Goal: Answer question/provide support: Share knowledge or assist other users

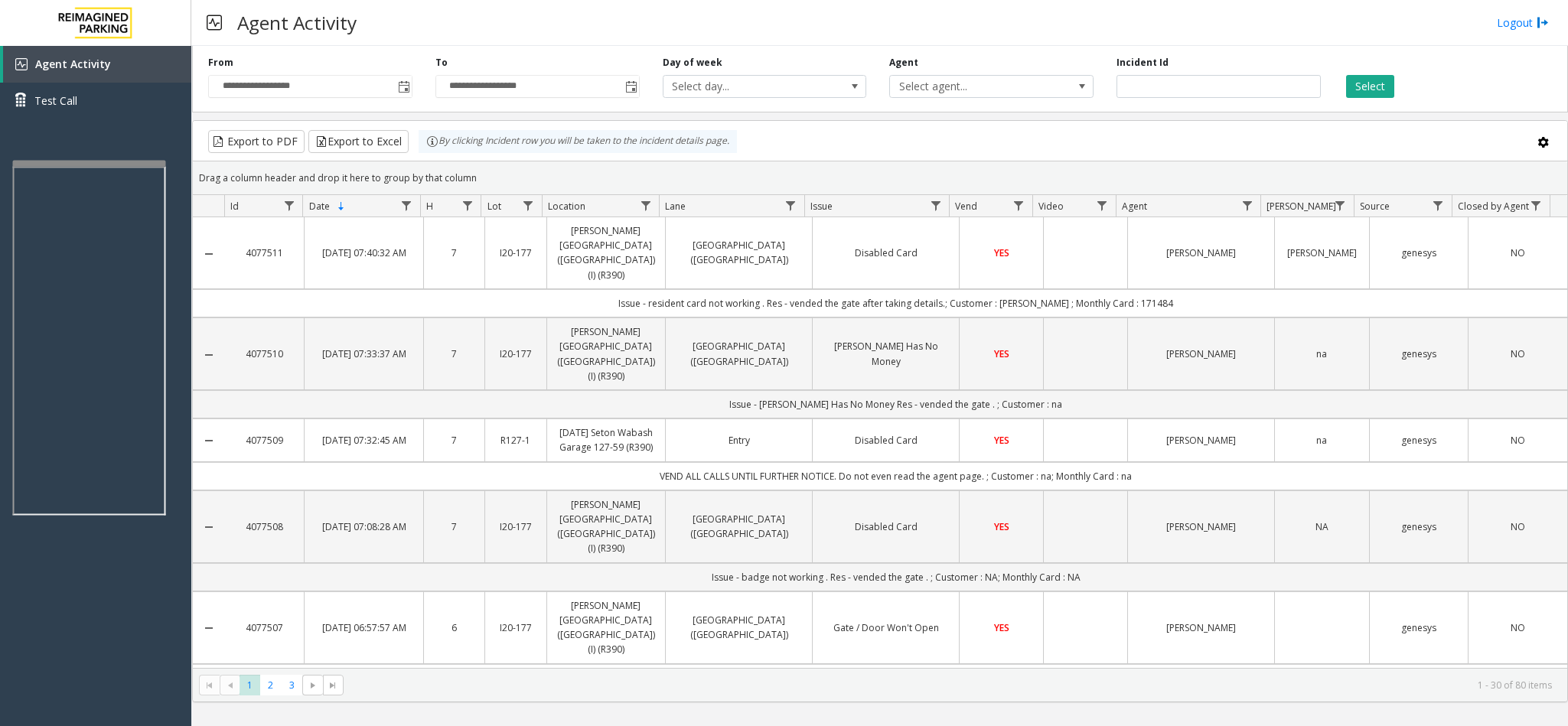
click at [951, 25] on div "Agent Activity Logout" at bounding box center [879, 23] width 1377 height 46
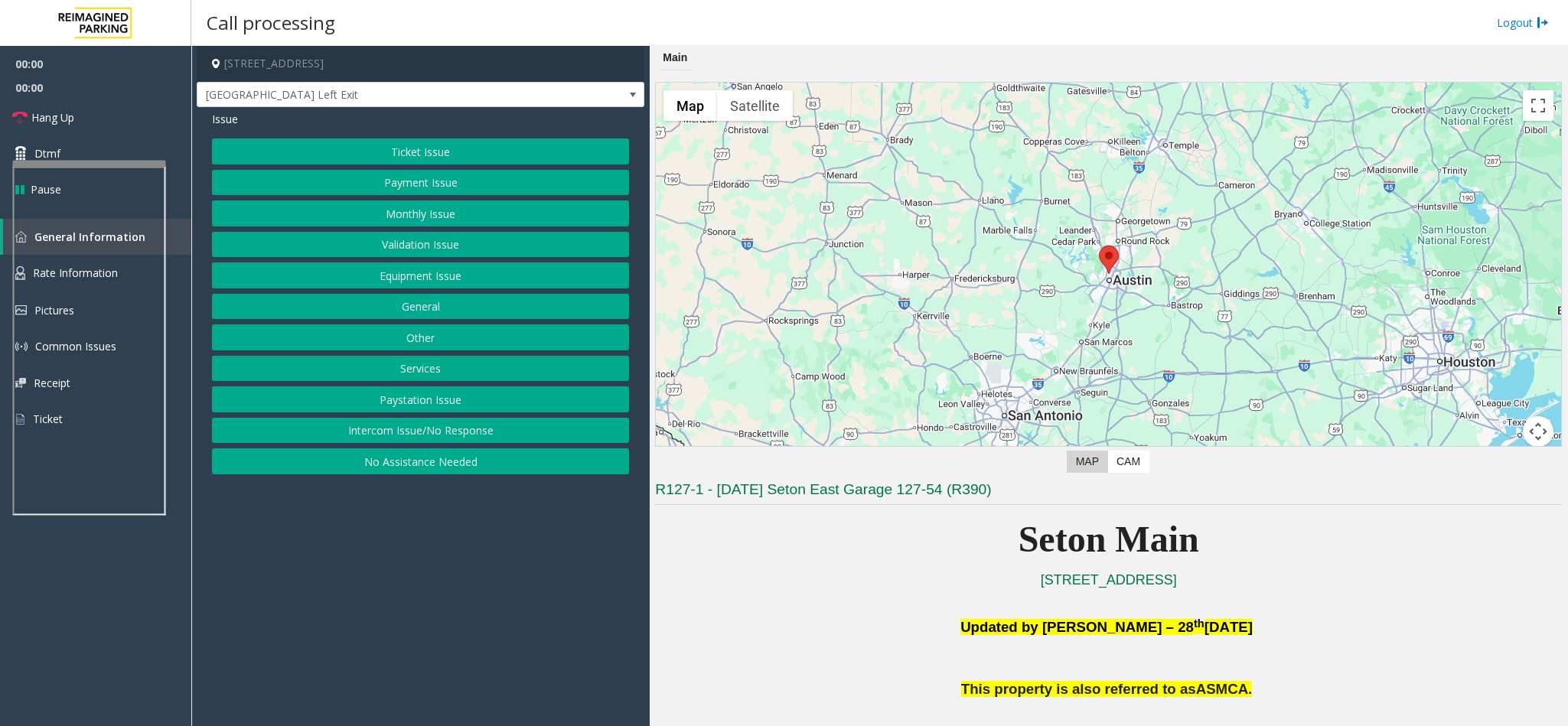
click at [427, 286] on button "Equipment Issue" at bounding box center [420, 275] width 417 height 26
click at [427, 286] on button "Gate / Door Won't Open" at bounding box center [420, 275] width 417 height 26
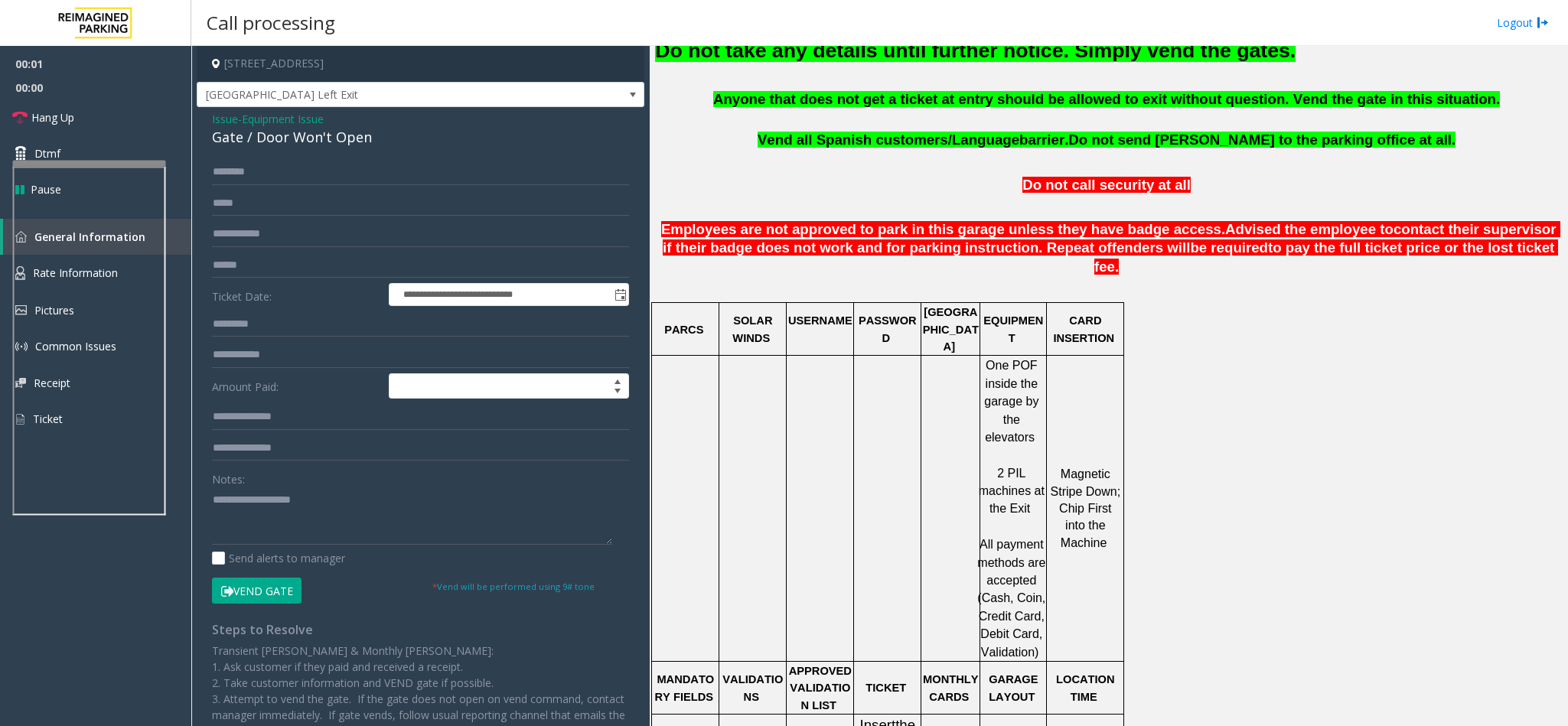
scroll to position [345, 0]
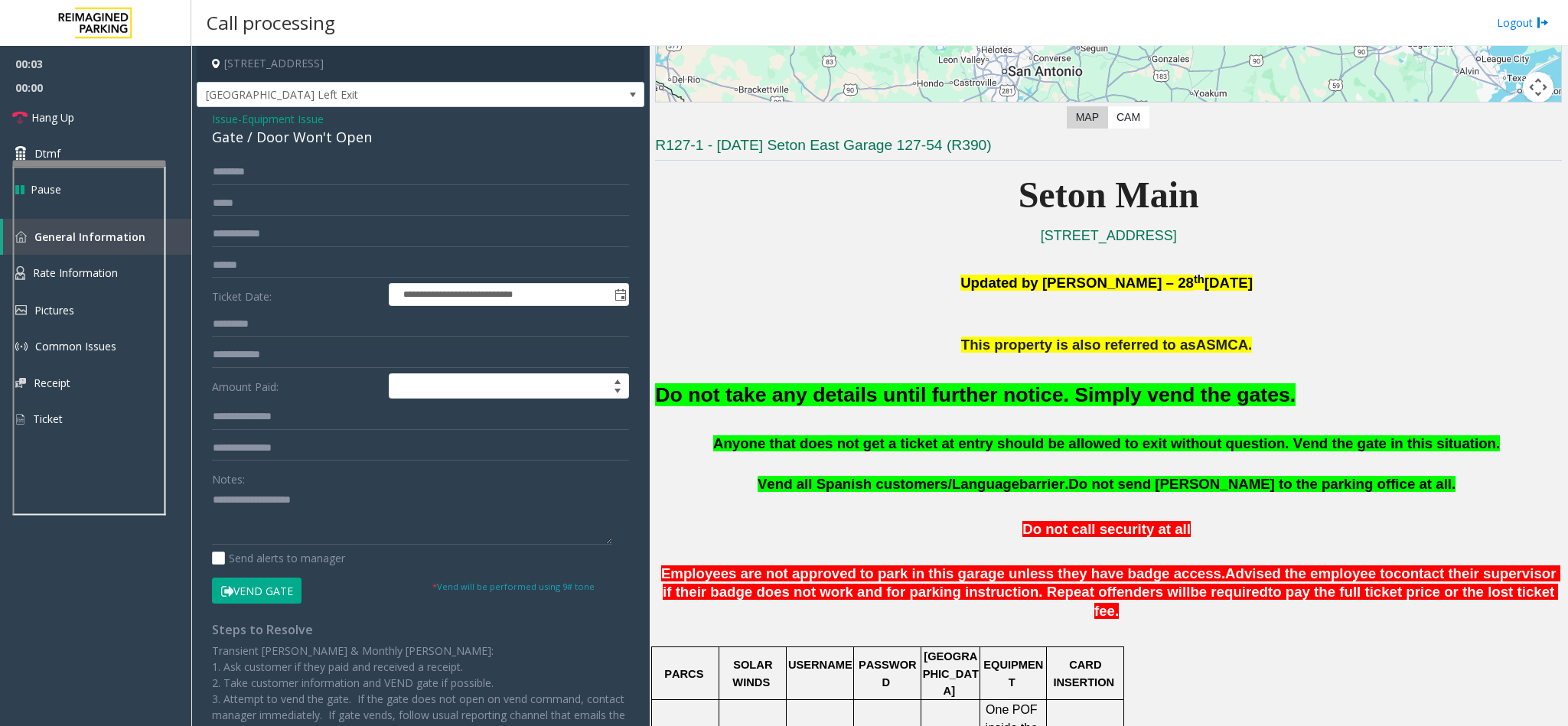
click at [255, 588] on button "Vend Gate" at bounding box center [257, 590] width 90 height 26
click at [253, 143] on div "Gate / Door Won't Open" at bounding box center [420, 138] width 417 height 21
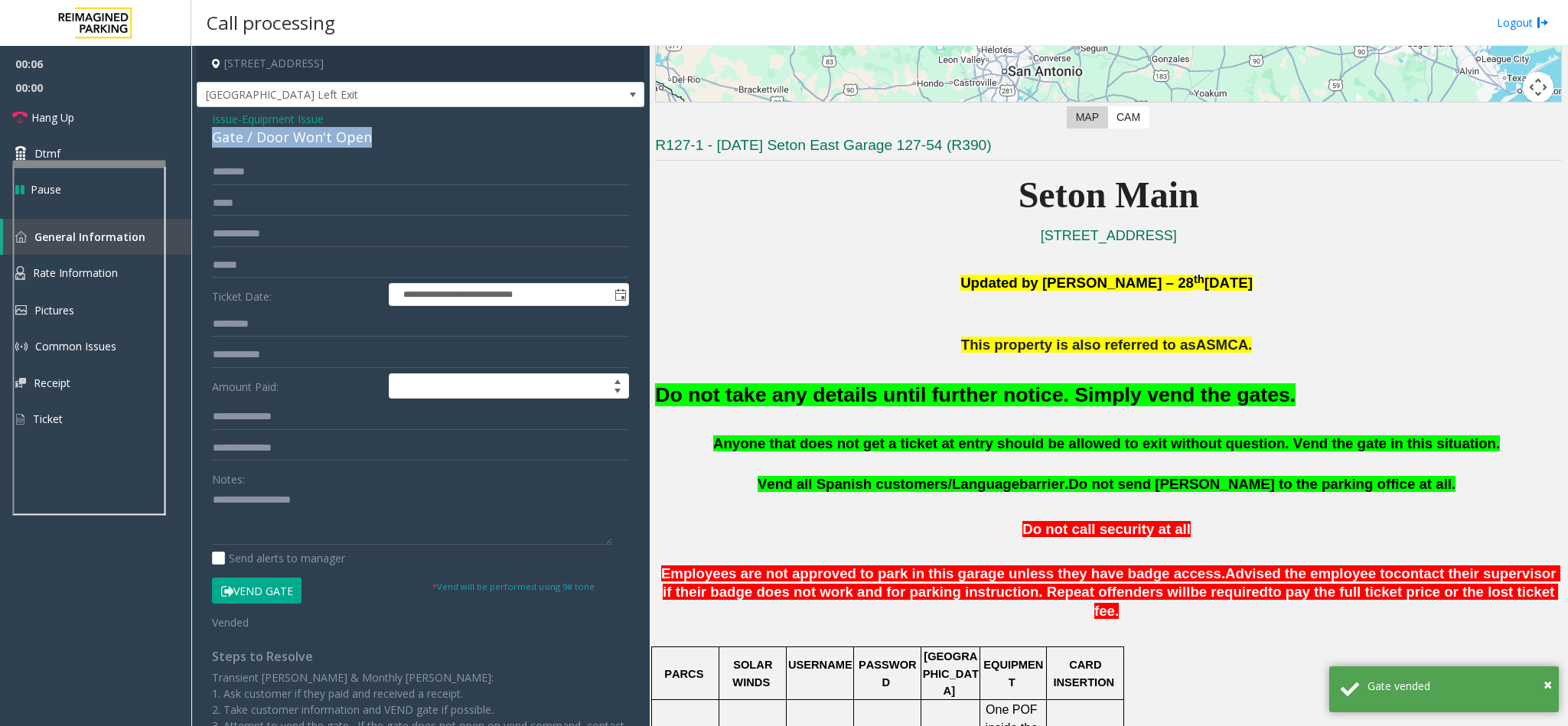
click at [253, 143] on div "Gate / Door Won't Open" at bounding box center [420, 138] width 417 height 21
copy div "Gate / Door Won't Open"
click at [267, 503] on textarea at bounding box center [412, 516] width 400 height 57
paste textarea "**********"
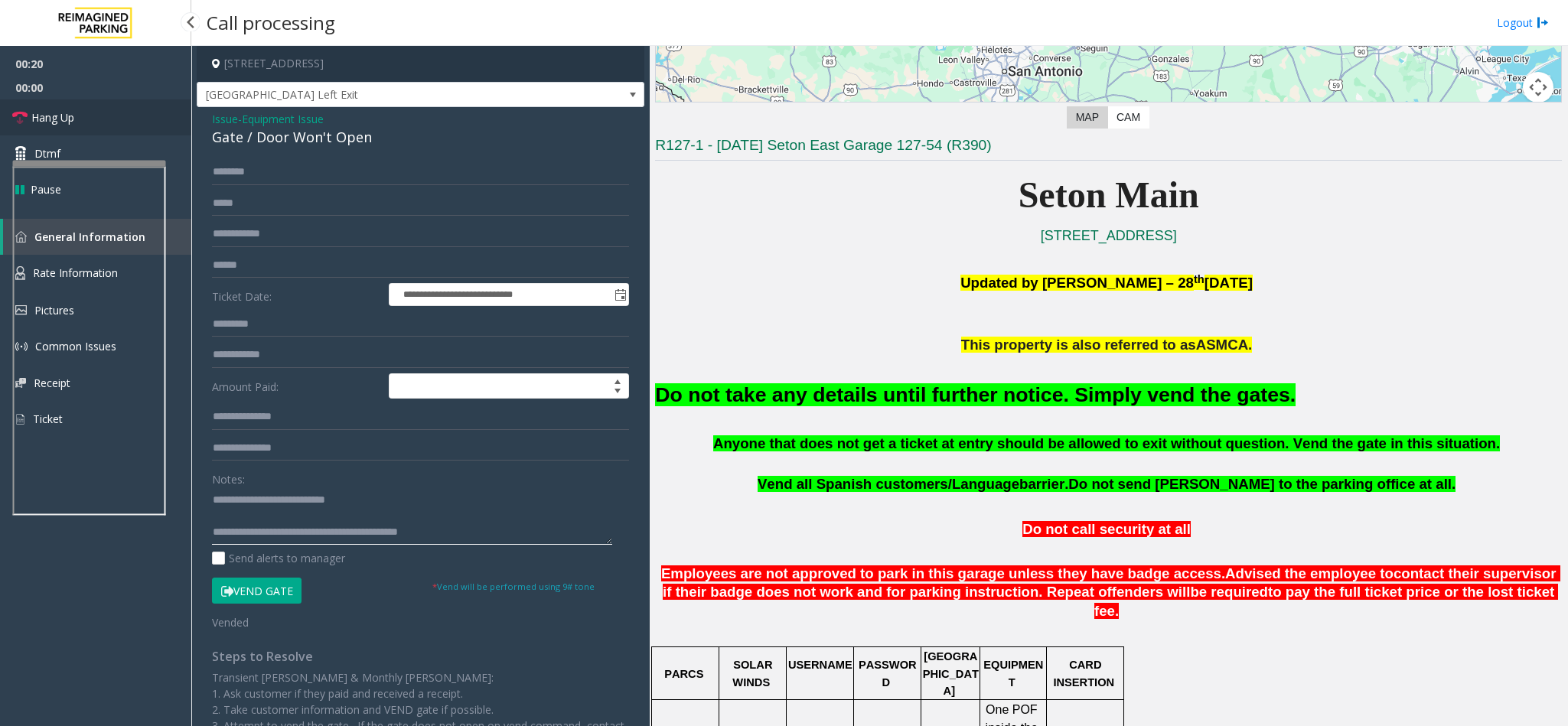
type textarea "**********"
click at [68, 124] on span "Hang Up" at bounding box center [53, 117] width 43 height 16
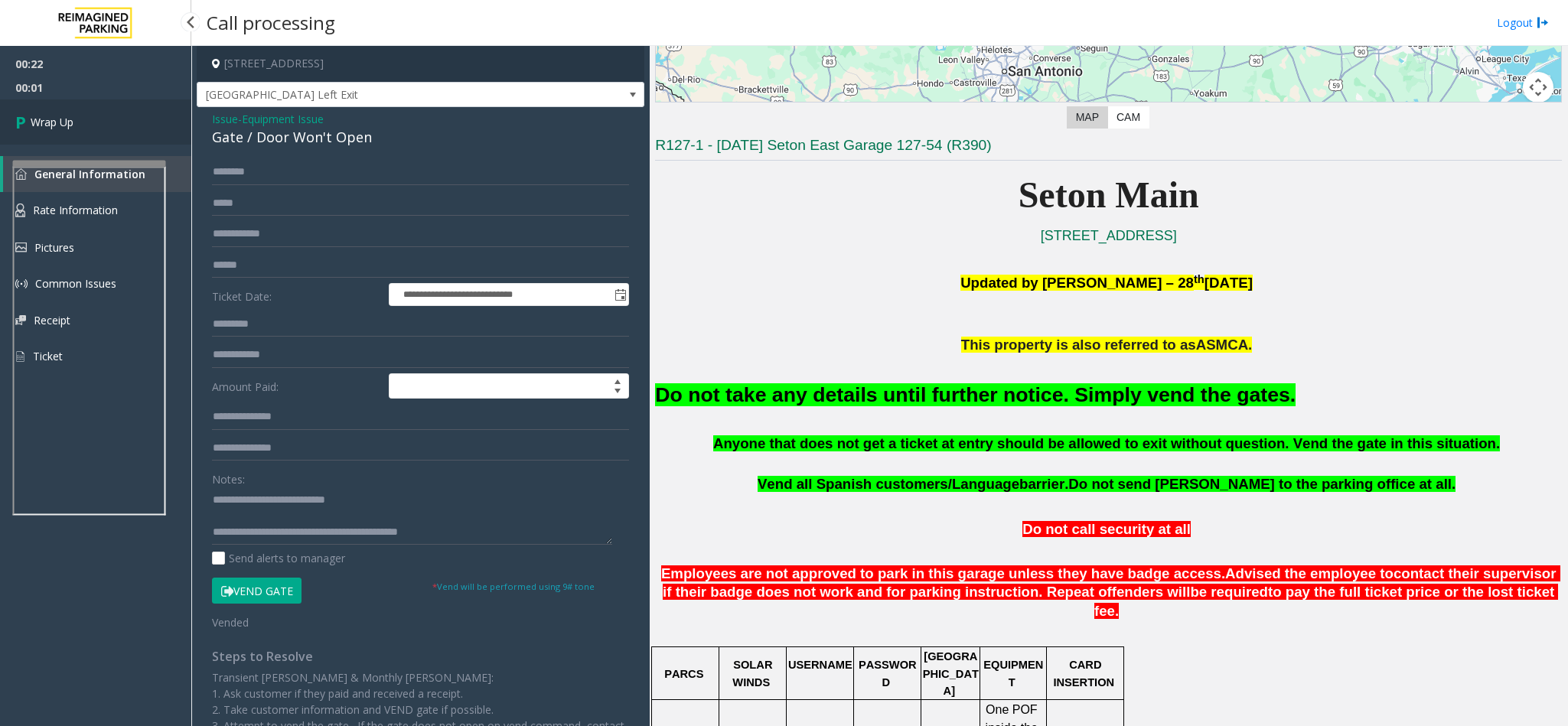
click at [68, 124] on span "Wrap Up" at bounding box center [52, 121] width 43 height 16
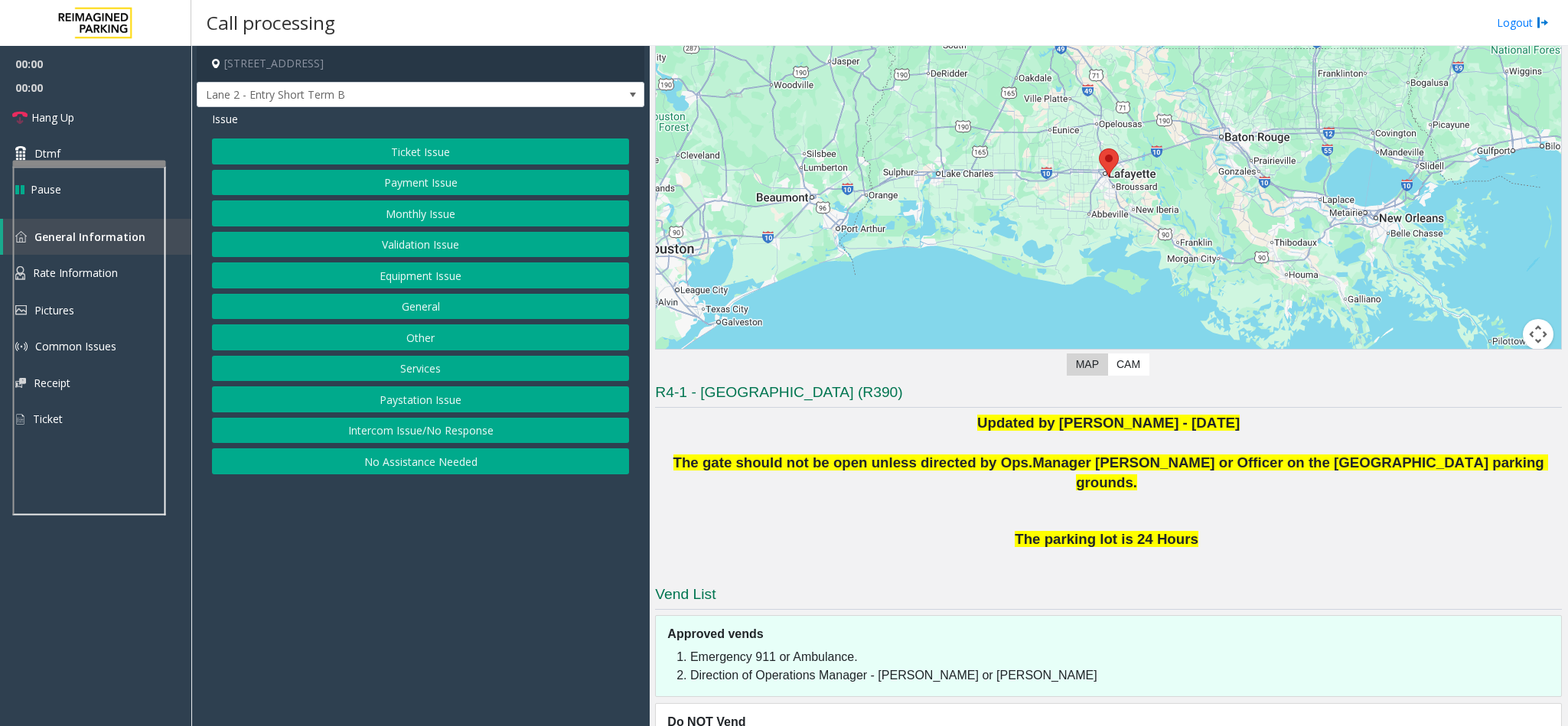
scroll to position [155, 0]
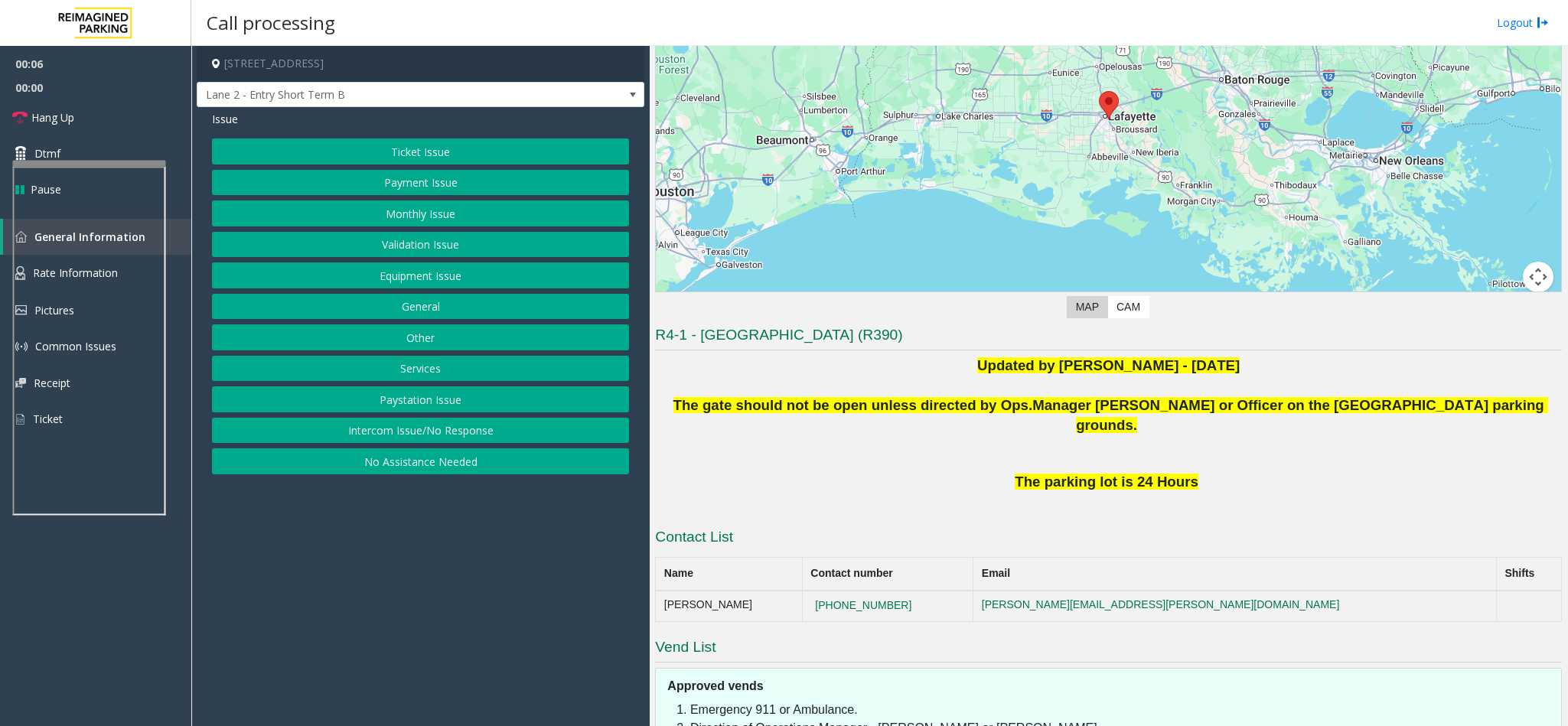
click at [420, 443] on button "Intercom Issue/No Response" at bounding box center [420, 431] width 417 height 26
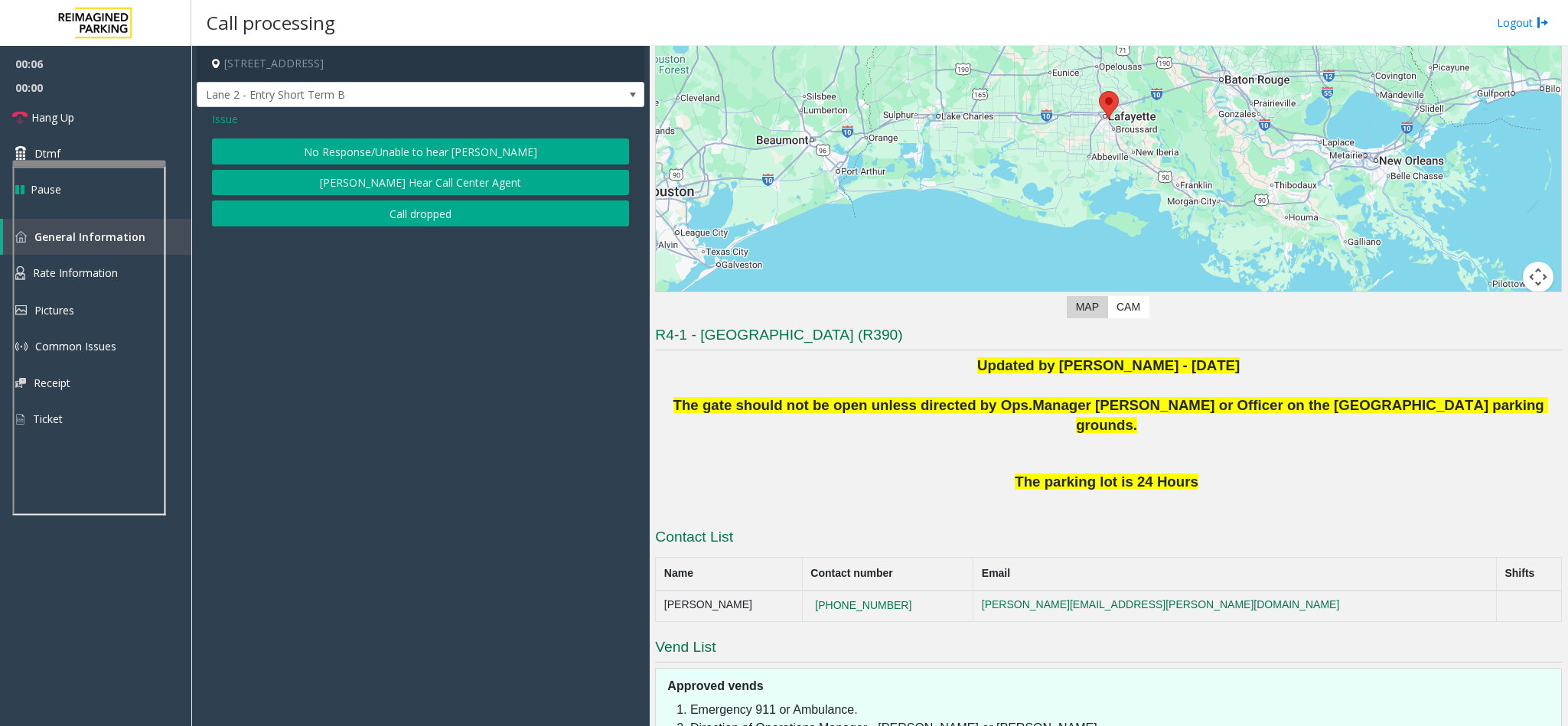
click at [381, 159] on button "No Response/Unable to hear [PERSON_NAME]" at bounding box center [420, 151] width 417 height 26
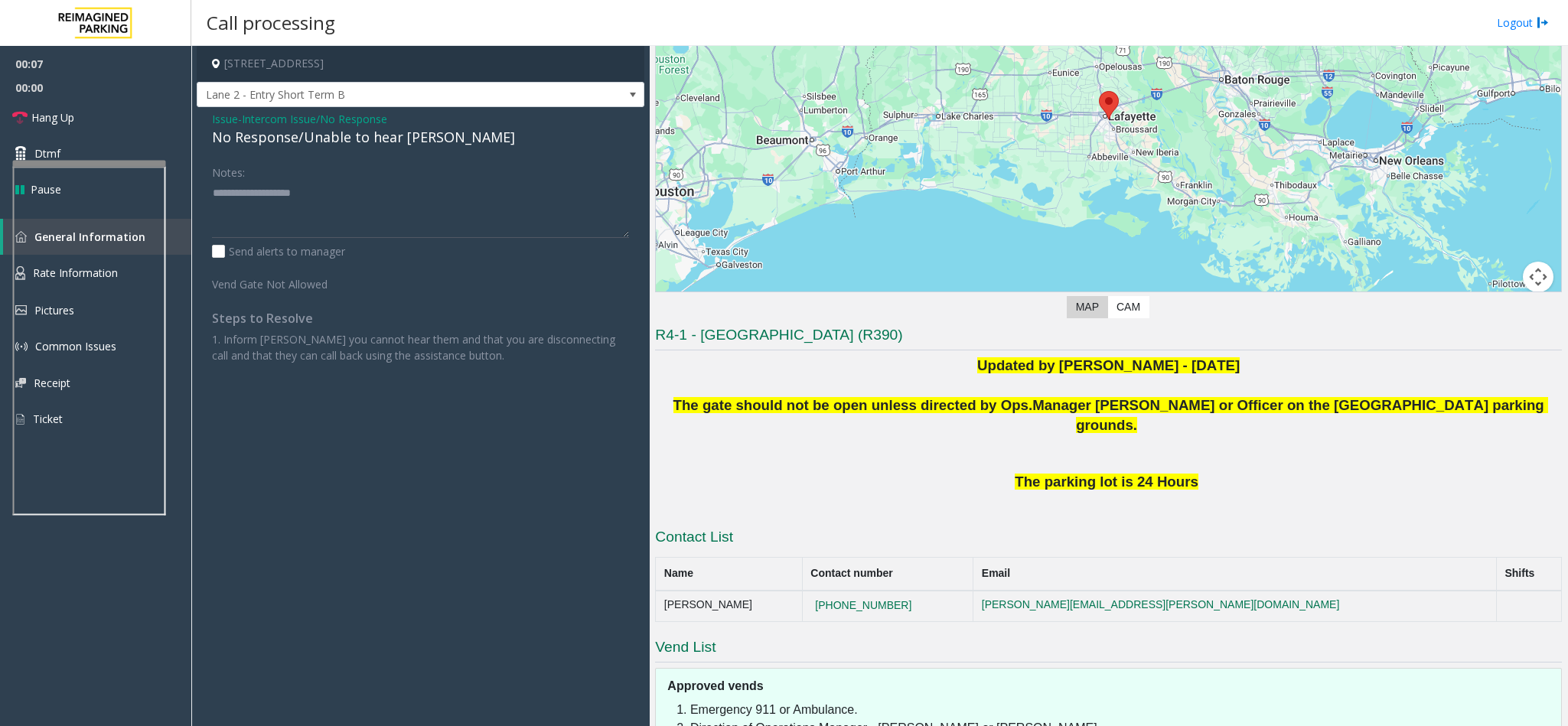
click at [374, 144] on div "No Response/Unable to hear [PERSON_NAME]" at bounding box center [420, 138] width 417 height 21
copy div "No Response/Unable to hear [PERSON_NAME]"
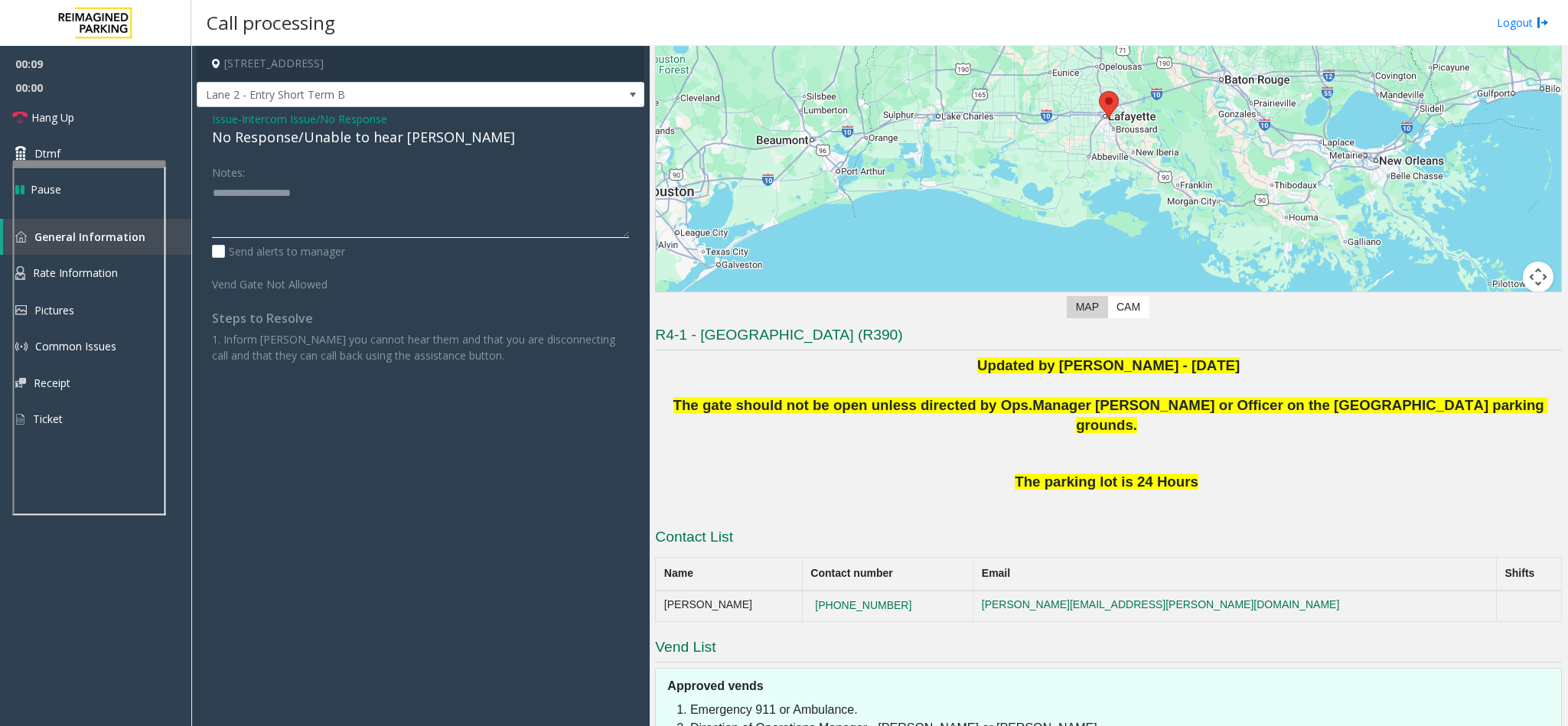
paste textarea "**********"
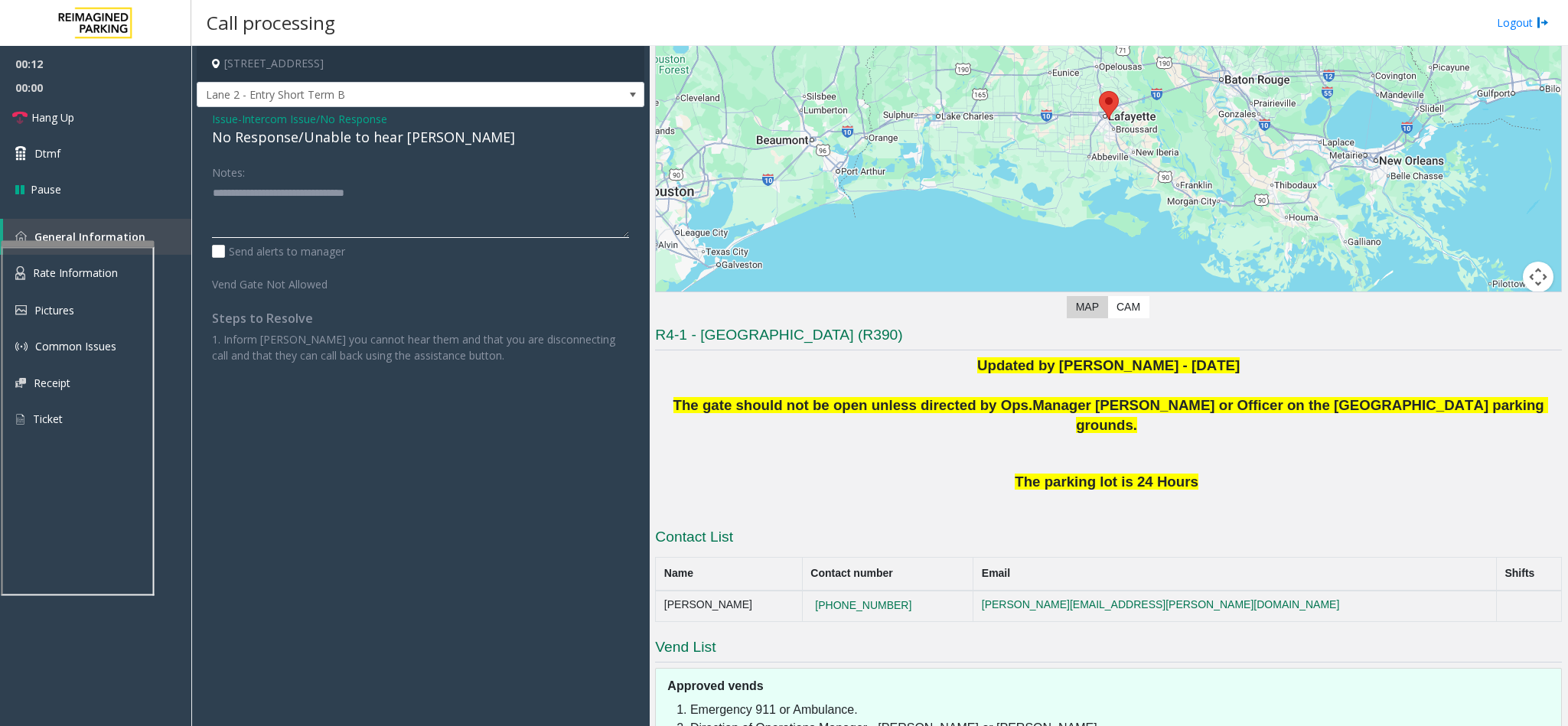
click at [69, 242] on div at bounding box center [78, 244] width 153 height 6
type textarea "**********"
click at [90, 119] on link "Hang Up" at bounding box center [95, 117] width 191 height 36
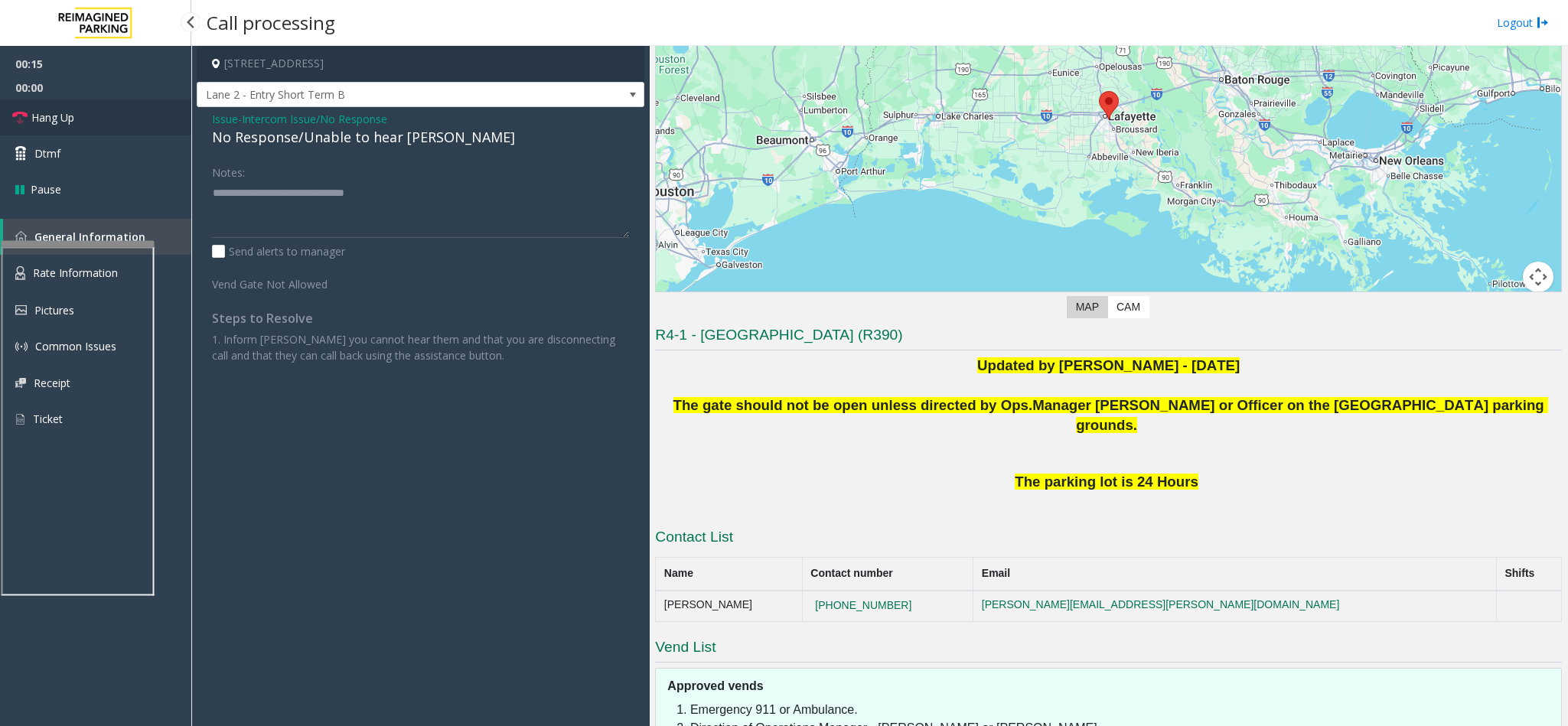
click at [90, 119] on link "Hang Up" at bounding box center [95, 117] width 191 height 36
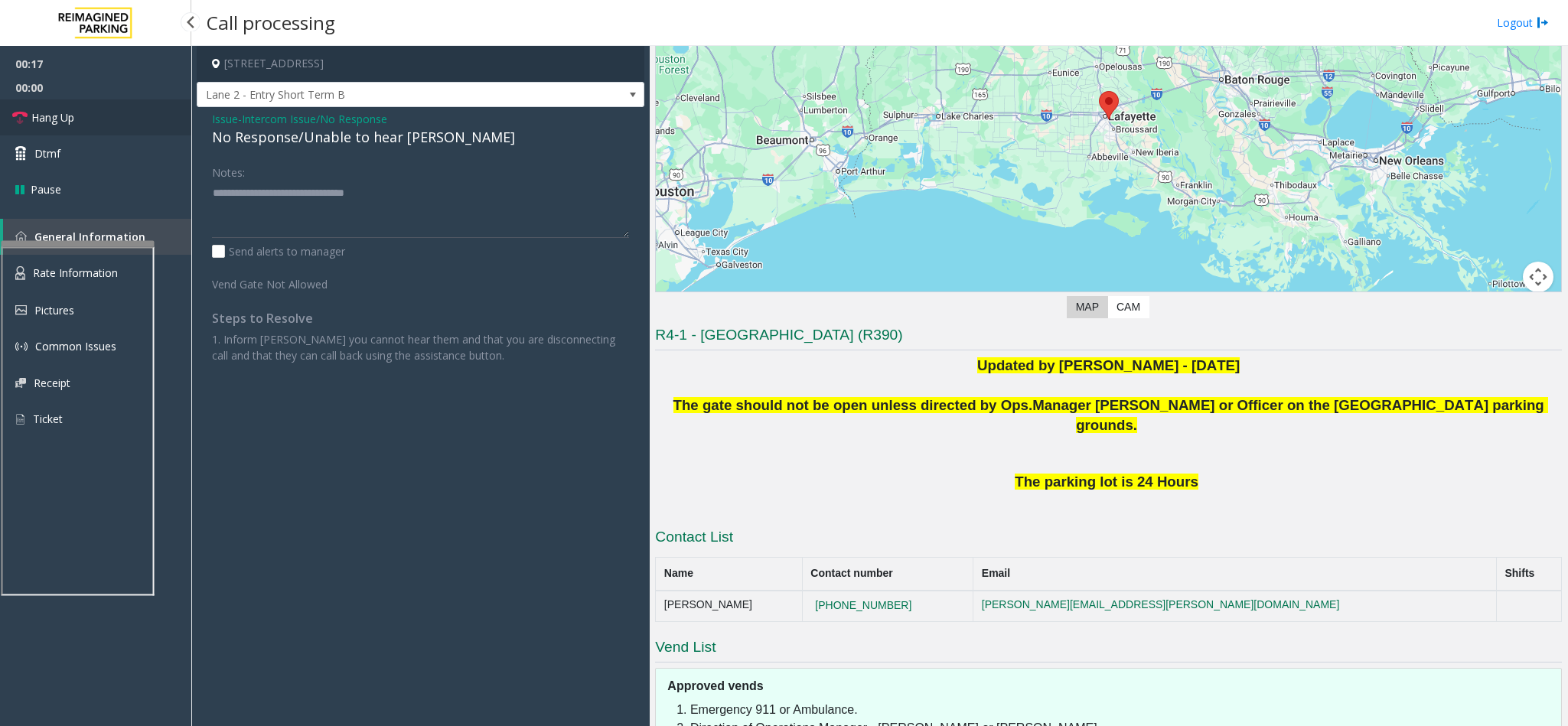
click at [90, 119] on link "Hang Up" at bounding box center [95, 117] width 191 height 36
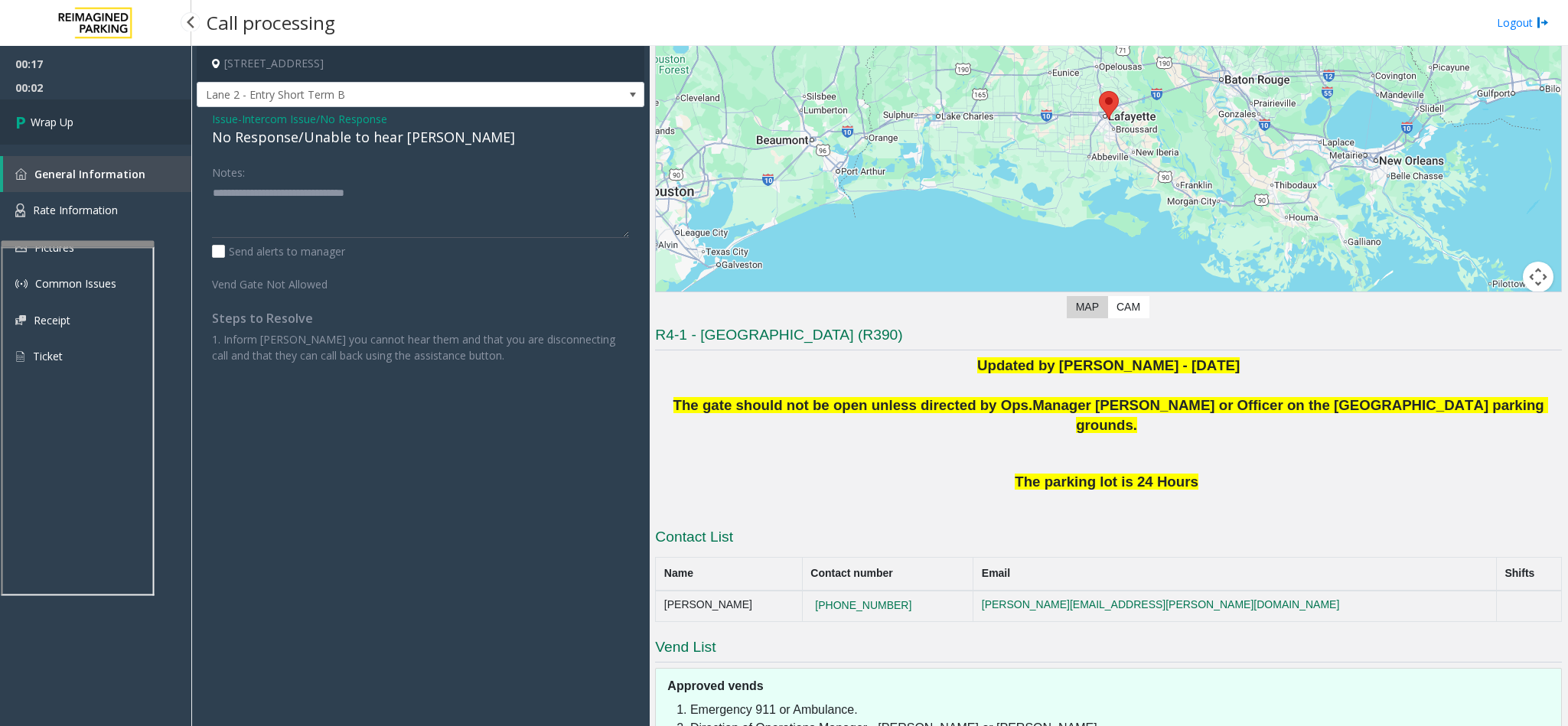
click at [79, 110] on link "Wrap Up" at bounding box center [95, 121] width 191 height 45
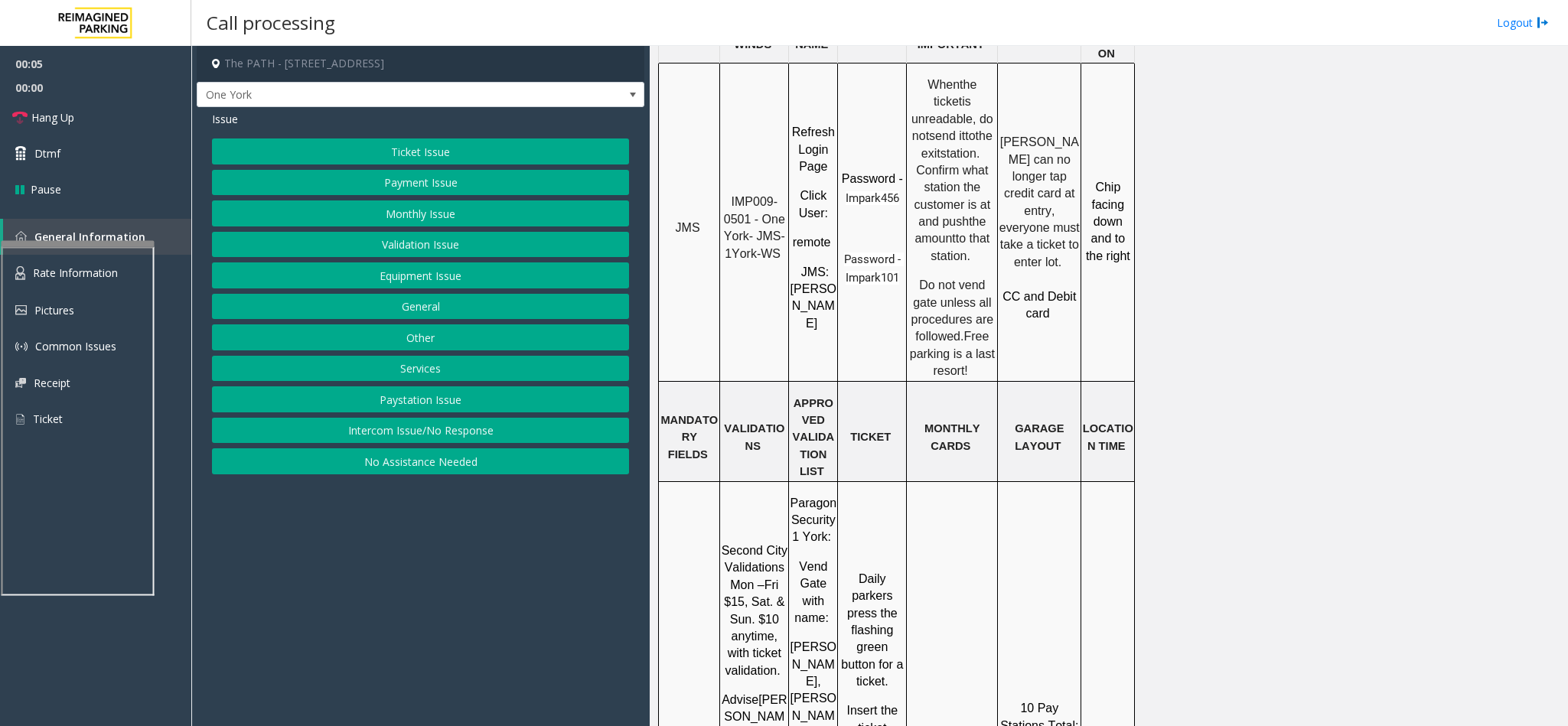
scroll to position [1377, 0]
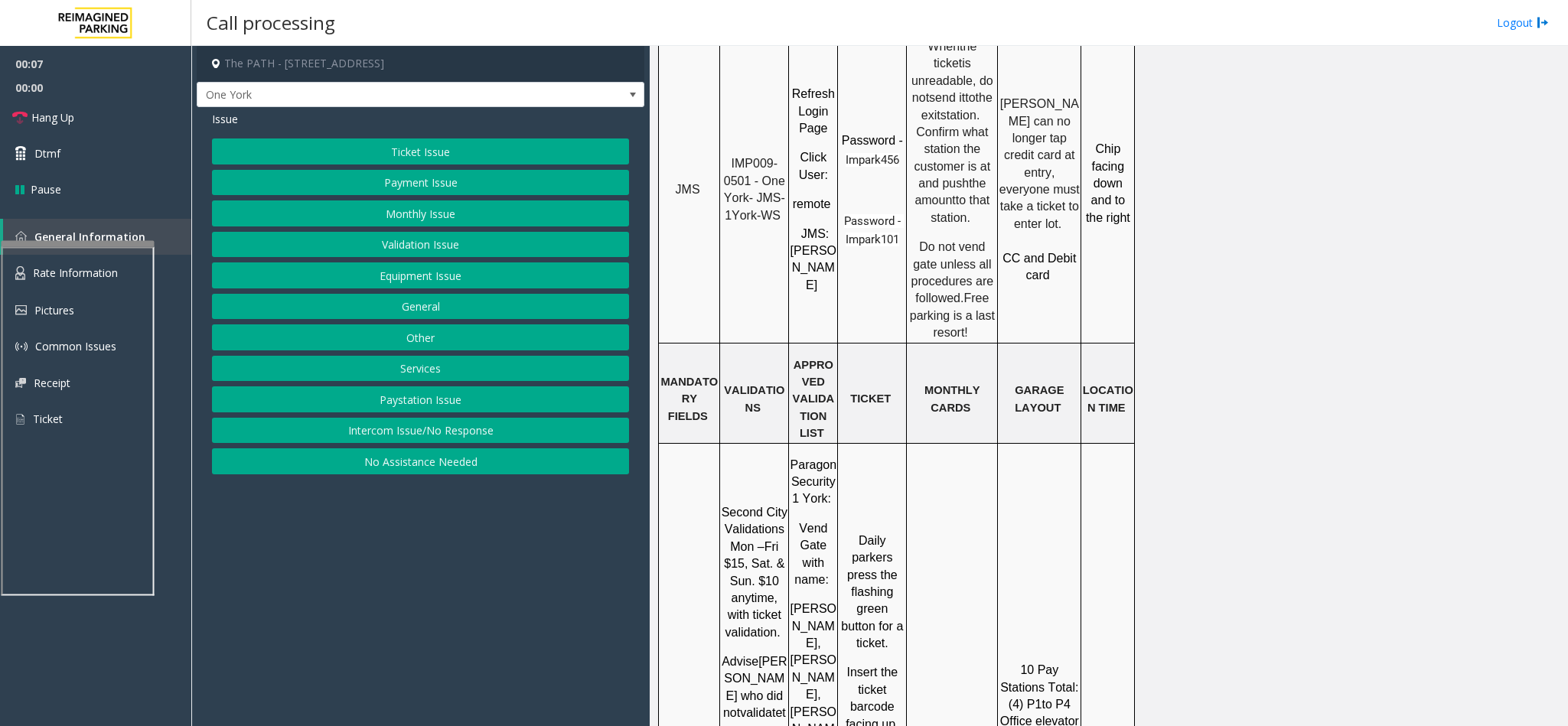
click at [432, 381] on button "Services" at bounding box center [420, 369] width 417 height 26
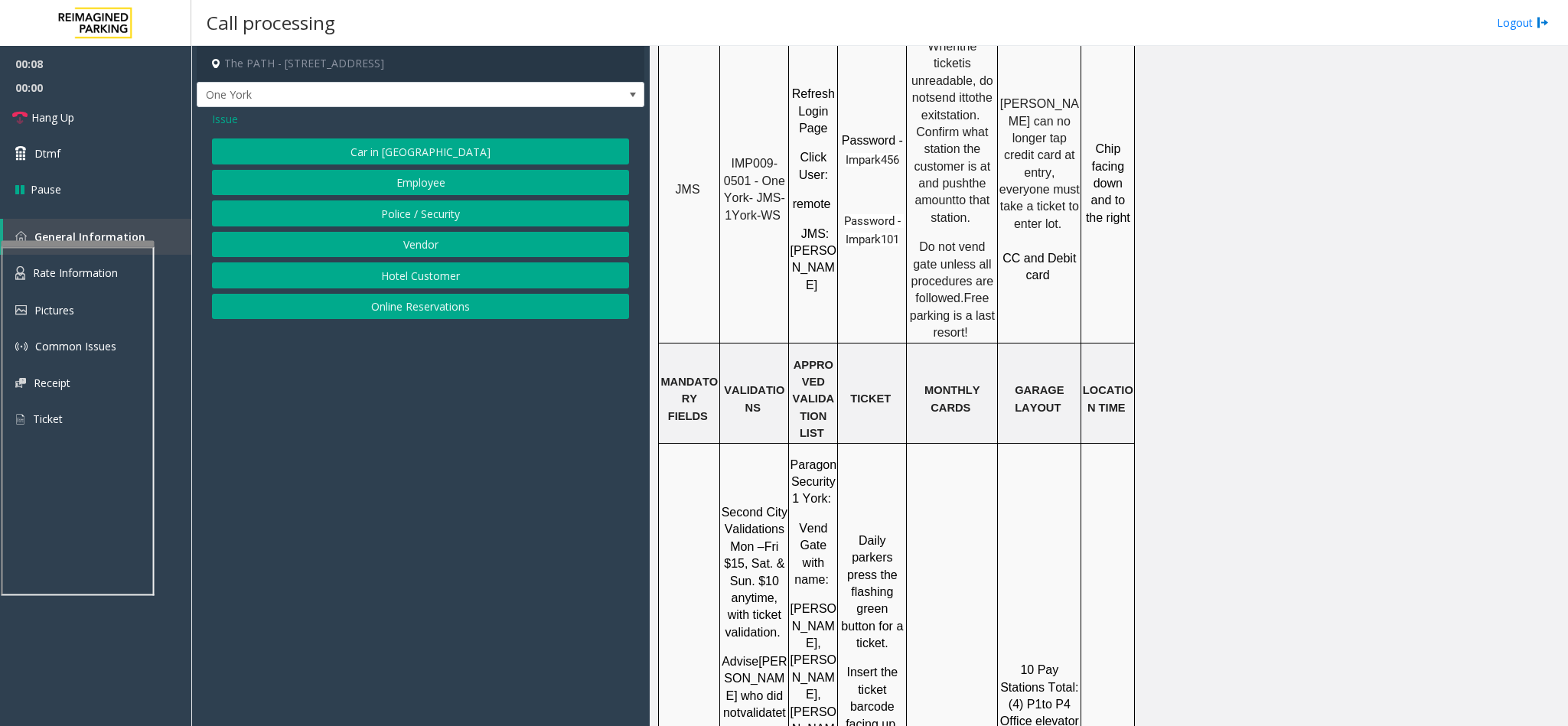
click at [437, 217] on button "Police / Security" at bounding box center [420, 213] width 417 height 26
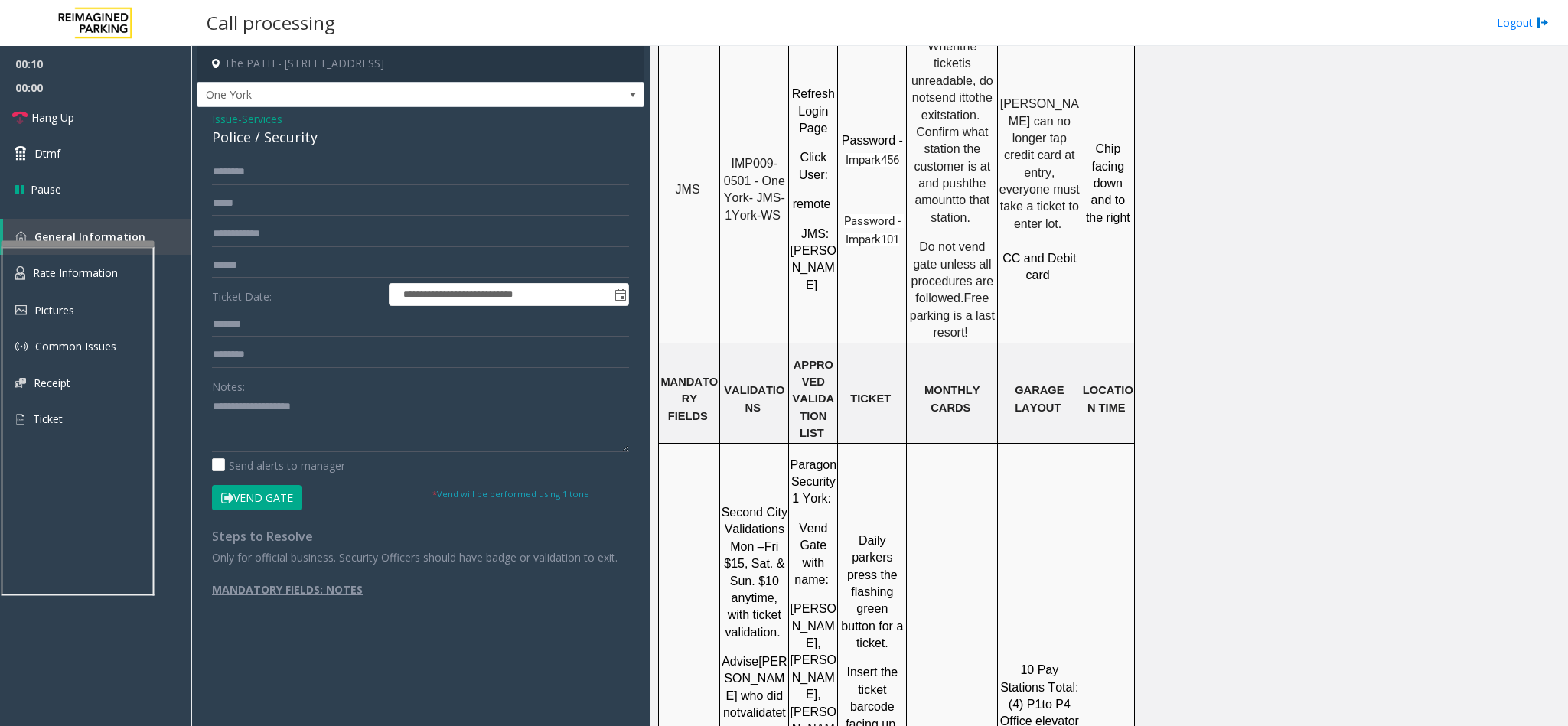
click at [221, 121] on span "Issue" at bounding box center [224, 118] width 26 height 16
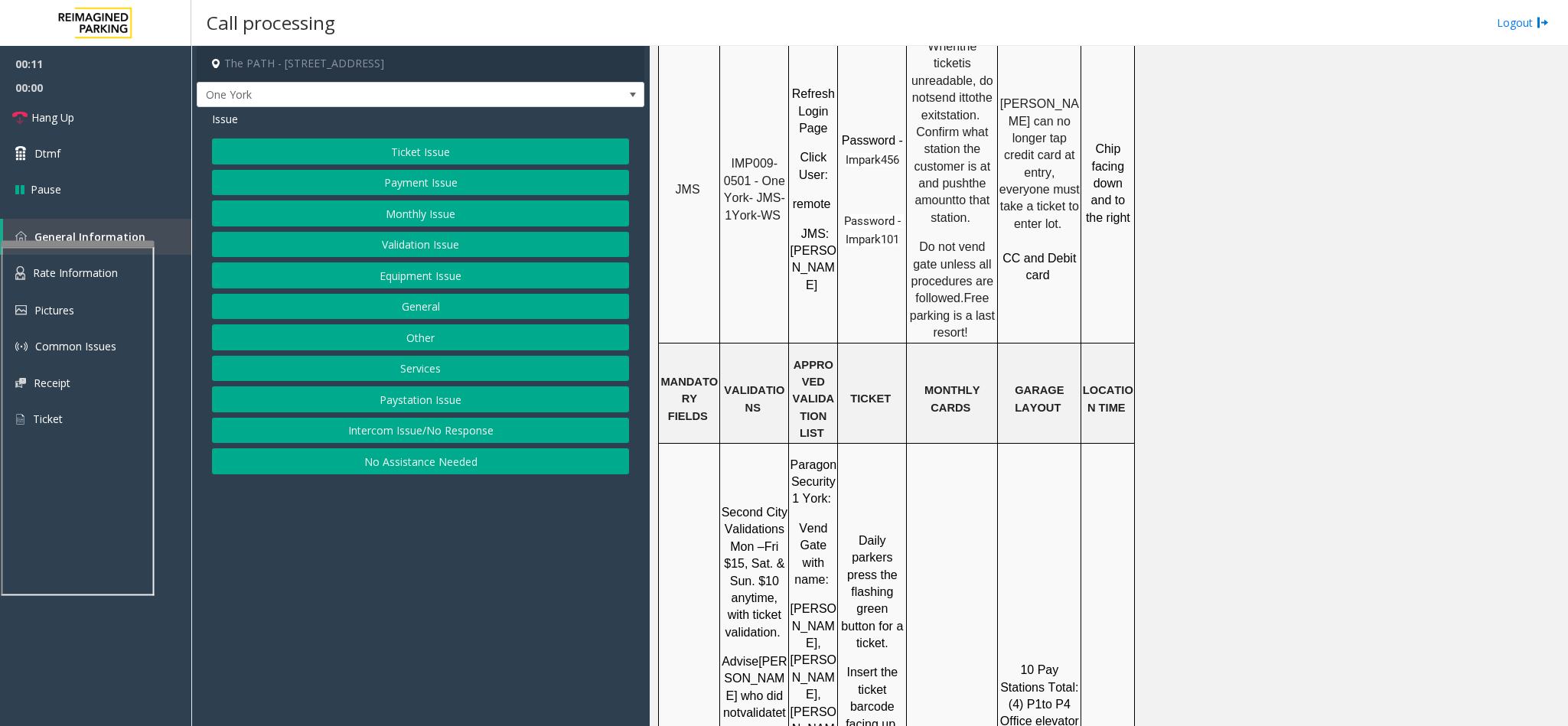
click at [406, 370] on button "Services" at bounding box center [420, 369] width 417 height 26
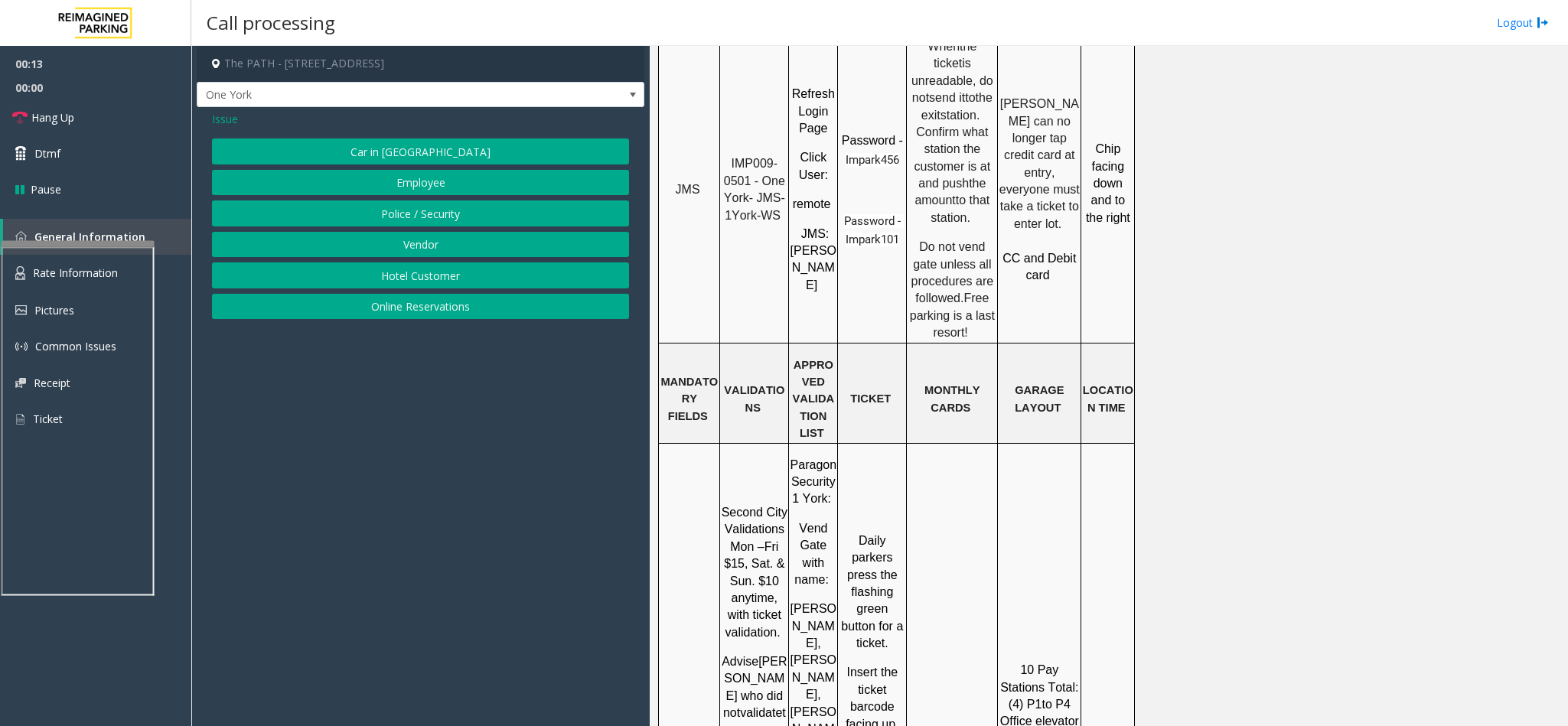
click at [434, 182] on button "Employee" at bounding box center [420, 182] width 417 height 26
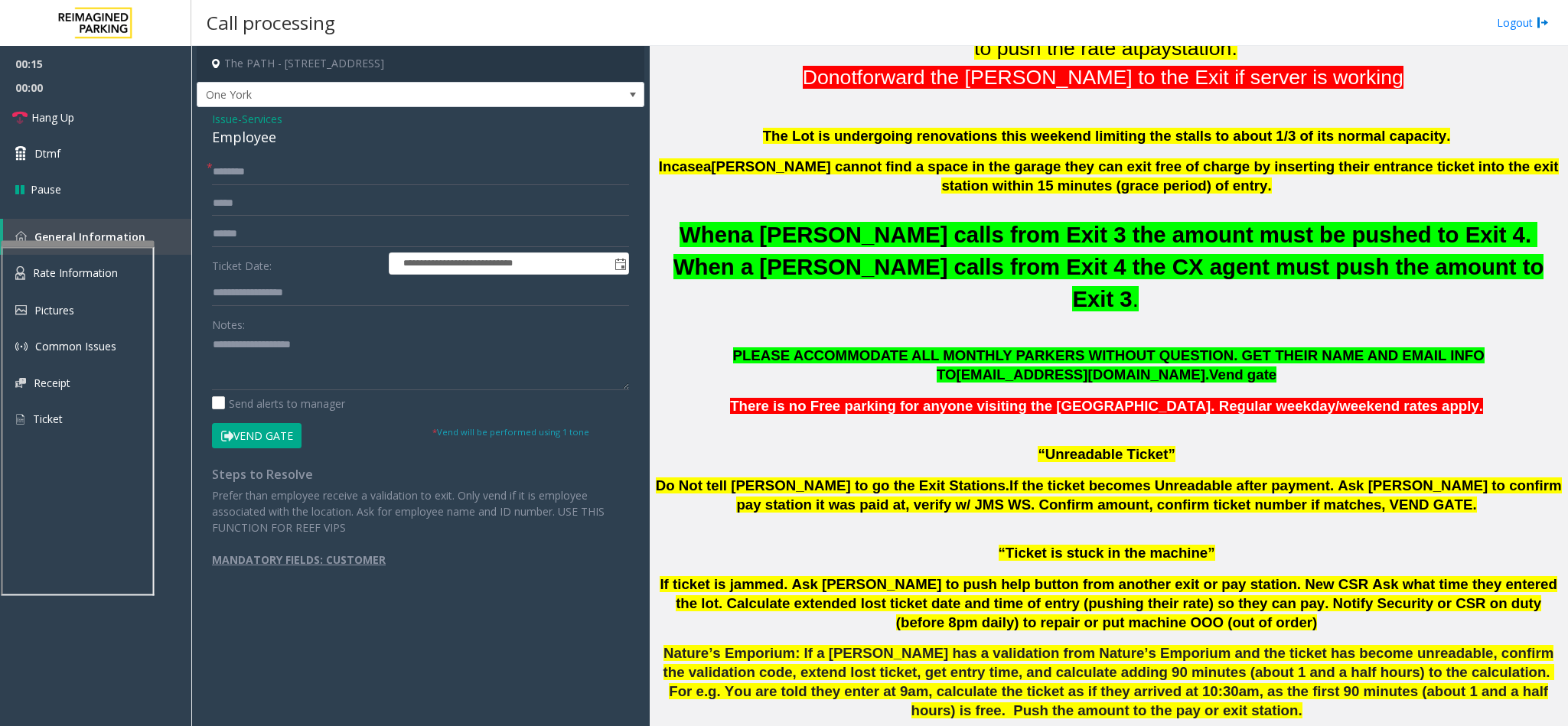
scroll to position [459, 0]
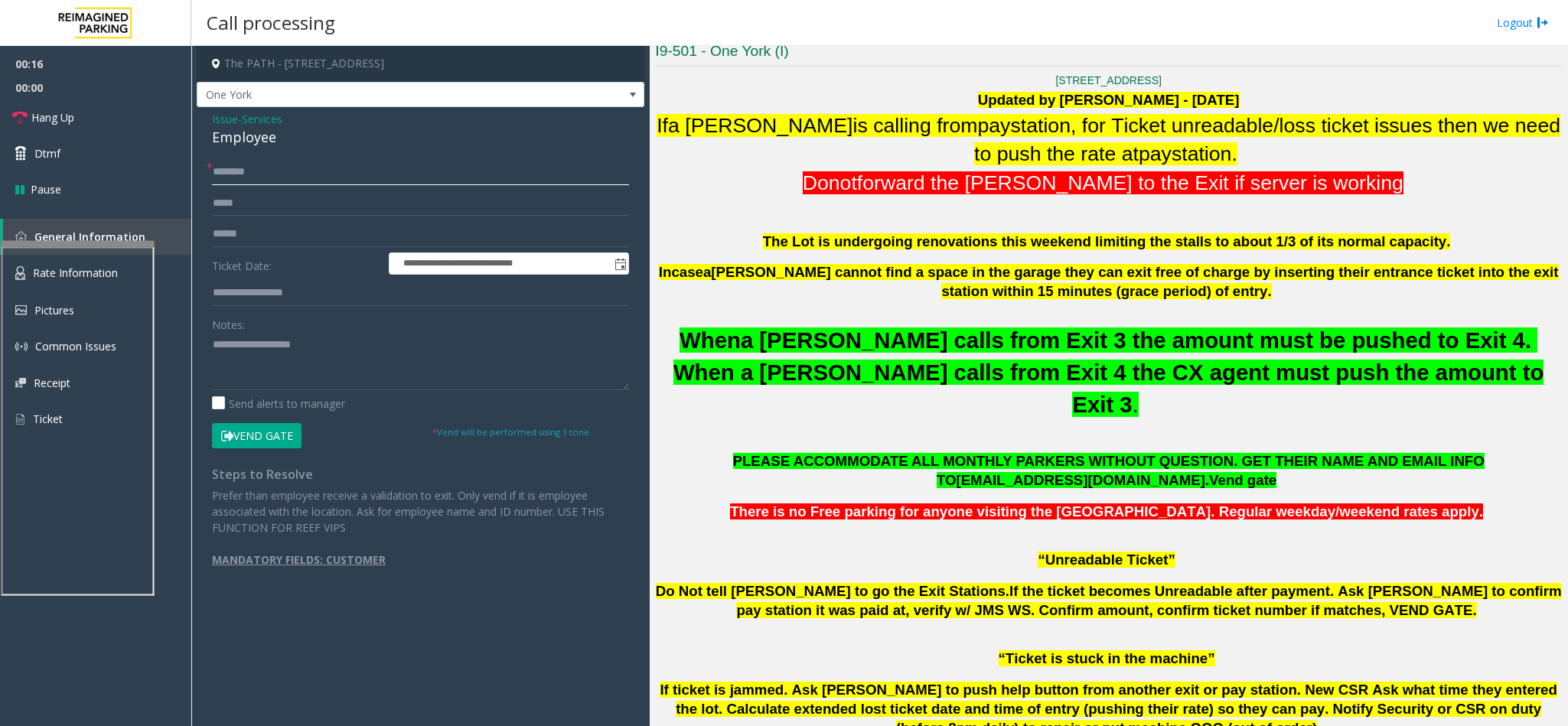
click at [296, 175] on input "text" at bounding box center [420, 172] width 417 height 26
type input "**********"
click at [286, 366] on textarea at bounding box center [420, 362] width 417 height 57
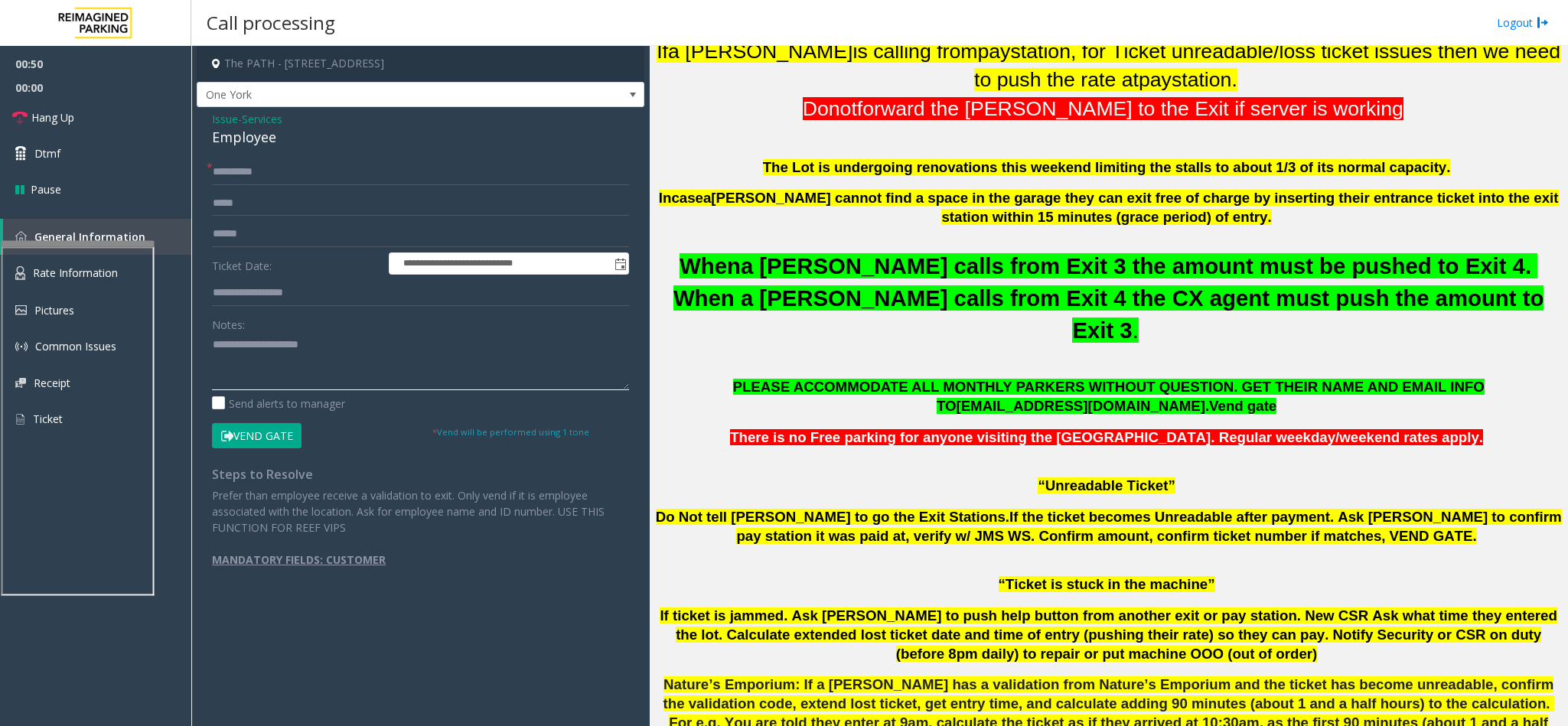
scroll to position [574, 0]
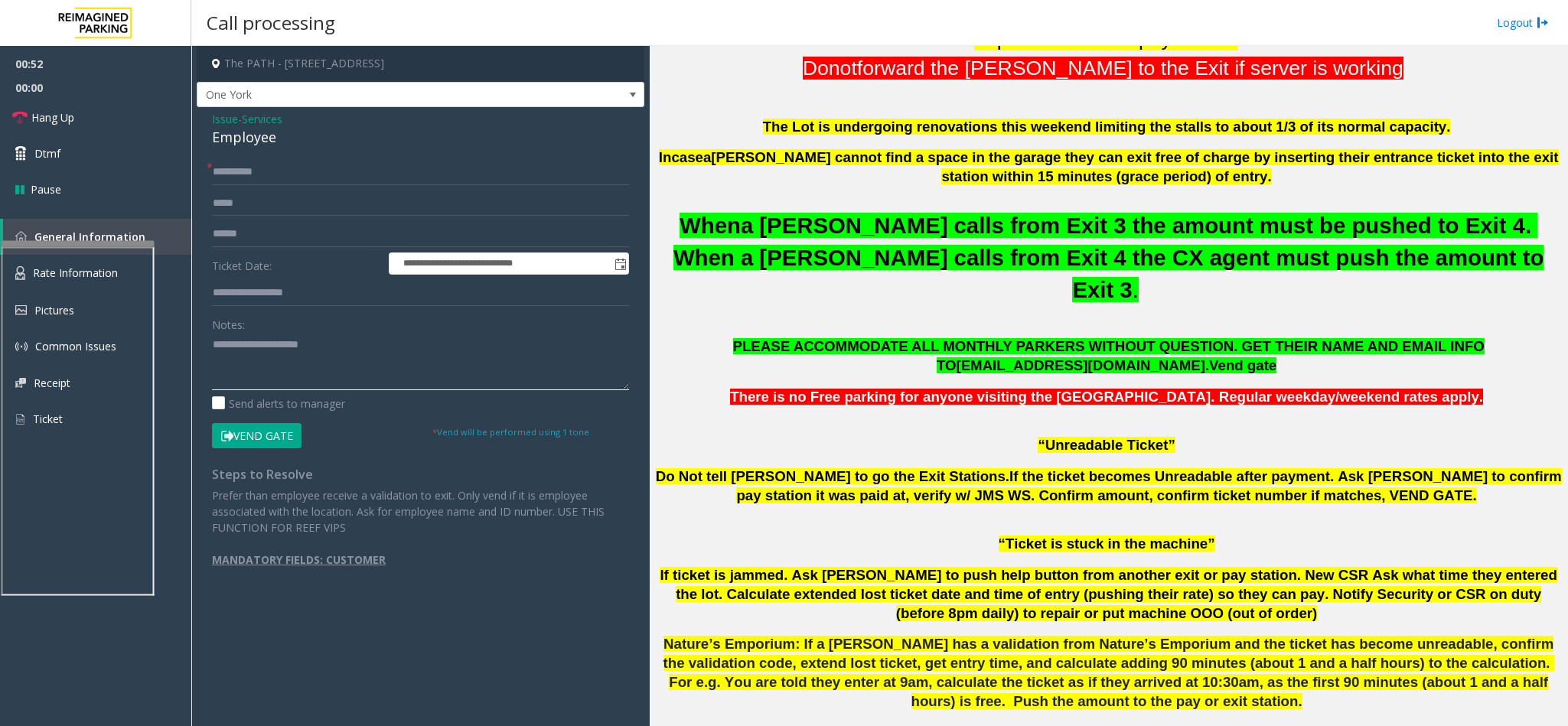
type textarea "**********"
click at [260, 295] on input "text" at bounding box center [420, 292] width 417 height 26
type input "******"
click at [222, 177] on input "**********" at bounding box center [420, 172] width 417 height 26
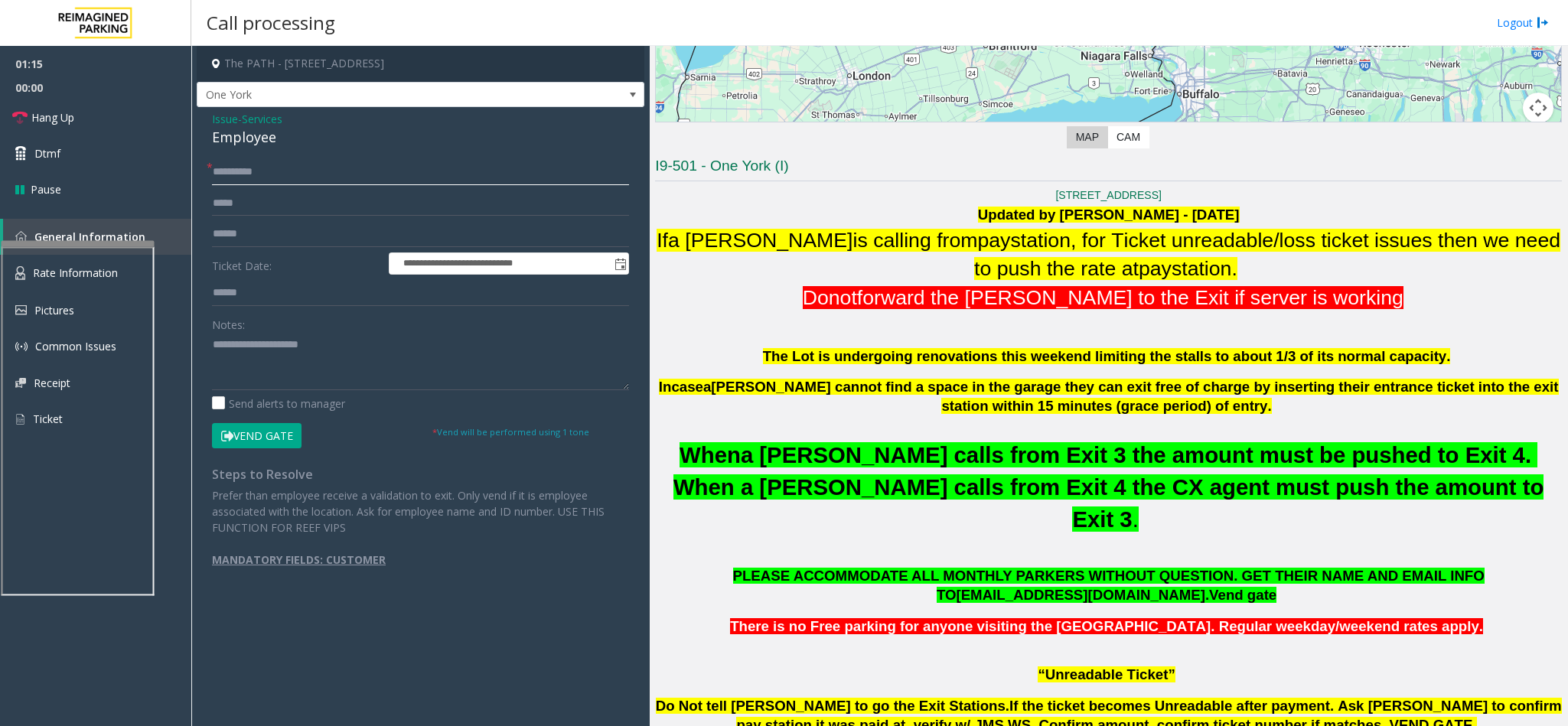
scroll to position [459, 0]
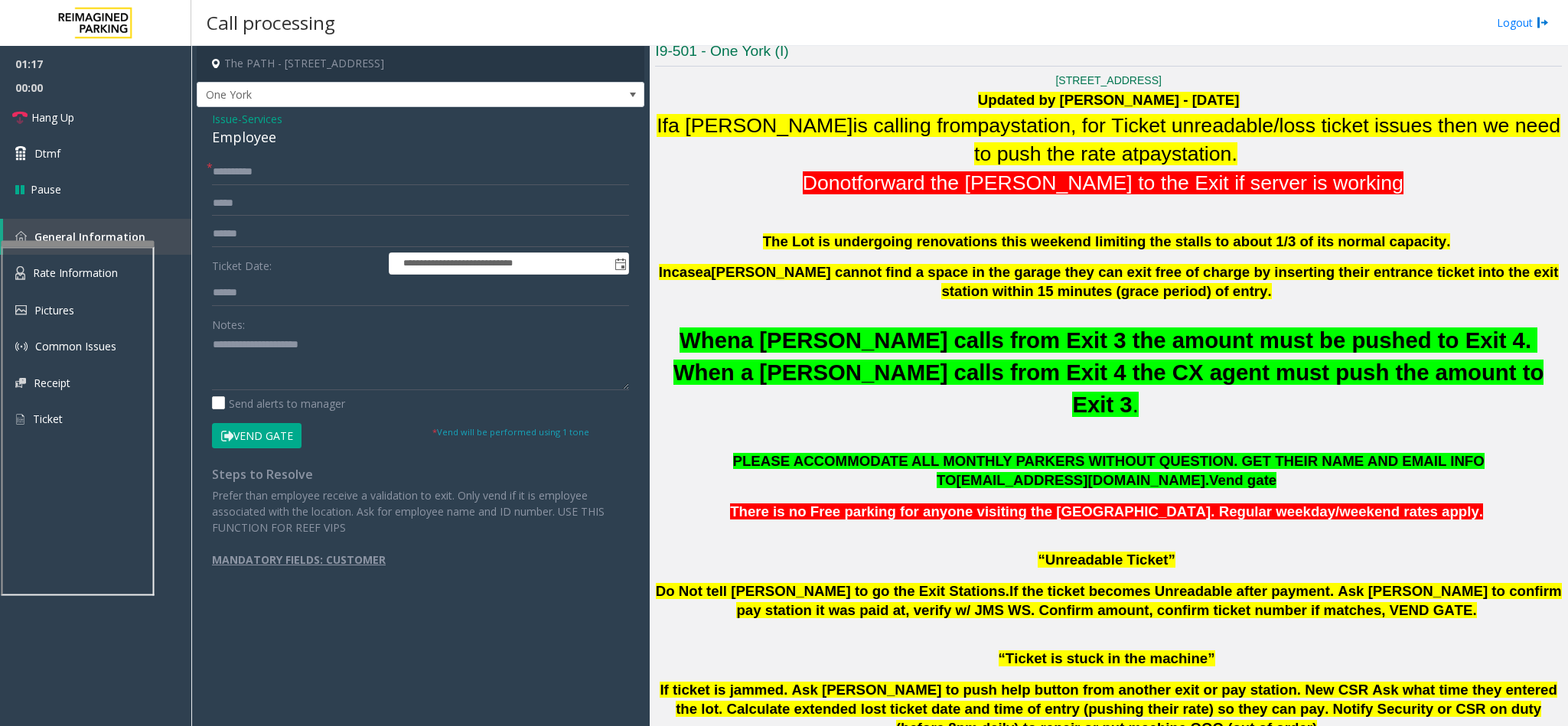
click at [267, 435] on button "Vend Gate" at bounding box center [257, 436] width 90 height 26
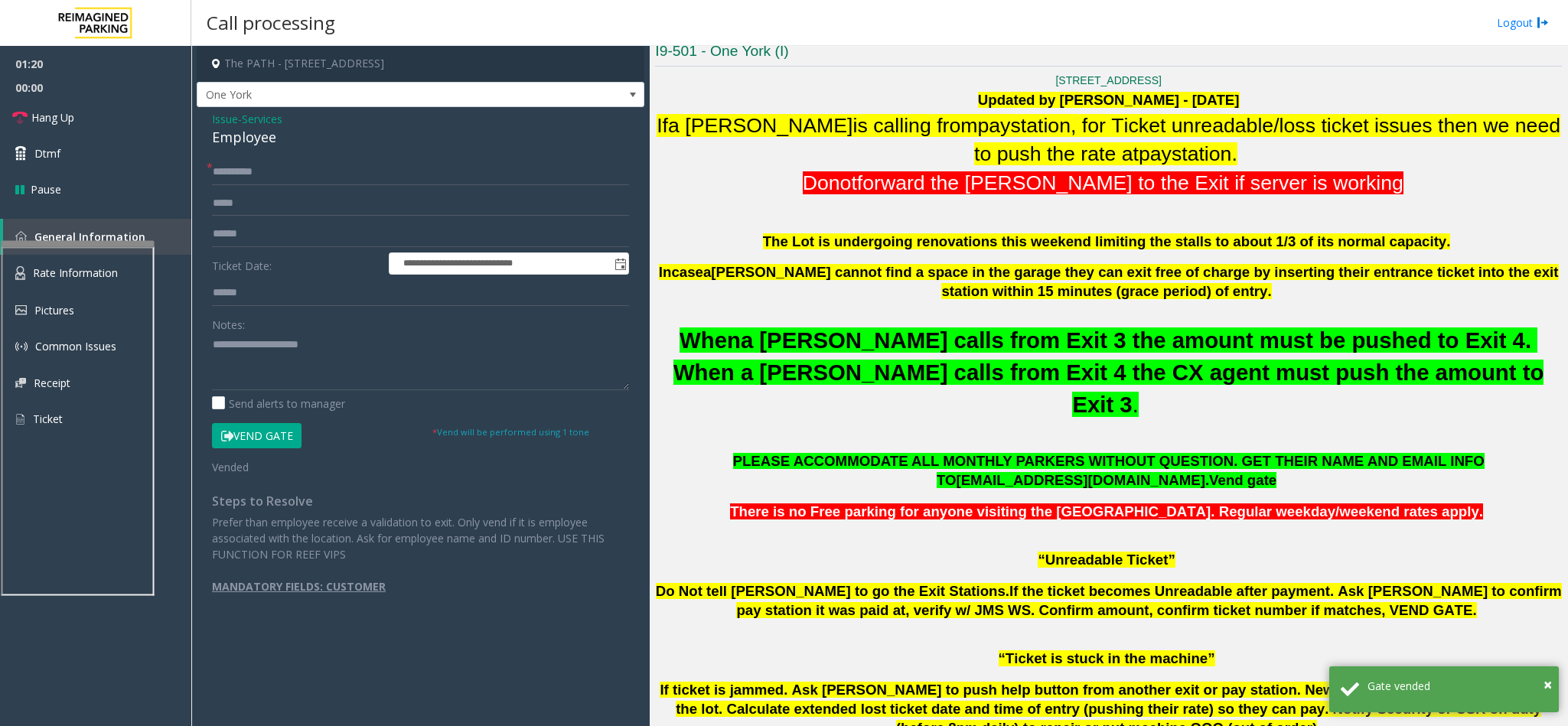
click at [237, 139] on div "Employee" at bounding box center [420, 138] width 417 height 21
copy div "Employee"
click at [361, 350] on textarea at bounding box center [420, 362] width 417 height 57
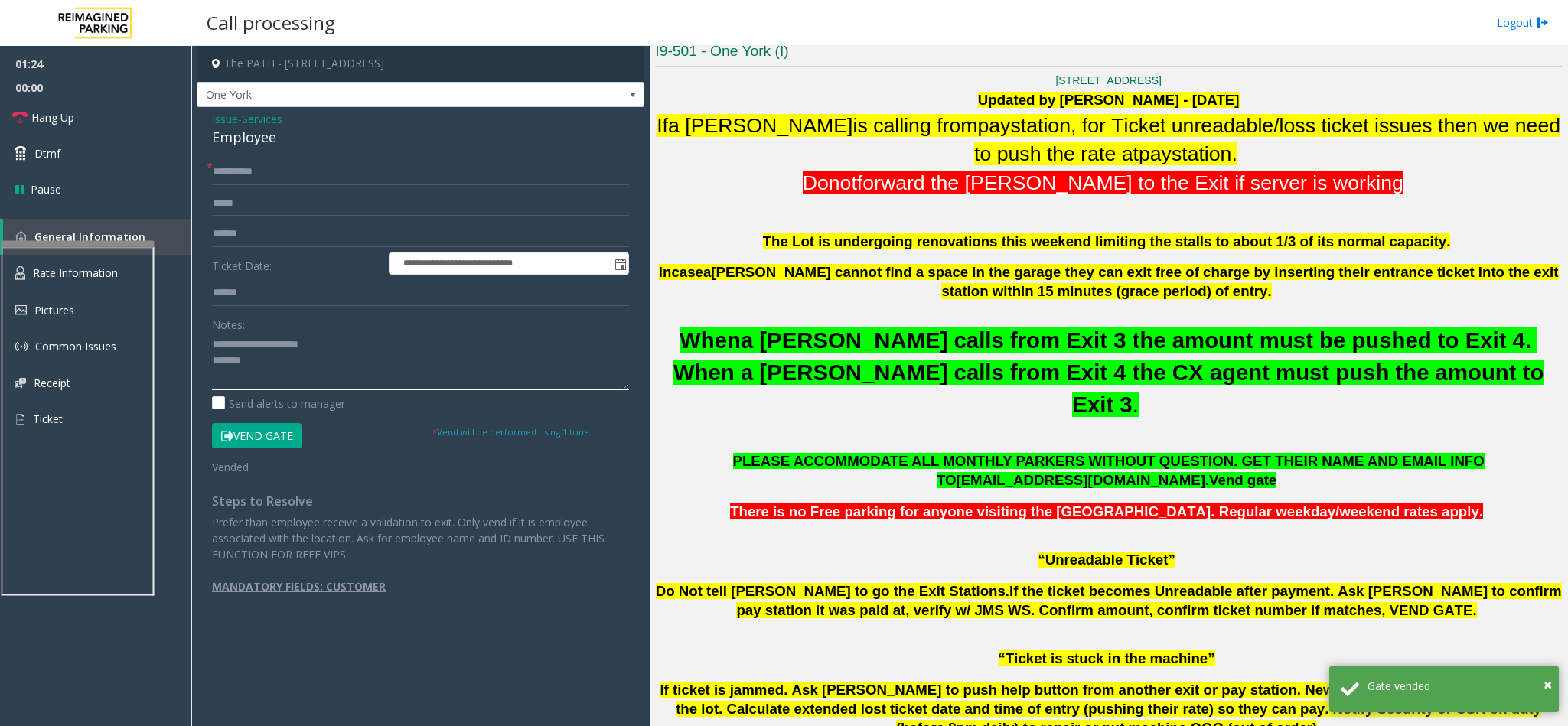
paste textarea "********"
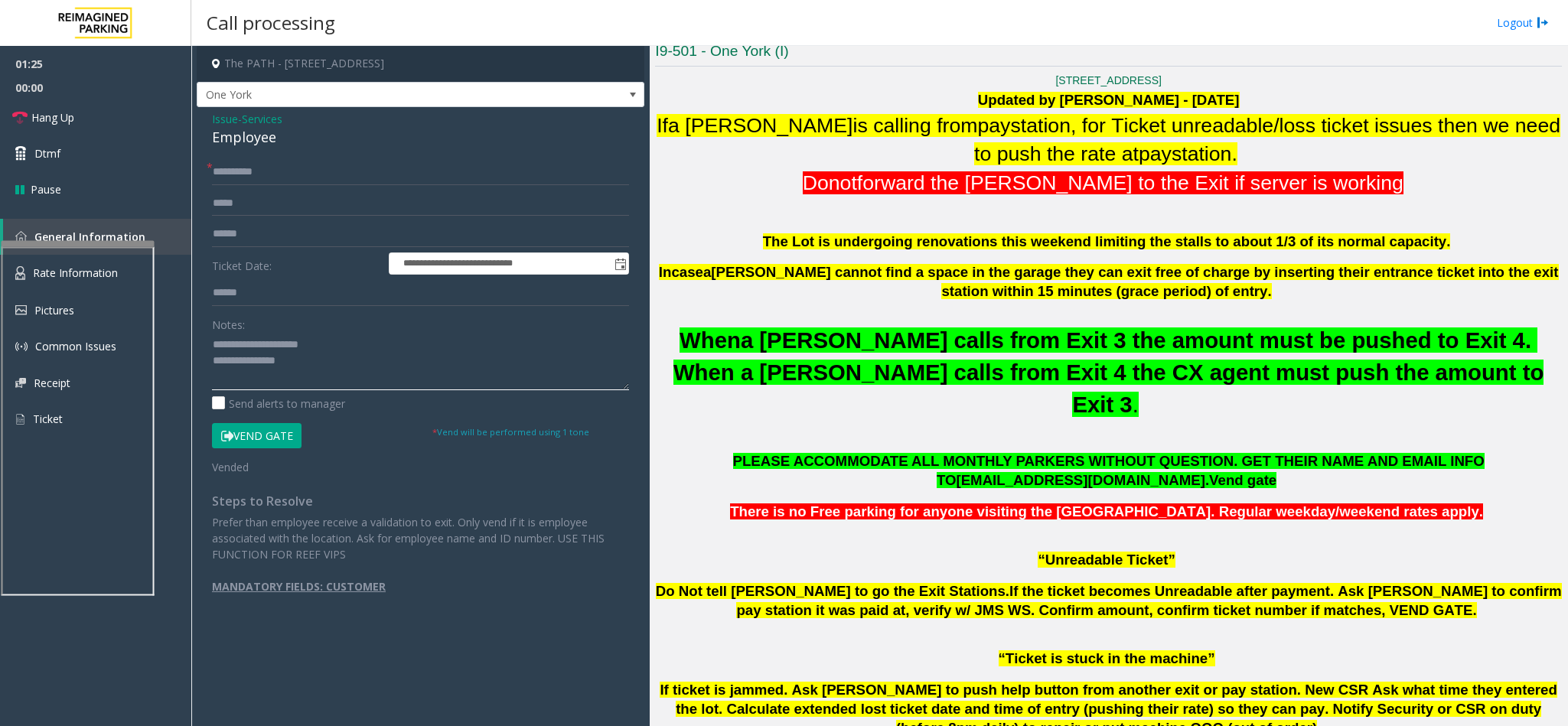
scroll to position [0, 0]
click at [165, 117] on link "Hang Up" at bounding box center [95, 117] width 191 height 36
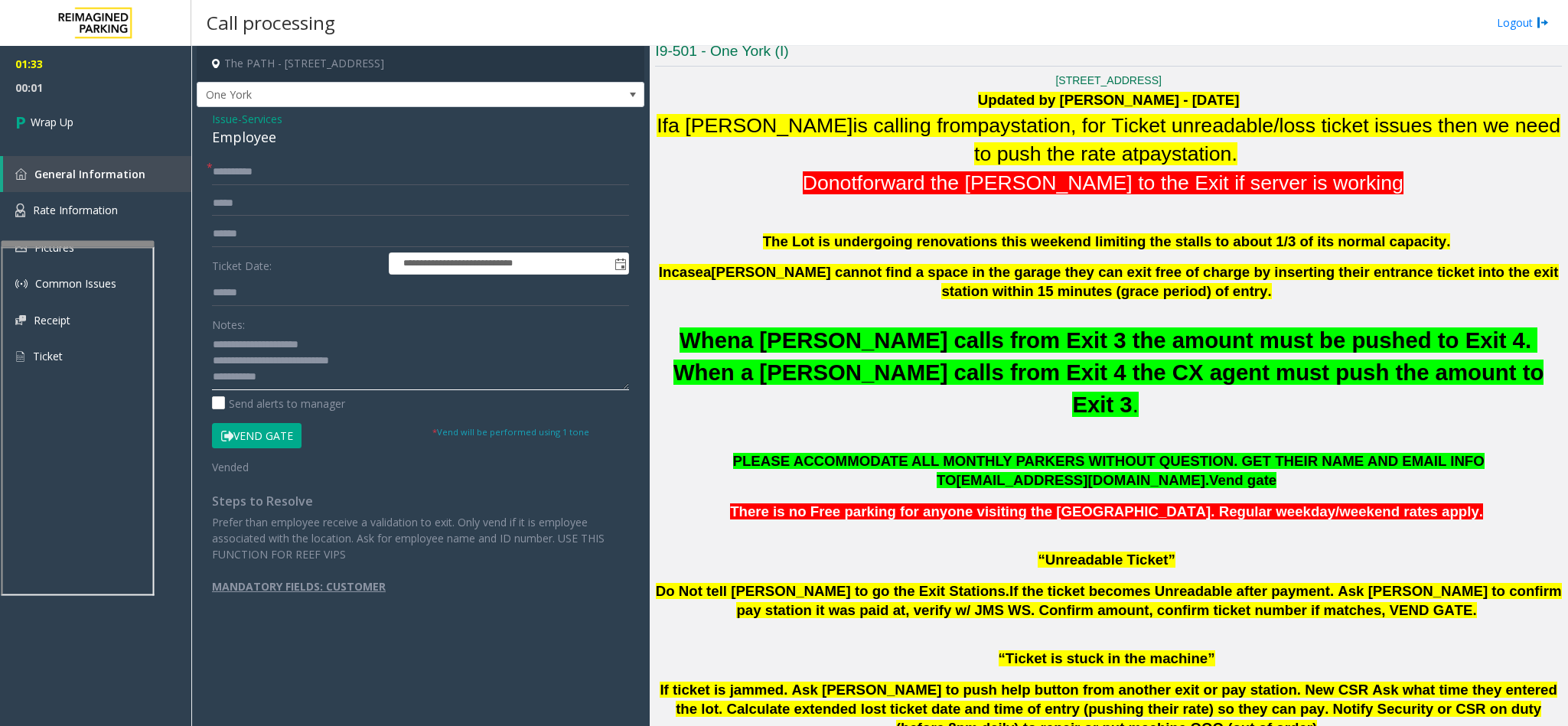
click at [310, 379] on textarea at bounding box center [420, 362] width 417 height 57
type textarea "**********"
click at [44, 116] on span "Wrap Up" at bounding box center [52, 121] width 43 height 16
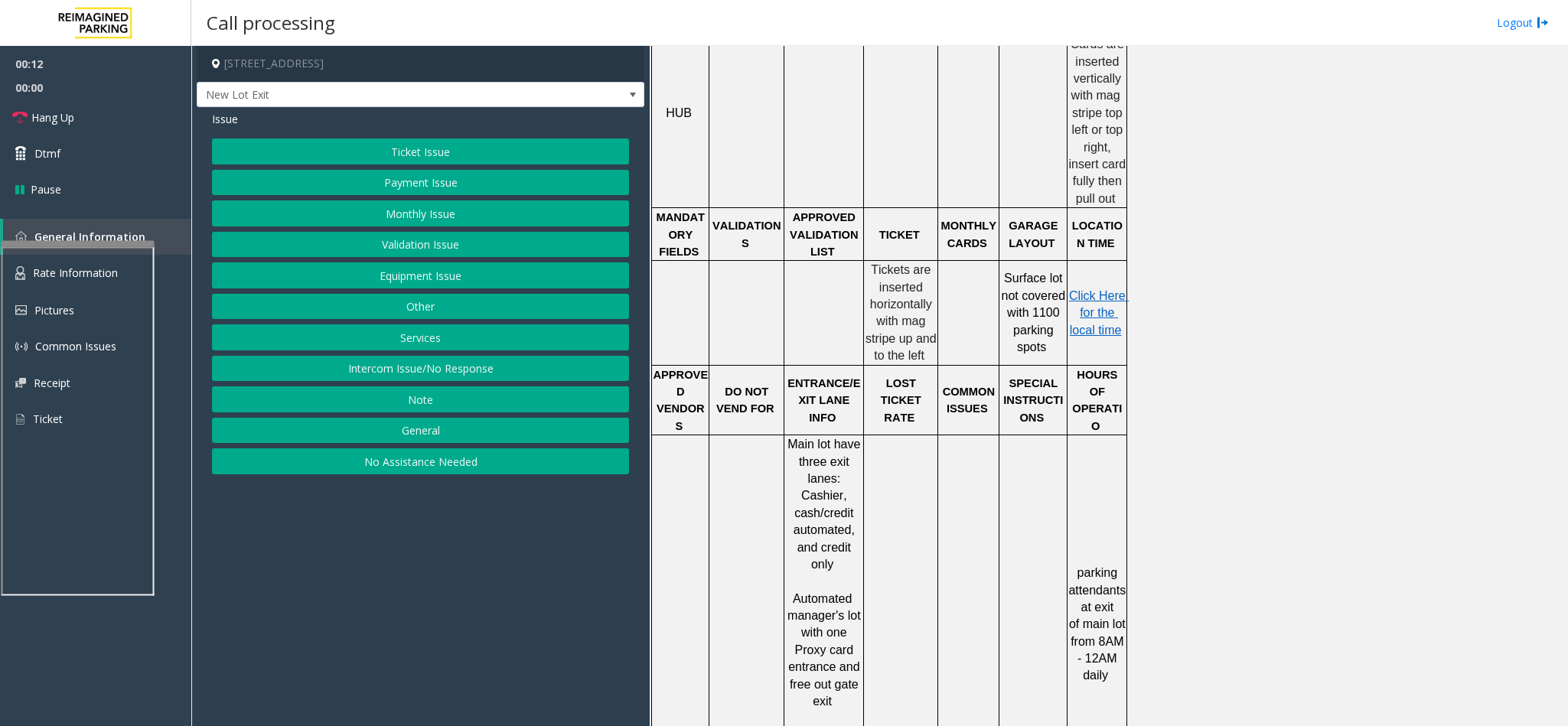
scroll to position [229, 0]
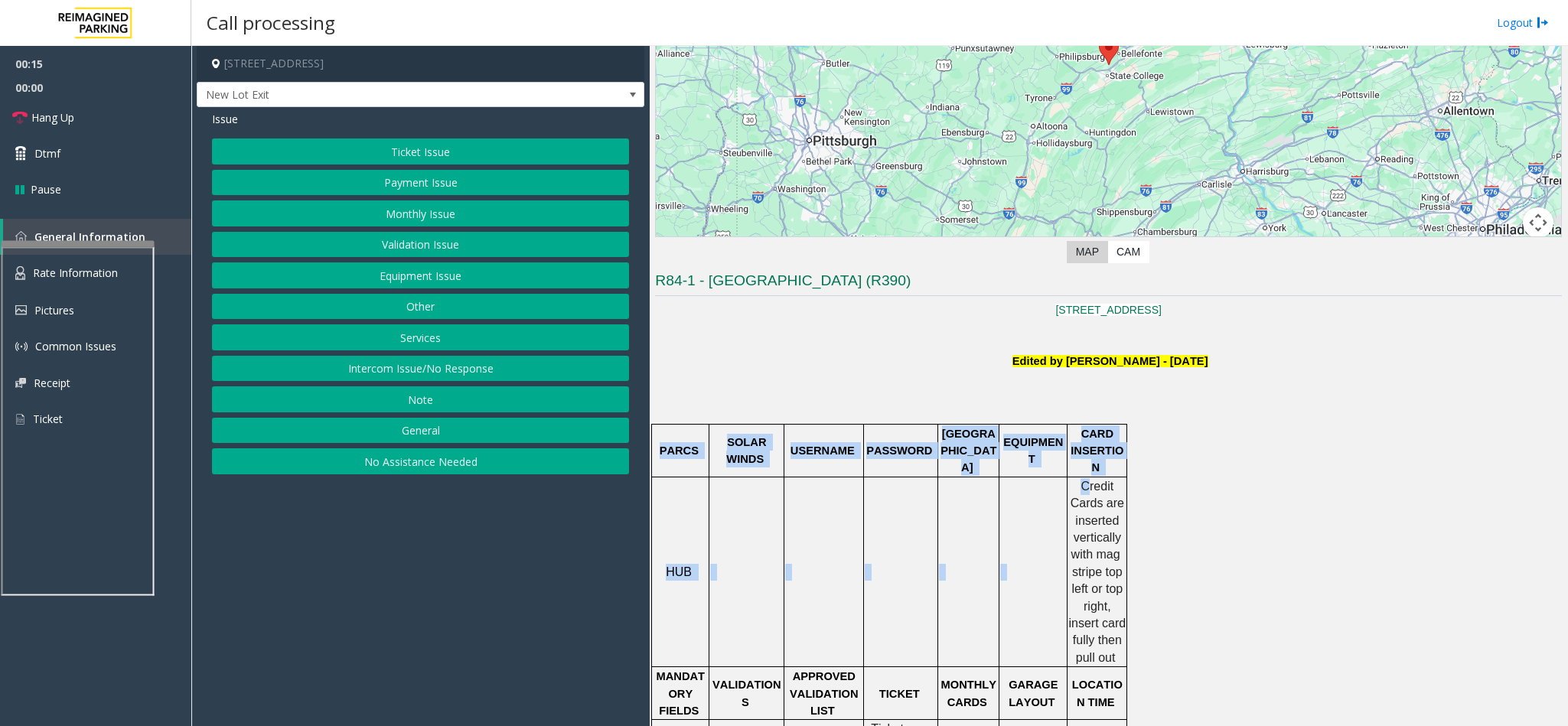
drag, startPoint x: 1086, startPoint y: 478, endPoint x: 1136, endPoint y: 531, distance: 72.9
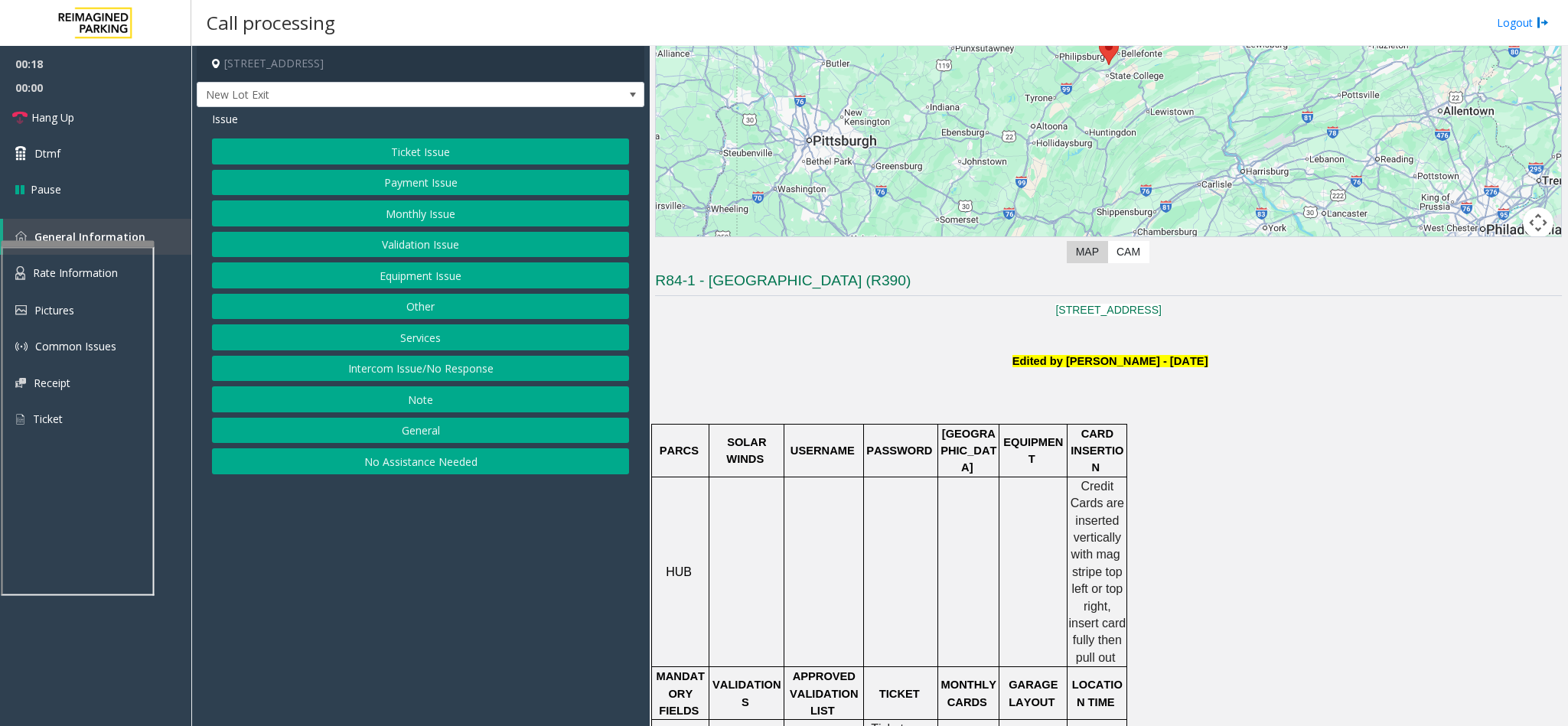
click at [404, 187] on button "Payment Issue" at bounding box center [420, 182] width 417 height 26
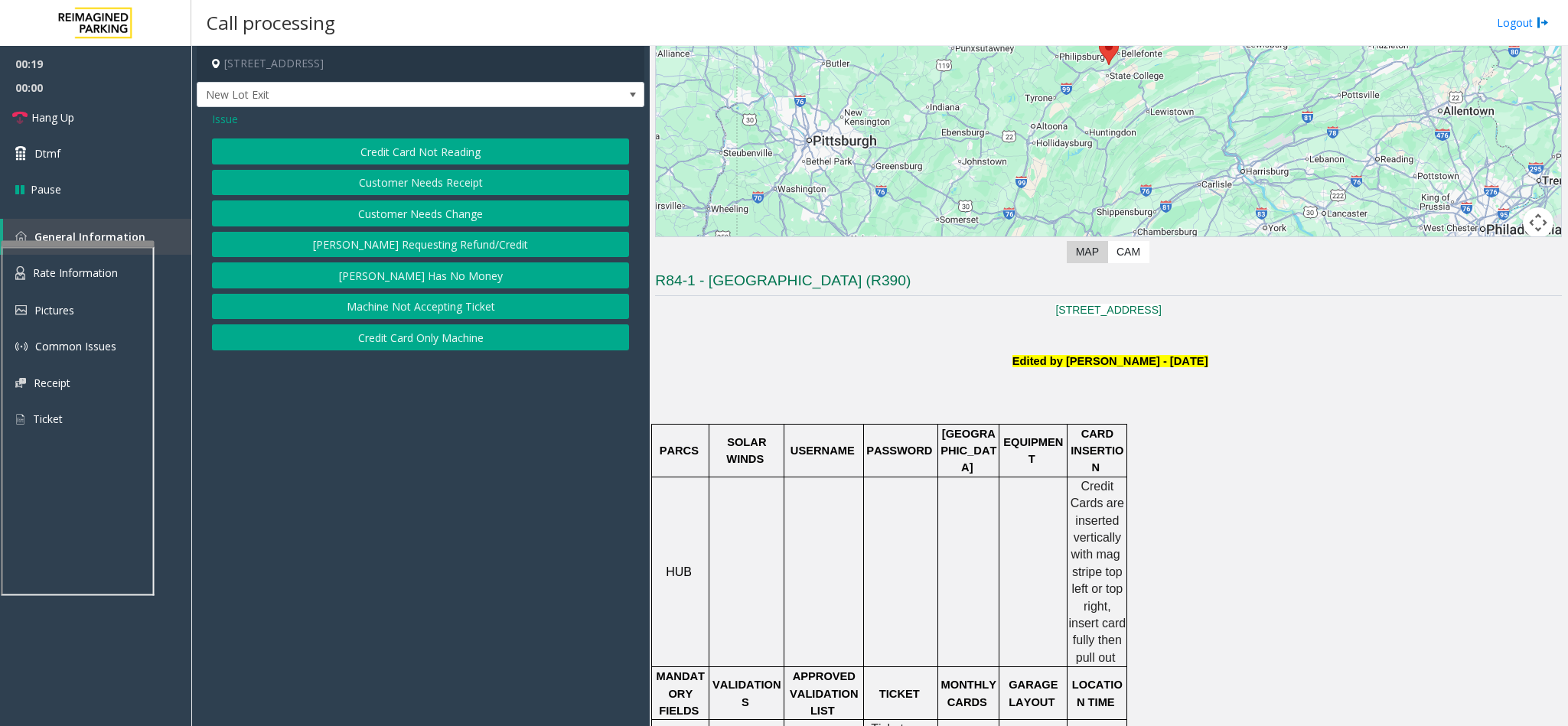
click at [402, 159] on button "Credit Card Not Reading" at bounding box center [420, 151] width 417 height 26
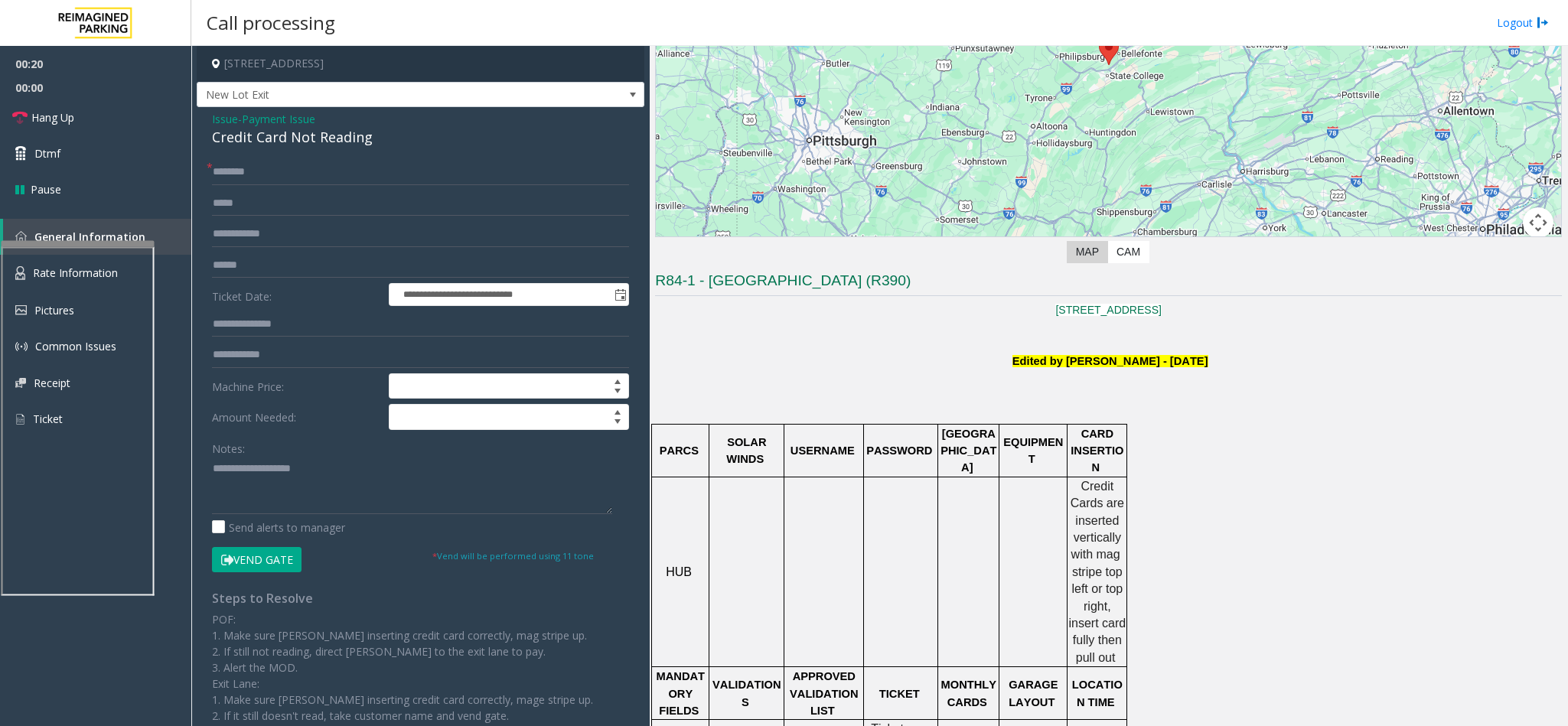
click at [307, 133] on div "Credit Card Not Reading" at bounding box center [420, 138] width 417 height 21
drag, startPoint x: 306, startPoint y: 133, endPoint x: 221, endPoint y: 119, distance: 86.1
click at [221, 119] on span "Issue" at bounding box center [224, 118] width 26 height 16
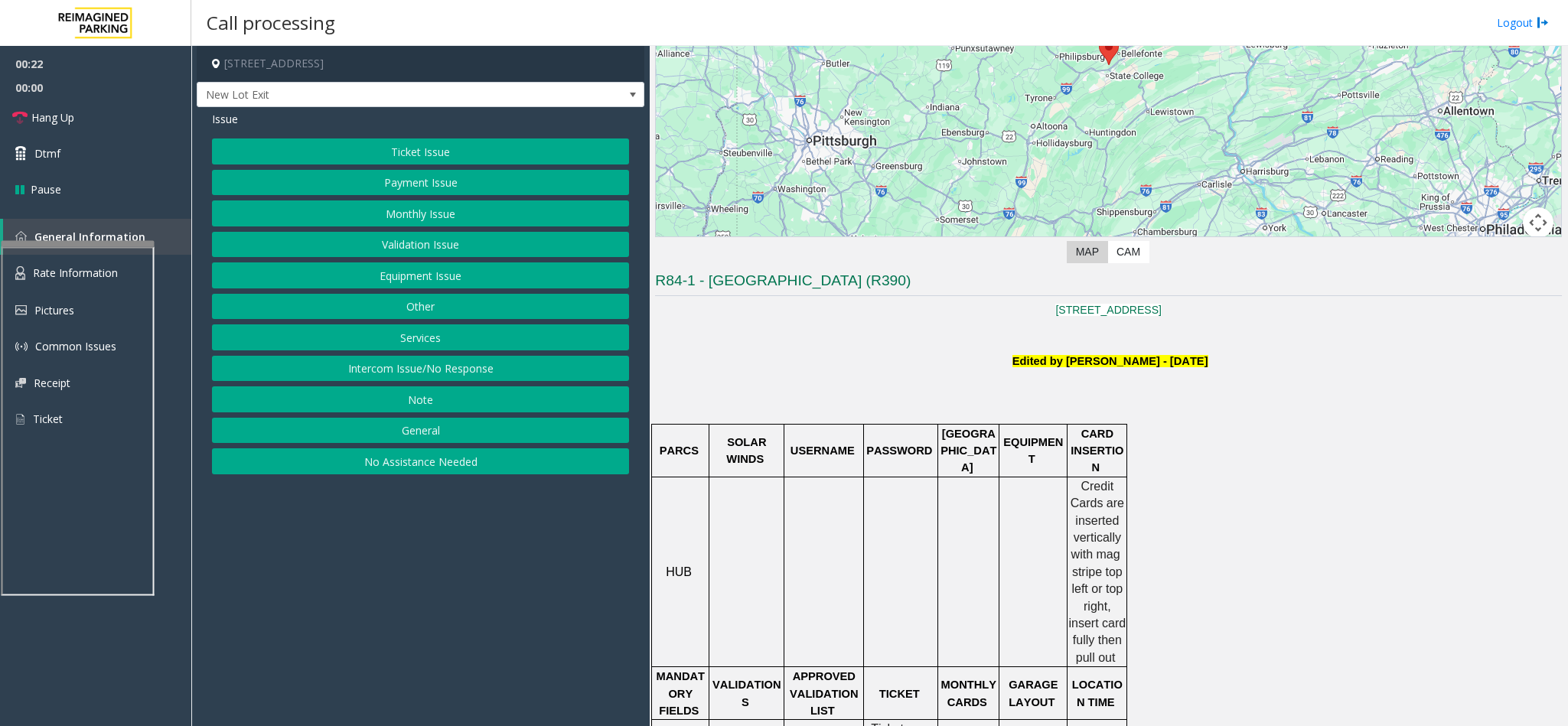
click at [358, 145] on button "Ticket Issue" at bounding box center [420, 151] width 417 height 26
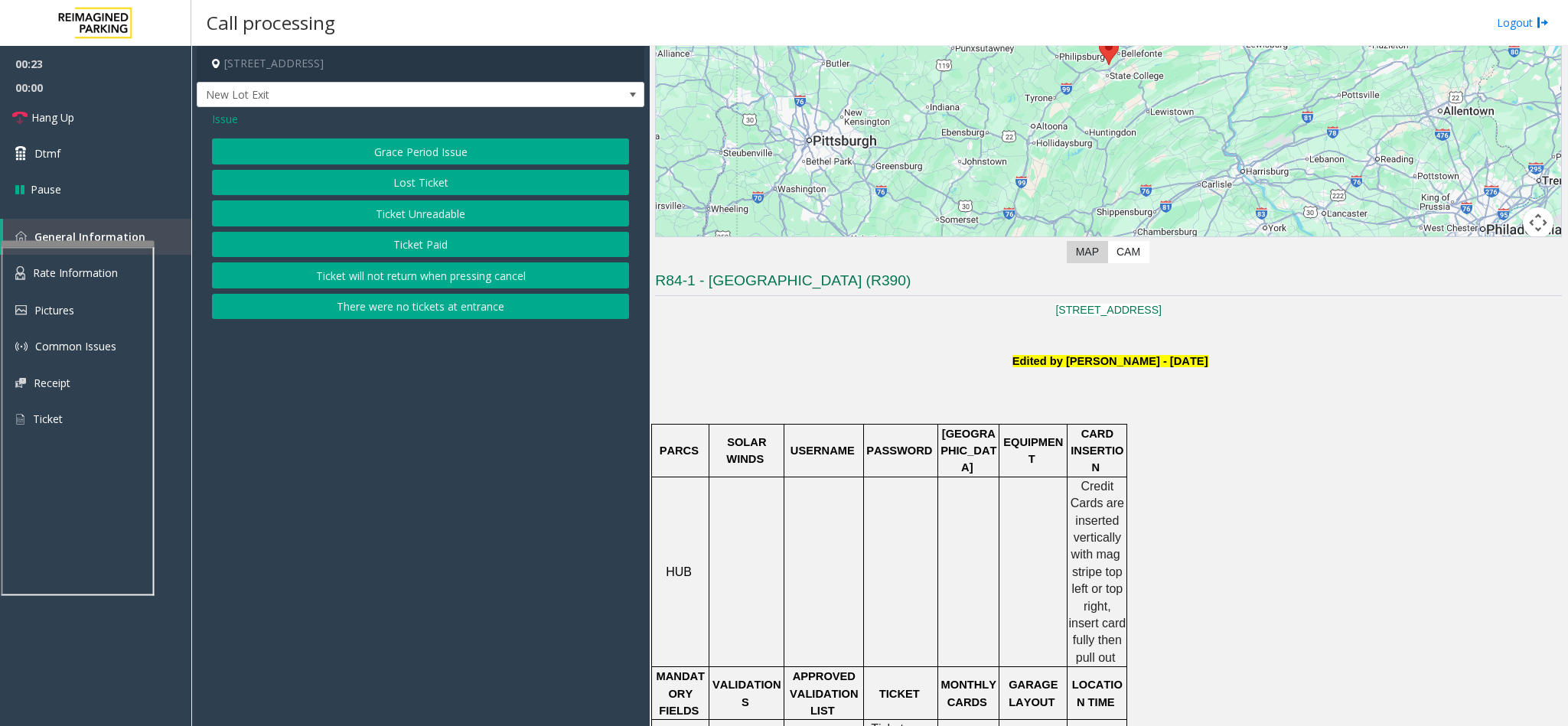
click at [462, 218] on button "Ticket Unreadable" at bounding box center [420, 213] width 417 height 26
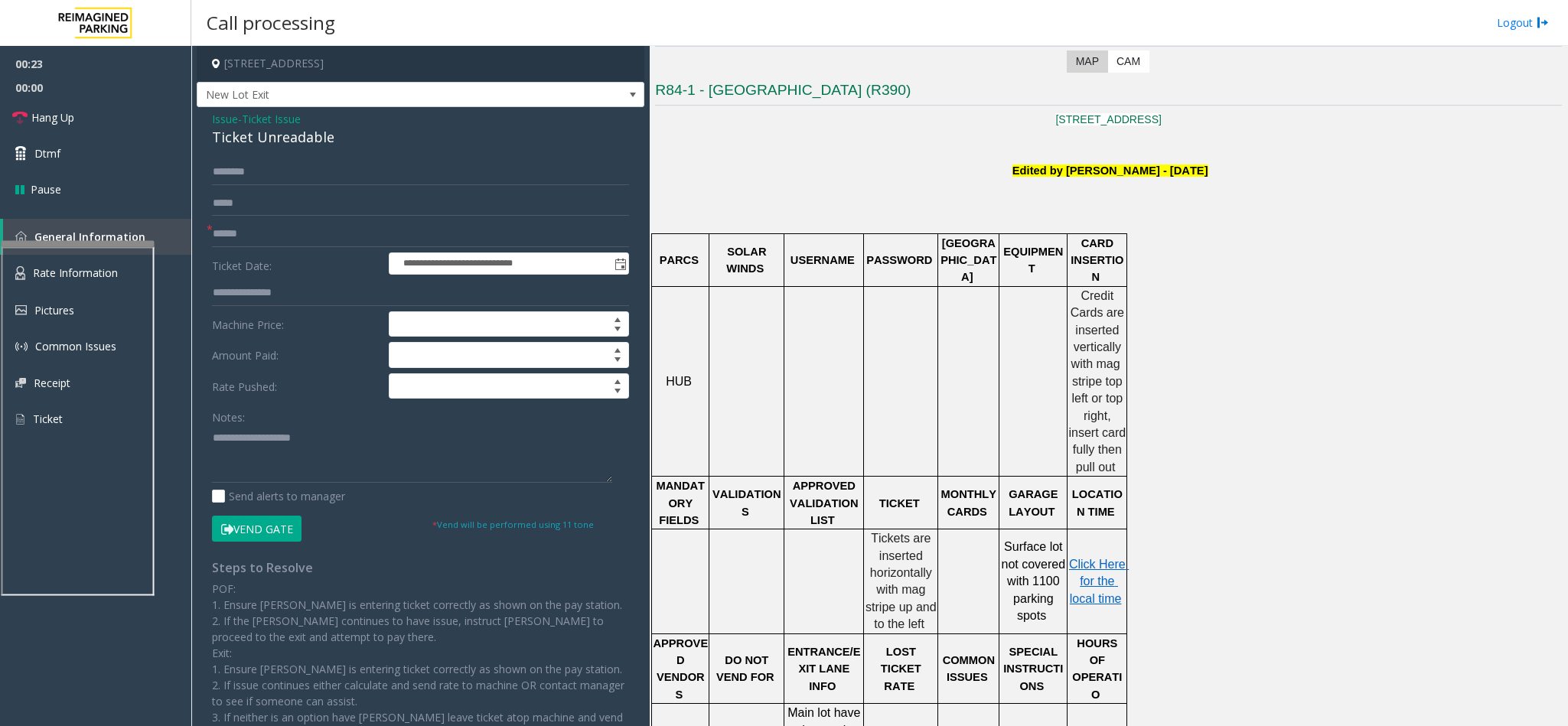
scroll to position [803, 0]
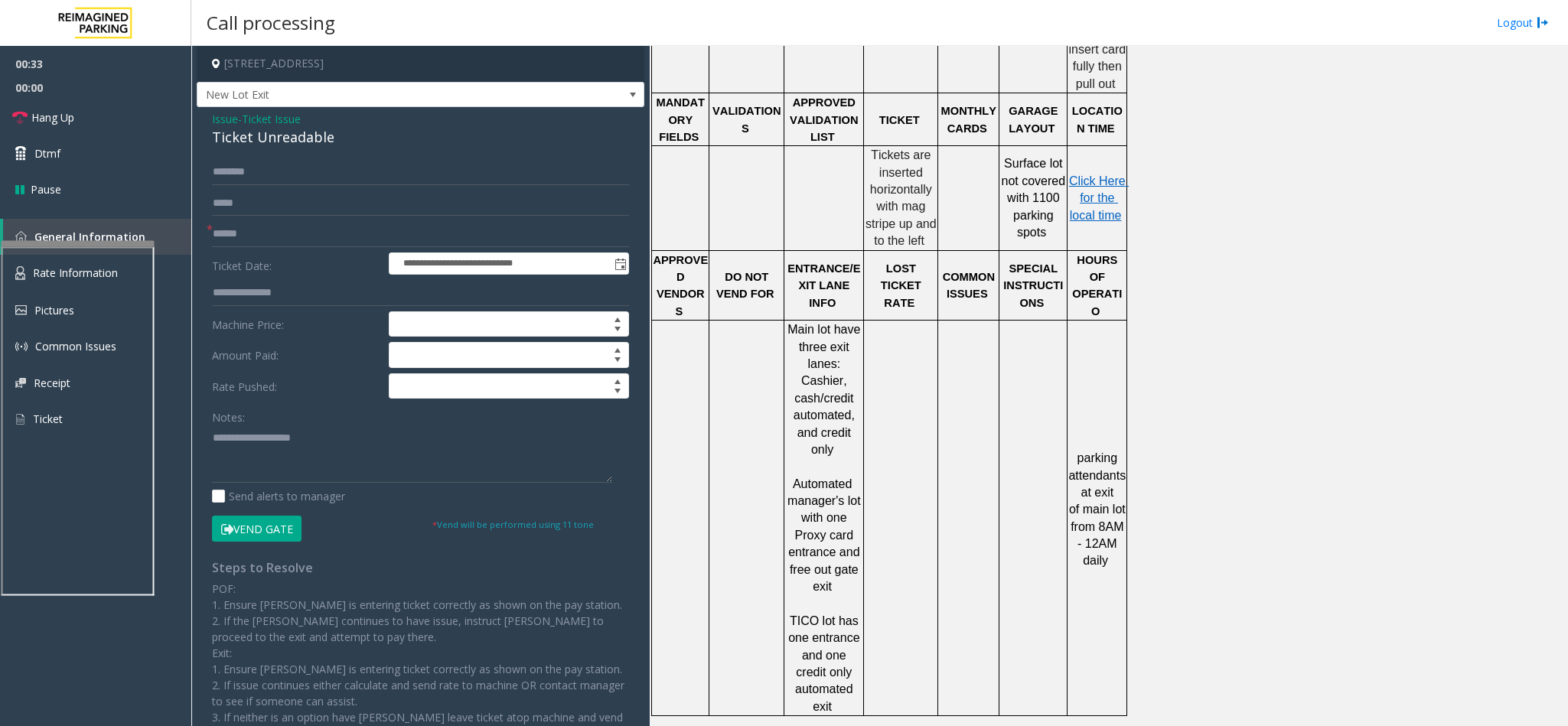
click at [283, 140] on div "Ticket Unreadable" at bounding box center [420, 138] width 417 height 21
copy div "Ticket Unreadable"
click at [275, 451] on textarea at bounding box center [412, 455] width 400 height 57
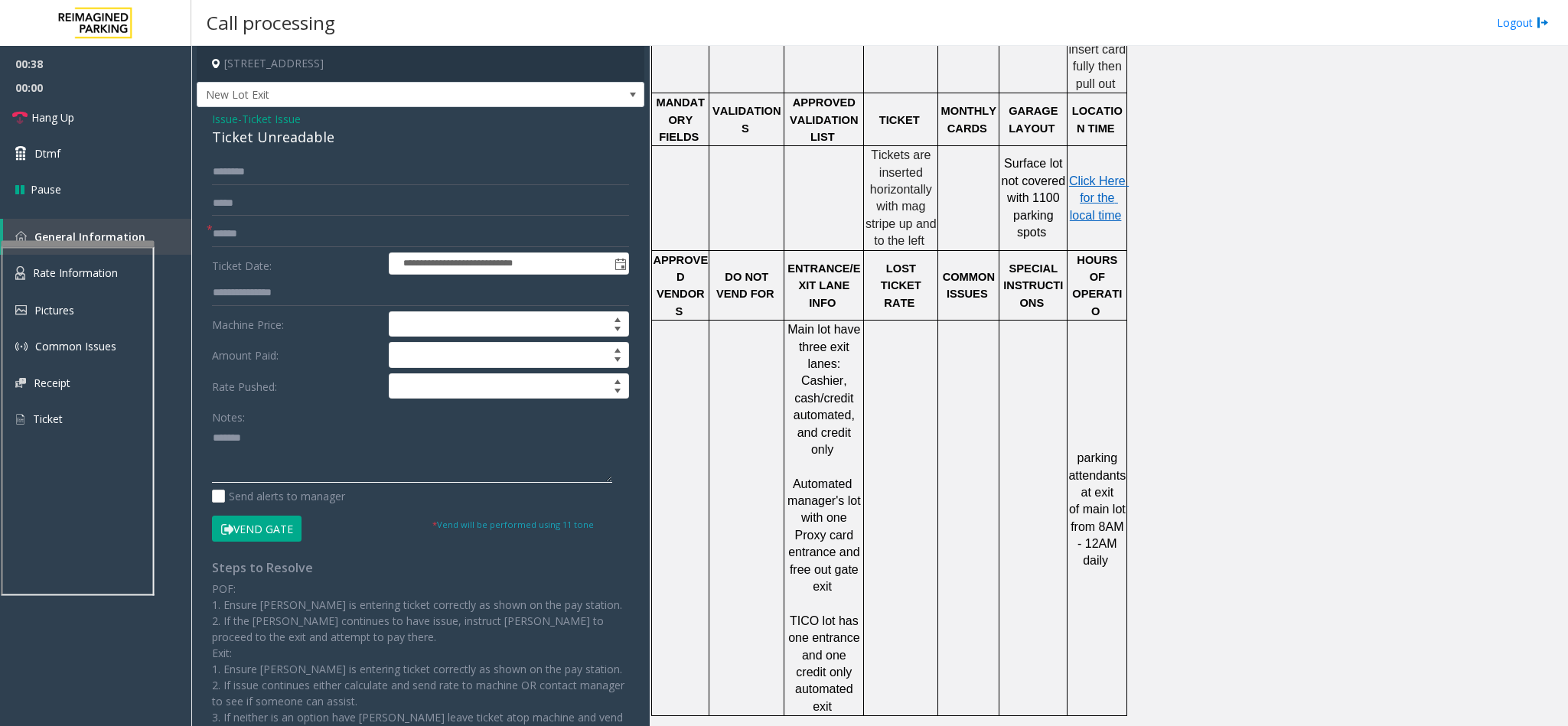
paste textarea "**********"
type textarea "**********"
click at [246, 225] on input "text" at bounding box center [420, 234] width 417 height 26
type input "******"
click at [273, 542] on button "Vend Gate" at bounding box center [257, 528] width 90 height 26
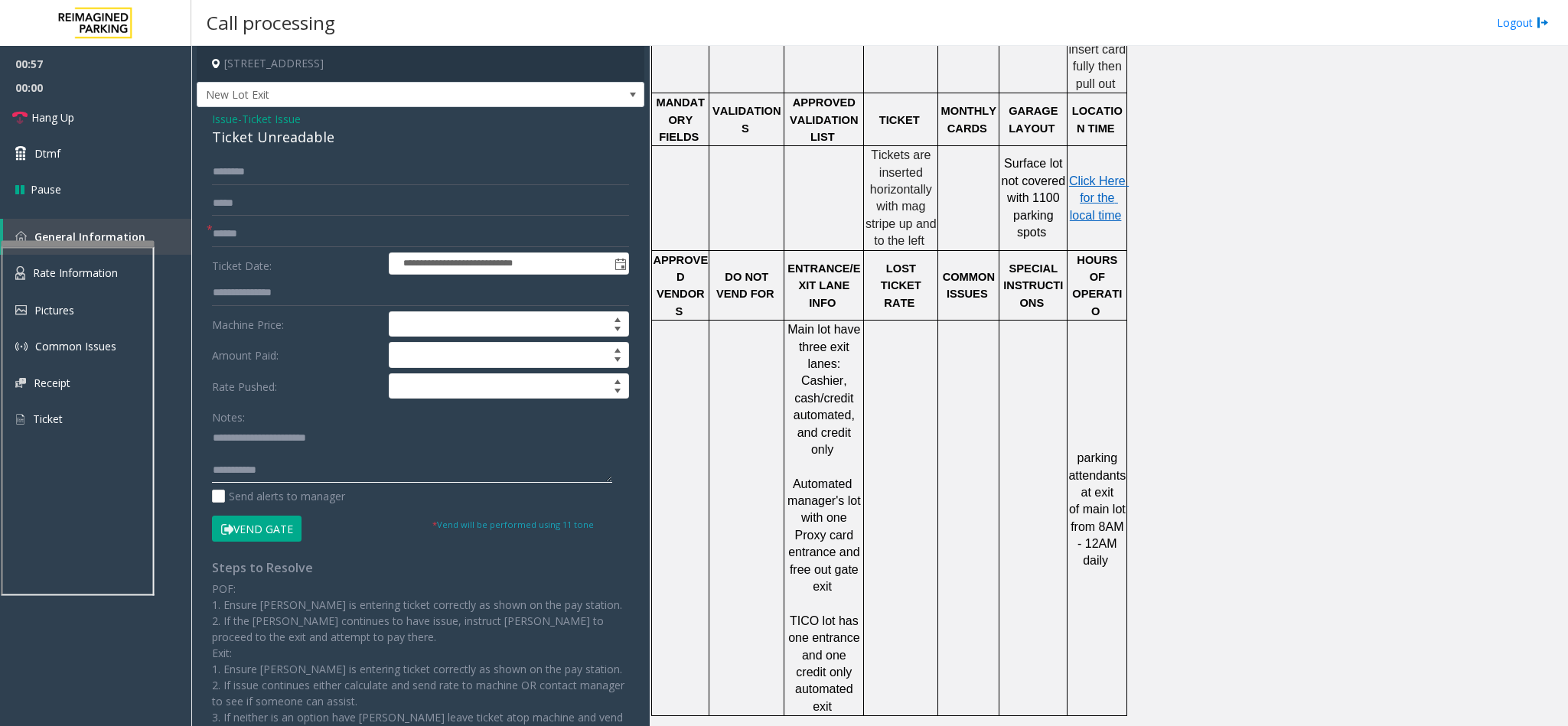
click at [283, 479] on textarea at bounding box center [412, 455] width 400 height 57
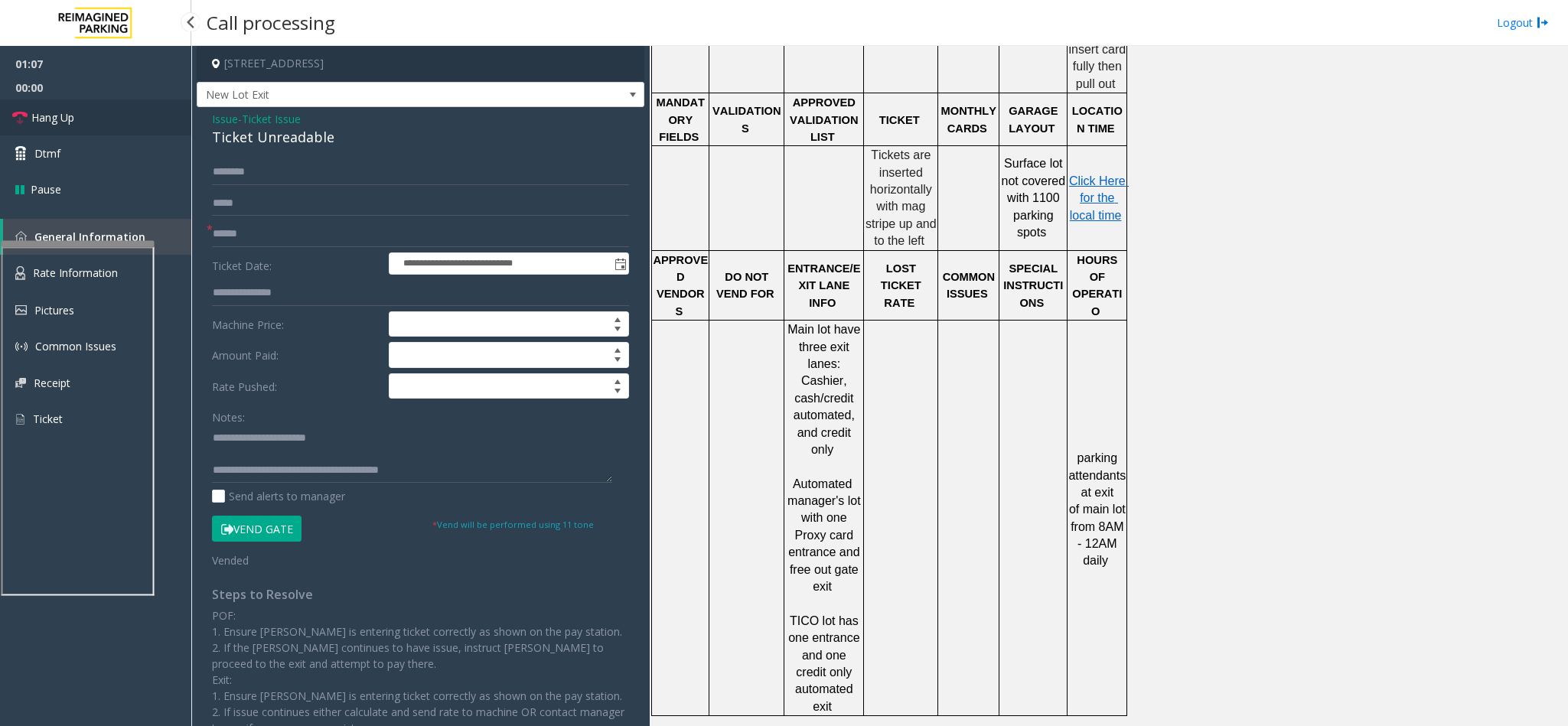
click at [47, 120] on span "Hang Up" at bounding box center [53, 117] width 43 height 16
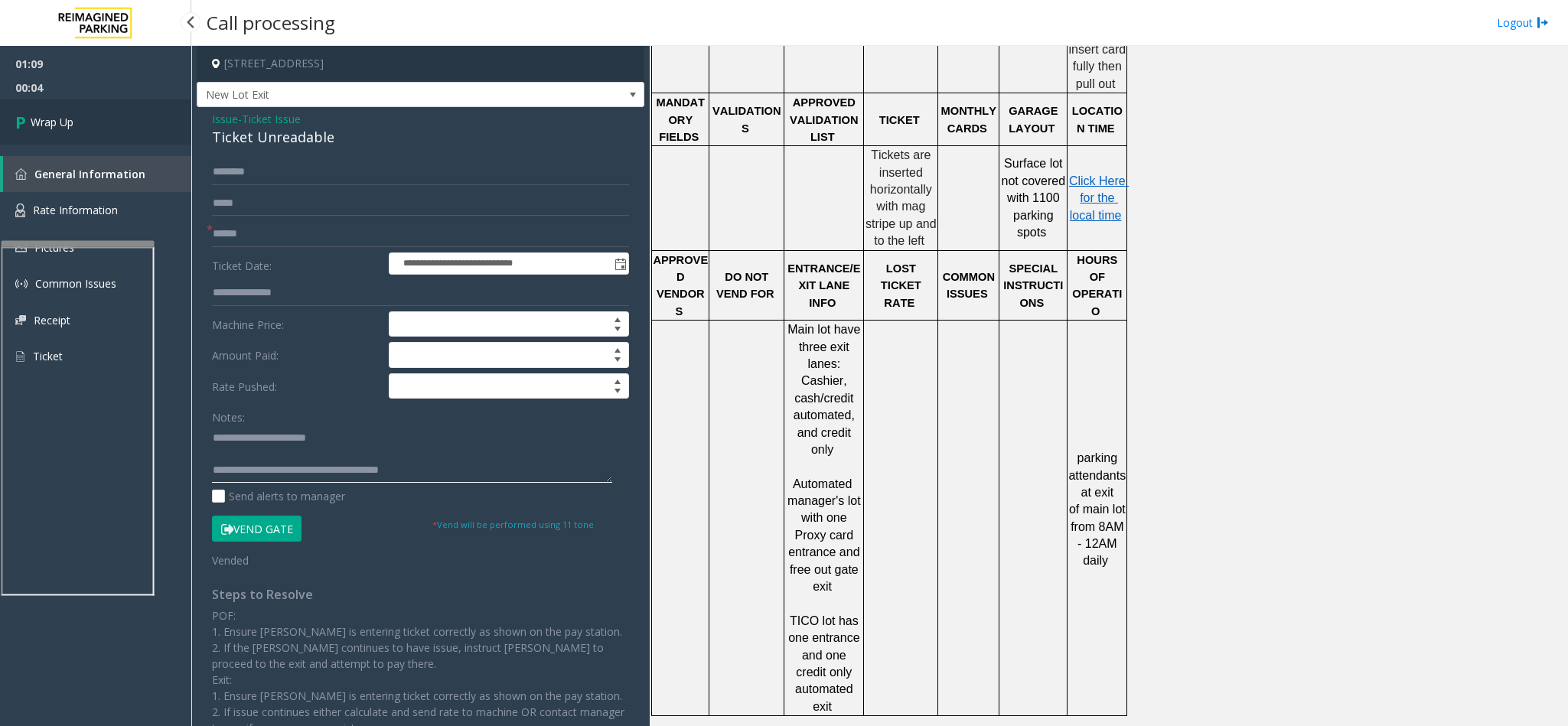
type textarea "**********"
click at [64, 116] on span "Wrap Up" at bounding box center [52, 121] width 43 height 16
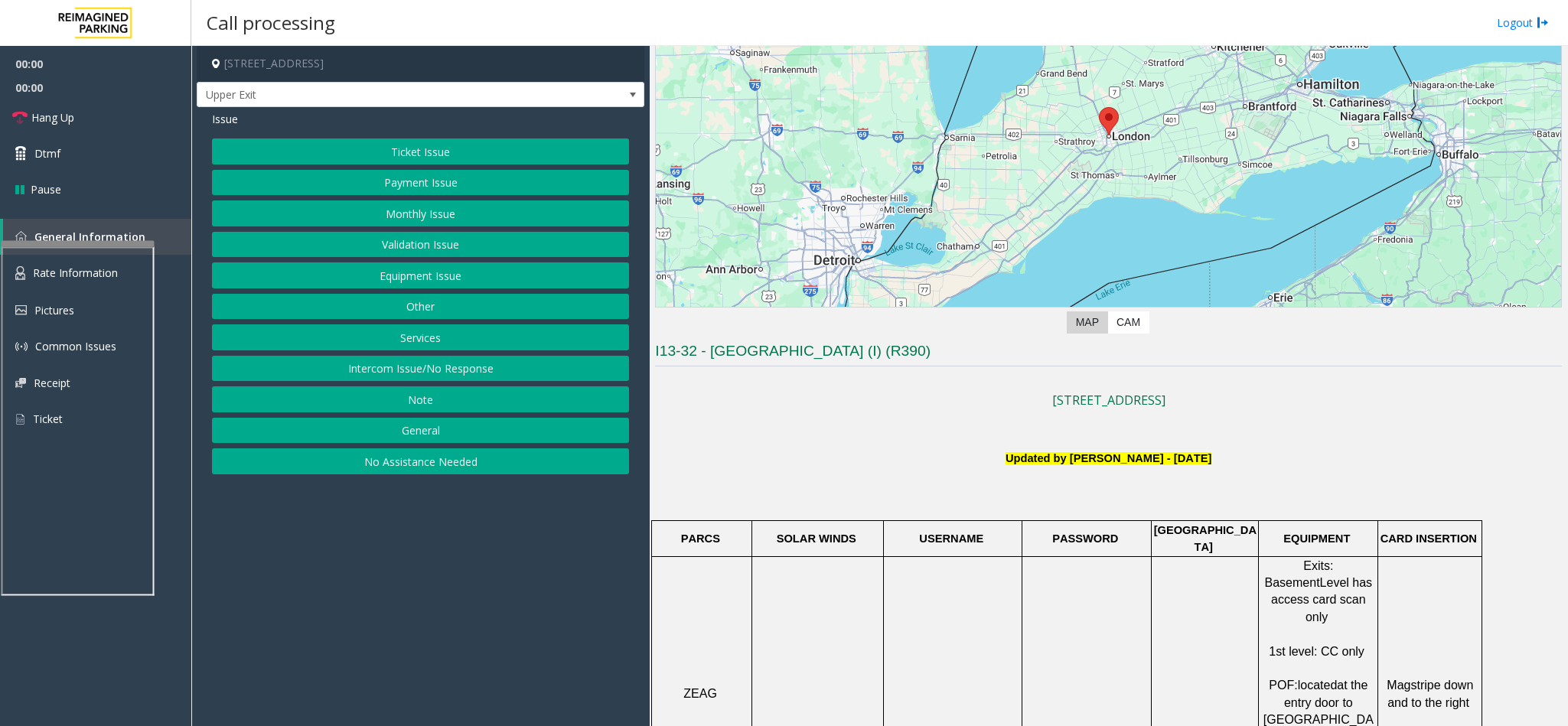
scroll to position [459, 0]
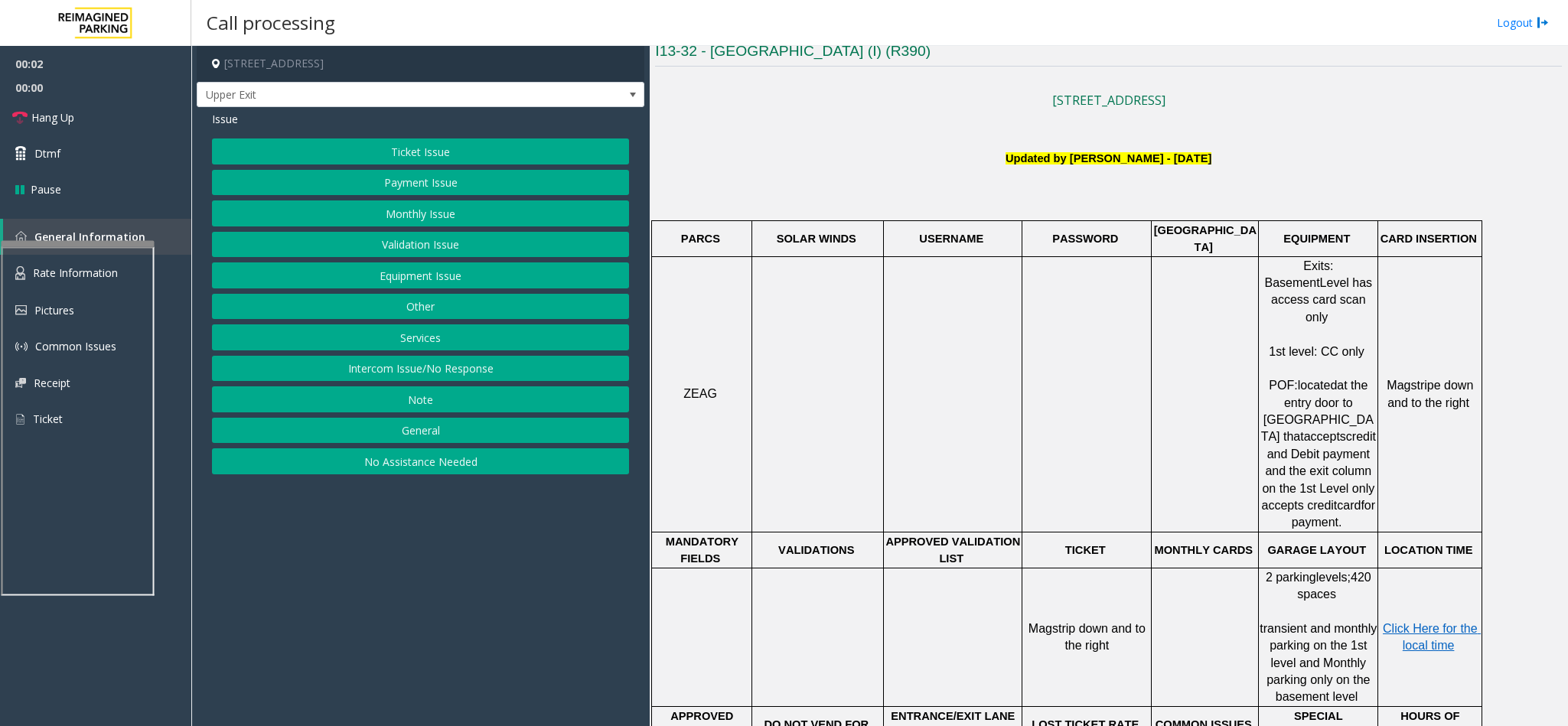
click at [394, 156] on button "Ticket Issue" at bounding box center [420, 151] width 417 height 26
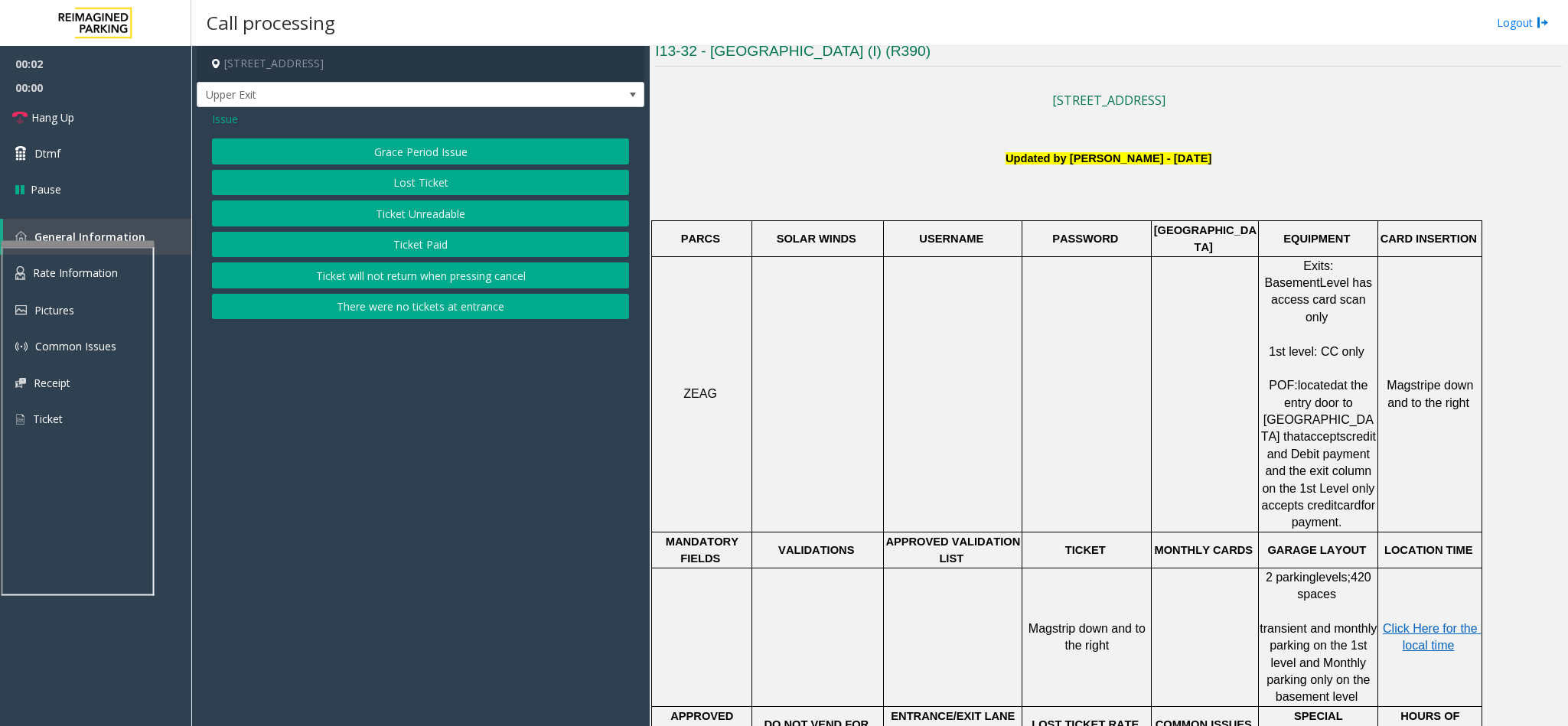
click at [410, 217] on button "Ticket Unreadable" at bounding box center [420, 213] width 417 height 26
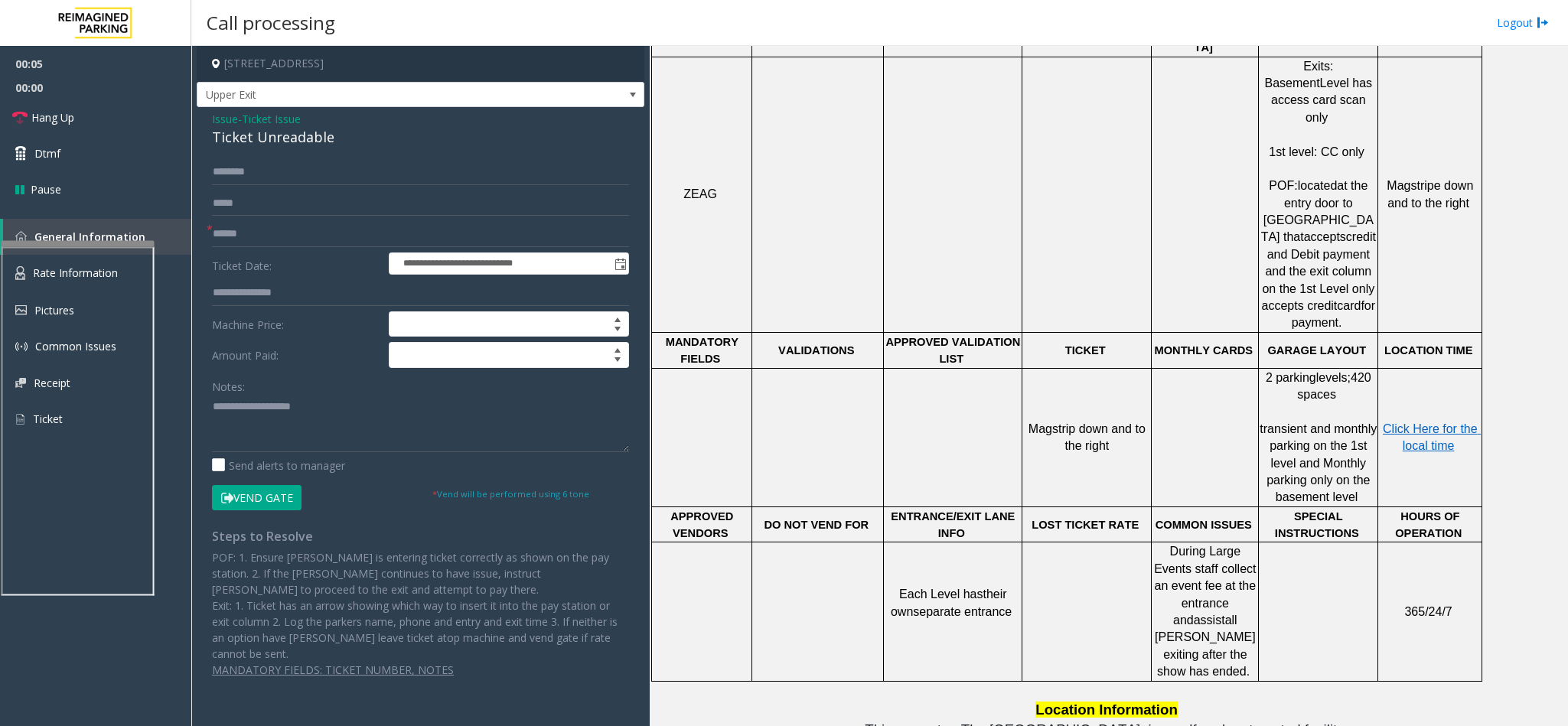
scroll to position [609, 0]
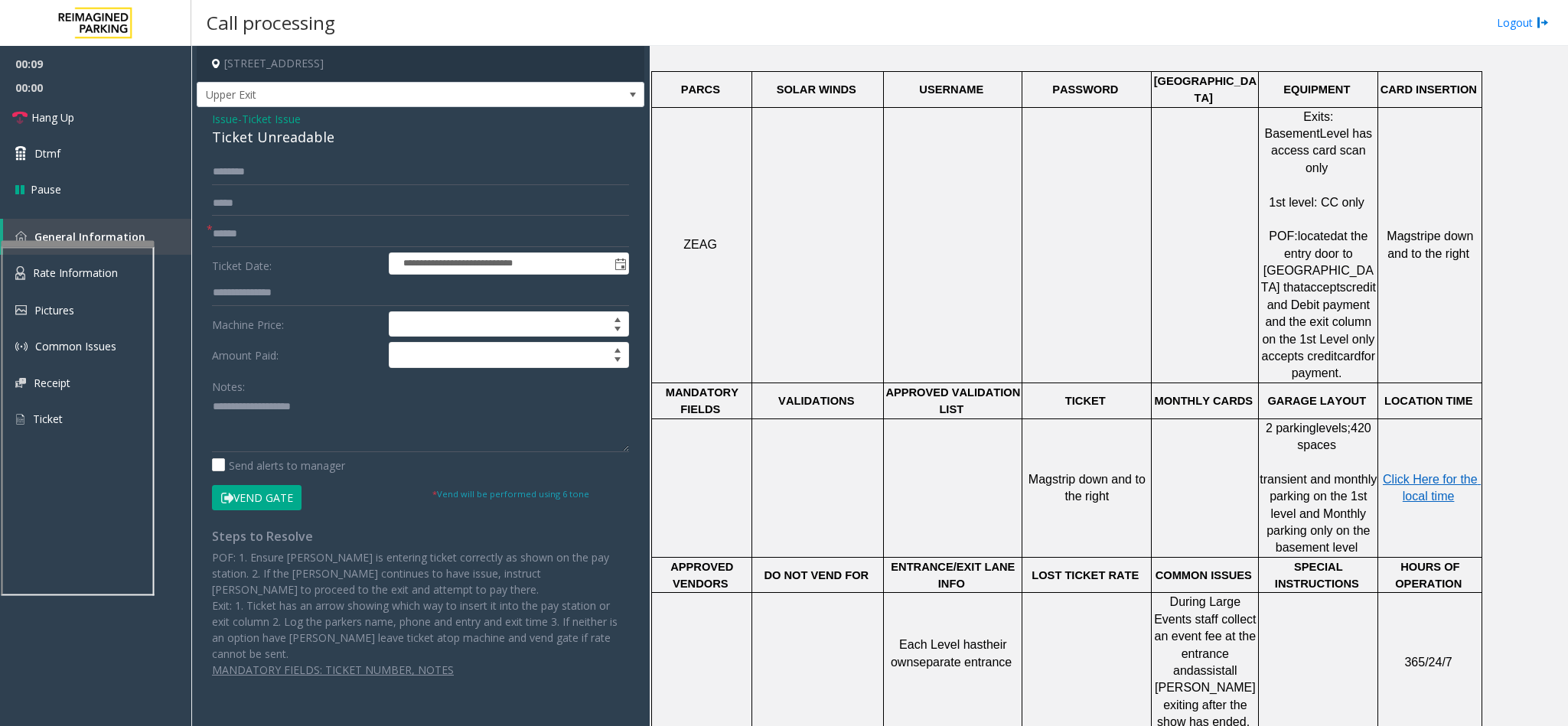
click at [222, 115] on span "Issue" at bounding box center [224, 118] width 26 height 16
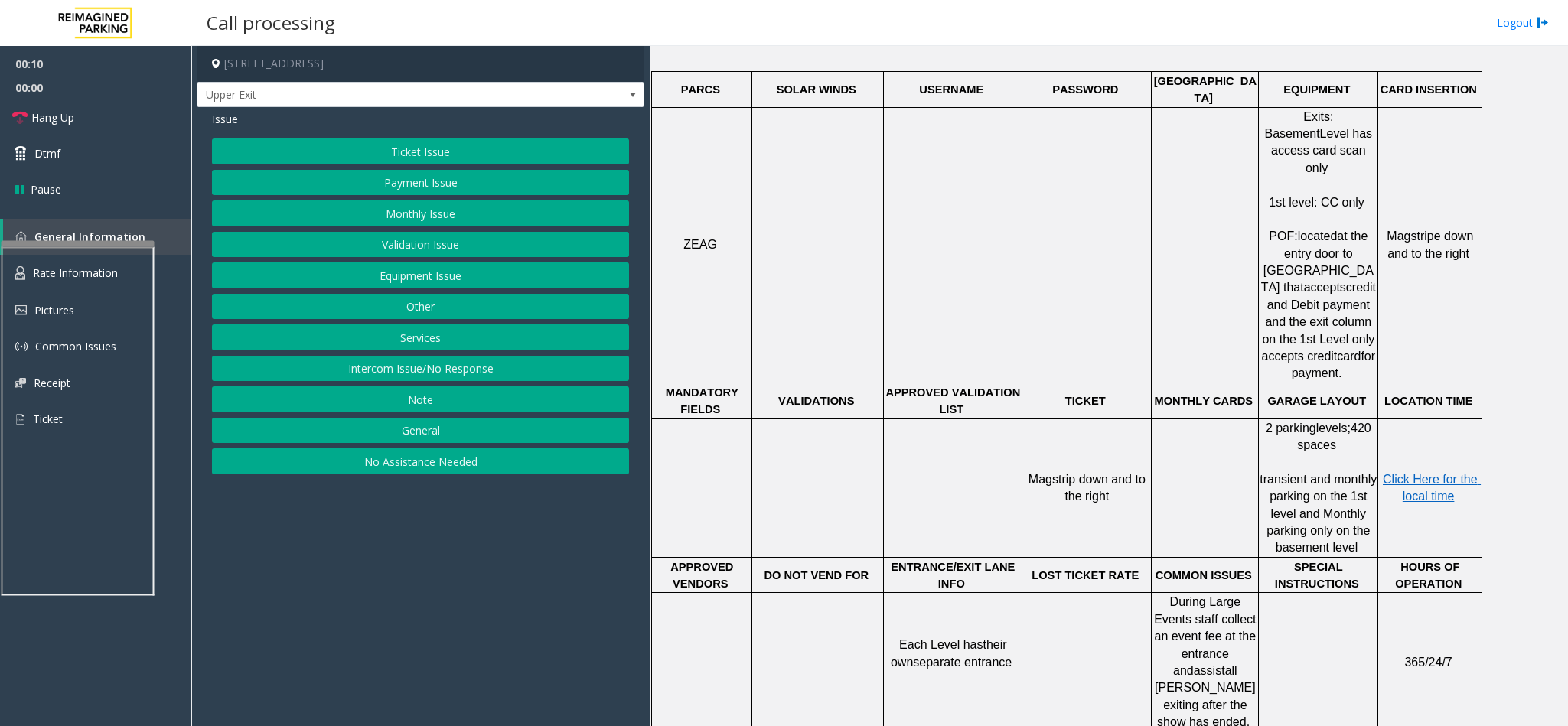
click at [446, 184] on button "Payment Issue" at bounding box center [420, 182] width 417 height 26
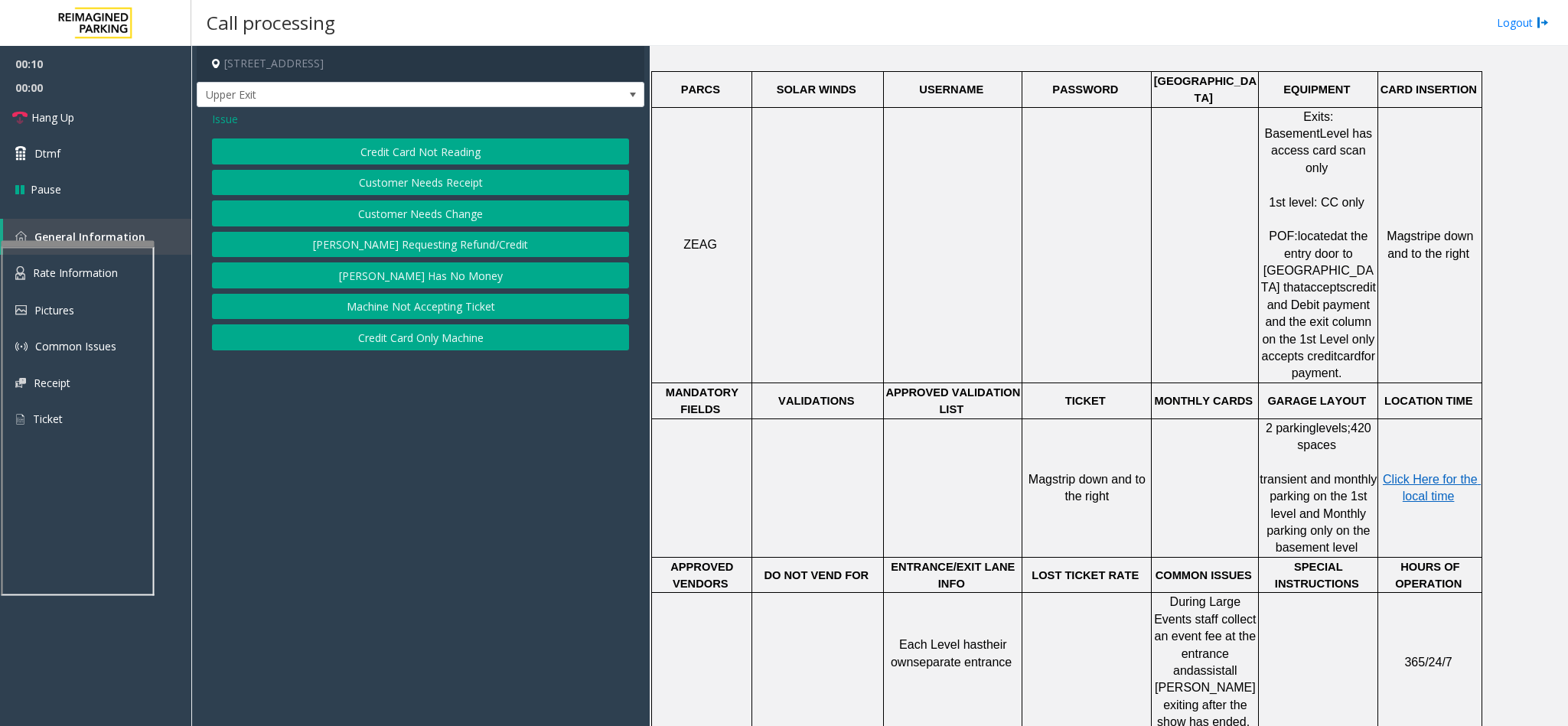
click at [446, 154] on button "Credit Card Not Reading" at bounding box center [420, 151] width 417 height 26
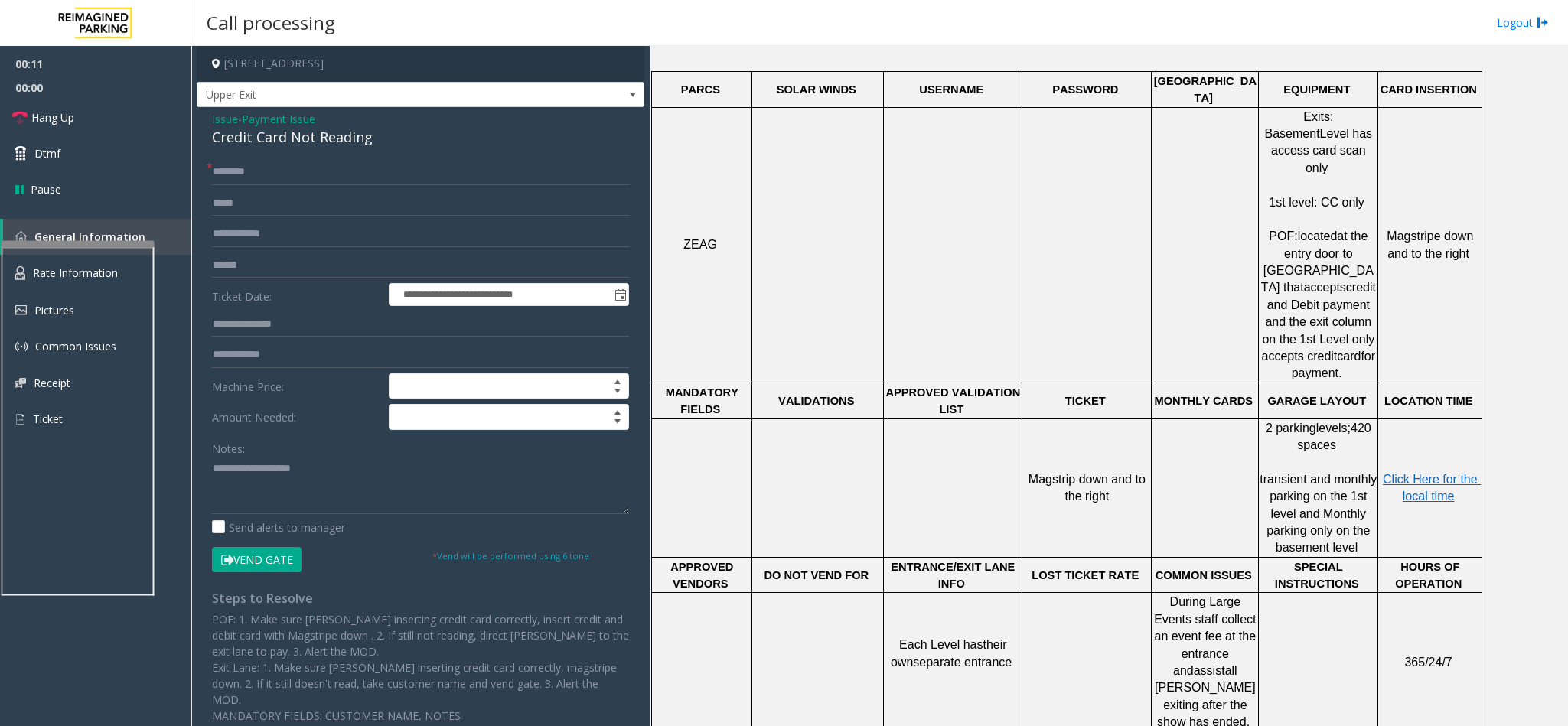
click at [336, 140] on div "Credit Card Not Reading" at bounding box center [420, 138] width 417 height 21
copy div "Credit Card Not Reading"
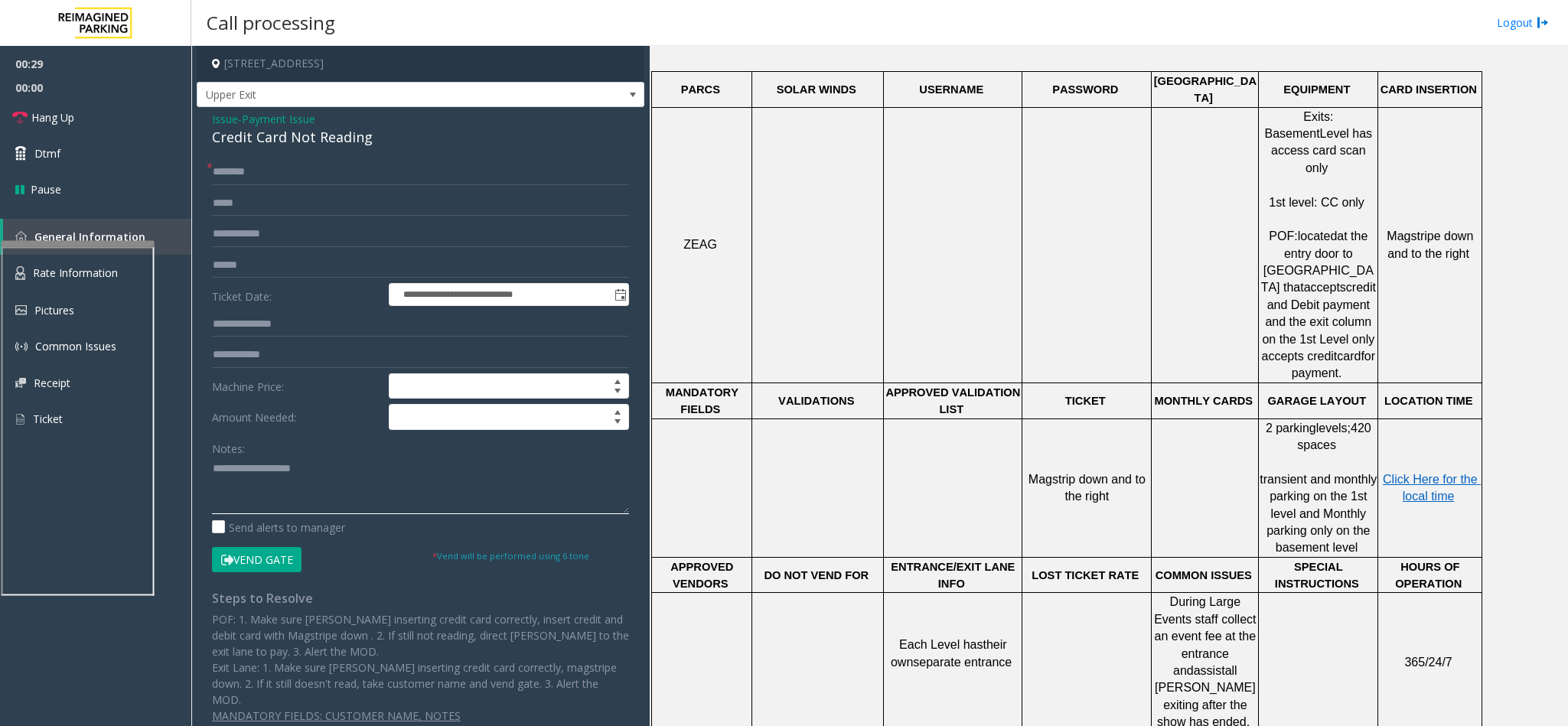
click at [351, 494] on textarea at bounding box center [420, 485] width 417 height 57
paste textarea "**********"
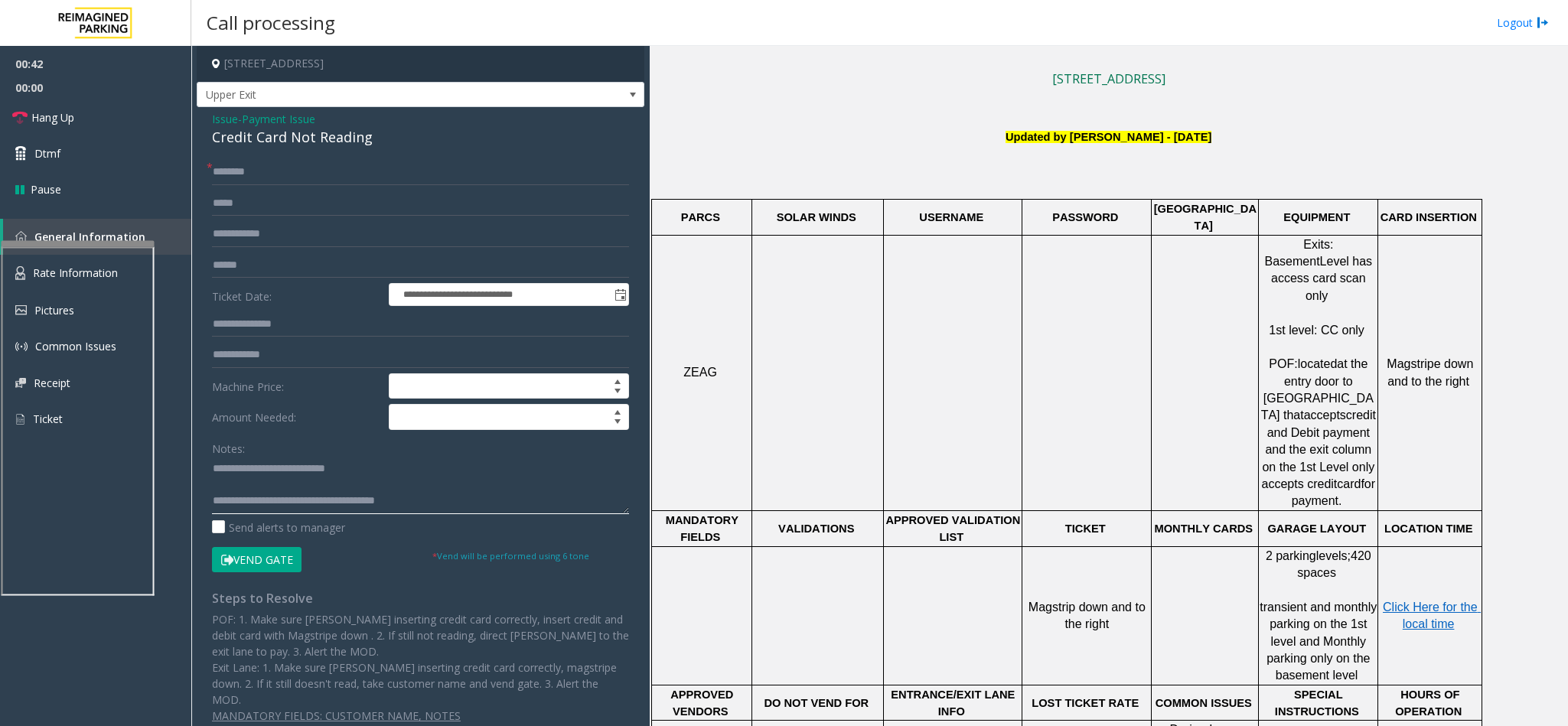
scroll to position [149, 0]
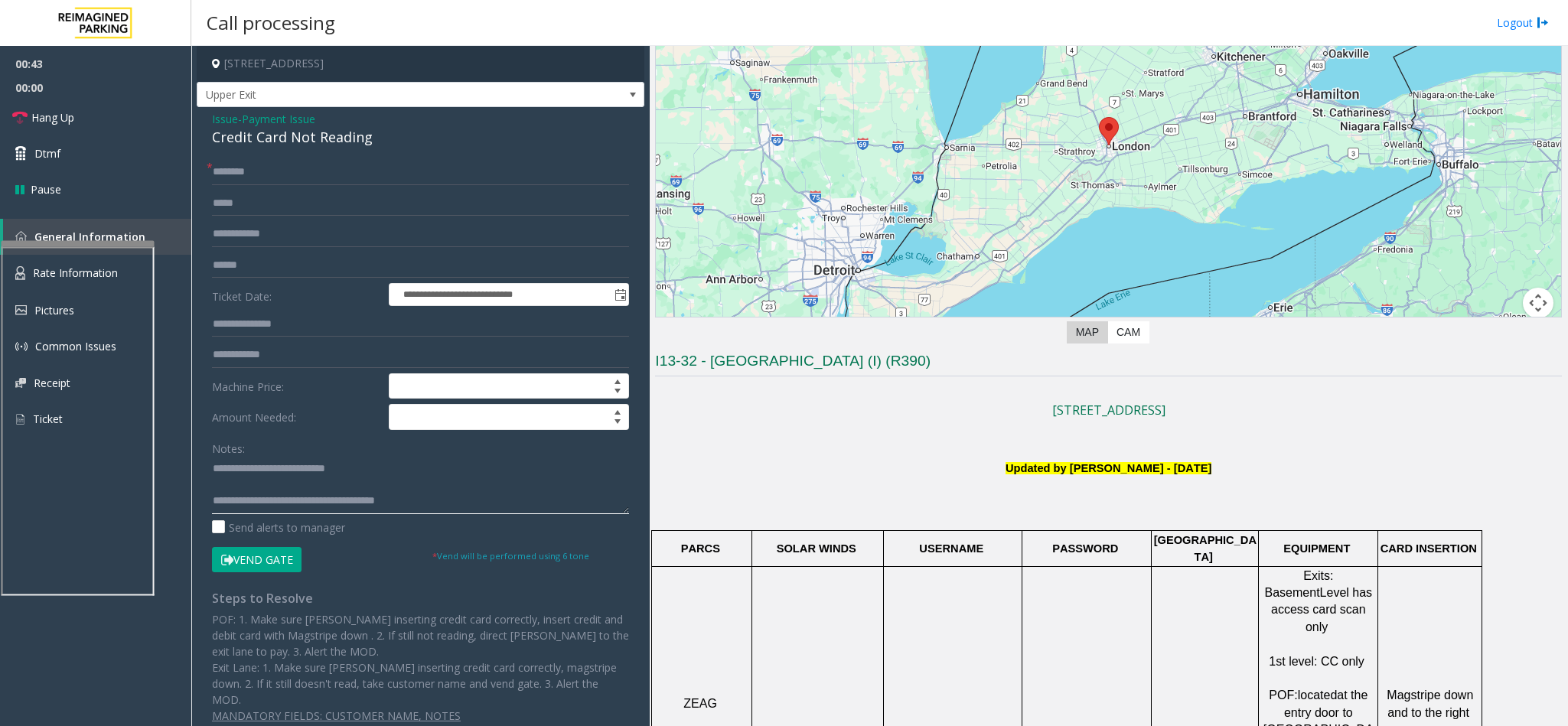
type textarea "**********"
click at [331, 178] on input "text" at bounding box center [420, 172] width 417 height 26
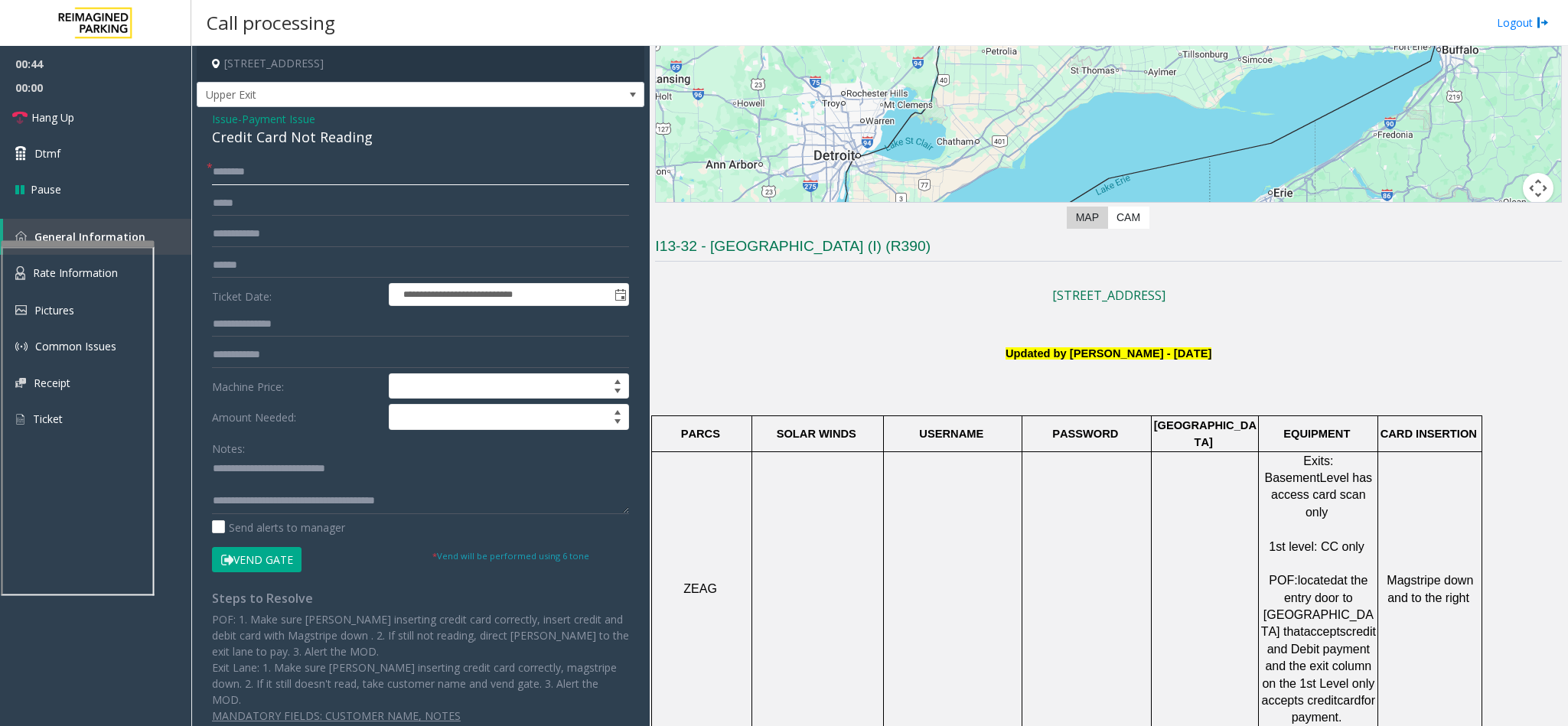
scroll to position [379, 0]
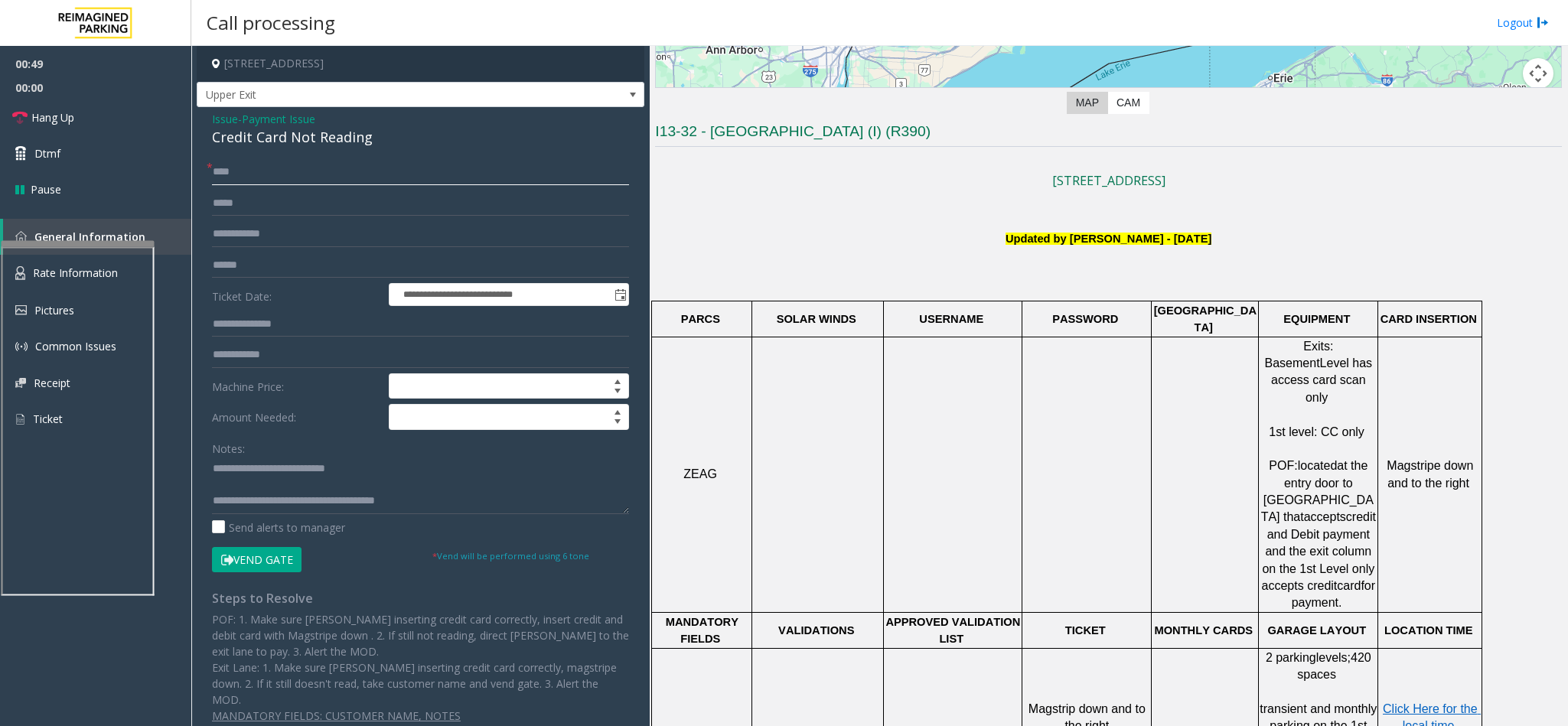
type input "****"
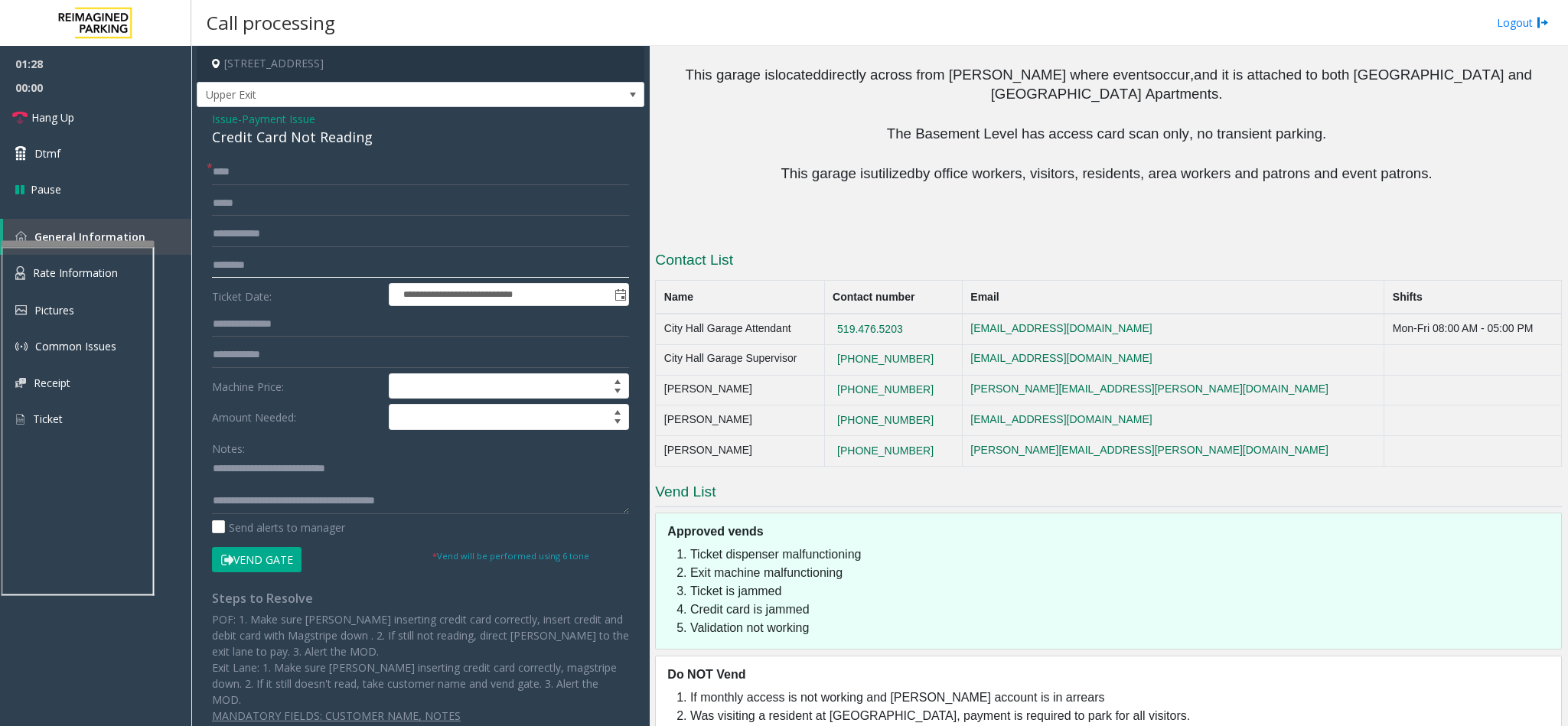
scroll to position [838, 0]
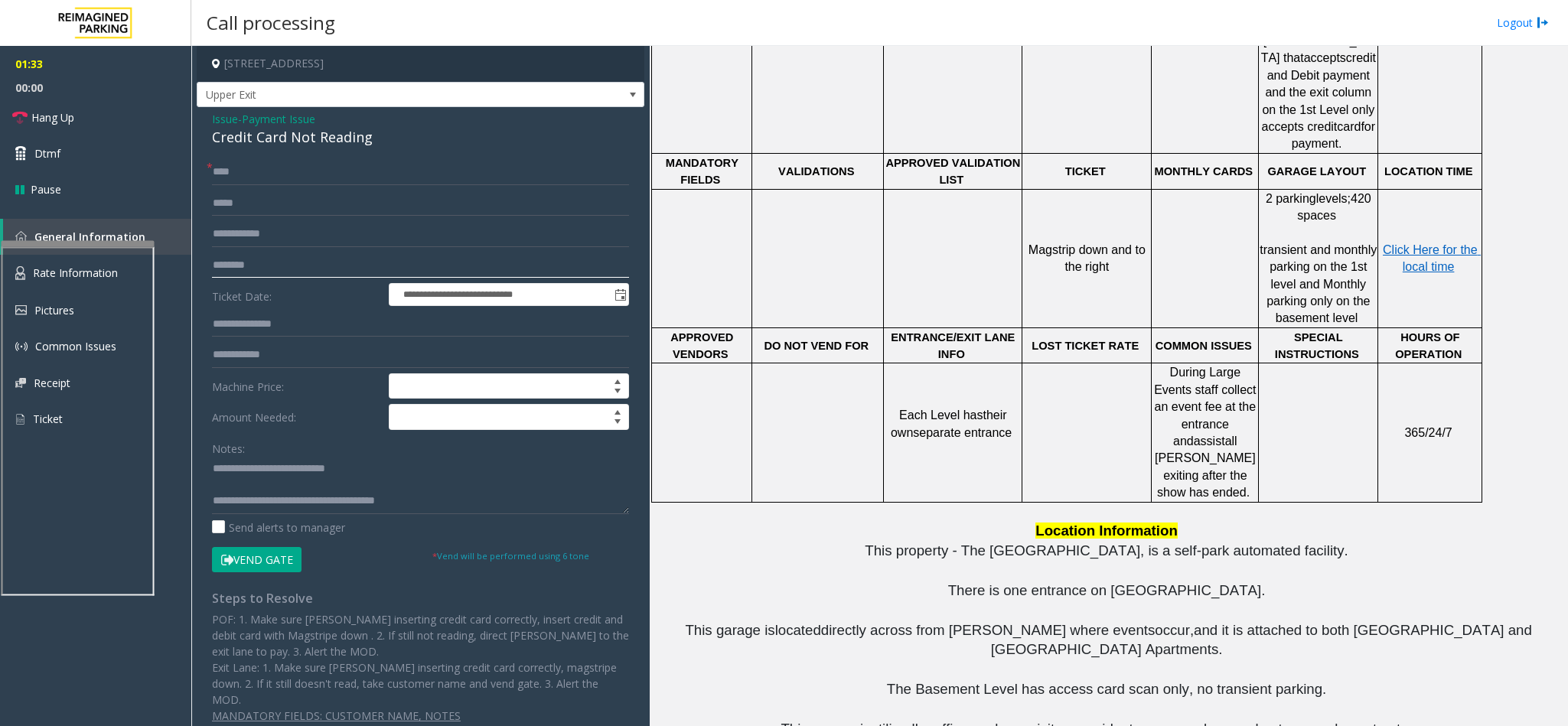
type input "********"
click at [276, 572] on button "Vend Gate" at bounding box center [257, 560] width 90 height 26
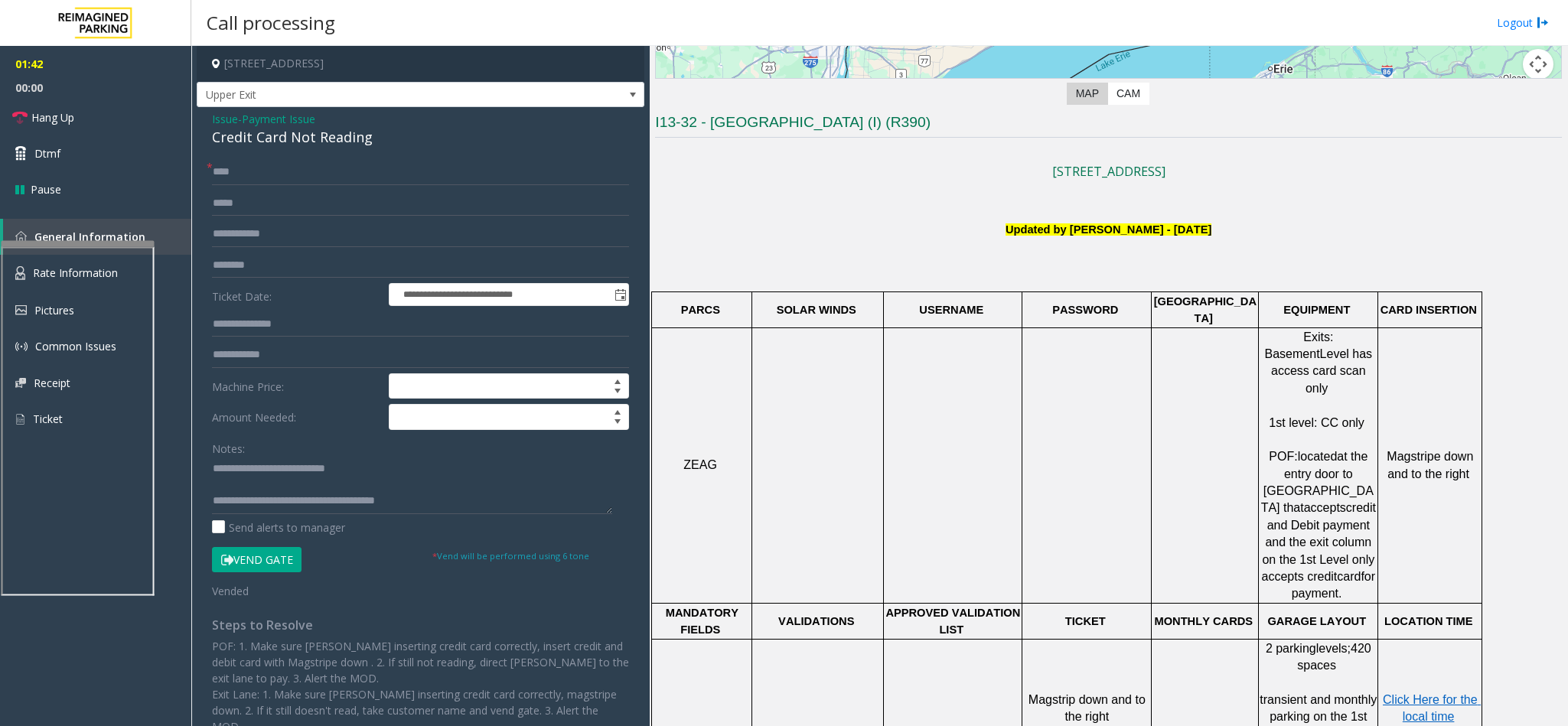
scroll to position [379, 0]
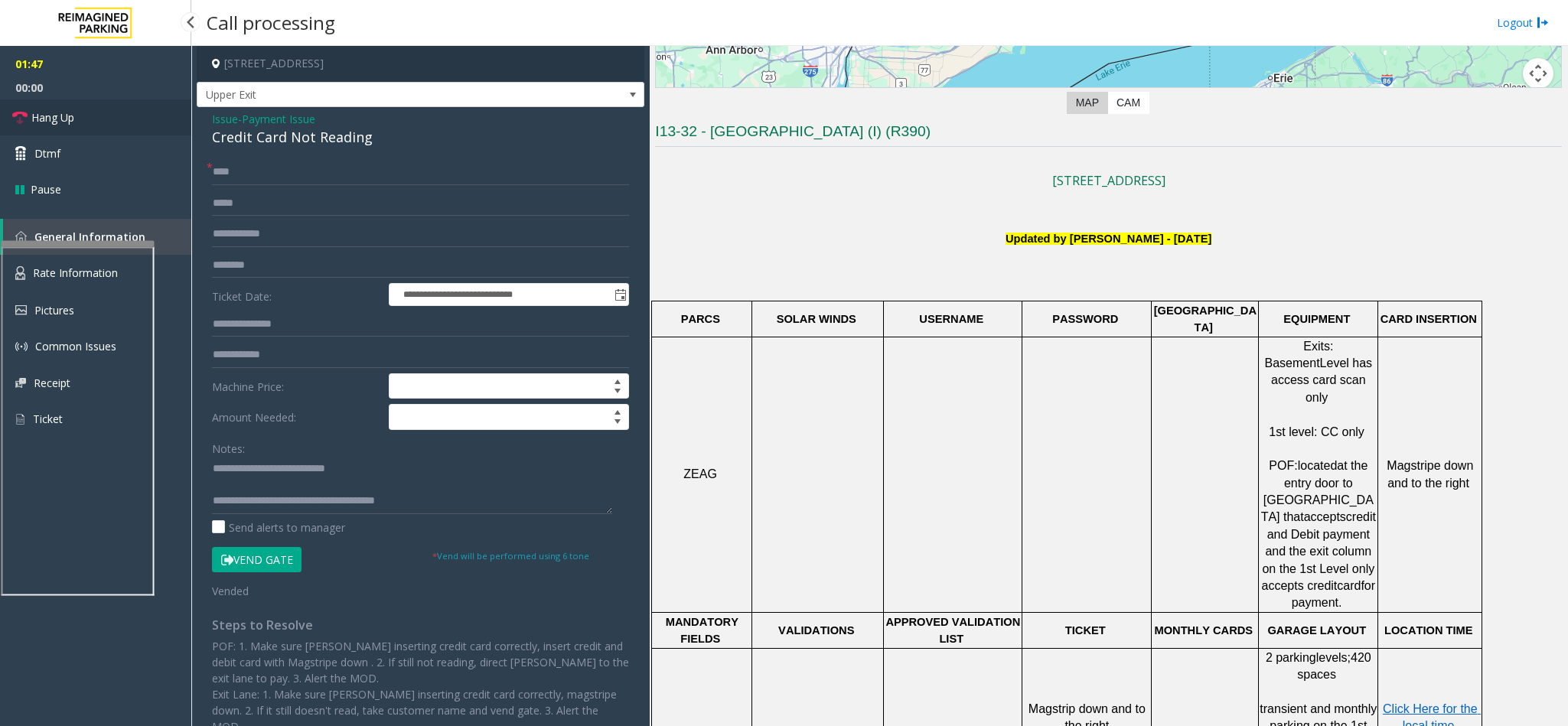
click at [108, 127] on link "Hang Up" at bounding box center [95, 117] width 191 height 36
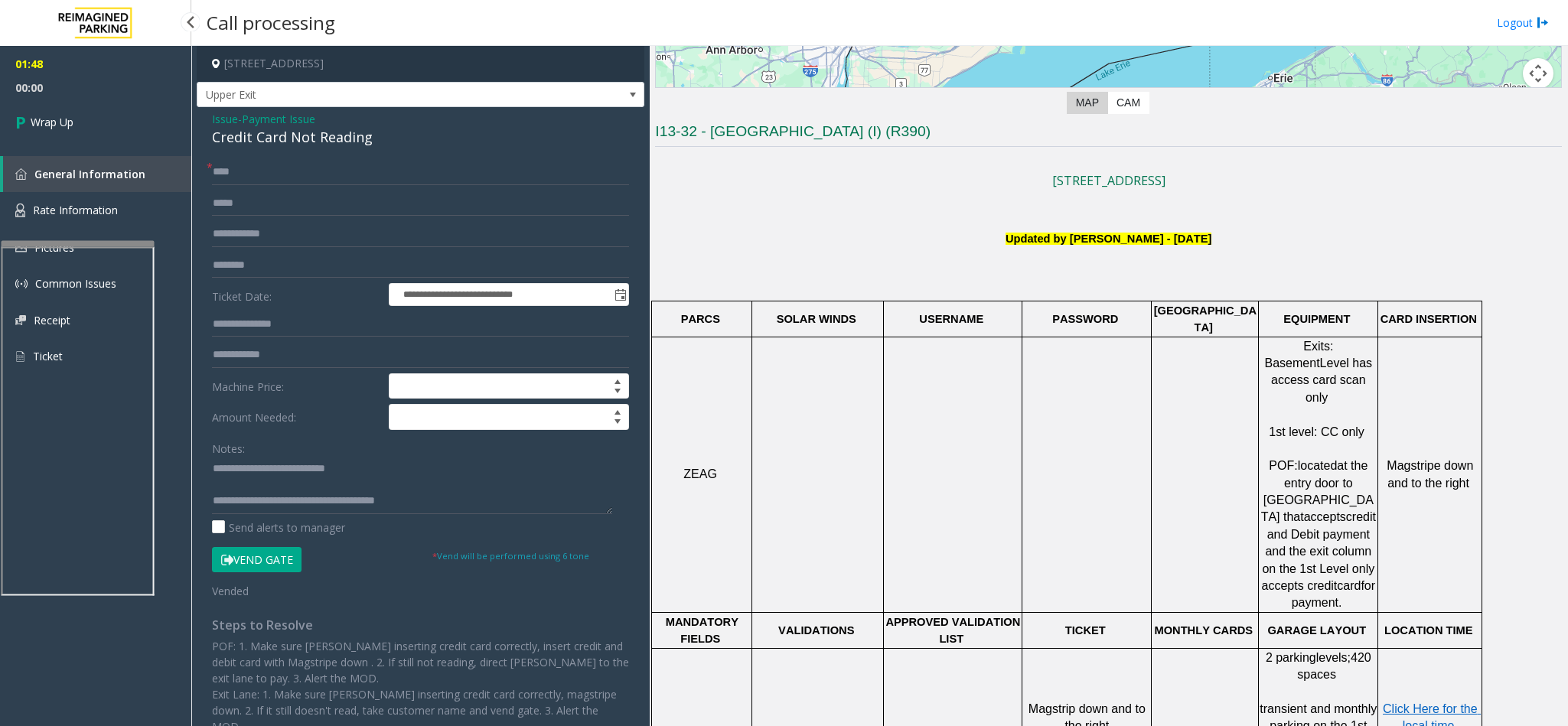
click at [101, 93] on span "00:00" at bounding box center [95, 87] width 191 height 24
click at [104, 116] on link "Wrap Up" at bounding box center [95, 121] width 191 height 45
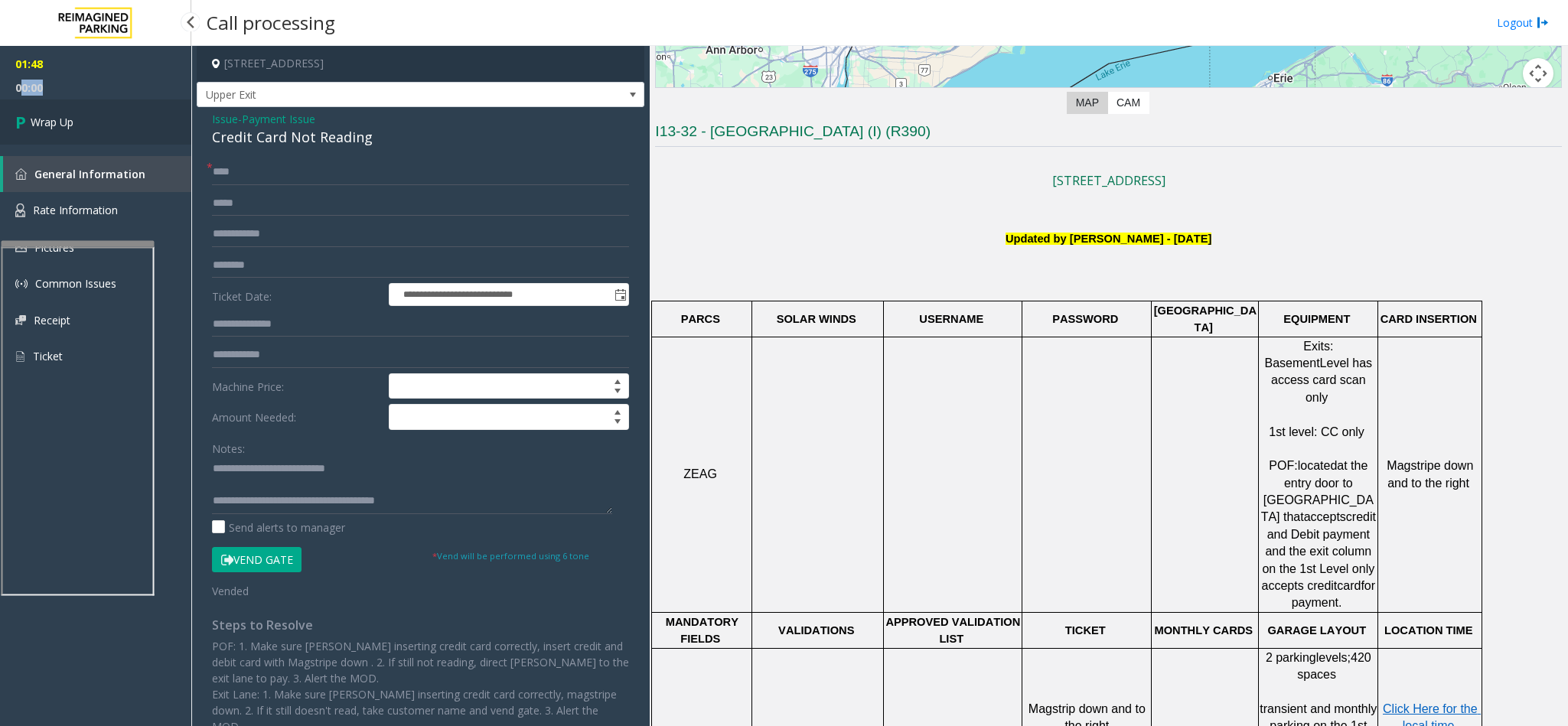
click at [104, 116] on link "Wrap Up" at bounding box center [95, 121] width 191 height 45
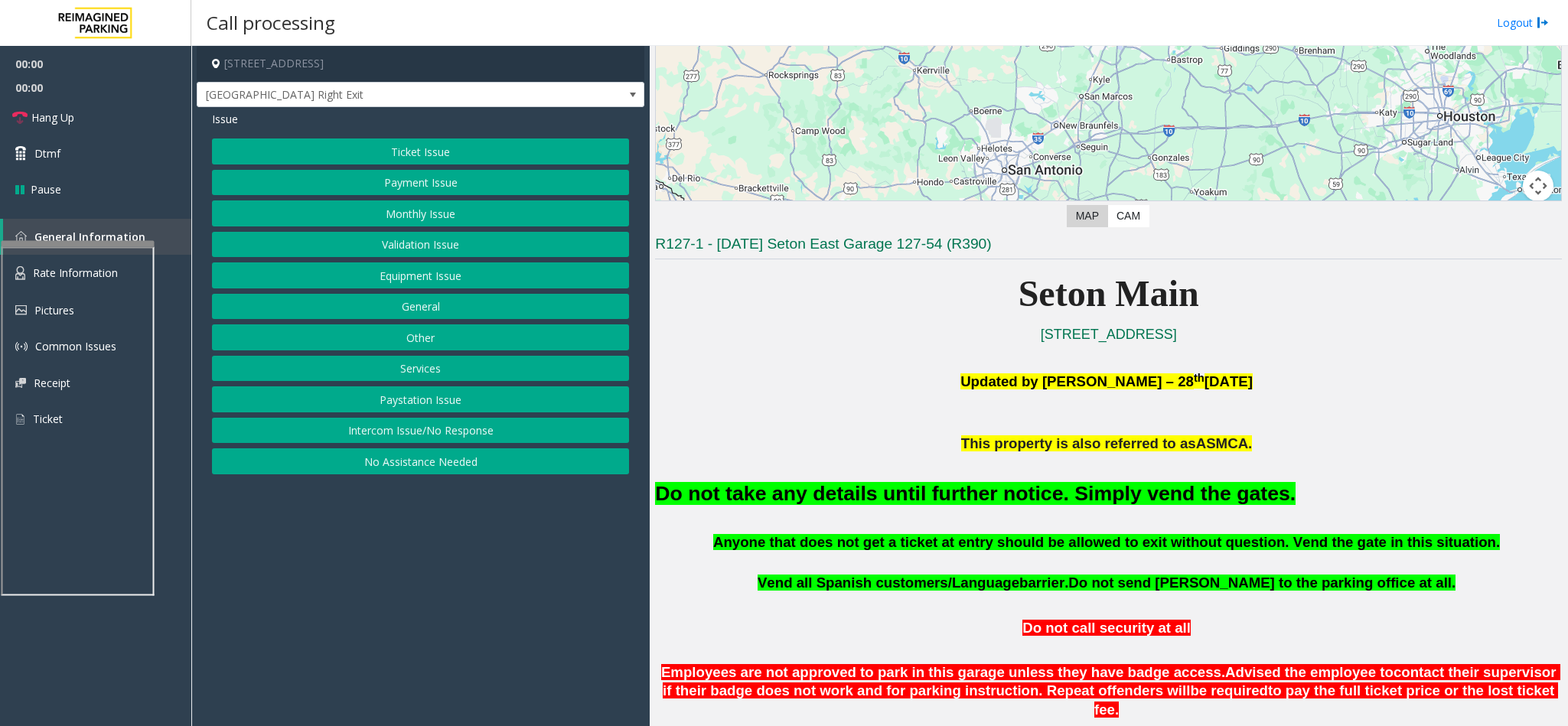
scroll to position [574, 0]
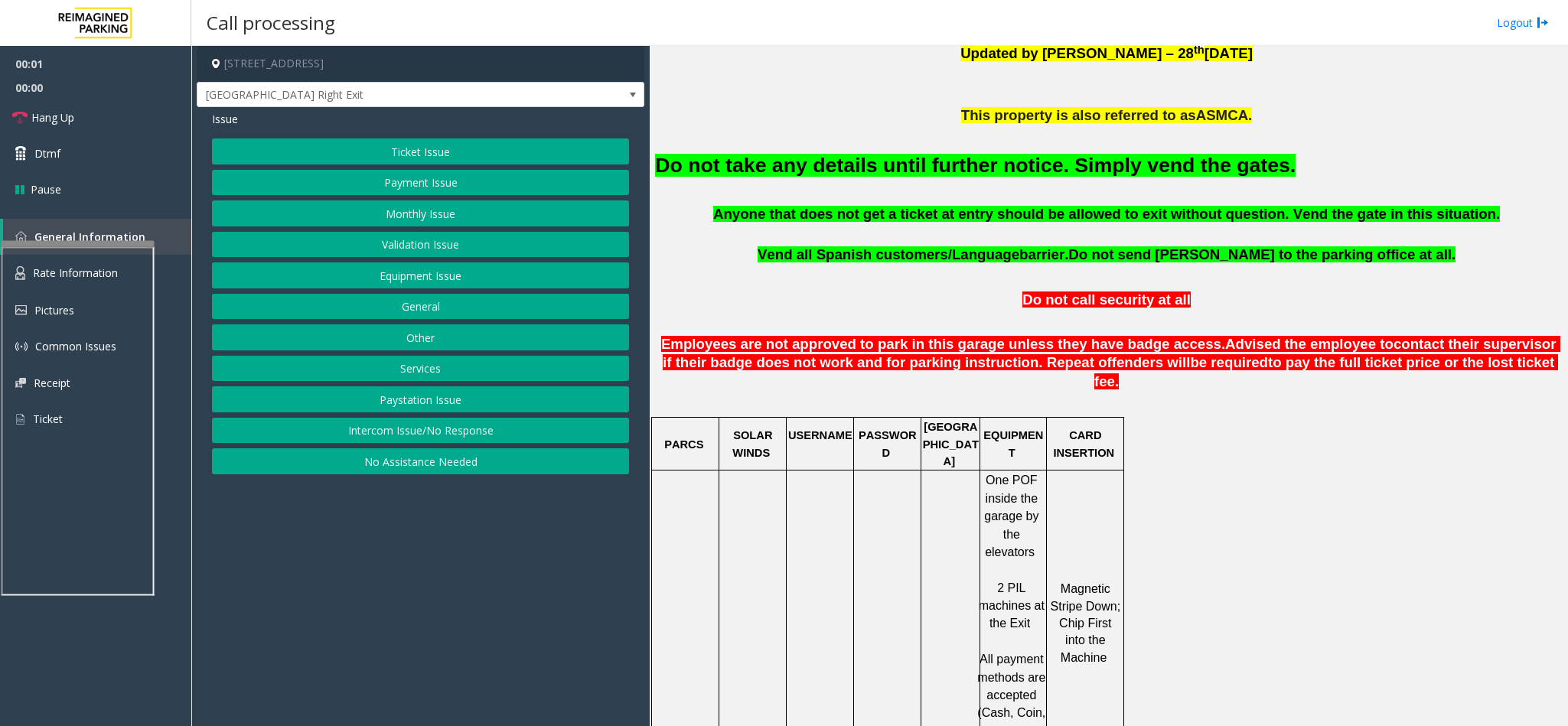
click at [402, 285] on button "Equipment Issue" at bounding box center [420, 275] width 417 height 26
click at [402, 285] on button "Gate / Door Won't Open" at bounding box center [420, 275] width 417 height 26
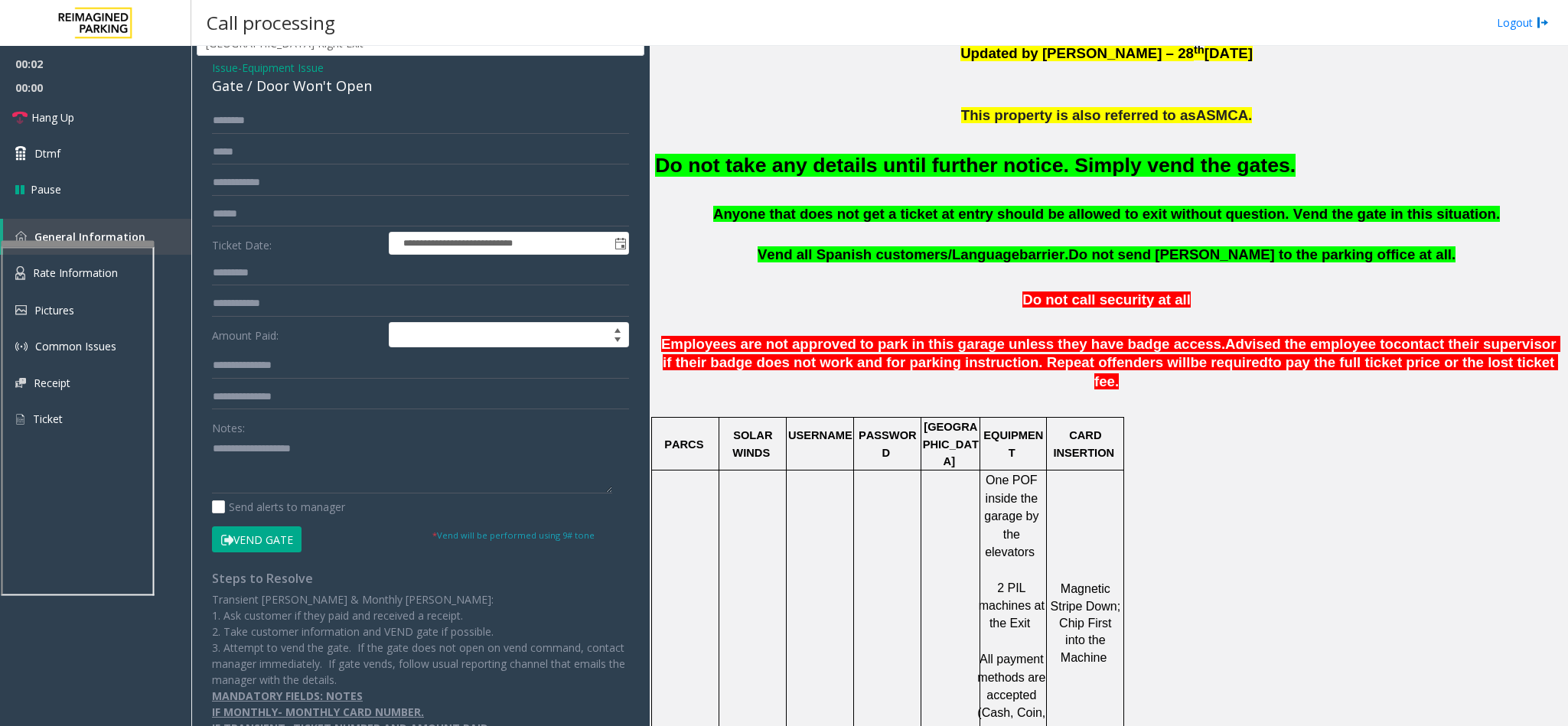
scroll to position [79, 0]
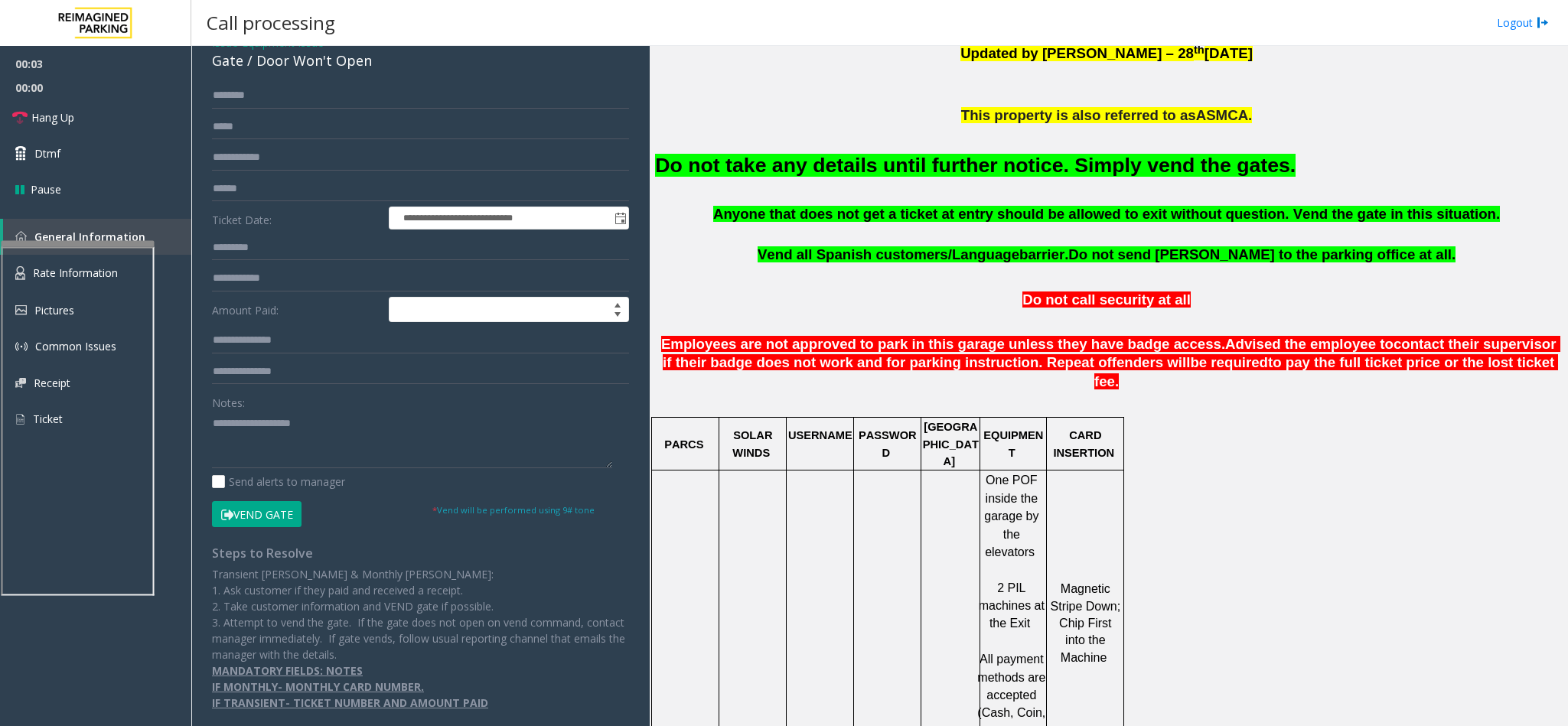
click at [252, 514] on button "Vend Gate" at bounding box center [257, 514] width 90 height 26
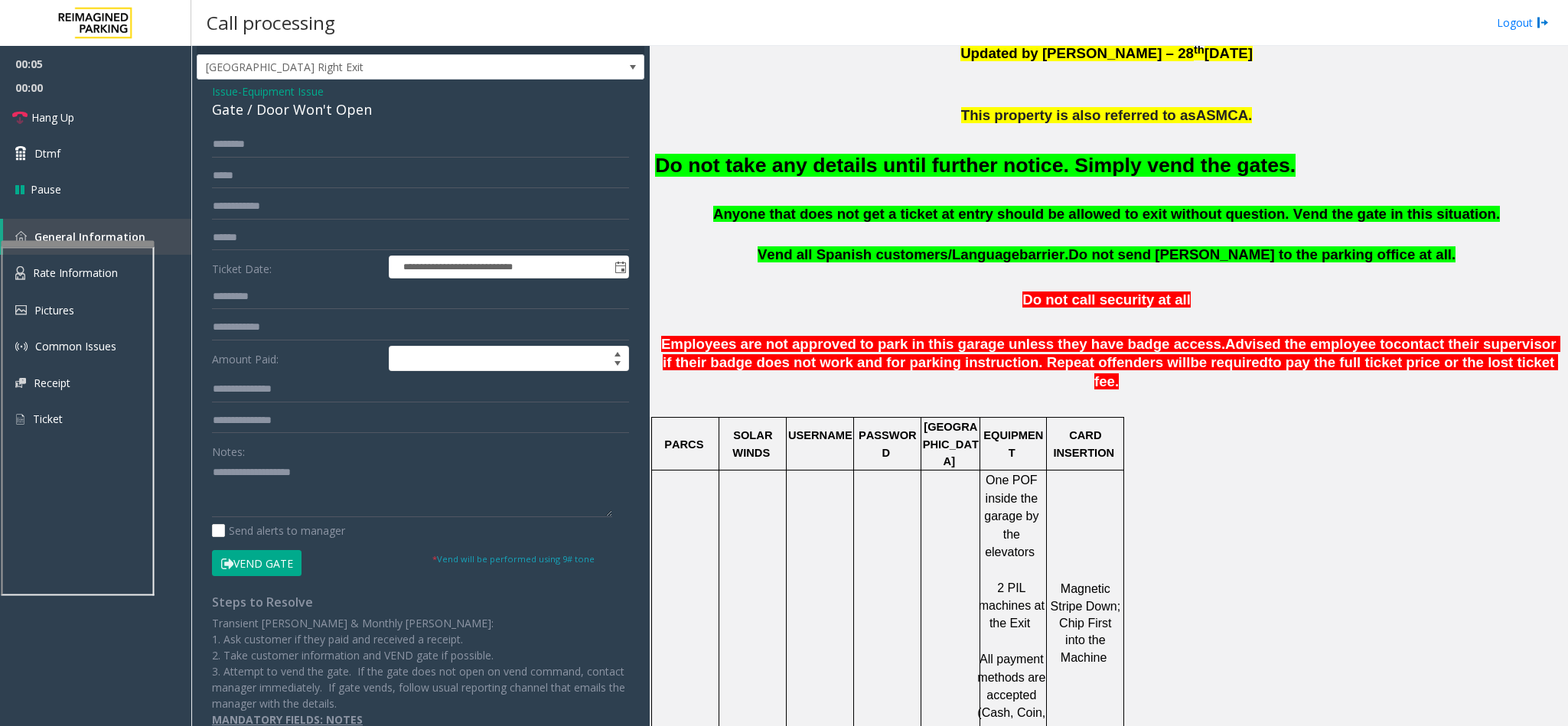
scroll to position [0, 0]
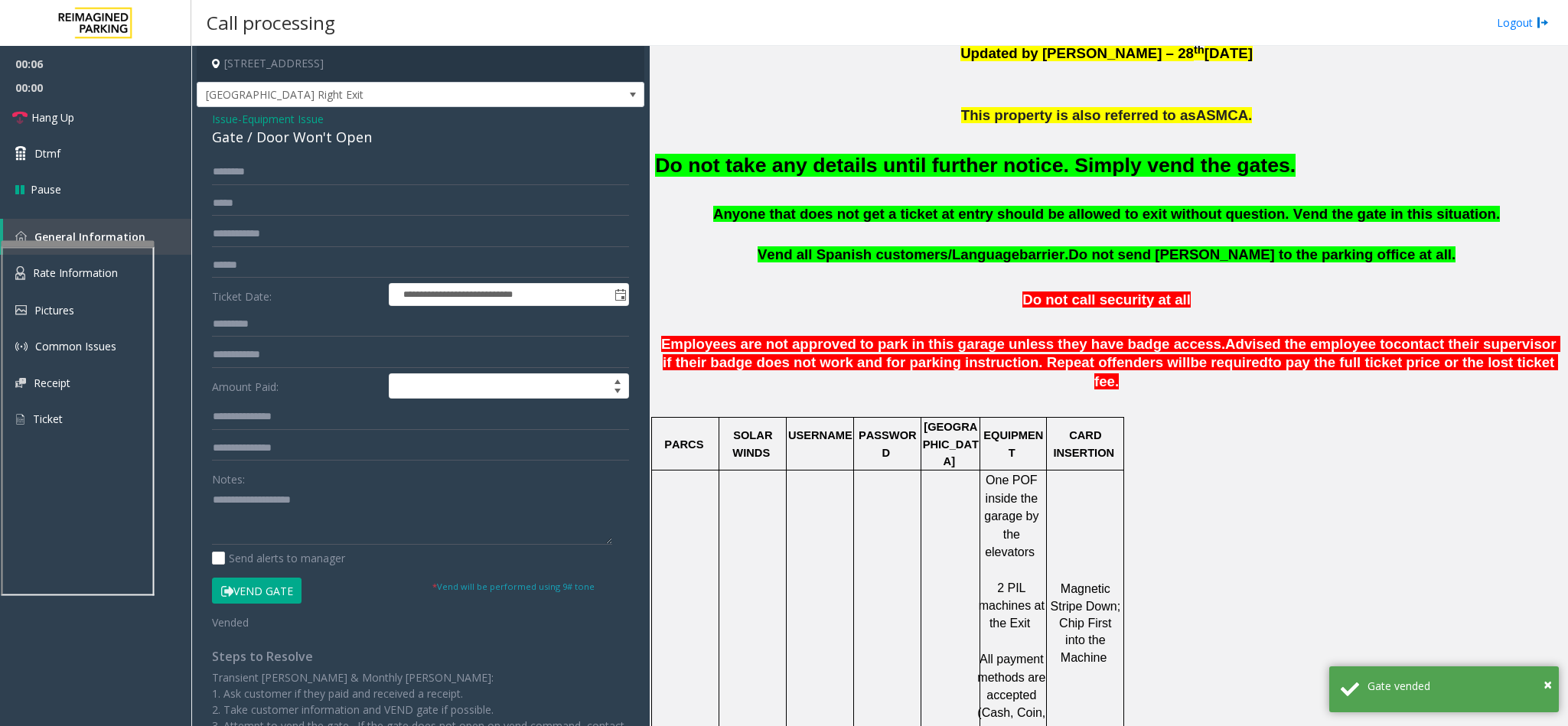
click at [286, 137] on div "Gate / Door Won't Open" at bounding box center [420, 138] width 417 height 21
copy div "Gate / Door Won't Open"
click at [304, 520] on textarea at bounding box center [412, 516] width 400 height 57
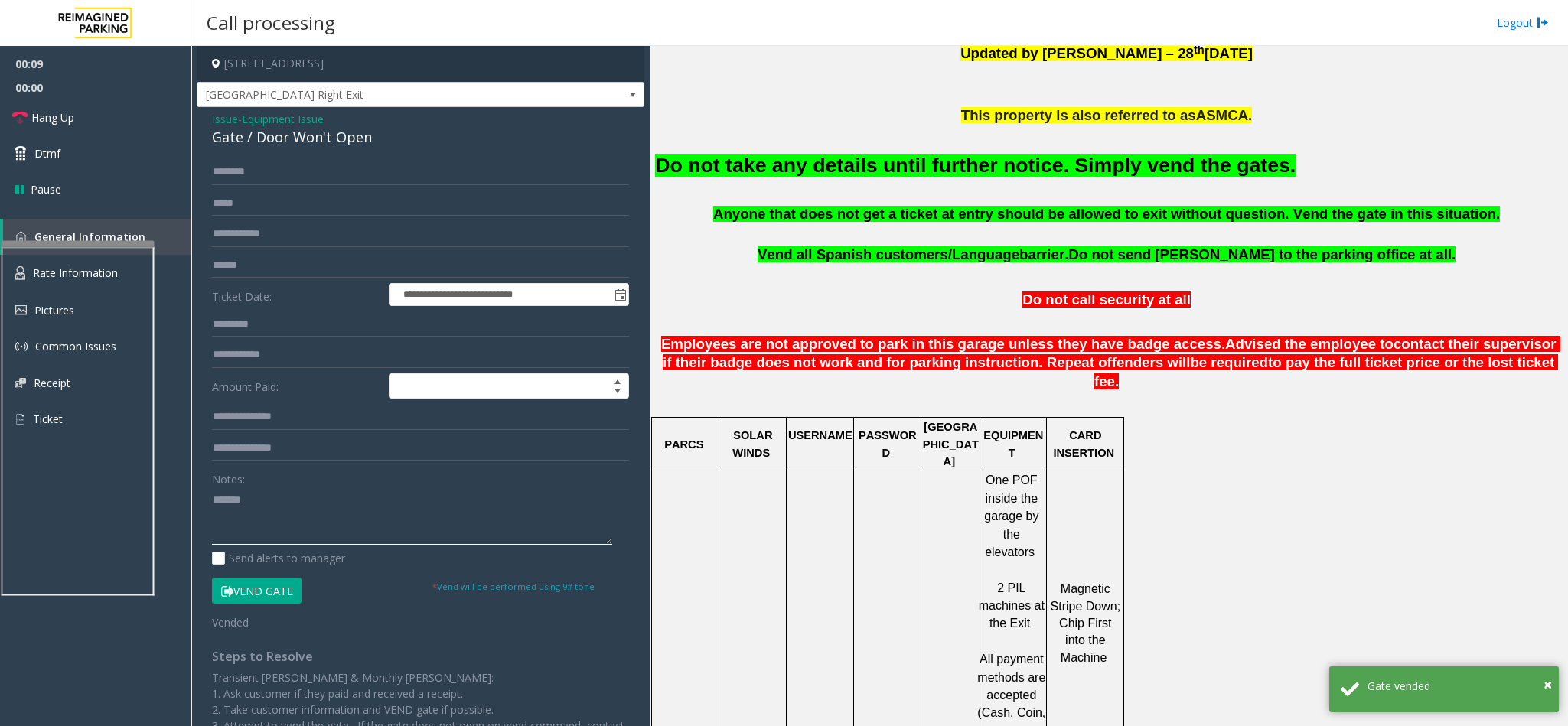
paste textarea "**********"
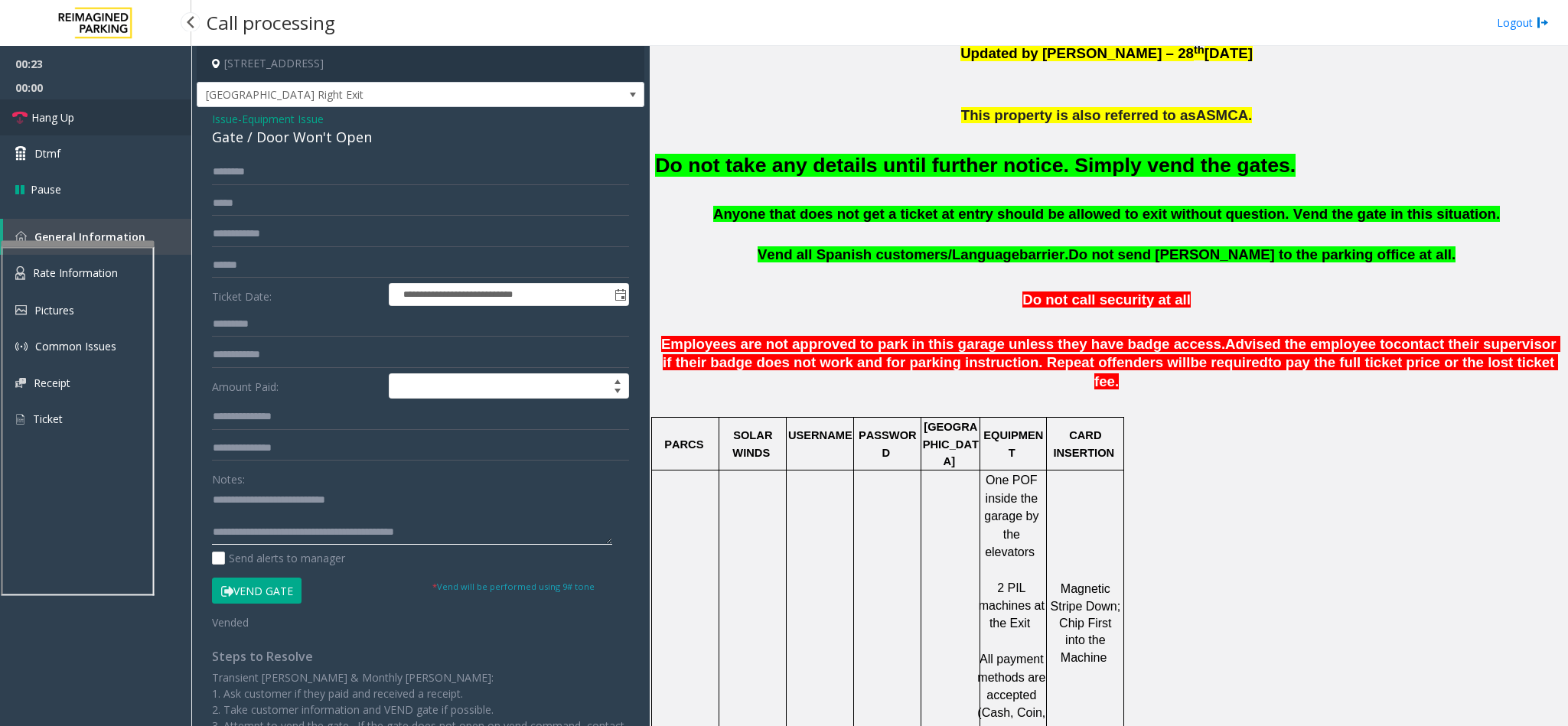
type textarea "**********"
click at [76, 126] on link "Hang Up" at bounding box center [95, 117] width 191 height 36
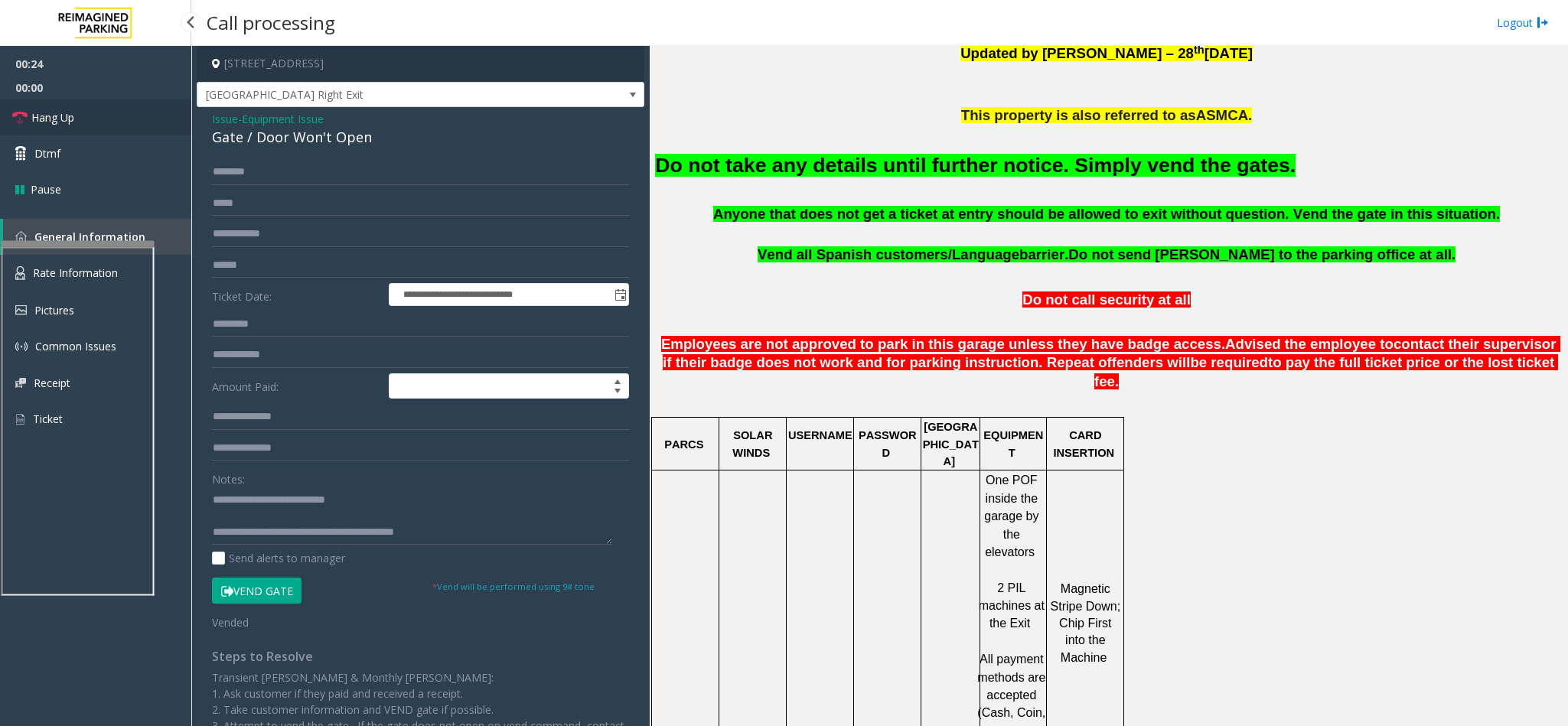
click at [76, 126] on link "Hang Up" at bounding box center [95, 117] width 191 height 36
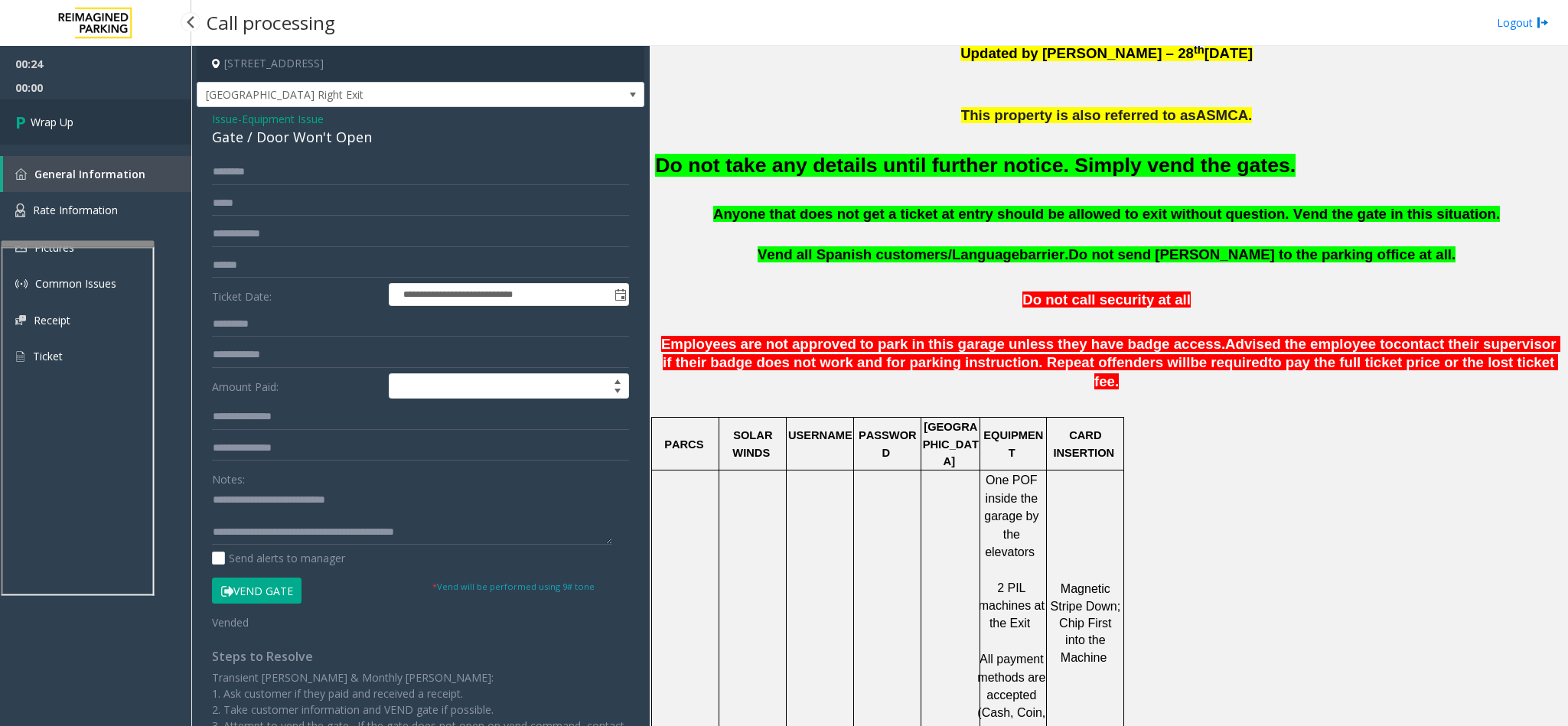
click at [76, 126] on link "Wrap Up" at bounding box center [95, 121] width 191 height 45
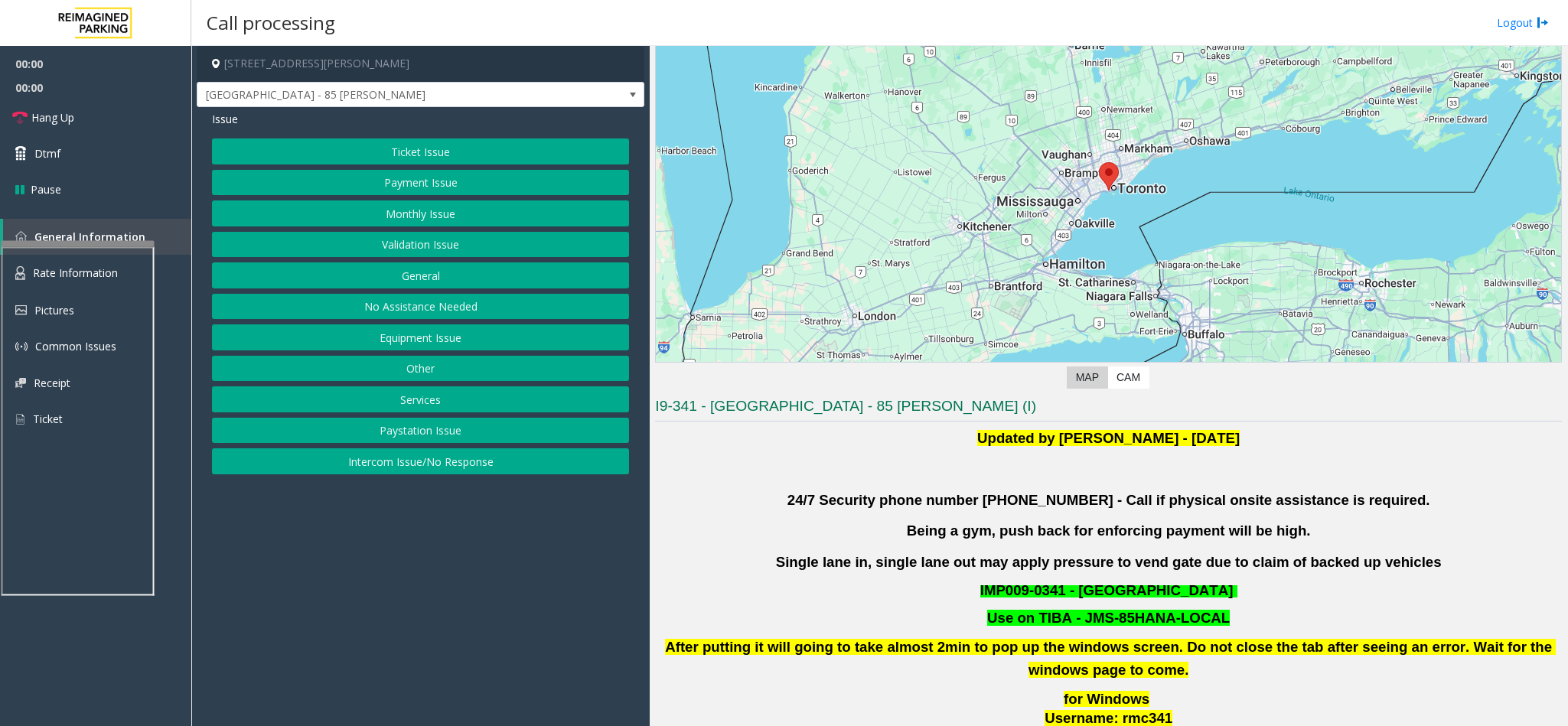
scroll to position [229, 0]
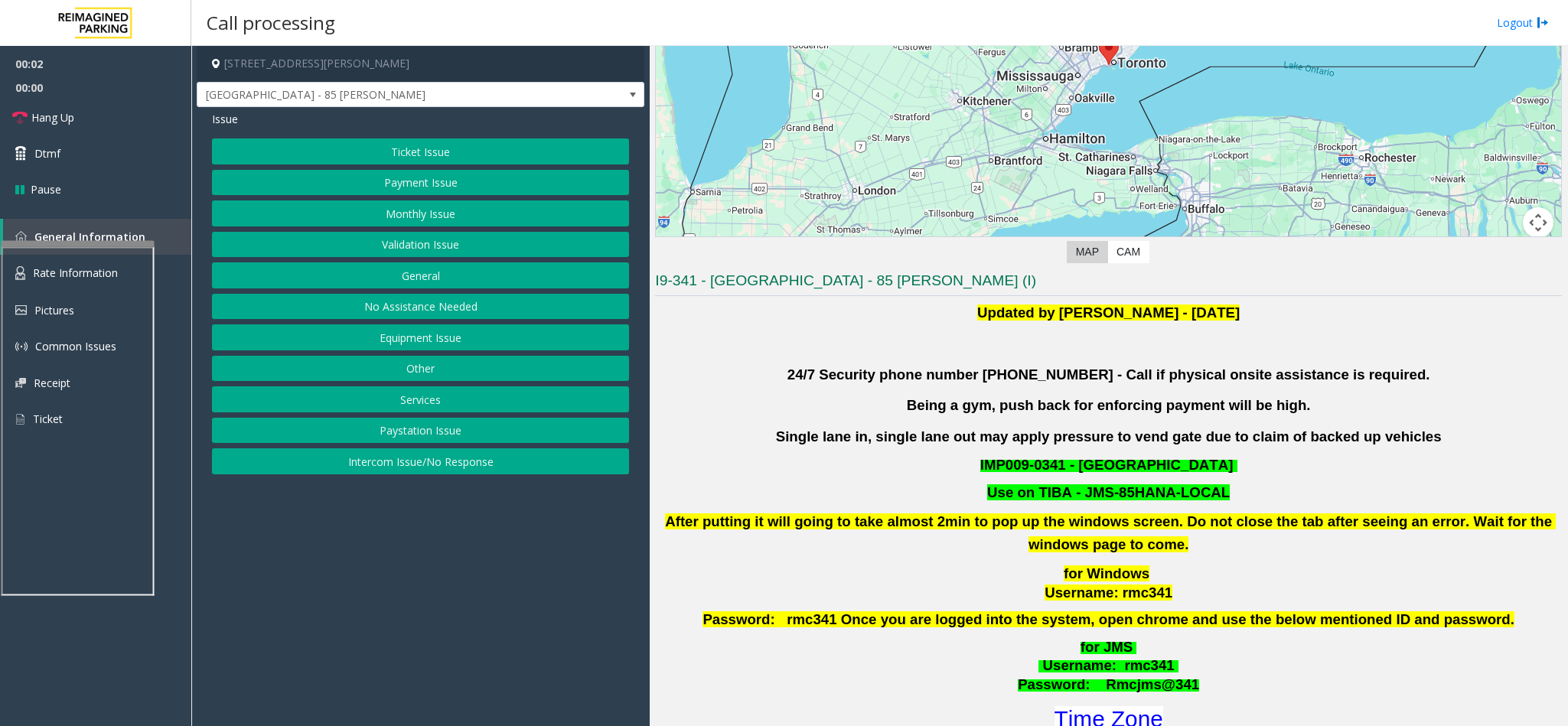
click at [464, 255] on button "Validation Issue" at bounding box center [420, 245] width 417 height 26
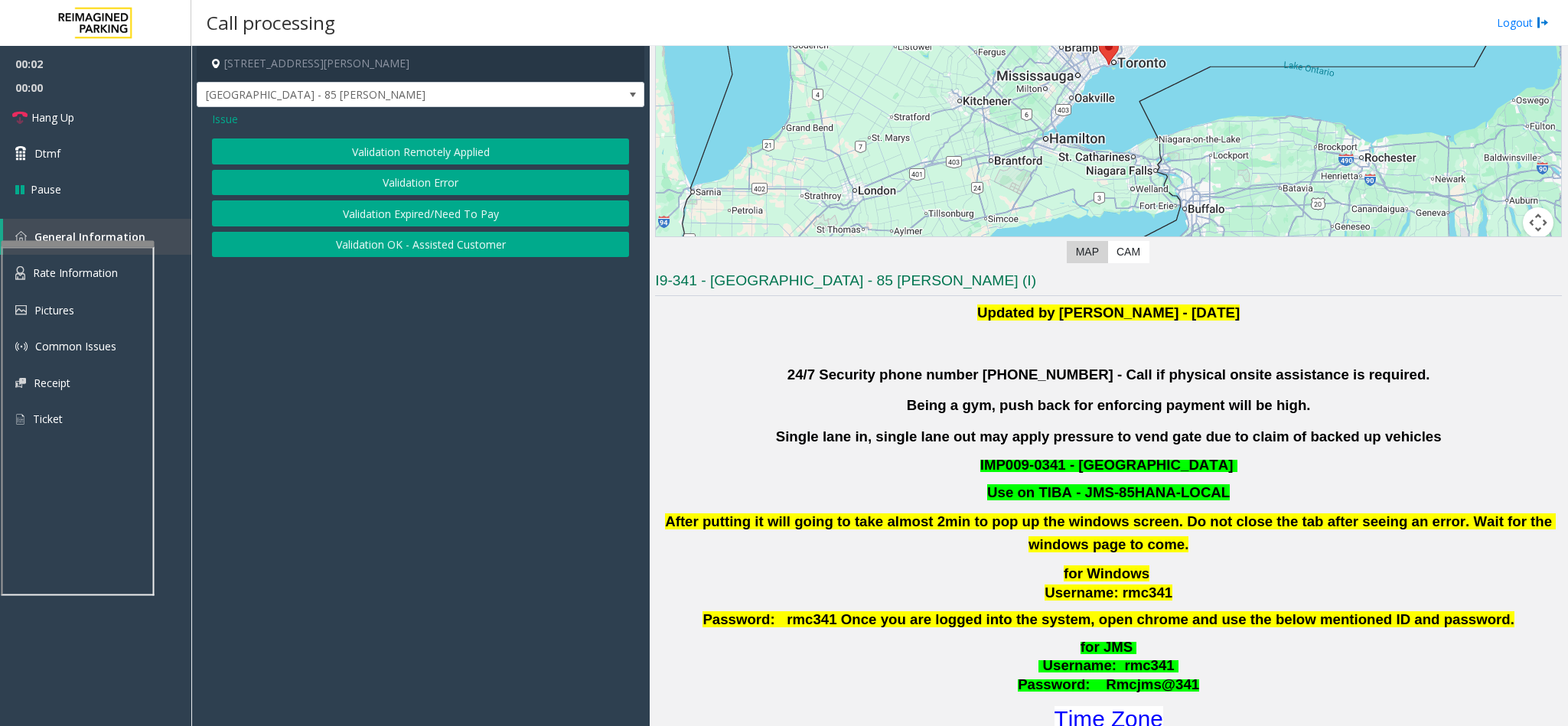
click at [384, 180] on button "Validation Error" at bounding box center [420, 182] width 417 height 26
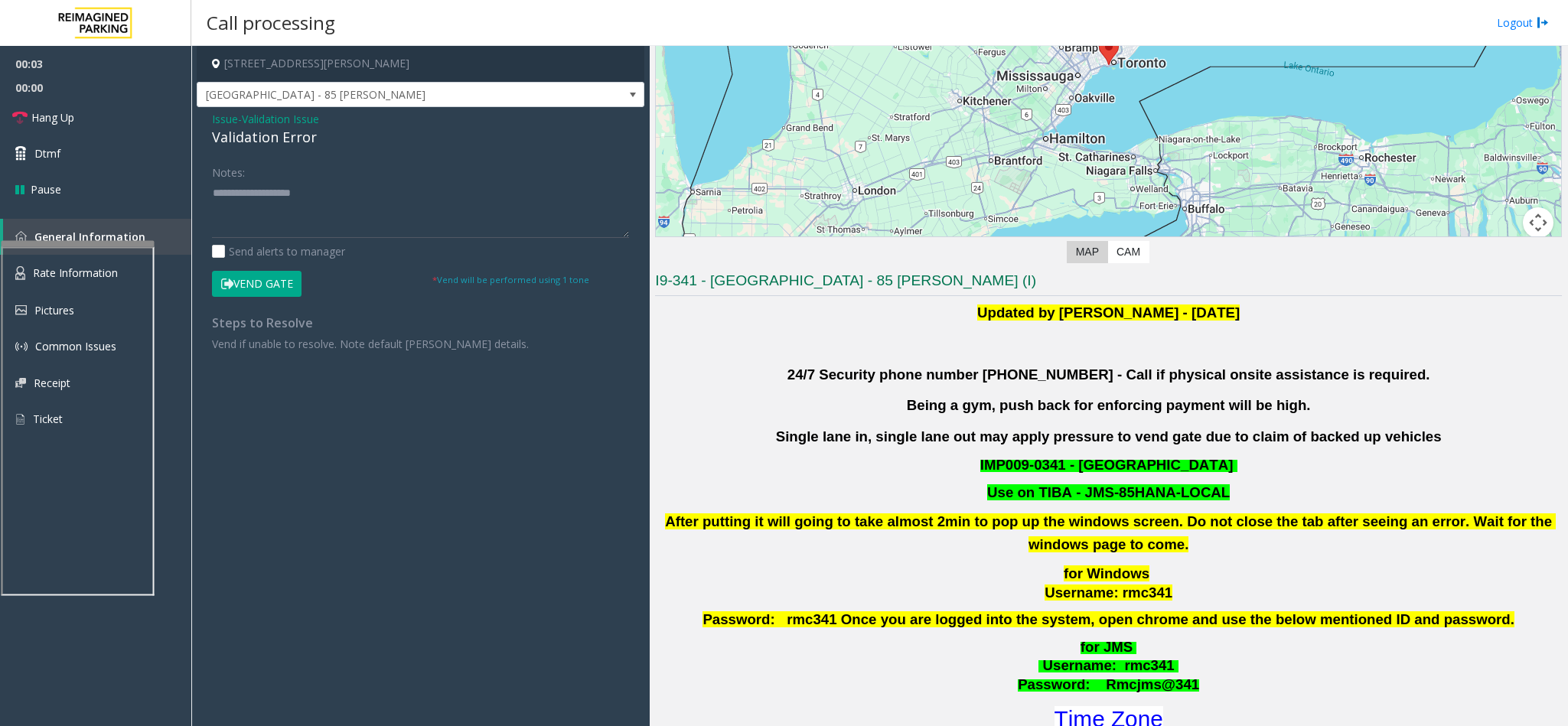
click at [273, 143] on div "Validation Error" at bounding box center [420, 138] width 417 height 21
copy div "Validation Error"
click at [276, 206] on textarea at bounding box center [420, 209] width 417 height 57
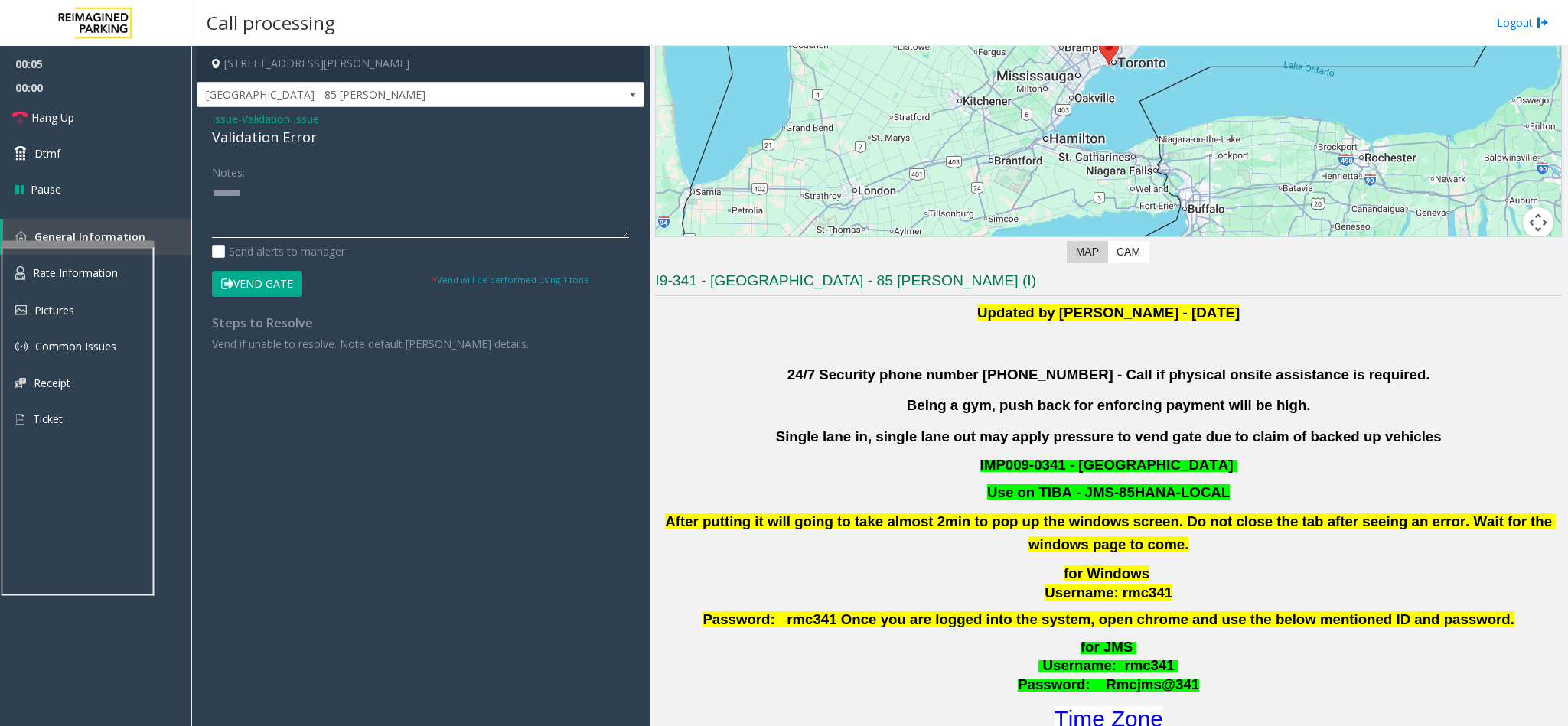
paste textarea "**********"
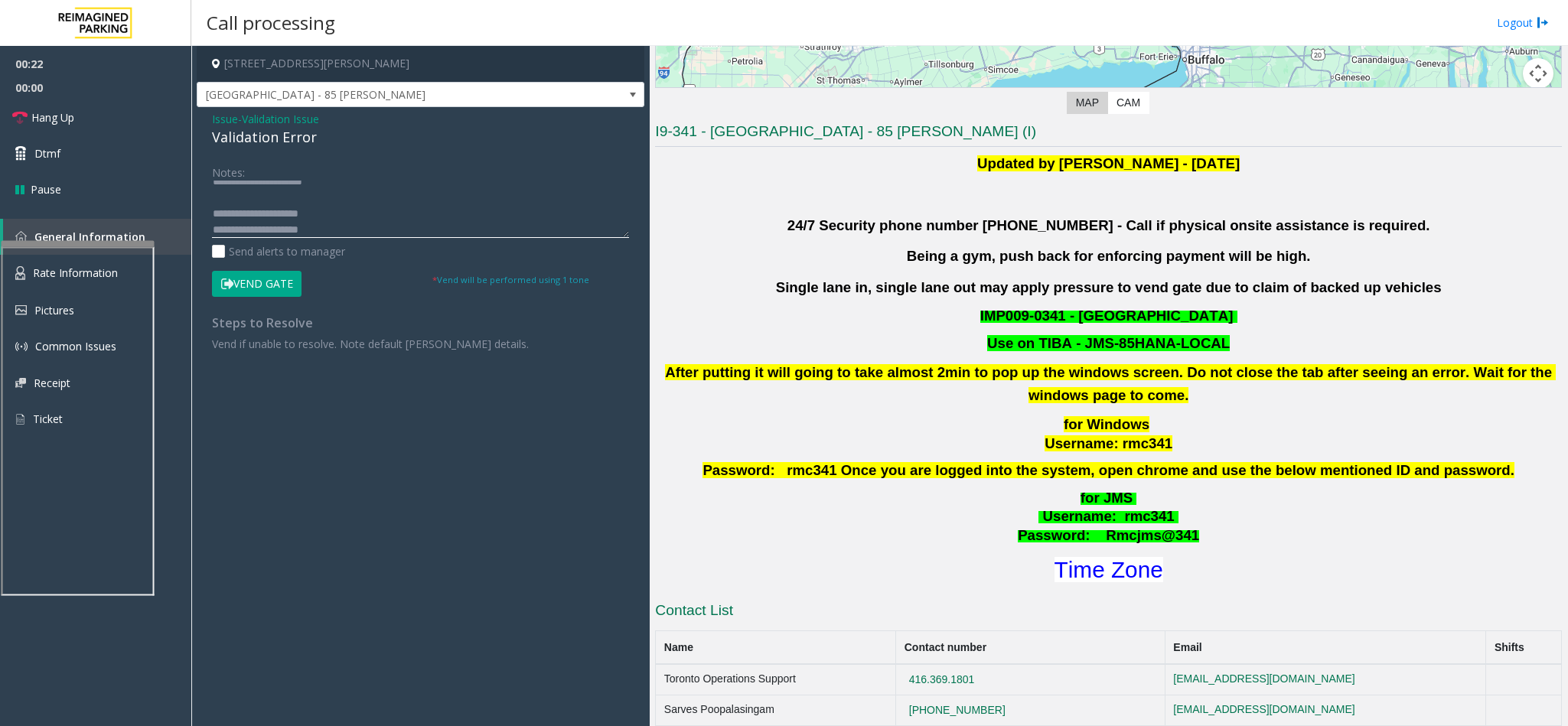
scroll to position [574, 0]
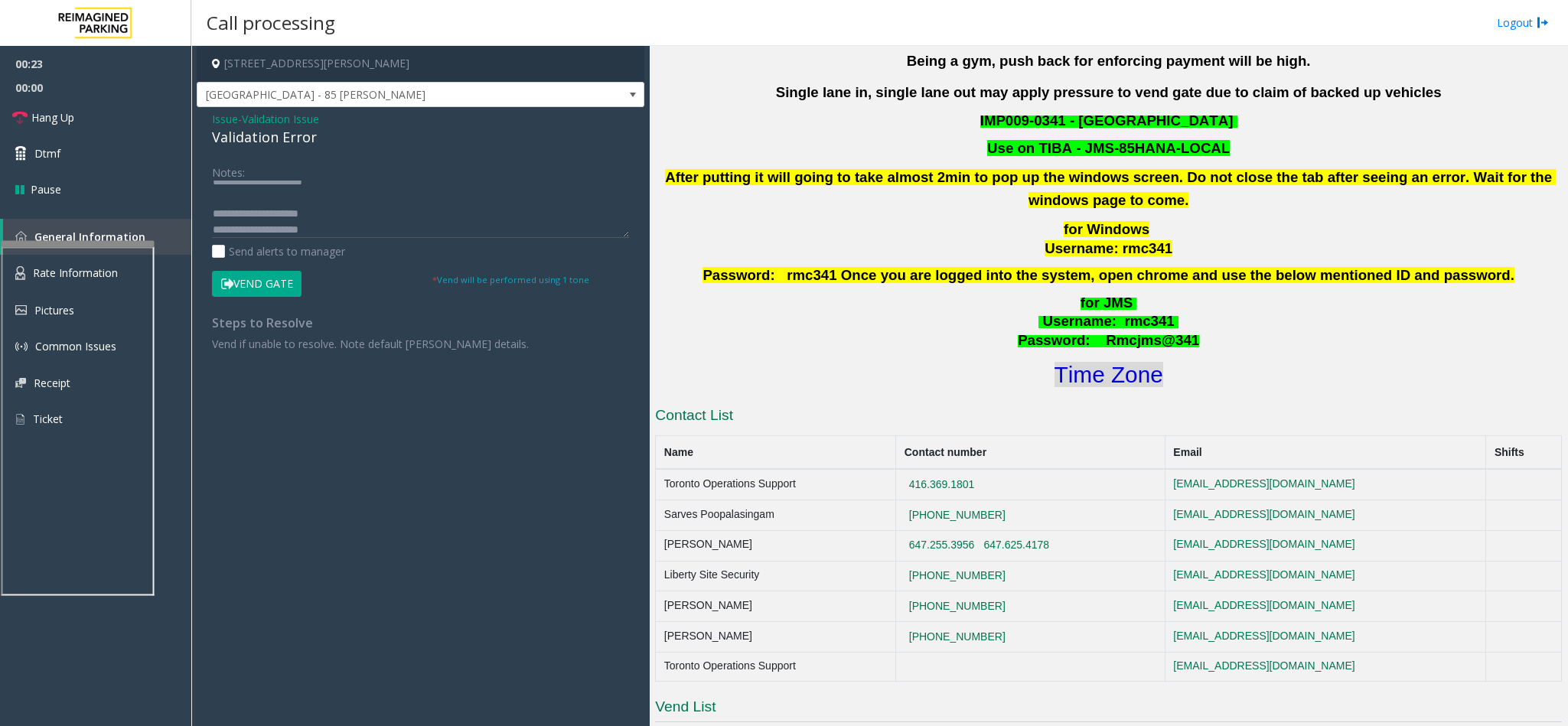
click at [1061, 384] on font "Time Zone" at bounding box center [1109, 374] width 109 height 25
click at [241, 273] on button "Vend Gate" at bounding box center [257, 284] width 90 height 26
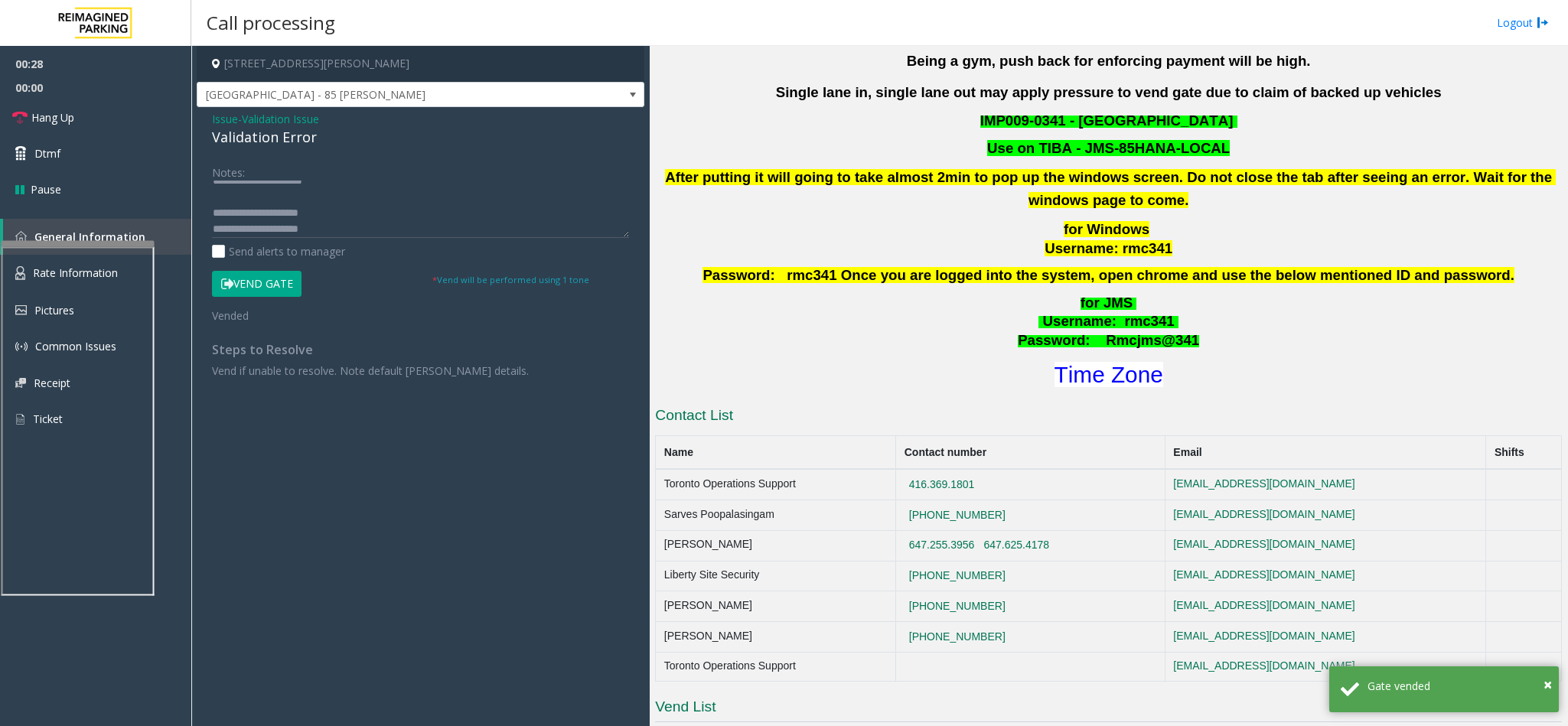
scroll to position [16, 0]
click at [352, 230] on textarea at bounding box center [420, 209] width 417 height 57
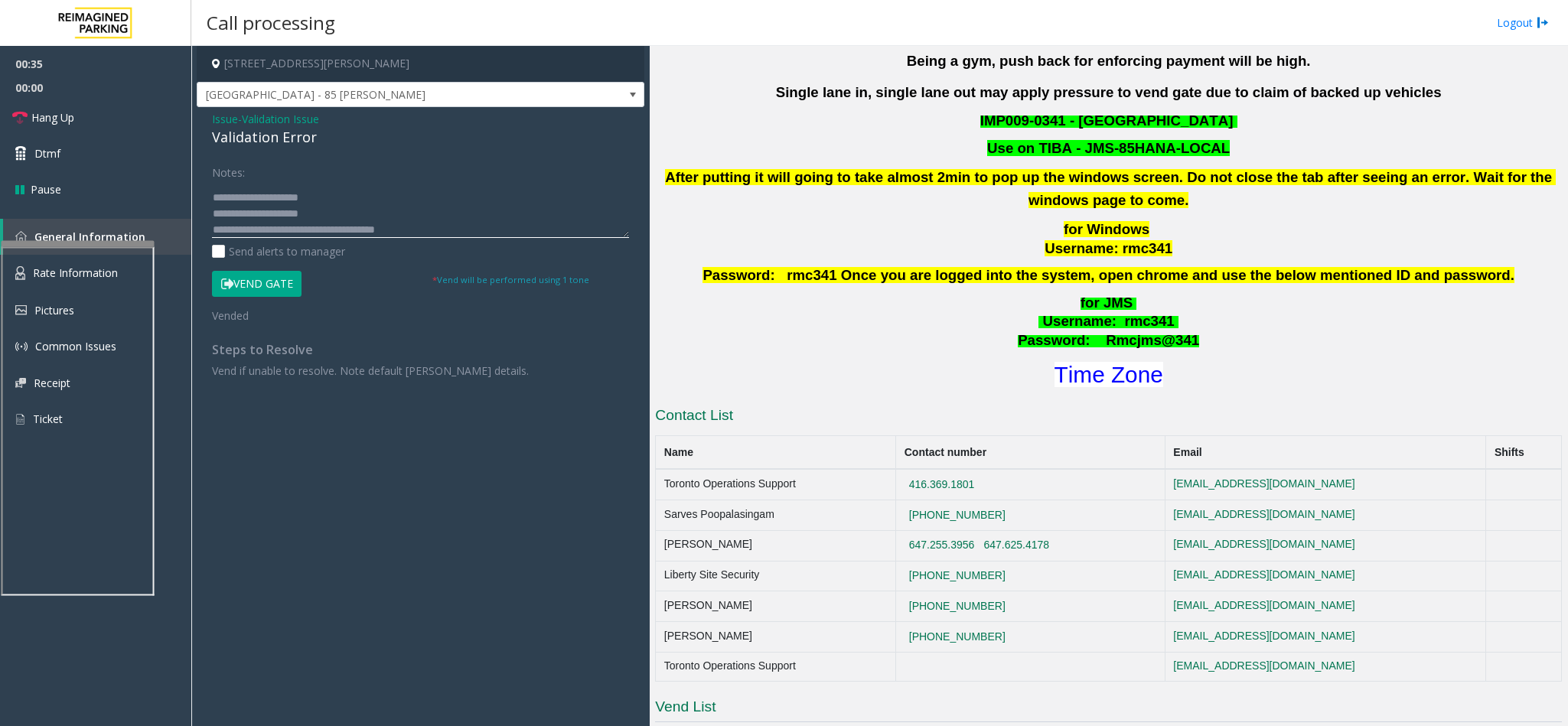
scroll to position [44, 0]
click at [103, 124] on link "Hang Up" at bounding box center [95, 117] width 191 height 36
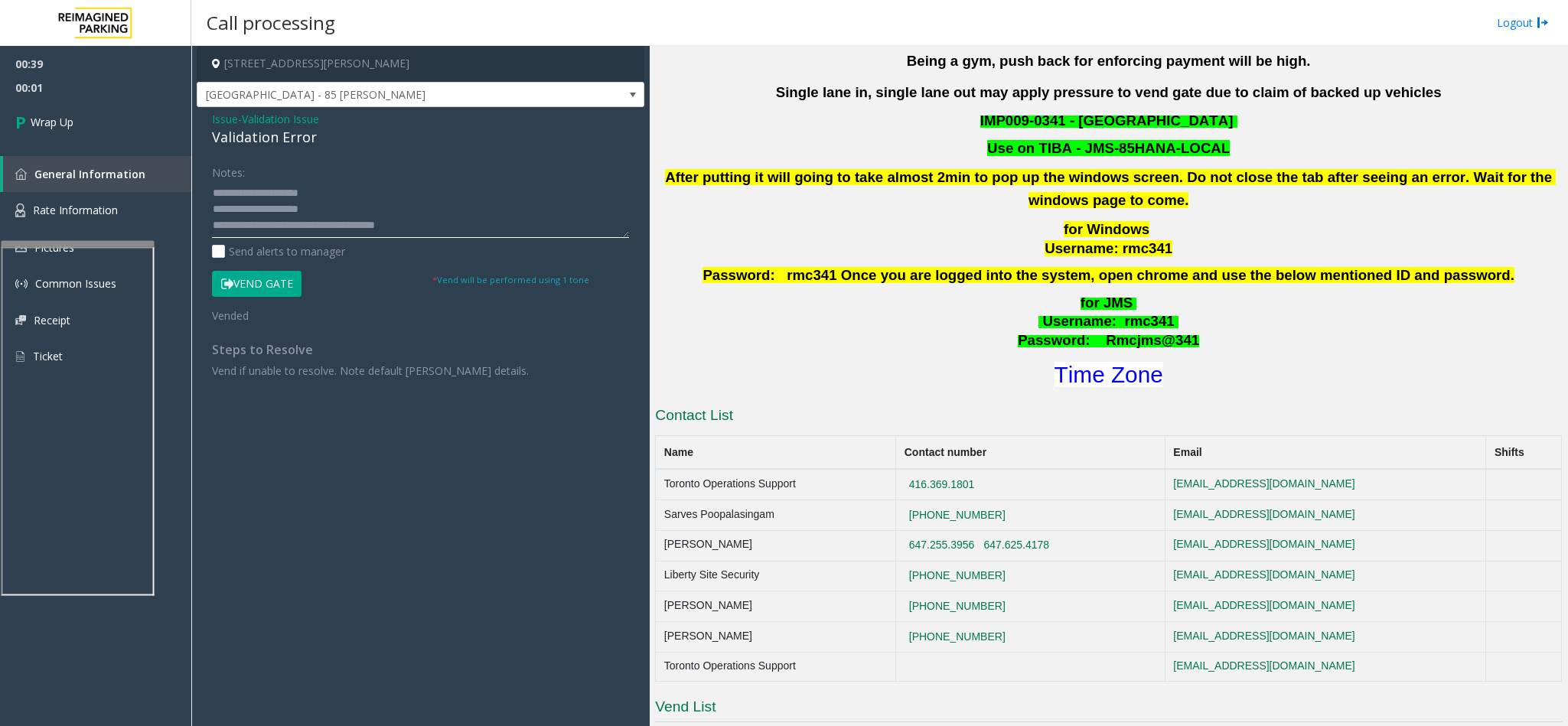
click at [462, 225] on textarea at bounding box center [420, 209] width 417 height 57
type textarea "**********"
click at [74, 126] on link "Wrap Up" at bounding box center [95, 121] width 191 height 45
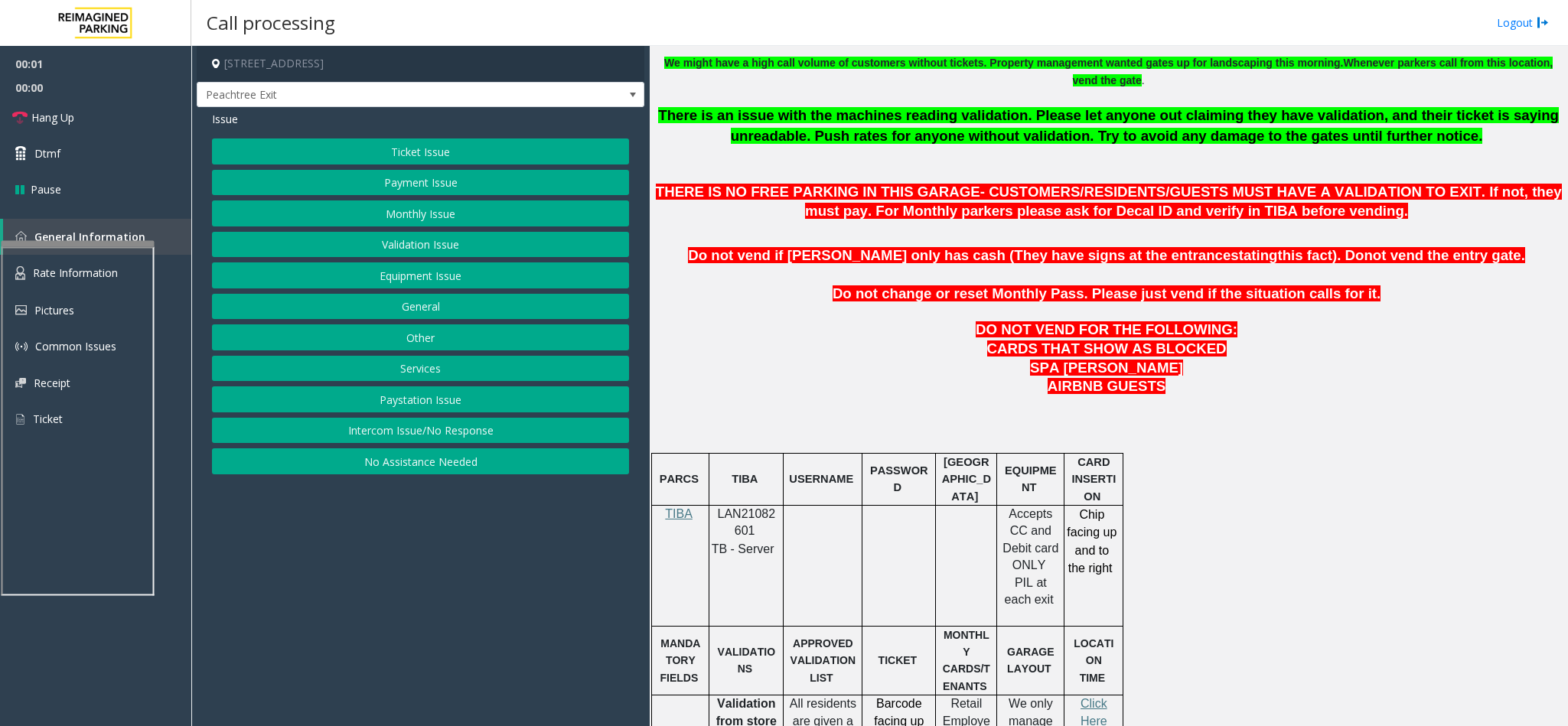
scroll to position [689, 0]
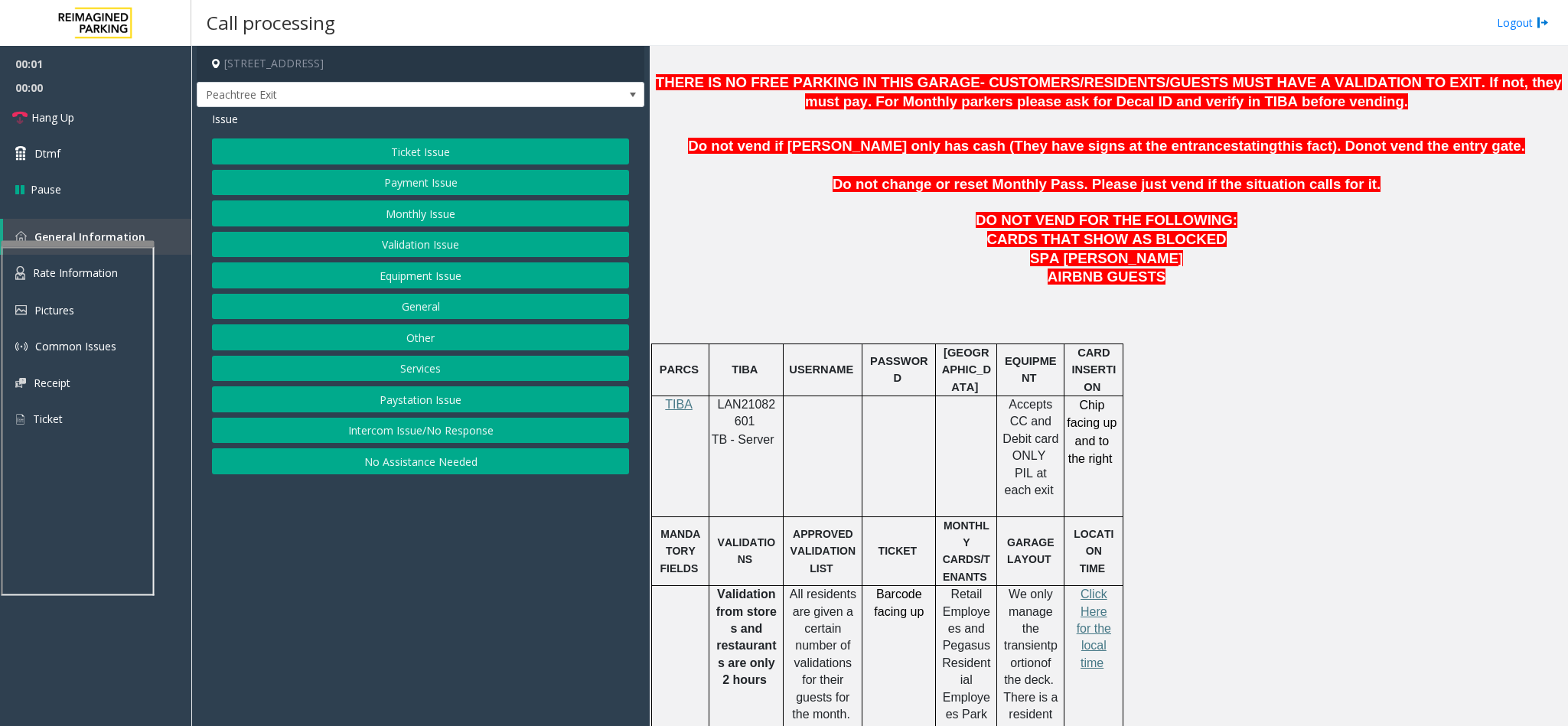
click at [757, 421] on p "LAN21082601" at bounding box center [746, 414] width 63 height 34
copy p "LAN21082601"
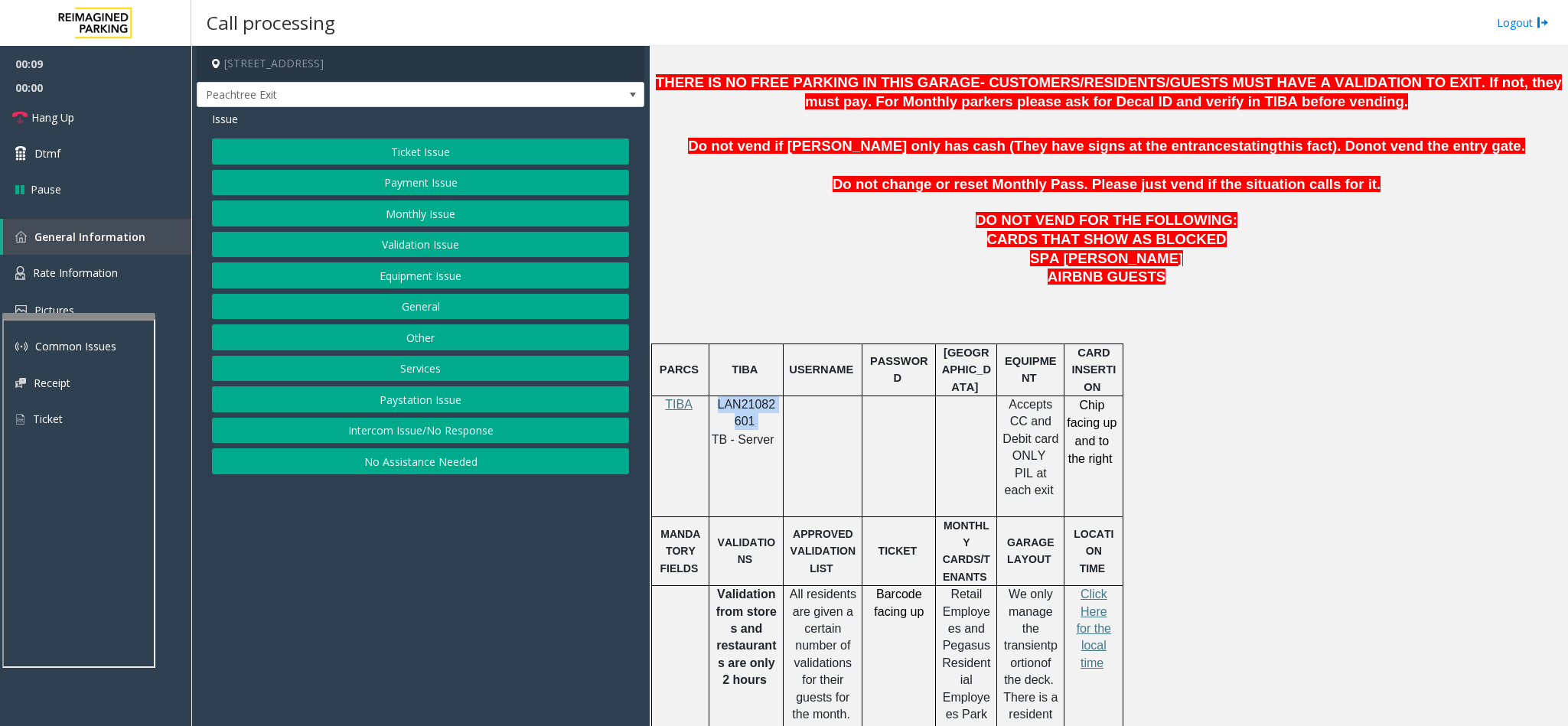
click at [79, 319] on div at bounding box center [78, 316] width 153 height 6
click at [81, 283] on link "Rate Information" at bounding box center [95, 273] width 191 height 37
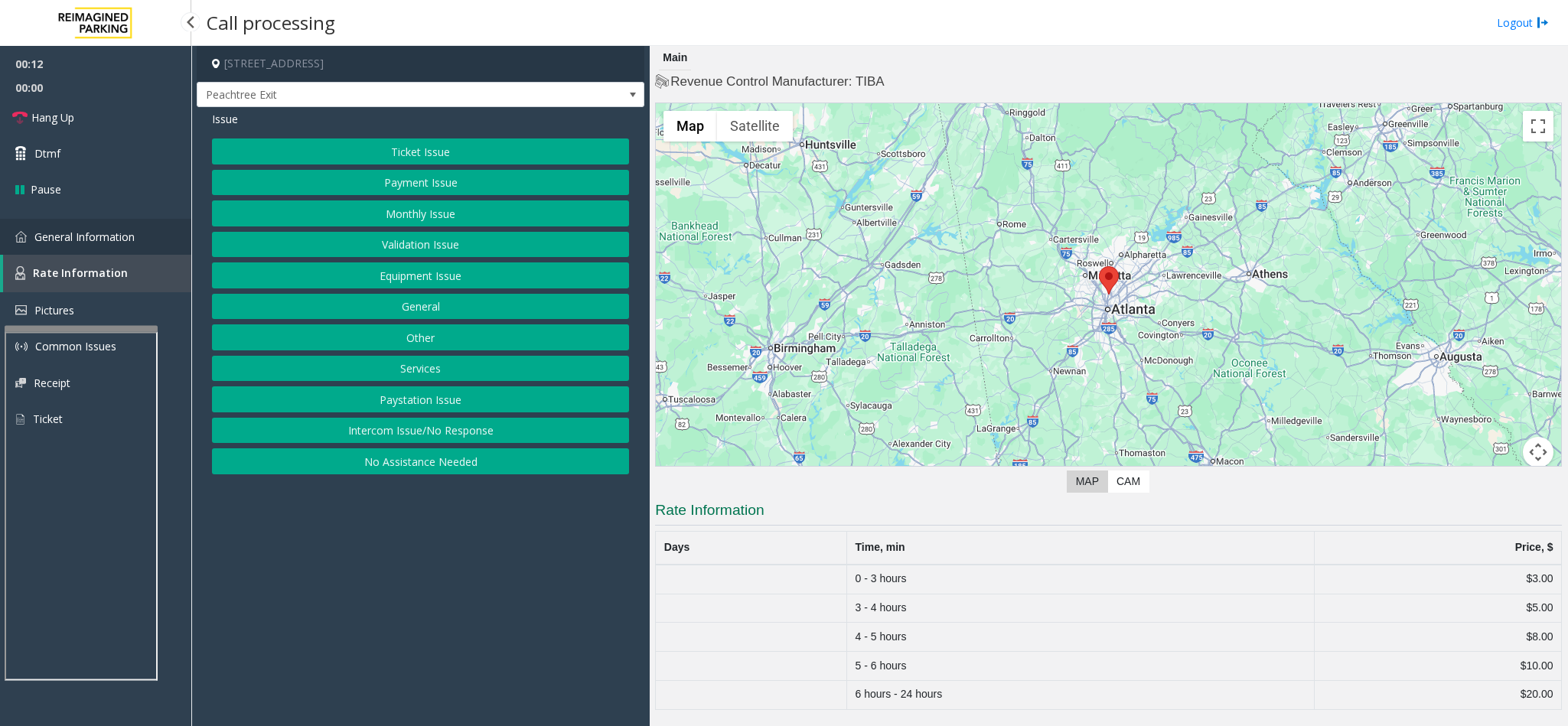
click at [72, 229] on span "General Information" at bounding box center [84, 236] width 100 height 14
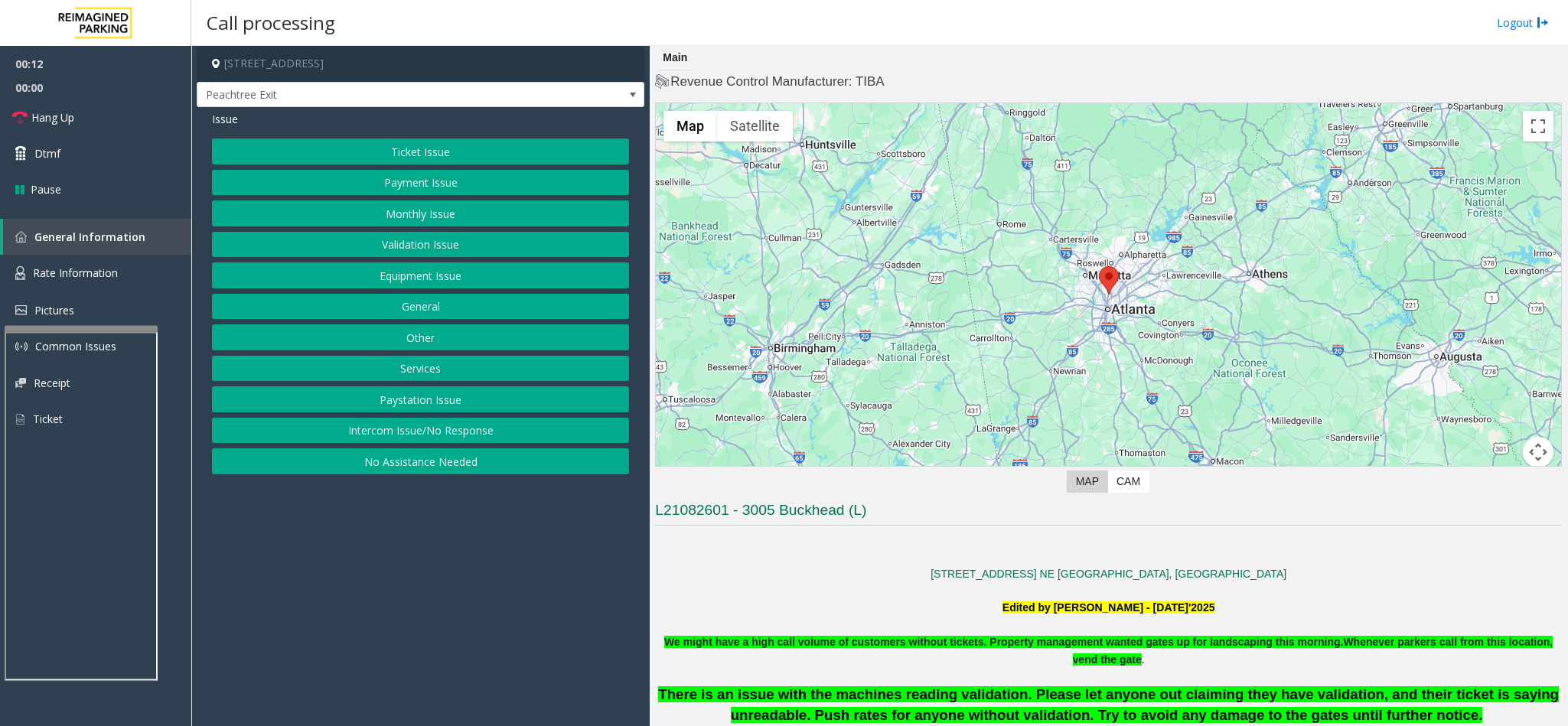
scroll to position [459, 0]
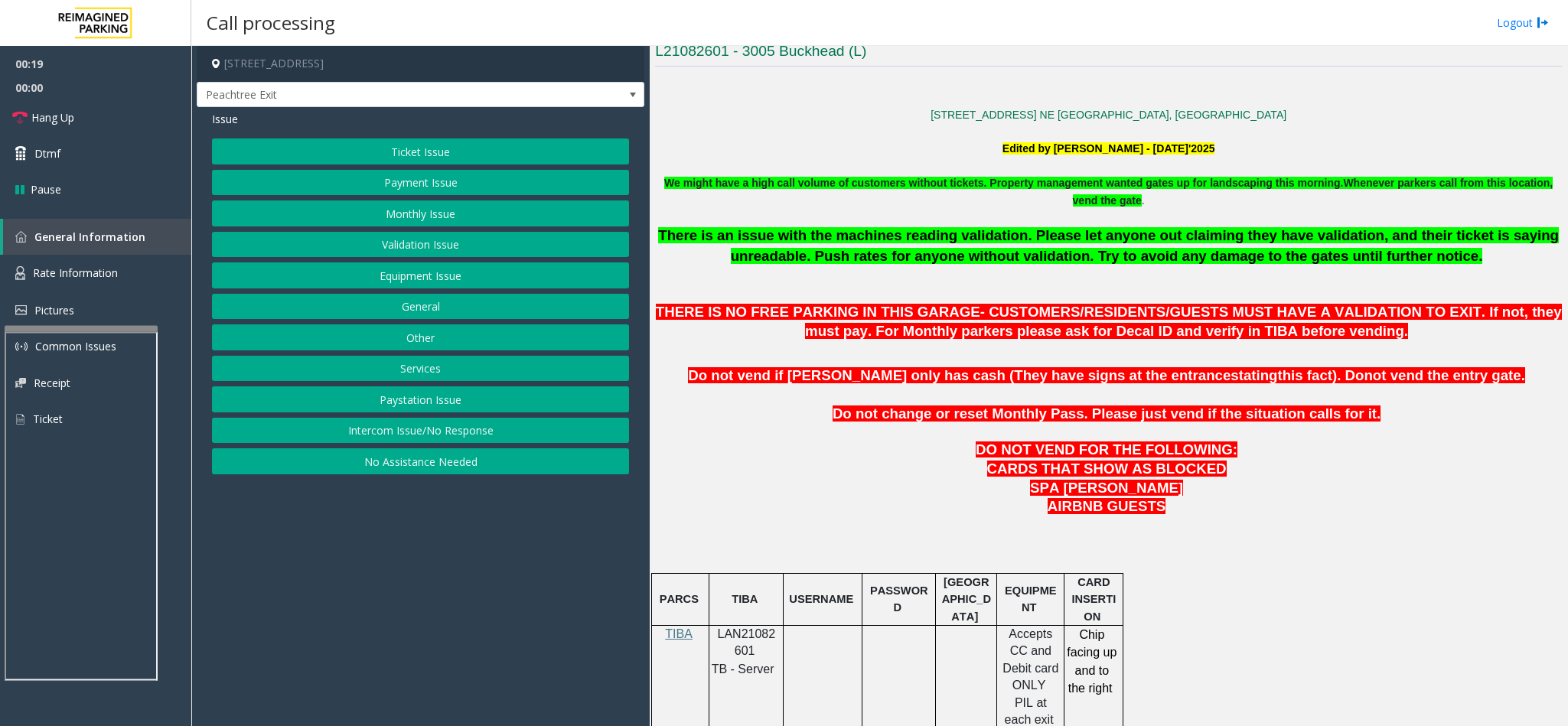
click at [434, 163] on button "Ticket Issue" at bounding box center [420, 151] width 417 height 26
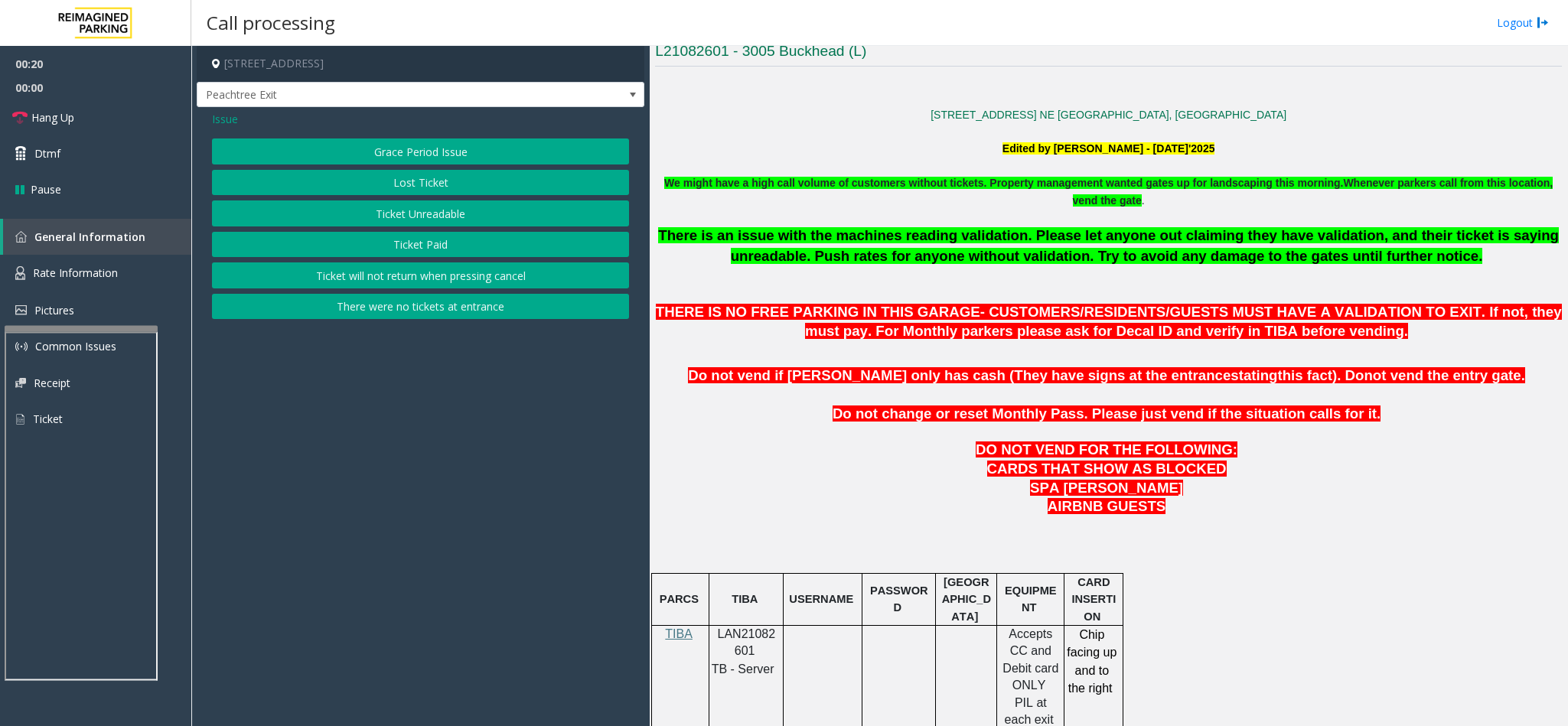
click at [451, 206] on button "Ticket Unreadable" at bounding box center [420, 213] width 417 height 26
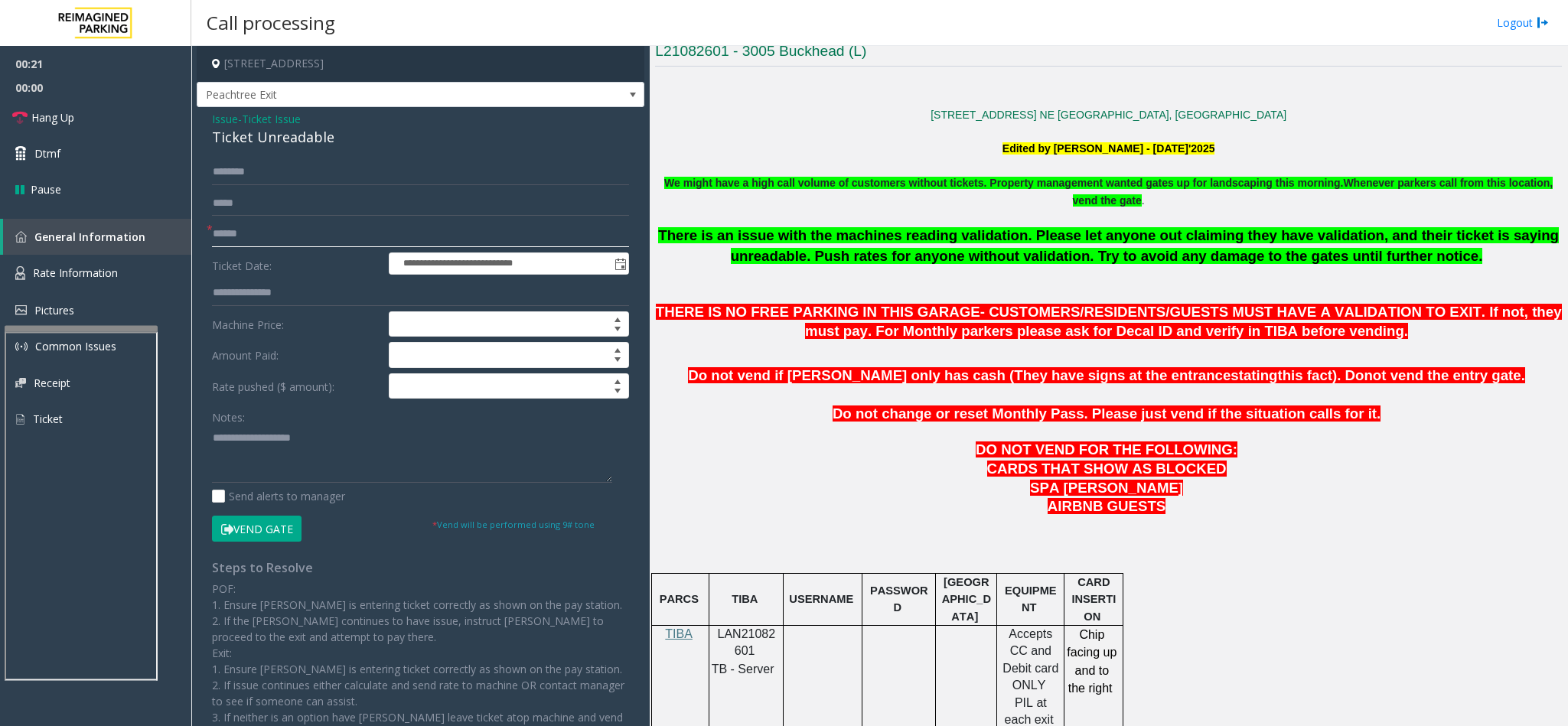
click at [286, 227] on input "text" at bounding box center [420, 234] width 417 height 26
click at [263, 230] on input "text" at bounding box center [420, 234] width 417 height 26
click at [233, 237] on input "text" at bounding box center [420, 234] width 417 height 26
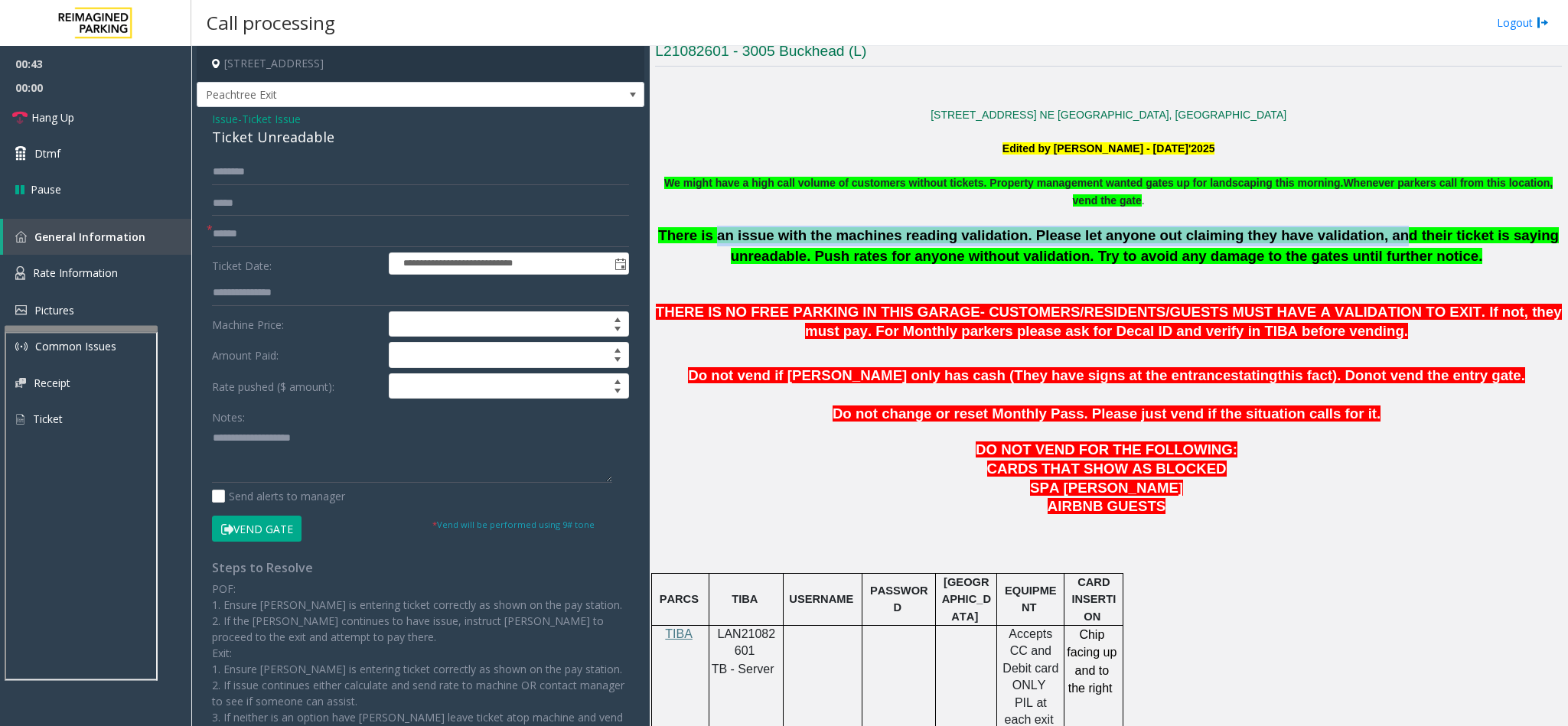
drag, startPoint x: 816, startPoint y: 235, endPoint x: 1304, endPoint y: 235, distance: 488.0
click at [1304, 235] on span "There is an issue with the machines reading validation. Please let anyone out c…" at bounding box center [1108, 246] width 901 height 36
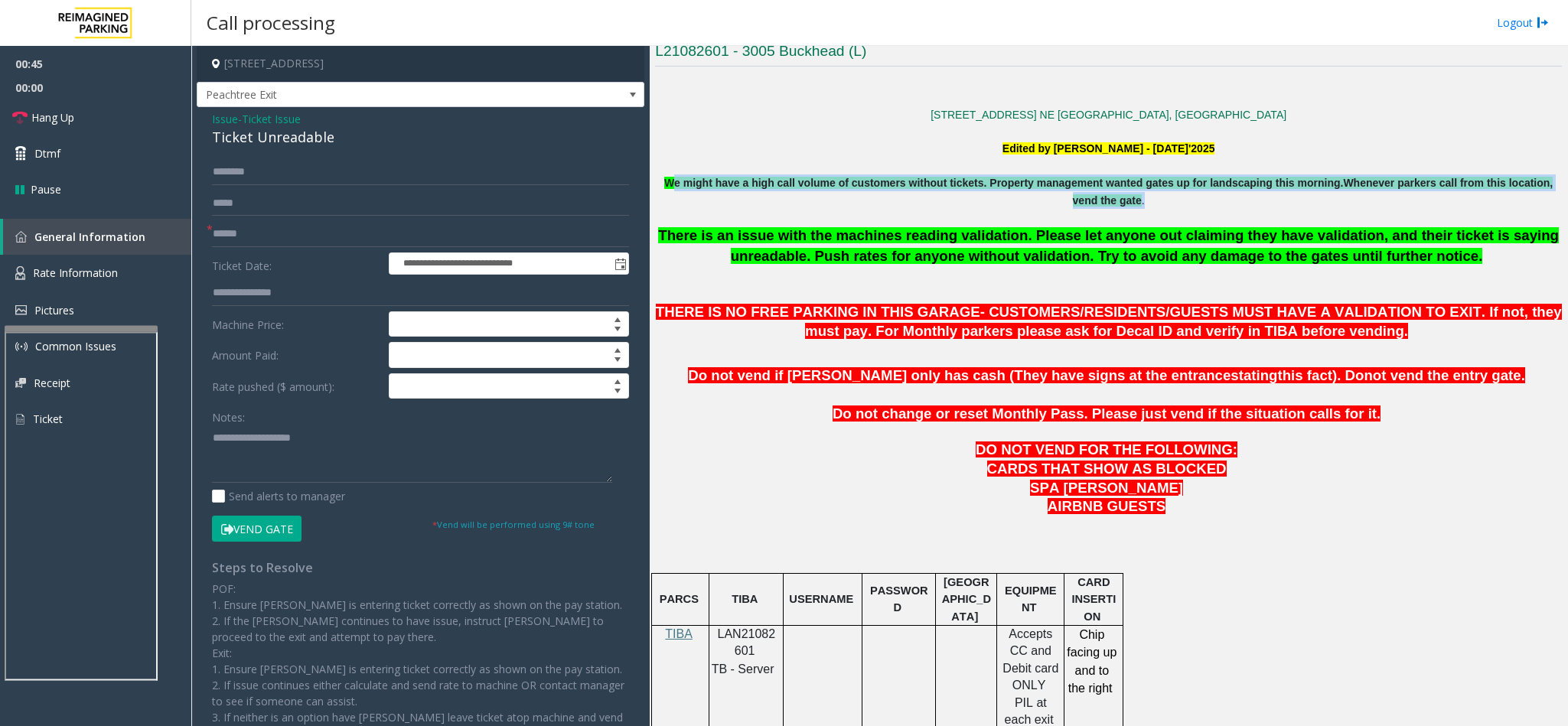
drag, startPoint x: 683, startPoint y: 183, endPoint x: 1527, endPoint y: 203, distance: 844.2
click at [1527, 203] on p "We might have a high call volume of customers without tickets. Property managem…" at bounding box center [1109, 192] width 907 height 34
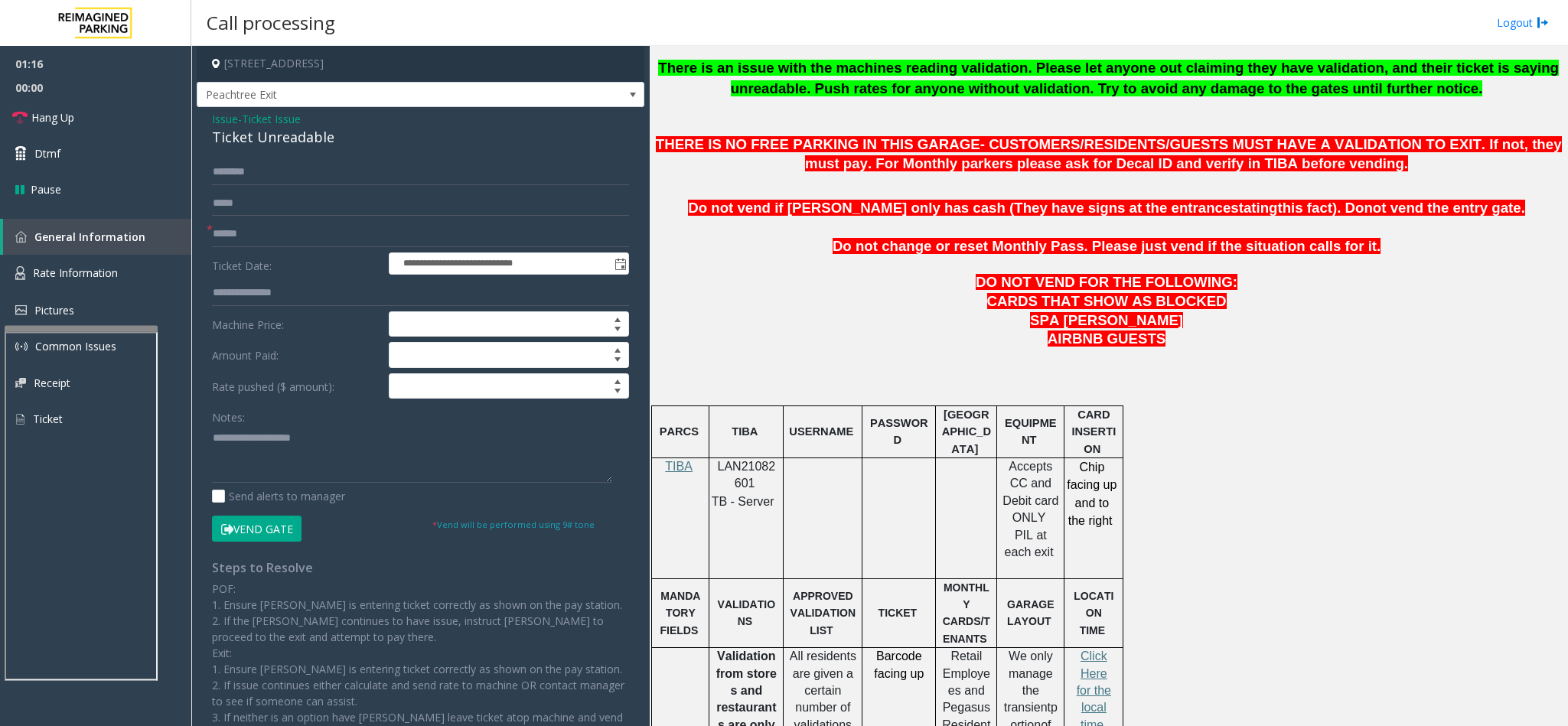
scroll to position [630, 0]
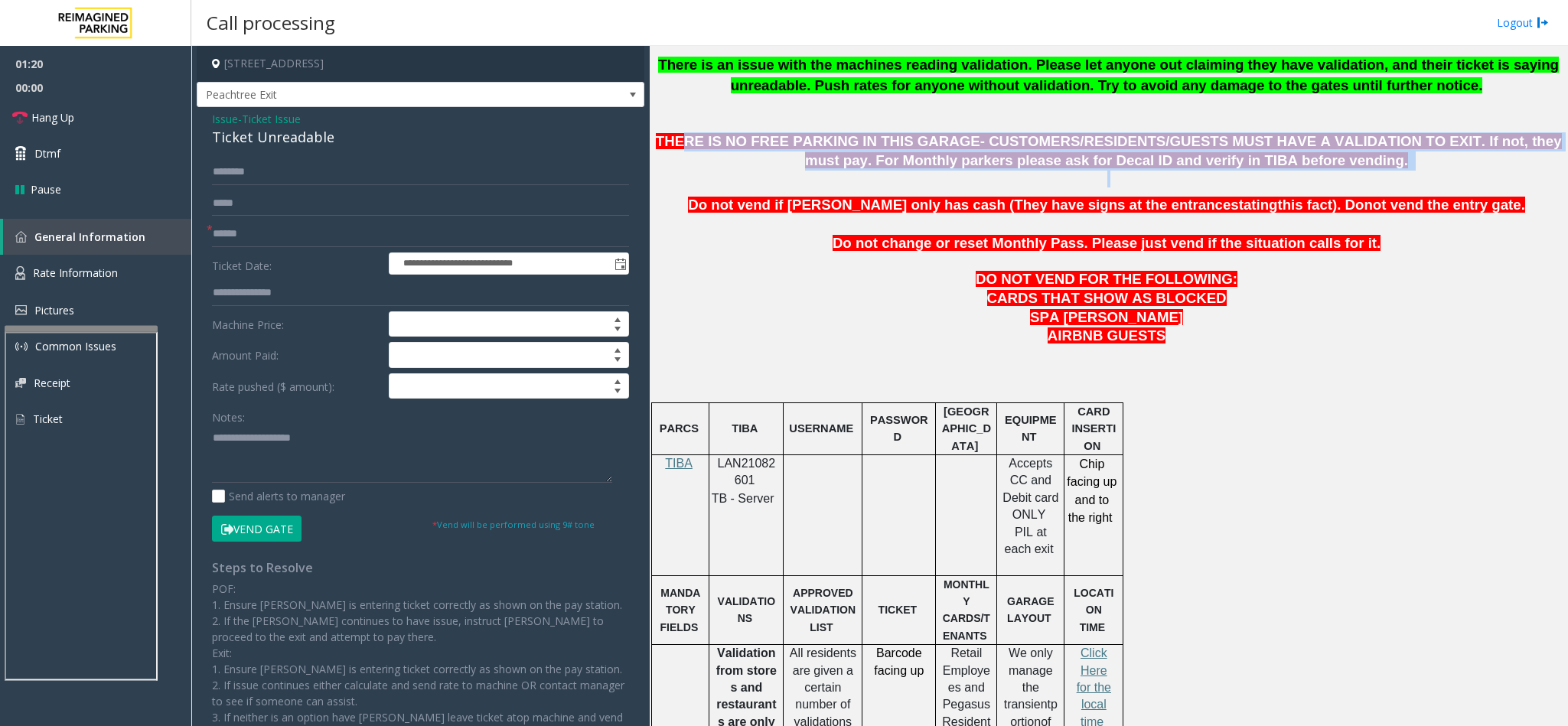
drag, startPoint x: 760, startPoint y: 140, endPoint x: 1146, endPoint y: 184, distance: 388.5
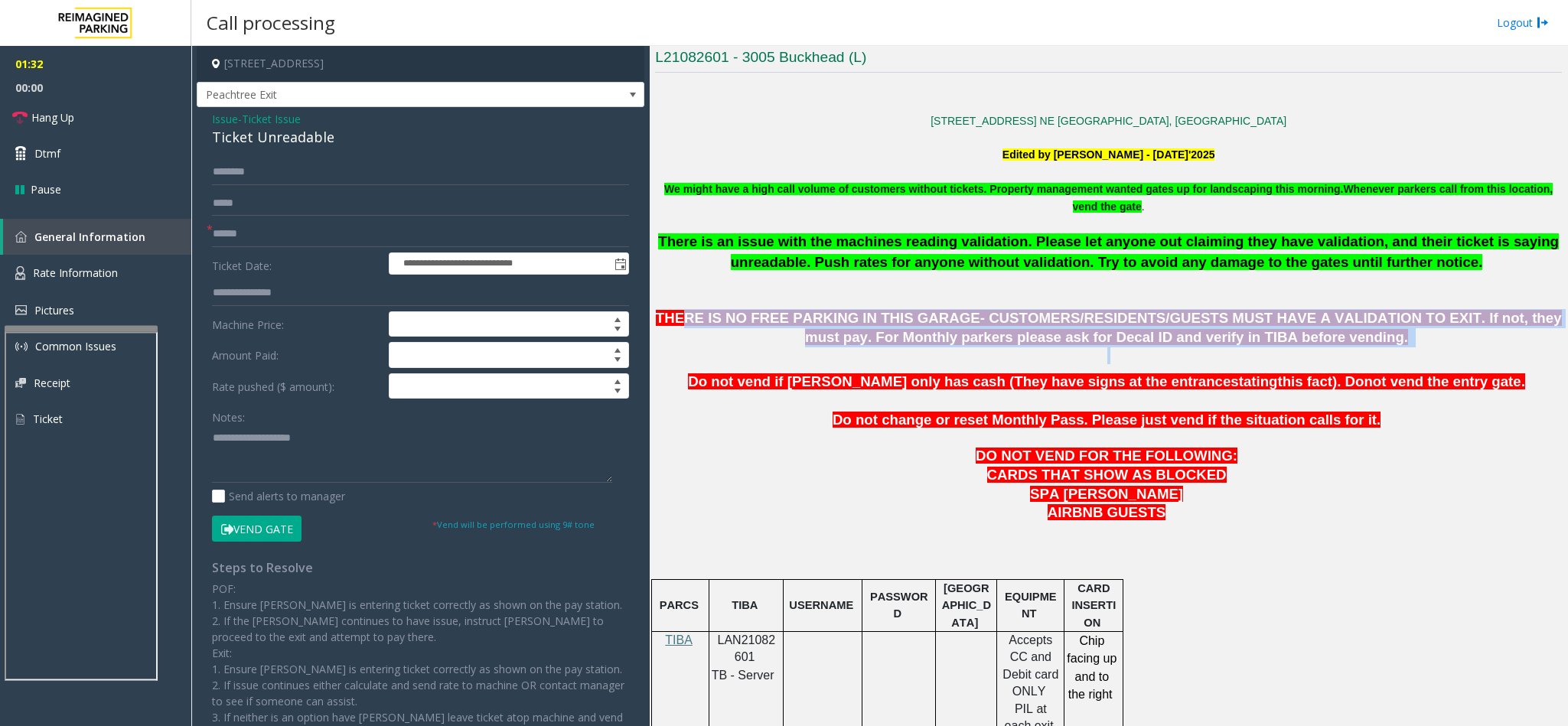
scroll to position [400, 0]
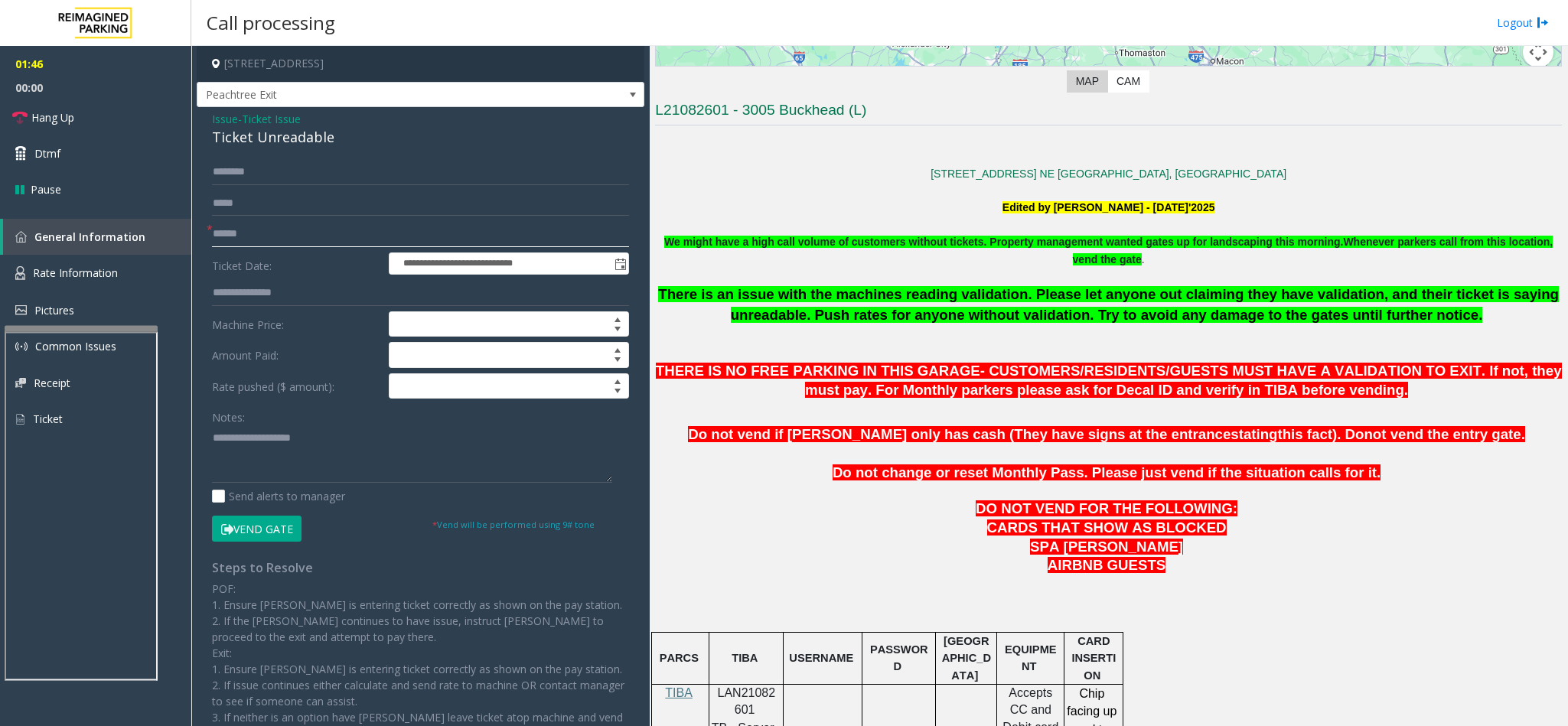
click at [257, 246] on input "text" at bounding box center [420, 234] width 417 height 26
click at [265, 228] on input "text" at bounding box center [420, 234] width 417 height 26
click at [294, 242] on input "text" at bounding box center [420, 234] width 417 height 26
type input "*******"
click at [283, 136] on div "Ticket Unreadable" at bounding box center [420, 138] width 417 height 21
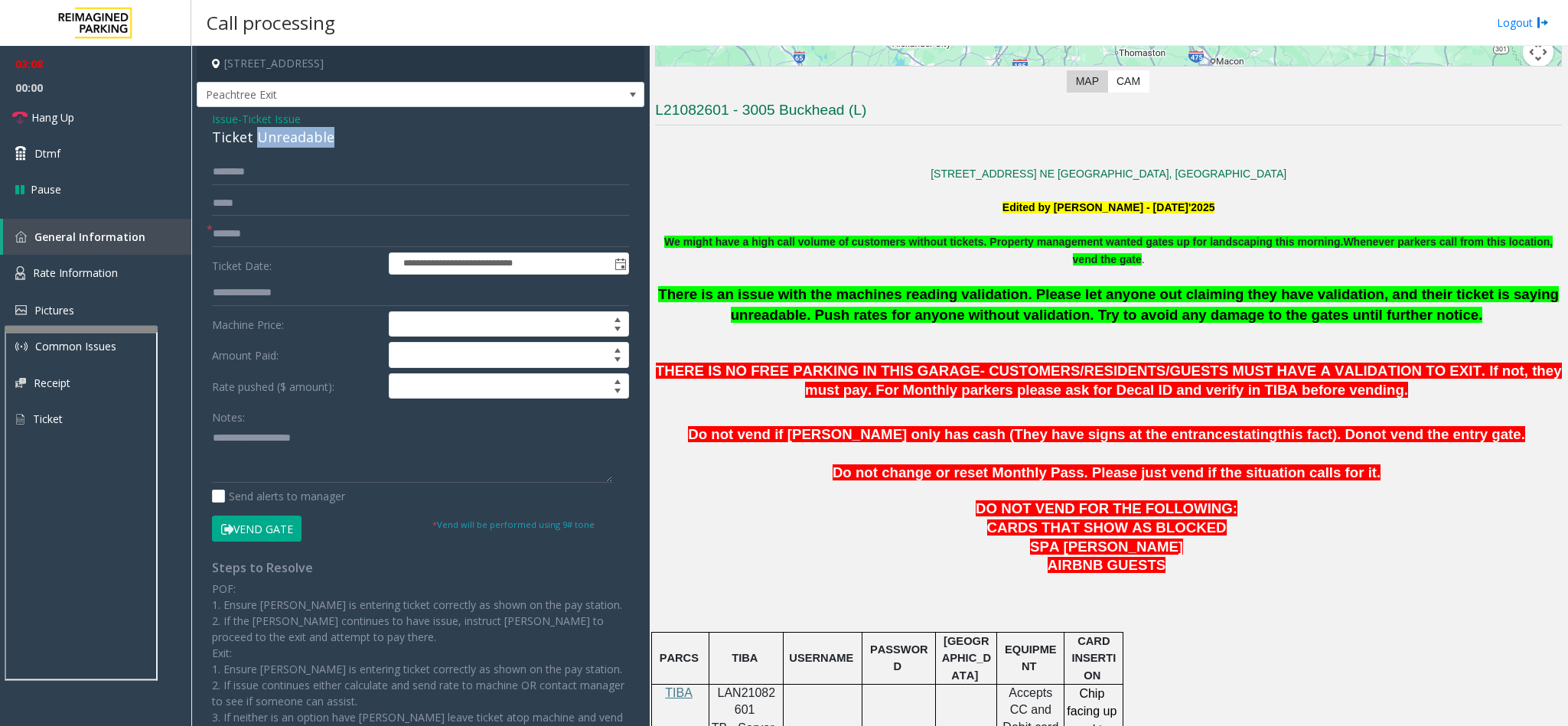
click at [283, 136] on div "Ticket Unreadable" at bounding box center [420, 138] width 417 height 21
copy div "Ticket Unreadable"
click at [273, 472] on textarea at bounding box center [412, 455] width 400 height 57
paste textarea "**********"
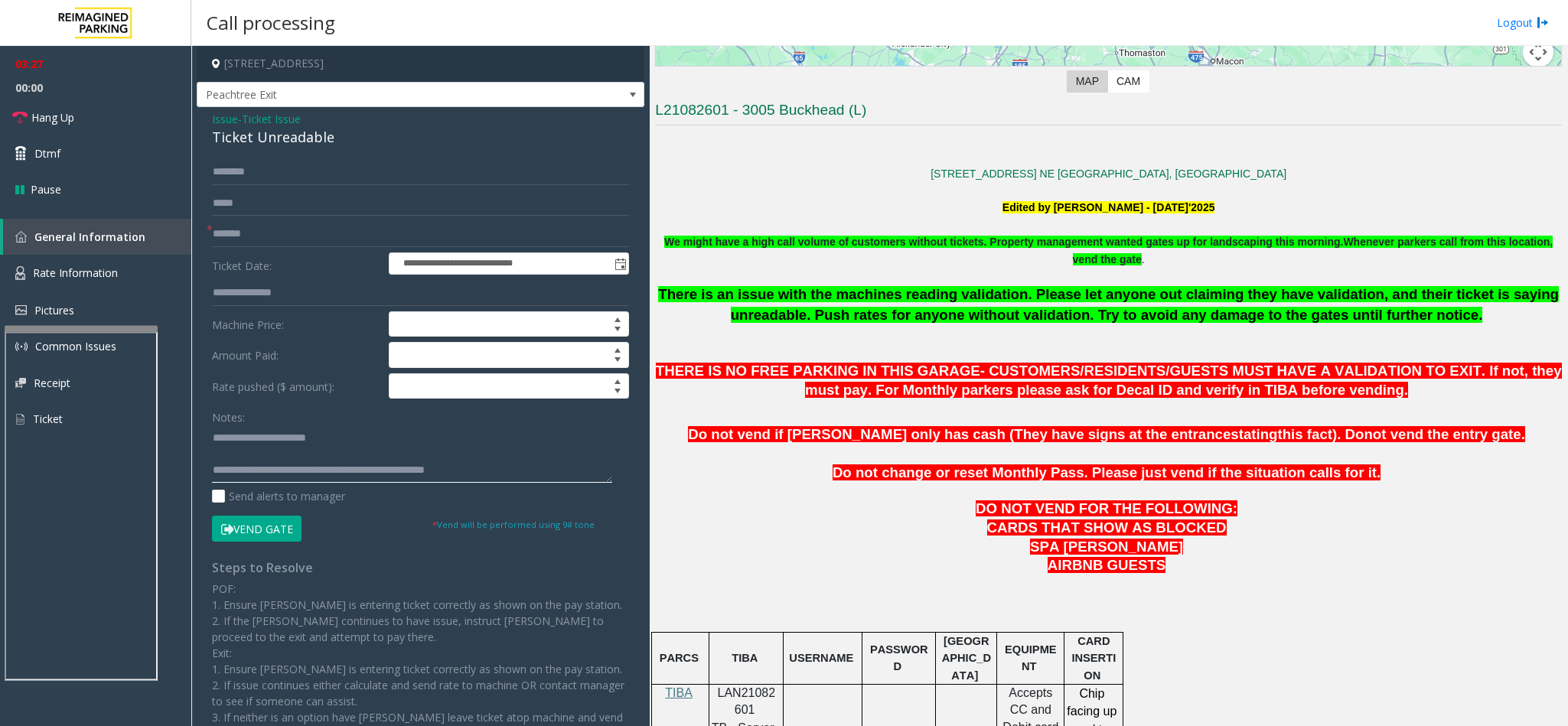
click at [336, 479] on textarea at bounding box center [412, 455] width 400 height 57
type textarea "**********"
click at [53, 126] on link "Hang Up" at bounding box center [95, 117] width 191 height 36
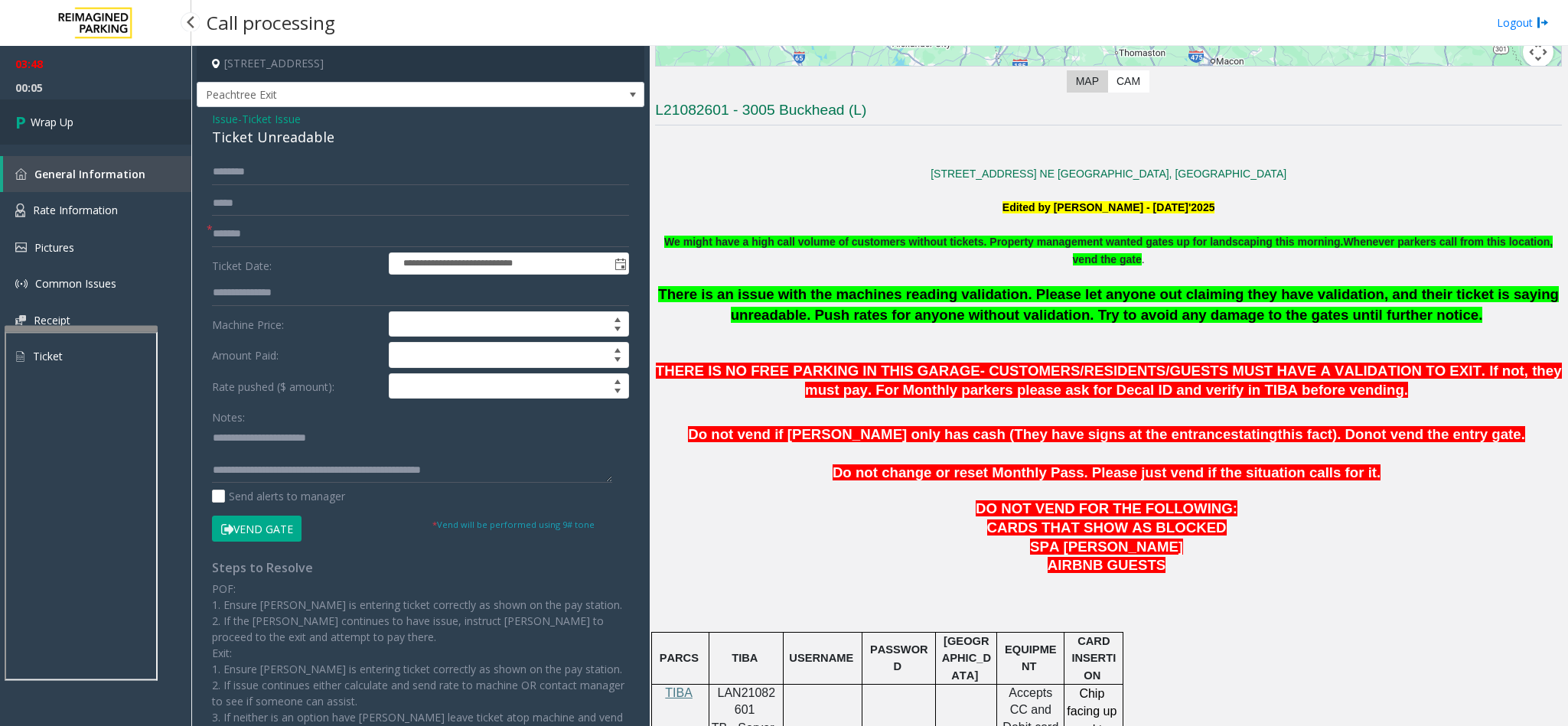
click at [53, 126] on span "Wrap Up" at bounding box center [52, 121] width 43 height 16
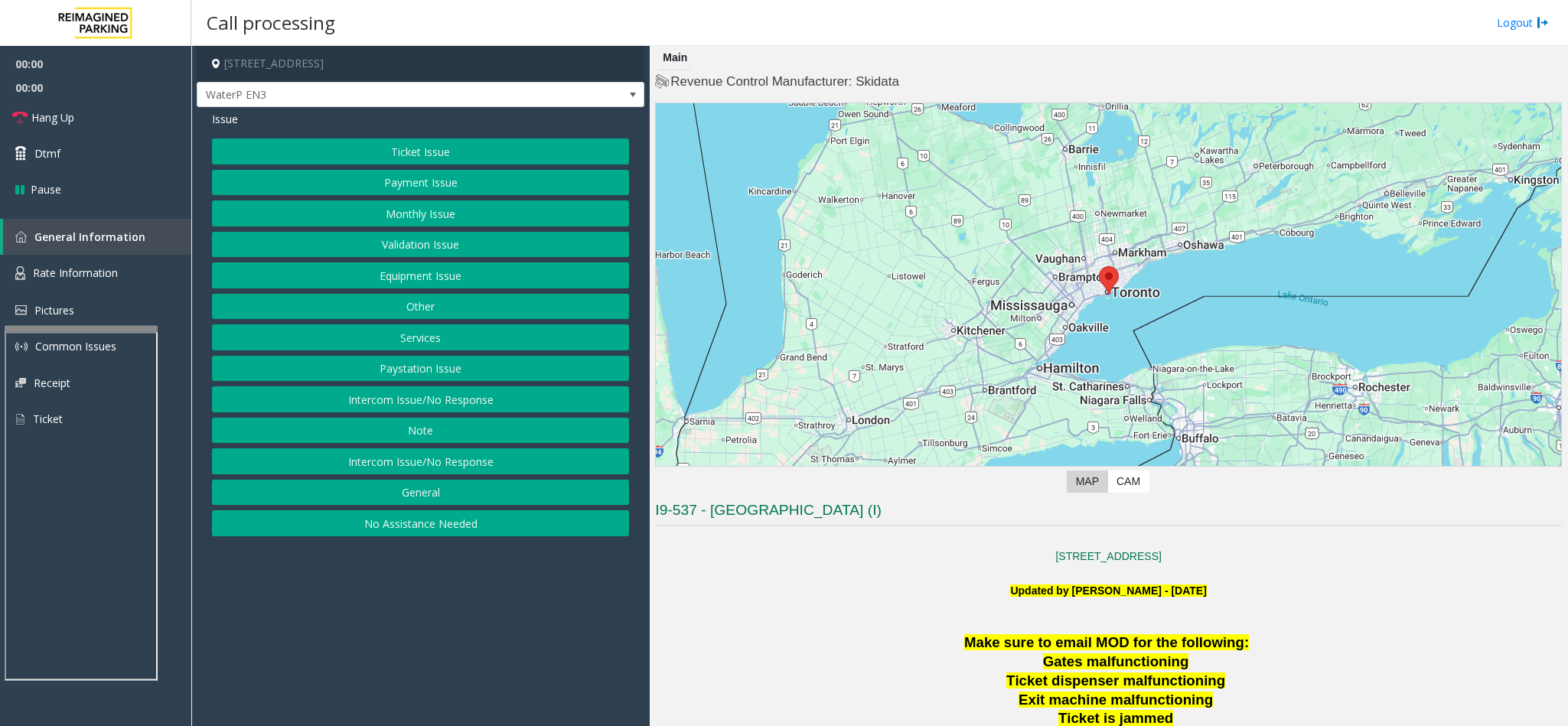
scroll to position [574, 0]
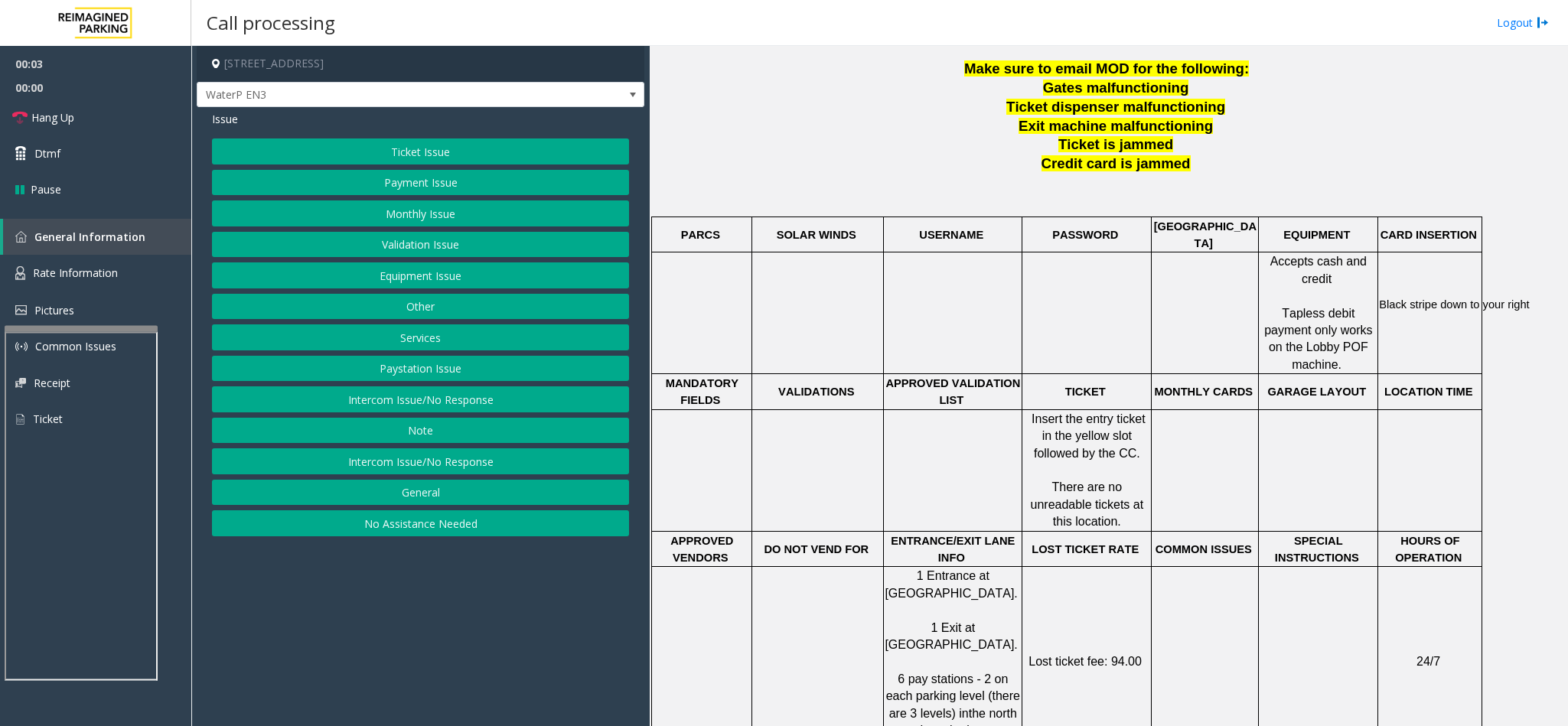
click at [393, 458] on button "Intercom Issue/No Response" at bounding box center [420, 461] width 417 height 26
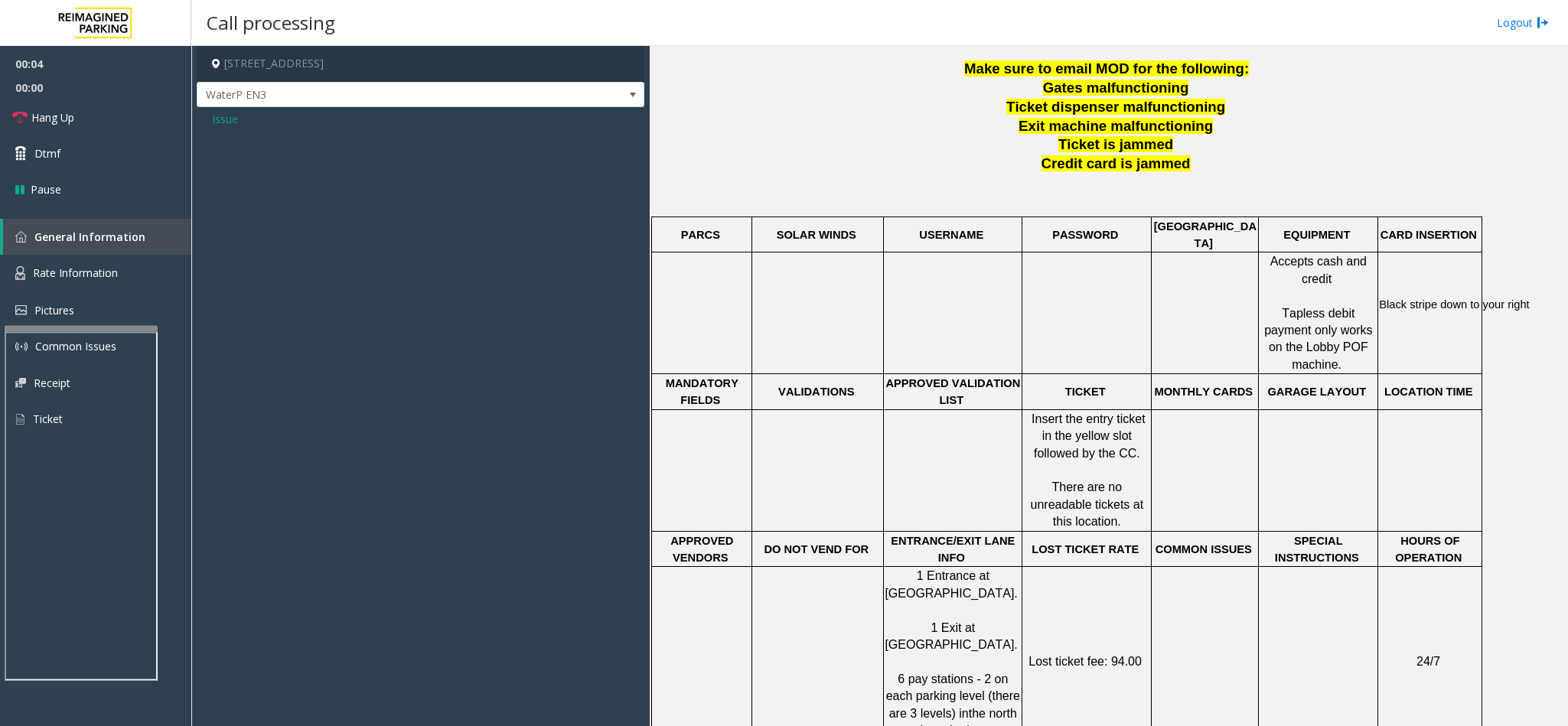
click at [212, 109] on div "Issue" at bounding box center [420, 124] width 448 height 35
click at [214, 125] on span "Issue" at bounding box center [224, 118] width 26 height 16
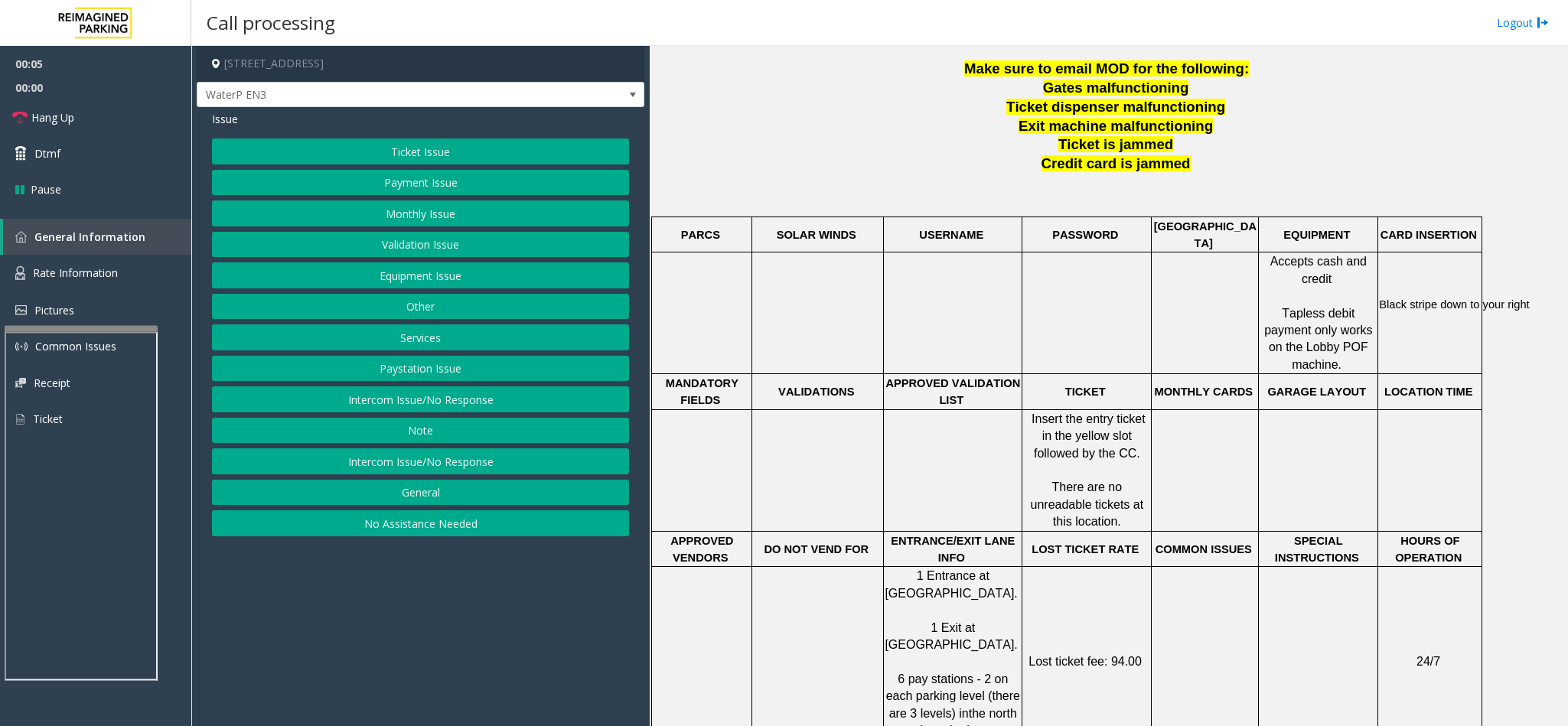
click at [455, 402] on button "Intercom Issue/No Response" at bounding box center [420, 399] width 417 height 26
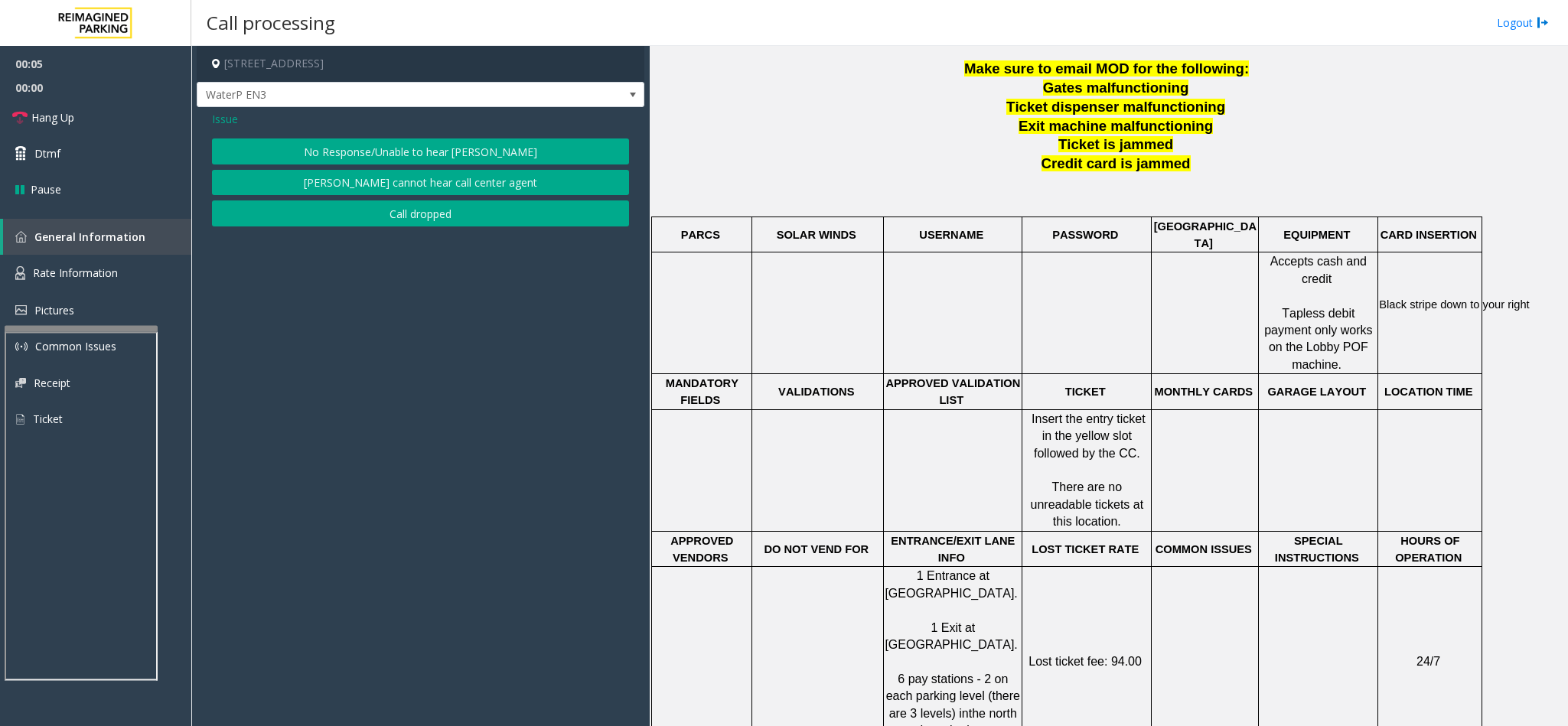
click at [387, 150] on button "No Response/Unable to hear [PERSON_NAME]" at bounding box center [420, 151] width 417 height 26
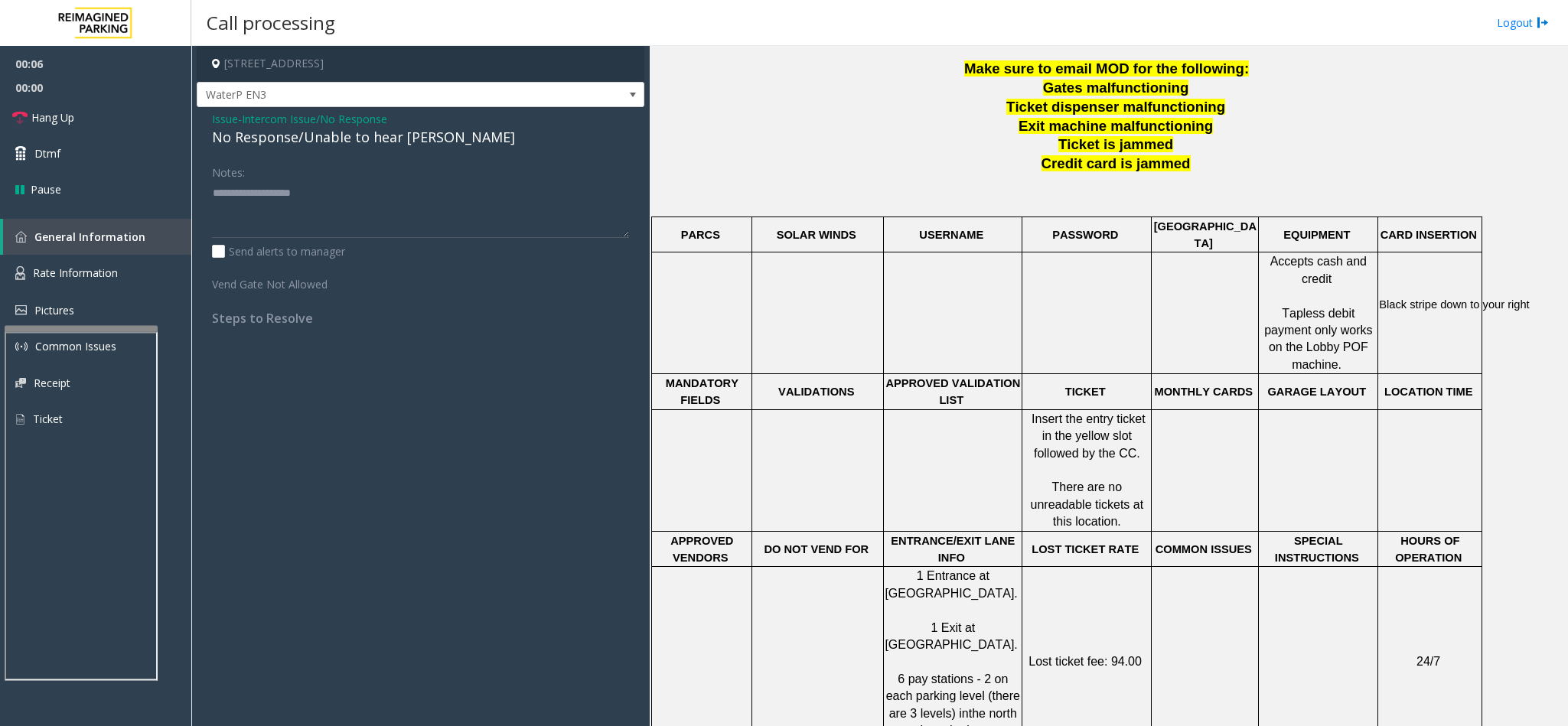
click at [376, 137] on div "No Response/Unable to hear [PERSON_NAME]" at bounding box center [420, 138] width 417 height 21
paste textarea "**********"
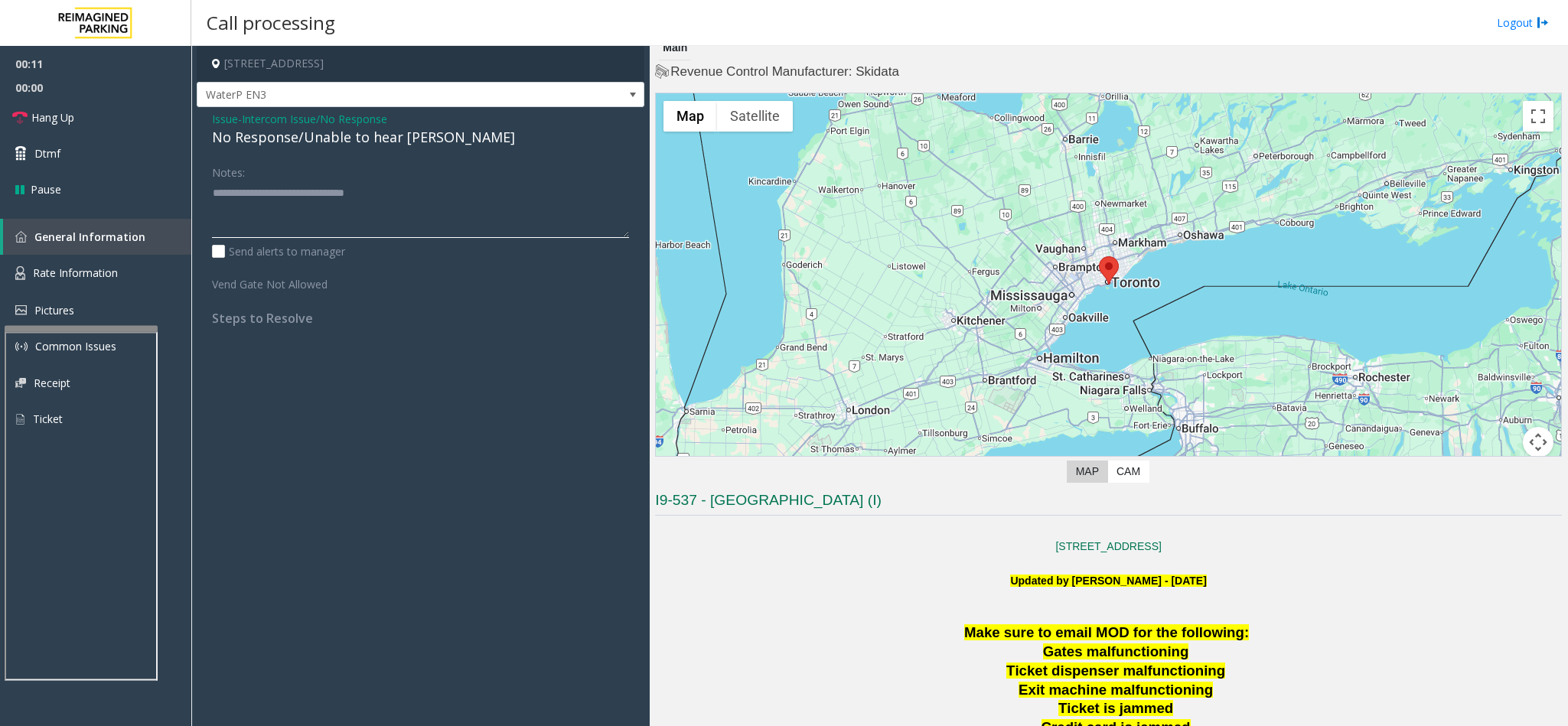
scroll to position [0, 0]
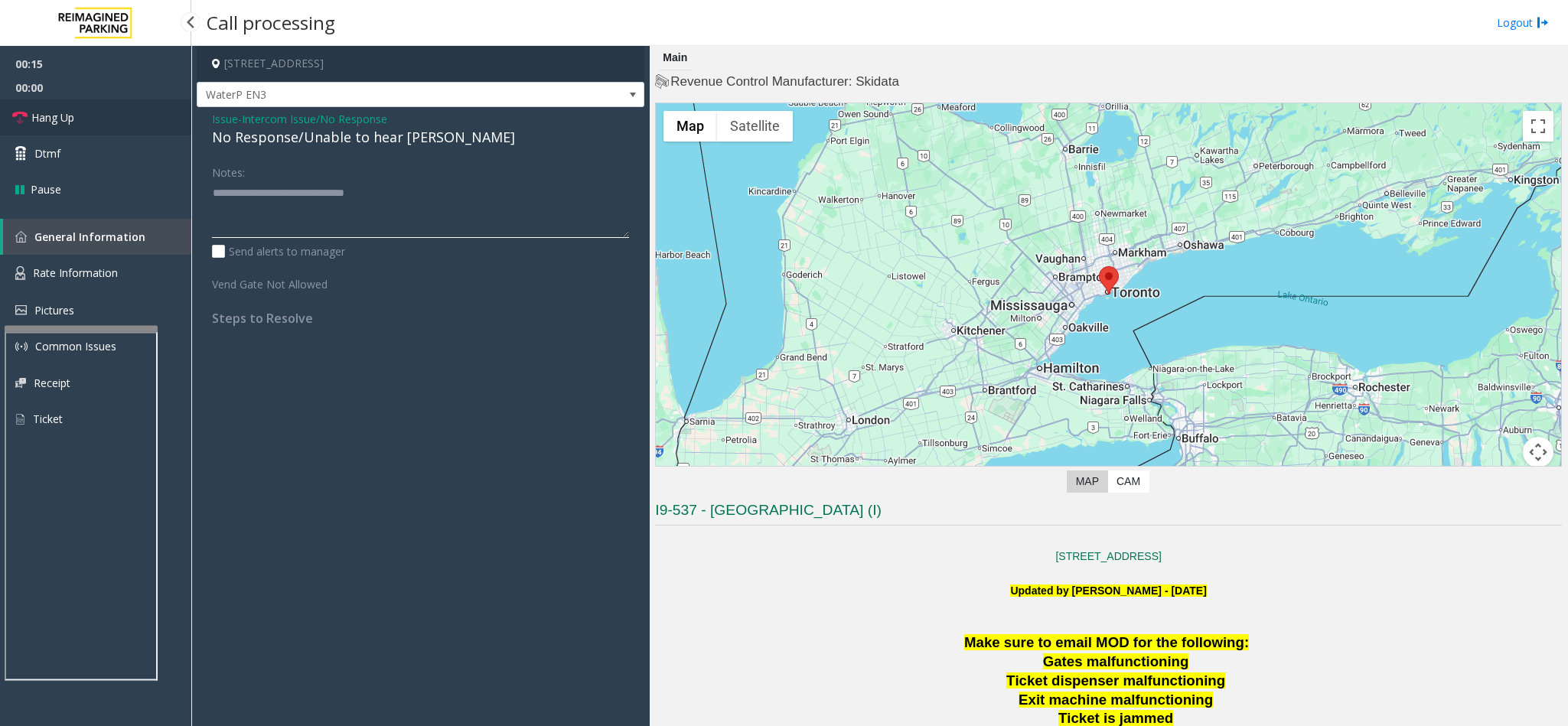
type textarea "**********"
click at [67, 110] on span "Hang Up" at bounding box center [53, 117] width 43 height 16
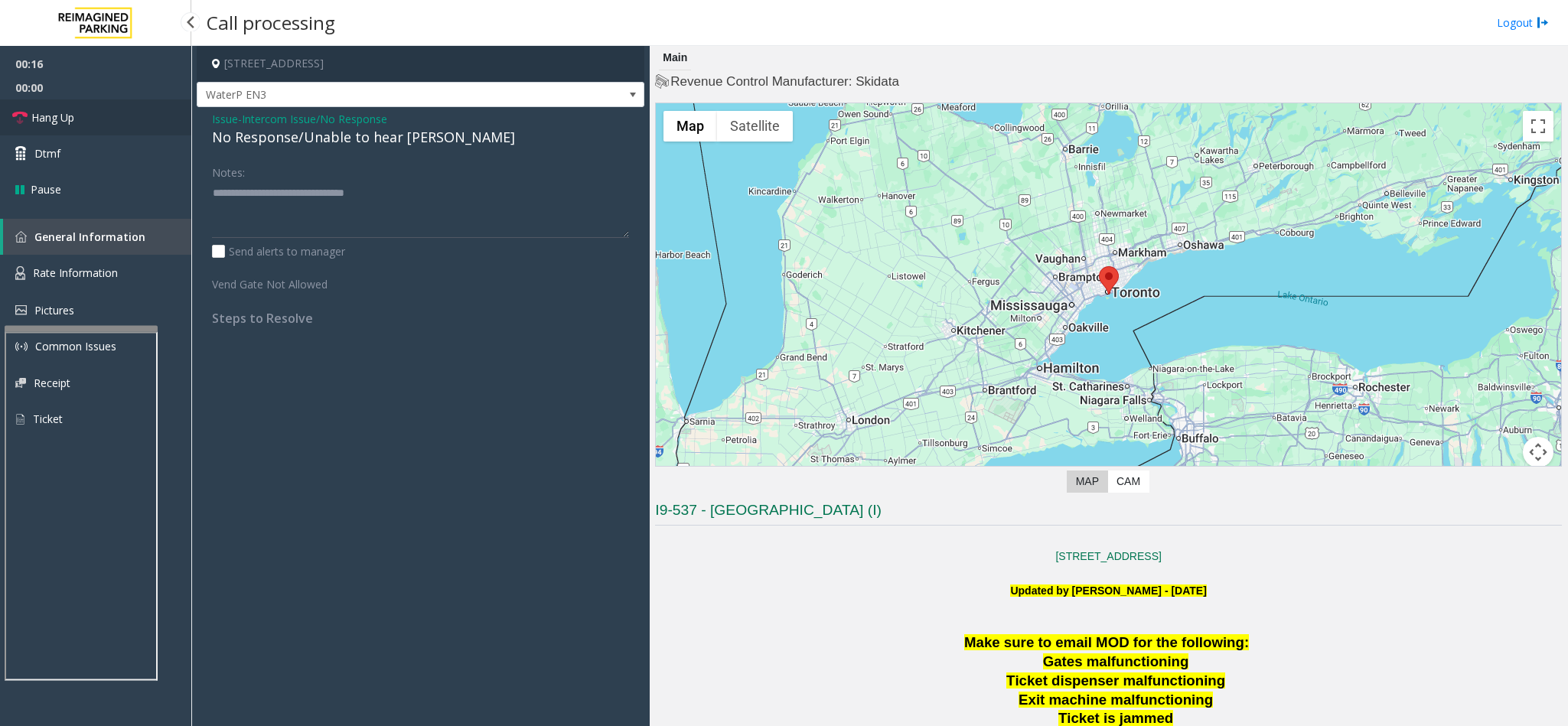
click at [67, 110] on span "Hang Up" at bounding box center [53, 117] width 43 height 16
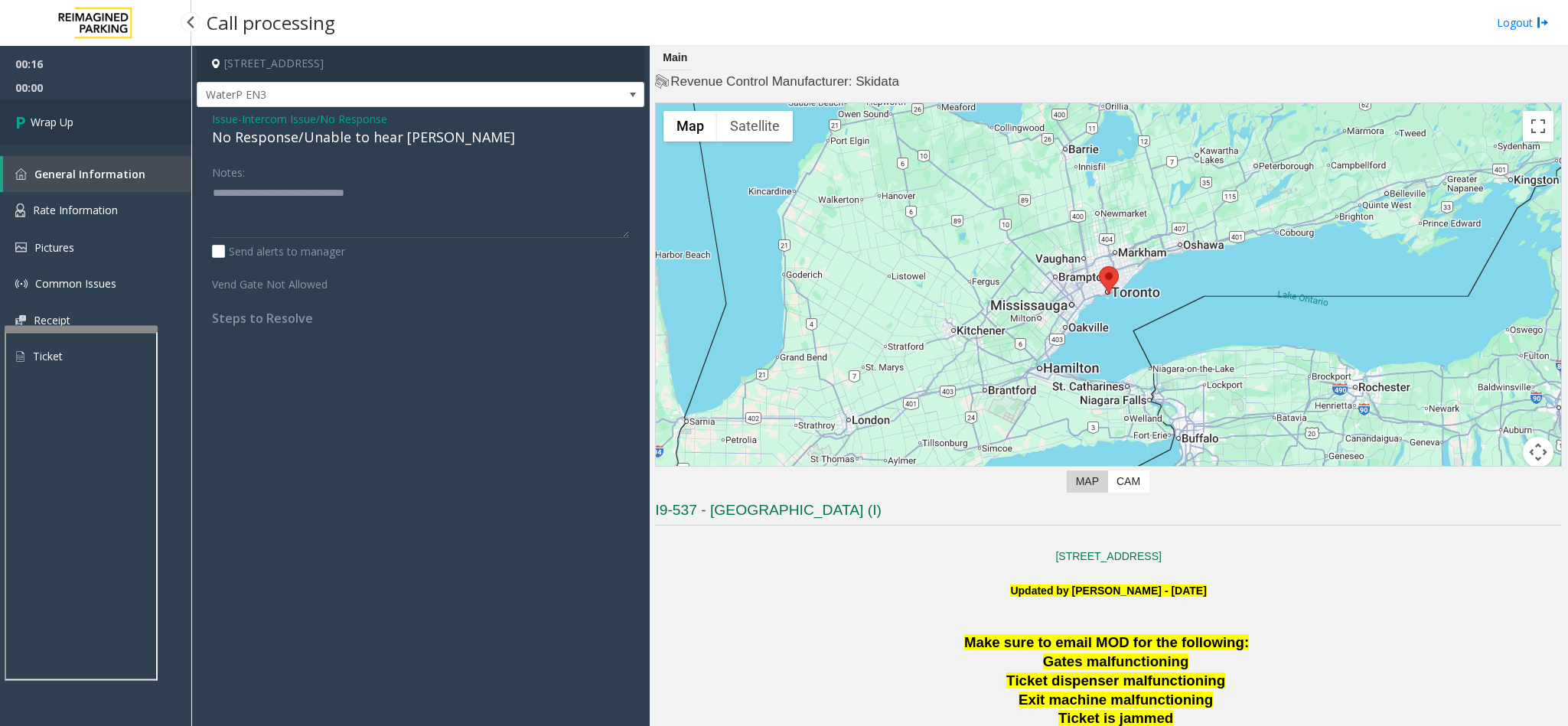
click at [67, 110] on link "Wrap Up" at bounding box center [95, 121] width 191 height 45
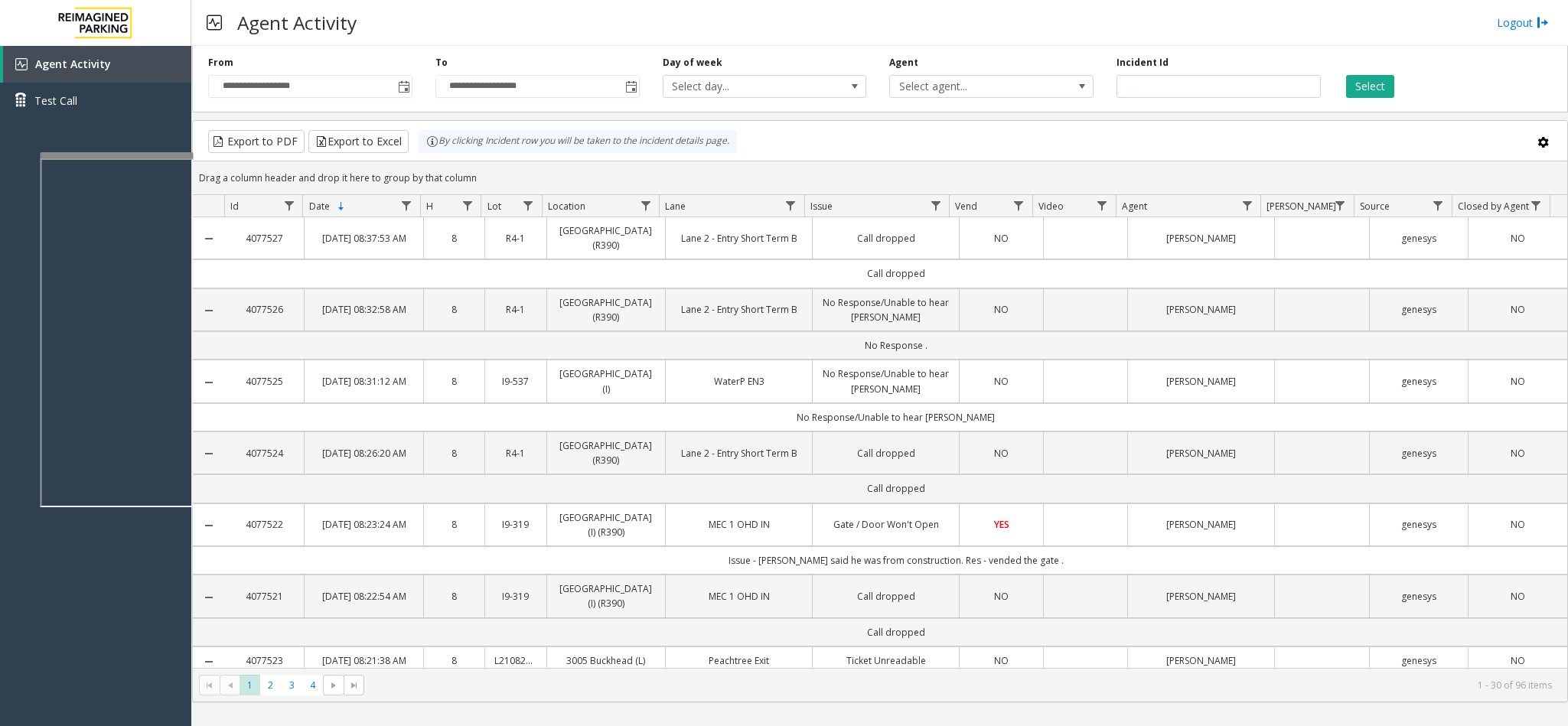
click at [109, 154] on div at bounding box center [117, 155] width 153 height 6
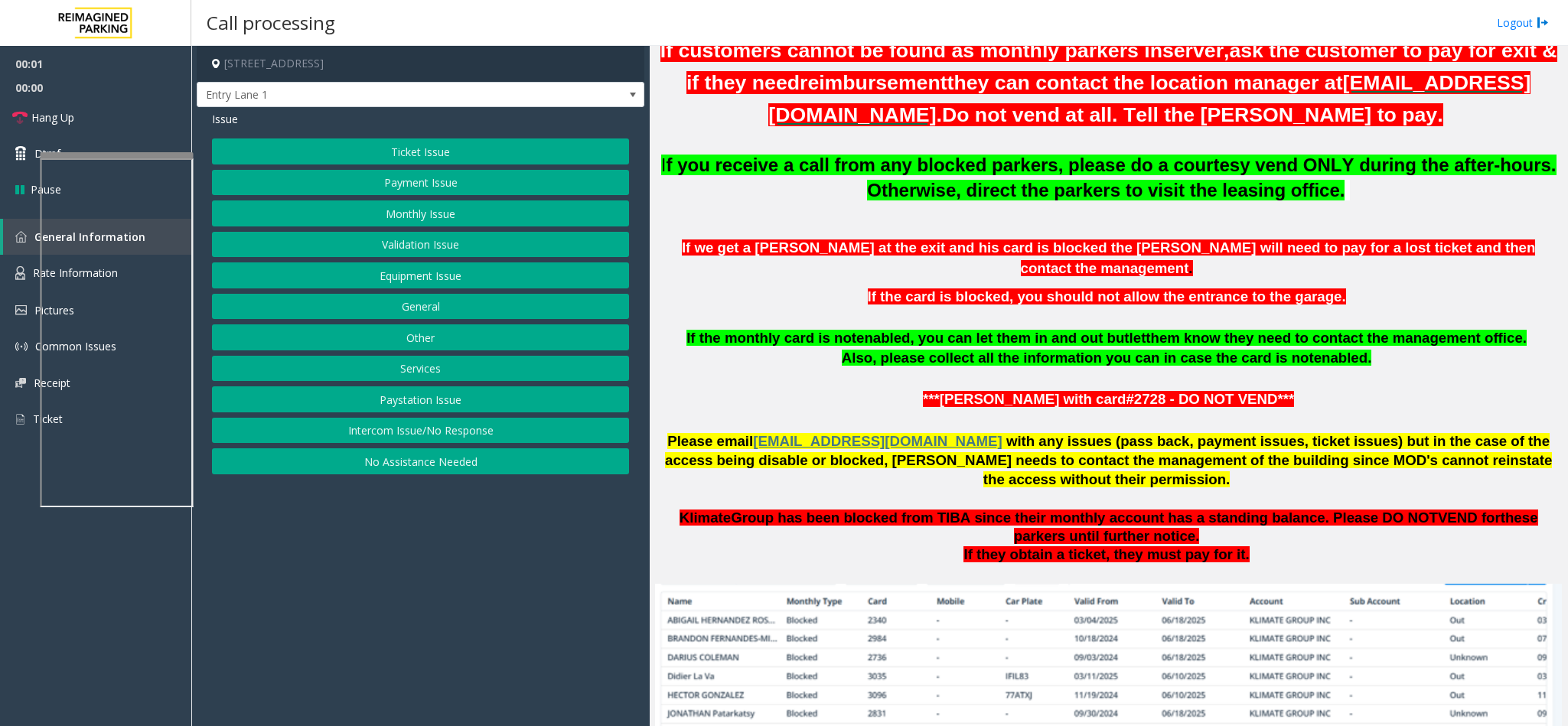
scroll to position [574, 0]
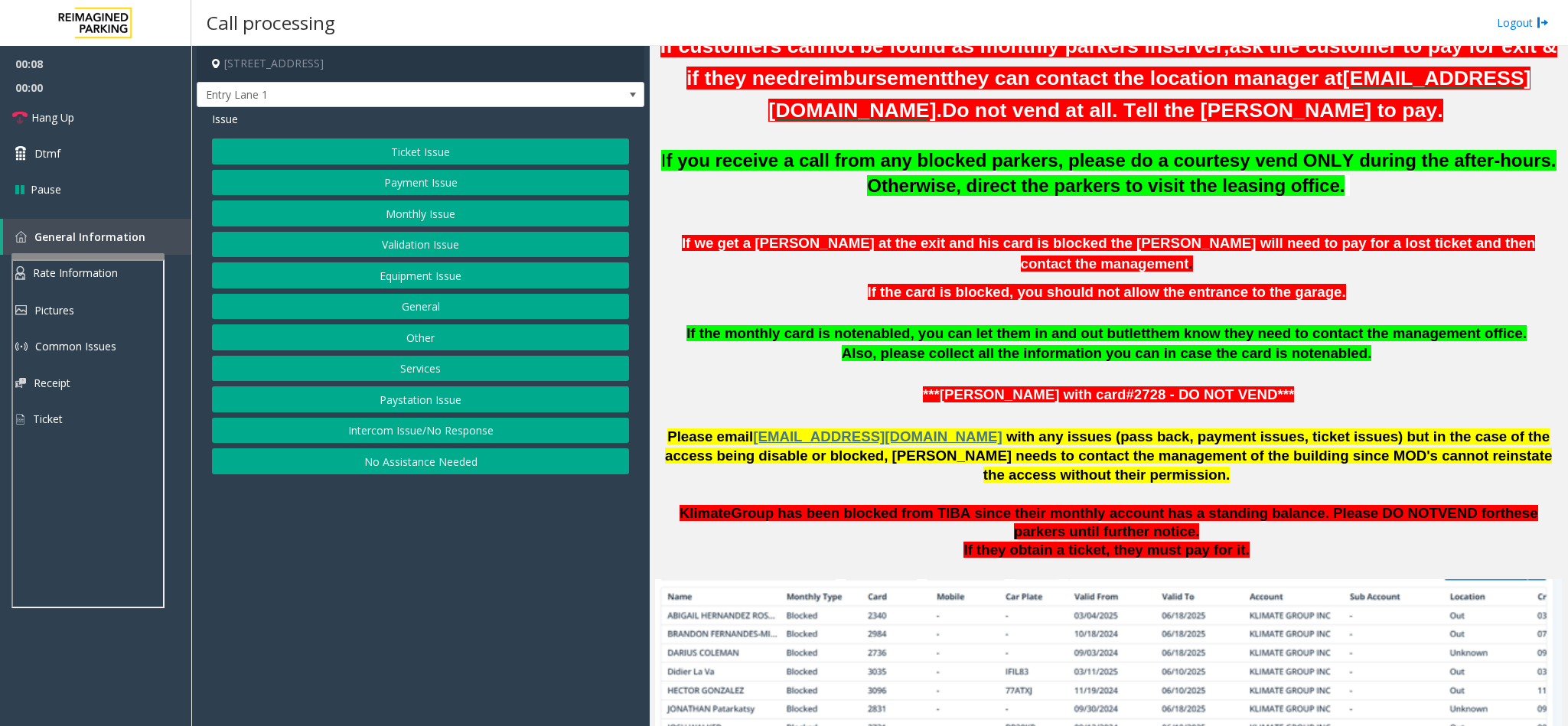
click at [79, 253] on div at bounding box center [88, 256] width 153 height 6
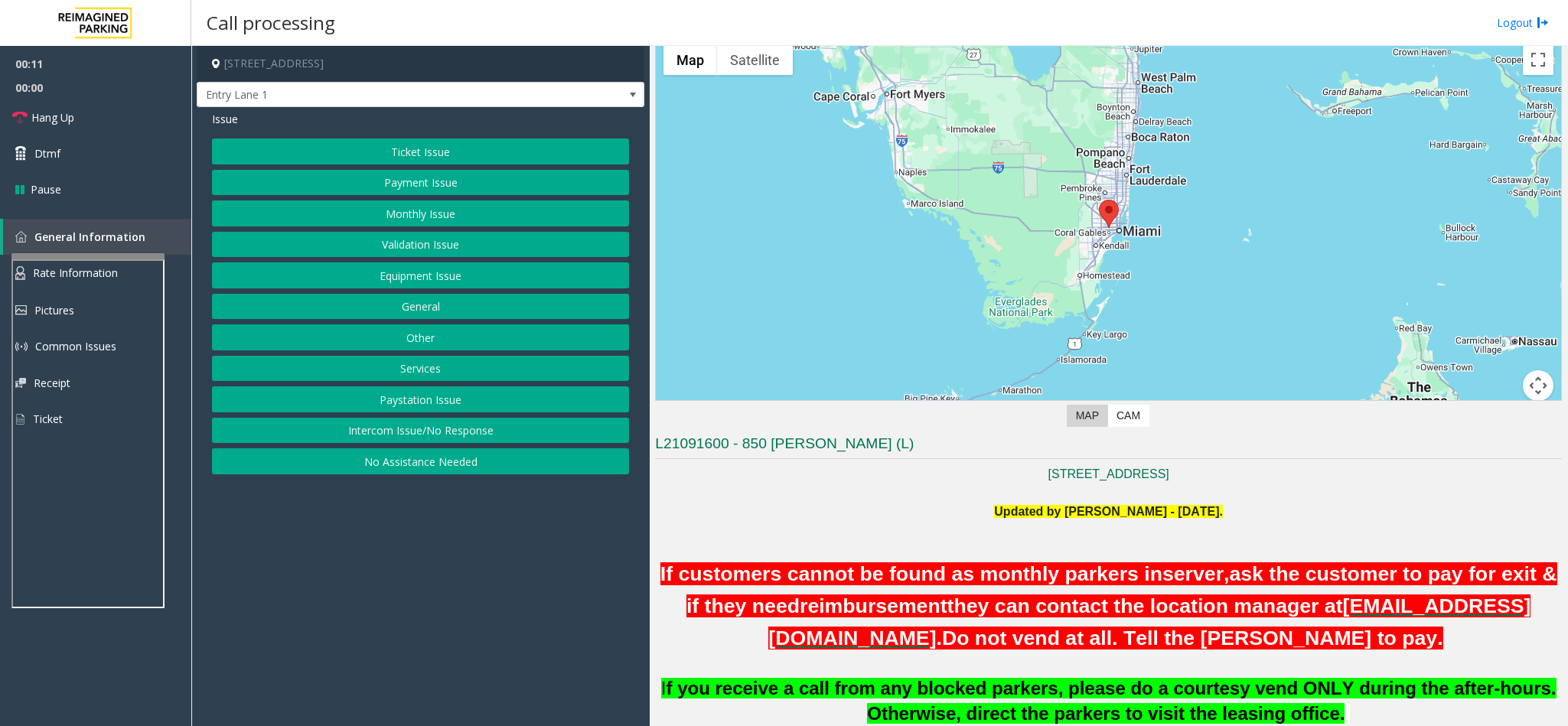
scroll to position [0, 0]
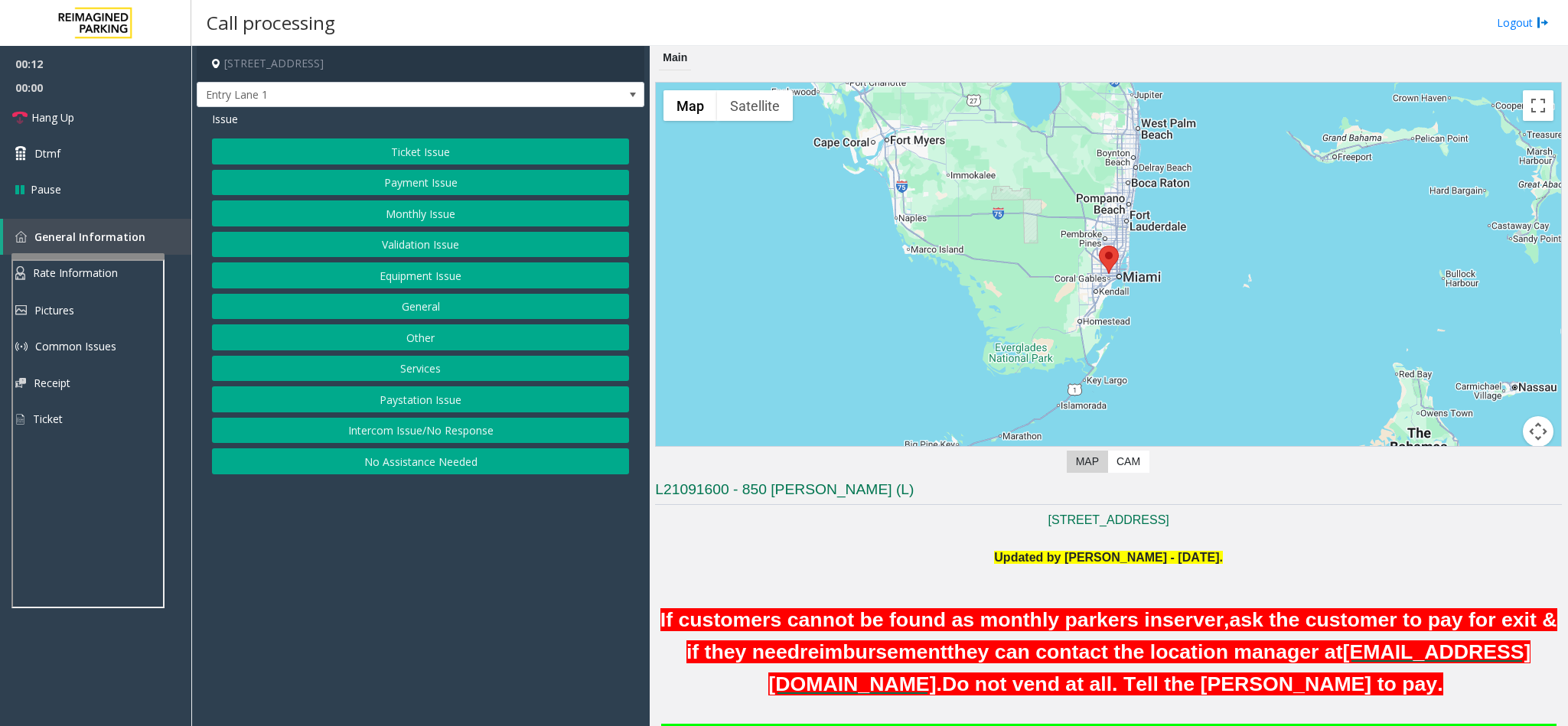
click at [489, 430] on button "Intercom Issue/No Response" at bounding box center [420, 431] width 417 height 26
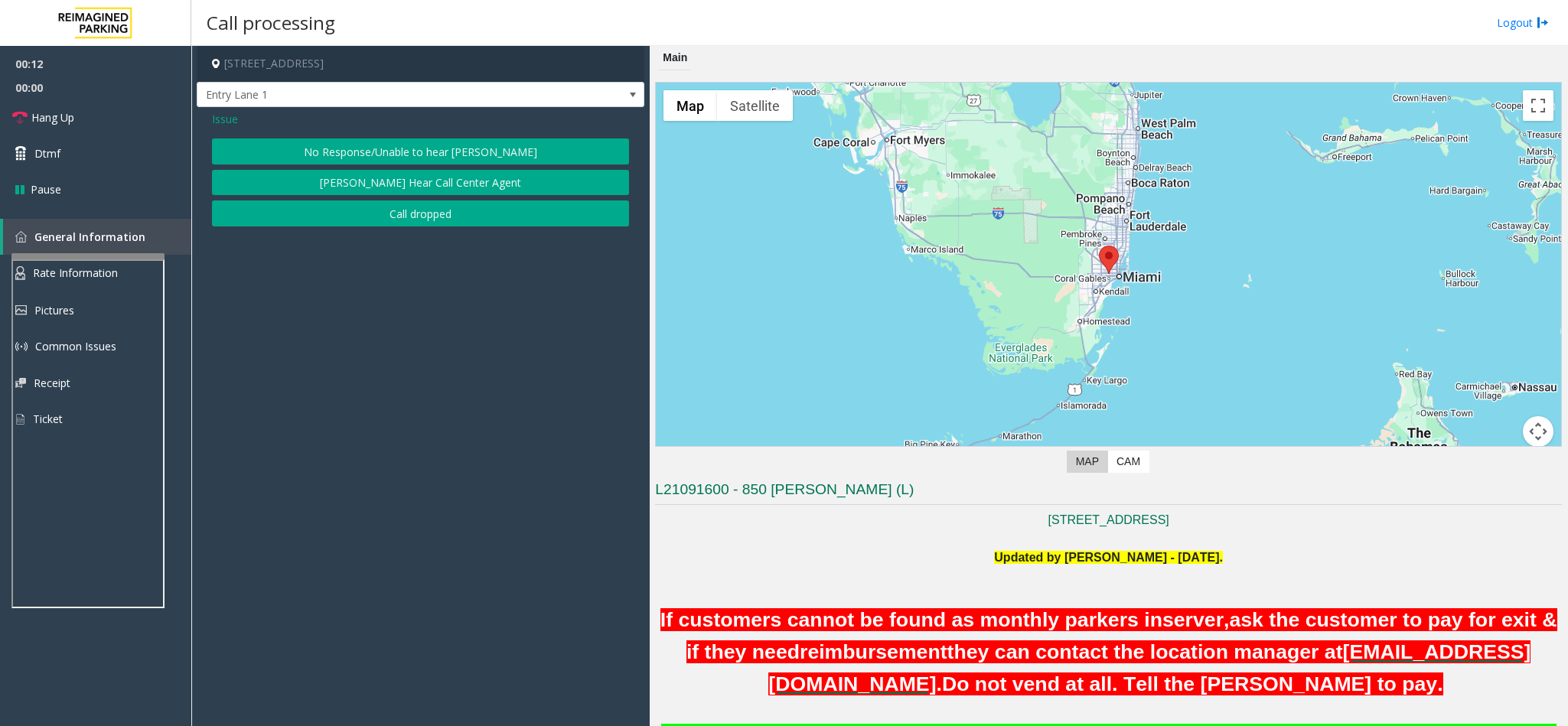
click at [472, 154] on button "No Response/Unable to hear [PERSON_NAME]" at bounding box center [420, 151] width 417 height 26
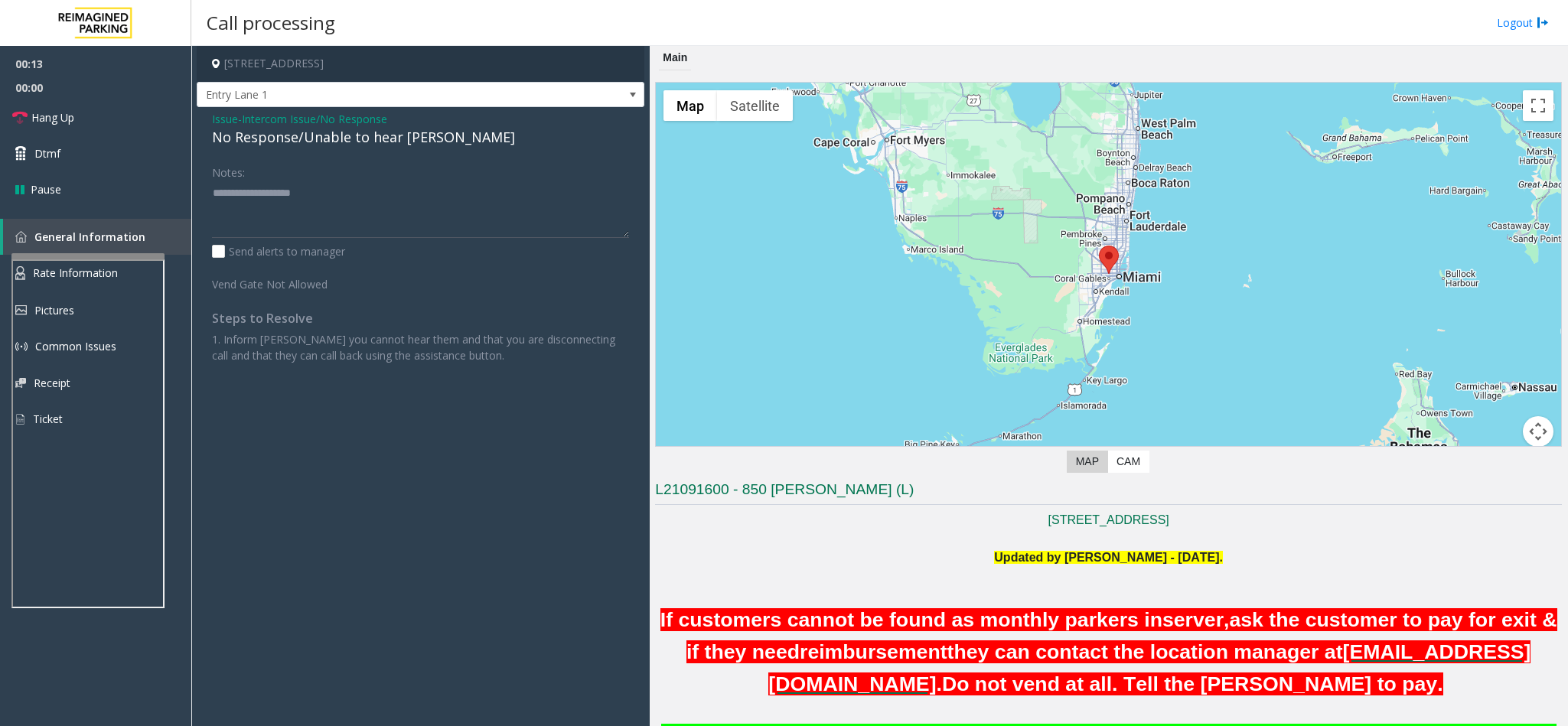
click at [365, 140] on div "No Response/Unable to hear [PERSON_NAME]" at bounding box center [420, 138] width 417 height 21
paste textarea "**********"
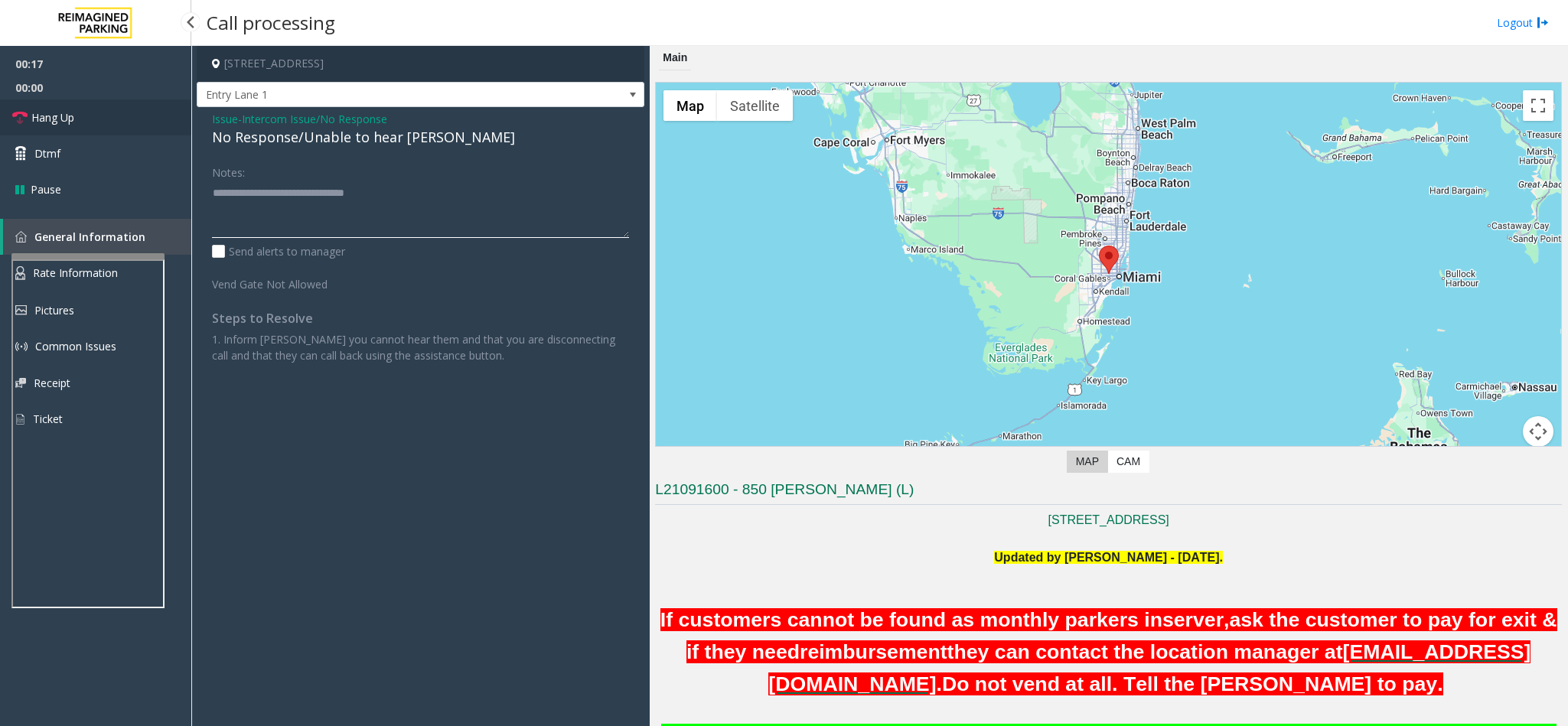
type textarea "**********"
click at [74, 113] on span "Hang Up" at bounding box center [53, 117] width 43 height 16
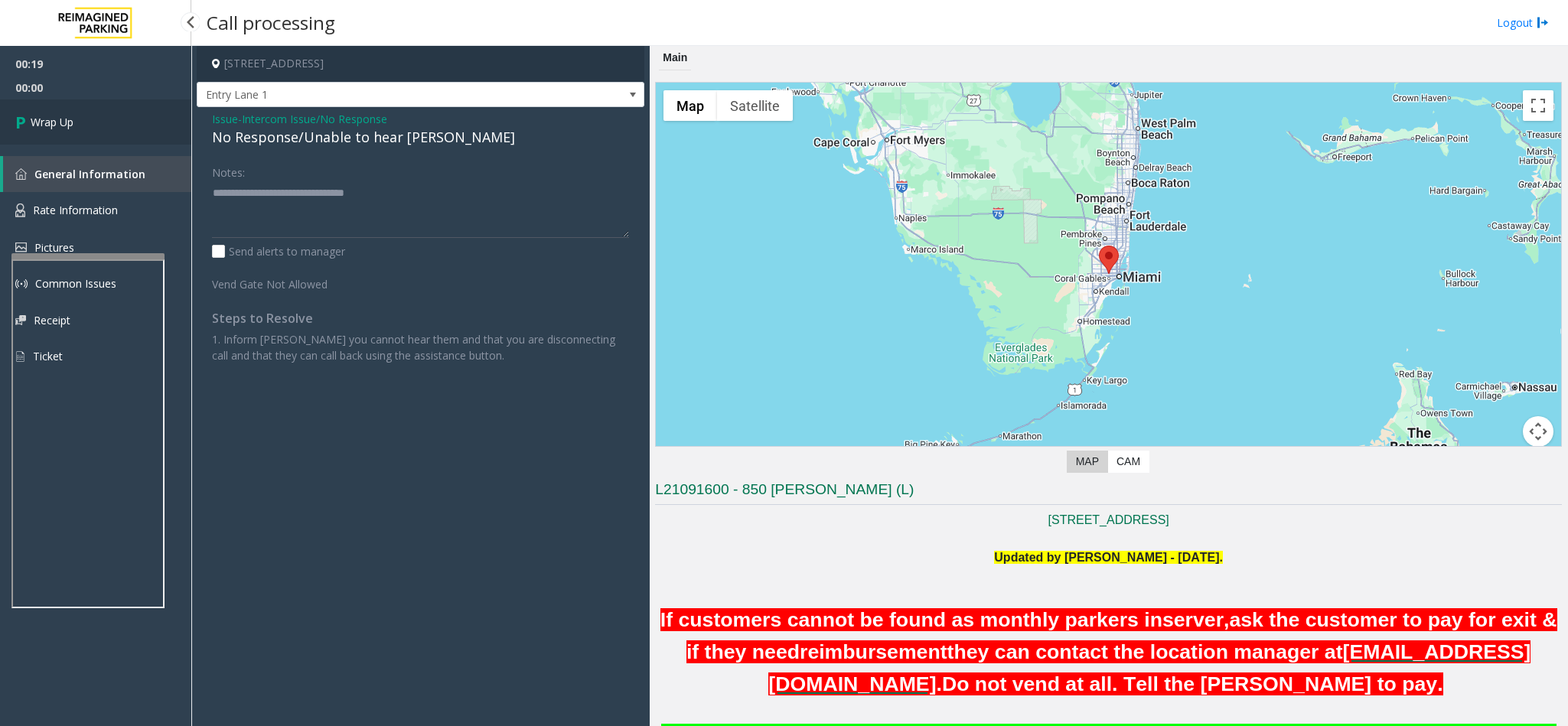
click at [51, 125] on span "Wrap Up" at bounding box center [52, 121] width 43 height 16
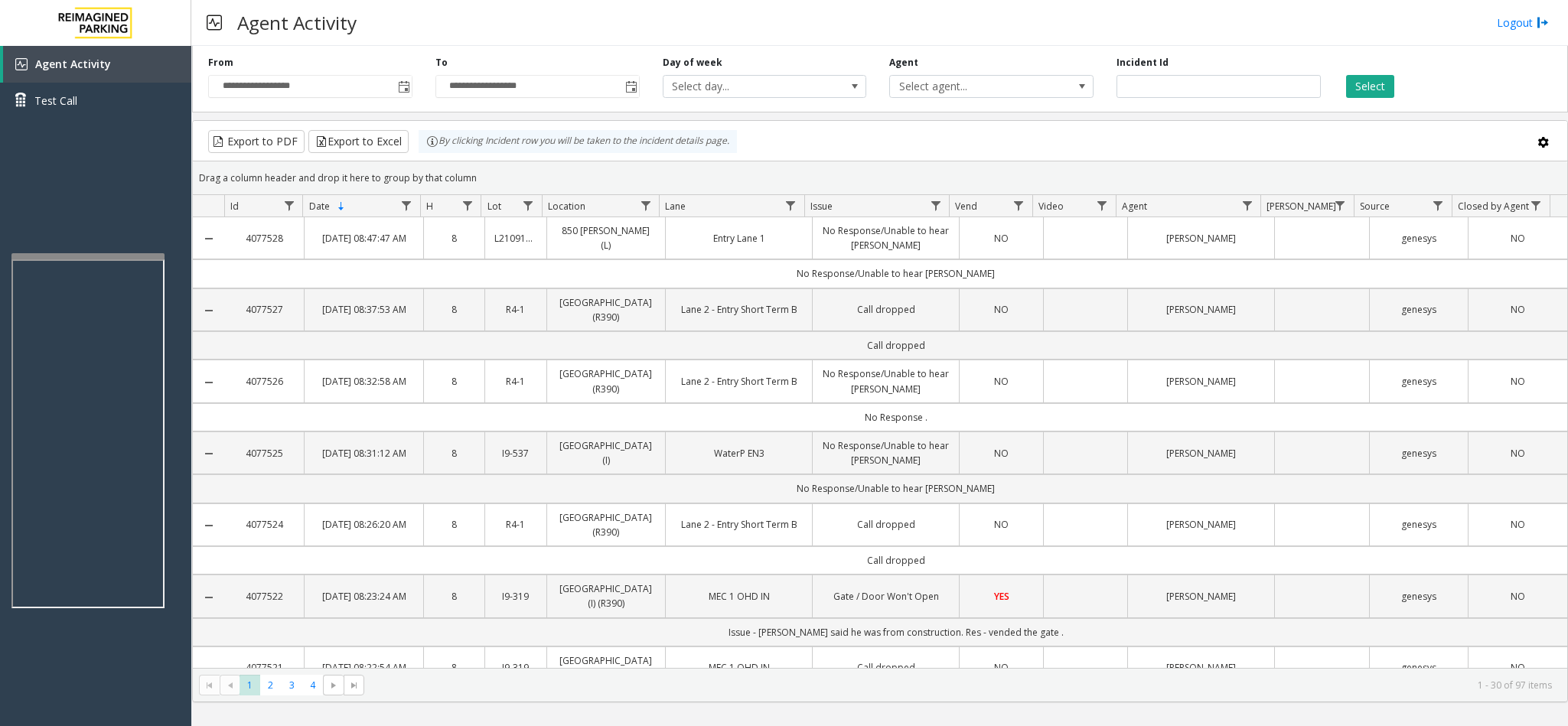
click at [274, 245] on link "4077528" at bounding box center [264, 238] width 61 height 14
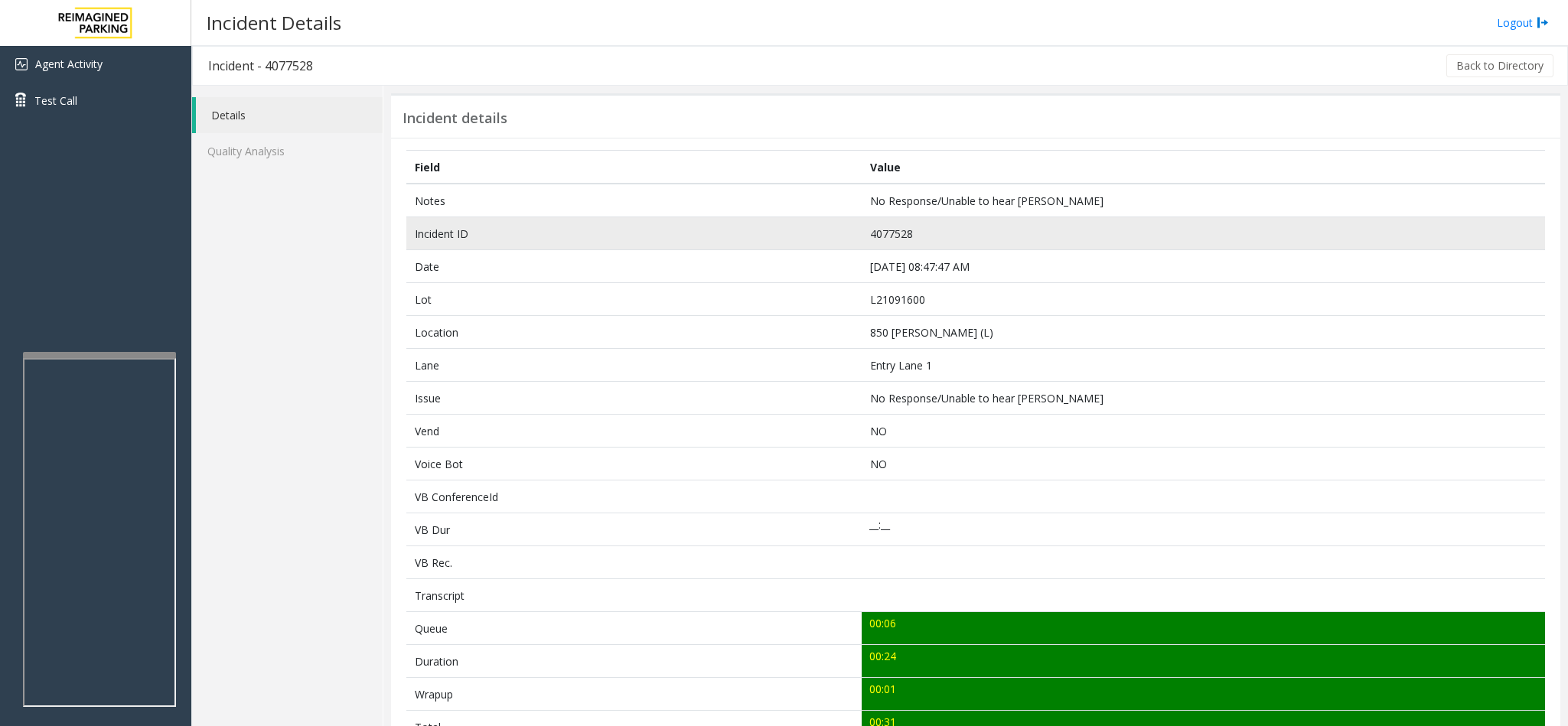
click at [886, 232] on td "4077528" at bounding box center [1203, 234] width 684 height 32
copy td "4077528"
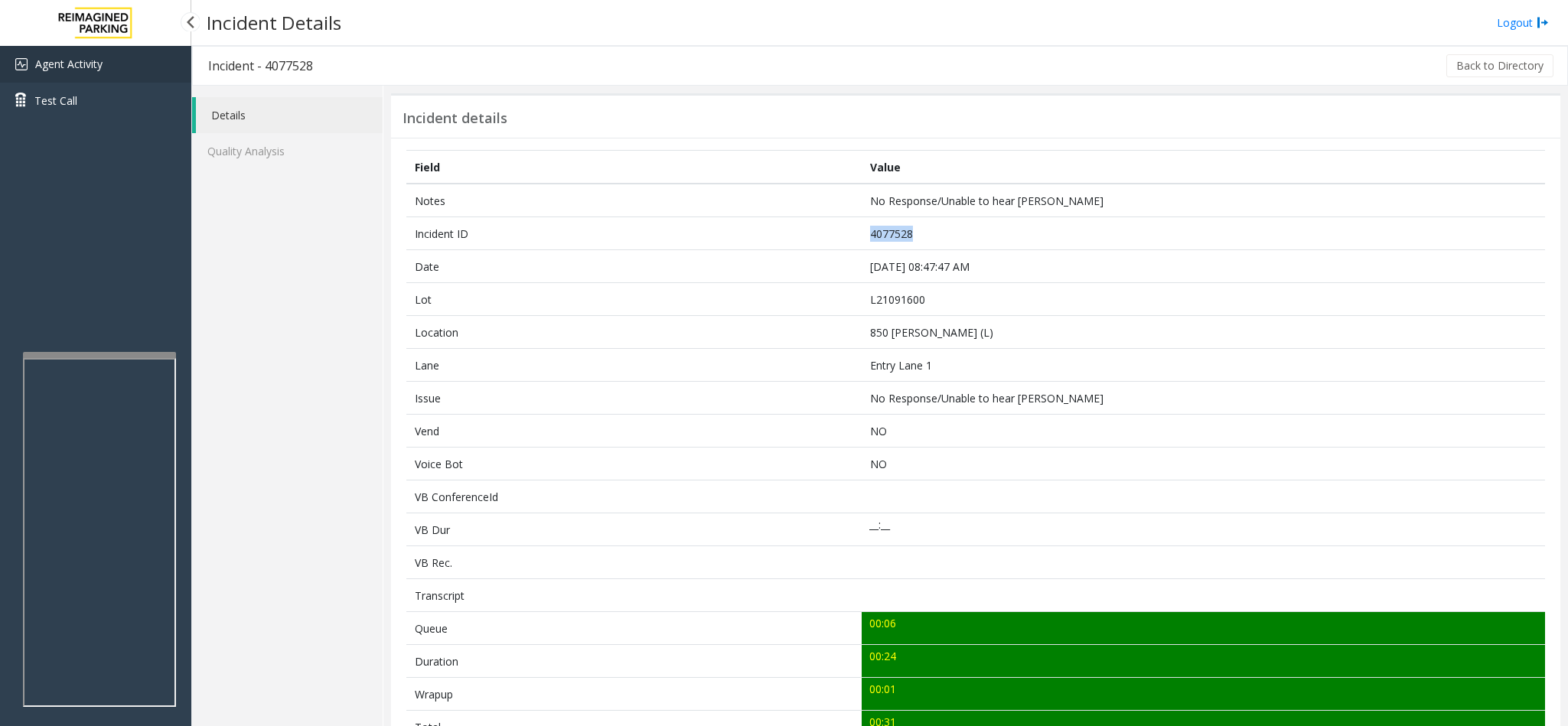
click at [52, 72] on link "Agent Activity" at bounding box center [95, 64] width 191 height 36
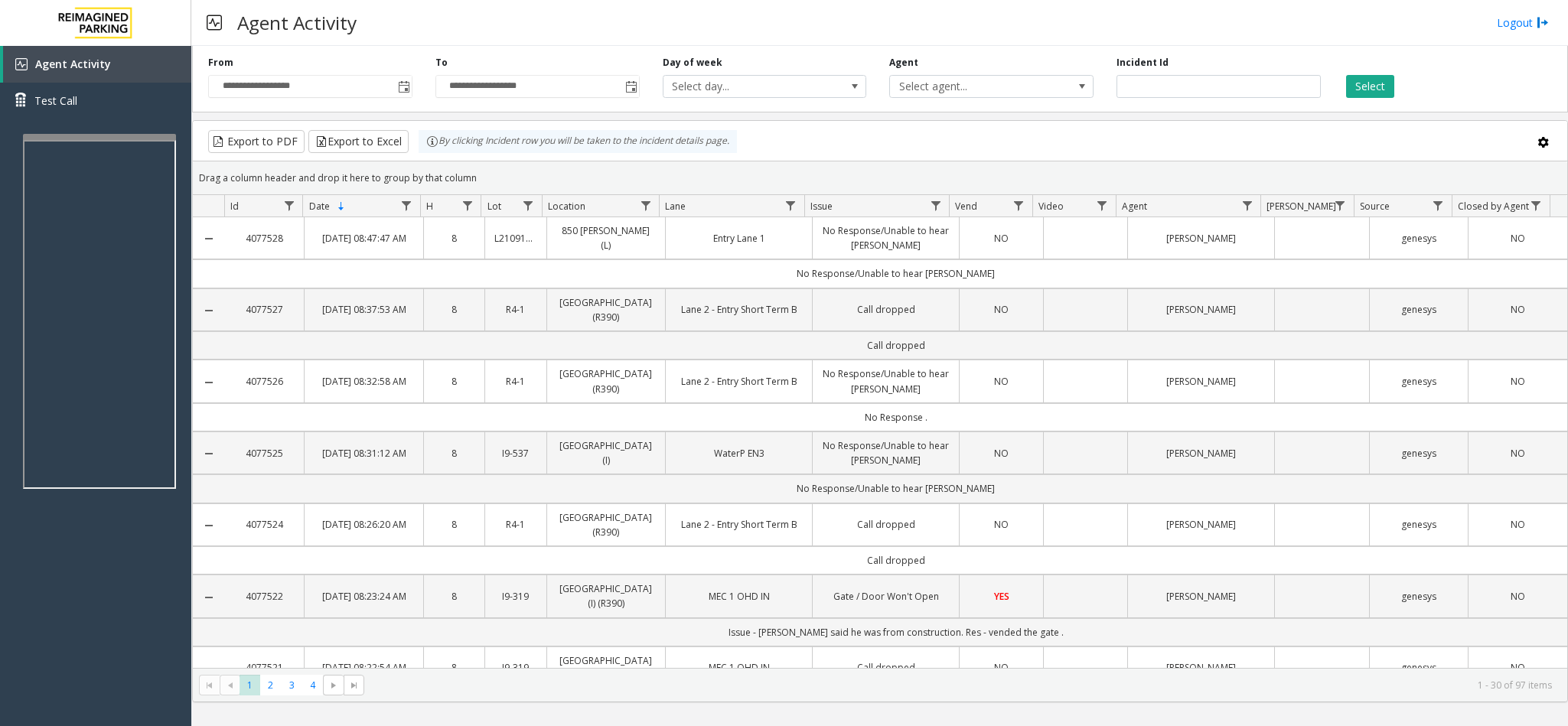
click at [119, 136] on div at bounding box center [99, 137] width 153 height 6
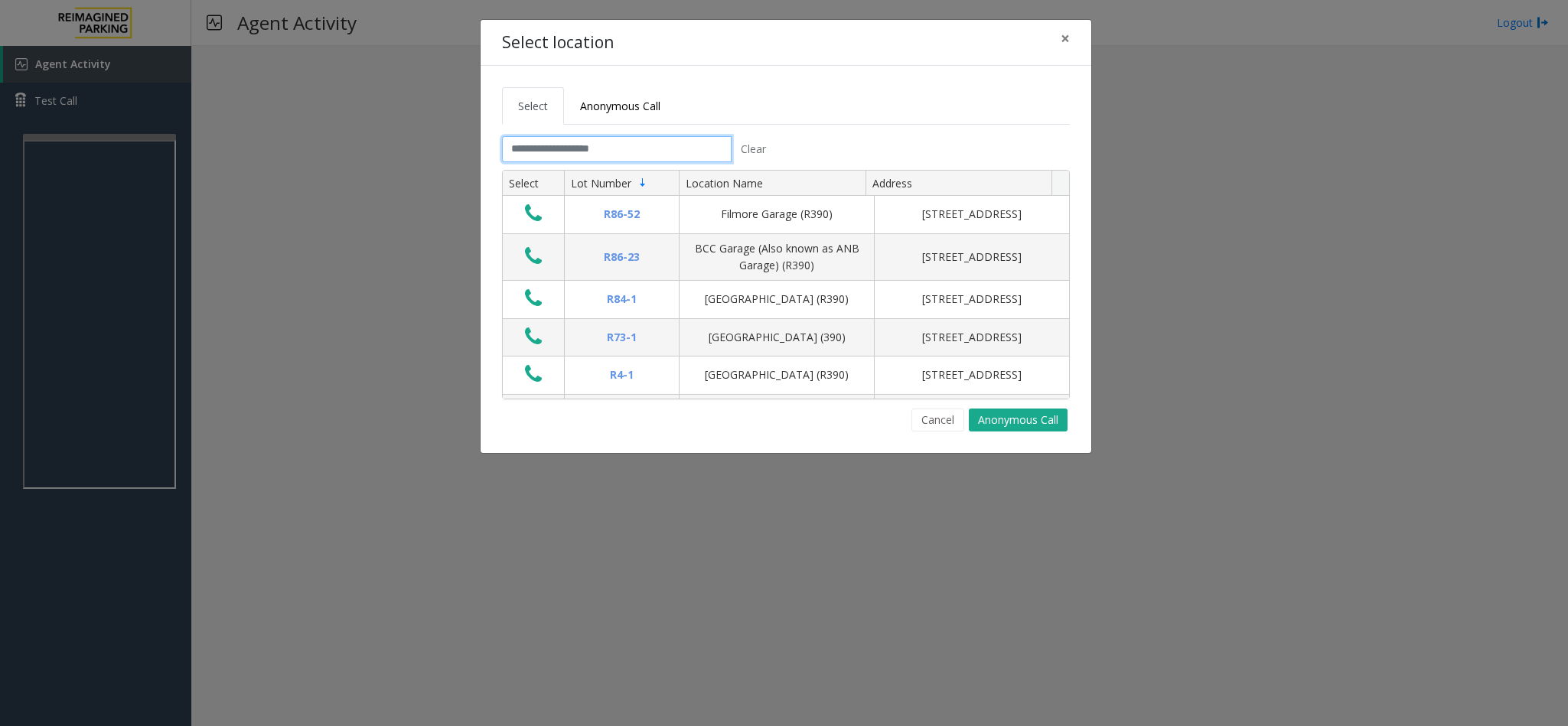
click at [660, 152] on input "text" at bounding box center [617, 149] width 229 height 26
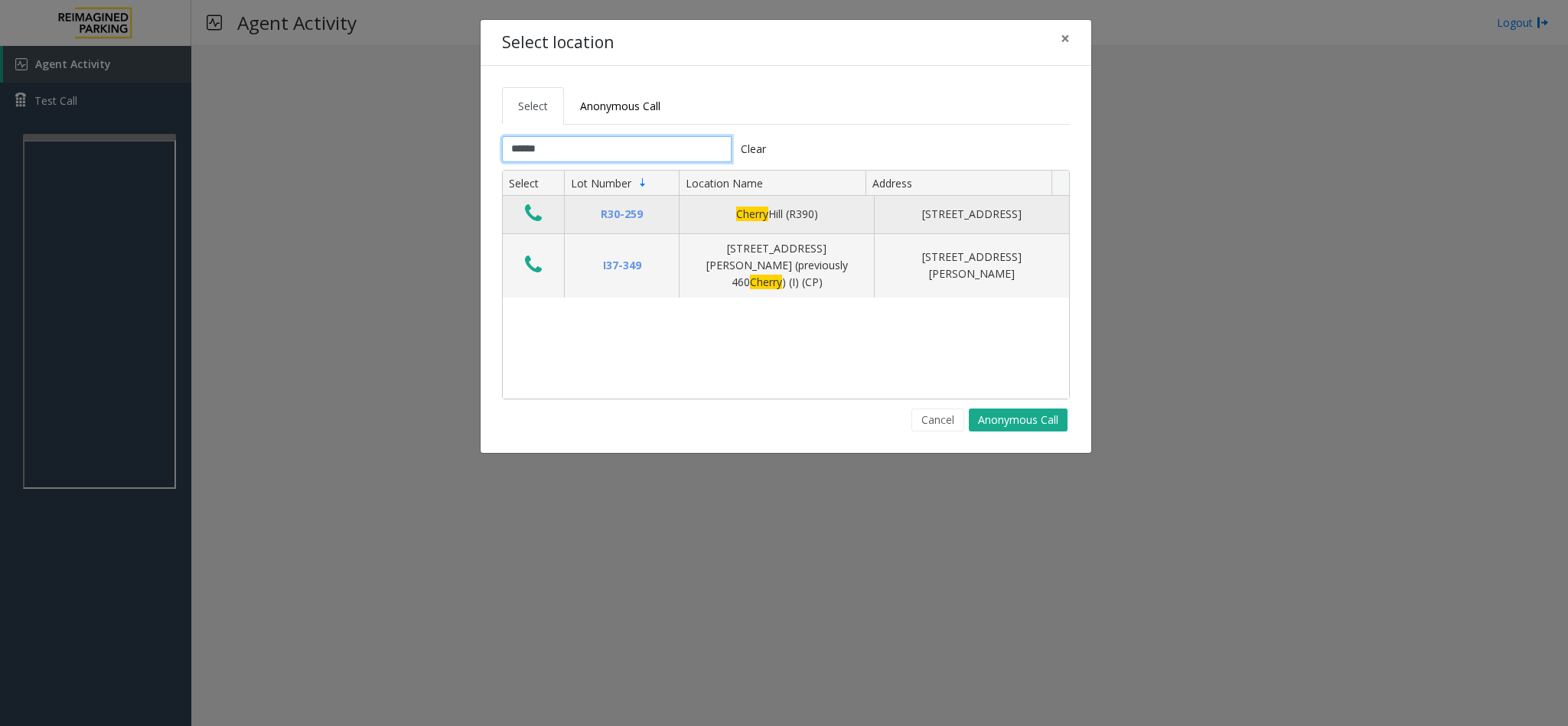
type input "******"
click at [536, 219] on icon "Data table" at bounding box center [534, 213] width 17 height 21
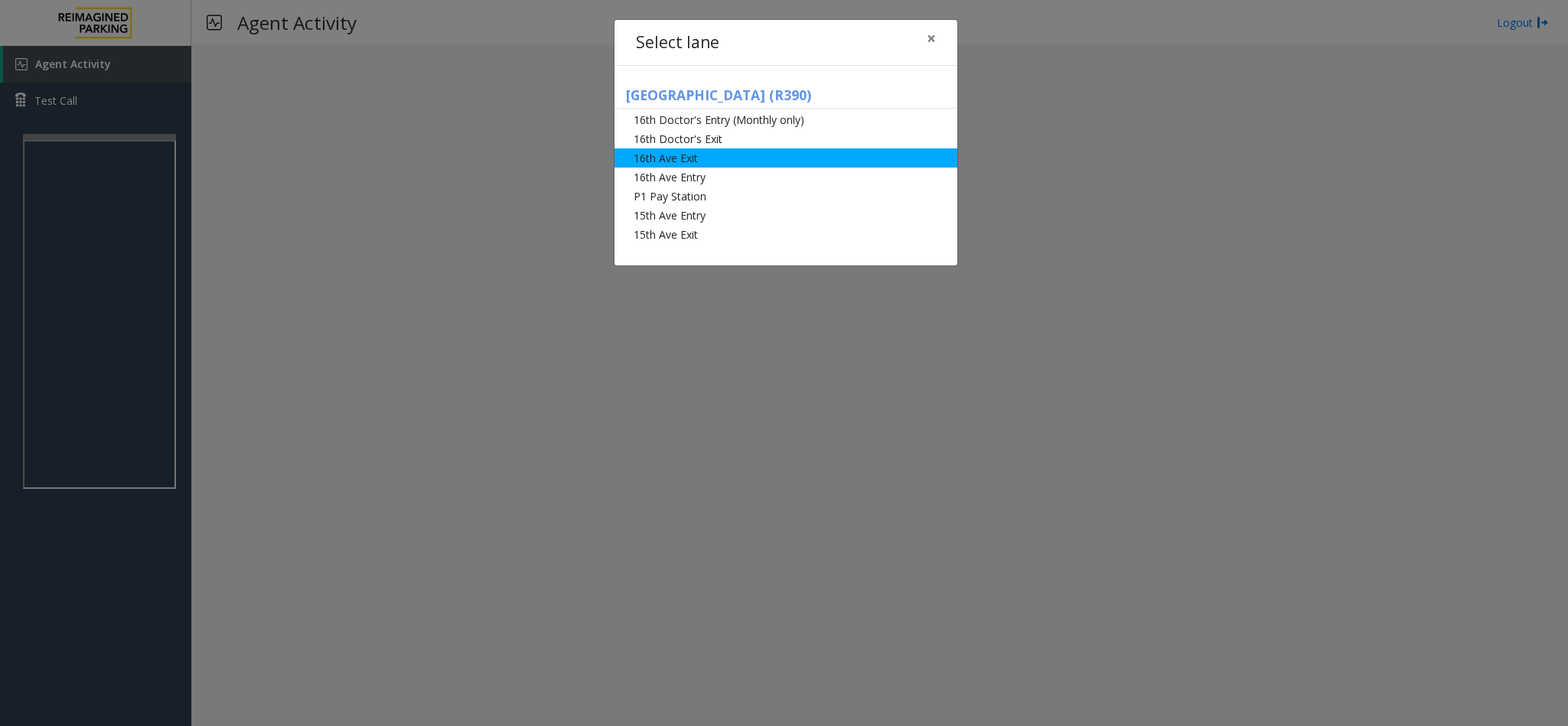
click at [707, 161] on li "16th Ave Exit" at bounding box center [785, 158] width 343 height 19
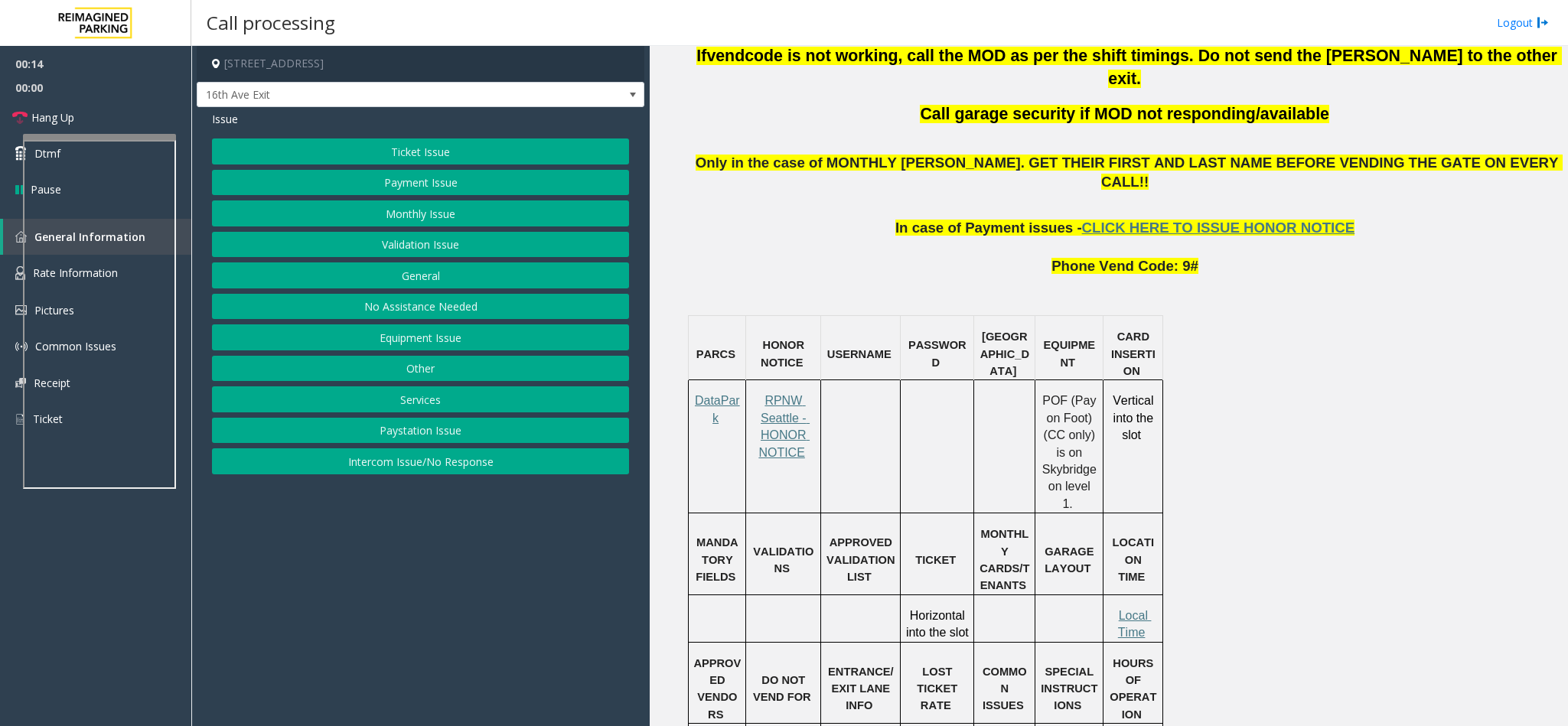
scroll to position [919, 0]
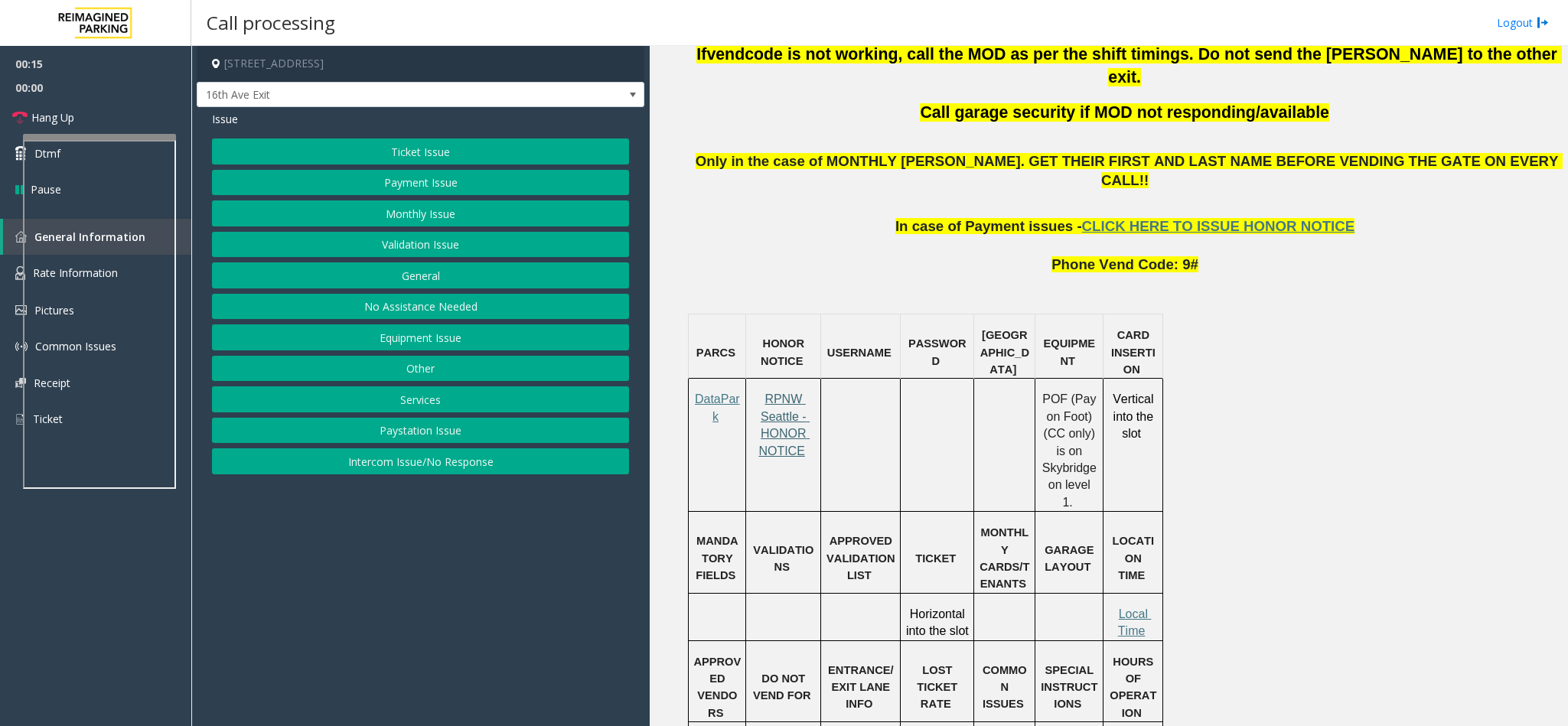
click at [791, 394] on span "RPNW Seattle - HONOR NOTICE" at bounding box center [784, 424] width 52 height 64
click at [1126, 608] on span "Local Time" at bounding box center [1134, 622] width 33 height 30
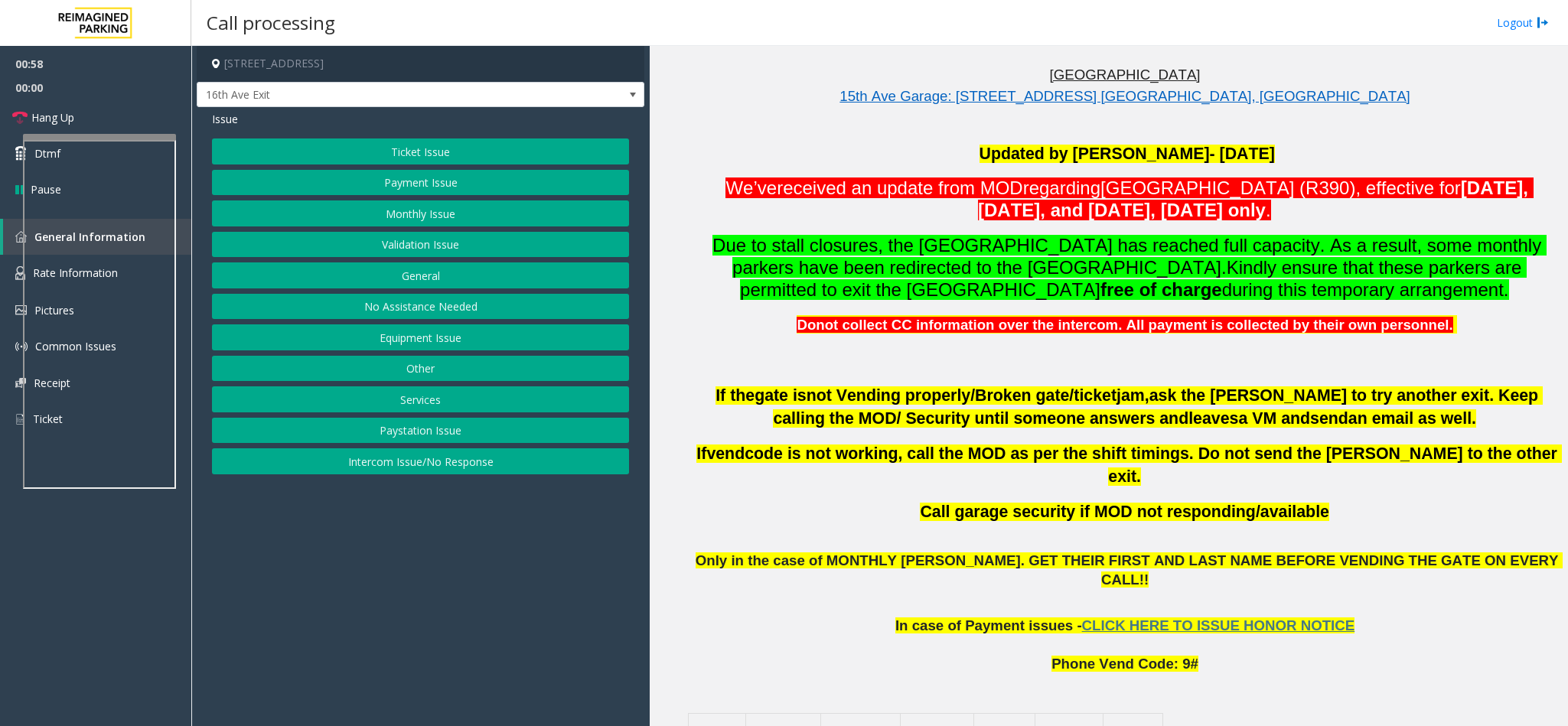
scroll to position [345, 0]
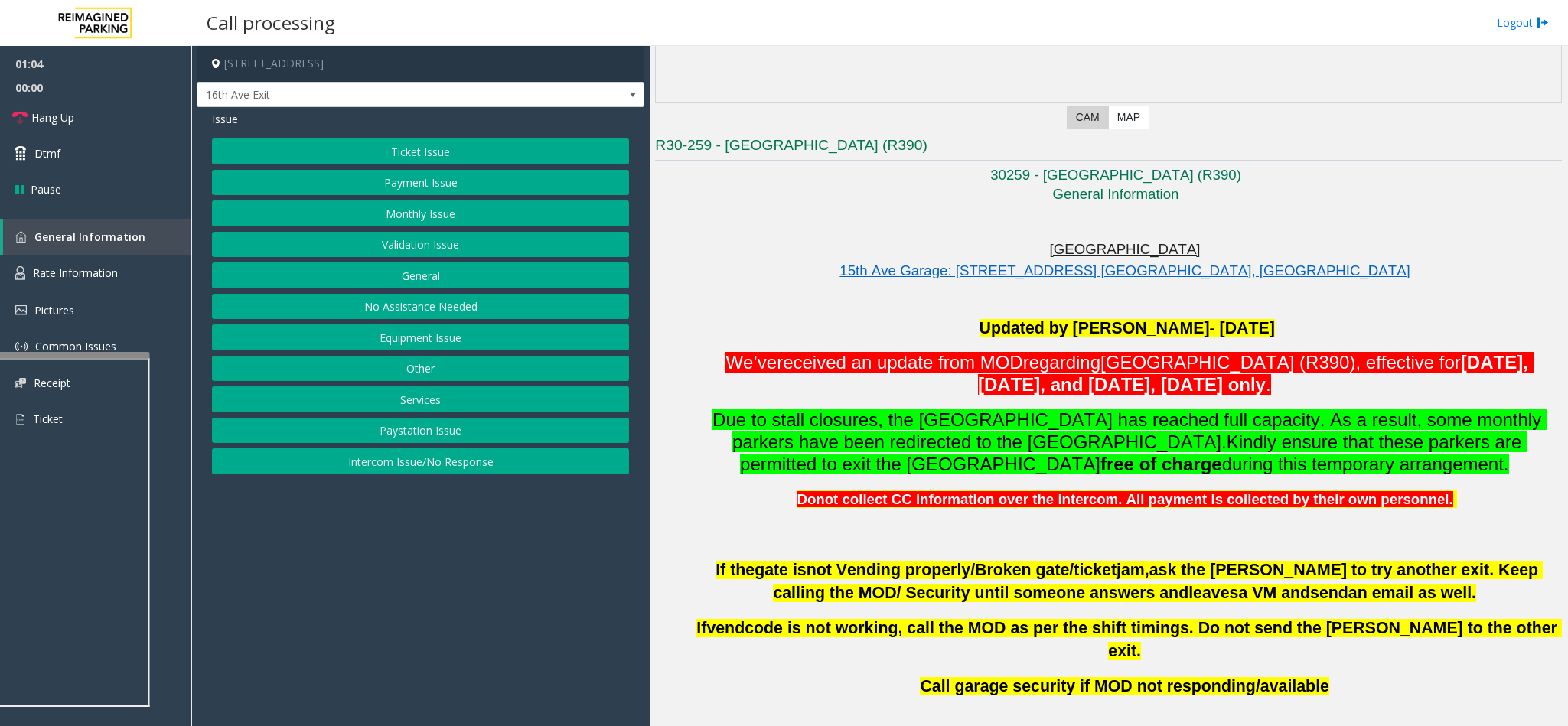
click at [80, 354] on div at bounding box center [74, 355] width 153 height 6
click at [74, 276] on span "Rate Information" at bounding box center [74, 272] width 85 height 14
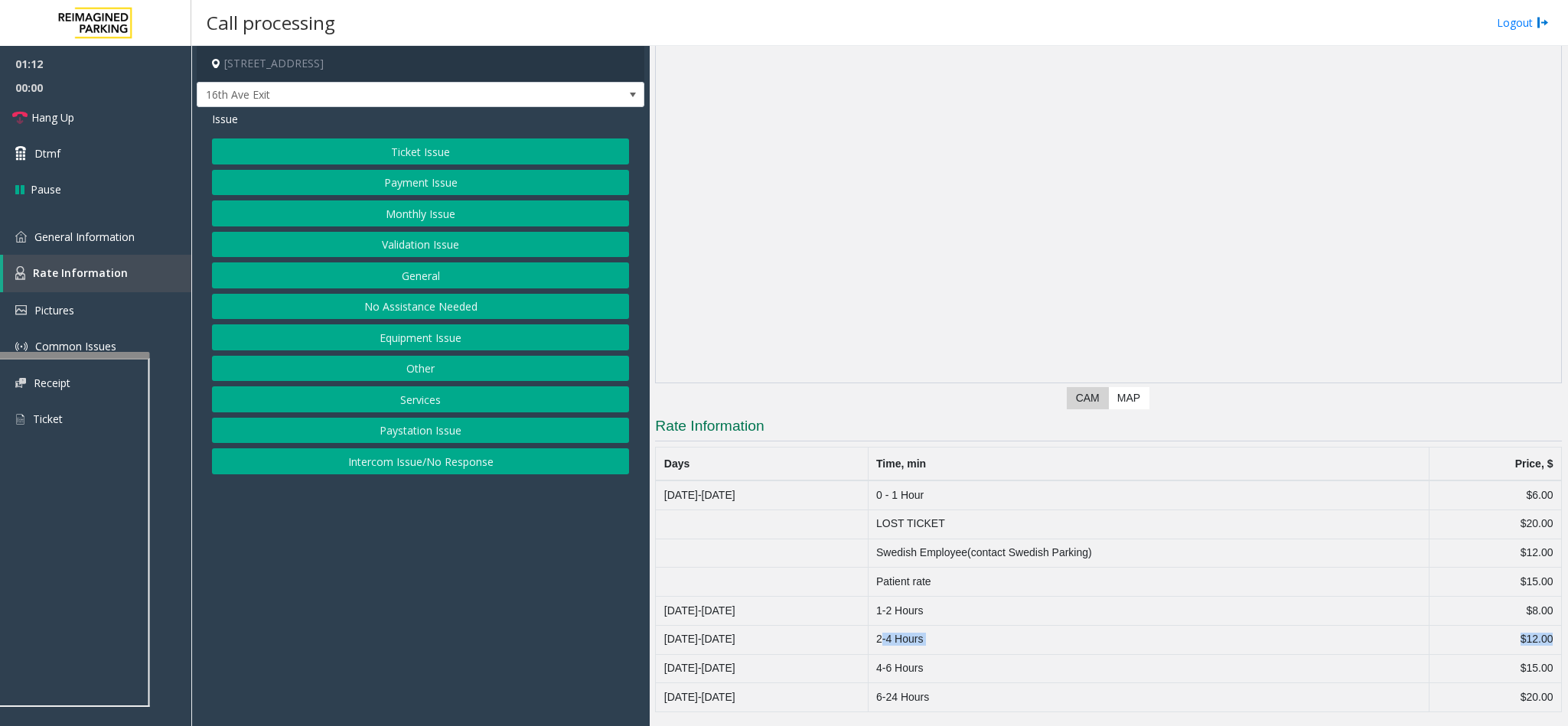
drag, startPoint x: 888, startPoint y: 632, endPoint x: 1538, endPoint y: 644, distance: 650.1
click at [1538, 644] on tr "Monday-Sunday 2-4 Hours $12.00" at bounding box center [1109, 640] width 906 height 29
click at [399, 152] on button "Ticket Issue" at bounding box center [420, 151] width 417 height 26
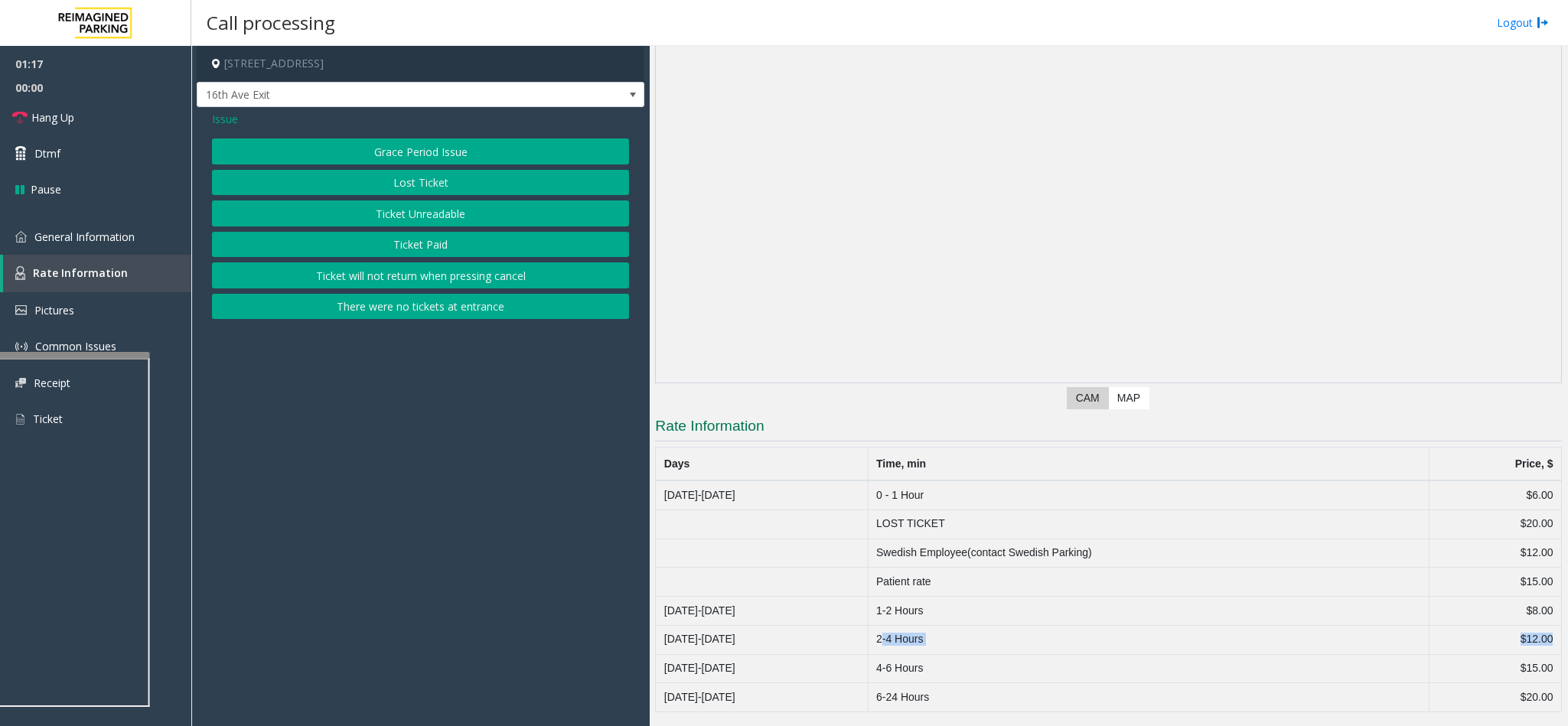
click at [410, 217] on button "Ticket Unreadable" at bounding box center [420, 213] width 417 height 26
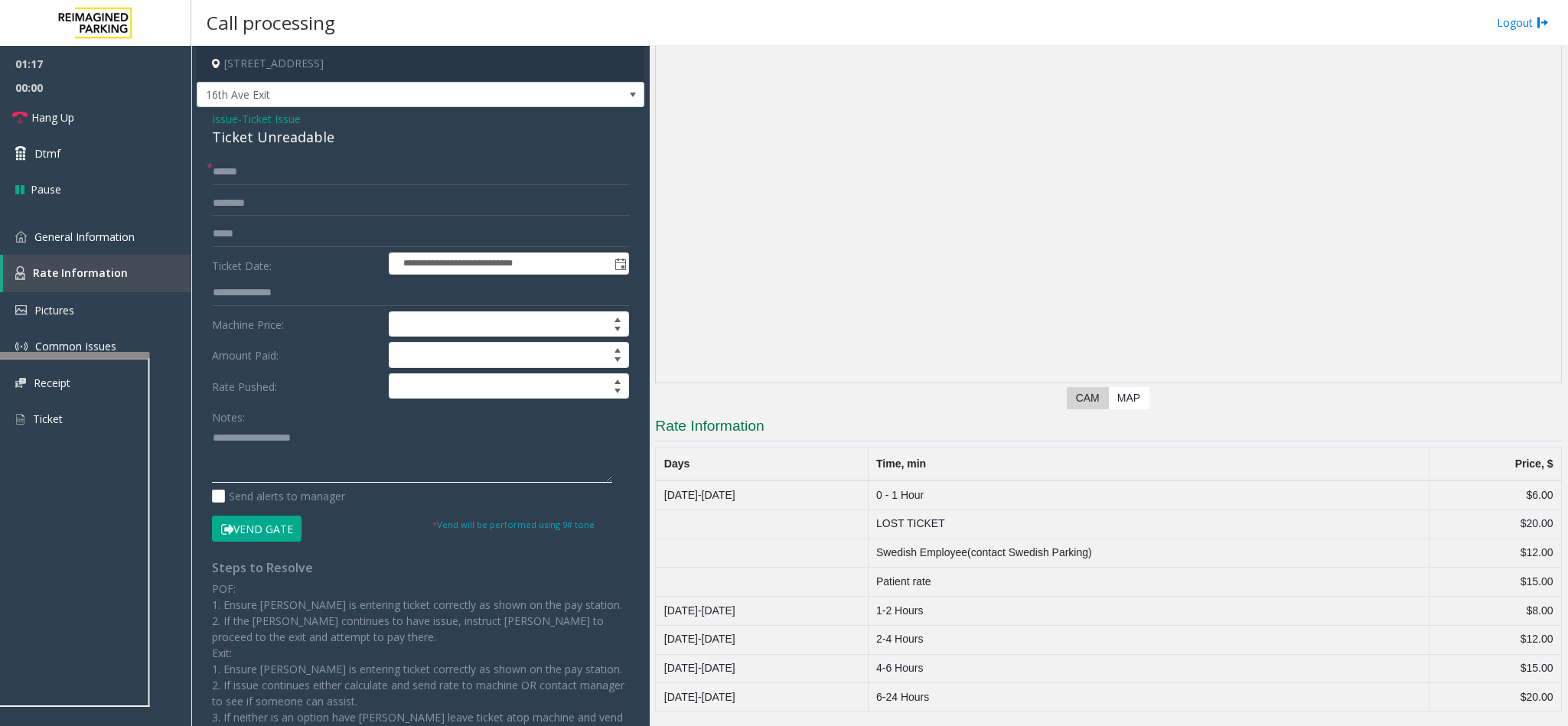
click at [256, 445] on textarea at bounding box center [412, 455] width 400 height 57
type textarea "**"
click at [129, 245] on link "General Information" at bounding box center [95, 237] width 191 height 36
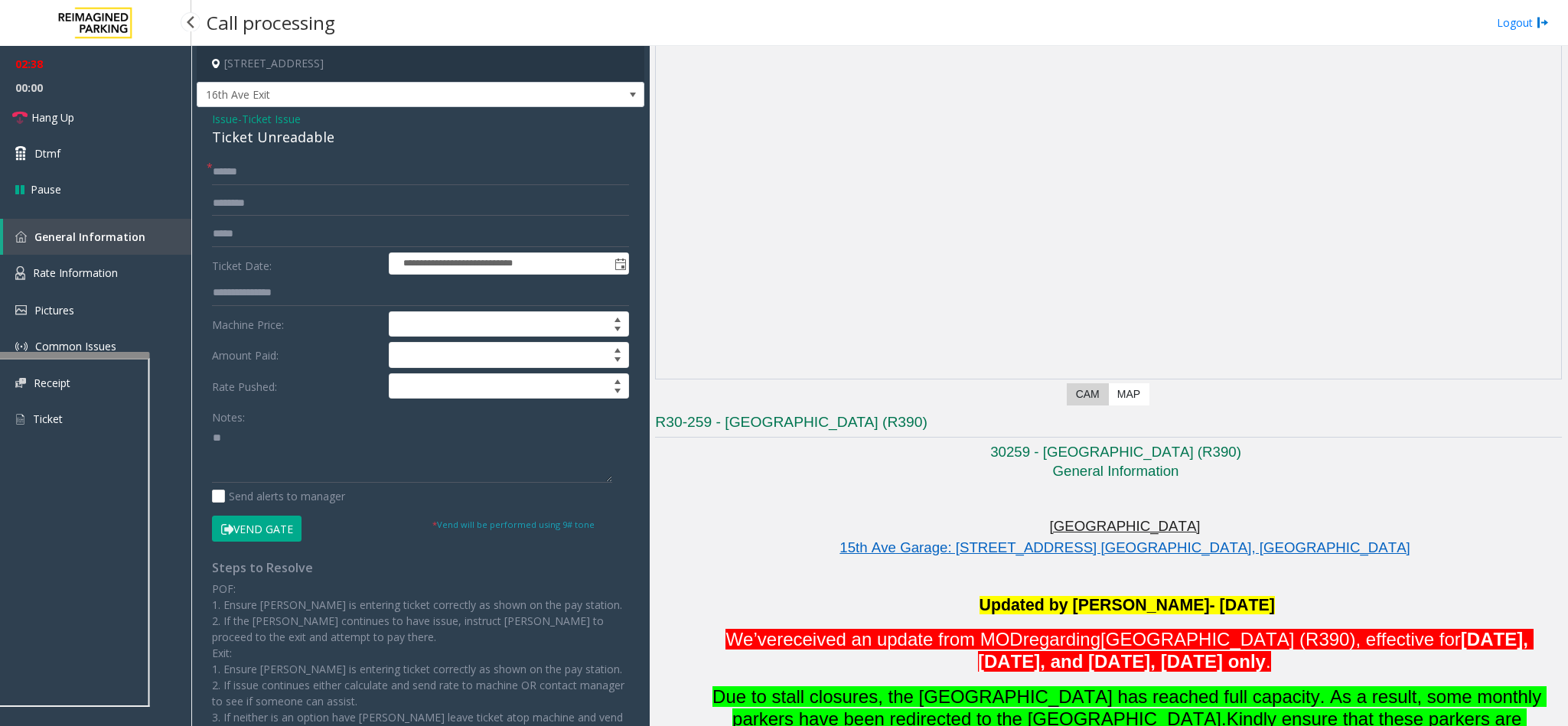
scroll to position [345, 0]
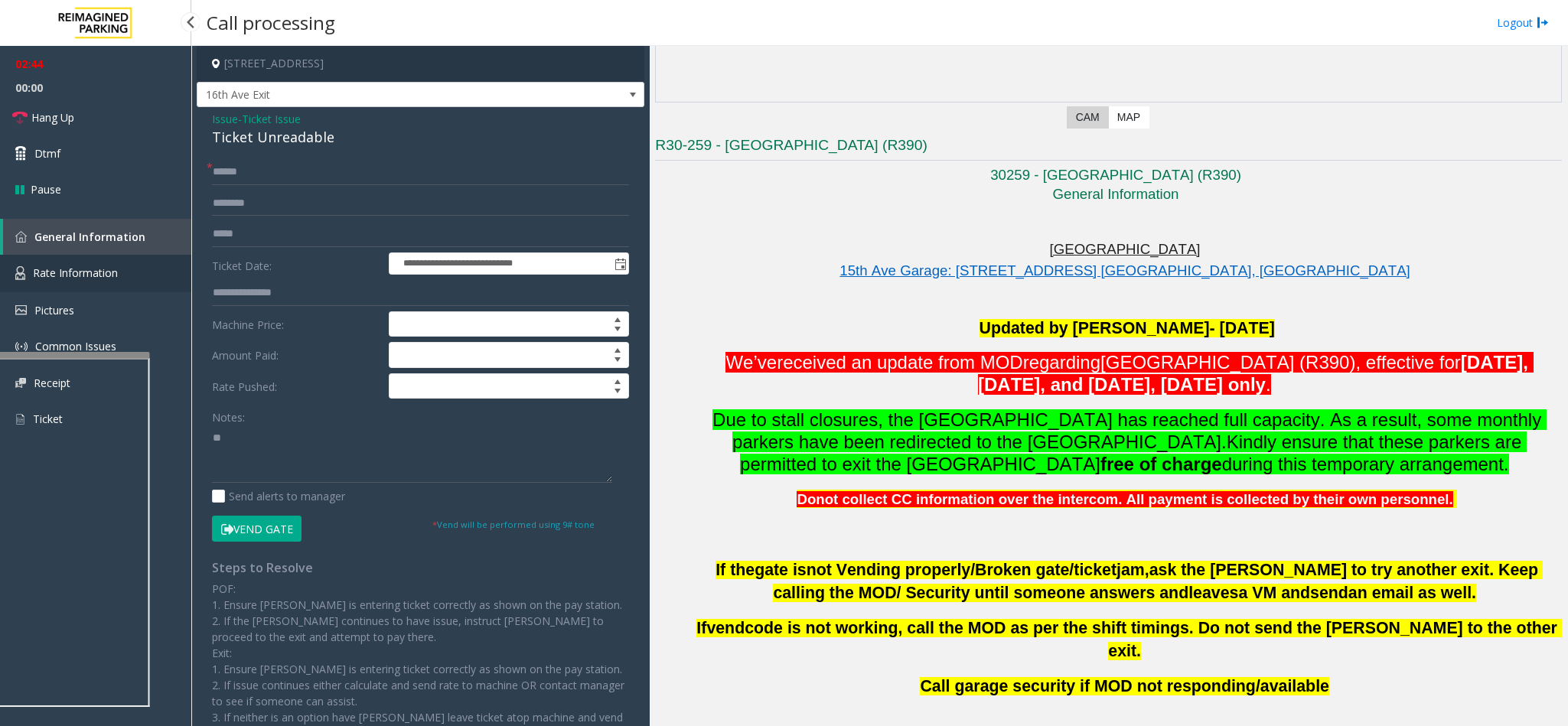
click at [44, 266] on span "Rate Information" at bounding box center [74, 272] width 85 height 14
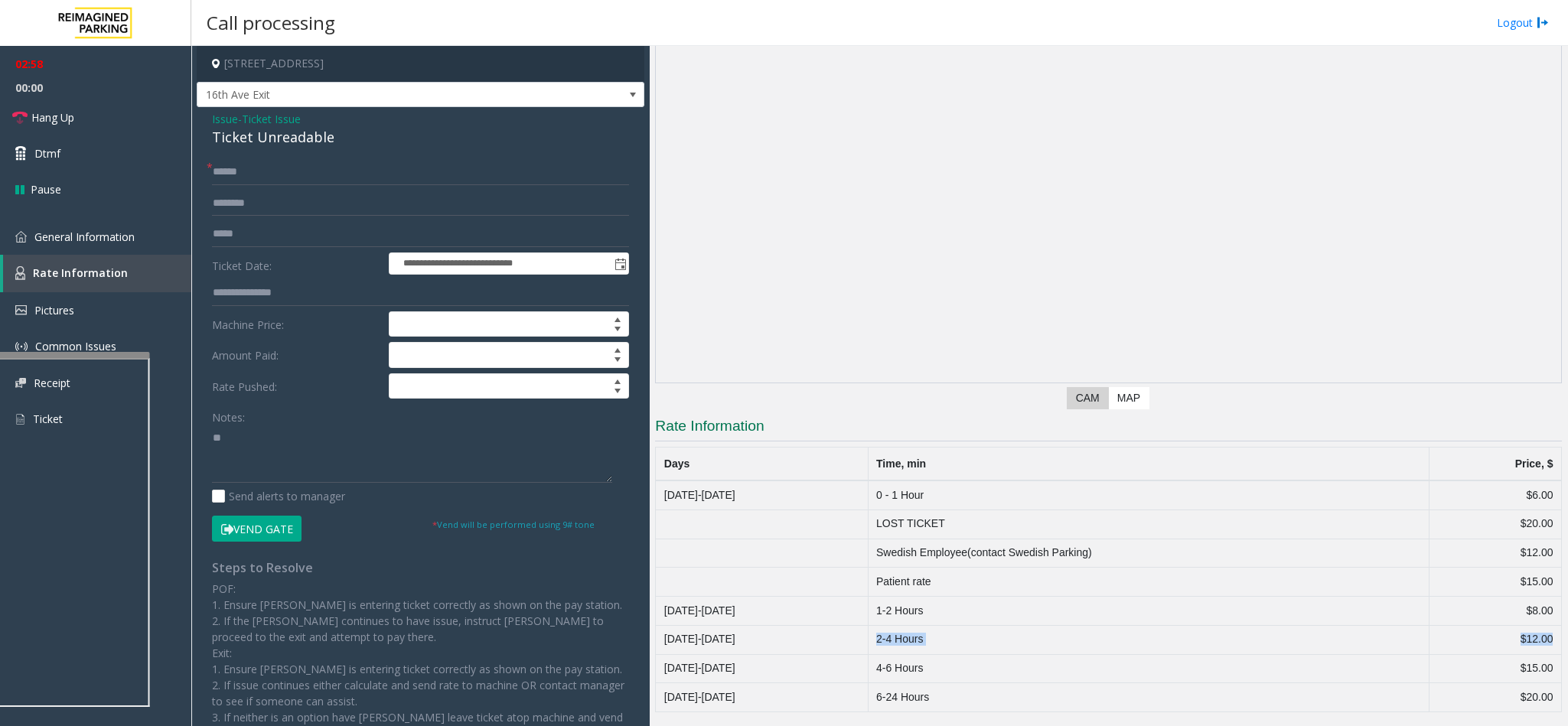
drag, startPoint x: 884, startPoint y: 641, endPoint x: 1536, endPoint y: 633, distance: 652.0
click at [1536, 633] on tr "Monday-Sunday 2-4 Hours $12.00" at bounding box center [1109, 640] width 906 height 29
click at [253, 209] on input "text" at bounding box center [420, 203] width 417 height 26
paste input "**********"
type input "**********"
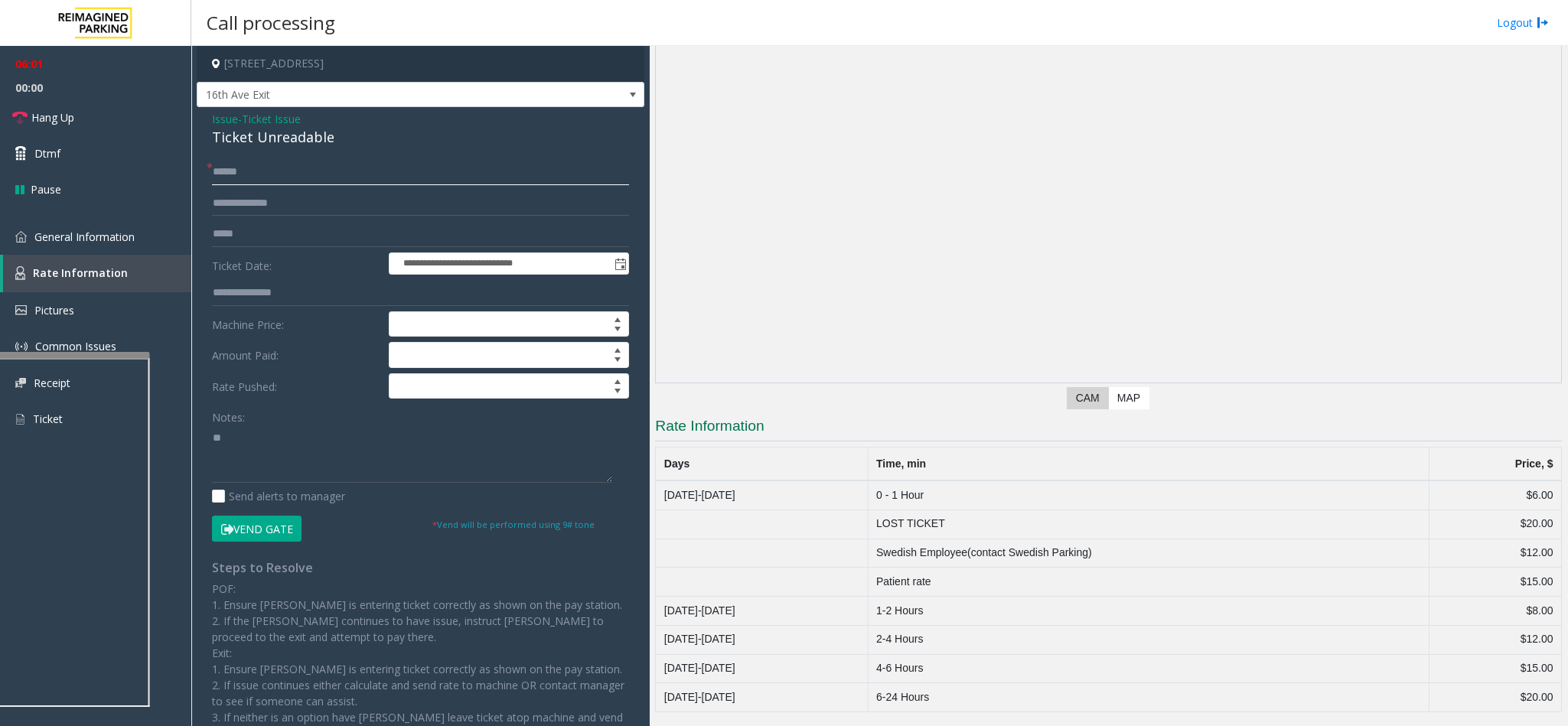
click at [281, 175] on input "text" at bounding box center [420, 172] width 417 height 26
click at [264, 168] on input "text" at bounding box center [420, 172] width 417 height 26
type input "******"
click at [257, 538] on button "Vend Gate" at bounding box center [257, 528] width 90 height 26
click at [276, 149] on div "**********" at bounding box center [420, 464] width 448 height 715
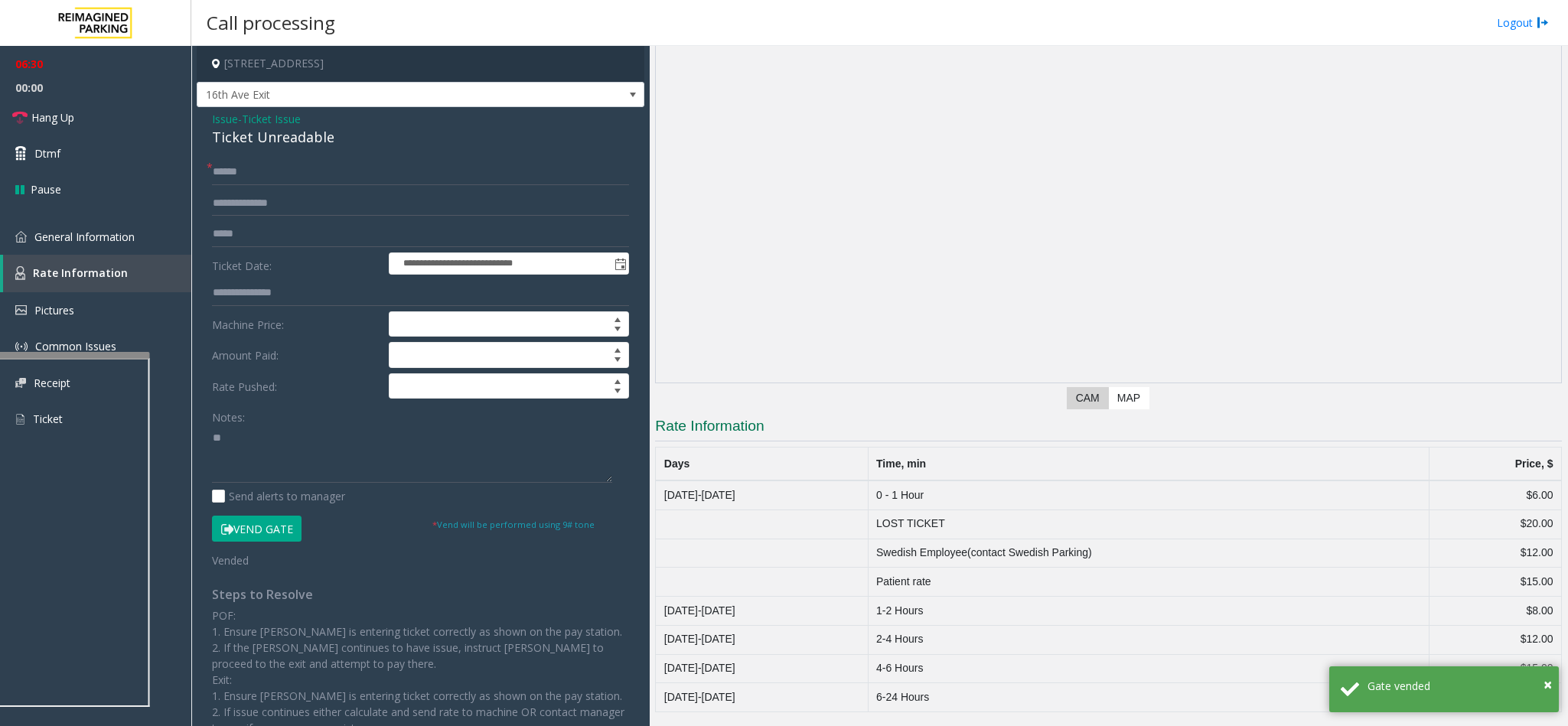
click at [287, 127] on div "Ticket Unreadable" at bounding box center [420, 138] width 417 height 21
click at [286, 147] on div "Ticket Unreadable" at bounding box center [420, 138] width 417 height 21
copy div "Ticket Unreadable"
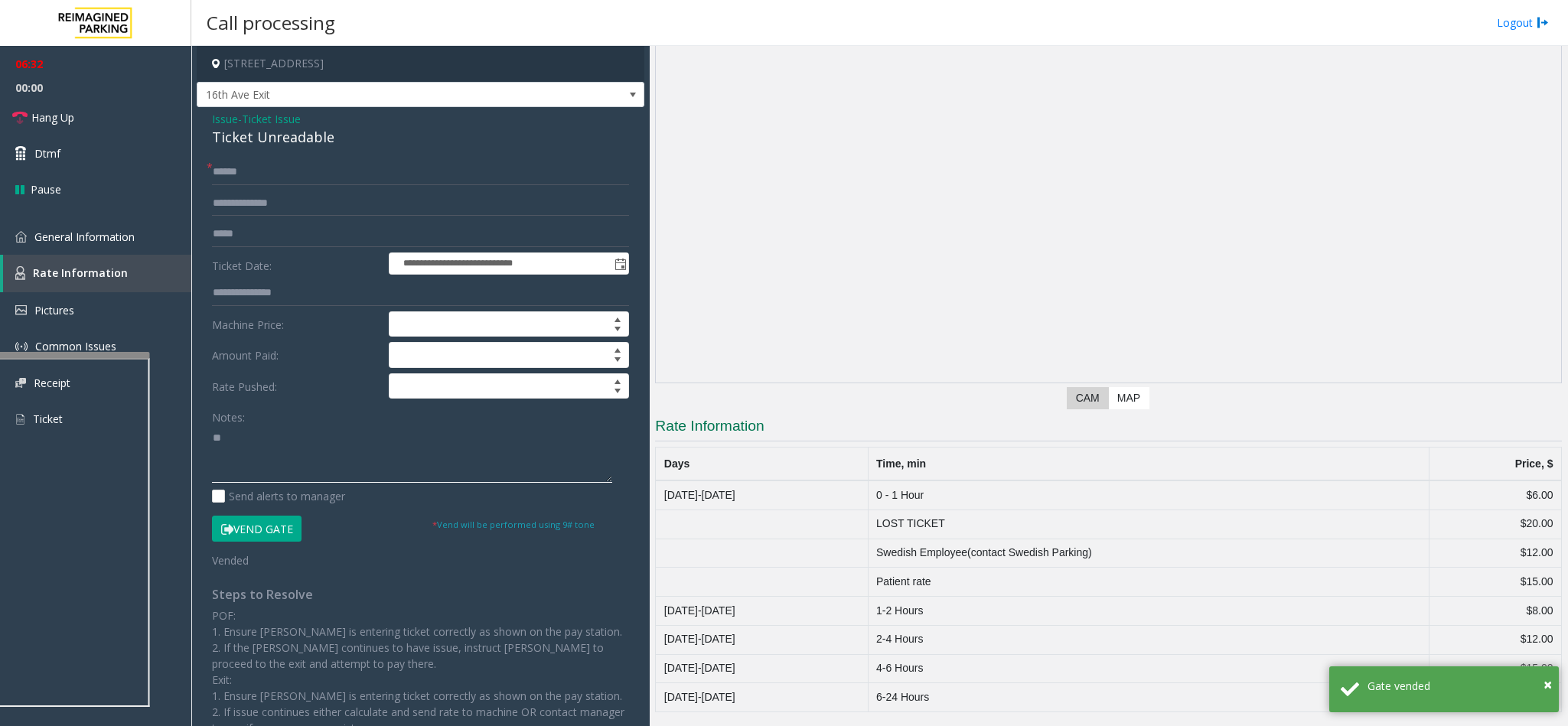
click at [235, 455] on textarea at bounding box center [412, 455] width 400 height 57
type textarea "*"
paste textarea "**********"
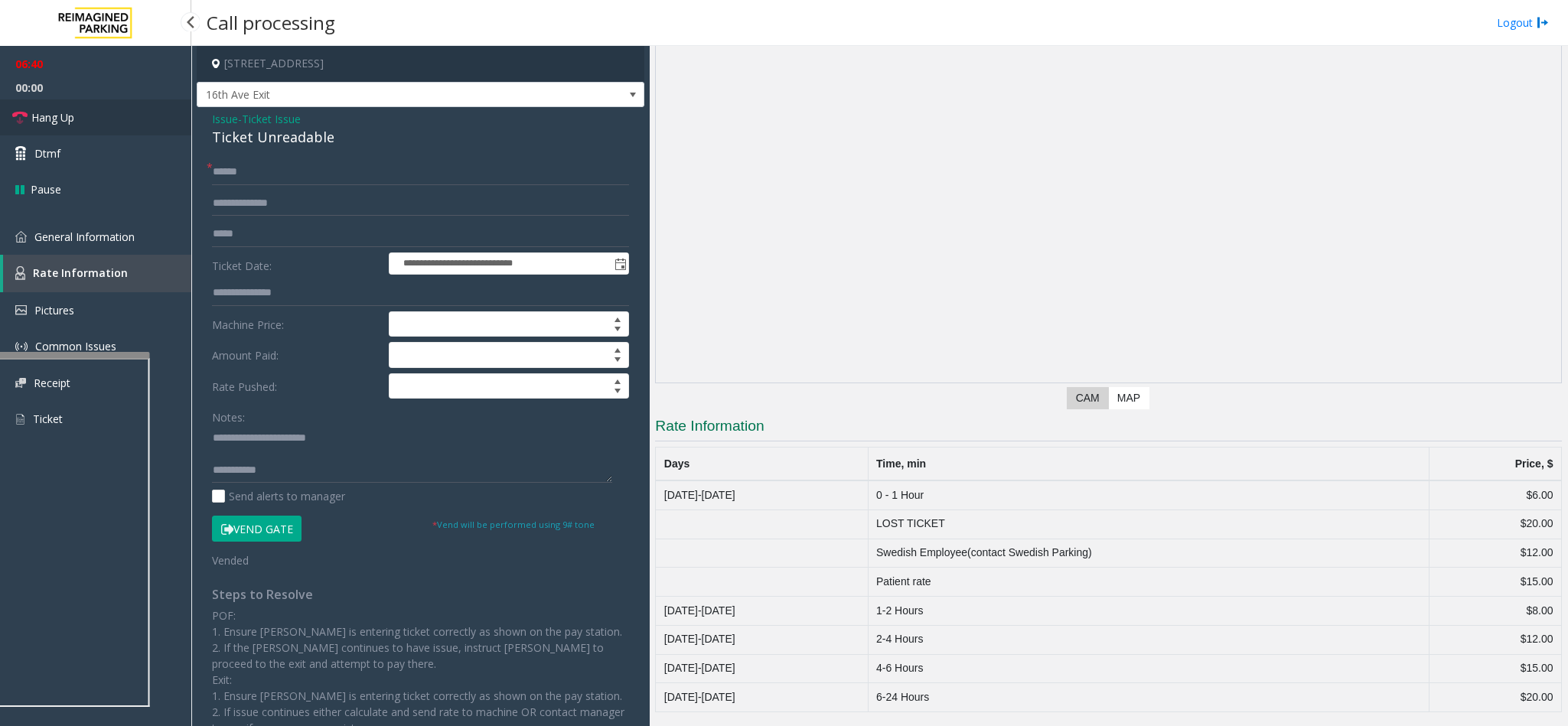
drag, startPoint x: 51, startPoint y: 110, endPoint x: 209, endPoint y: 186, distance: 175.3
click at [51, 110] on span "Hang Up" at bounding box center [53, 117] width 43 height 16
click at [319, 474] on textarea at bounding box center [412, 455] width 400 height 57
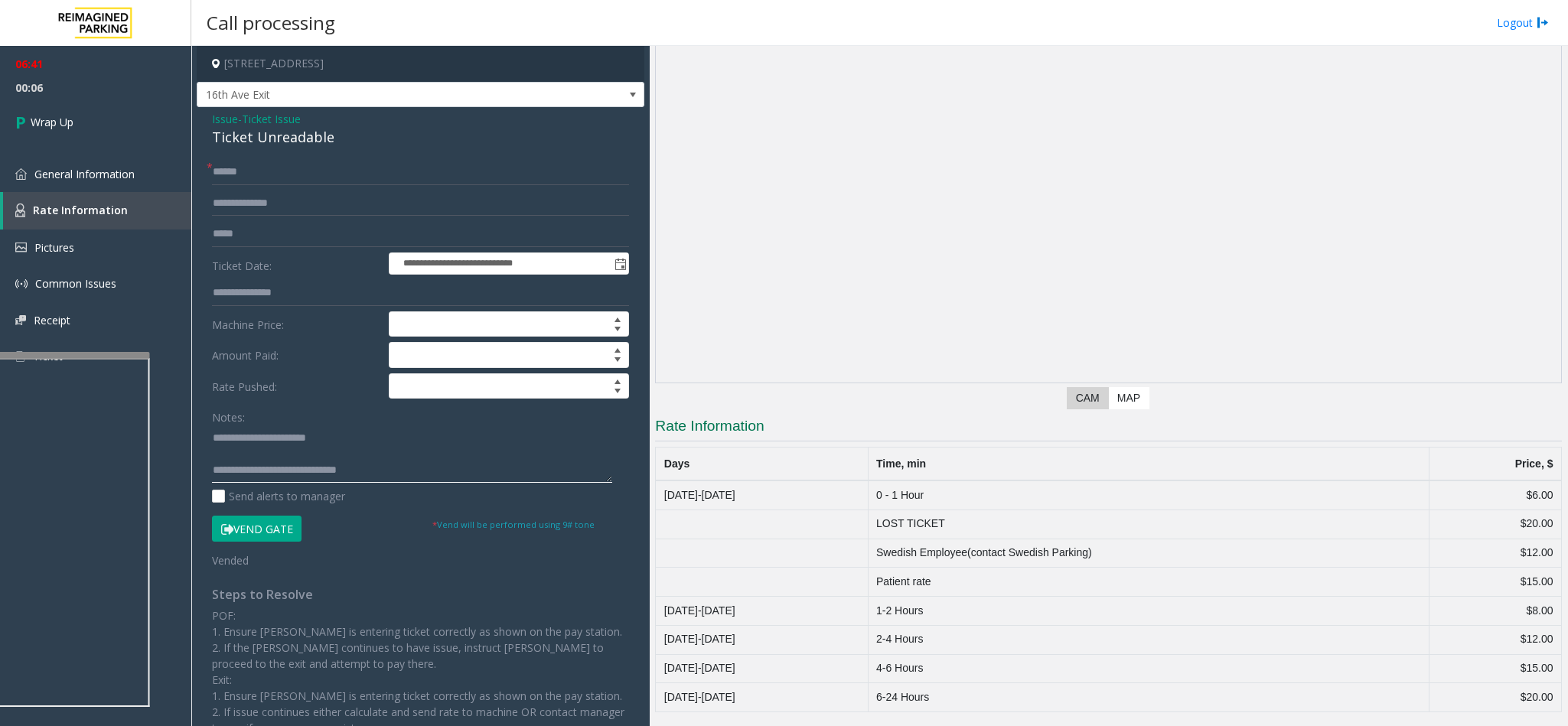
type textarea "**********"
click at [72, 133] on link "Wrap Up" at bounding box center [95, 121] width 191 height 45
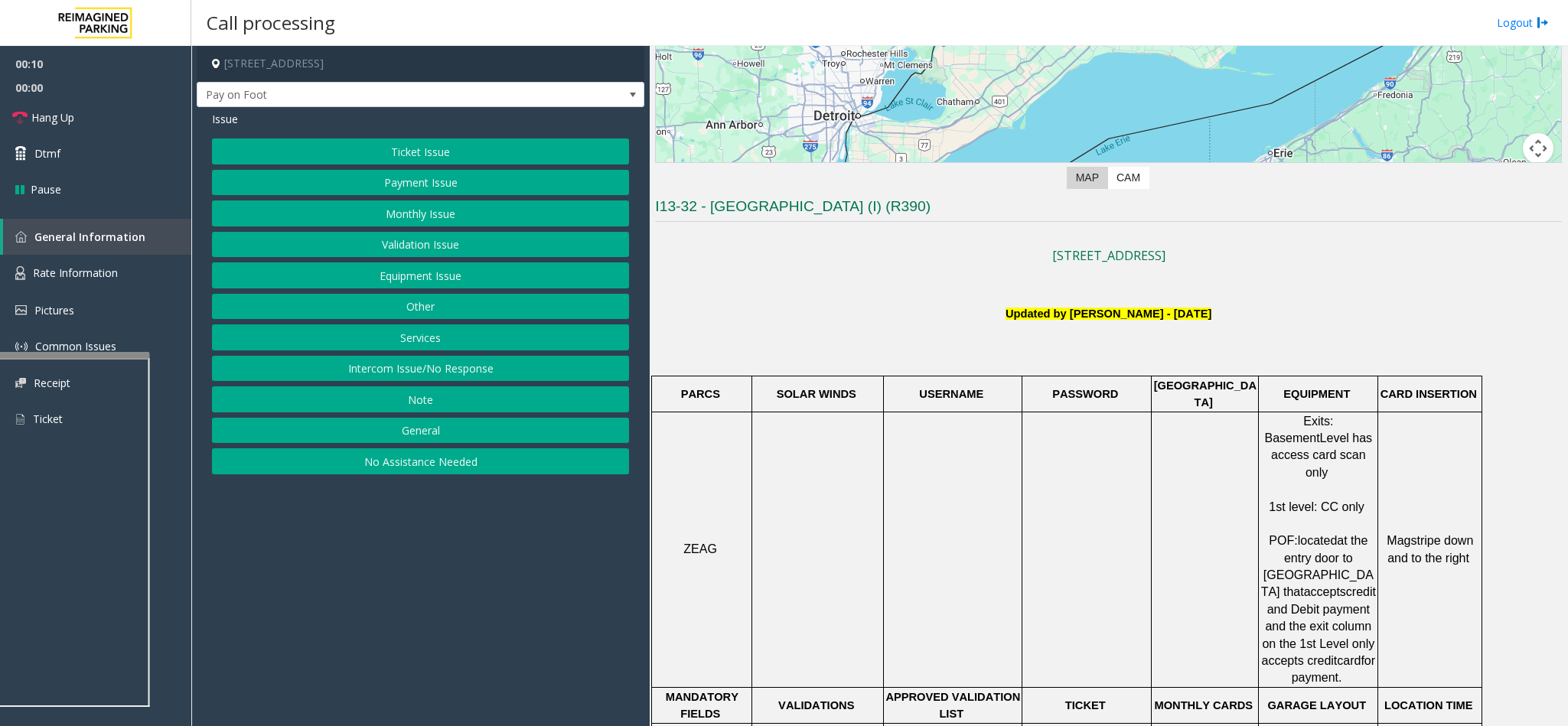
scroll to position [345, 0]
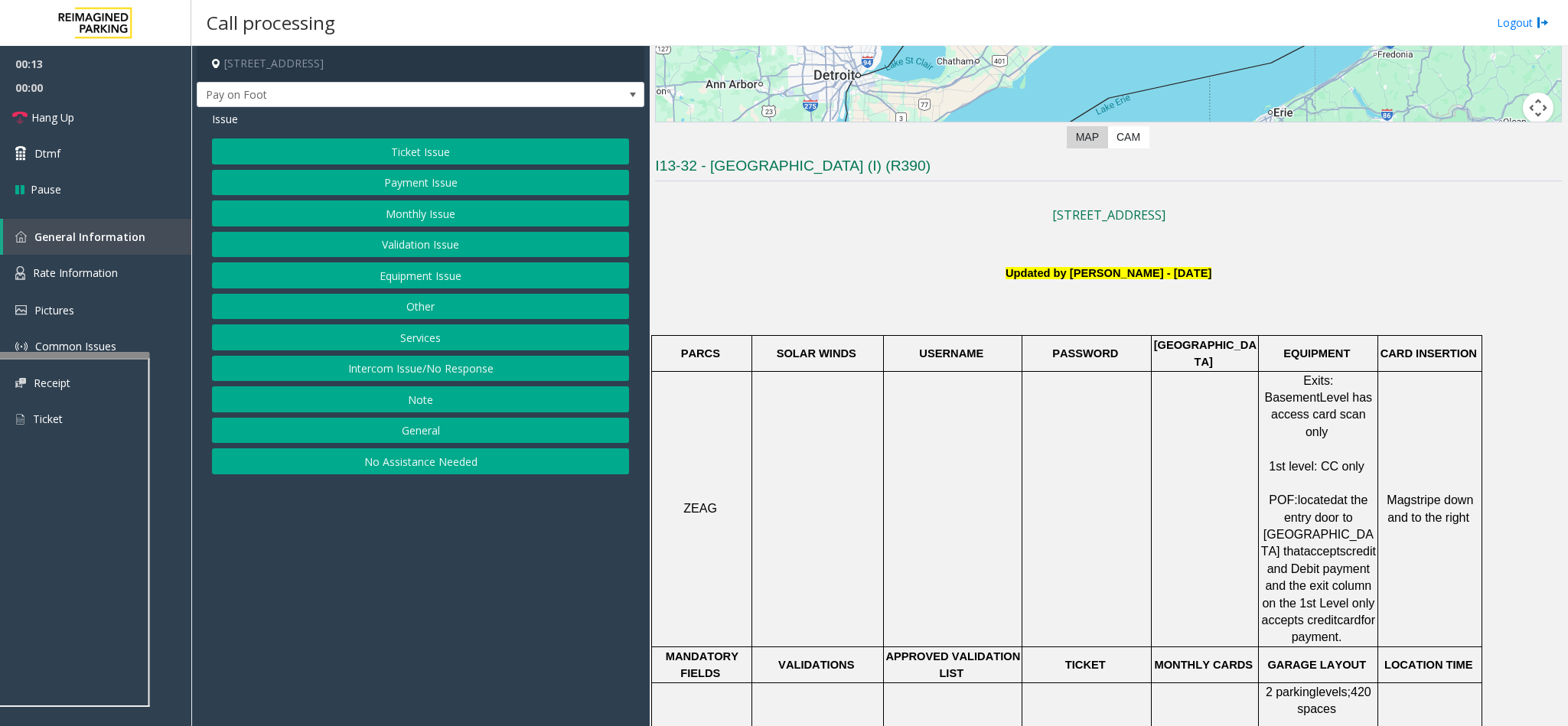
click at [432, 183] on button "Payment Issue" at bounding box center [420, 182] width 417 height 26
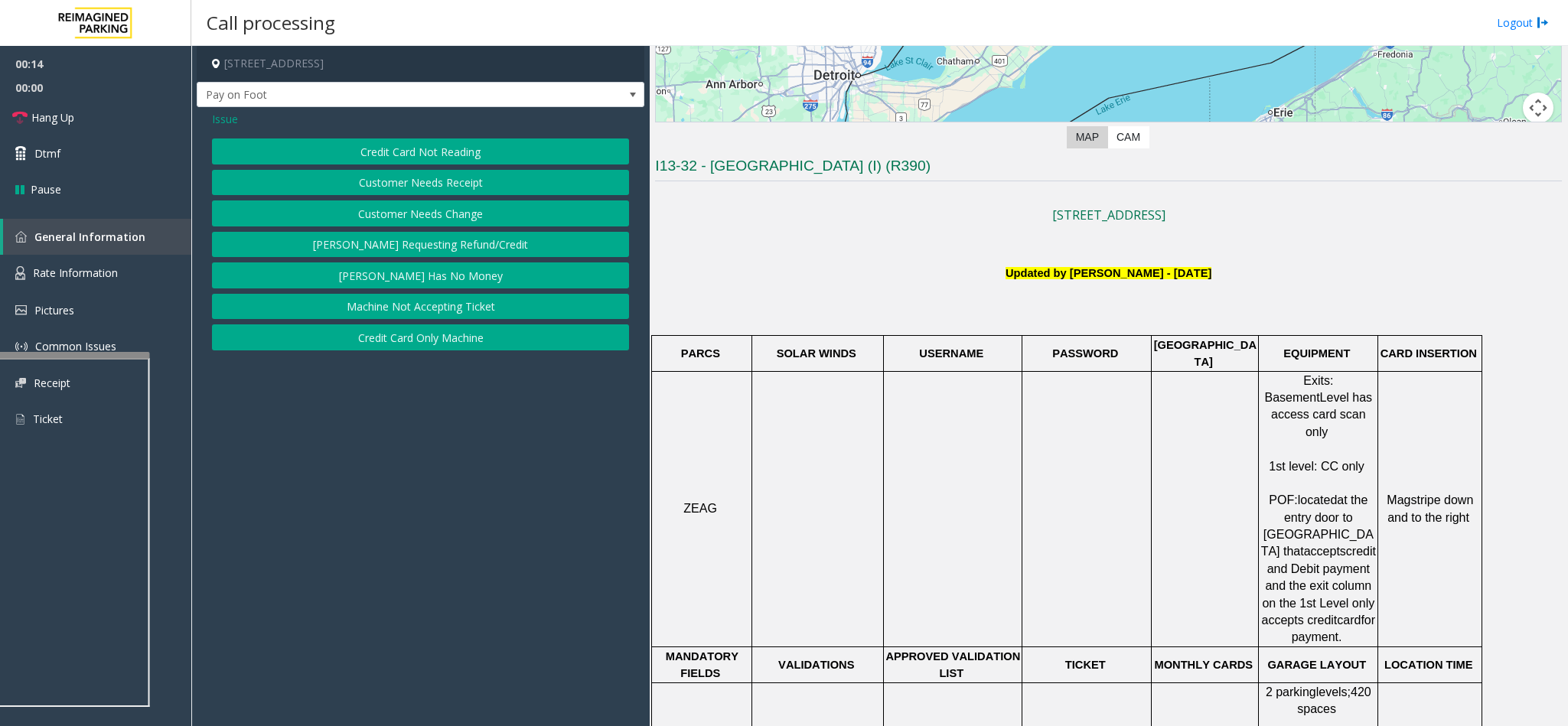
click at [426, 149] on button "Credit Card Not Reading" at bounding box center [420, 151] width 417 height 26
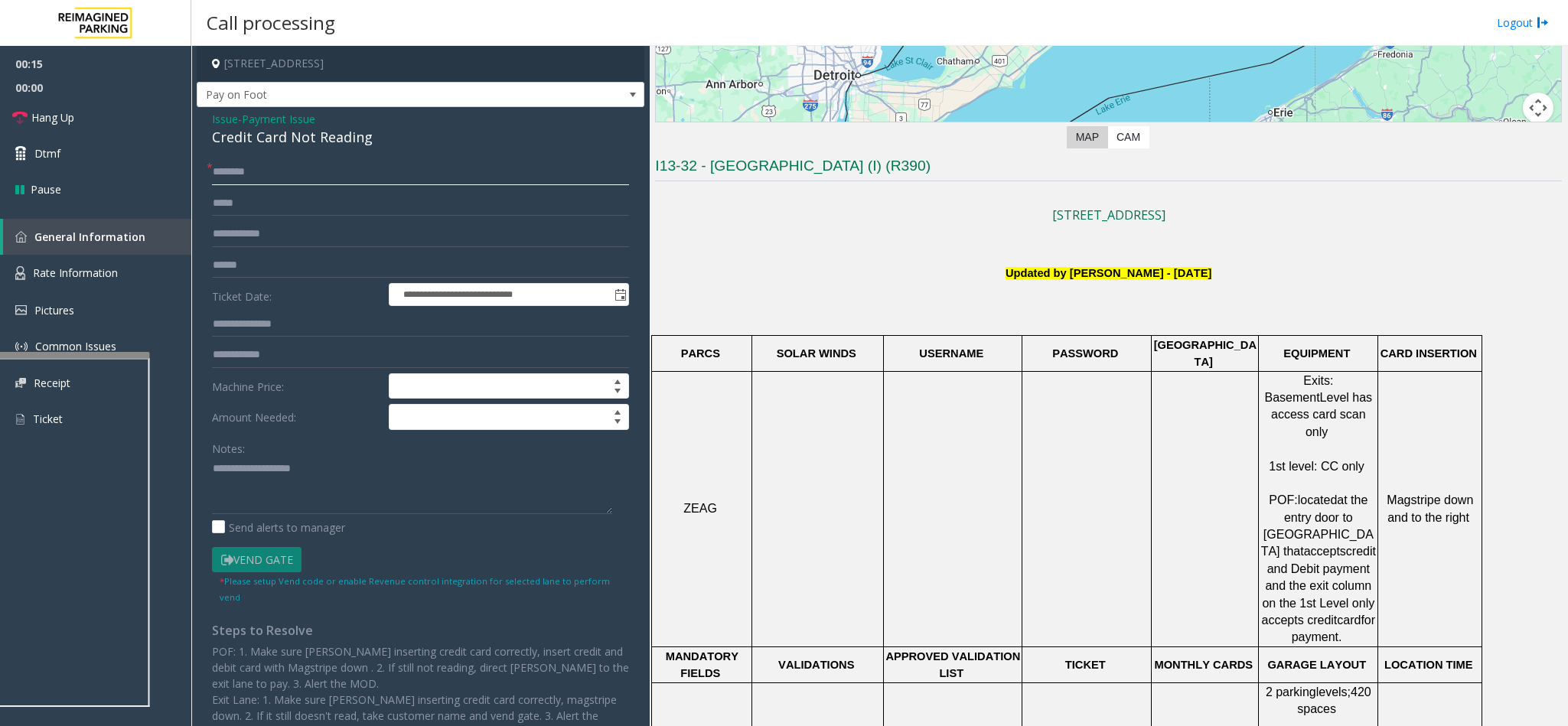
click at [286, 177] on input "text" at bounding box center [420, 172] width 417 height 26
type input "**"
click at [310, 134] on div "Credit Card Not Reading" at bounding box center [420, 138] width 417 height 21
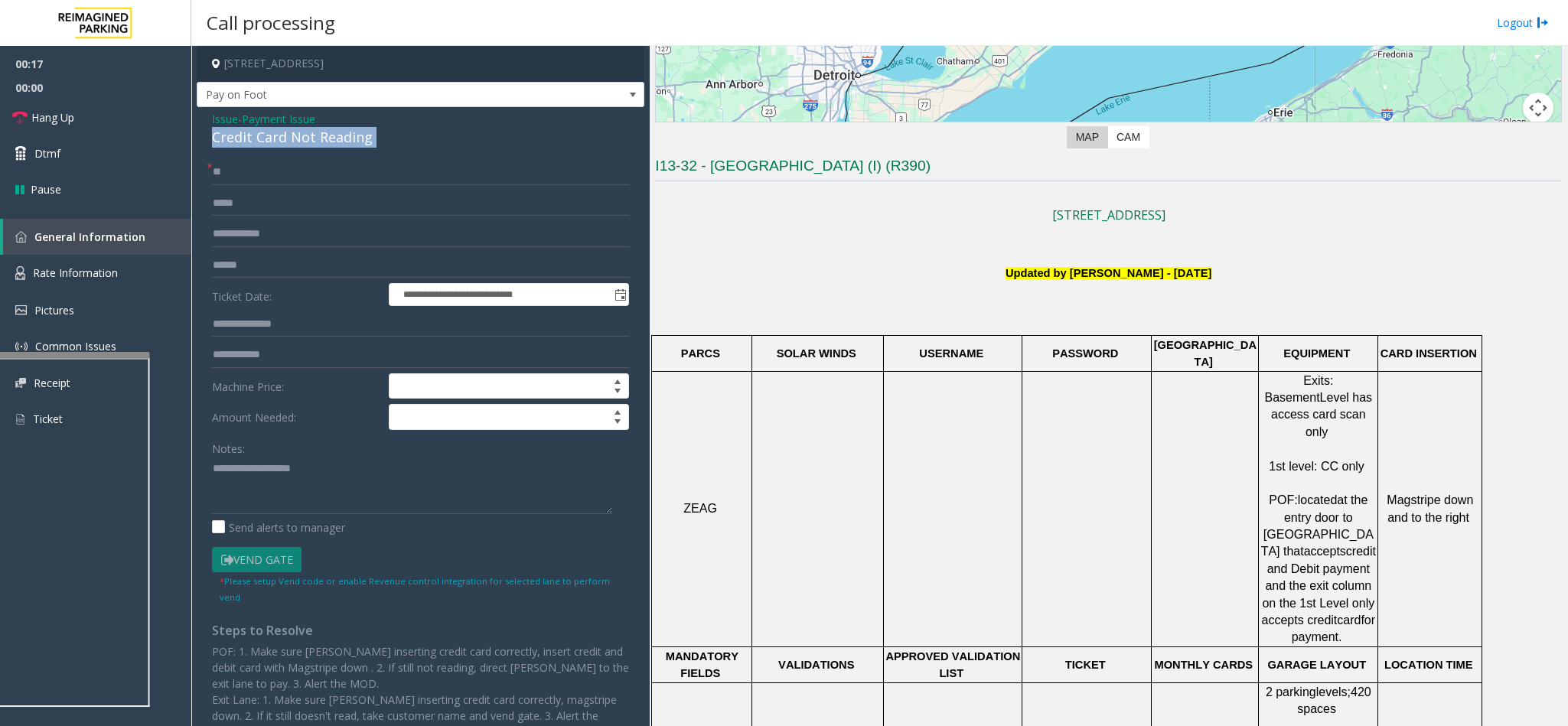
copy div "Credit Card Not Reading"
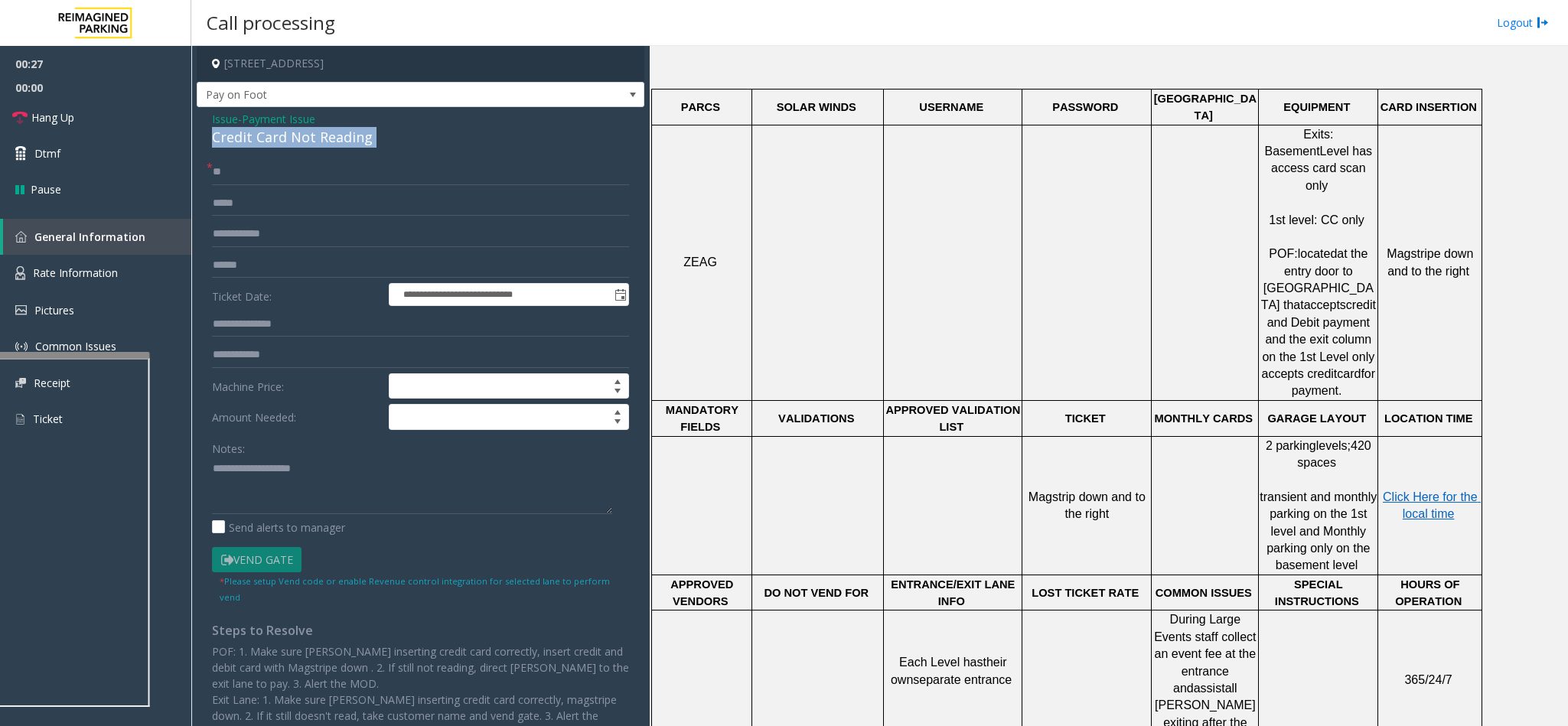
scroll to position [459, 0]
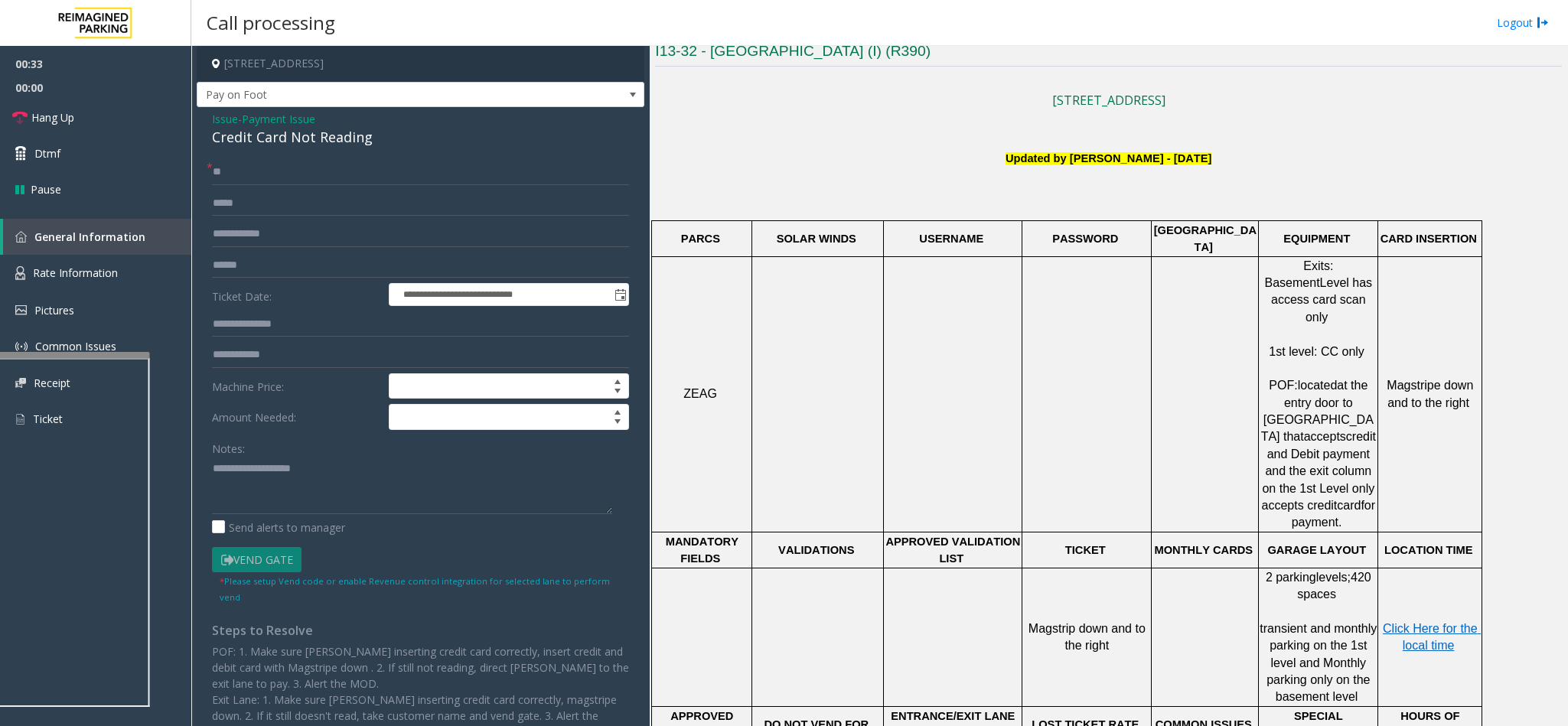
click at [280, 121] on span "Payment Issue" at bounding box center [278, 118] width 74 height 16
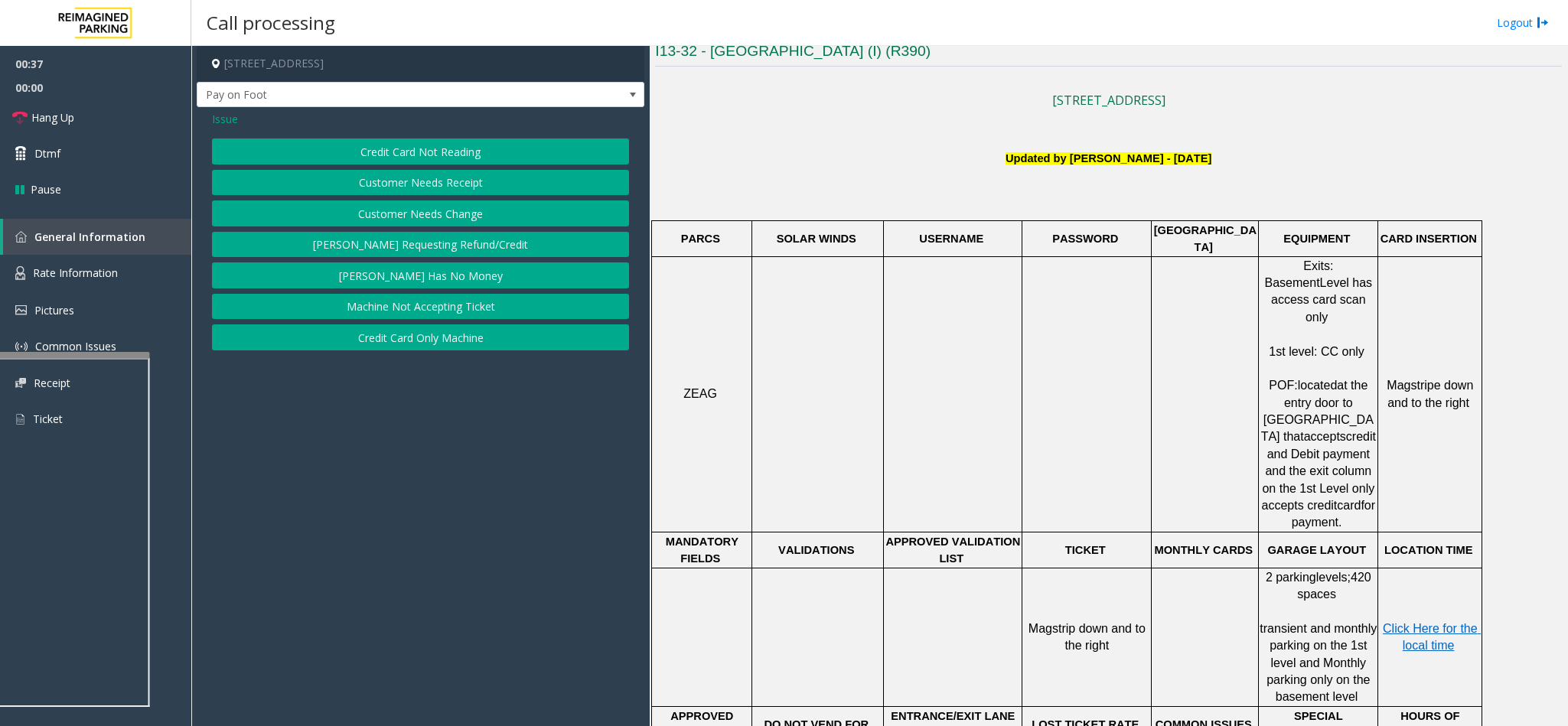
click at [477, 157] on button "Credit Card Not Reading" at bounding box center [420, 151] width 417 height 26
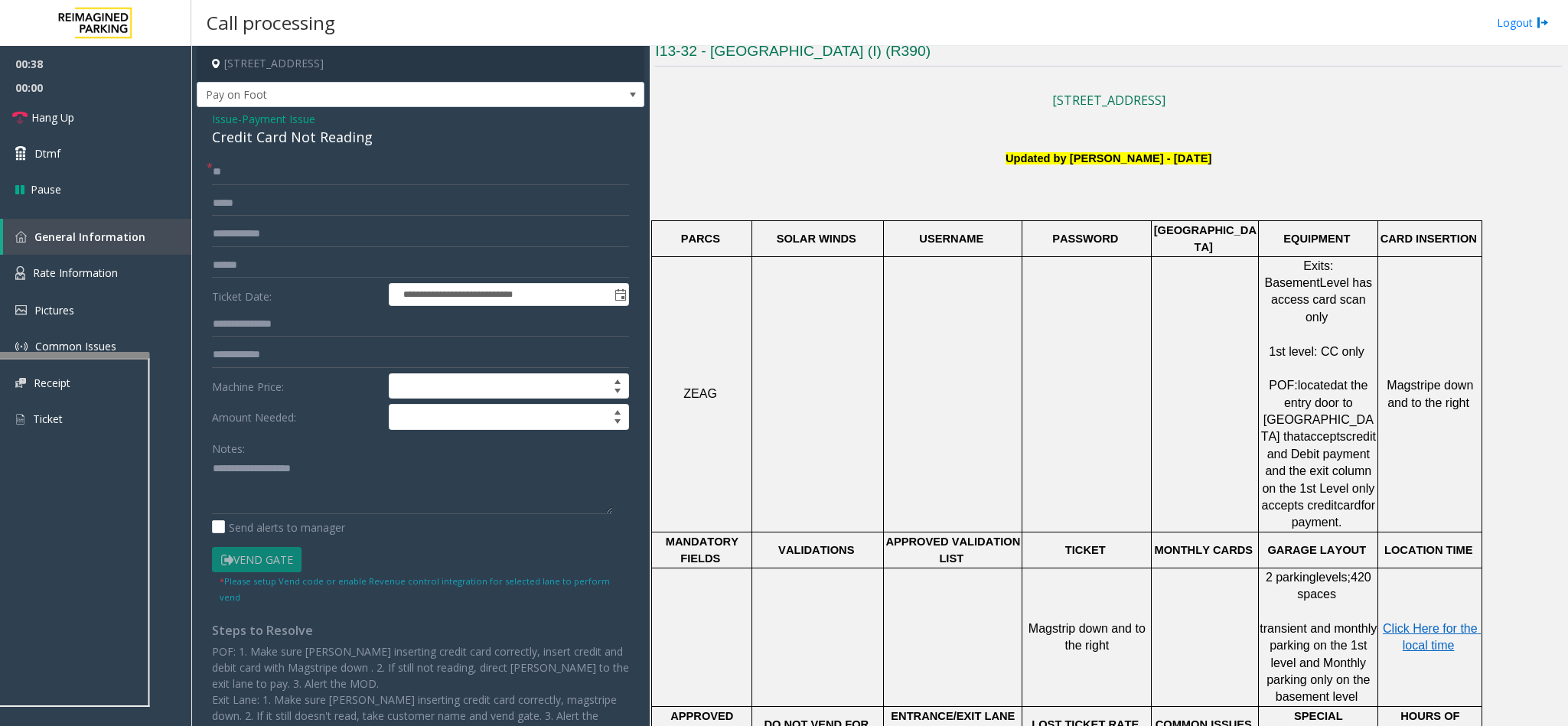
click at [291, 152] on div "**********" at bounding box center [420, 439] width 448 height 665
click at [295, 142] on div "Credit Card Not Reading" at bounding box center [420, 138] width 417 height 21
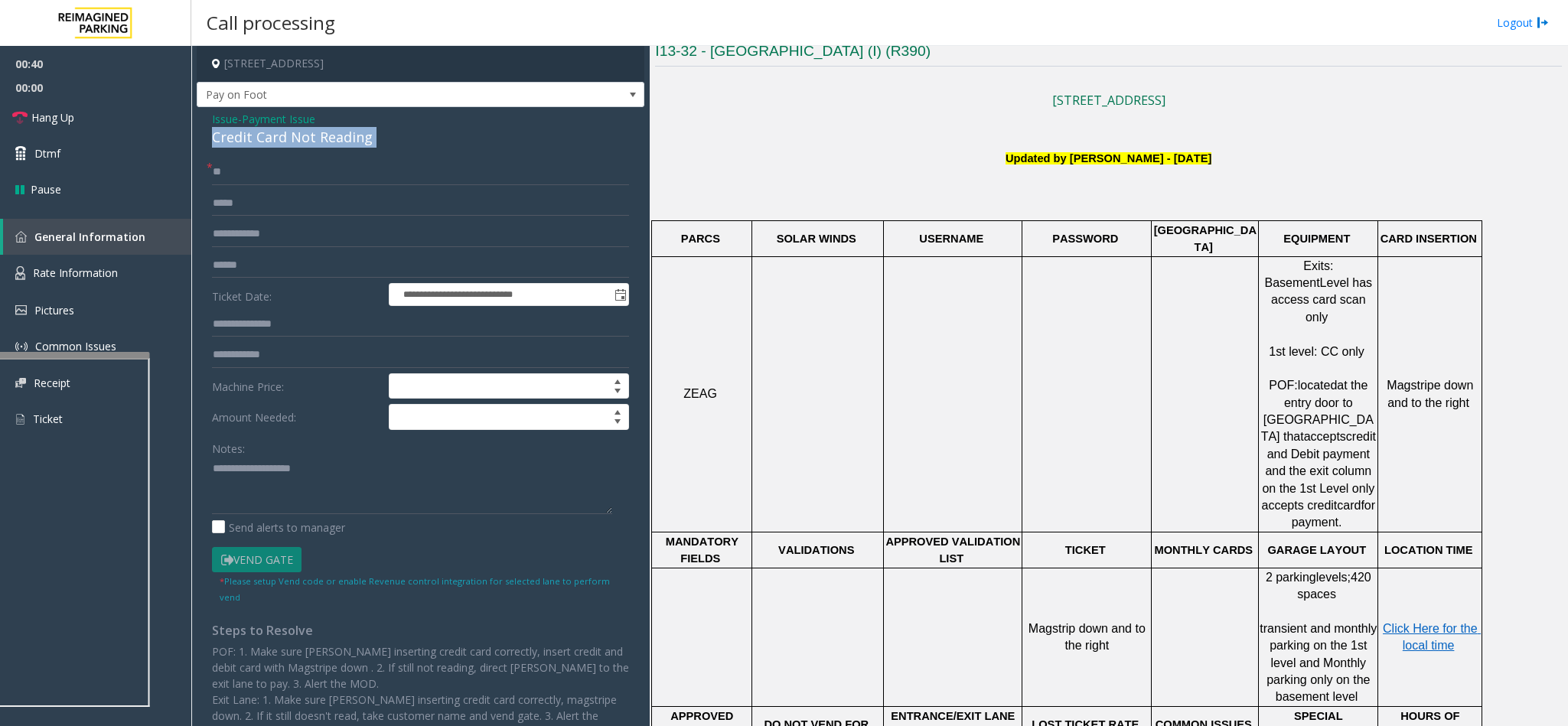
copy div "Credit Card Not Reading"
click at [239, 173] on input "**" at bounding box center [420, 172] width 417 height 26
type input "*"
click at [268, 172] on input "text" at bounding box center [420, 172] width 417 height 26
type input "***"
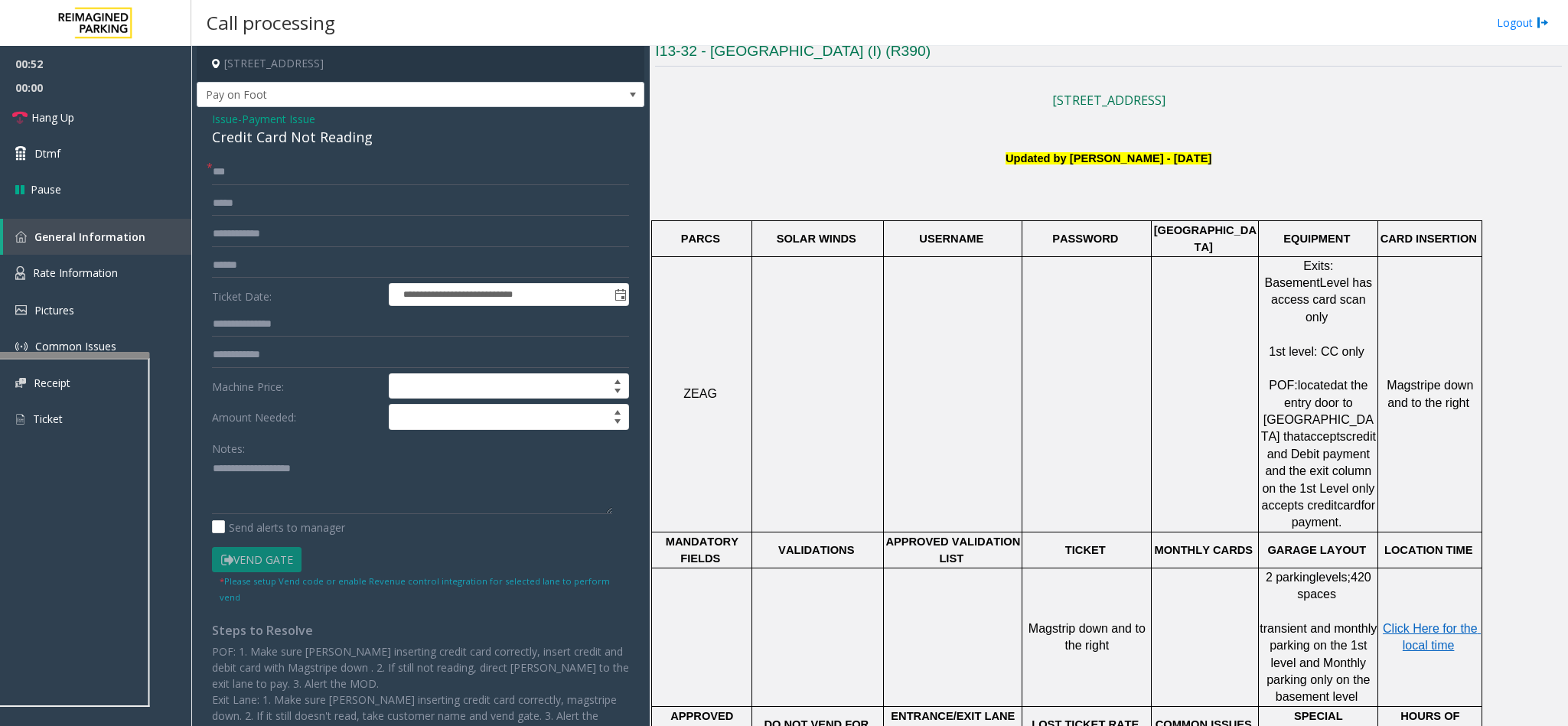
click at [286, 143] on div "Credit Card Not Reading" at bounding box center [420, 138] width 417 height 21
copy div "Credit Card Not Reading"
click at [266, 491] on textarea at bounding box center [412, 485] width 400 height 57
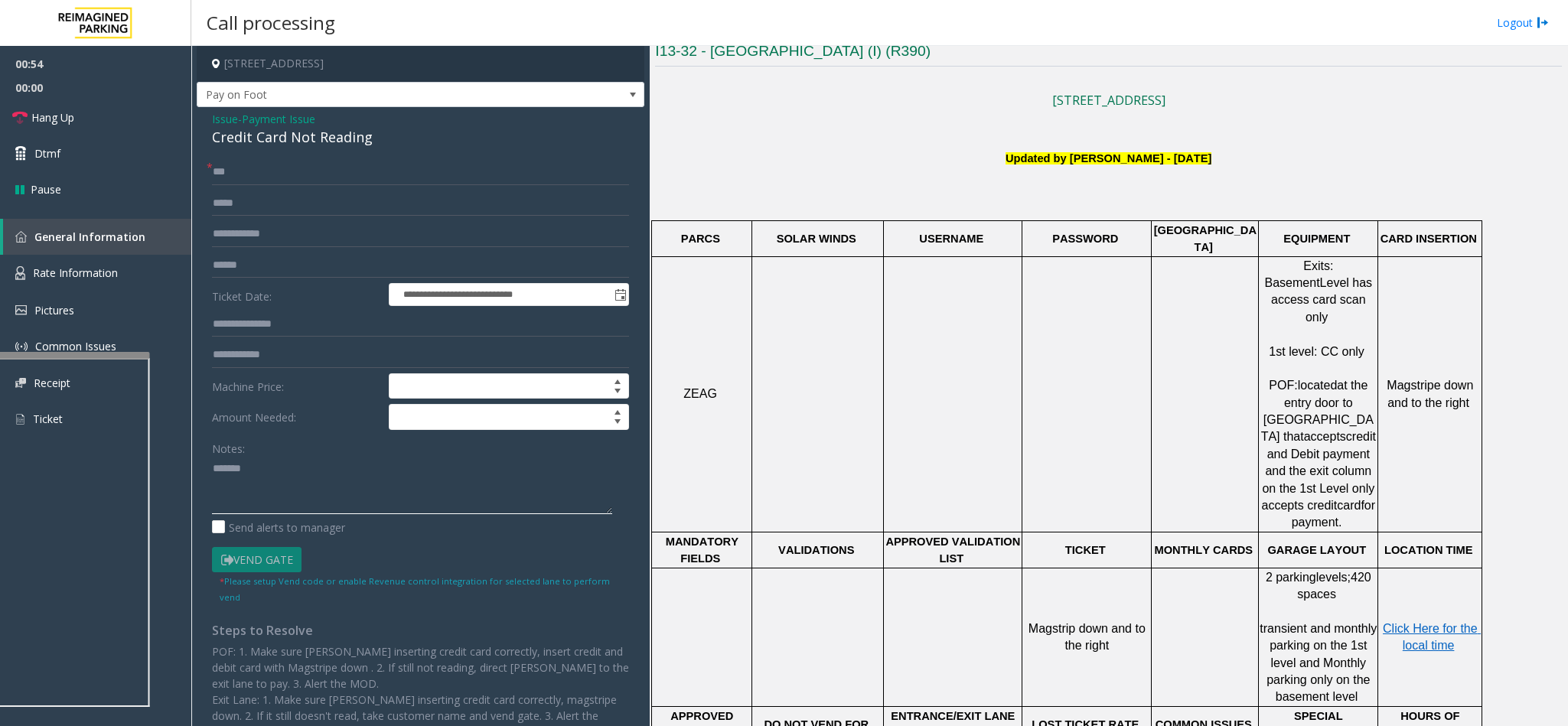
paste textarea "**********"
click at [72, 132] on link "Hang Up" at bounding box center [95, 117] width 191 height 36
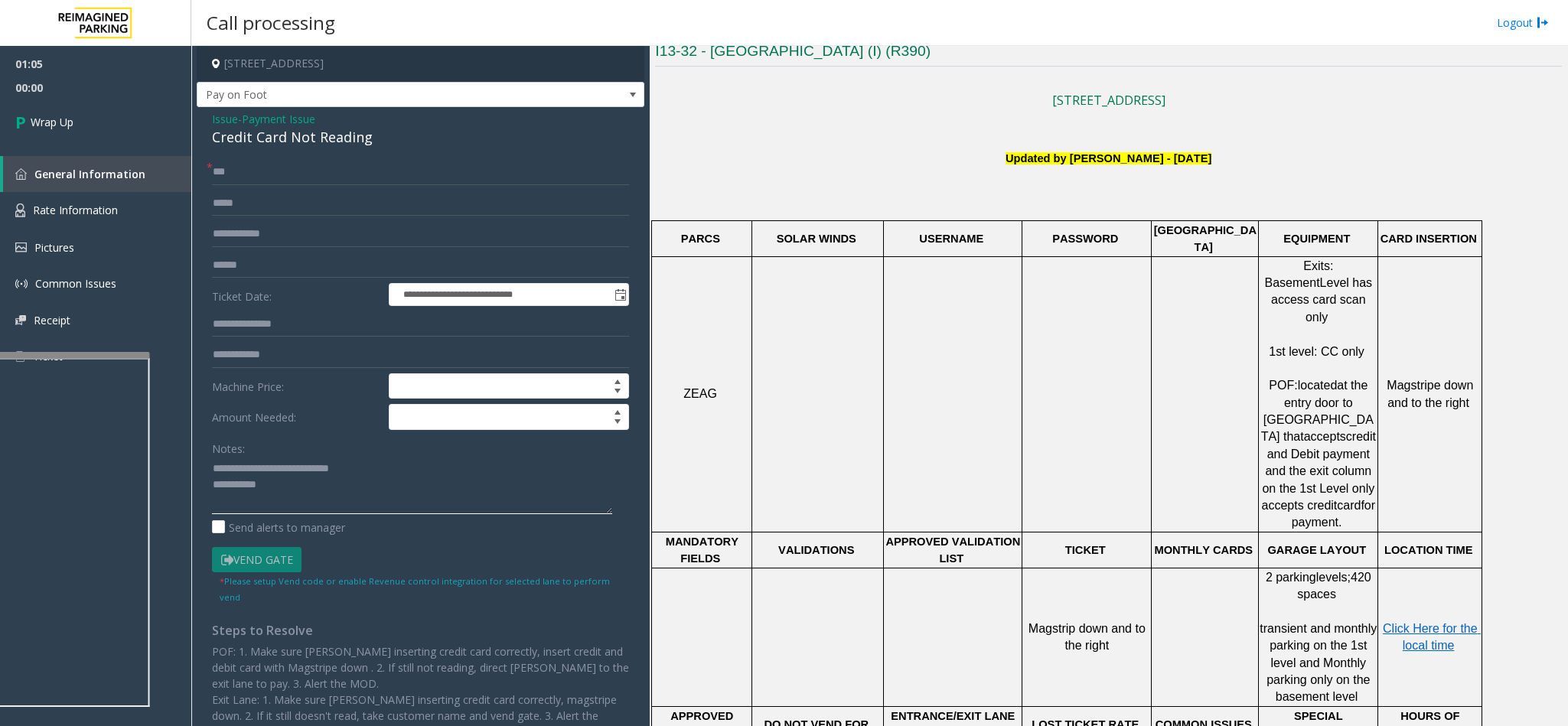
click at [304, 485] on textarea at bounding box center [412, 485] width 400 height 57
type textarea "**********"
click at [93, 134] on link "Wrap Up" at bounding box center [95, 121] width 191 height 45
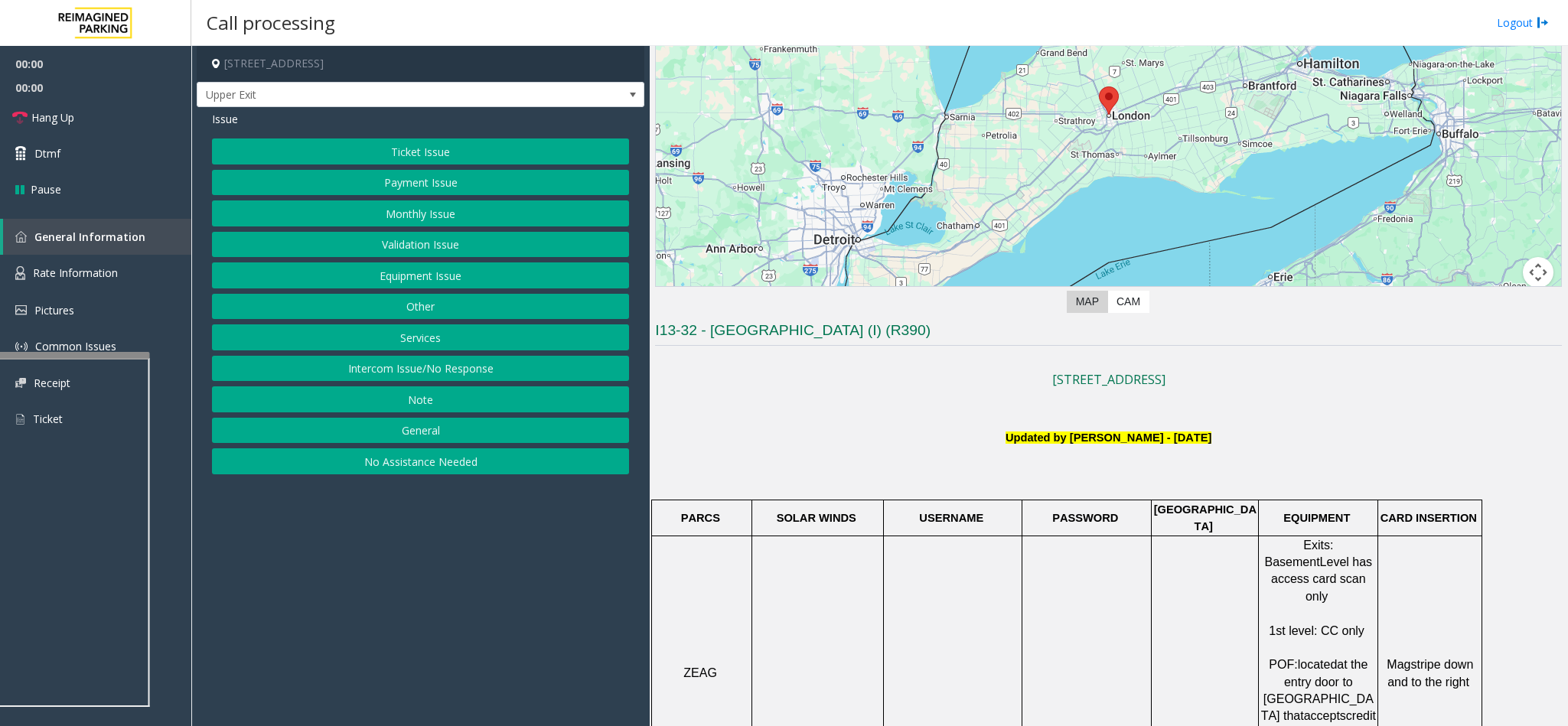
scroll to position [345, 0]
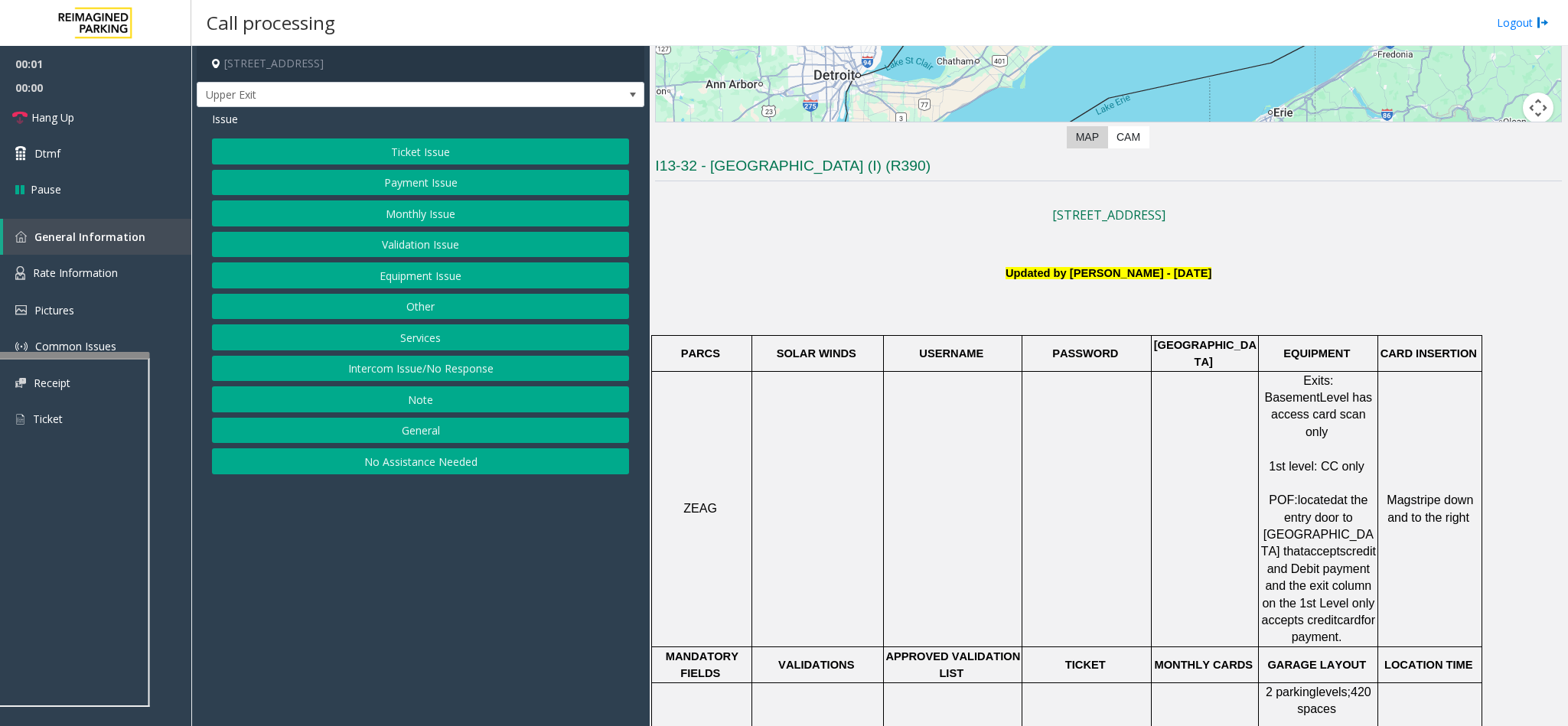
click at [426, 188] on button "Payment Issue" at bounding box center [420, 182] width 417 height 26
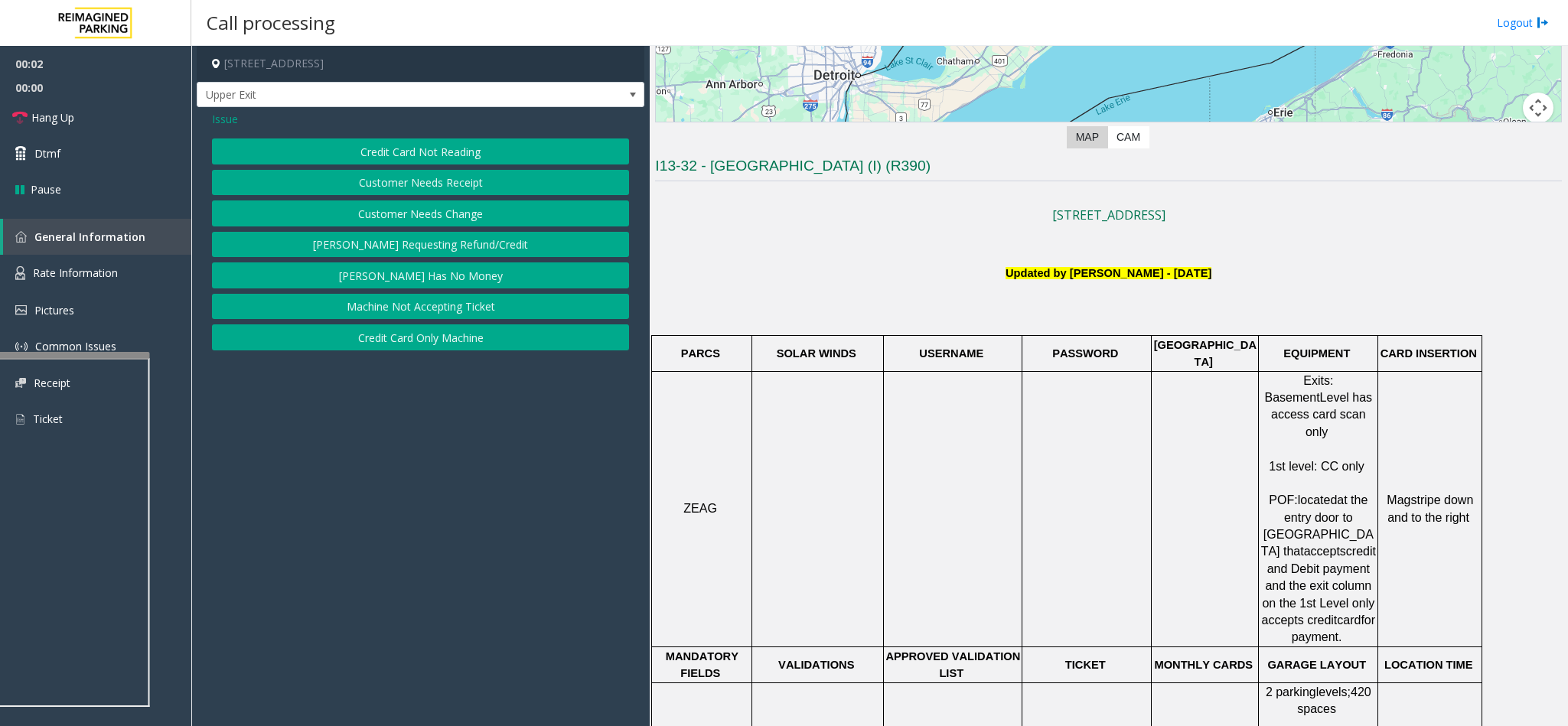
click at [441, 143] on button "Credit Card Not Reading" at bounding box center [420, 151] width 417 height 26
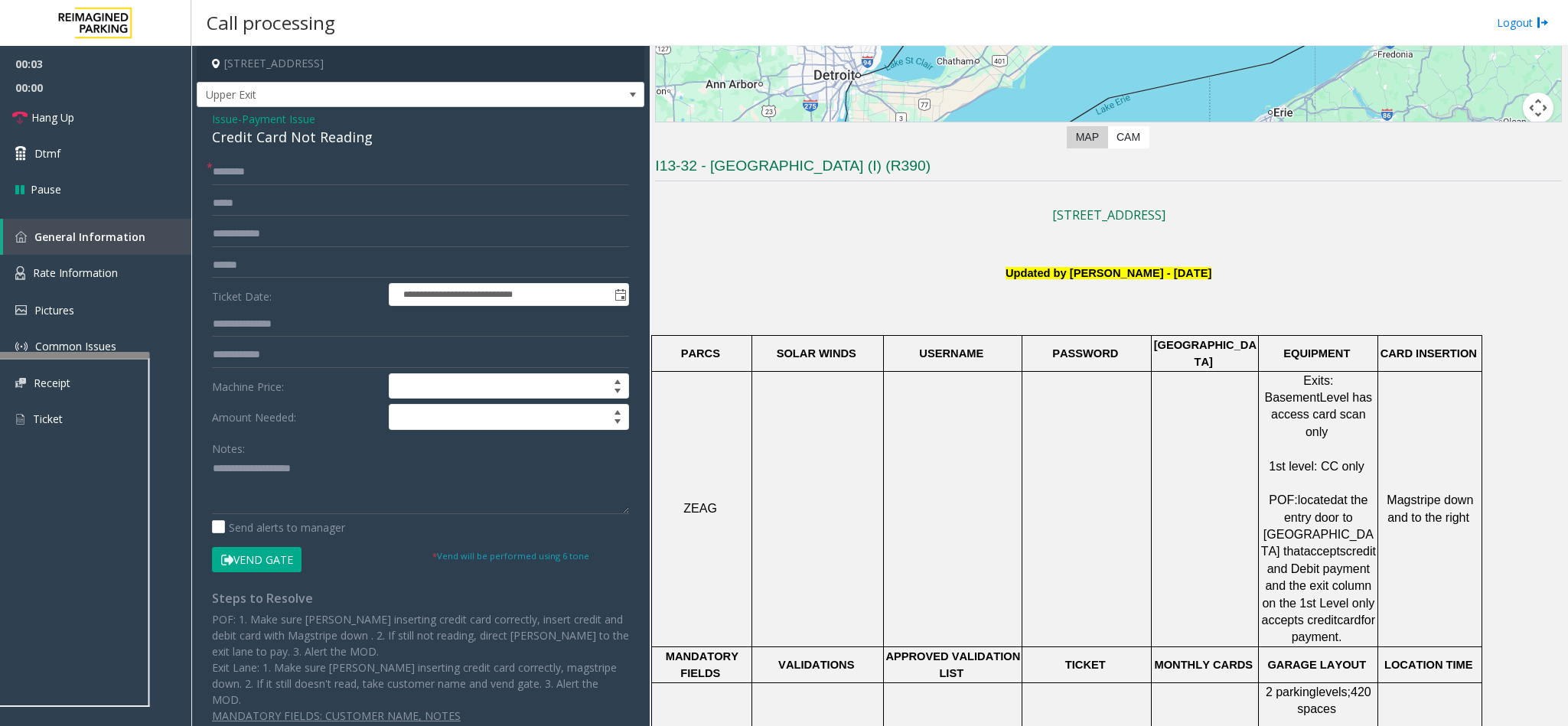
click at [297, 139] on div "Credit Card Not Reading" at bounding box center [420, 138] width 417 height 21
copy div "Credit Card Not Reading"
click at [276, 473] on textarea at bounding box center [420, 485] width 417 height 57
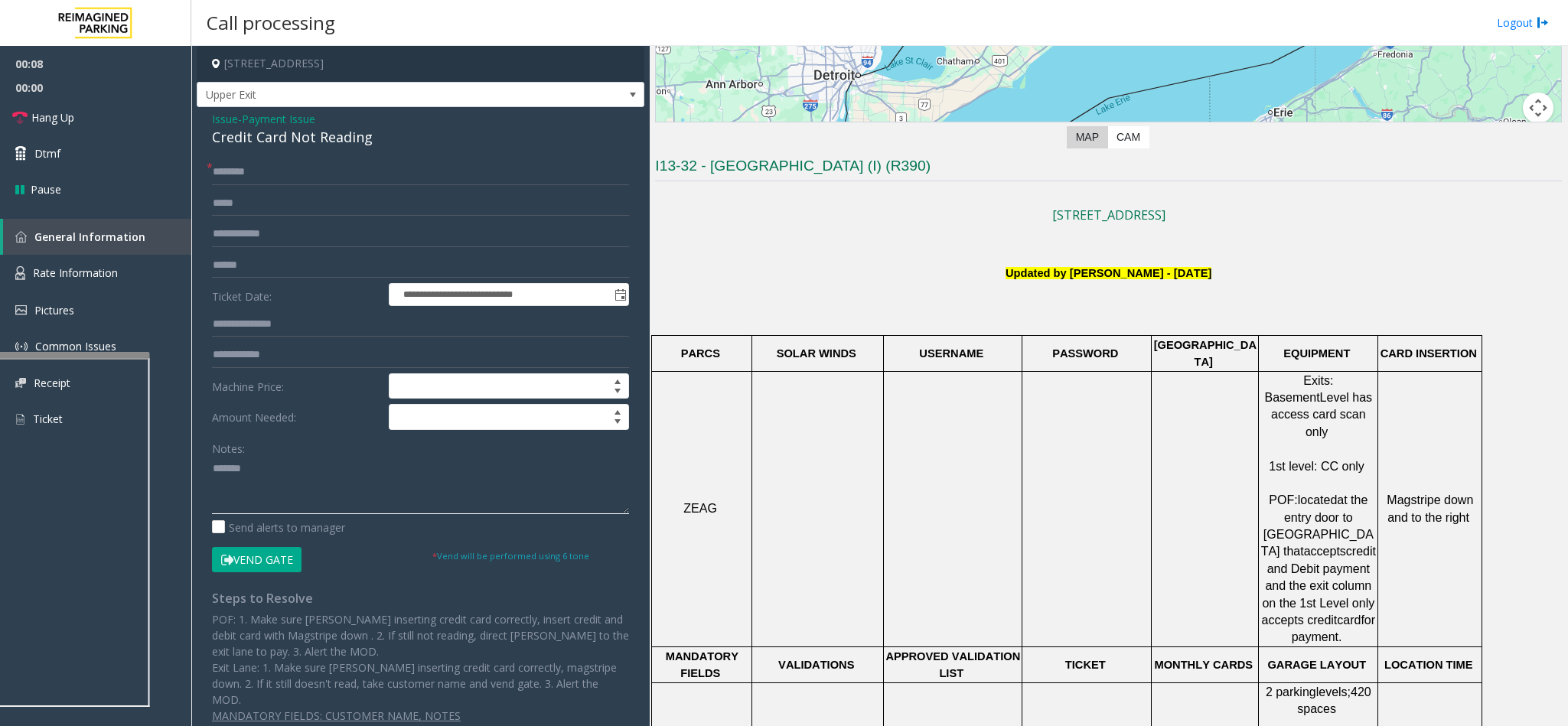
paste textarea "**********"
type textarea "**********"
click at [264, 170] on input "text" at bounding box center [420, 172] width 417 height 26
type input "***"
type input "********"
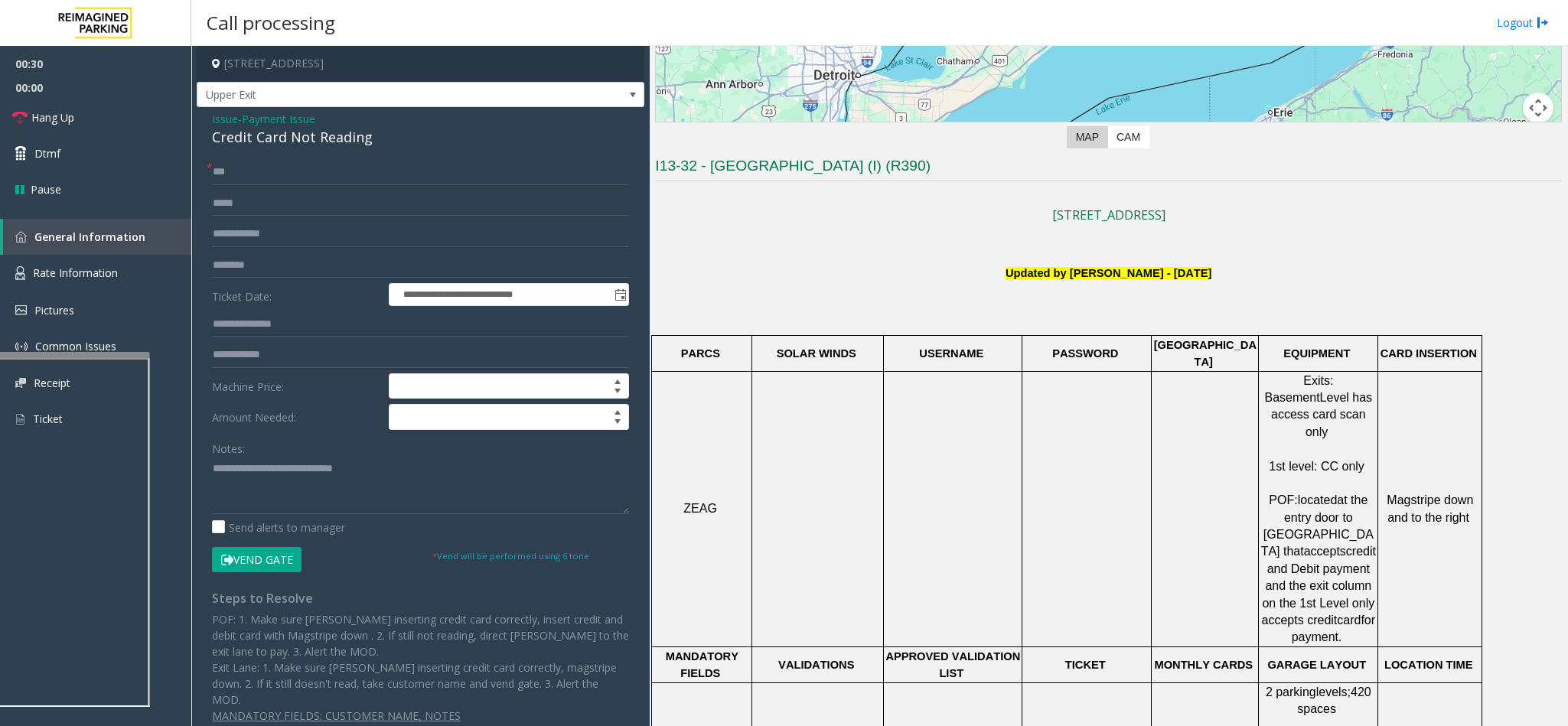
click at [267, 565] on button "Vend Gate" at bounding box center [257, 560] width 90 height 26
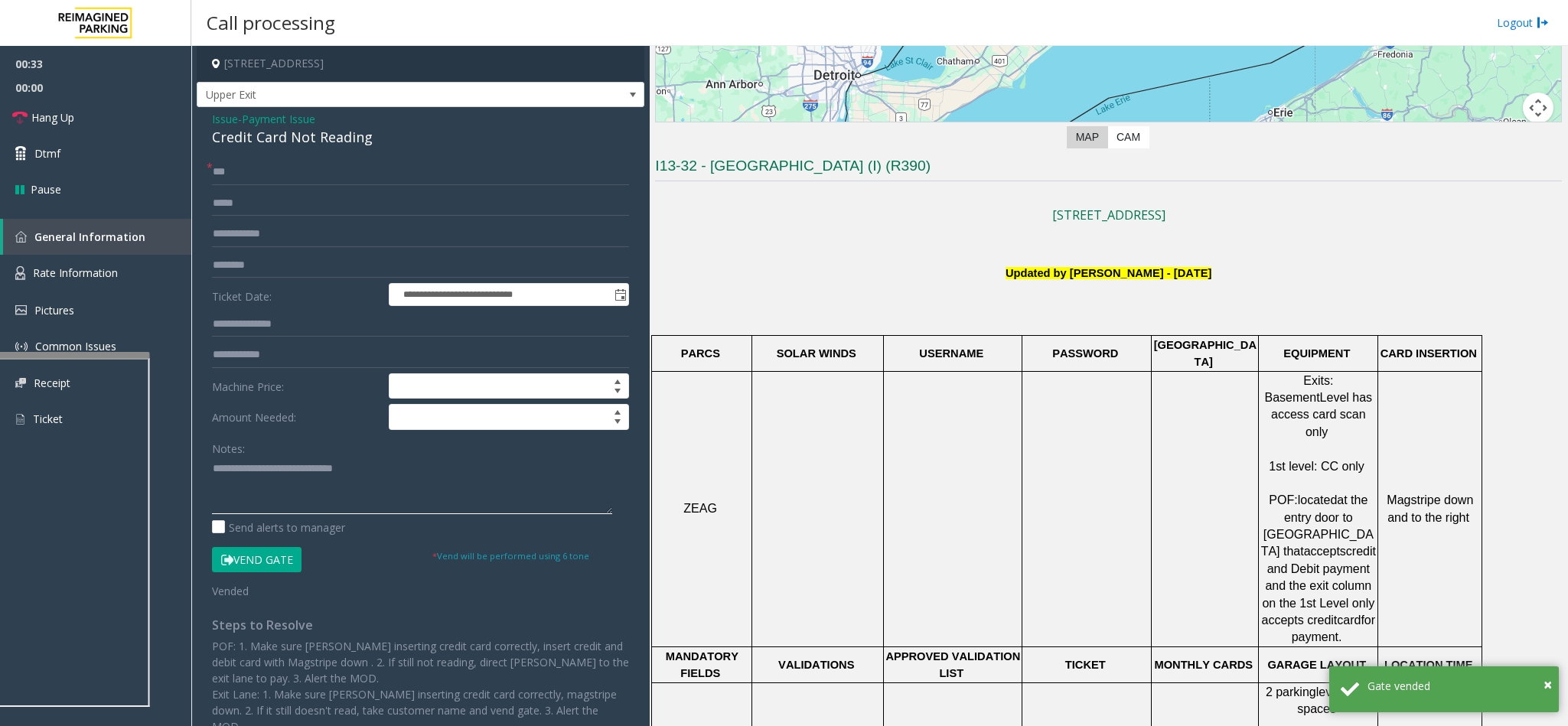
click at [404, 482] on textarea at bounding box center [412, 485] width 400 height 57
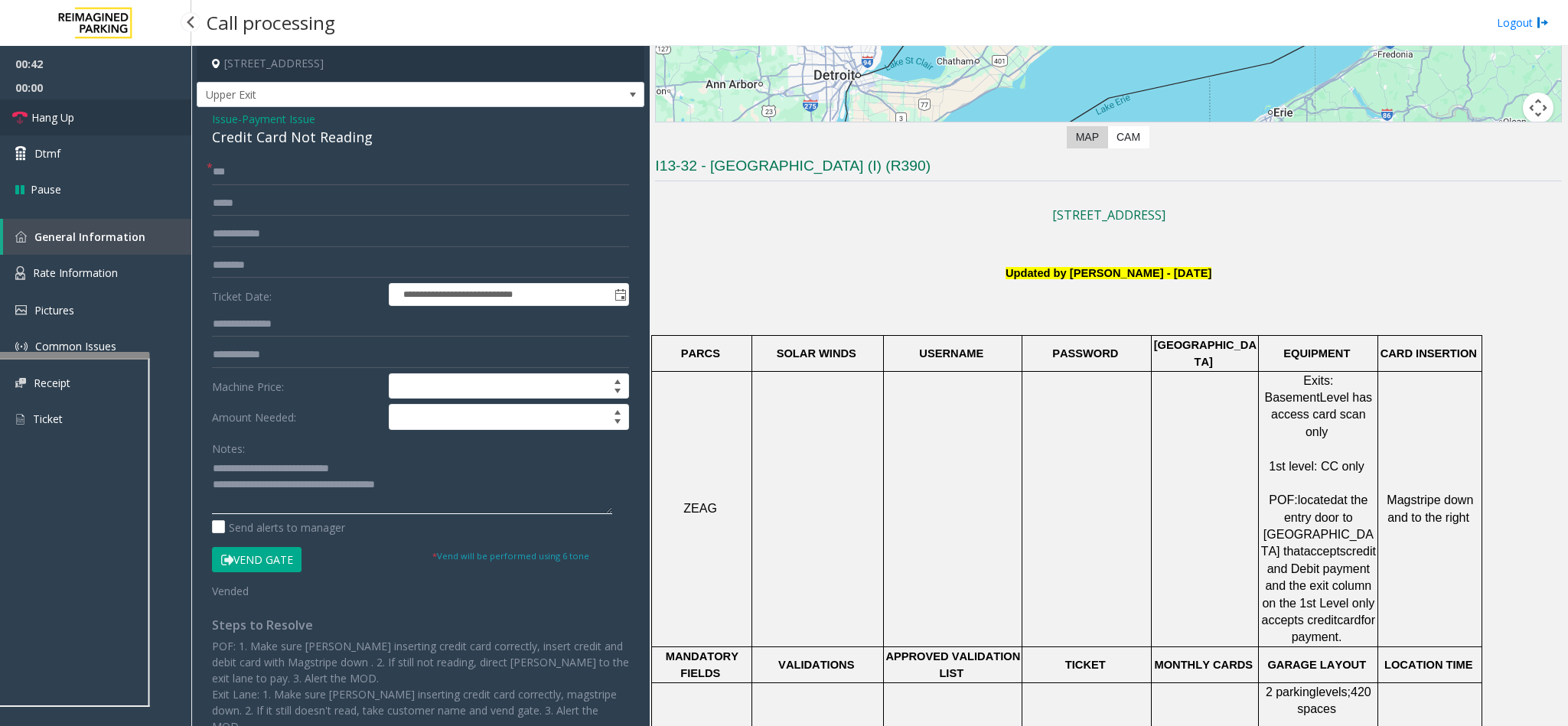
type textarea "**********"
click at [87, 108] on link "Hang Up" at bounding box center [95, 117] width 191 height 36
click at [86, 108] on link "Hang Up" at bounding box center [95, 117] width 191 height 36
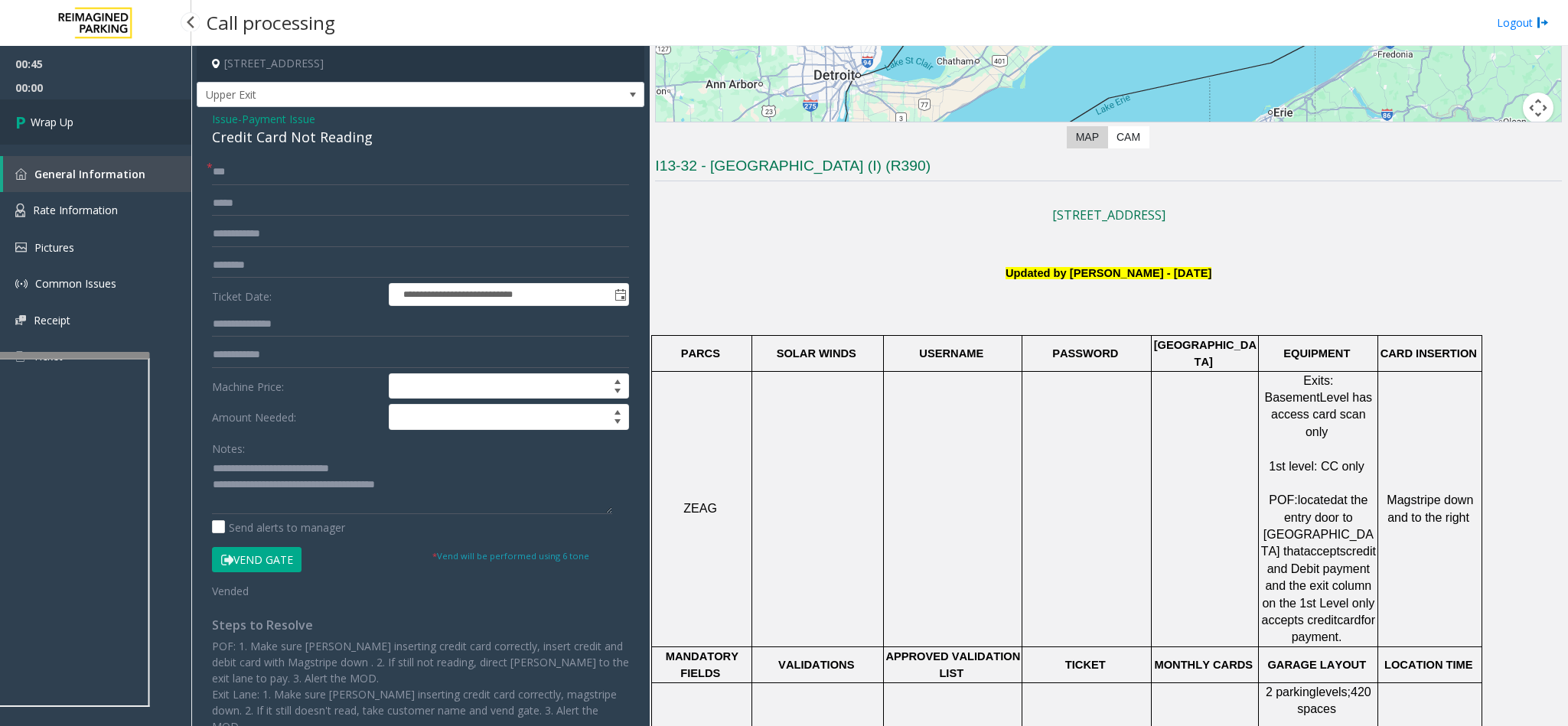
click at [86, 108] on link "Wrap Up" at bounding box center [95, 121] width 191 height 45
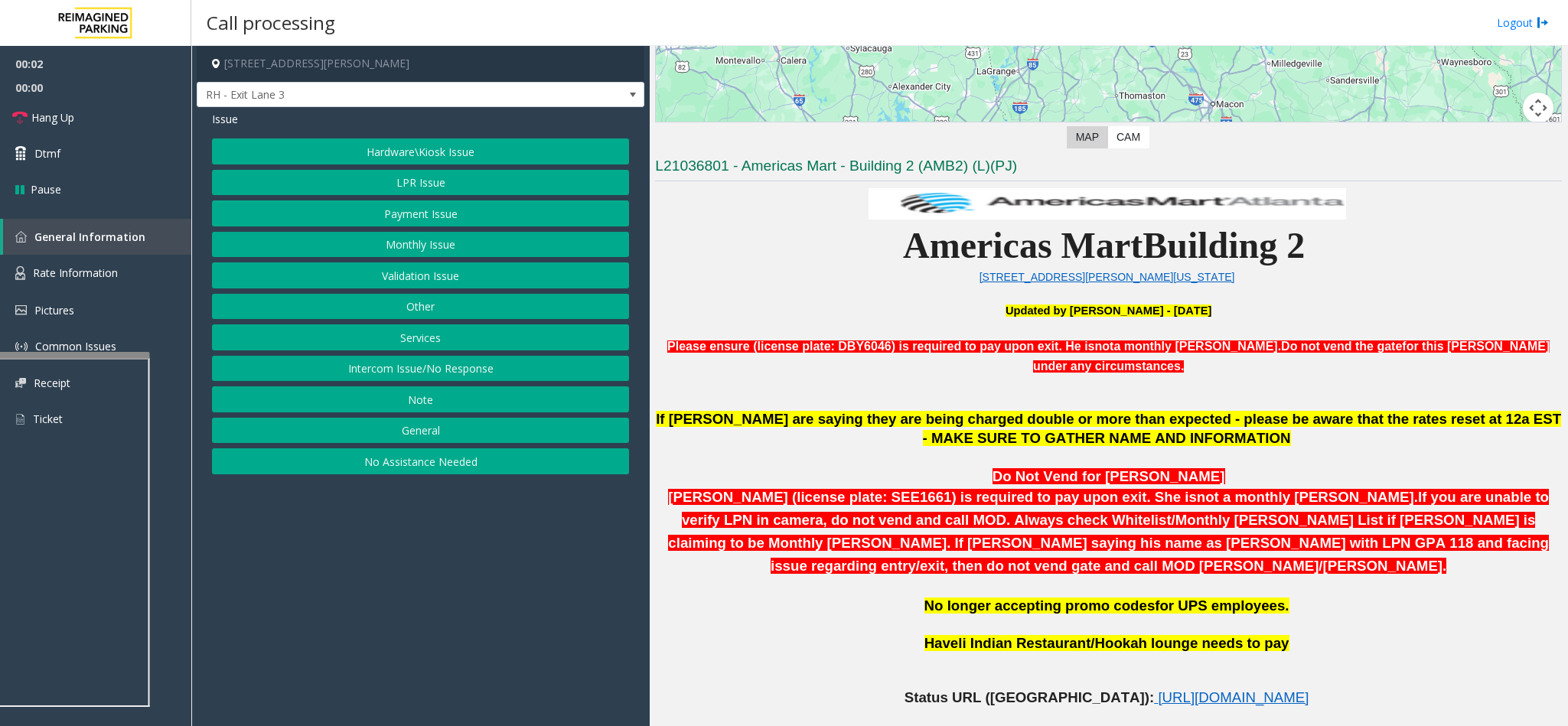
scroll to position [689, 0]
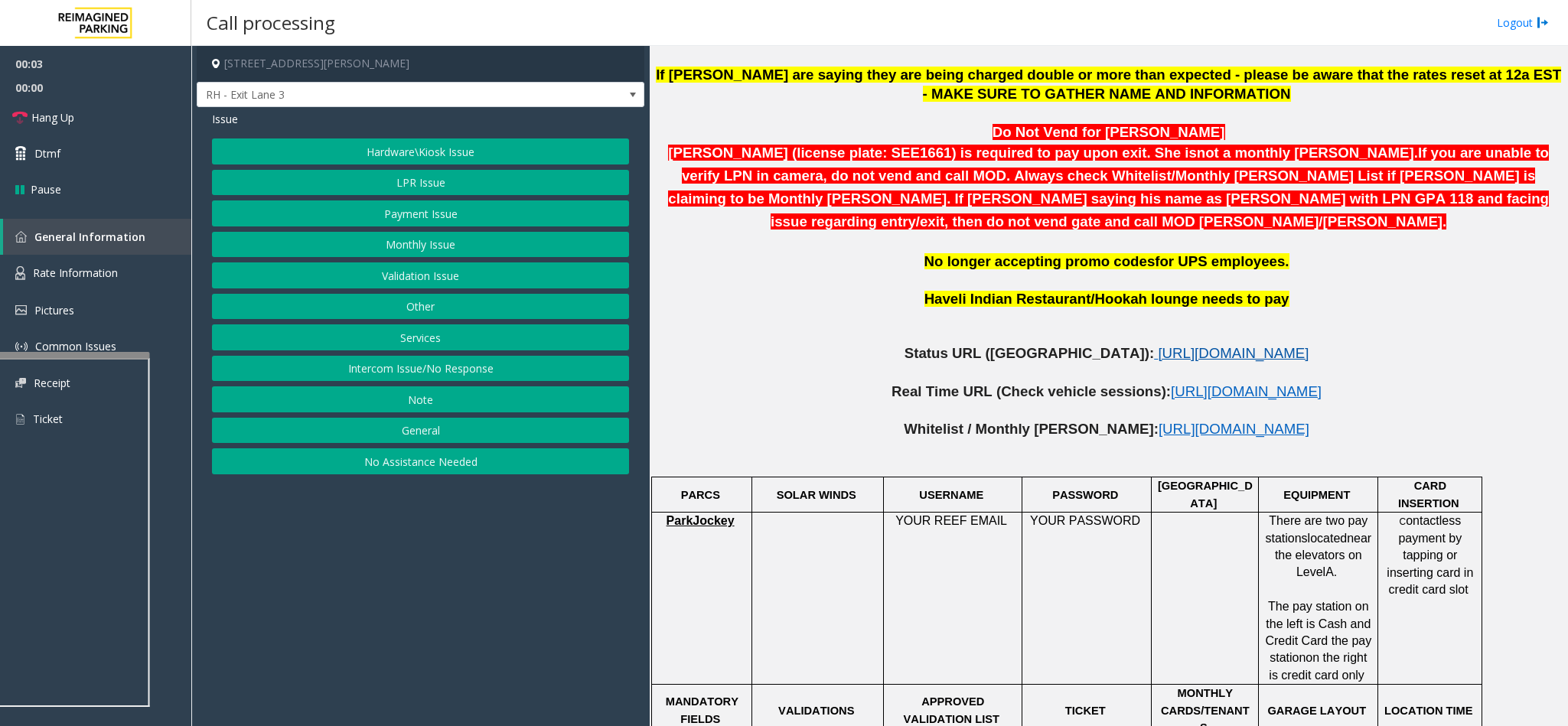
click at [1157, 345] on span "https://www.parkjockey.com/en-us/manage/1633/status" at bounding box center [1233, 352] width 151 height 16
click at [434, 191] on button "LPR Issue" at bounding box center [420, 182] width 417 height 26
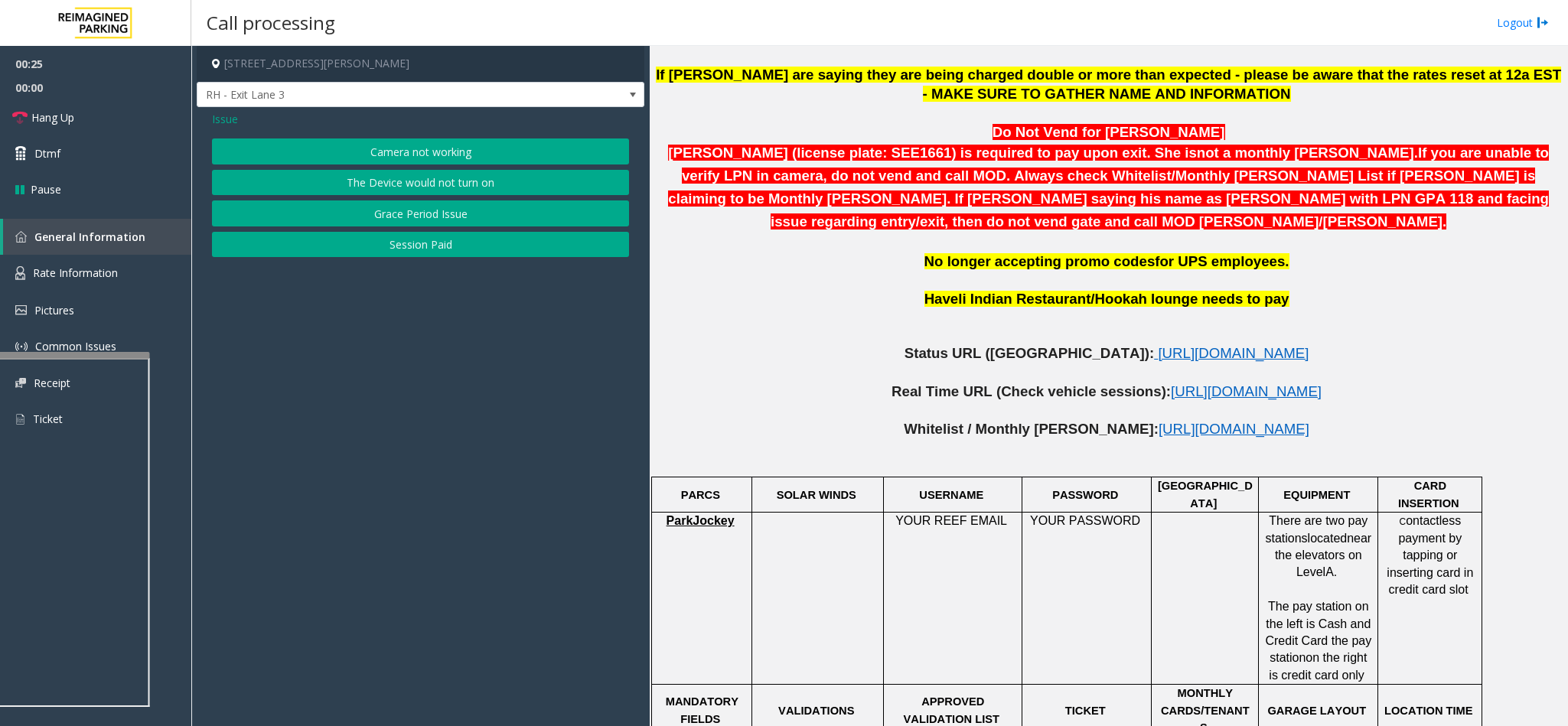
click at [225, 117] on span "Issue" at bounding box center [224, 118] width 26 height 16
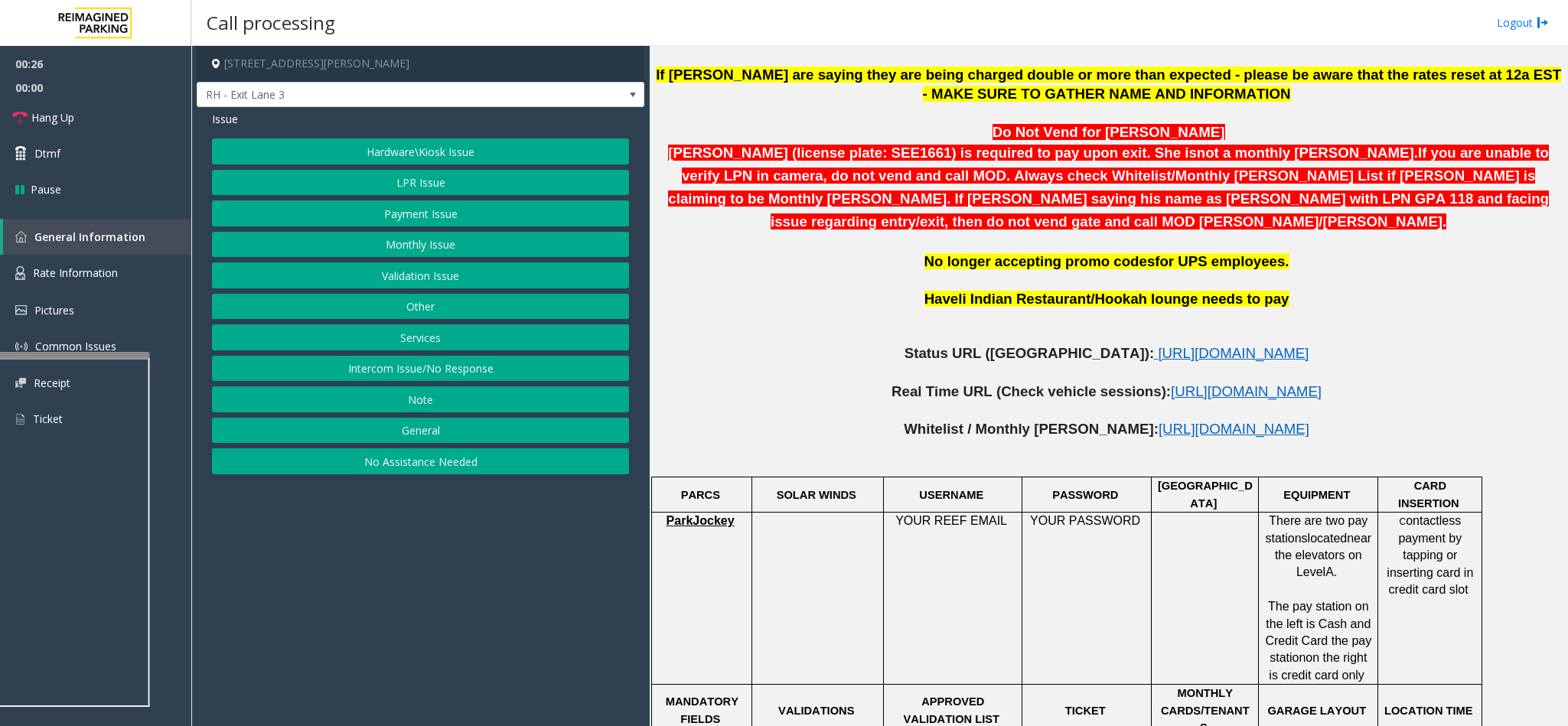
click at [418, 341] on button "Services" at bounding box center [420, 337] width 417 height 26
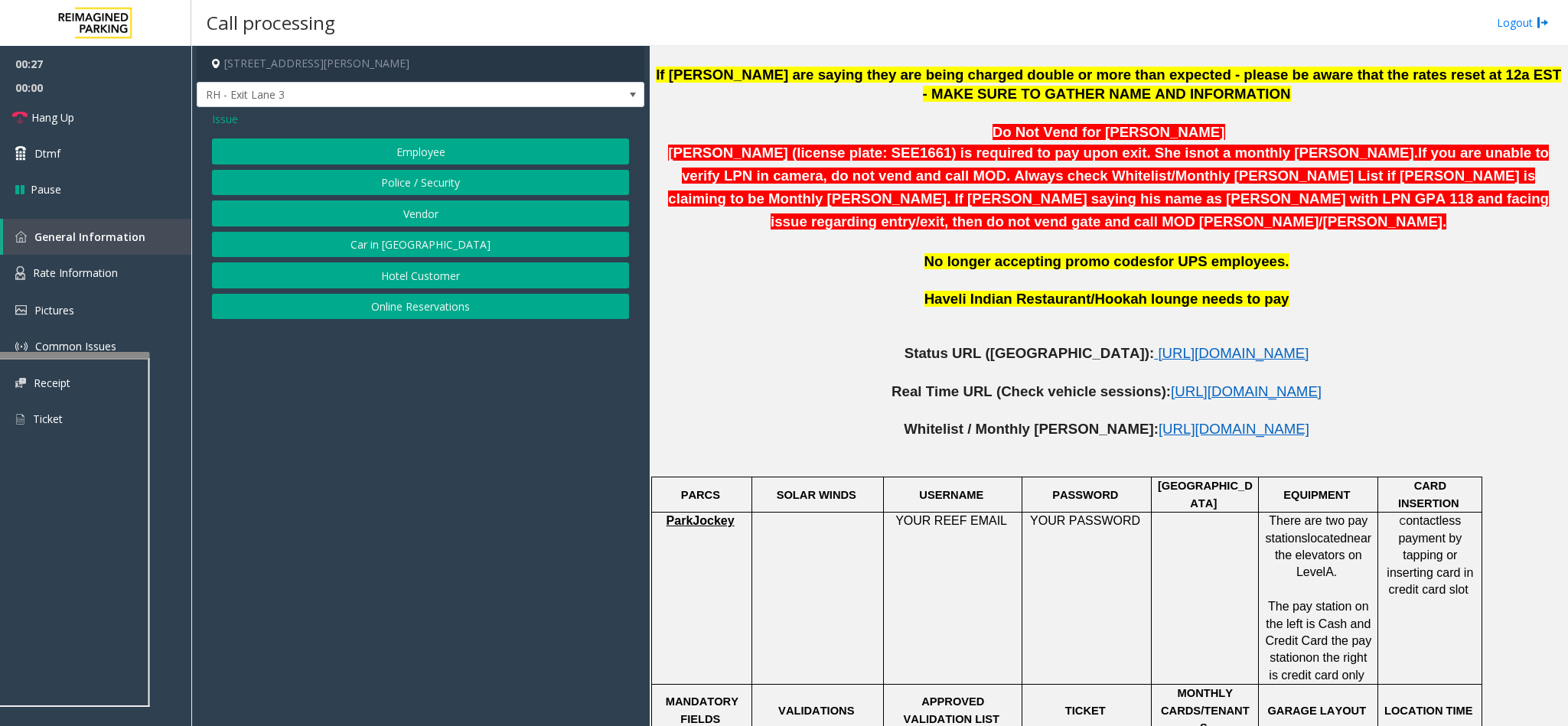
click at [418, 214] on button "Vendor" at bounding box center [420, 213] width 417 height 26
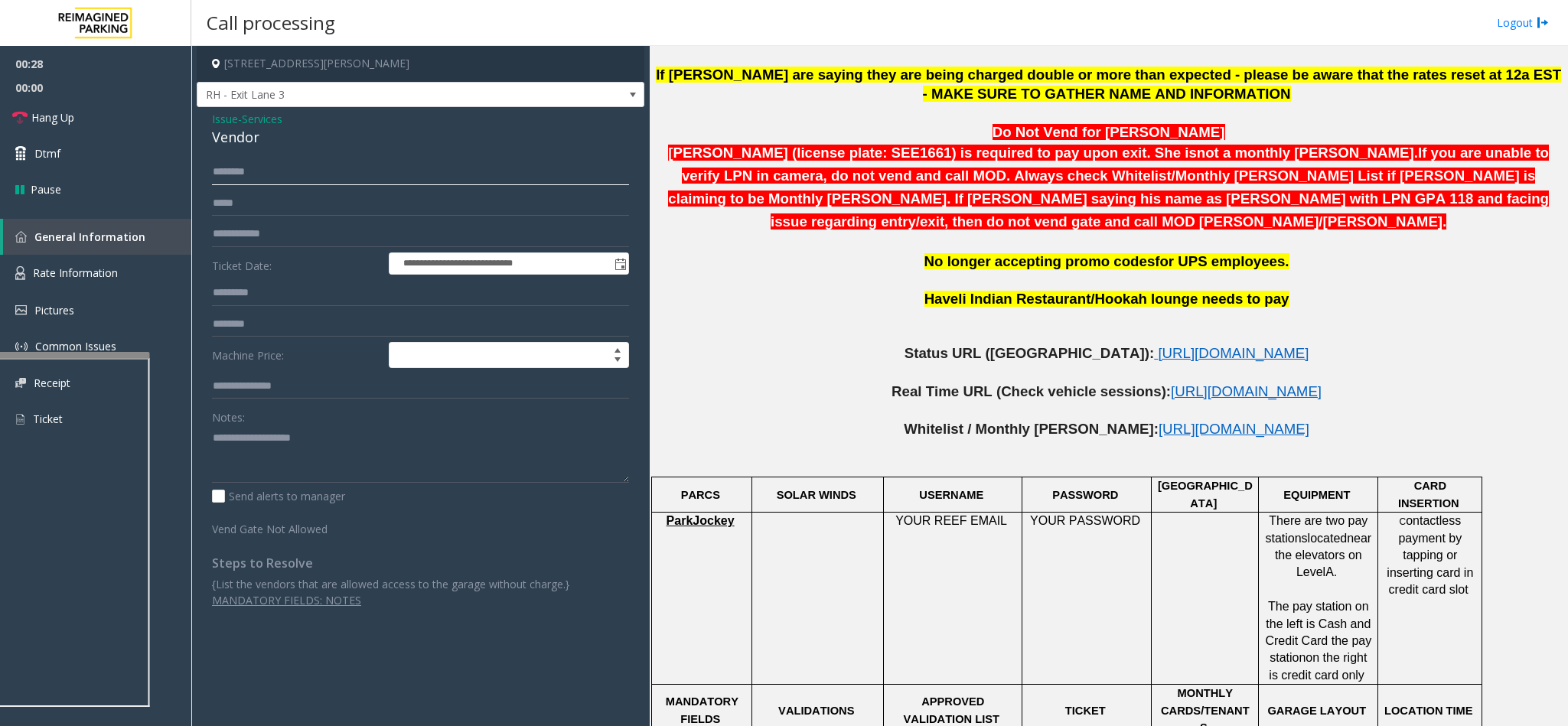
click at [310, 175] on input "text" at bounding box center [420, 172] width 417 height 26
type input "**********"
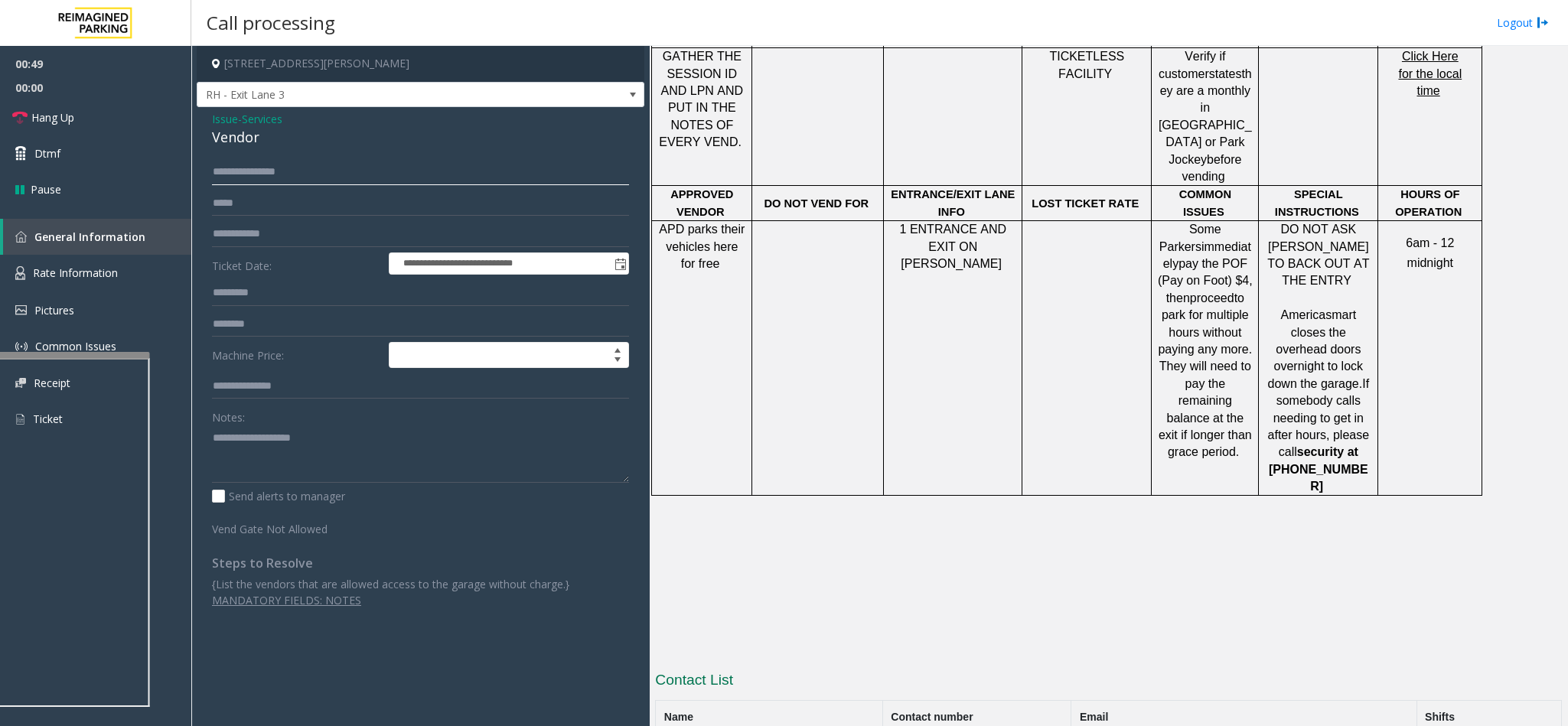
scroll to position [459, 0]
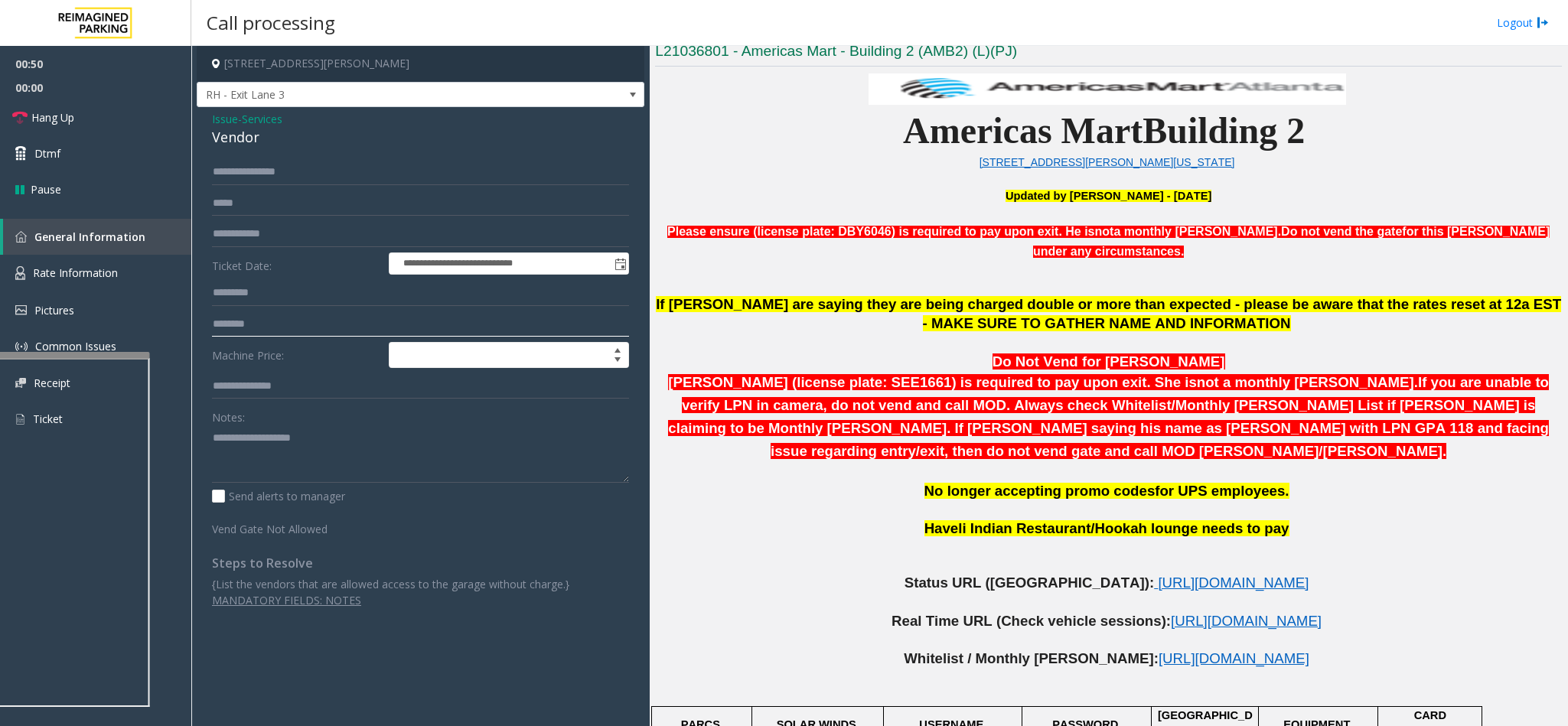
click at [262, 319] on input "text" at bounding box center [420, 324] width 417 height 26
type input "*"
type input "**********"
click at [225, 139] on div "Vendor" at bounding box center [420, 138] width 417 height 21
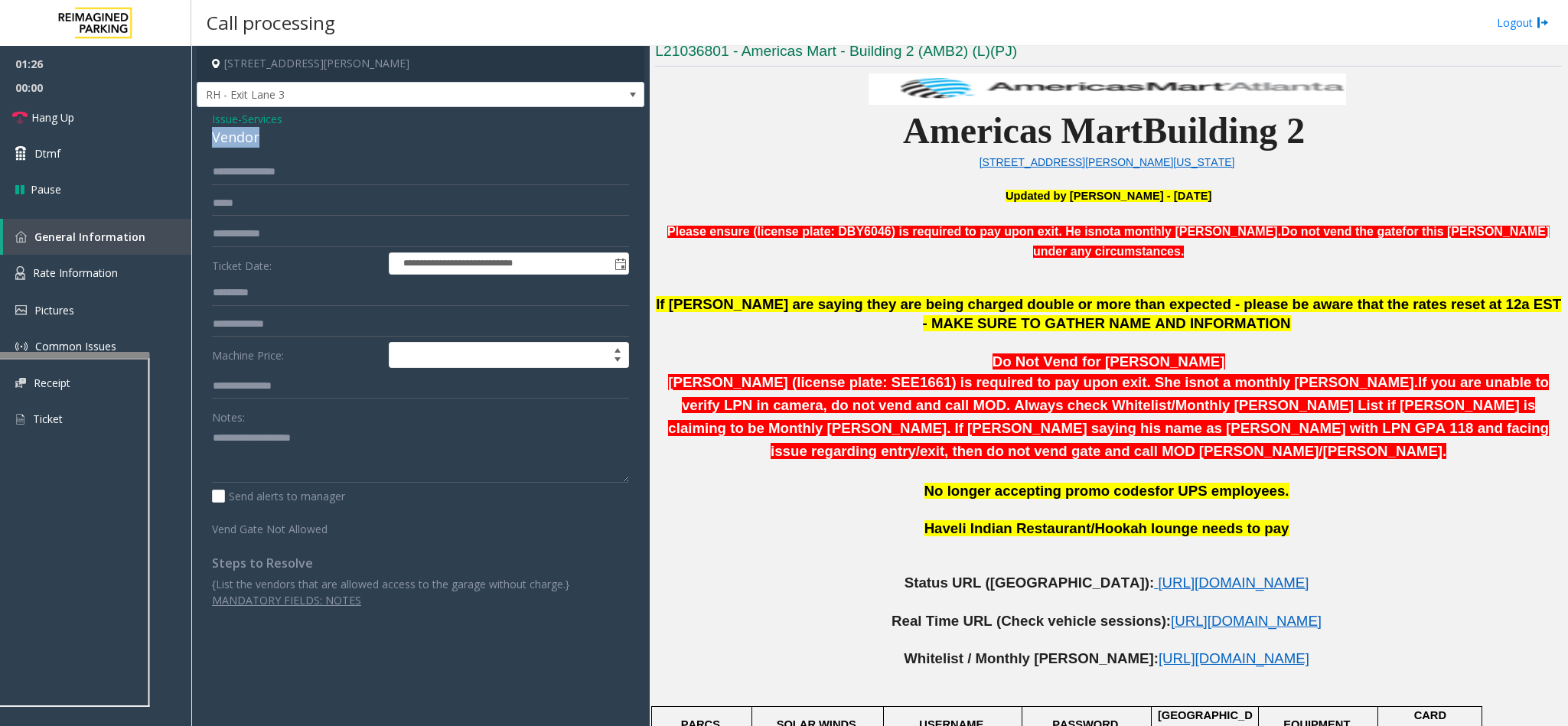
click at [225, 139] on div "Vendor" at bounding box center [420, 138] width 417 height 21
copy div "Vendor"
click at [248, 455] on textarea at bounding box center [420, 455] width 417 height 57
paste textarea "******"
click at [46, 121] on span "Hang Up" at bounding box center [53, 117] width 43 height 16
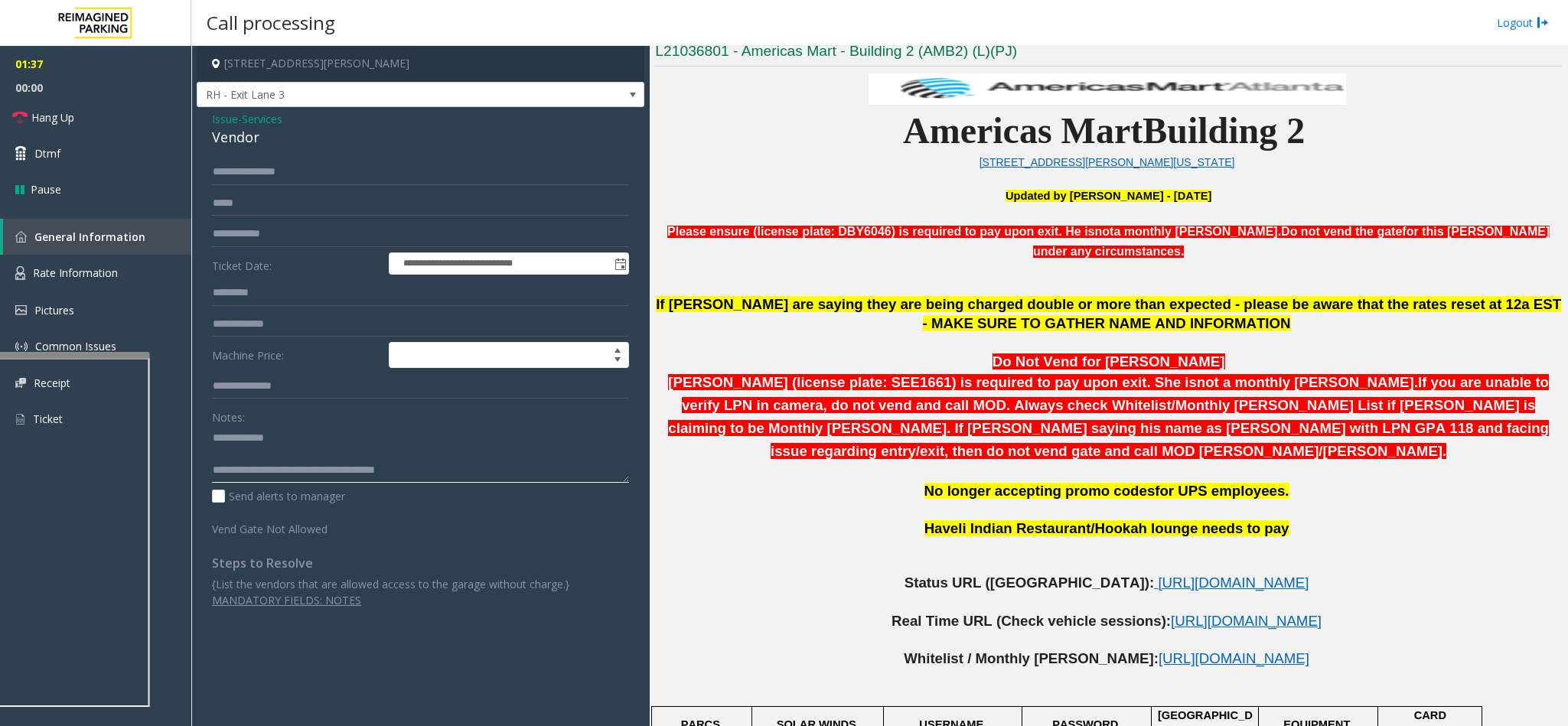
click at [312, 448] on textarea at bounding box center [420, 455] width 417 height 57
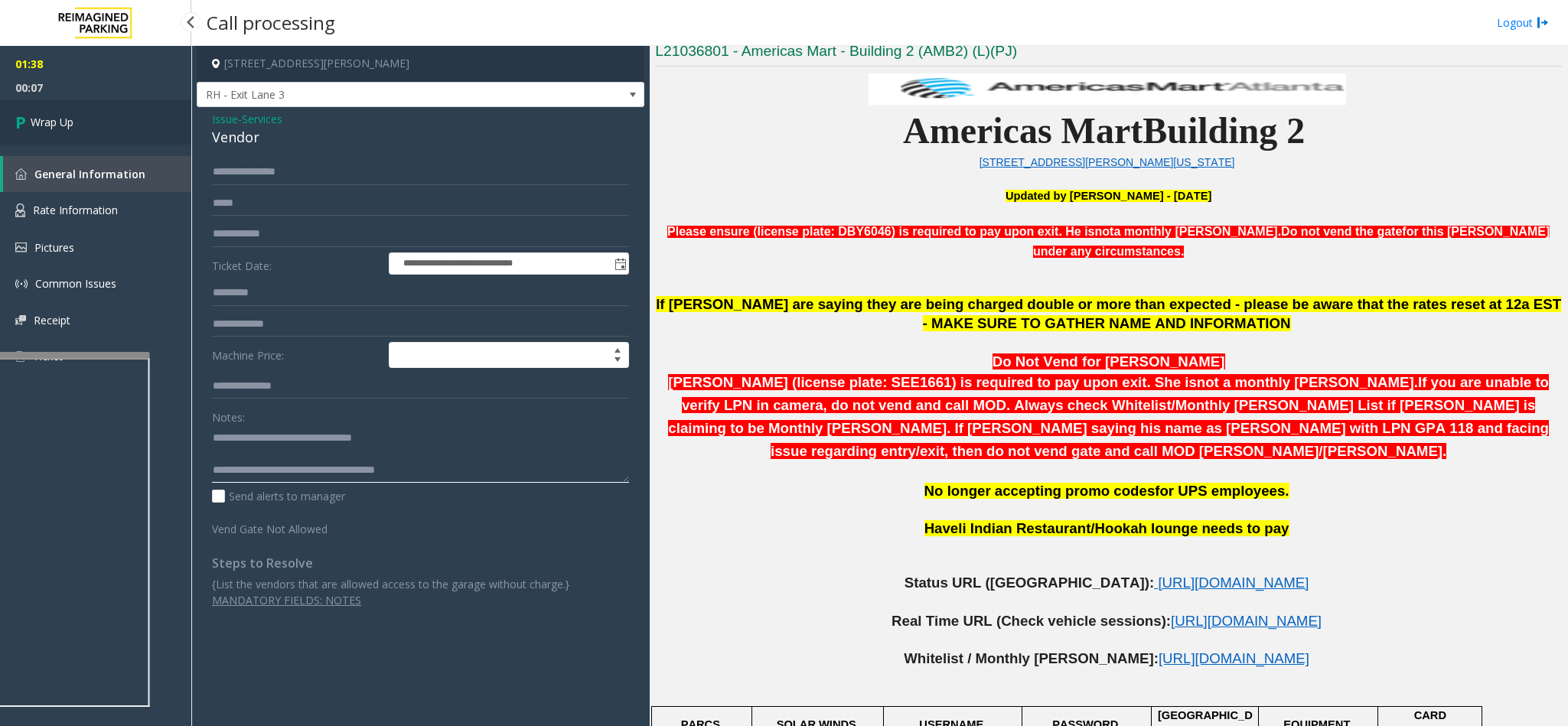
type textarea "**********"
click at [46, 129] on span "Wrap Up" at bounding box center [52, 121] width 43 height 16
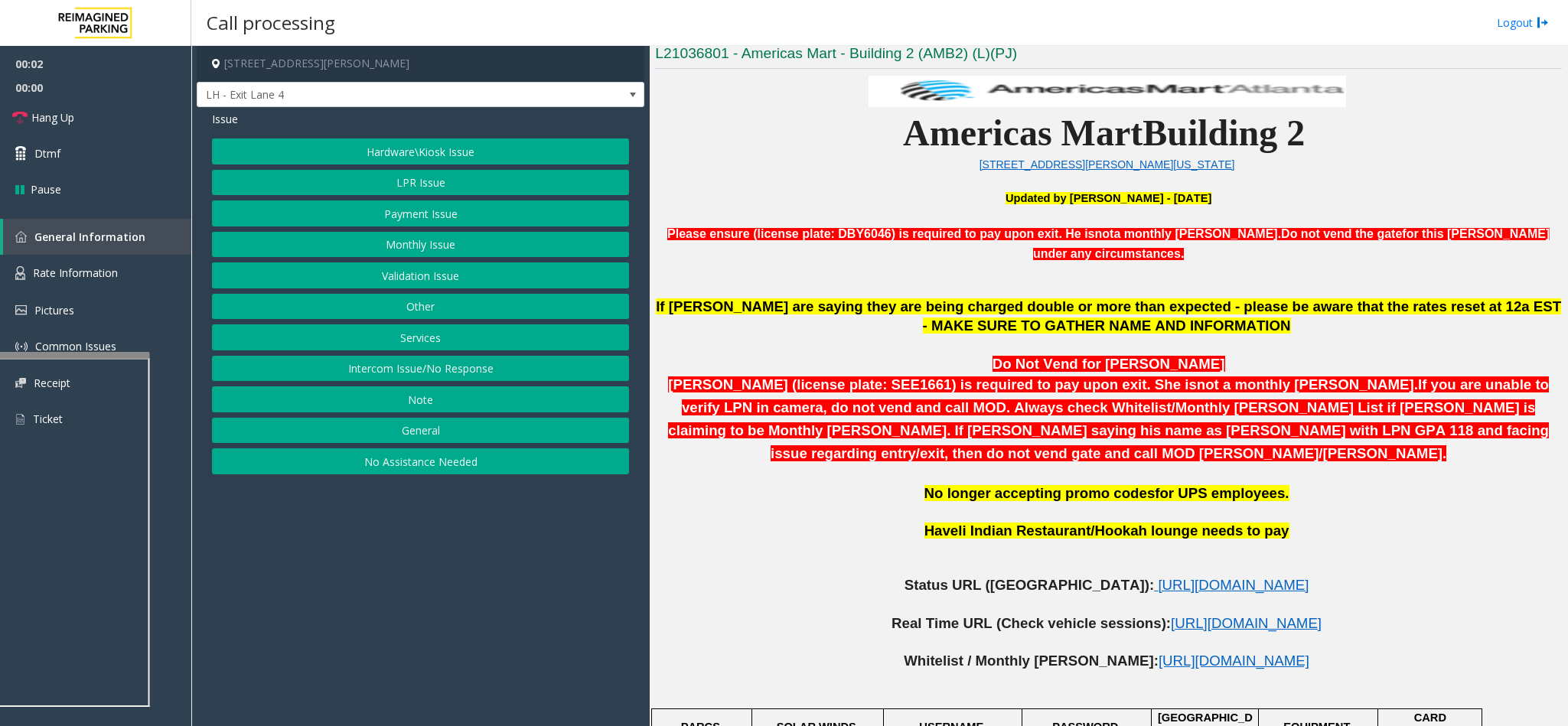
scroll to position [459, 0]
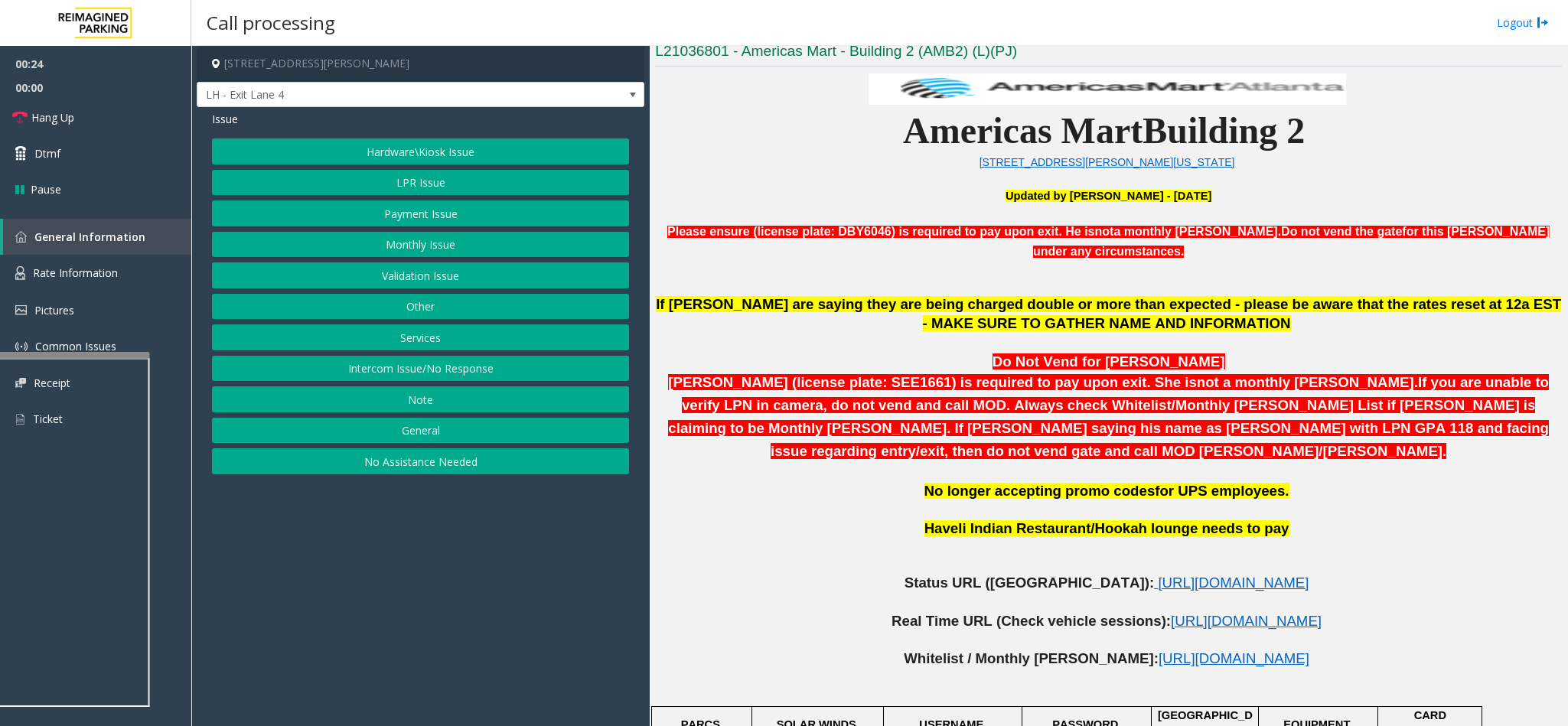
click at [415, 183] on button "LPR Issue" at bounding box center [420, 182] width 417 height 26
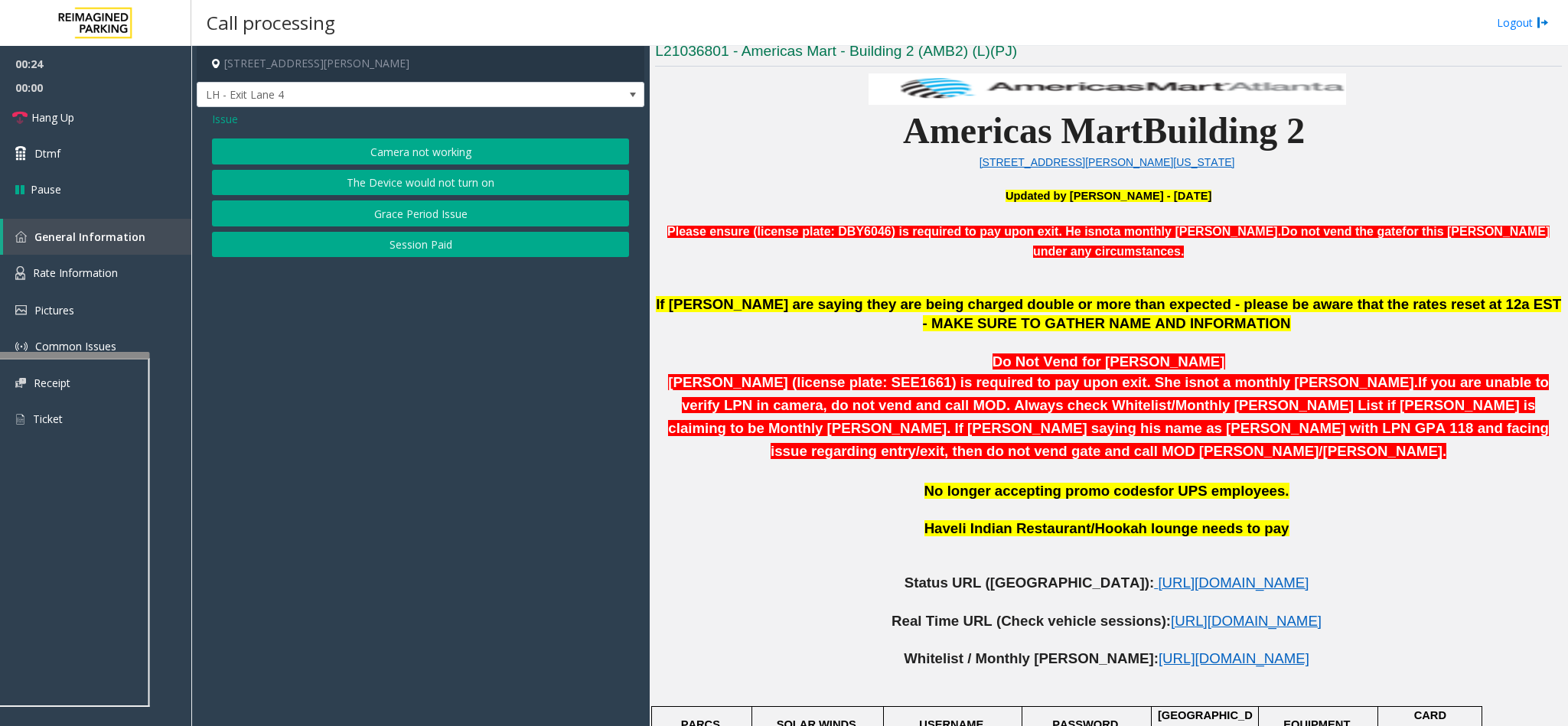
click at [410, 152] on button "Camera not working" at bounding box center [420, 151] width 417 height 26
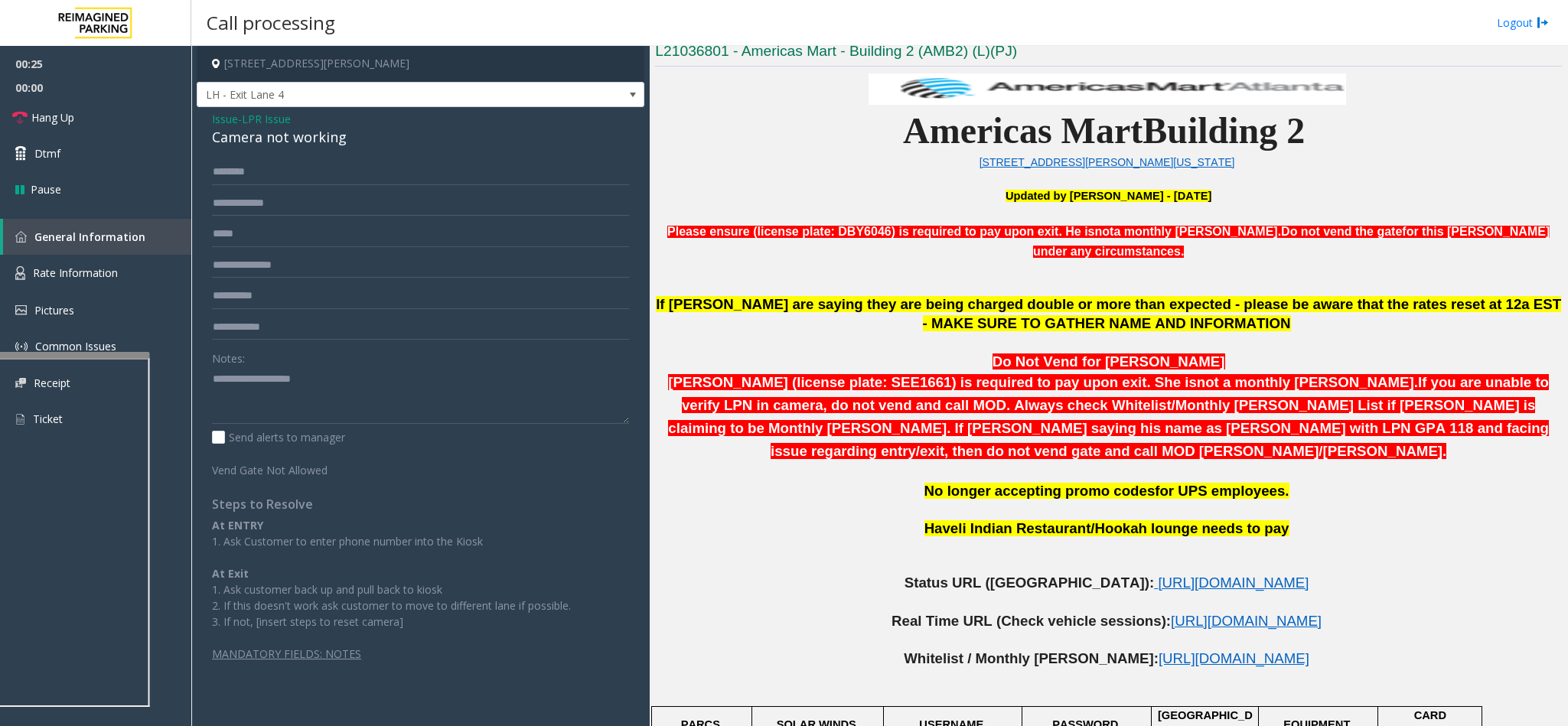
click at [268, 140] on div "Camera not working" at bounding box center [420, 138] width 417 height 21
copy div "Camera not working"
click at [276, 382] on textarea at bounding box center [420, 395] width 417 height 57
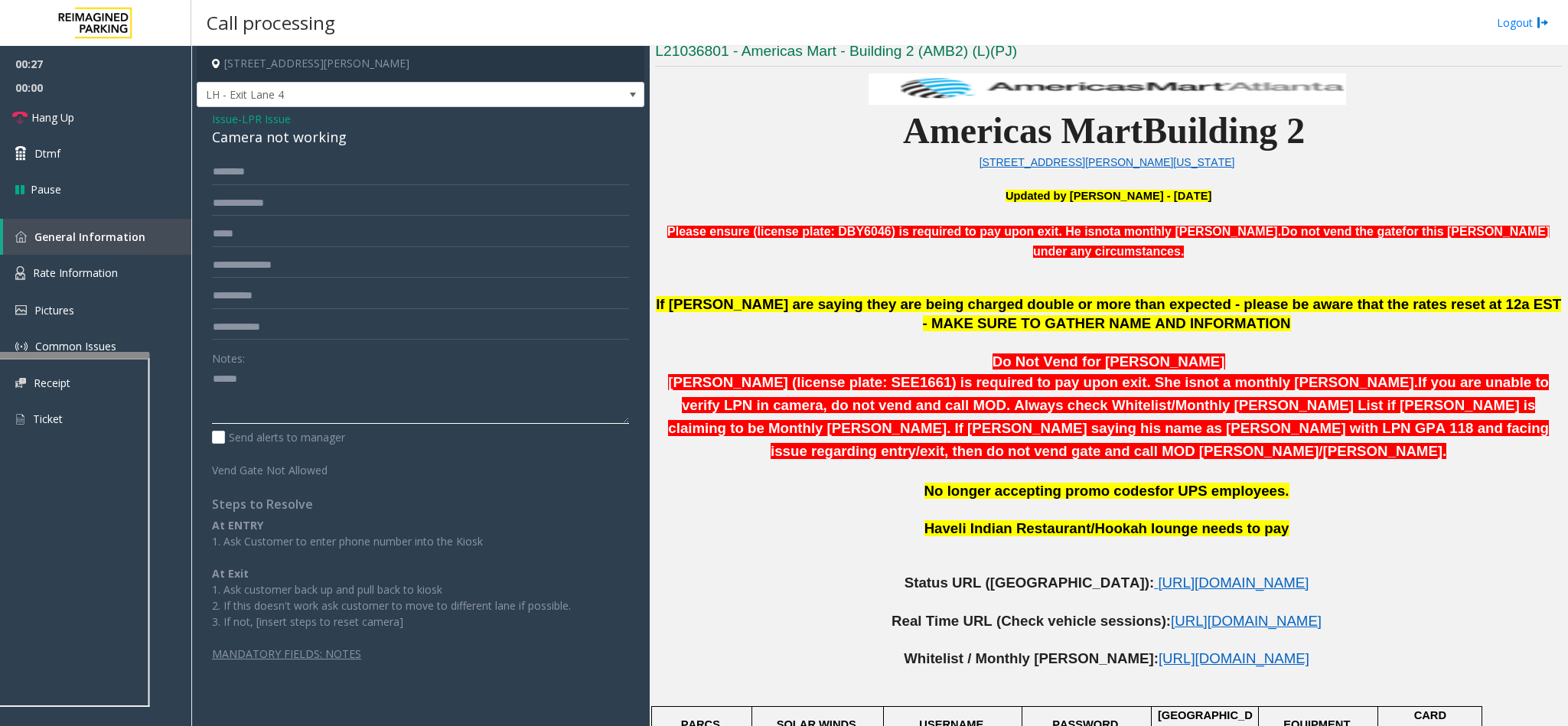
paste textarea "**********"
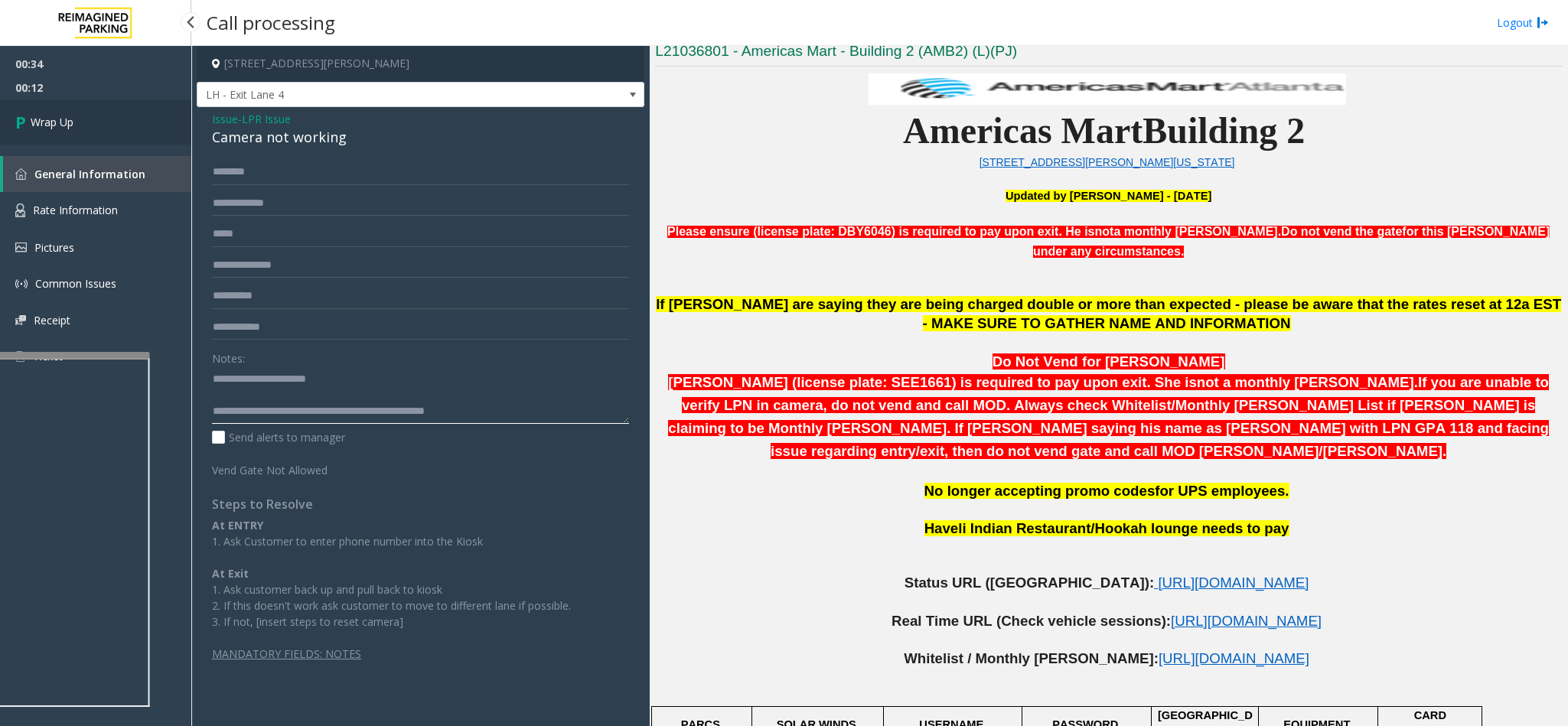
type textarea "**********"
click at [137, 104] on link "Wrap Up" at bounding box center [95, 121] width 191 height 45
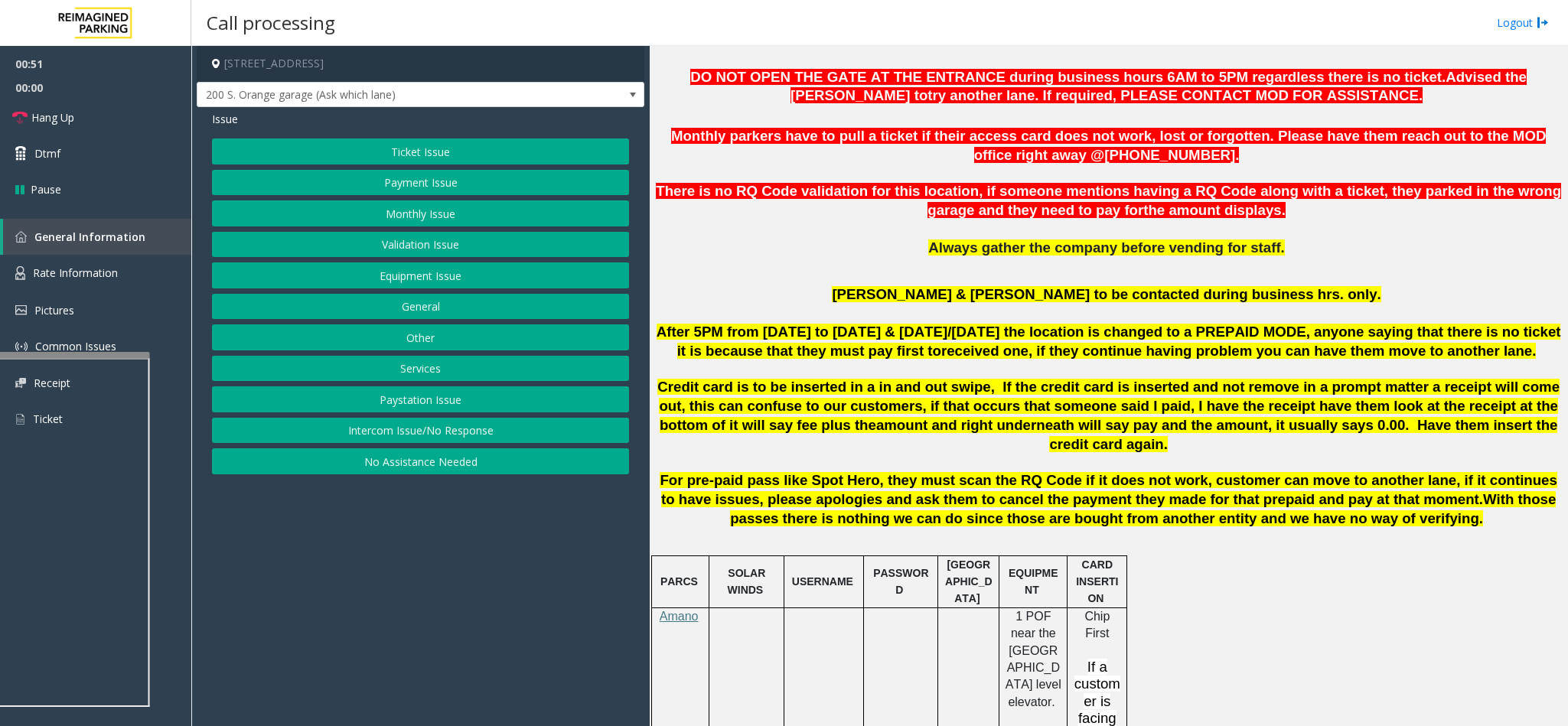
scroll to position [584, 0]
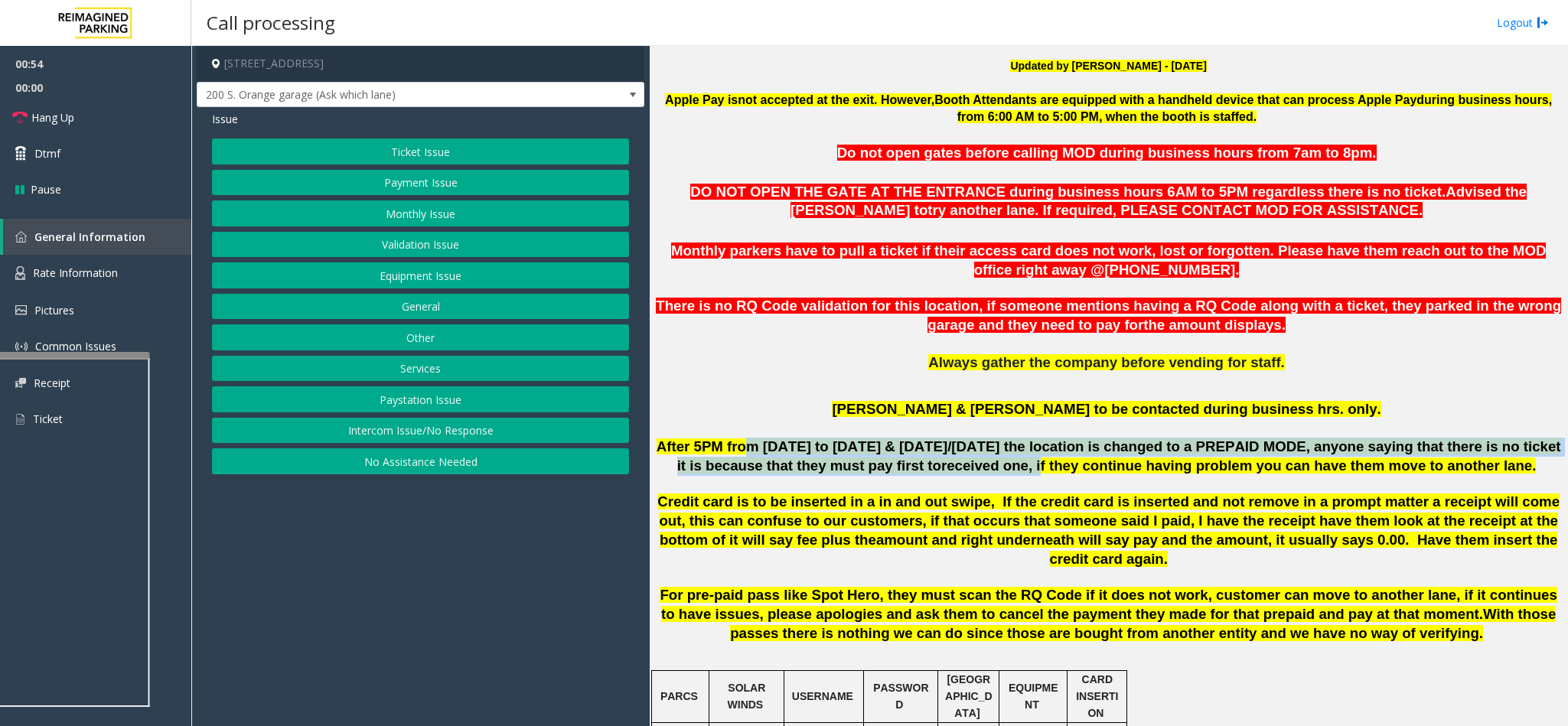
drag, startPoint x: 749, startPoint y: 453, endPoint x: 997, endPoint y: 469, distance: 248.5
click at [997, 469] on span "After 5PM from Monday to Friday & Saturday/Sunday the location is changed to a …" at bounding box center [1109, 456] width 904 height 35
click at [997, 469] on span "received one, if they continue having problem you can have them move to another…" at bounding box center [1239, 465] width 595 height 16
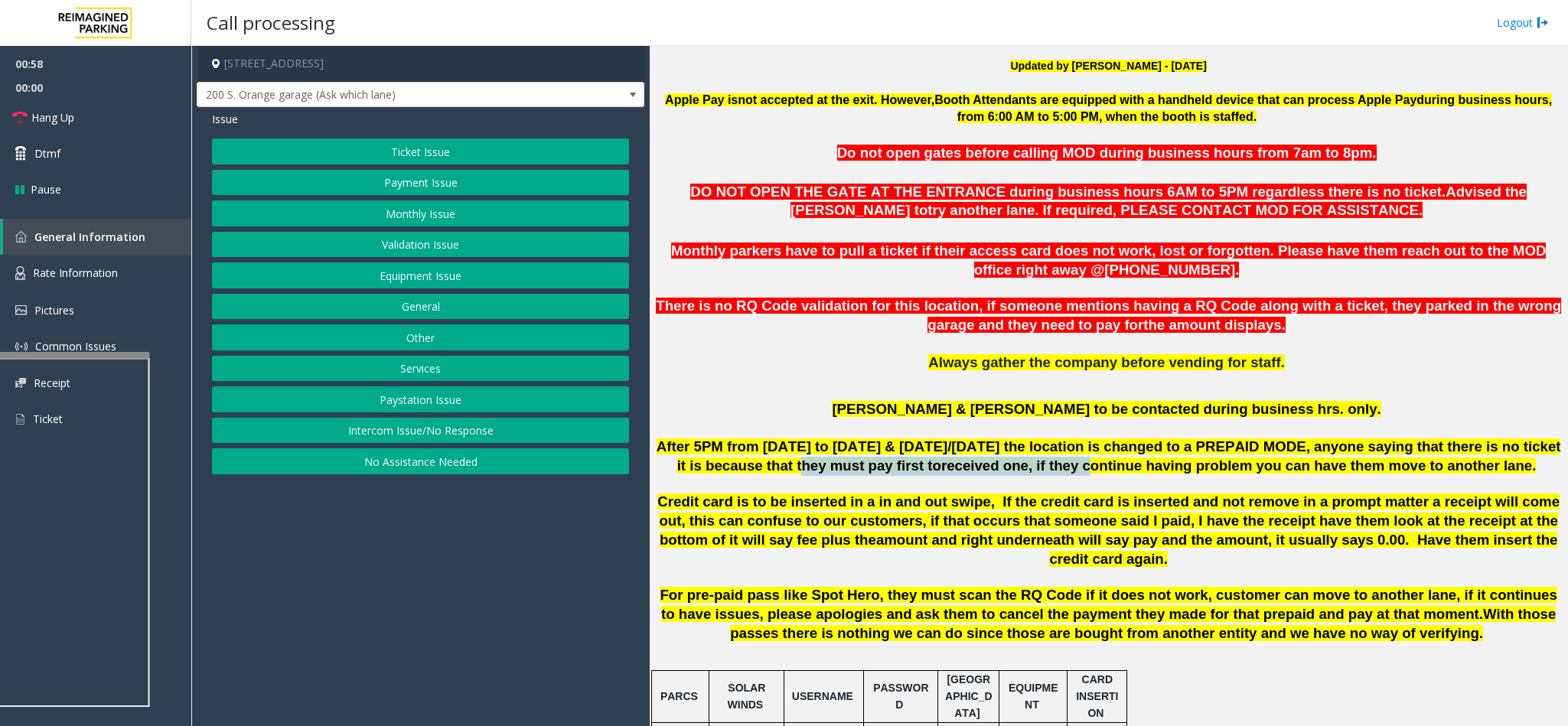
drag, startPoint x: 781, startPoint y: 462, endPoint x: 1040, endPoint y: 476, distance: 259.4
click at [1040, 474] on span "After 5PM from Monday to Friday & Saturday/Sunday the location is changed to a …" at bounding box center [1109, 456] width 904 height 35
click at [1119, 464] on span "received one, if they continue having problem you can have them move to another…" at bounding box center [1239, 465] width 595 height 16
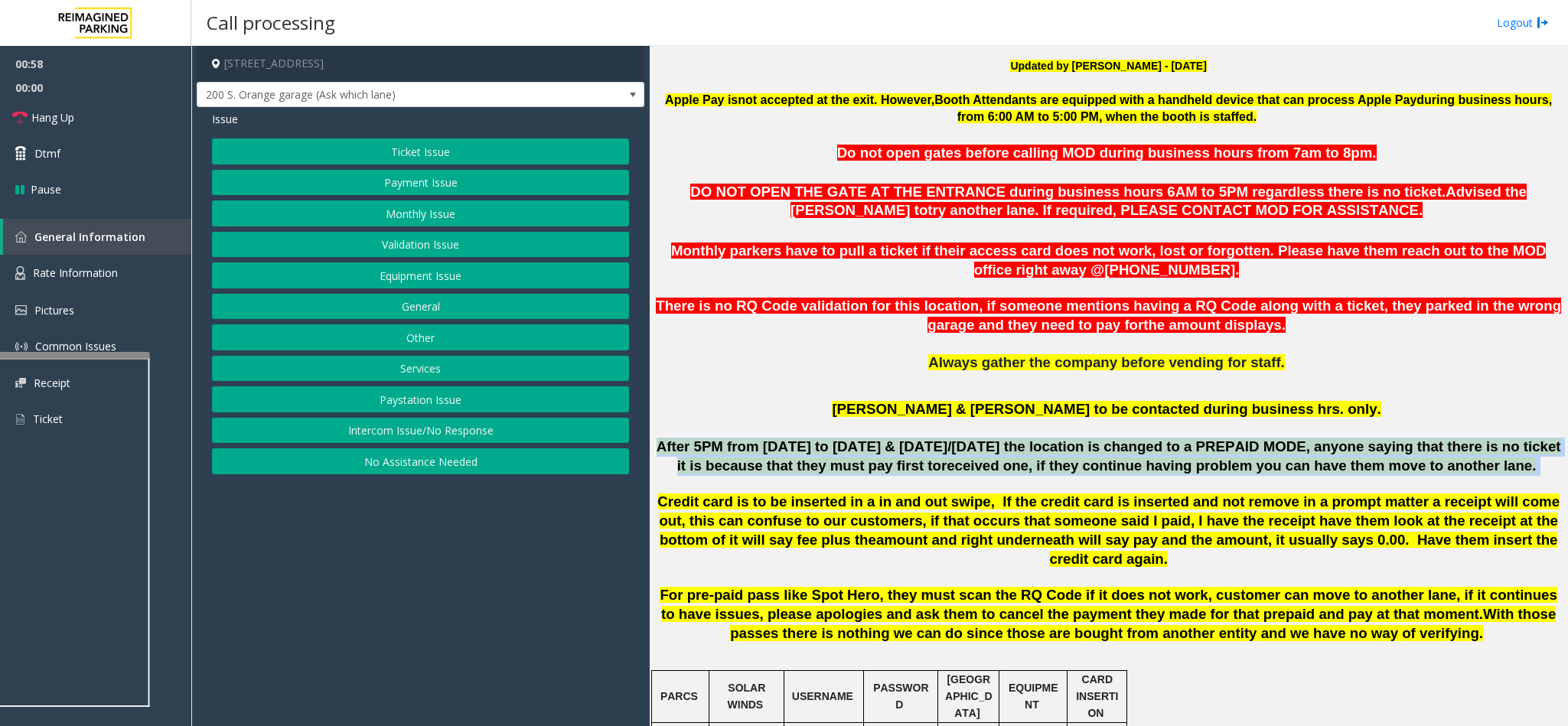
click at [1119, 464] on span "received one, if they continue having problem you can have them move to another…" at bounding box center [1239, 465] width 595 height 16
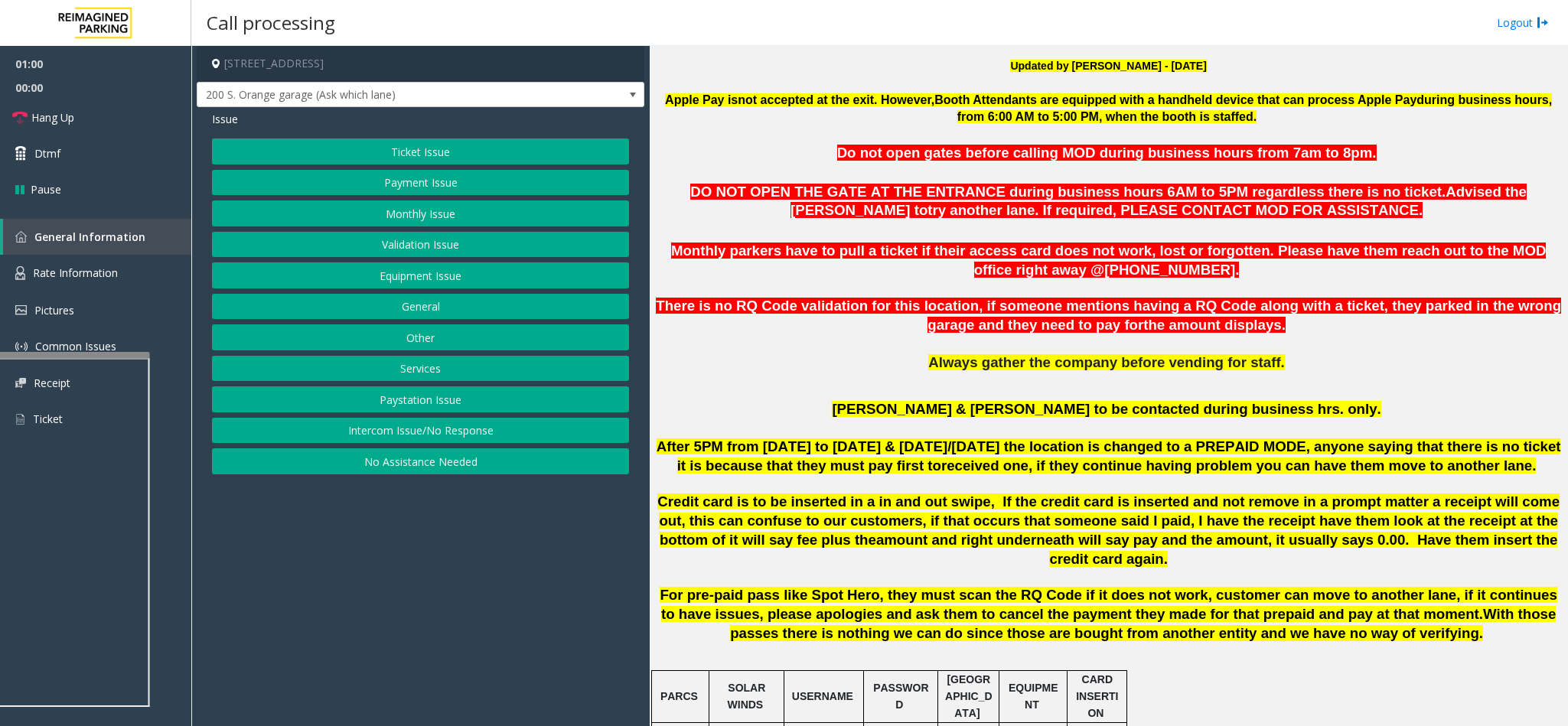
click at [1126, 482] on p at bounding box center [1109, 484] width 907 height 17
click at [399, 147] on button "Ticket Issue" at bounding box center [420, 151] width 417 height 26
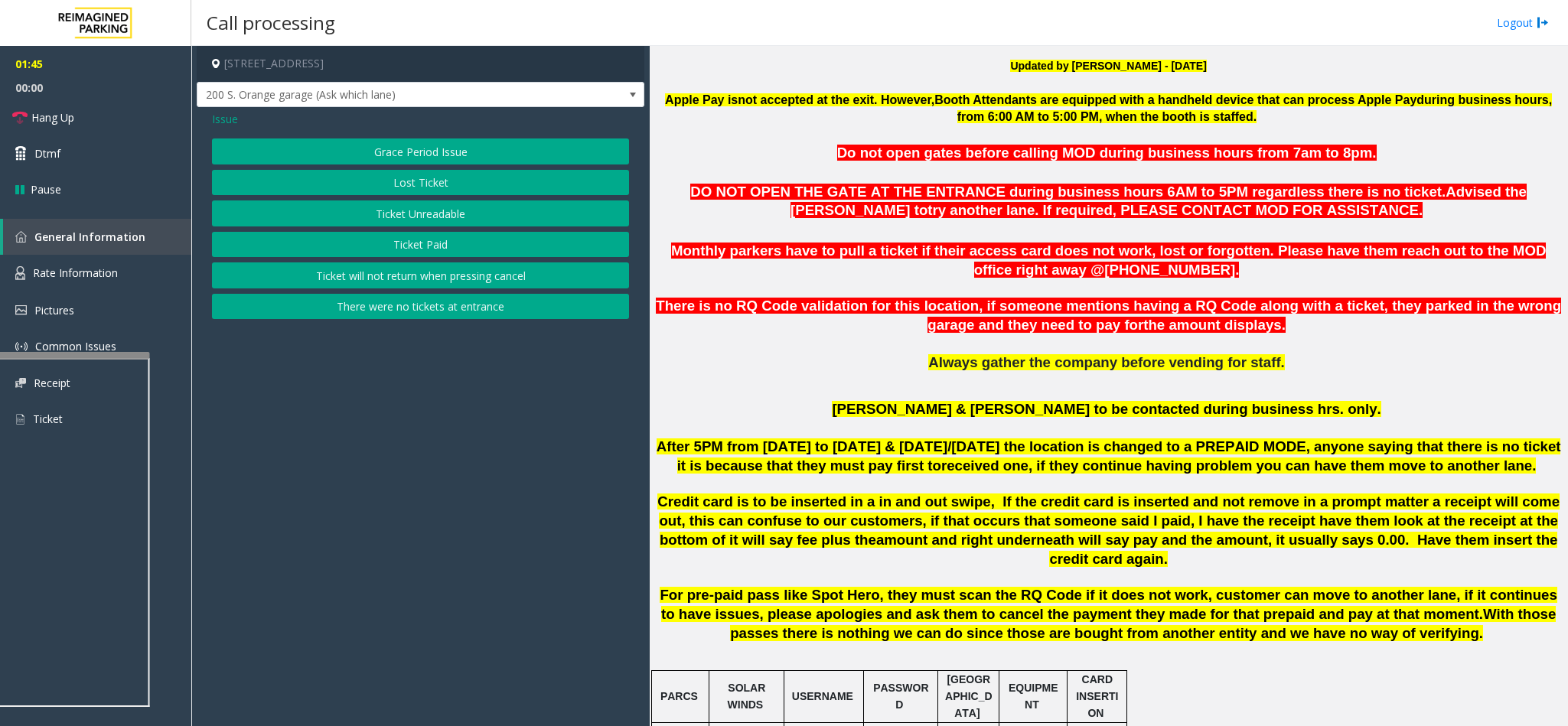
click at [214, 120] on span "Issue" at bounding box center [224, 118] width 26 height 16
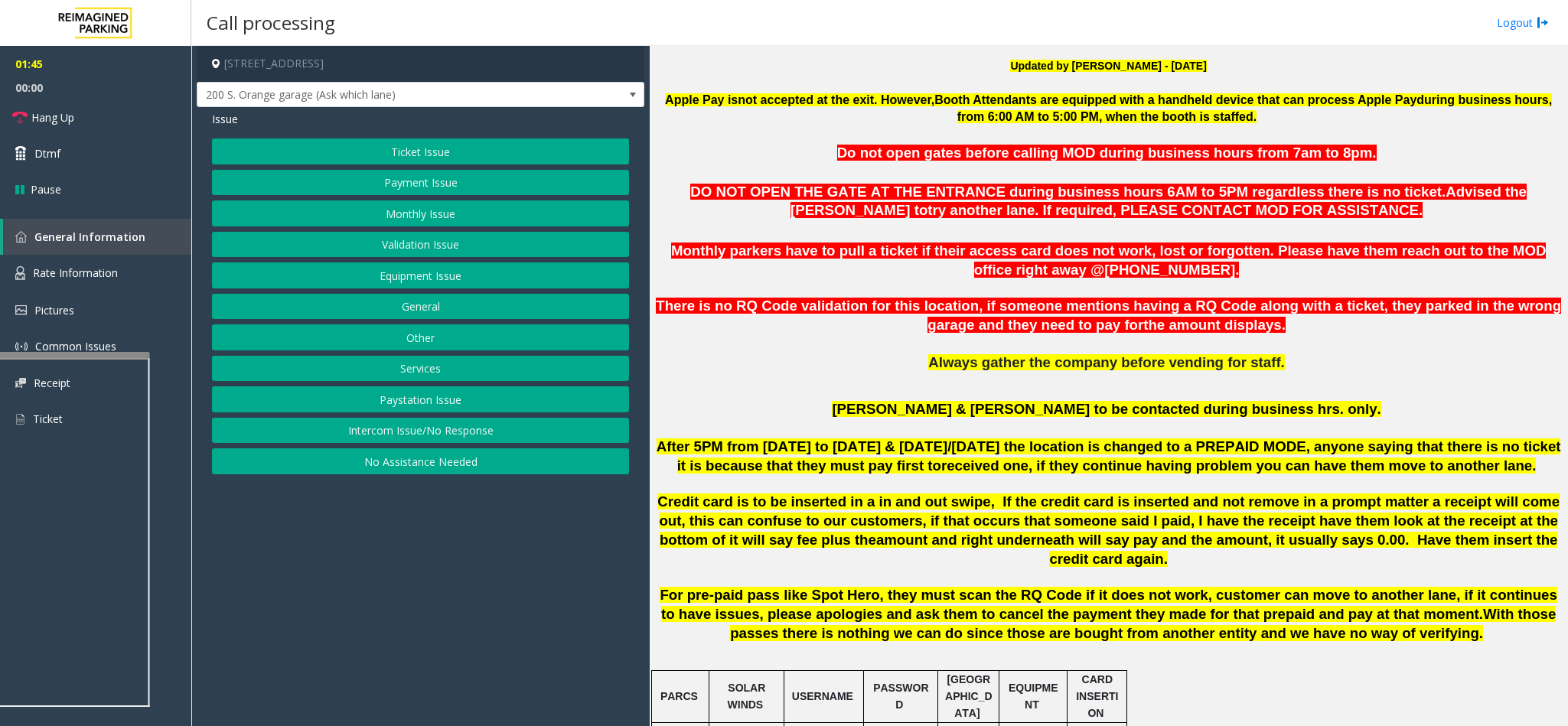
click at [392, 276] on button "Equipment Issue" at bounding box center [420, 275] width 417 height 26
click at [392, 276] on button "Gate / Door Won't Open" at bounding box center [420, 275] width 417 height 26
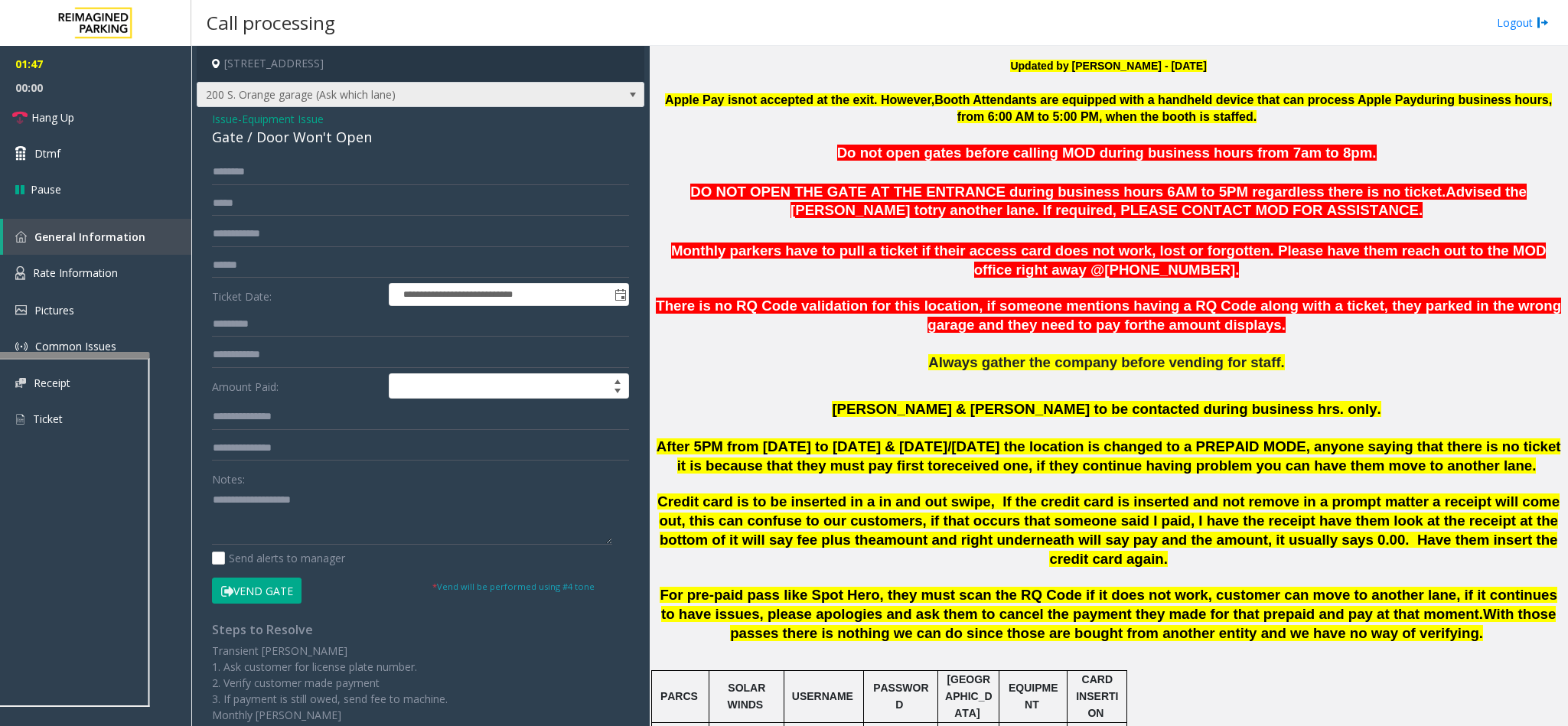
click at [428, 96] on span "200 S. Orange garage (Ask which lane)" at bounding box center [376, 96] width 357 height 25
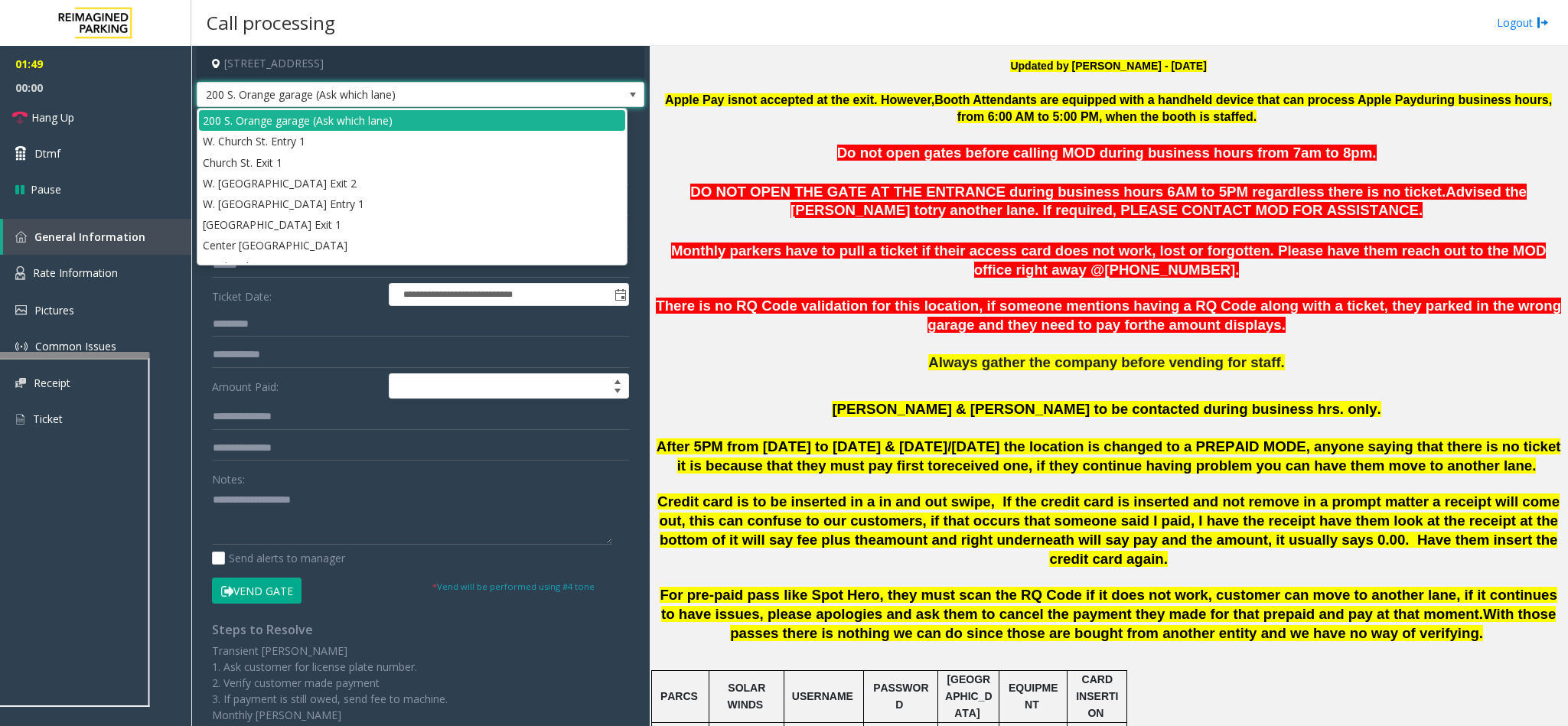
click at [428, 96] on span "200 S. Orange garage (Ask which lane)" at bounding box center [376, 96] width 357 height 25
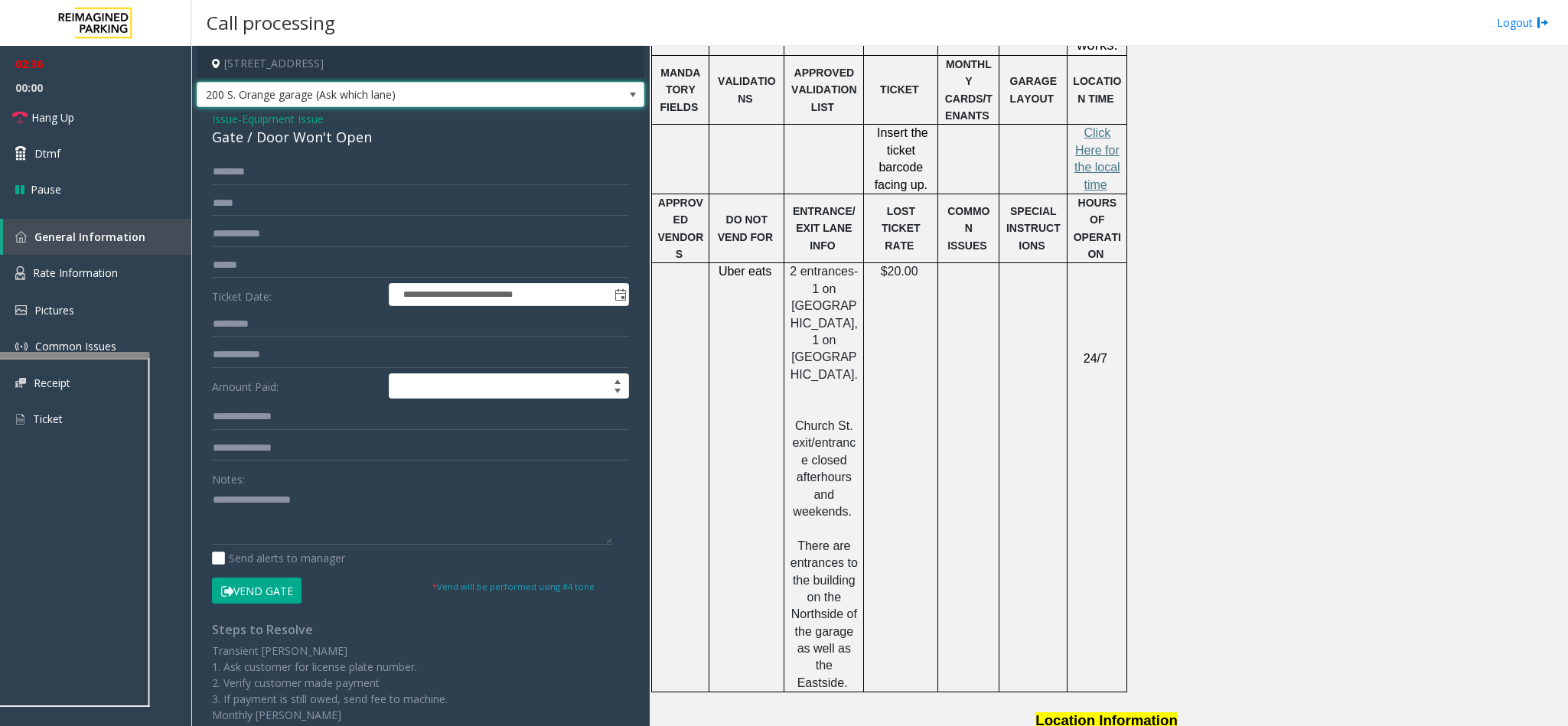
scroll to position [2191, 0]
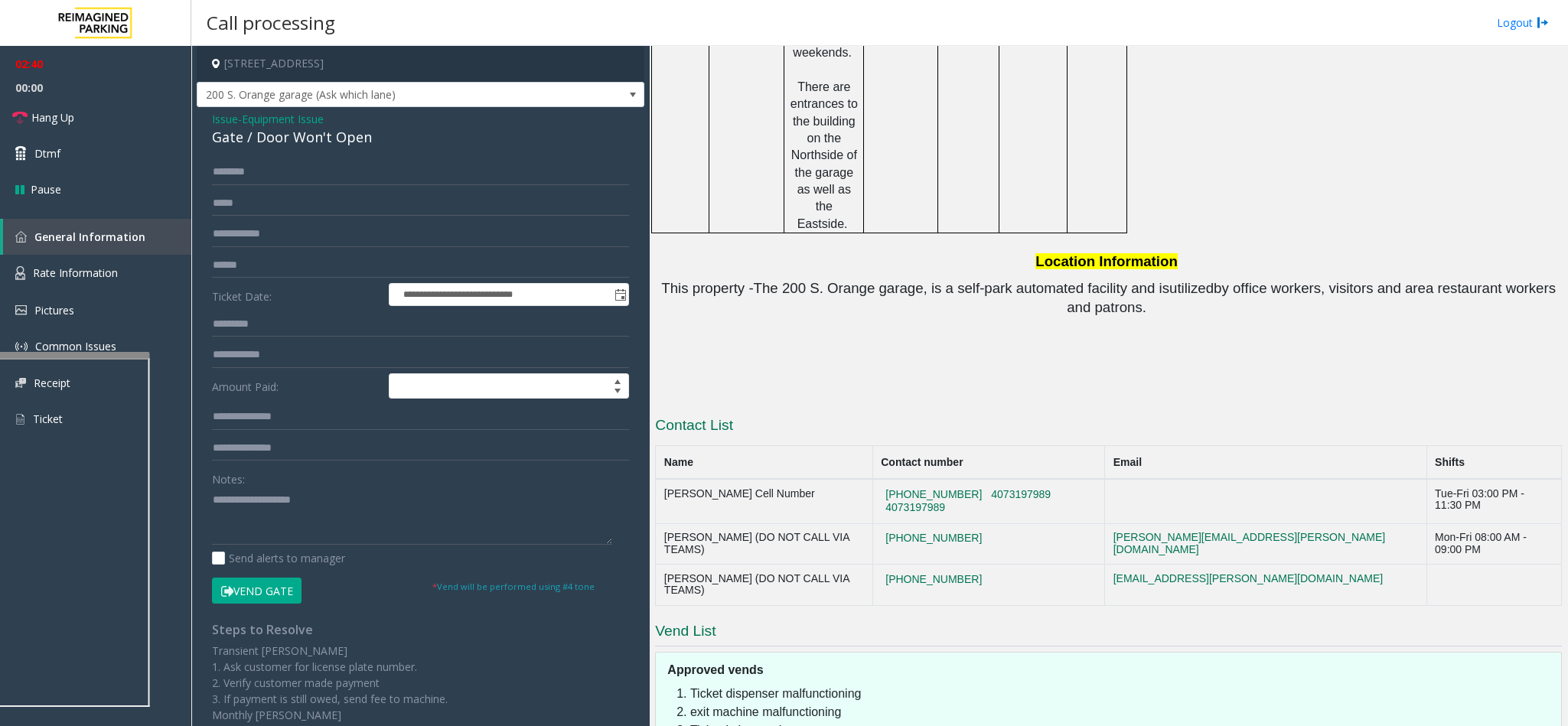
drag, startPoint x: 1144, startPoint y: 337, endPoint x: 1065, endPoint y: 333, distance: 79.1
click at [1065, 480] on td "407-480-8498 4073197989 4073197989" at bounding box center [987, 502] width 232 height 44
copy button "4073197989"
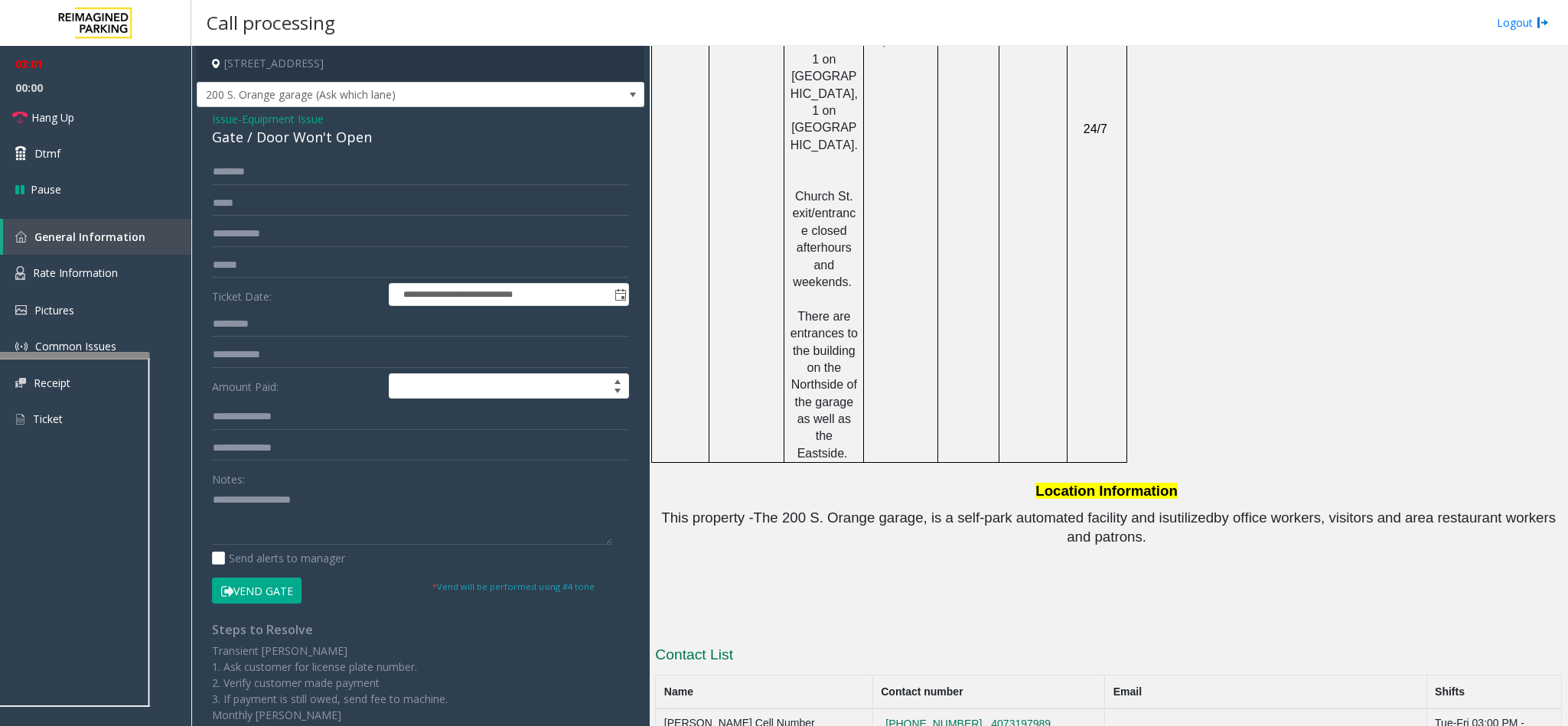
scroll to position [1617, 0]
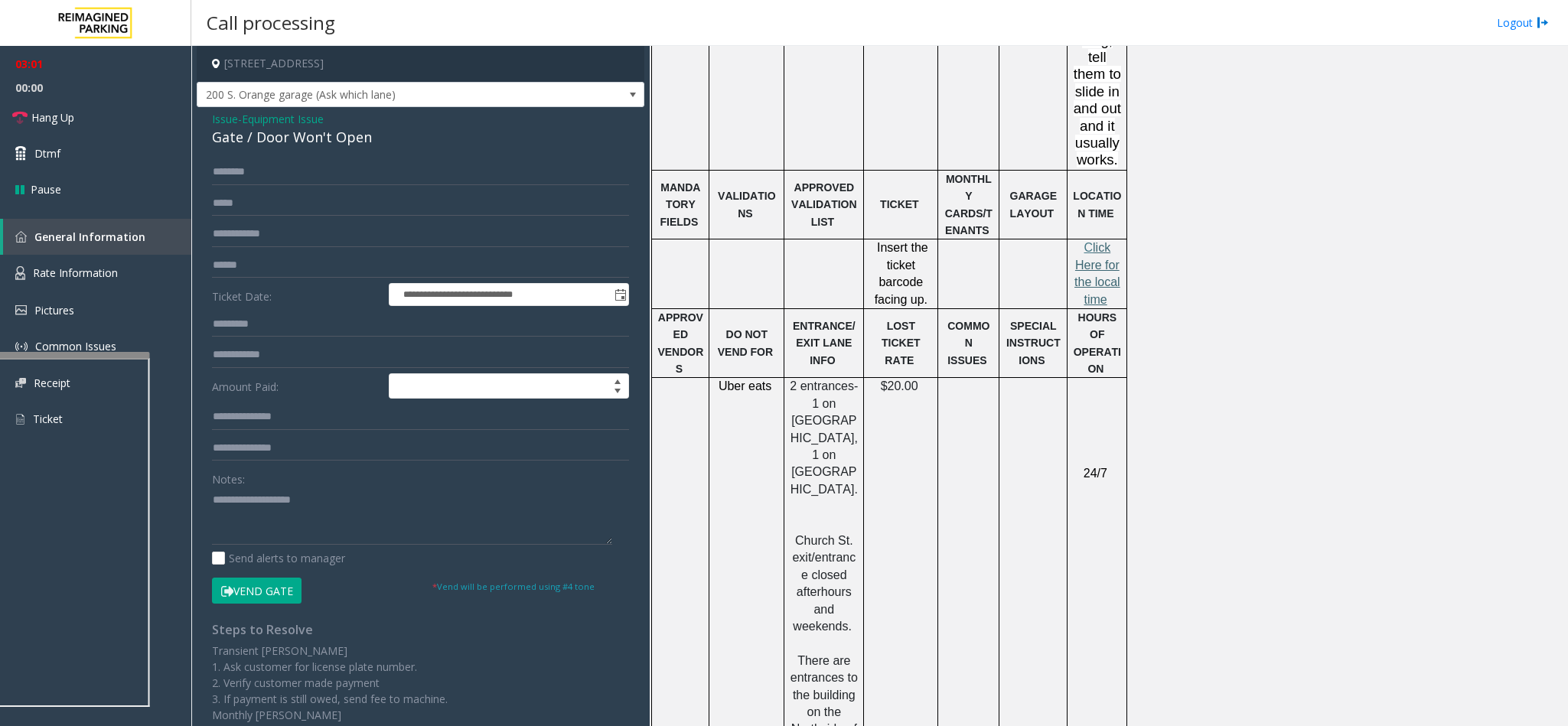
click at [1095, 241] on span "lick Here for the local time" at bounding box center [1097, 272] width 46 height 64
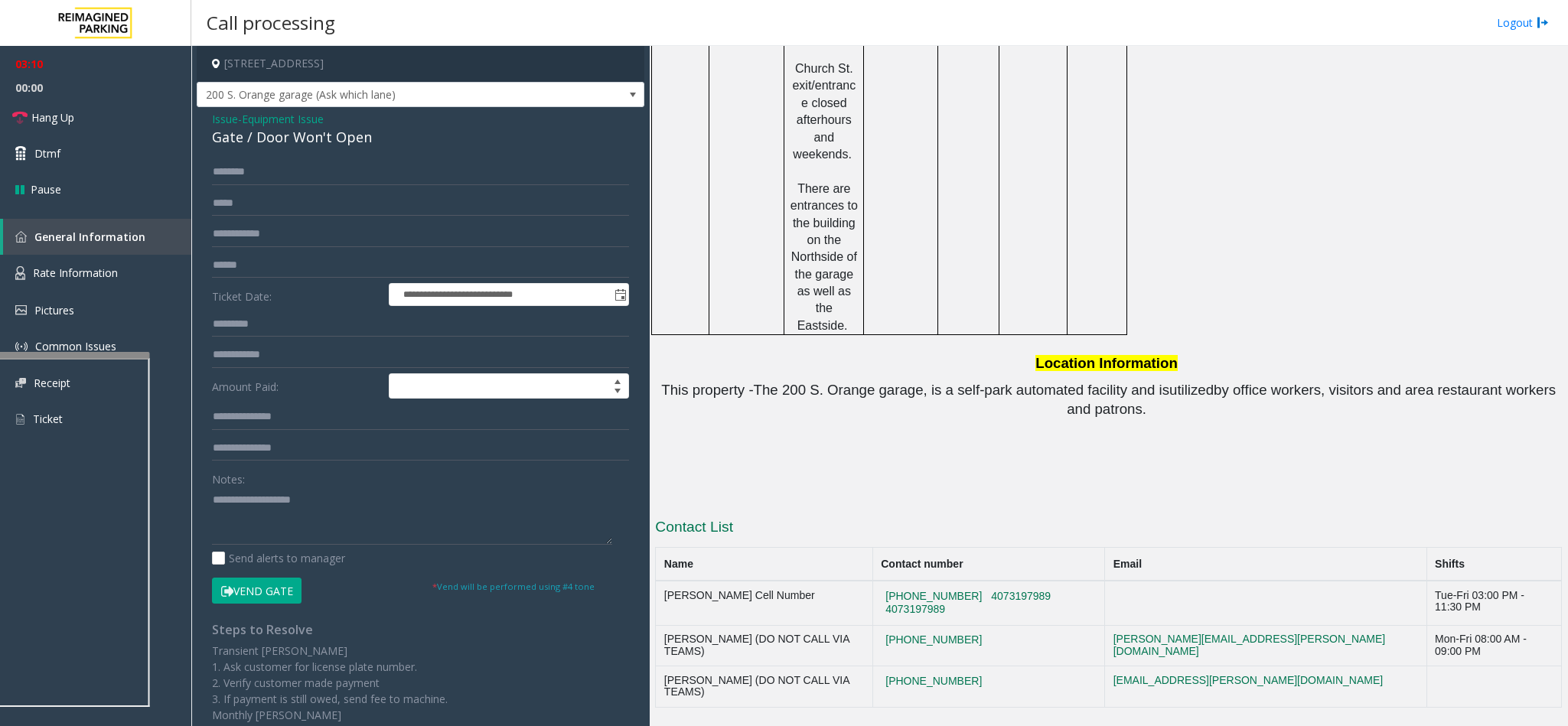
scroll to position [2191, 0]
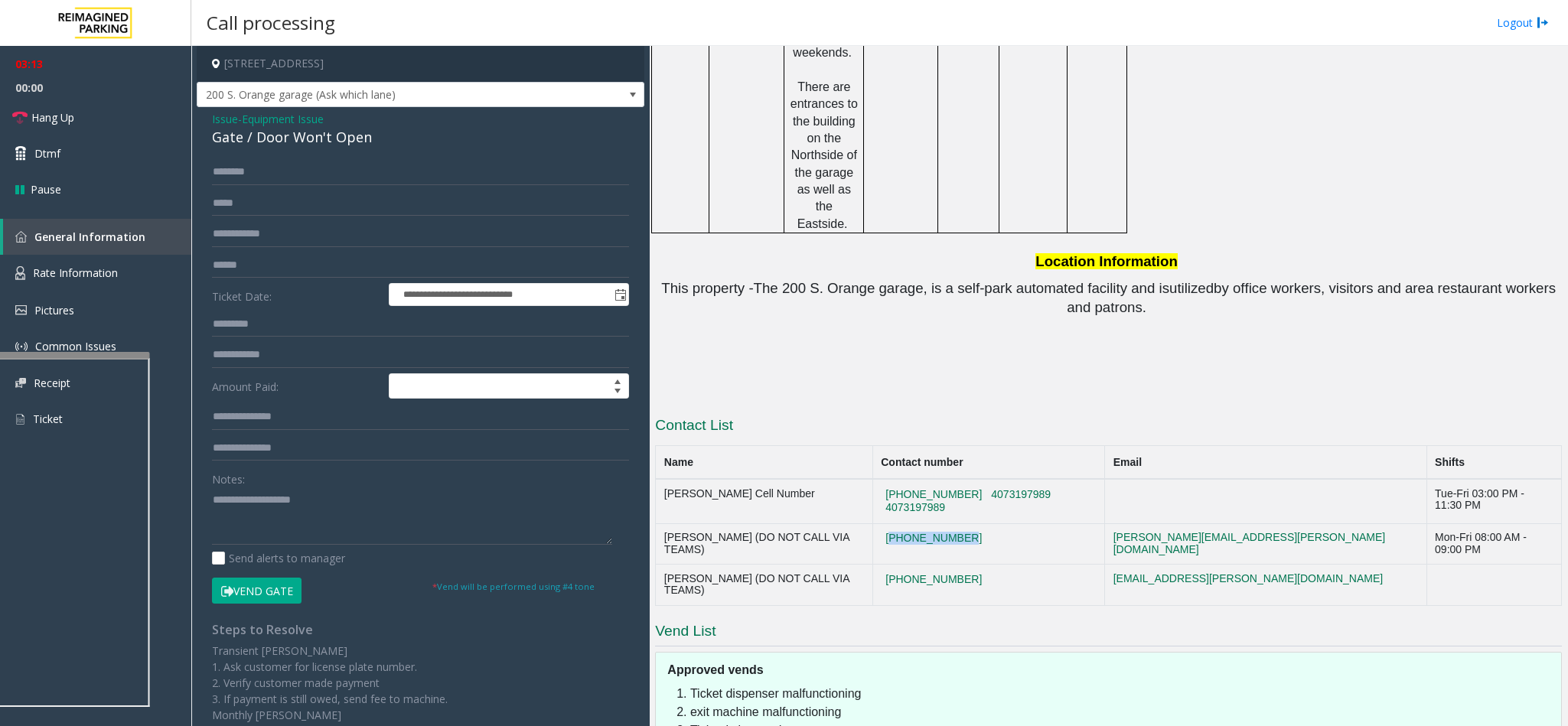
drag, startPoint x: 1042, startPoint y: 374, endPoint x: 907, endPoint y: 371, distance: 135.0
click at [907, 523] on td "407-423-4927" at bounding box center [987, 544] width 232 height 41
copy button "407-423-4927"
drag, startPoint x: 1024, startPoint y: 406, endPoint x: 922, endPoint y: 404, distance: 102.0
click at [922, 565] on td "407-731-3611" at bounding box center [987, 585] width 232 height 41
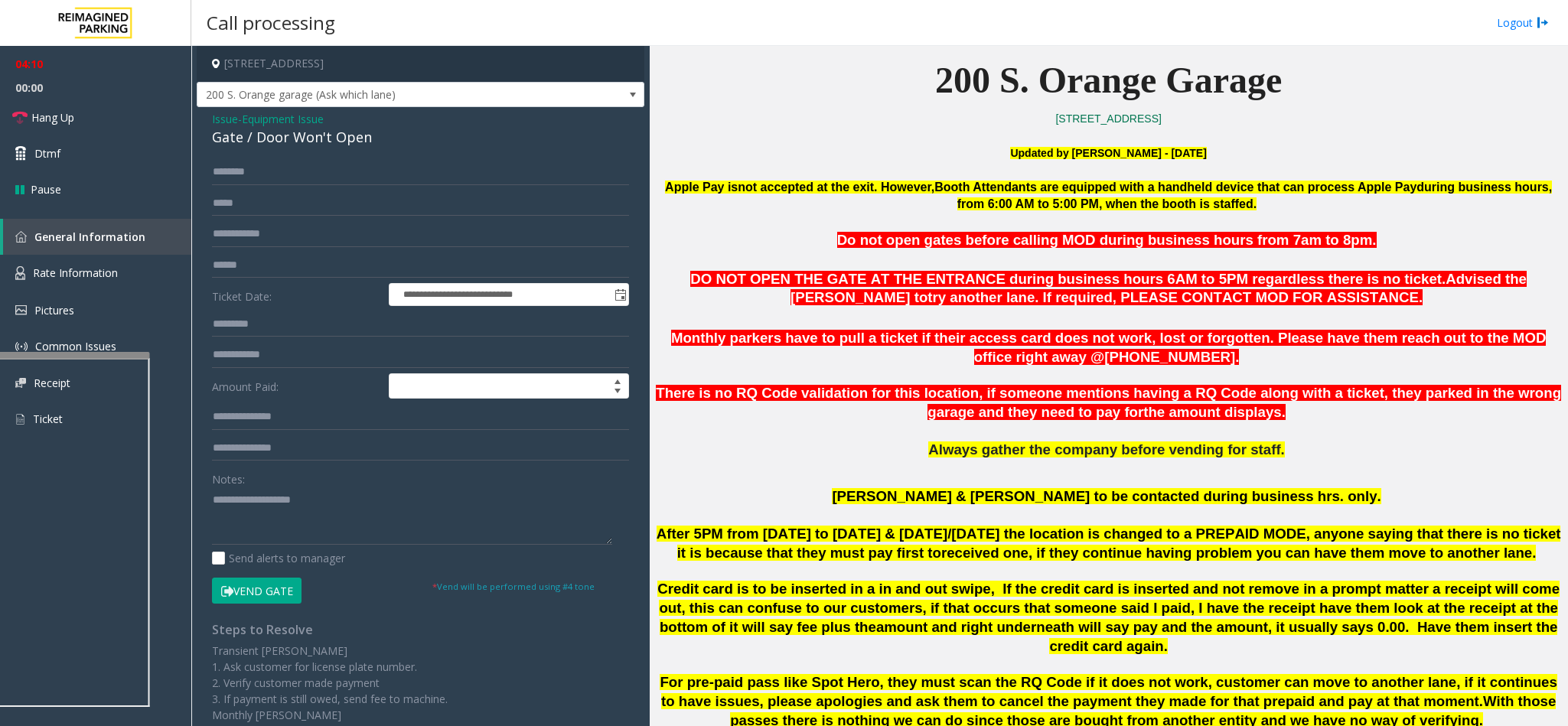
scroll to position [354, 0]
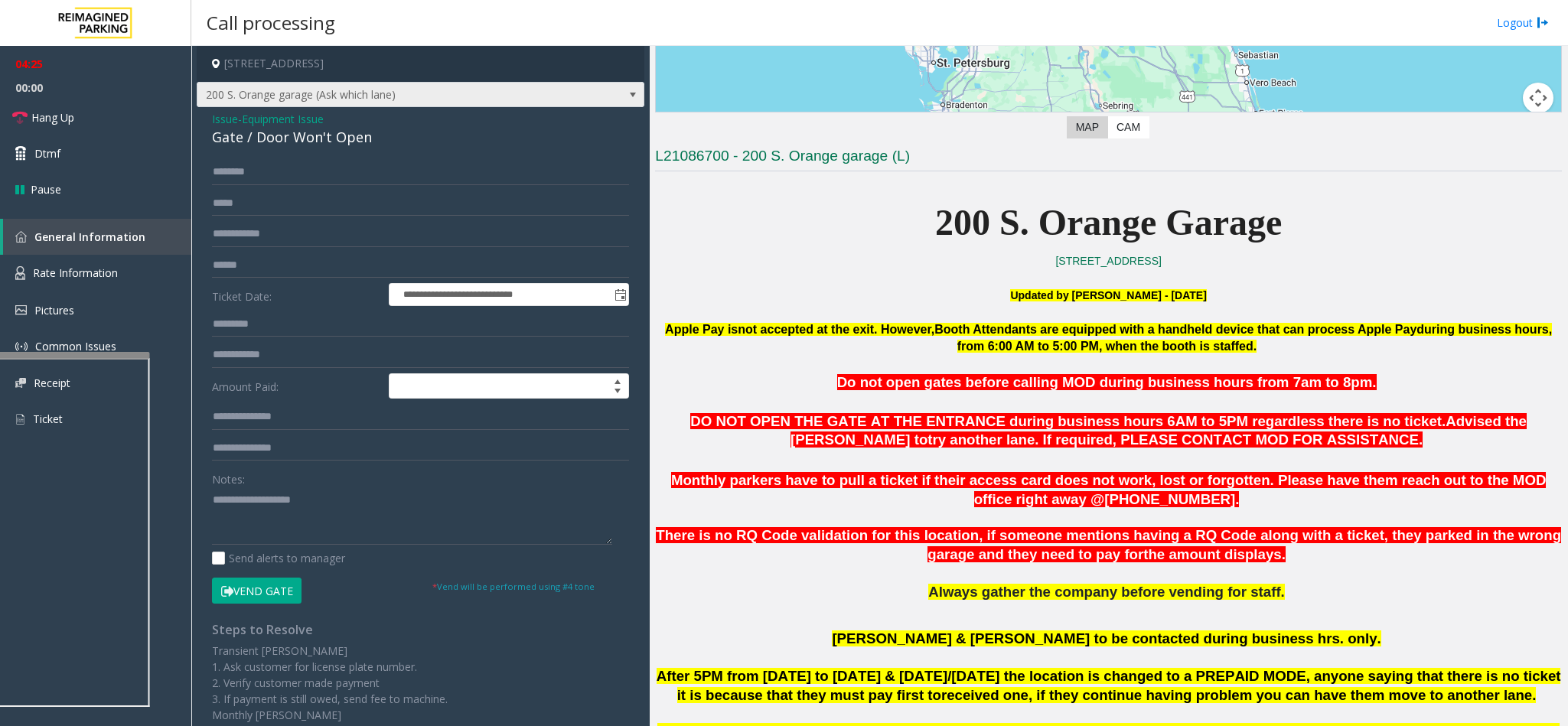
click at [389, 106] on span "200 S. Orange garage (Ask which lane)" at bounding box center [376, 96] width 357 height 25
click at [822, 287] on p "Updated by Sunil Dhyani - 24th June 2025" at bounding box center [1109, 295] width 907 height 17
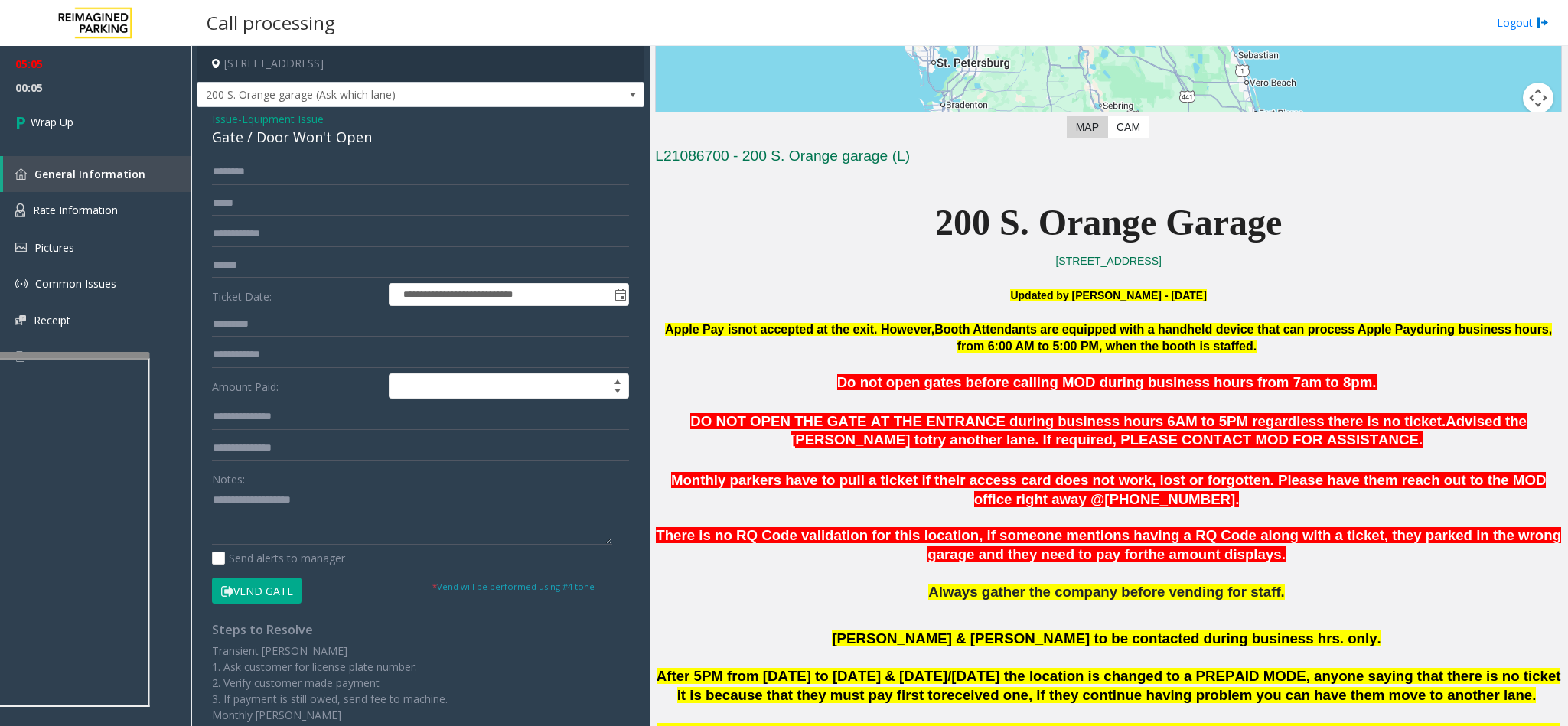
click at [325, 134] on div "Gate / Door Won't Open" at bounding box center [420, 138] width 417 height 21
click at [287, 524] on textarea at bounding box center [412, 516] width 400 height 57
paste textarea "**********"
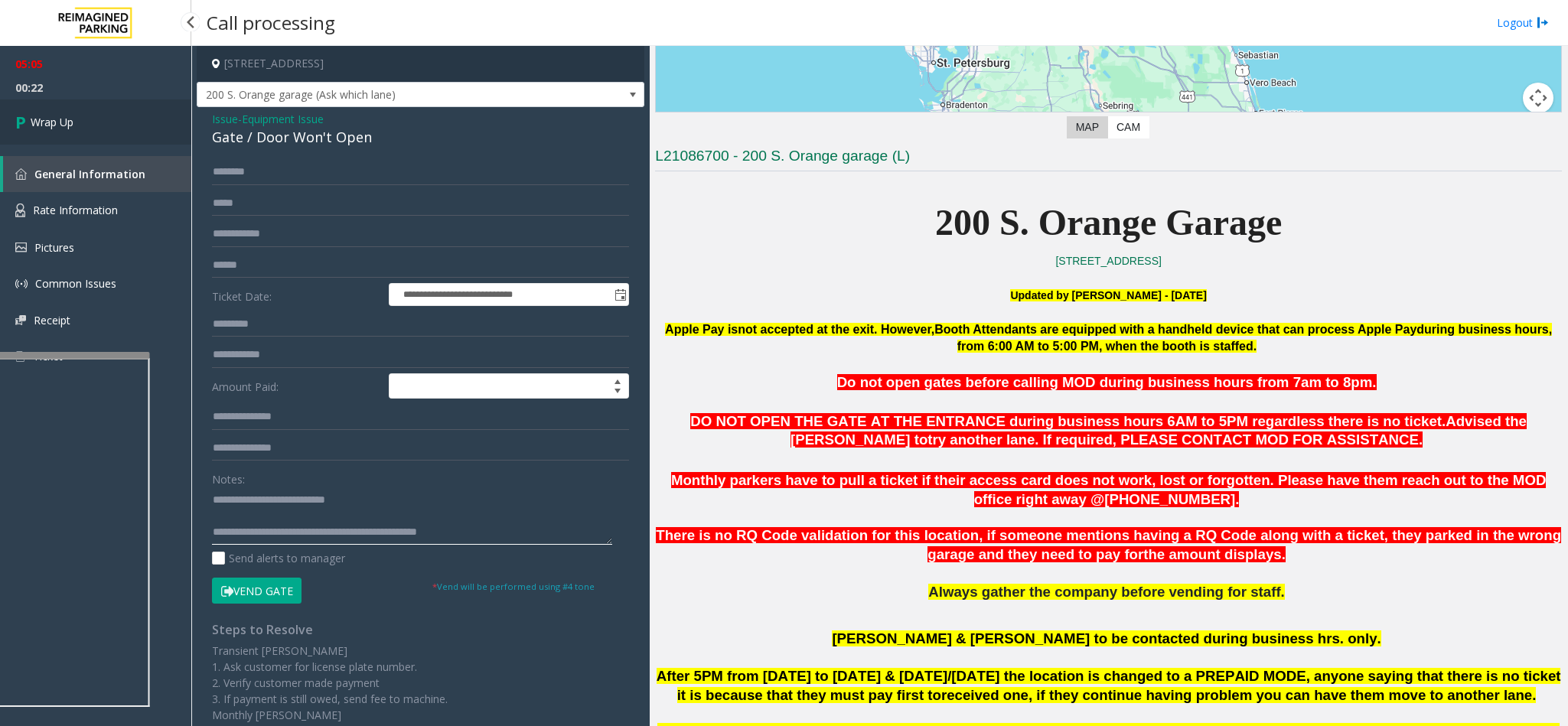
type textarea "**********"
click at [12, 136] on link "Wrap Up" at bounding box center [95, 121] width 191 height 45
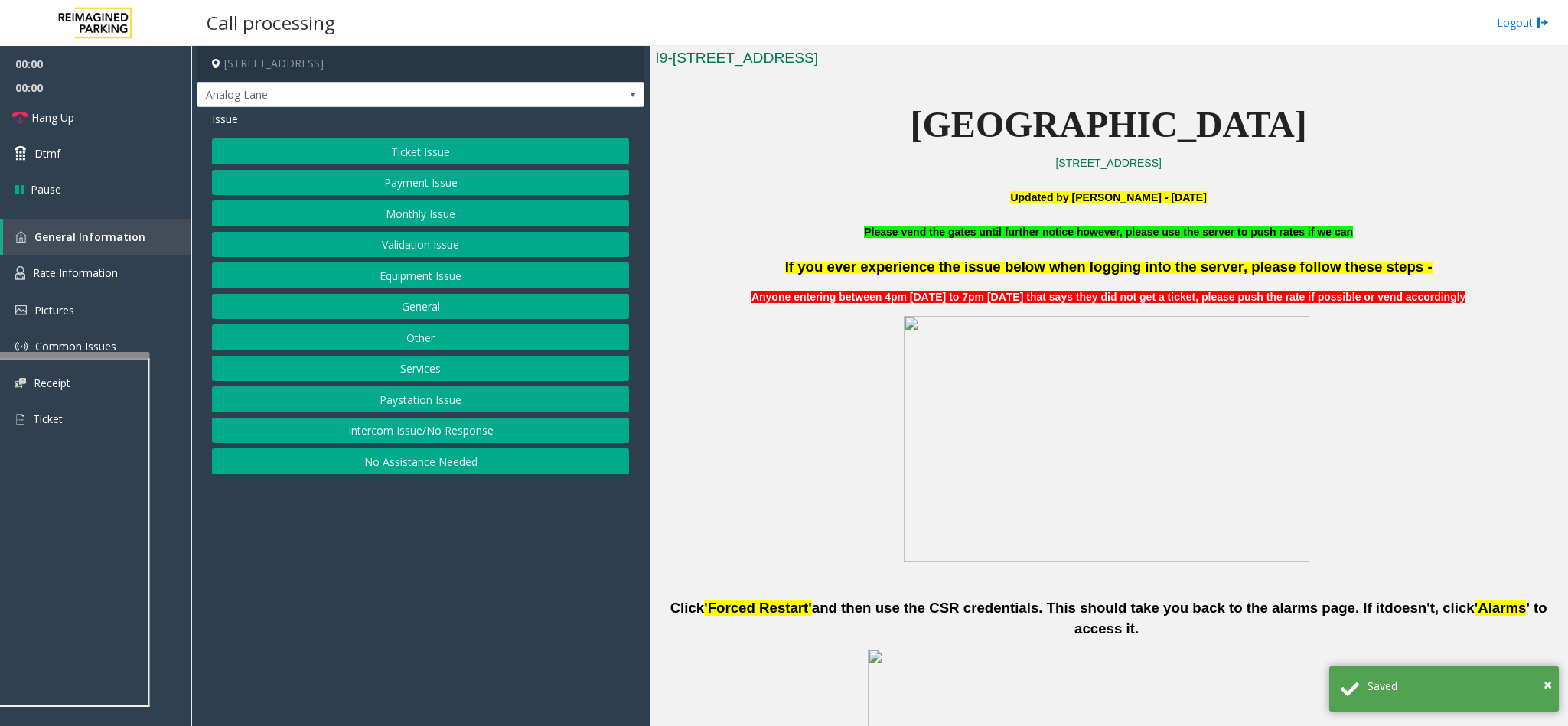
scroll to position [459, 0]
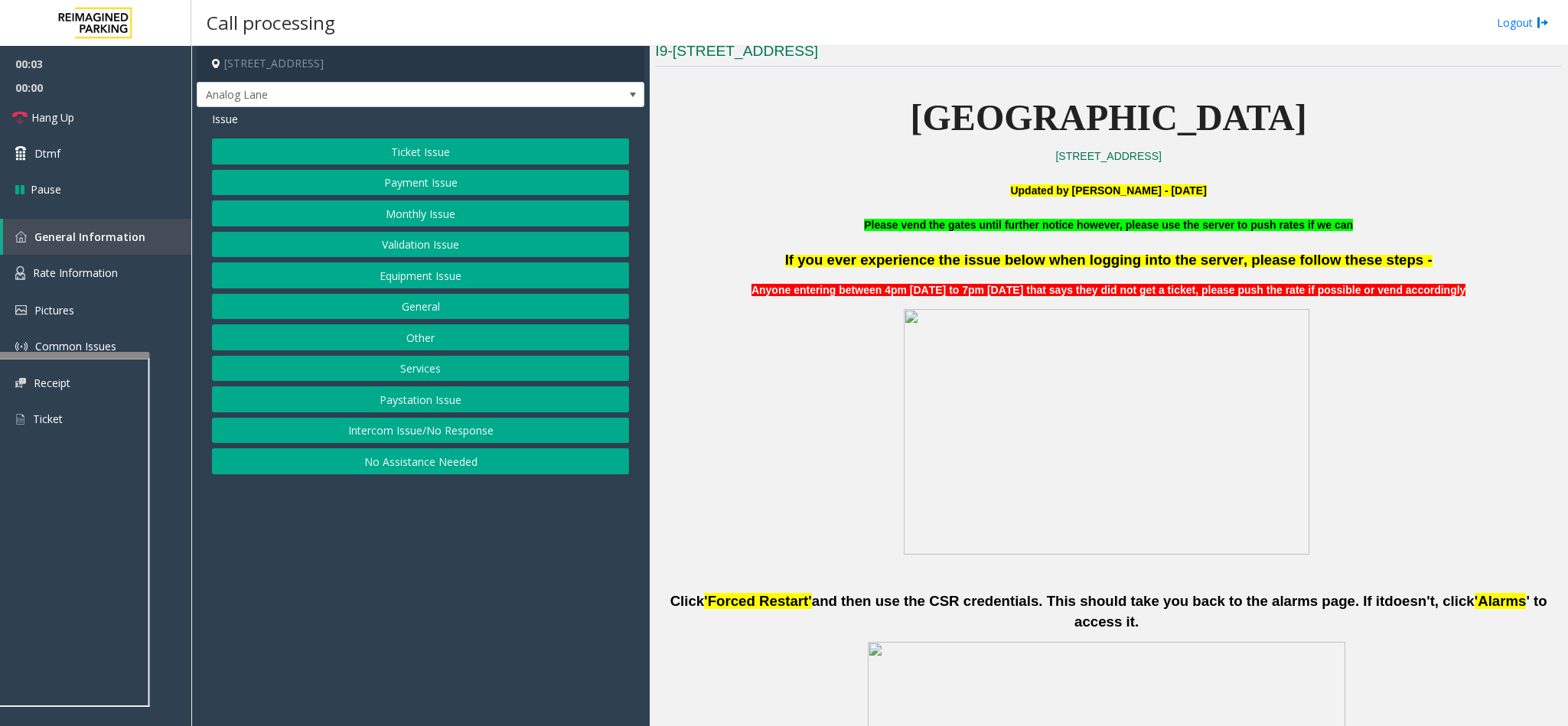
click at [490, 438] on button "Intercom Issue/No Response" at bounding box center [420, 431] width 417 height 26
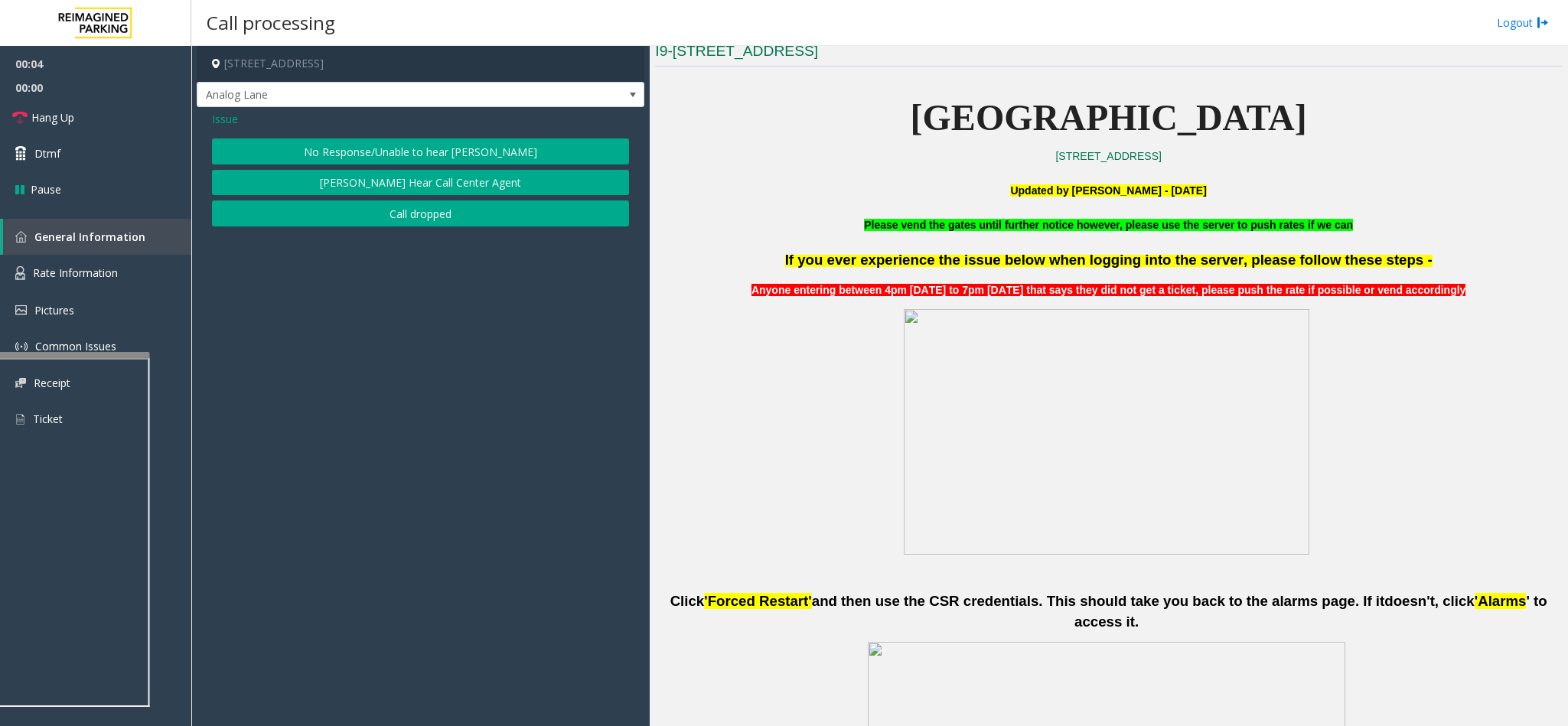
click at [443, 152] on button "No Response/Unable to hear [PERSON_NAME]" at bounding box center [420, 151] width 417 height 26
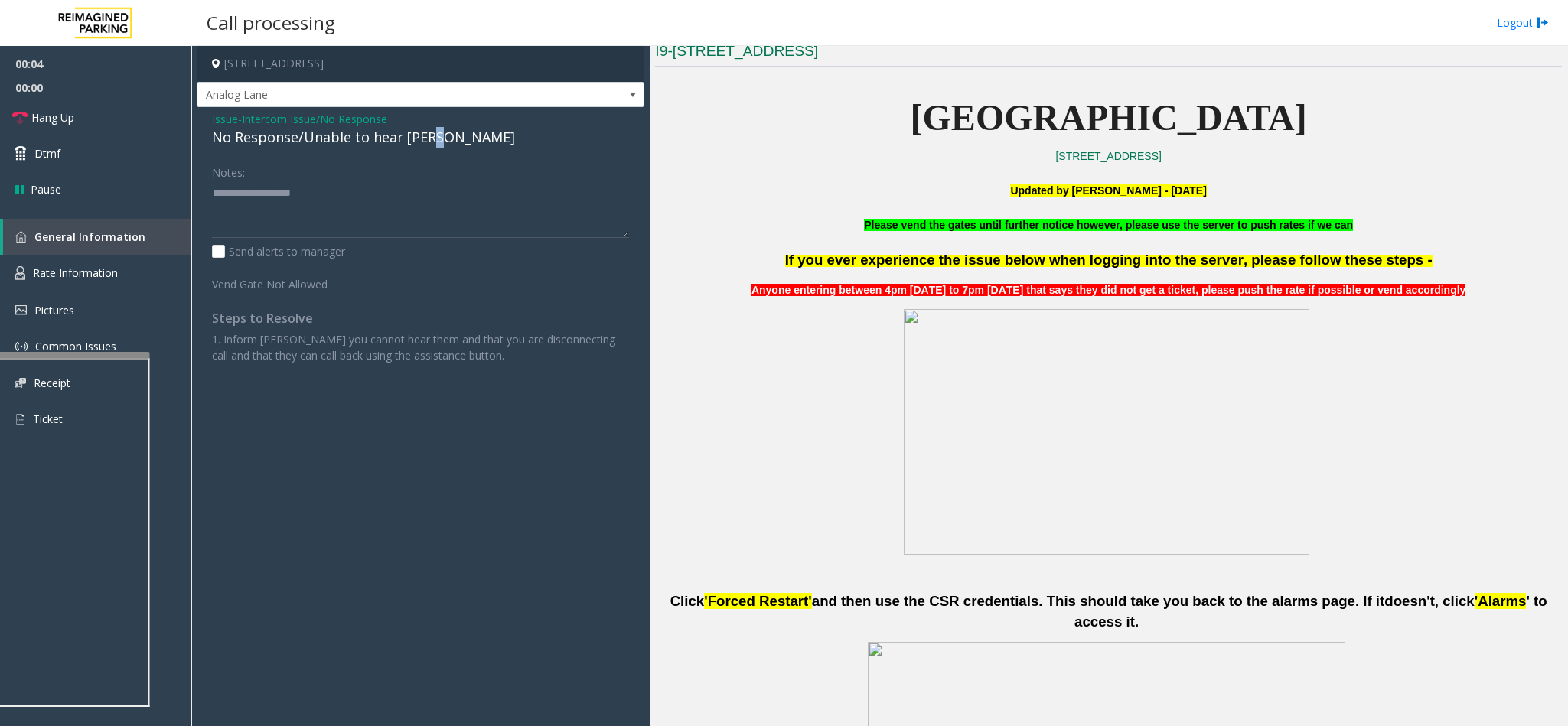
click at [433, 140] on div "No Response/Unable to hear [PERSON_NAME]" at bounding box center [420, 138] width 417 height 21
paste textarea "**********"
type textarea "**********"
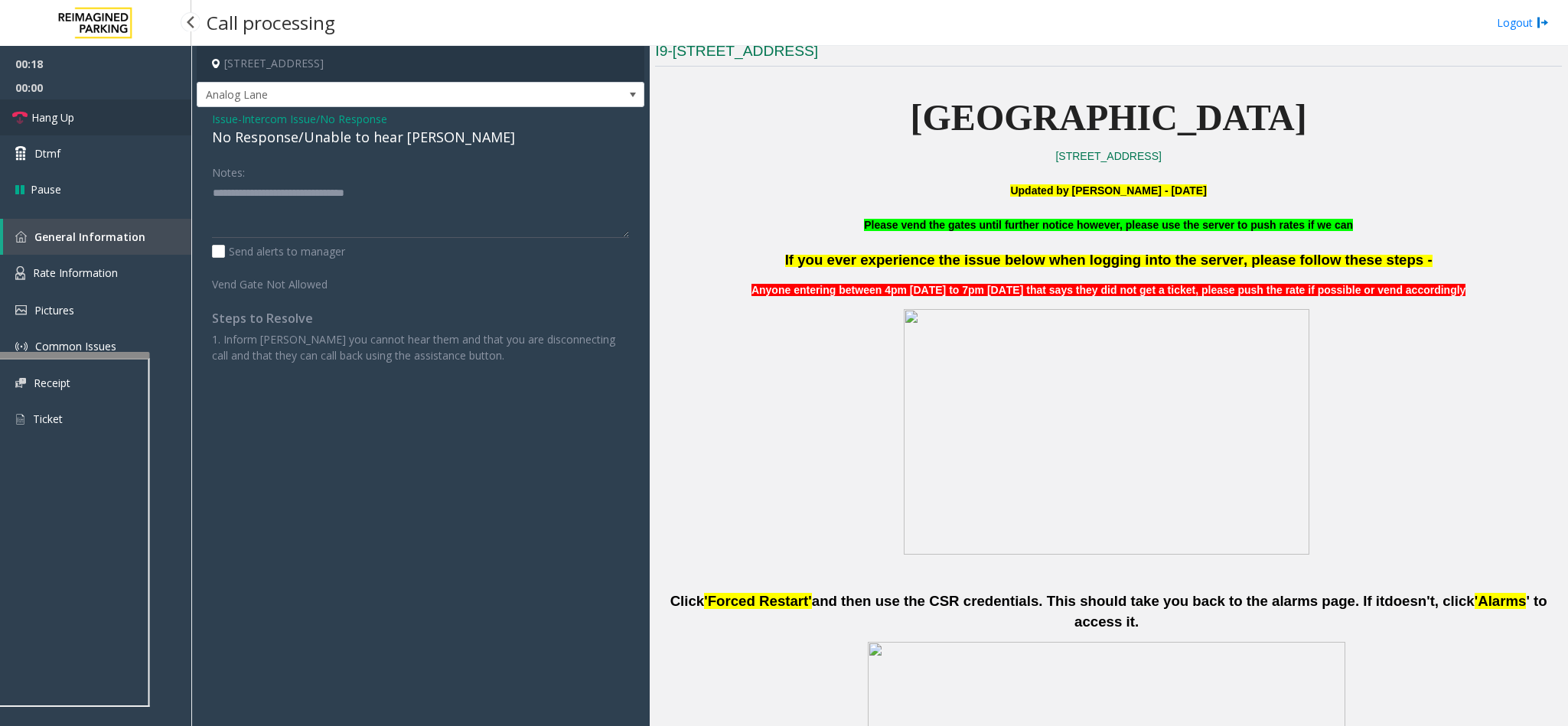
click at [76, 115] on link "Hang Up" at bounding box center [95, 117] width 191 height 36
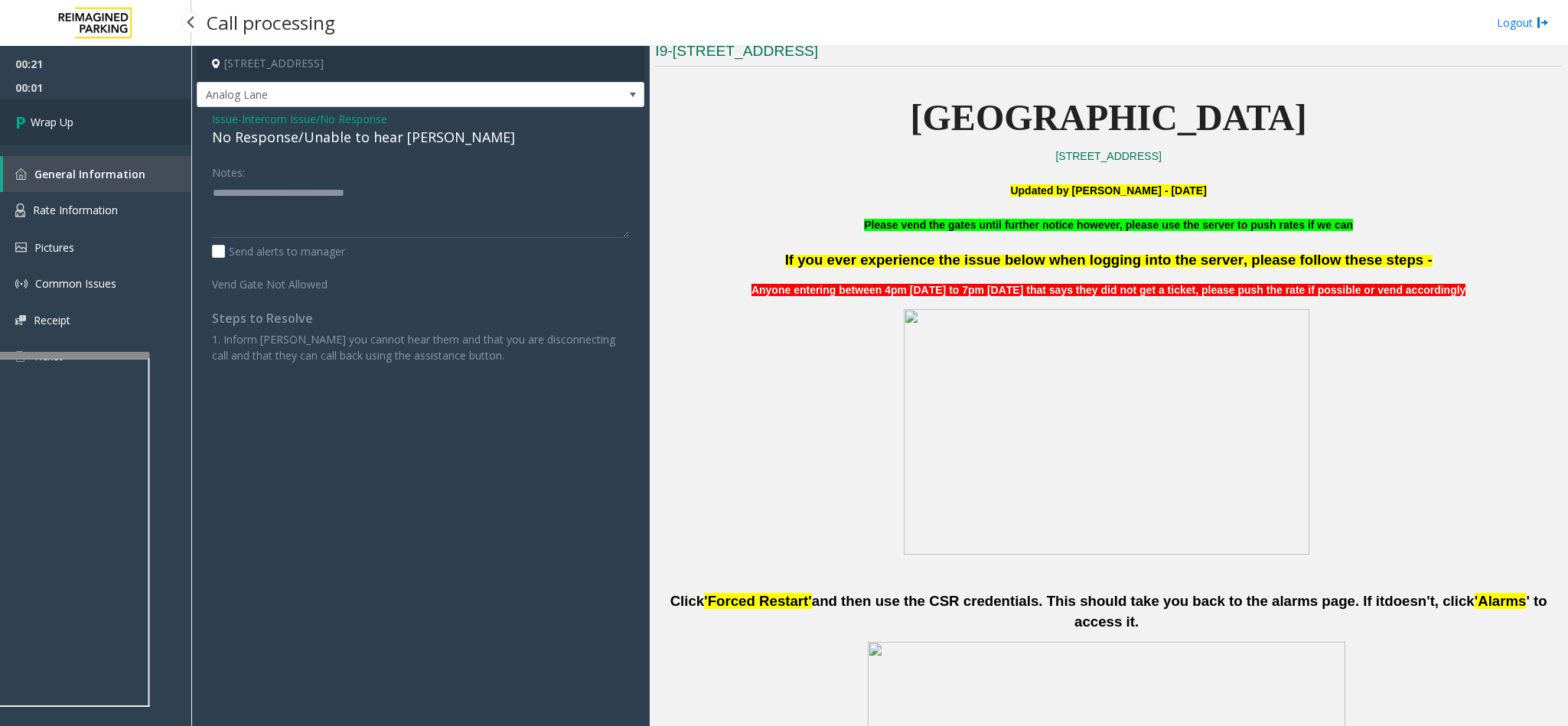
click at [76, 115] on link "Wrap Up" at bounding box center [95, 121] width 191 height 45
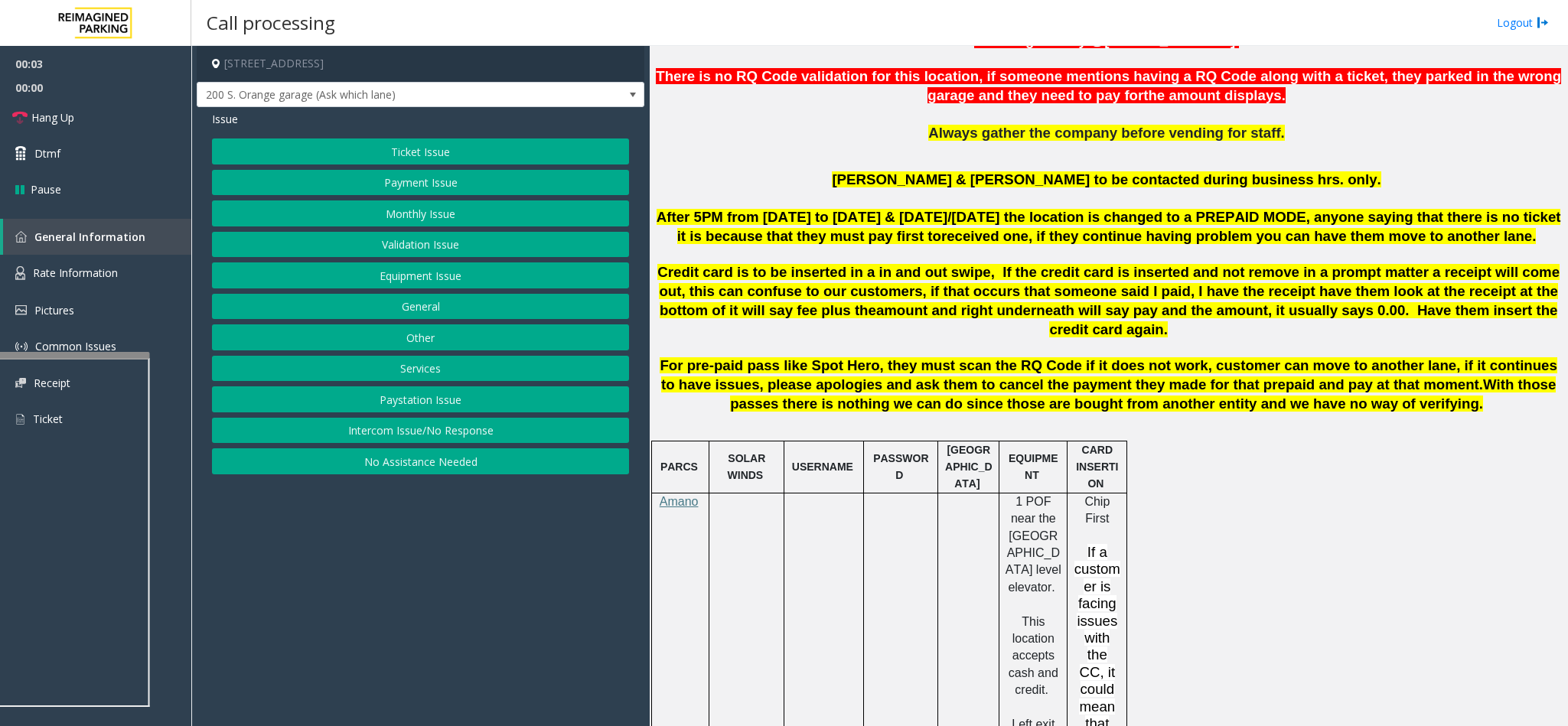
scroll to position [469, 0]
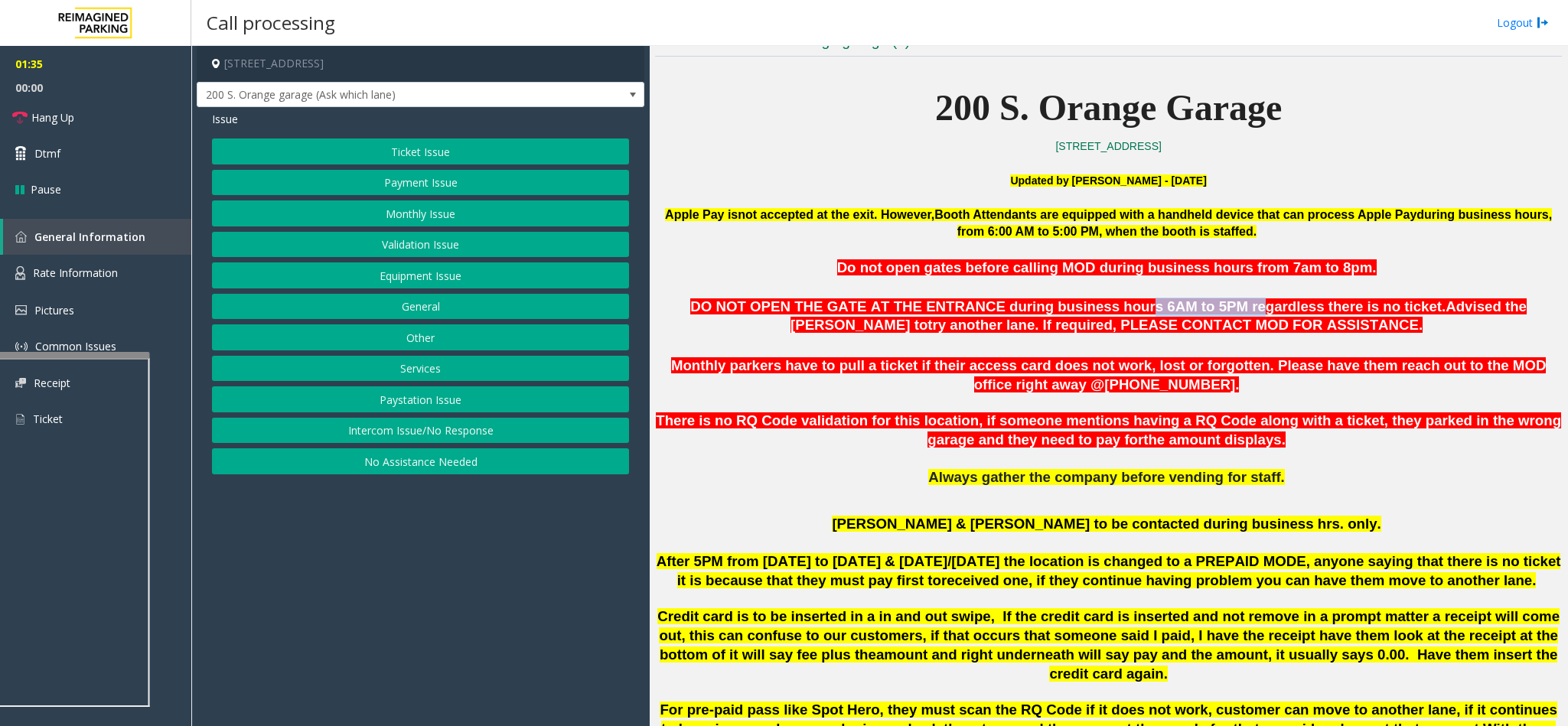
drag, startPoint x: 1048, startPoint y: 309, endPoint x: 1141, endPoint y: 307, distance: 93.0
click at [1141, 307] on span "DO NOT OPEN THE GATE AT THE ENTRANCE during business hours 6AM to 5PM regardles…" at bounding box center [1068, 307] width 755 height 16
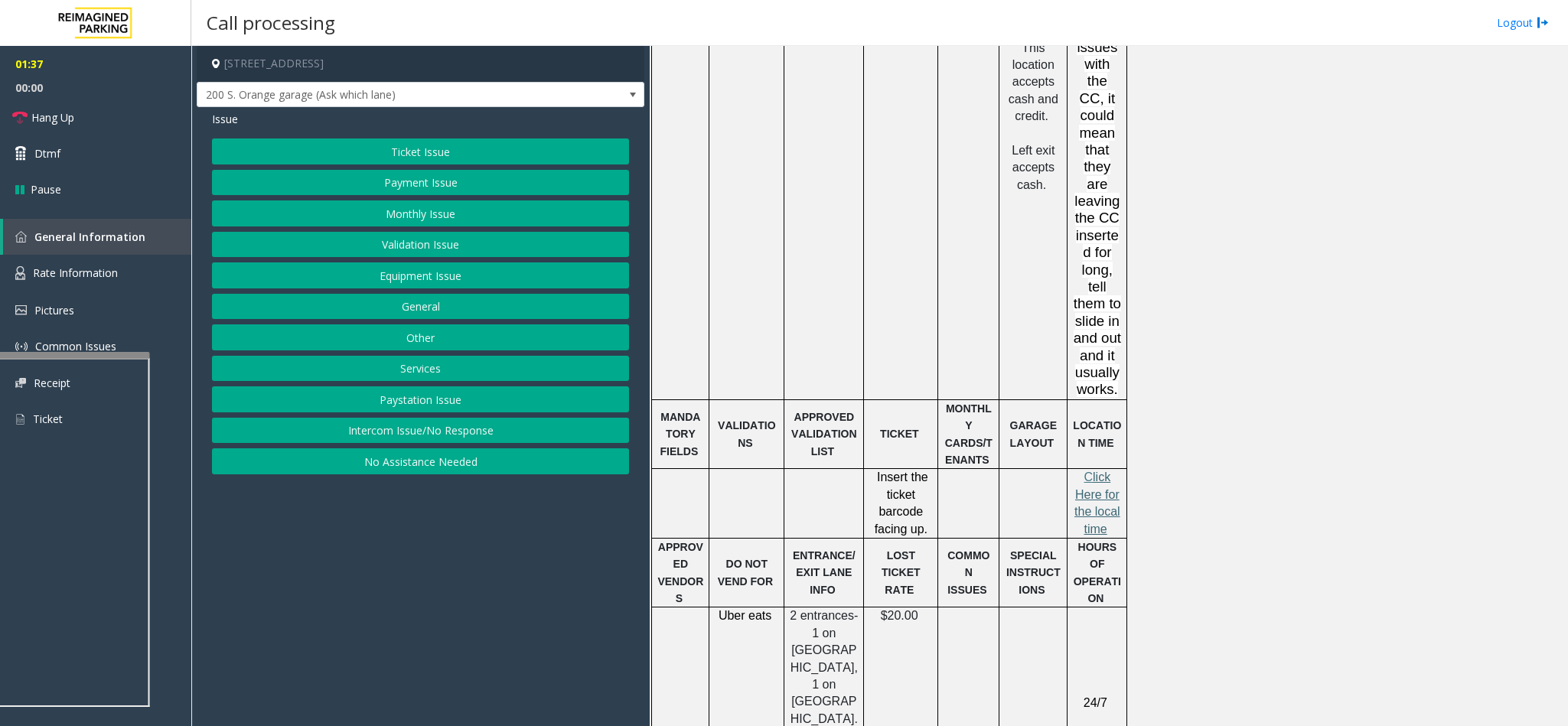
click at [1095, 471] on span "lick Here for the local time" at bounding box center [1097, 502] width 46 height 64
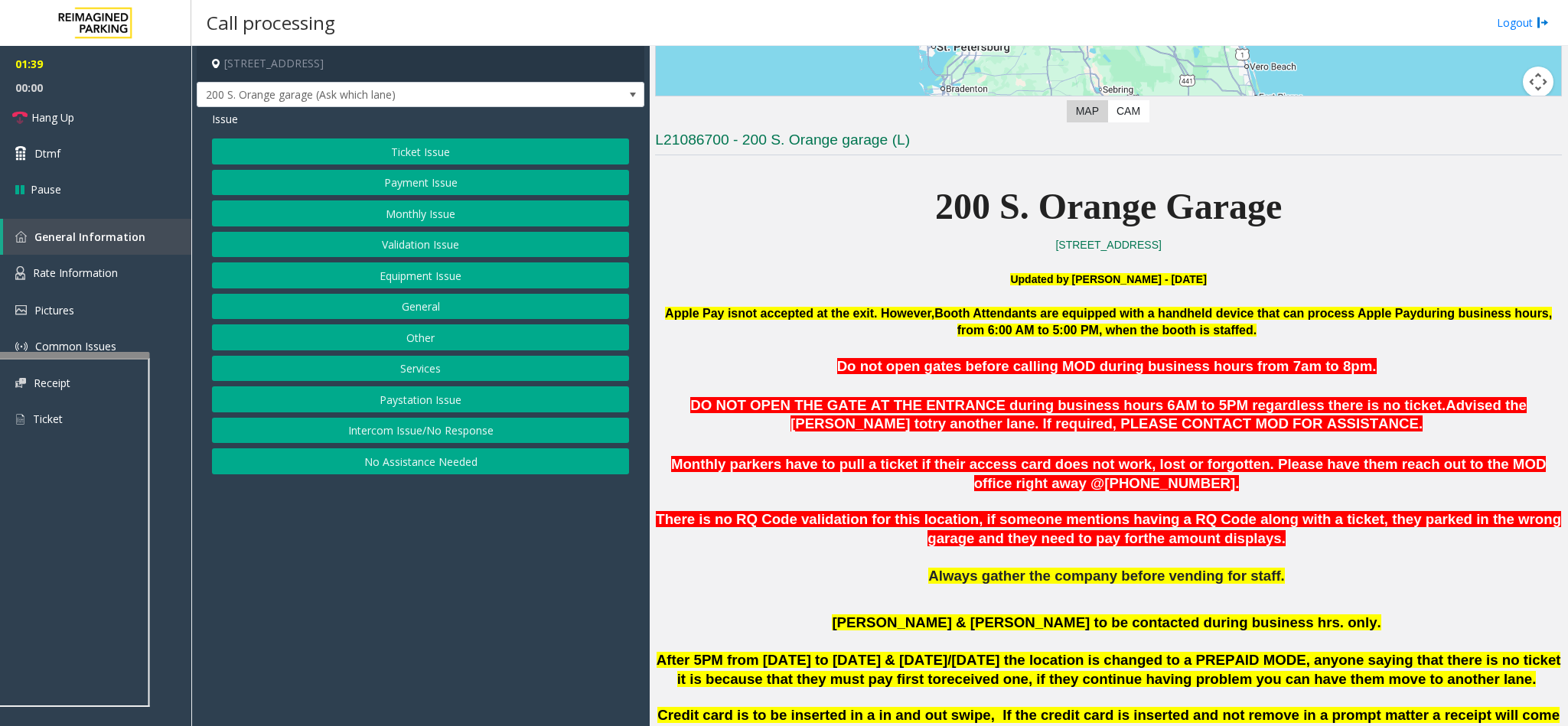
scroll to position [354, 0]
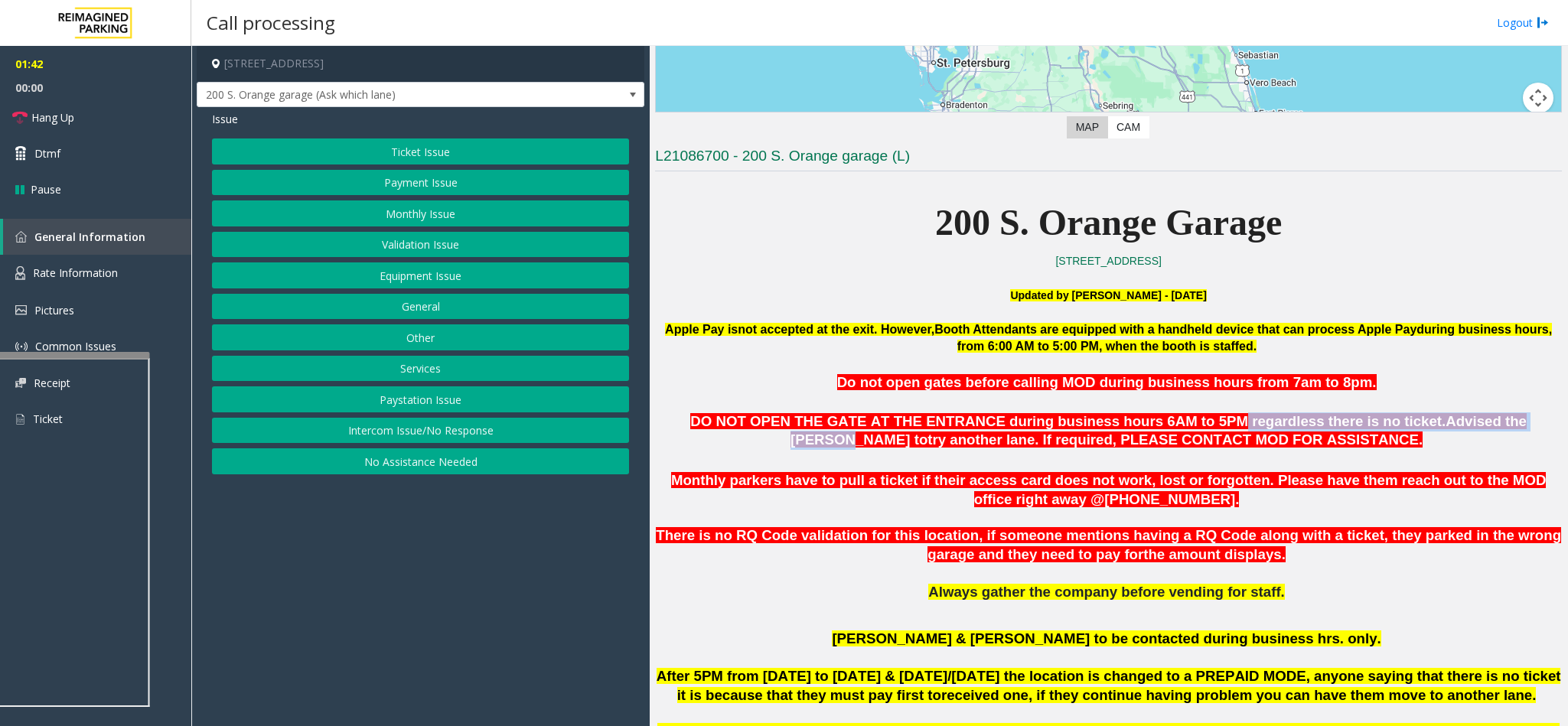
drag, startPoint x: 1139, startPoint y: 422, endPoint x: 1417, endPoint y: 423, distance: 278.0
click at [1417, 423] on span "DO NOT OPEN THE GATE AT THE ENTRANCE during business hours 6AM to 5PM regardles…" at bounding box center [1109, 431] width 837 height 35
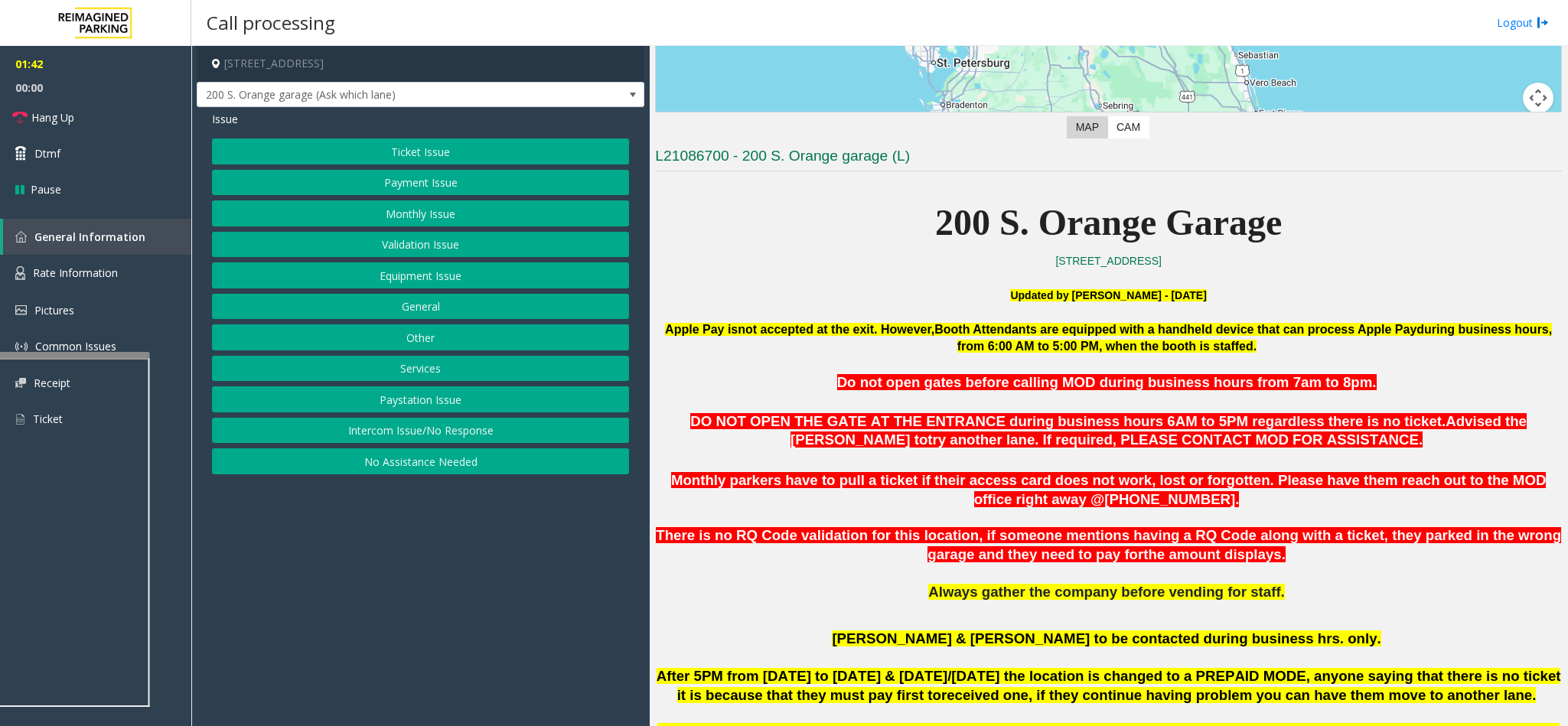
click at [1419, 448] on p "DO NOT OPEN THE GATE AT THE ENTRANCE during business hours 6AM to 5PM regardles…" at bounding box center [1109, 432] width 907 height 38
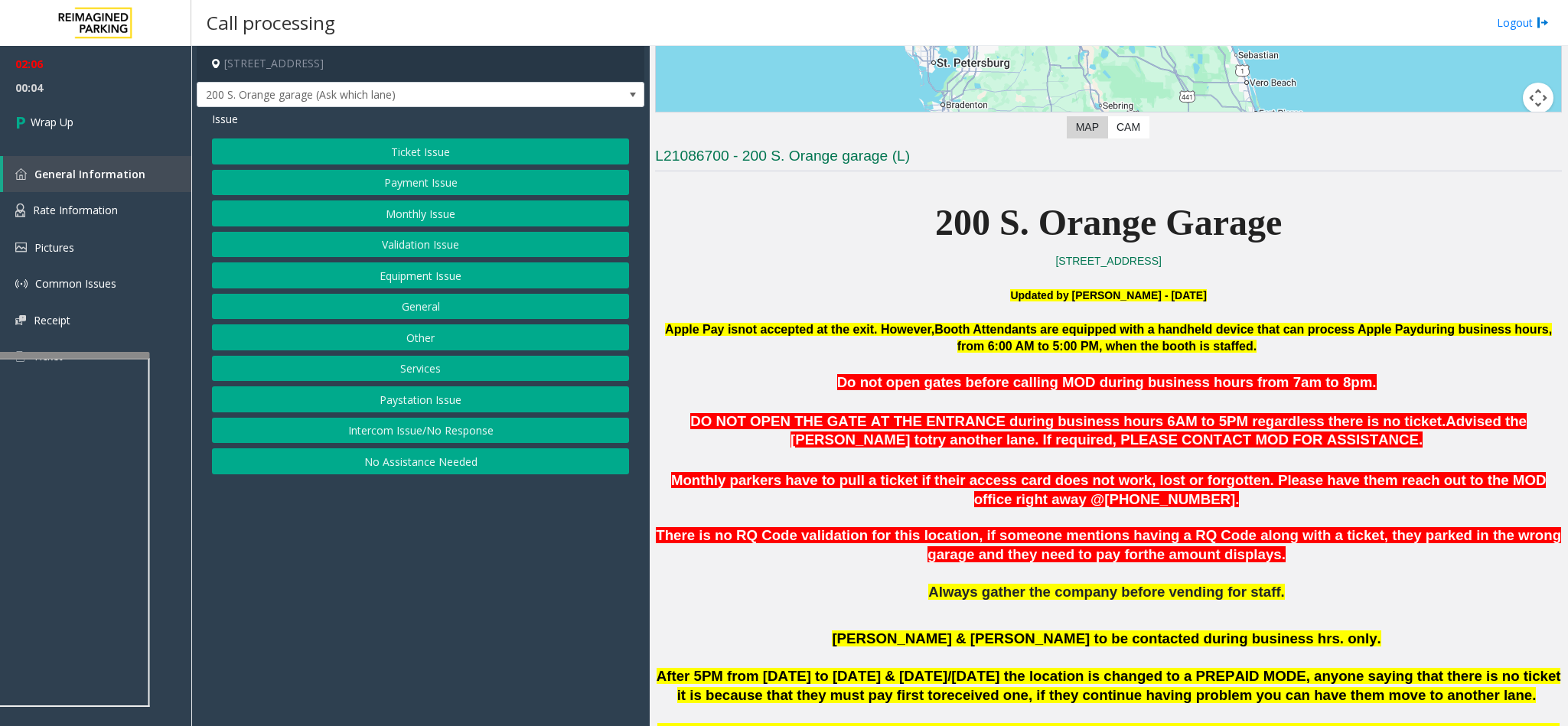
click at [412, 280] on button "Equipment Issue" at bounding box center [420, 275] width 417 height 26
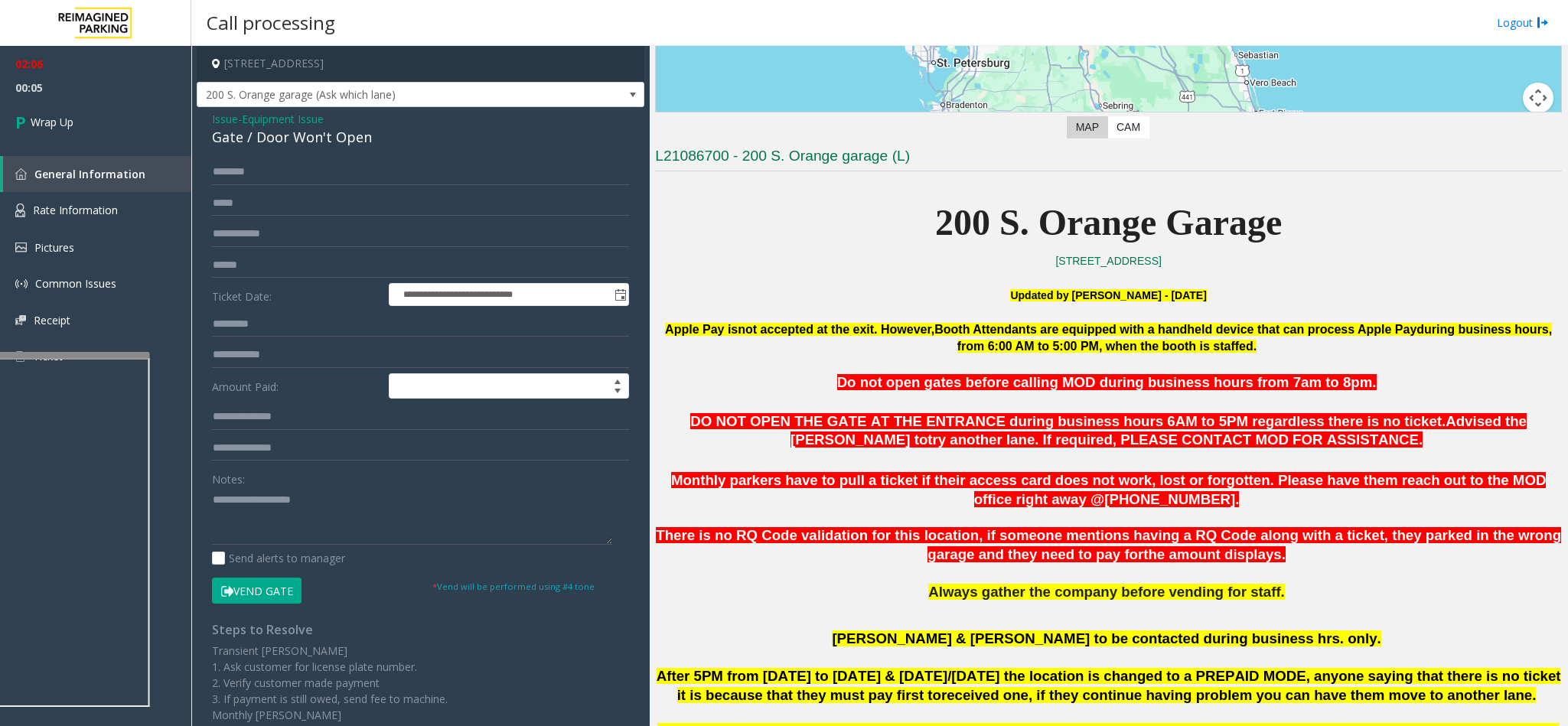
click at [326, 138] on div "Gate / Door Won't Open" at bounding box center [420, 138] width 417 height 21
click at [295, 531] on textarea at bounding box center [412, 516] width 400 height 57
paste textarea "**********"
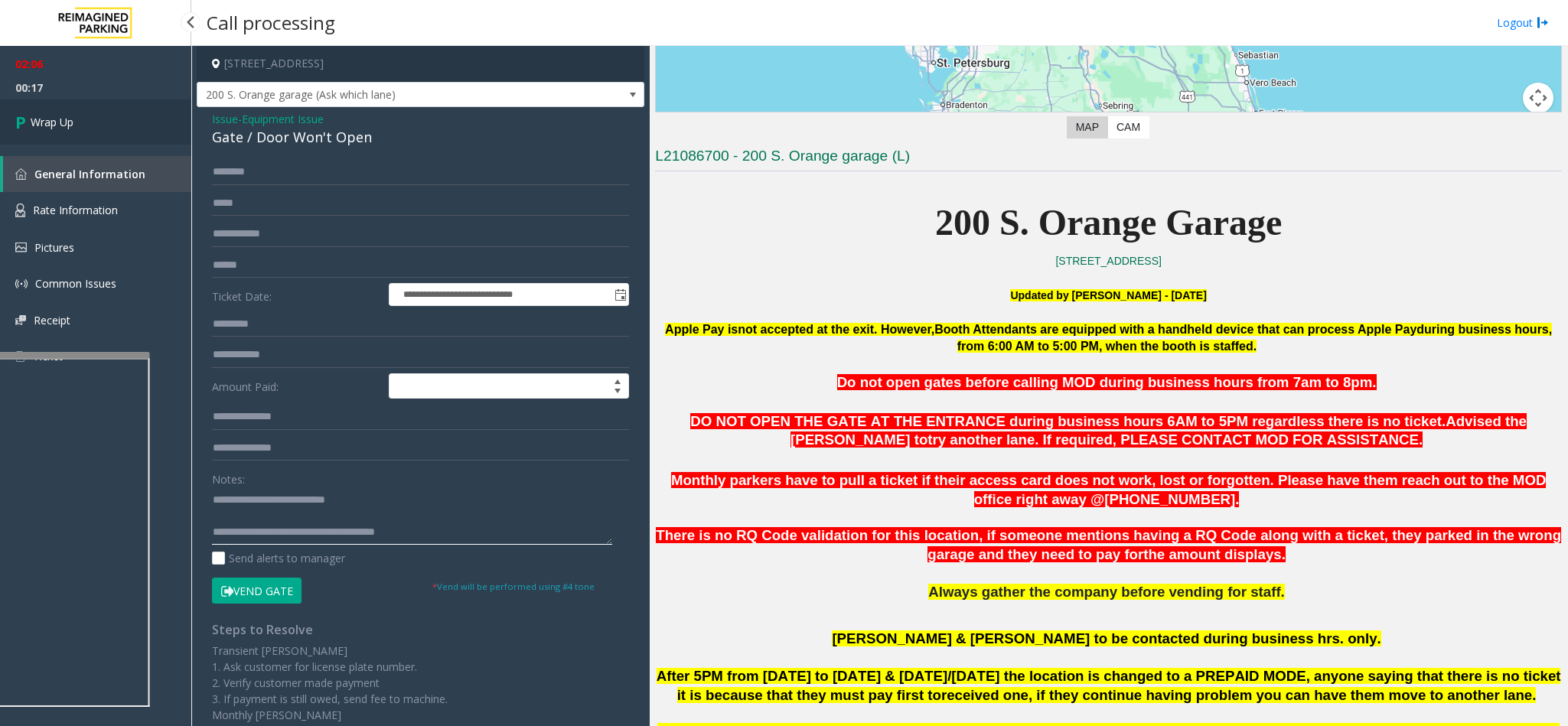
type textarea "**********"
click at [52, 140] on link "Wrap Up" at bounding box center [95, 121] width 191 height 45
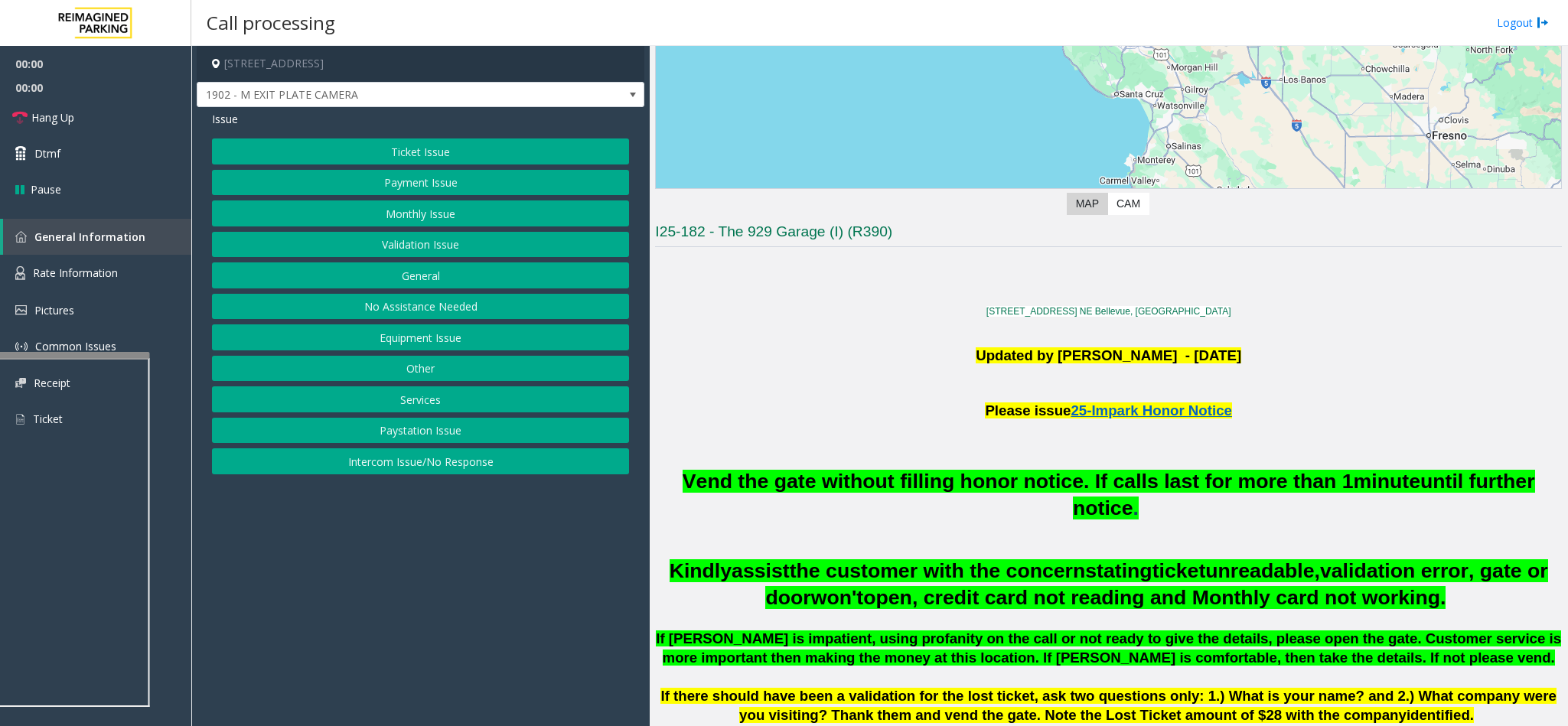
scroll to position [345, 0]
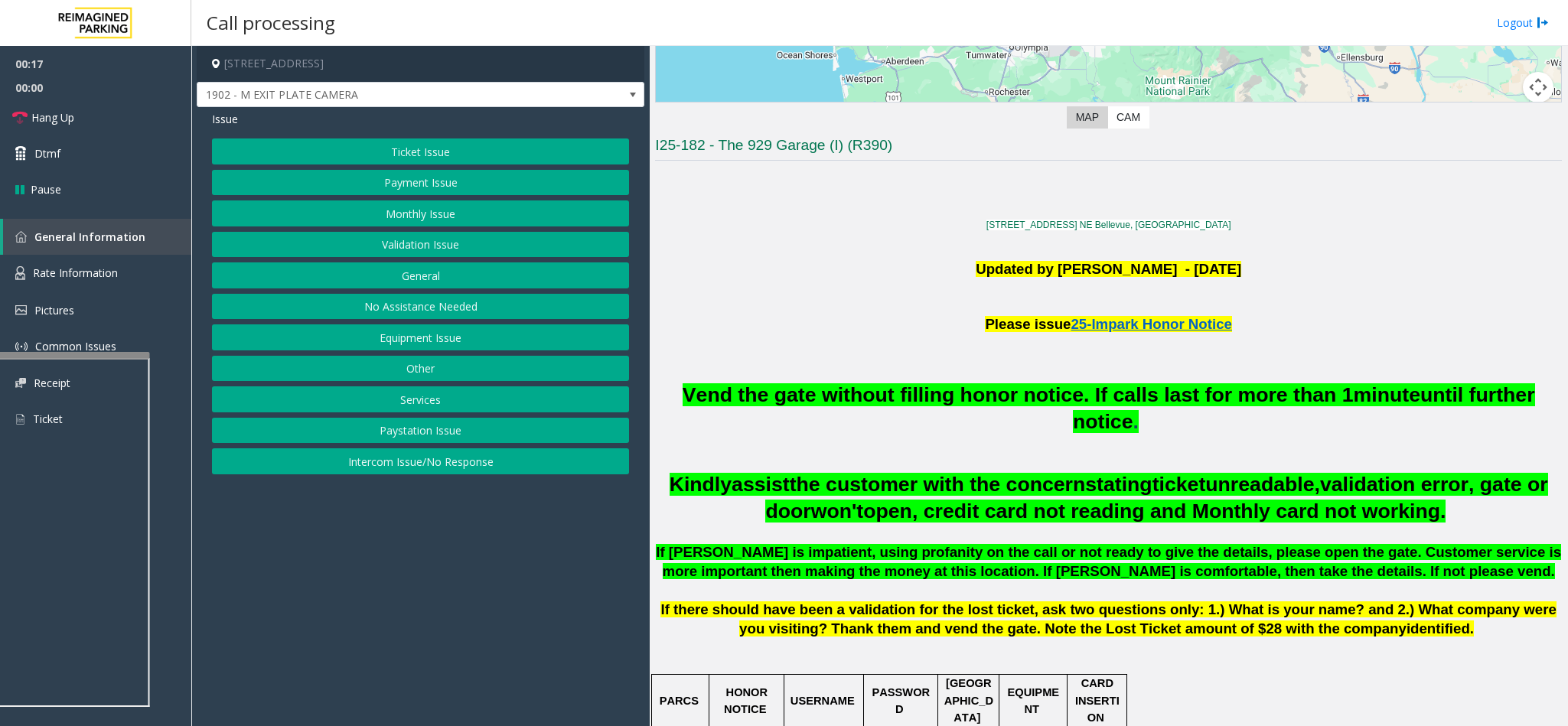
click at [426, 466] on button "Intercom Issue/No Response" at bounding box center [420, 461] width 417 height 26
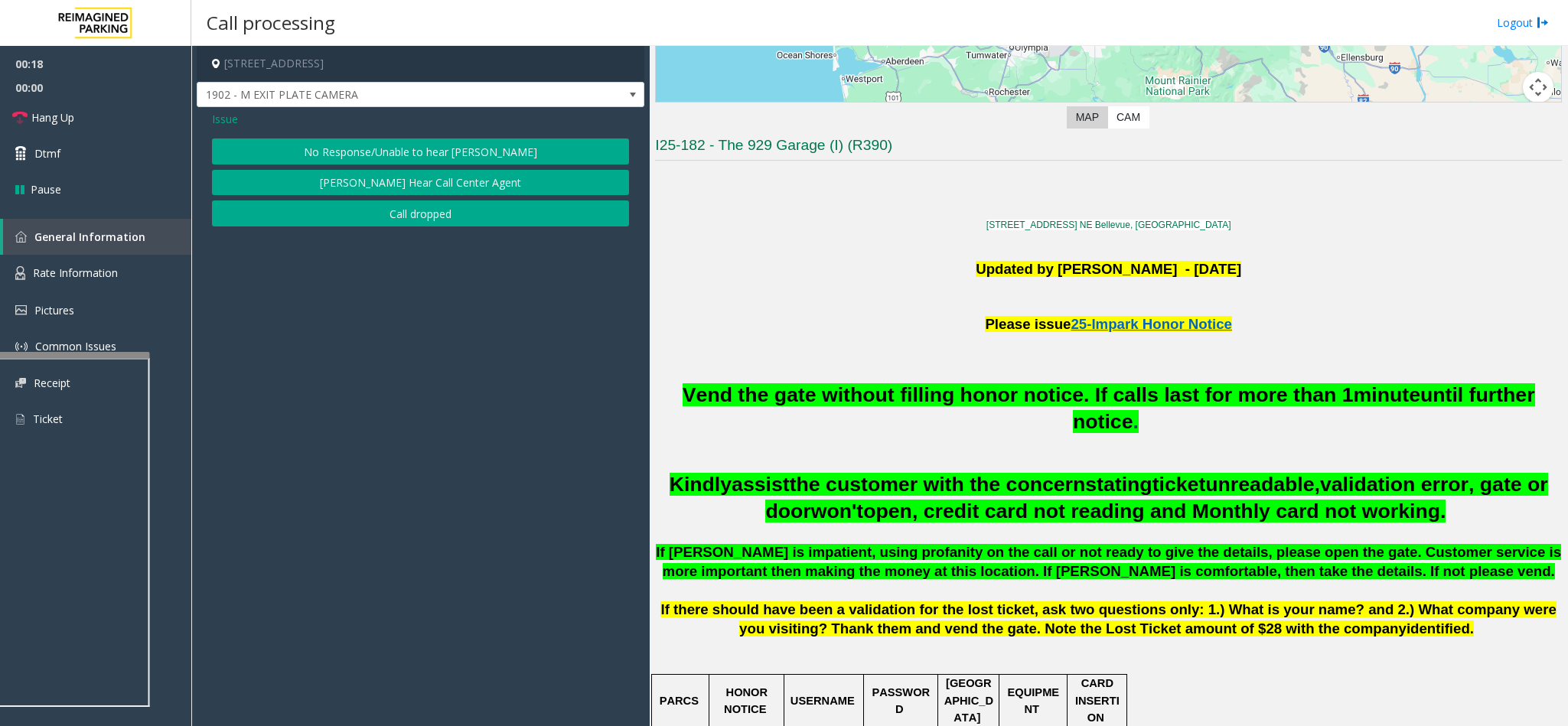
click at [413, 143] on button "No Response/Unable to hear [PERSON_NAME]" at bounding box center [420, 151] width 417 height 26
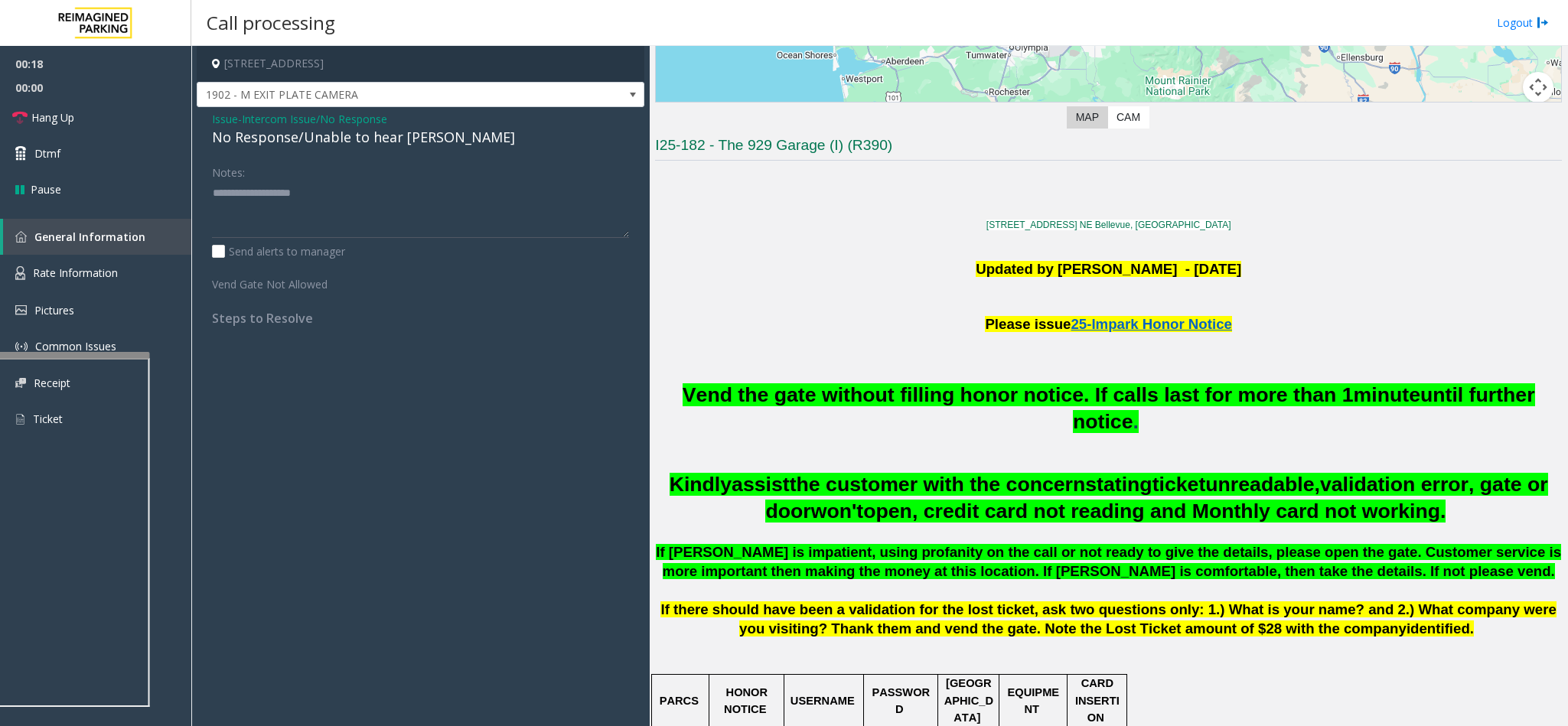
click at [399, 139] on div "No Response/Unable to hear [PERSON_NAME]" at bounding box center [420, 138] width 417 height 21
paste textarea "**********"
click at [391, 200] on textarea at bounding box center [420, 209] width 417 height 57
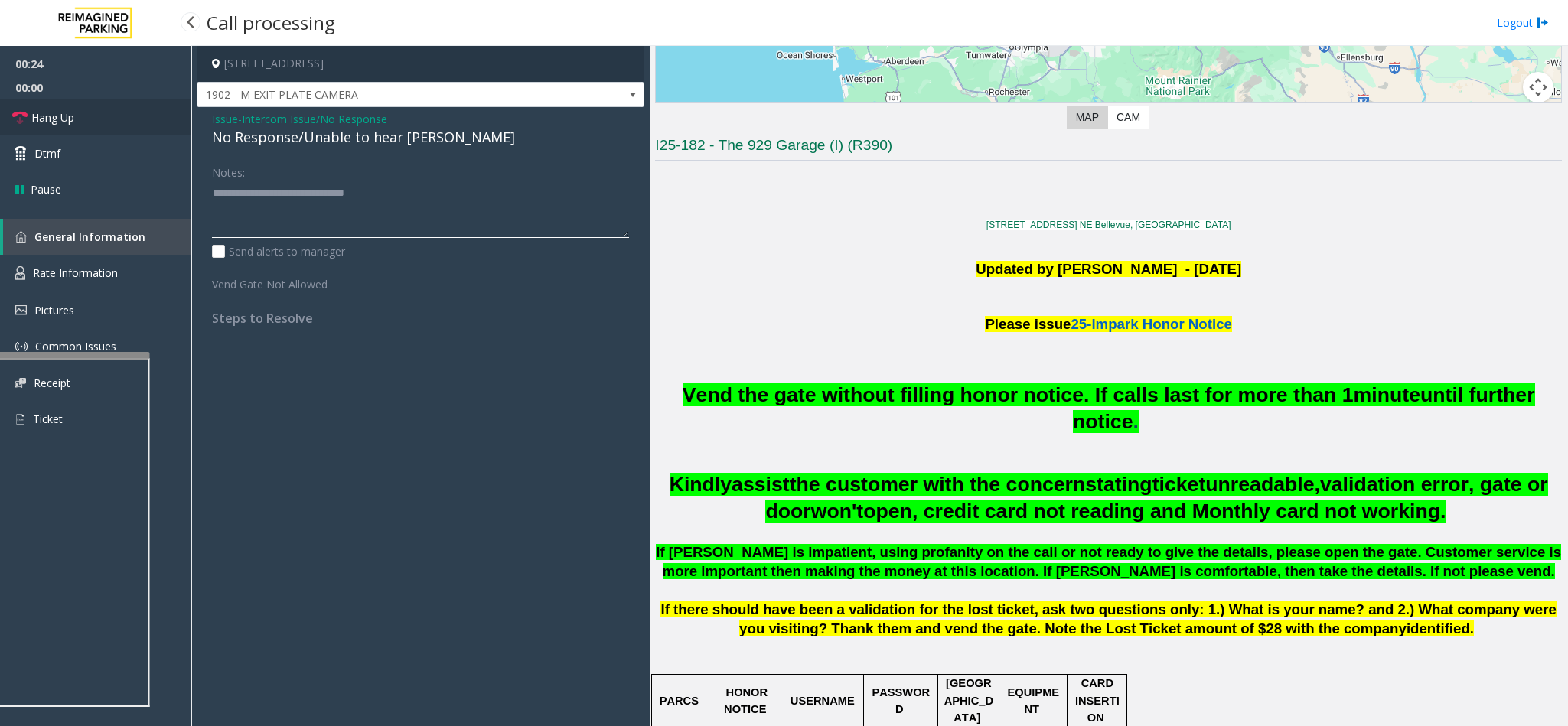
type textarea "**********"
click at [41, 119] on span "Hang Up" at bounding box center [53, 117] width 43 height 16
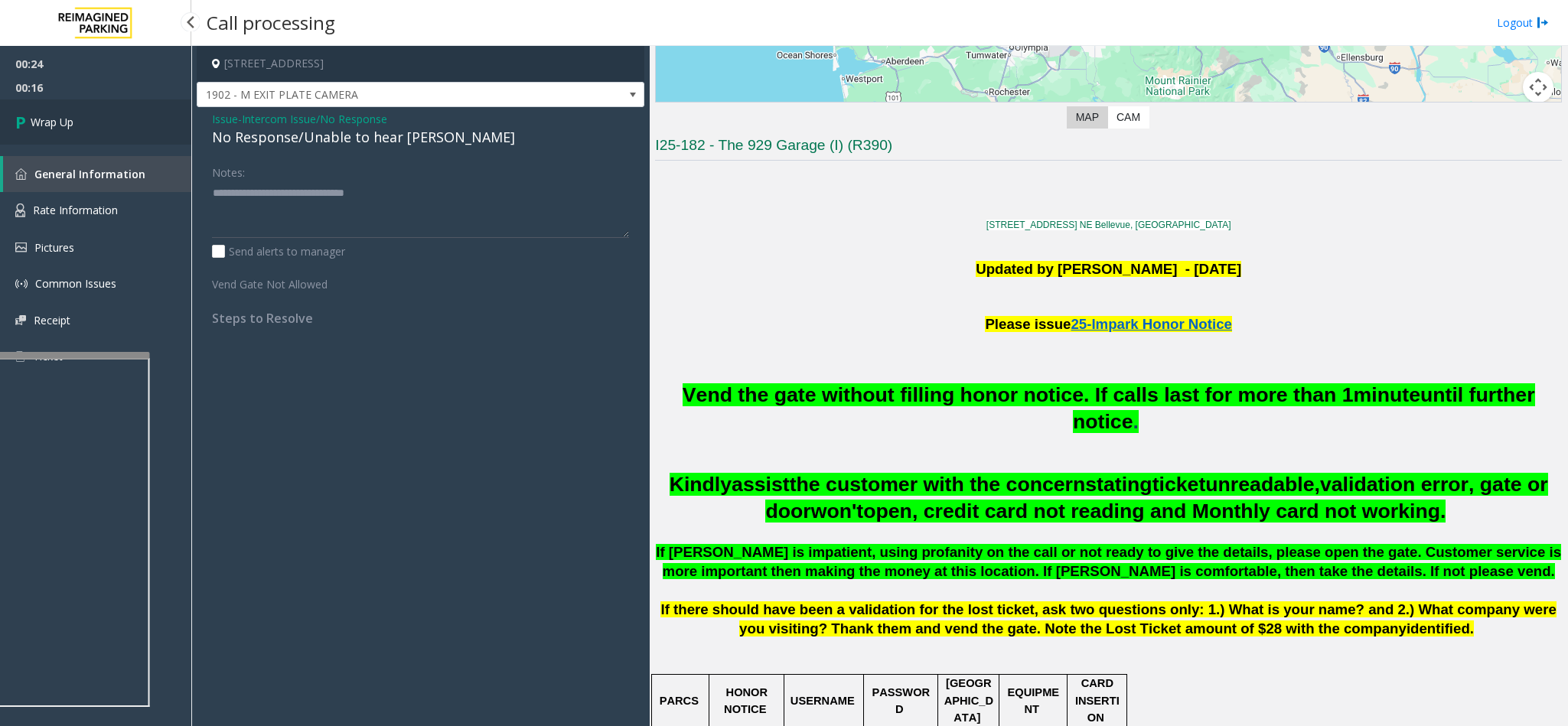
click at [72, 114] on span "Wrap Up" at bounding box center [52, 121] width 43 height 16
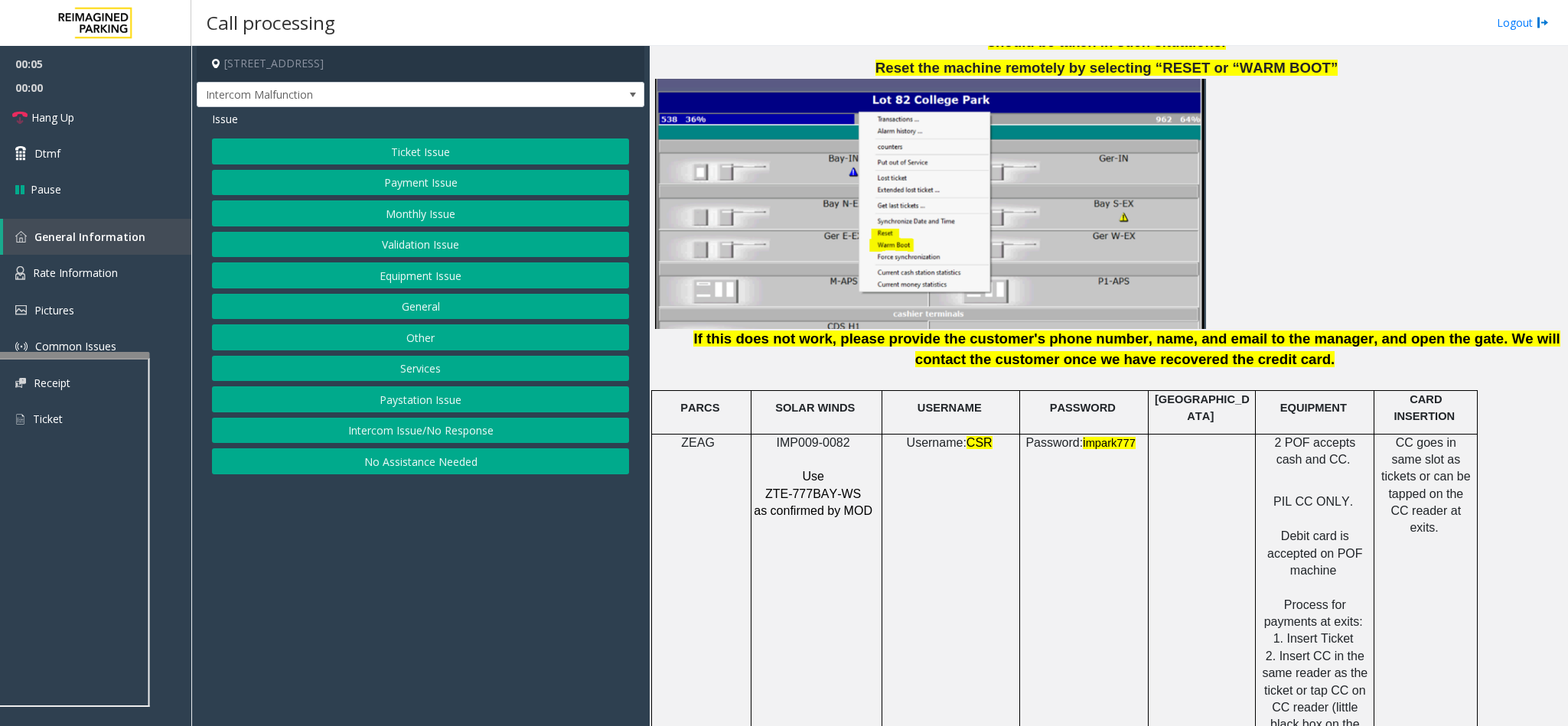
scroll to position [1952, 0]
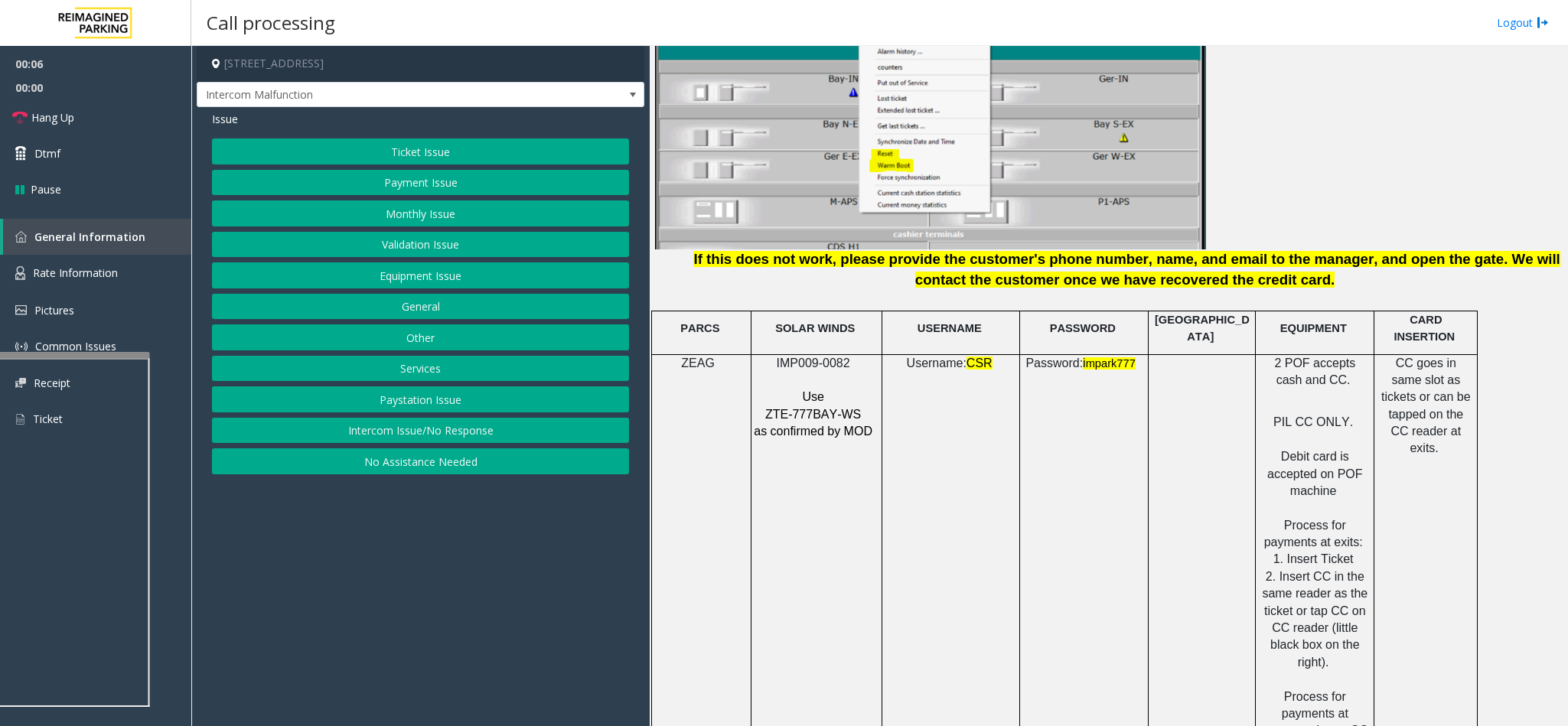
click at [817, 408] on span "ZTE-777BAY-WS" at bounding box center [813, 415] width 95 height 13
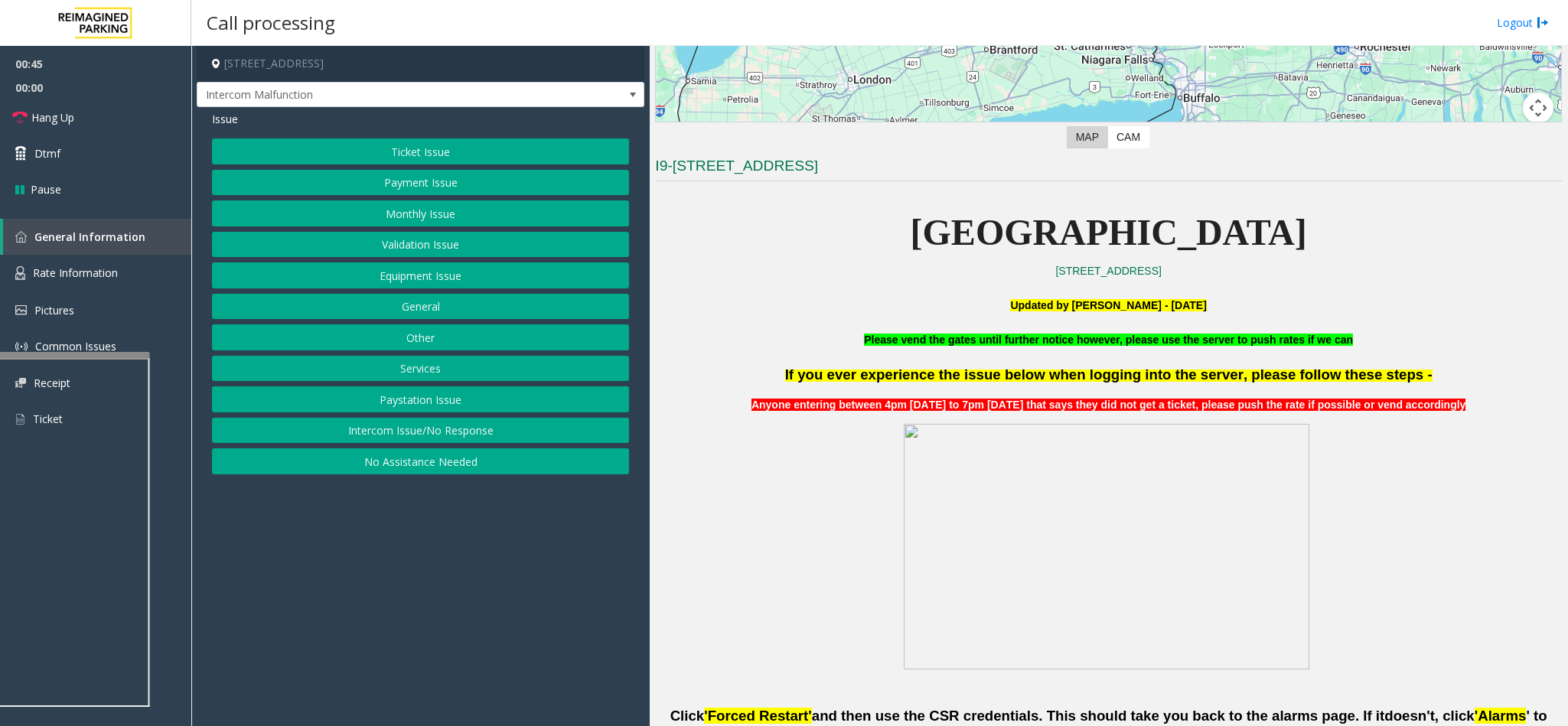
scroll to position [459, 0]
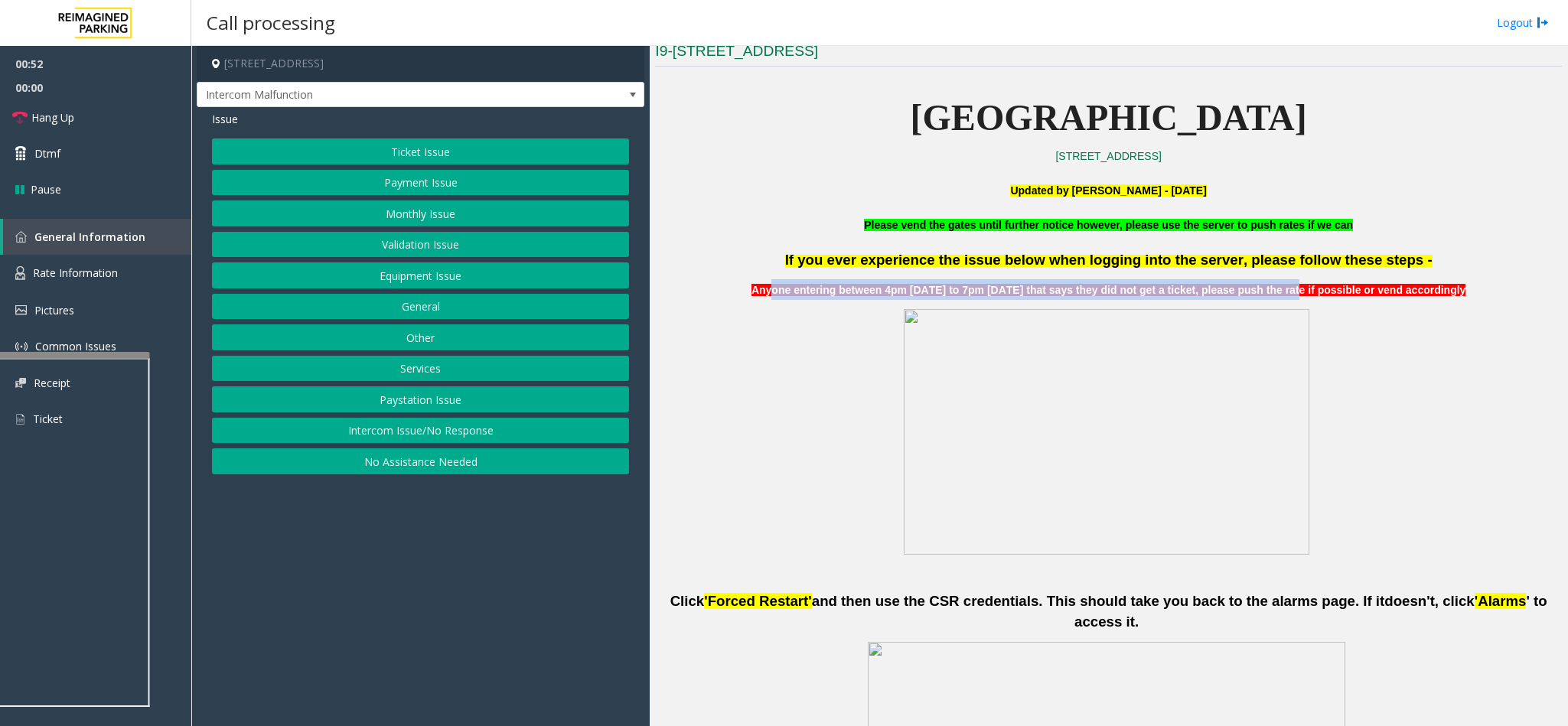
drag, startPoint x: 763, startPoint y: 297, endPoint x: 1290, endPoint y: 289, distance: 527.1
click at [1290, 289] on span "Anyone entering between 4pm Aug 04 to 7pm Aug 05 that says they did not get a t…" at bounding box center [1109, 289] width 714 height 12
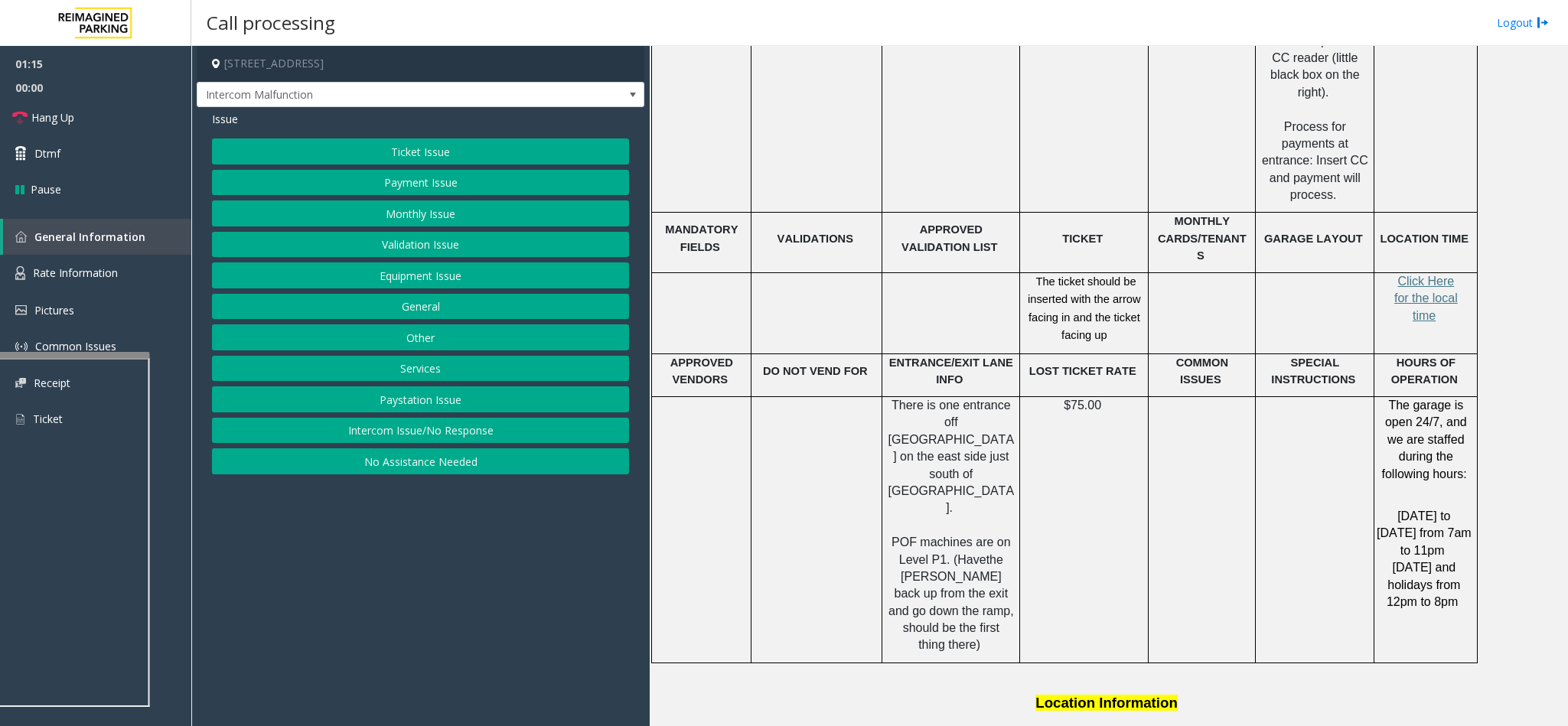
scroll to position [2526, 0]
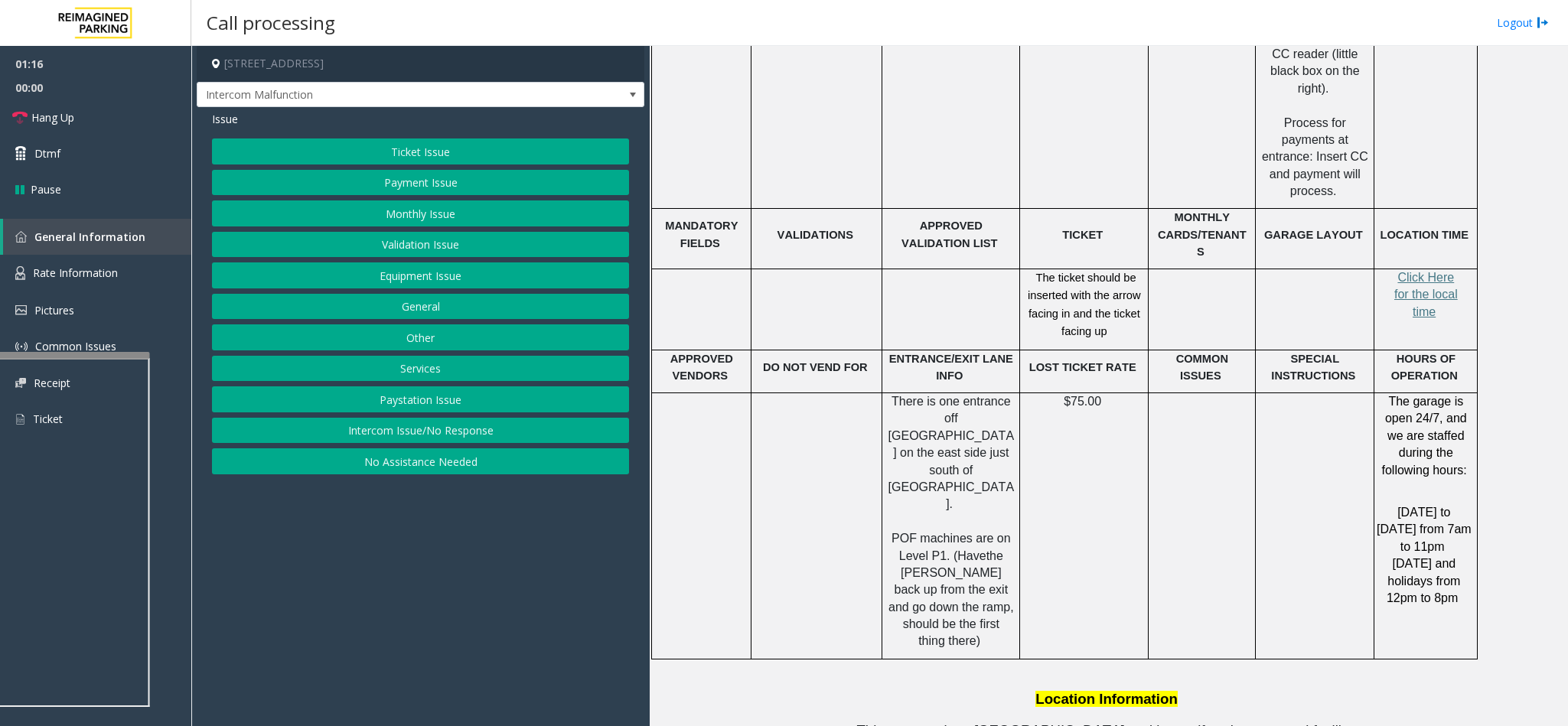
click at [415, 274] on button "Equipment Issue" at bounding box center [420, 275] width 417 height 26
click at [228, 117] on span "Issue" at bounding box center [224, 118] width 26 height 16
click at [425, 148] on button "Ticket Issue" at bounding box center [420, 151] width 417 height 26
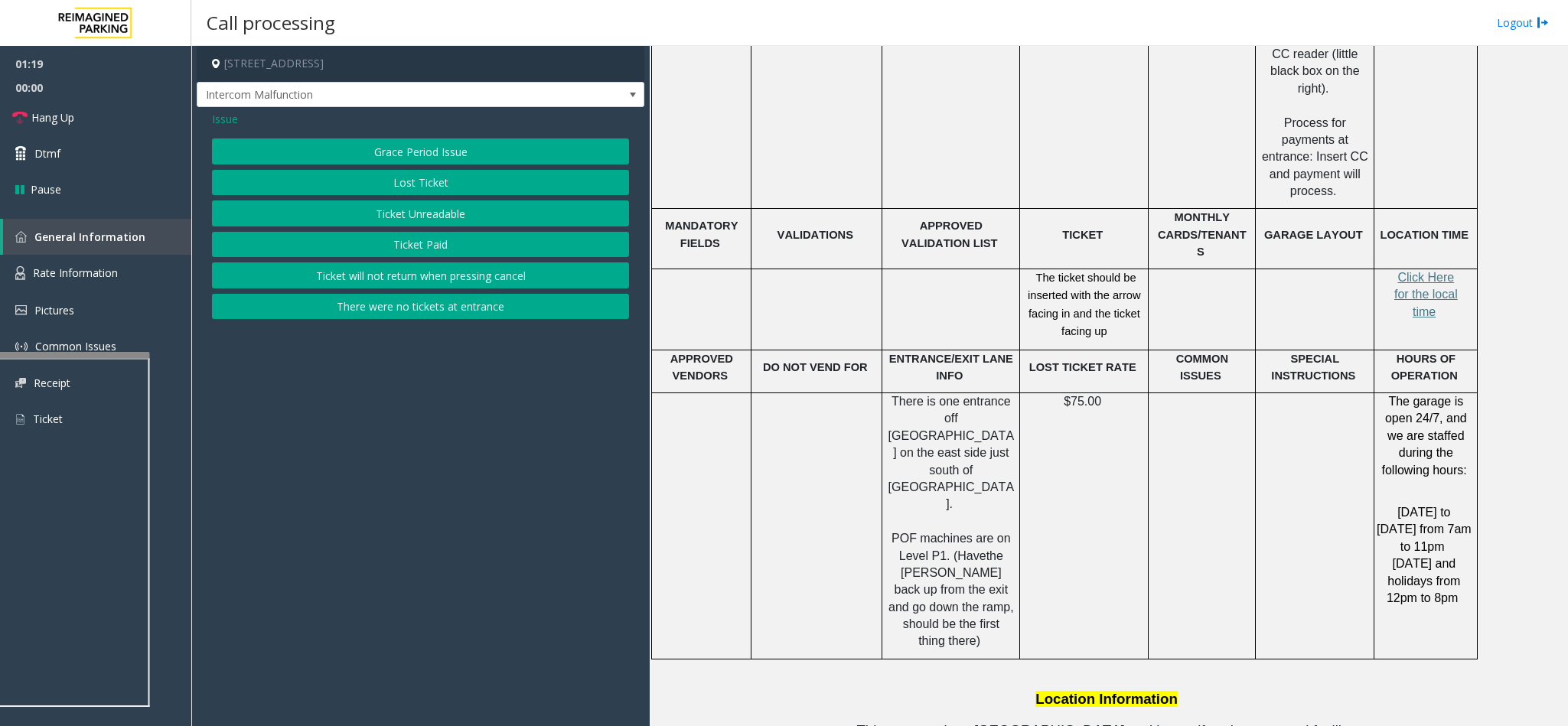
click at [450, 288] on button "Ticket will not return when pressing cancel" at bounding box center [420, 275] width 417 height 26
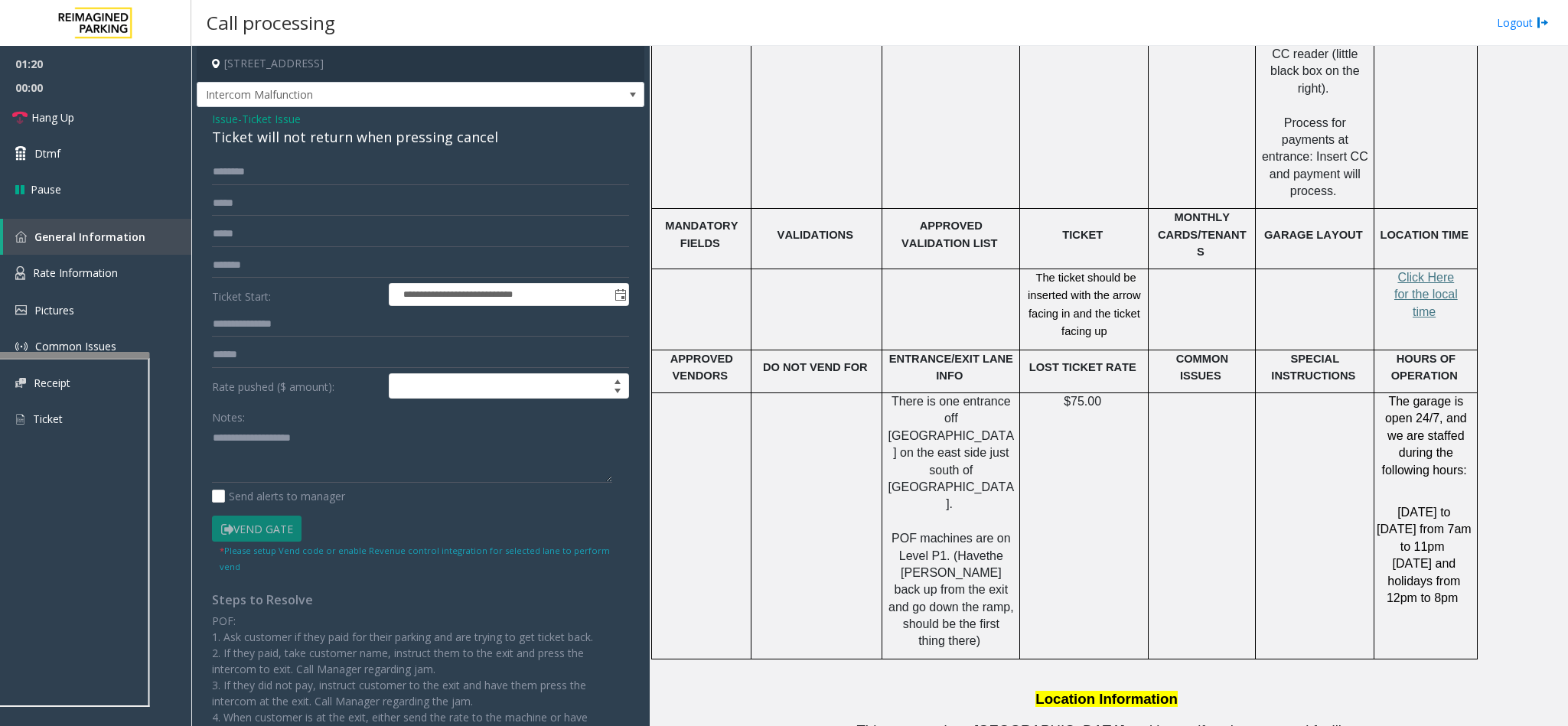
click at [233, 121] on span "Issue" at bounding box center [224, 118] width 26 height 16
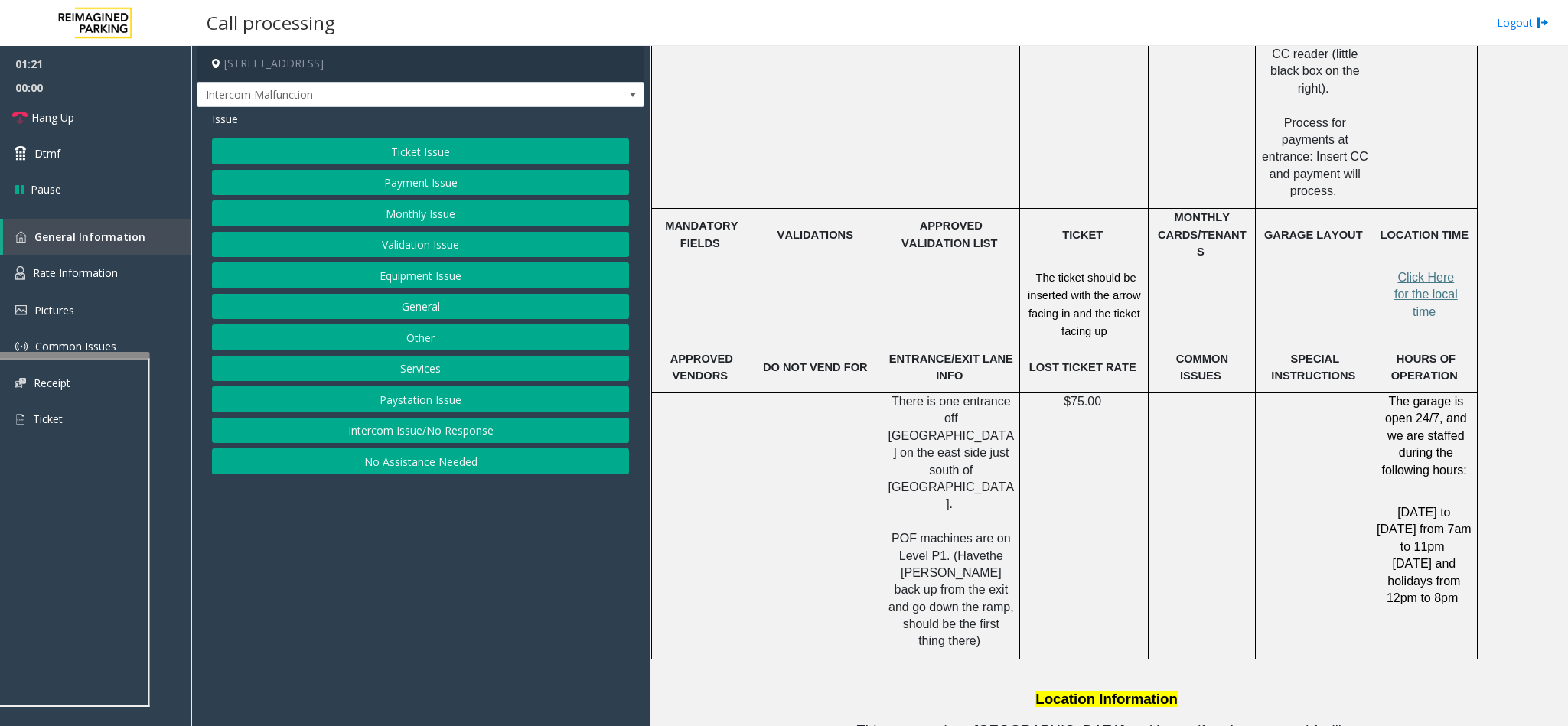
click at [414, 147] on button "Ticket Issue" at bounding box center [420, 151] width 417 height 26
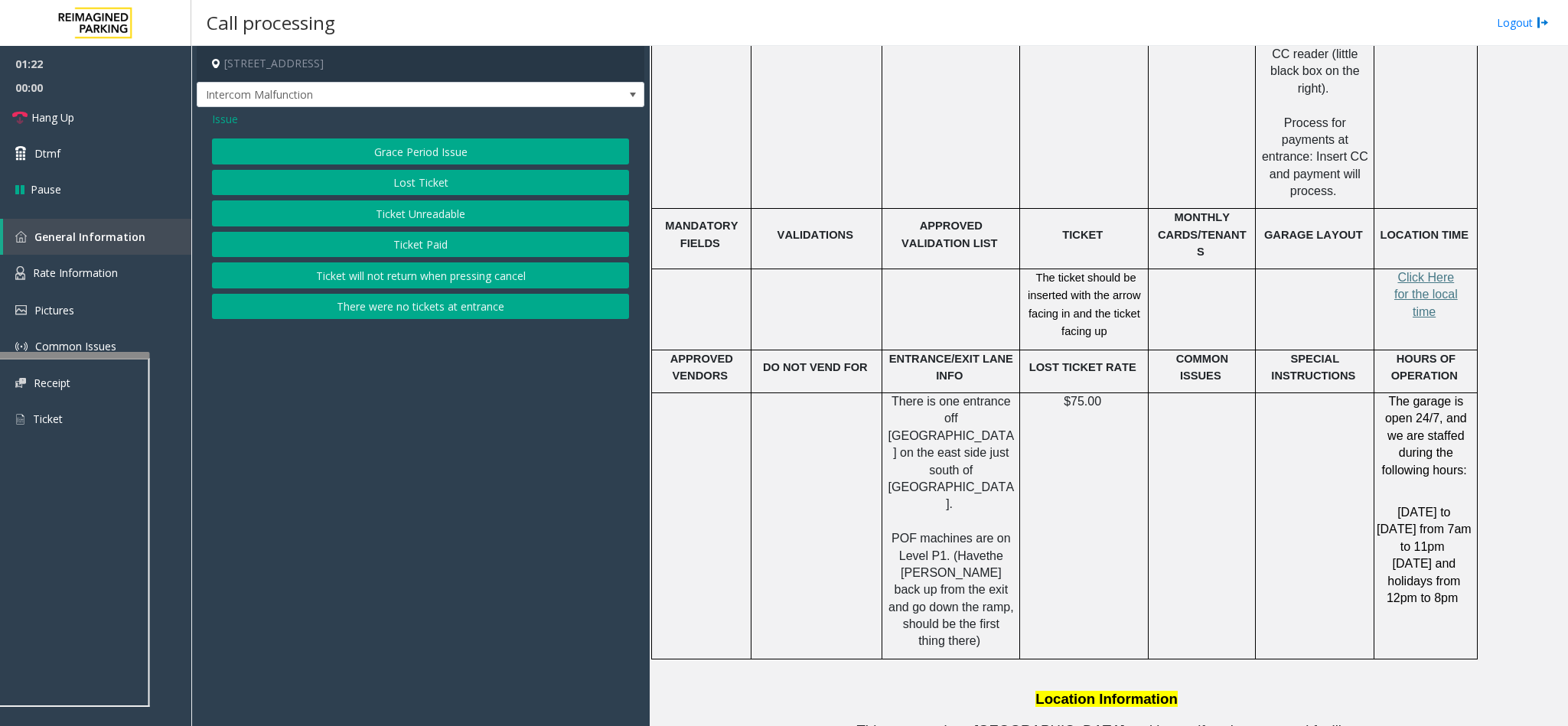
click at [450, 320] on button "There were no tickets at entrance" at bounding box center [420, 307] width 417 height 26
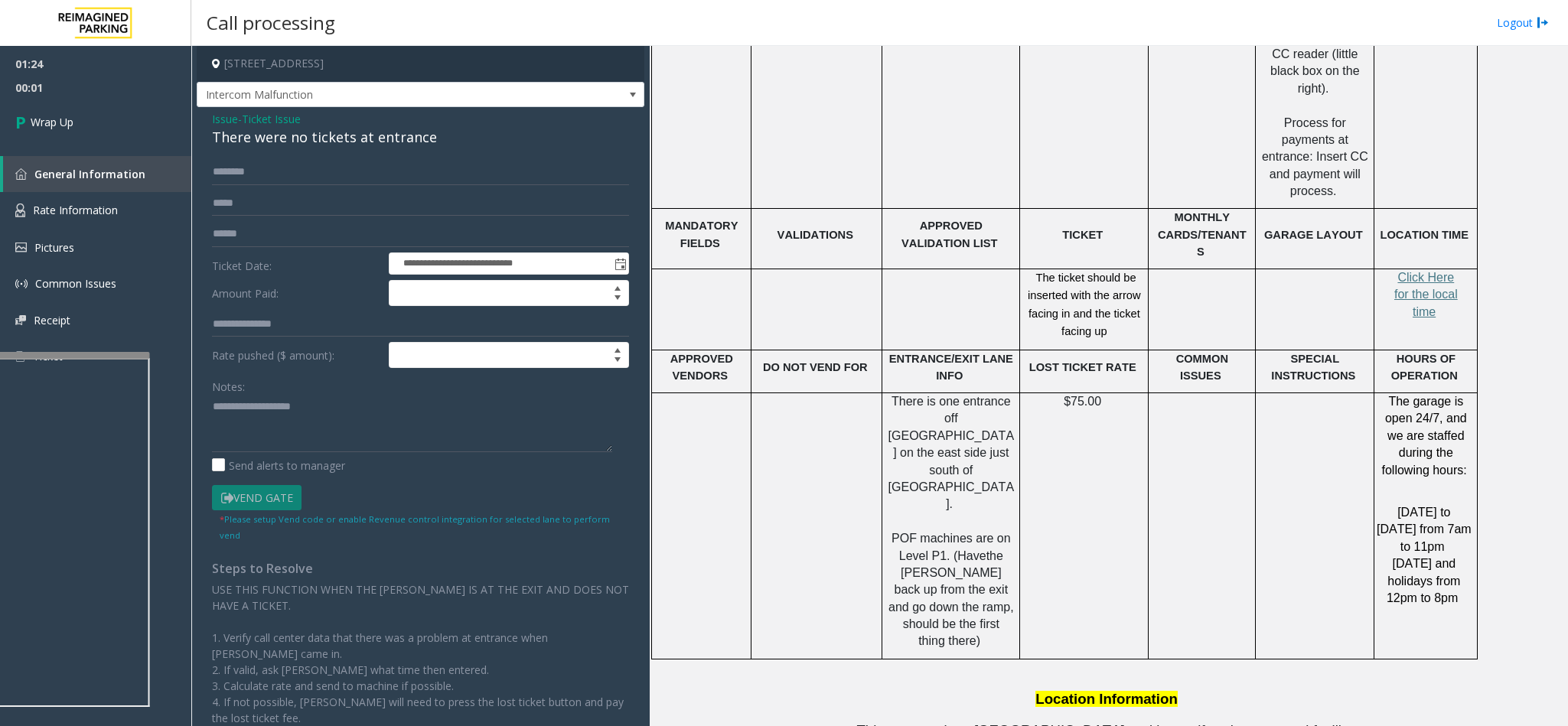
click at [274, 147] on div "There were no tickets at entrance" at bounding box center [420, 138] width 417 height 21
click at [286, 410] on textarea at bounding box center [412, 423] width 400 height 57
paste textarea "**********"
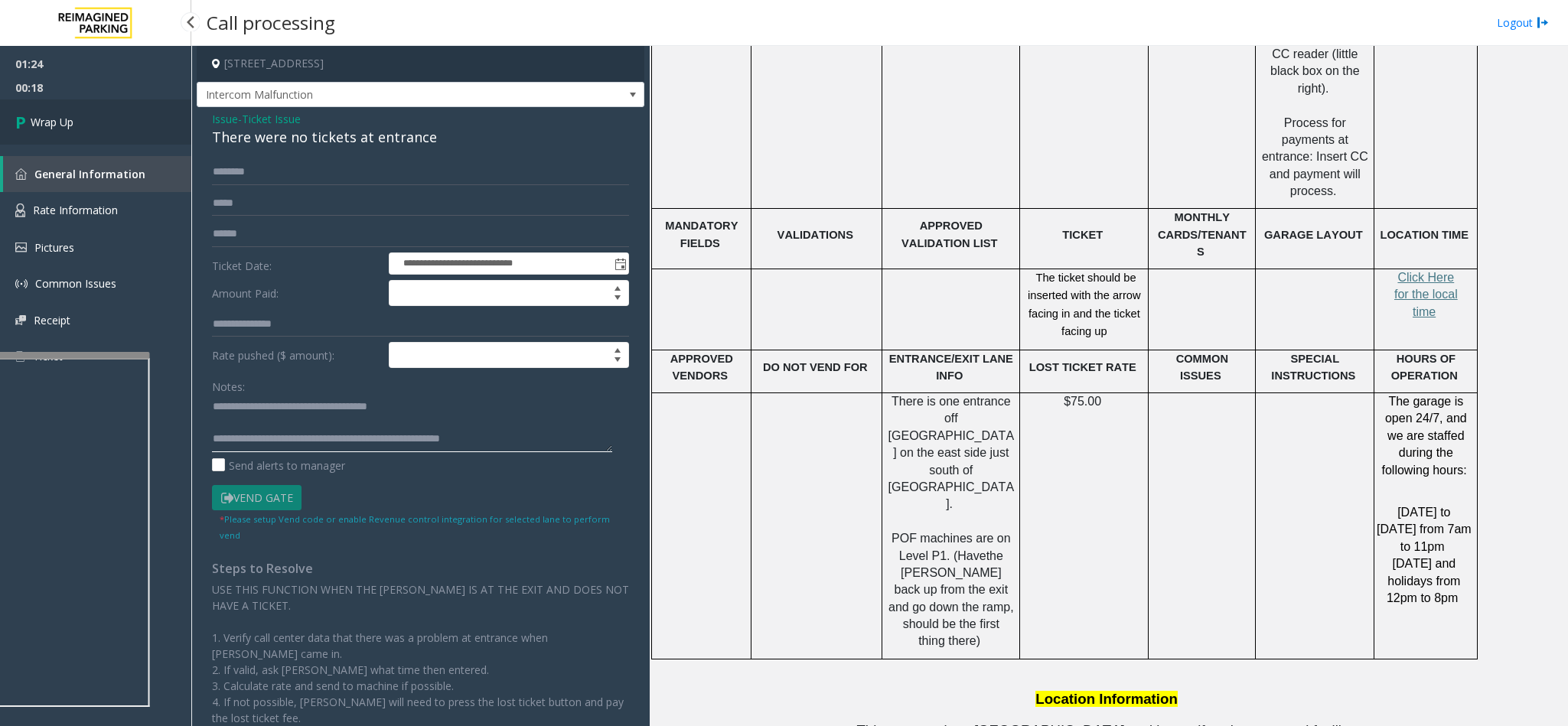
type textarea "**********"
click at [55, 134] on link "Wrap Up" at bounding box center [95, 121] width 191 height 45
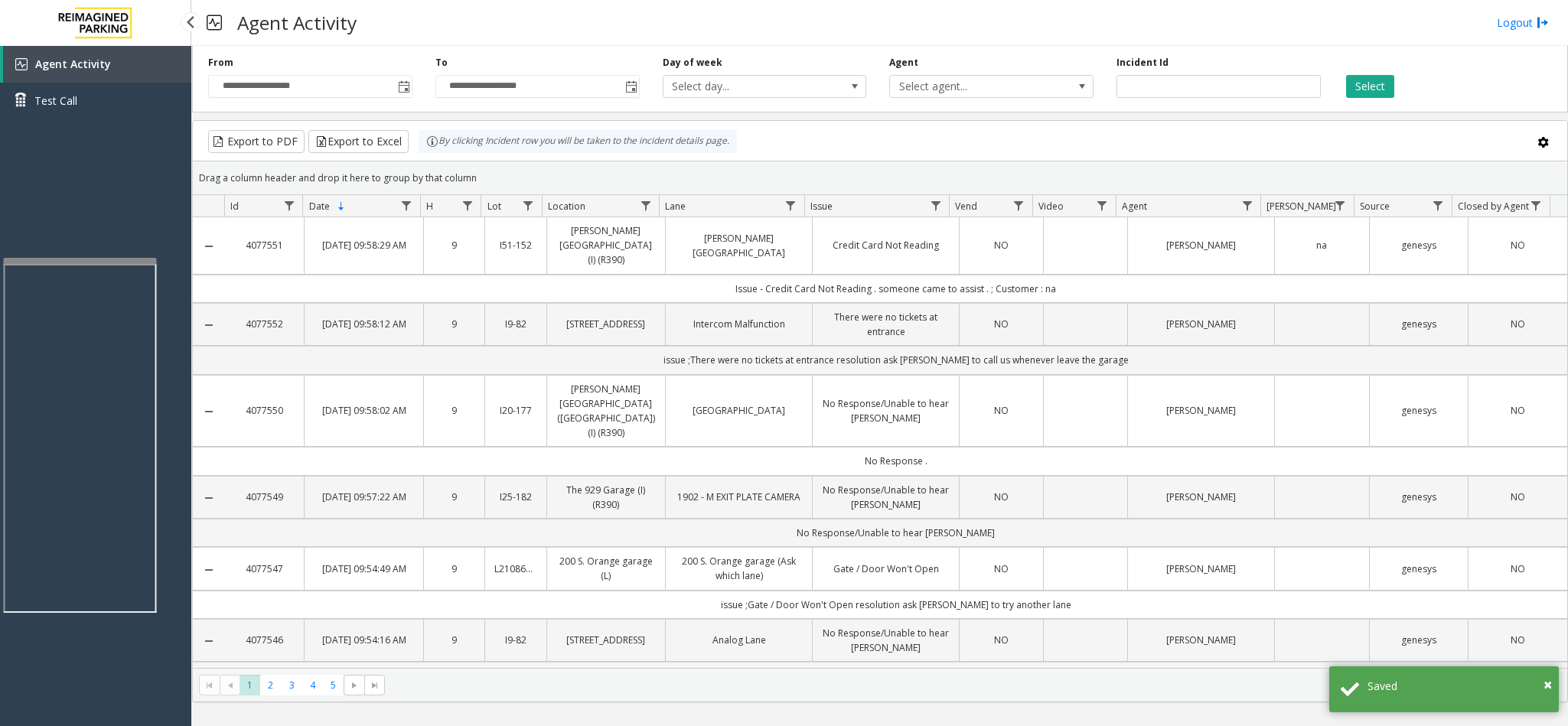
click at [102, 248] on app-root "**********" at bounding box center [784, 363] width 1568 height 726
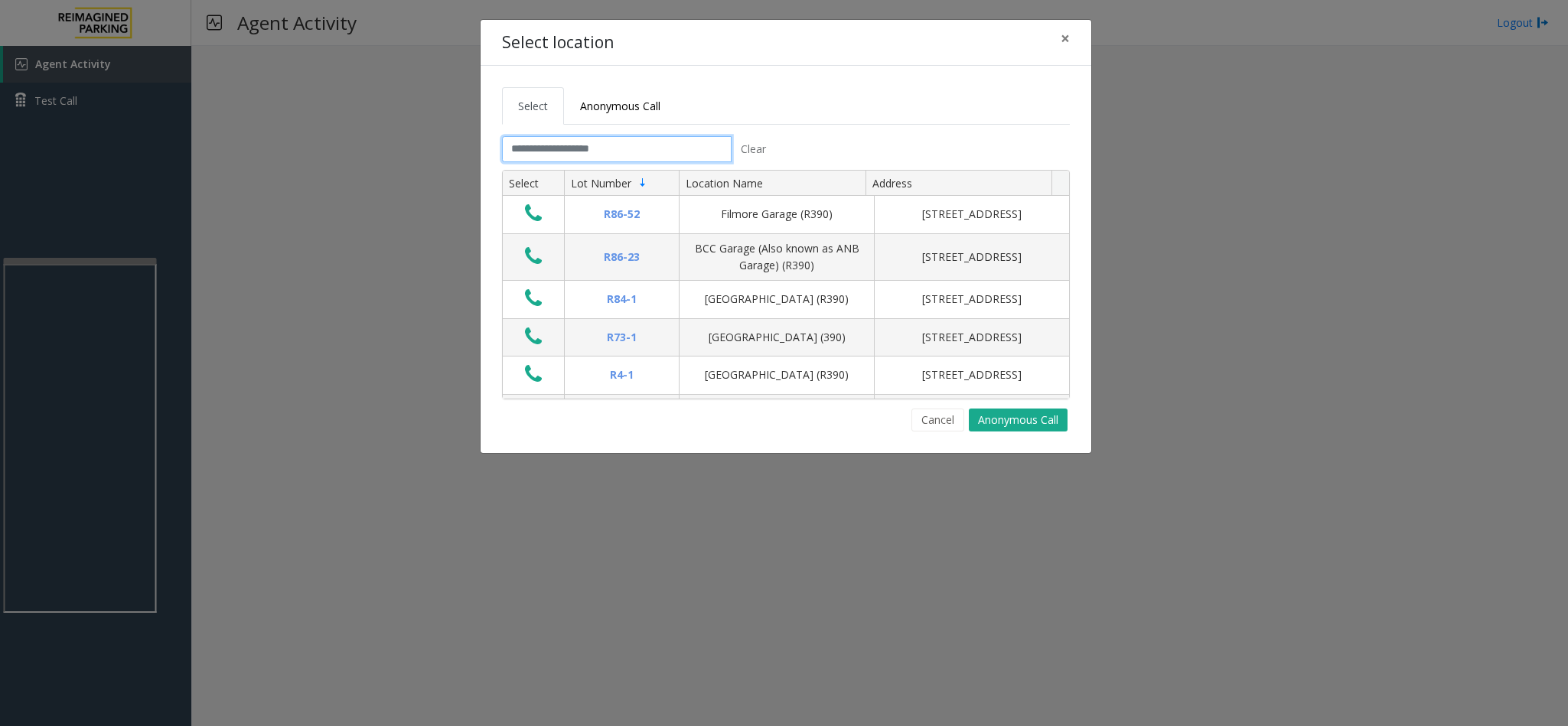
click at [610, 152] on input "text" at bounding box center [617, 149] width 229 height 26
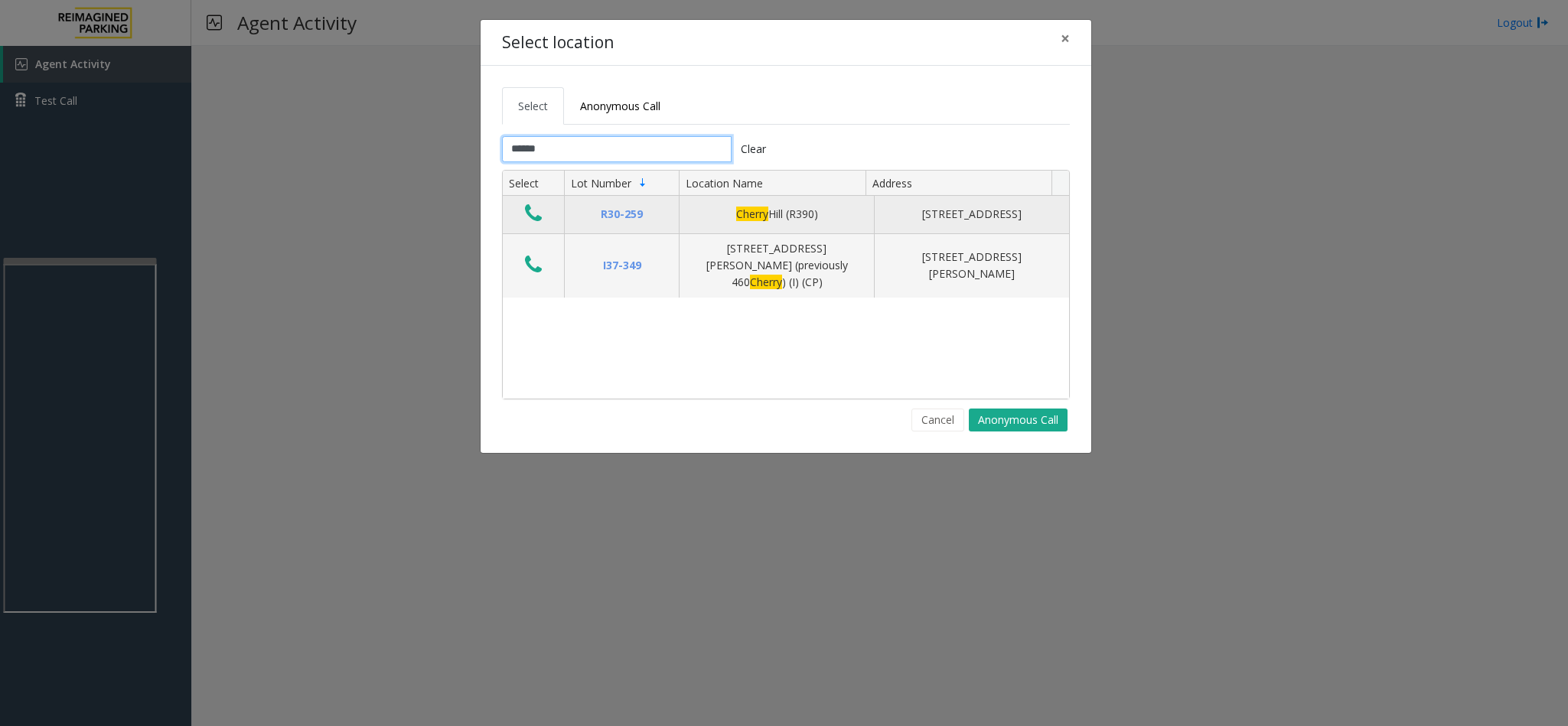
type input "******"
click at [533, 212] on icon "Data table" at bounding box center [534, 213] width 17 height 21
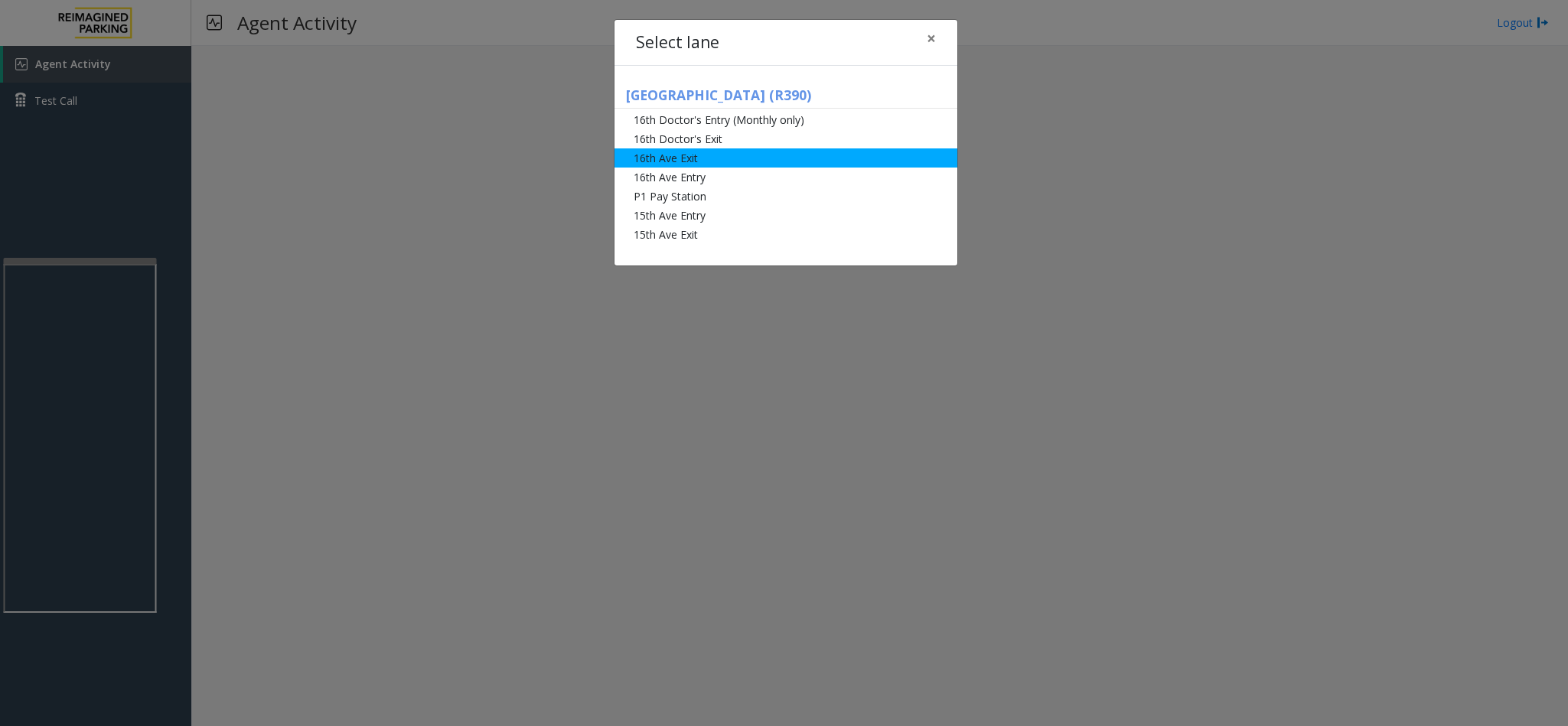
click at [675, 159] on li "16th Ave Exit" at bounding box center [785, 158] width 343 height 19
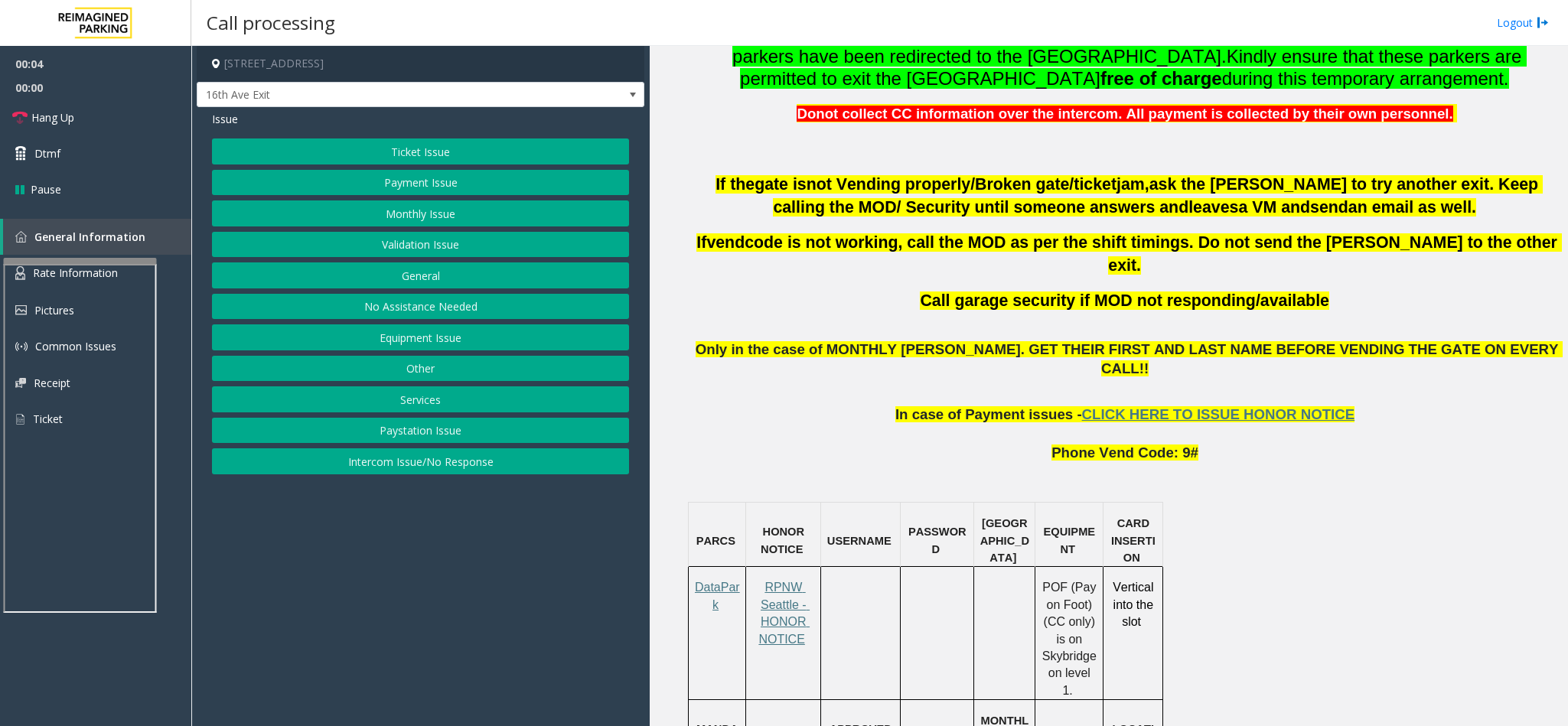
scroll to position [689, 0]
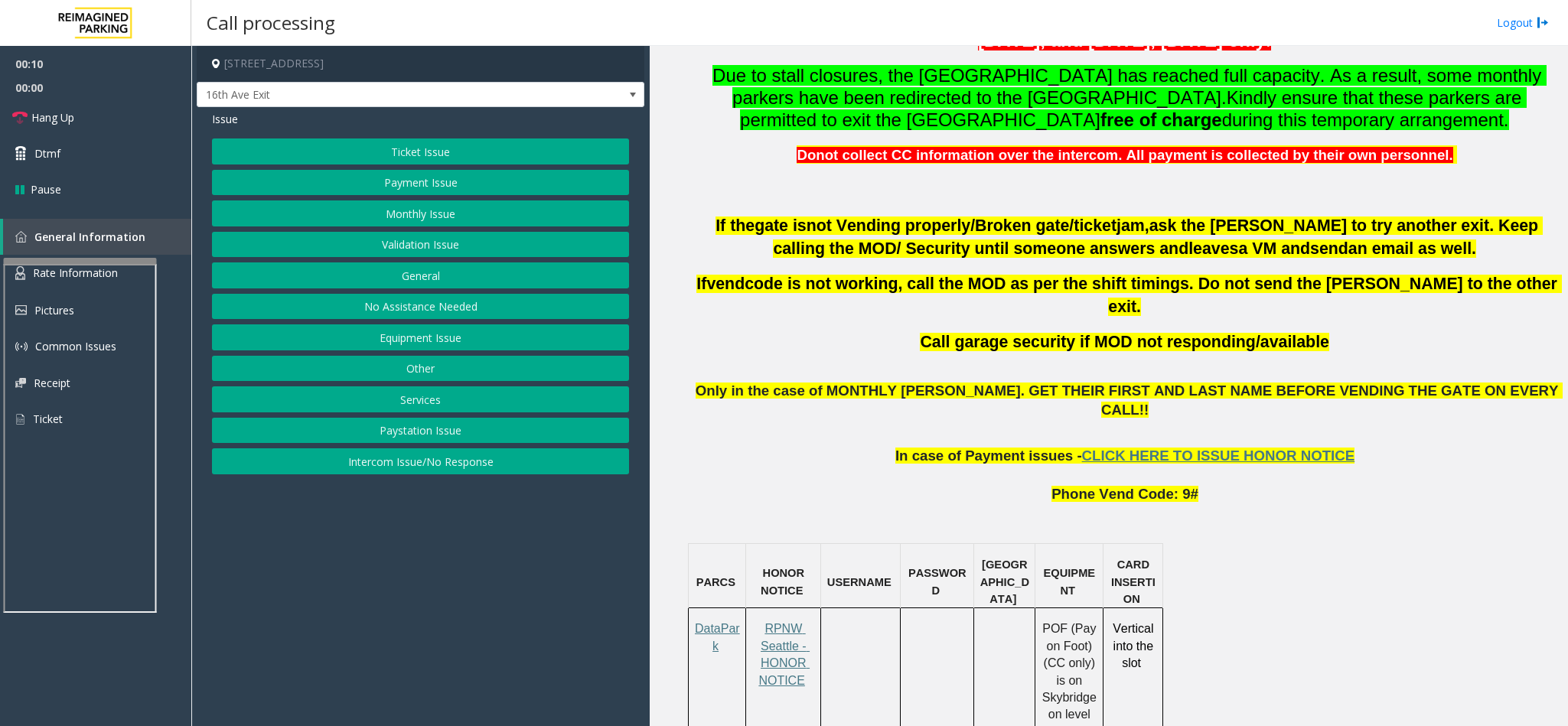
click at [460, 145] on button "Ticket Issue" at bounding box center [420, 151] width 417 height 26
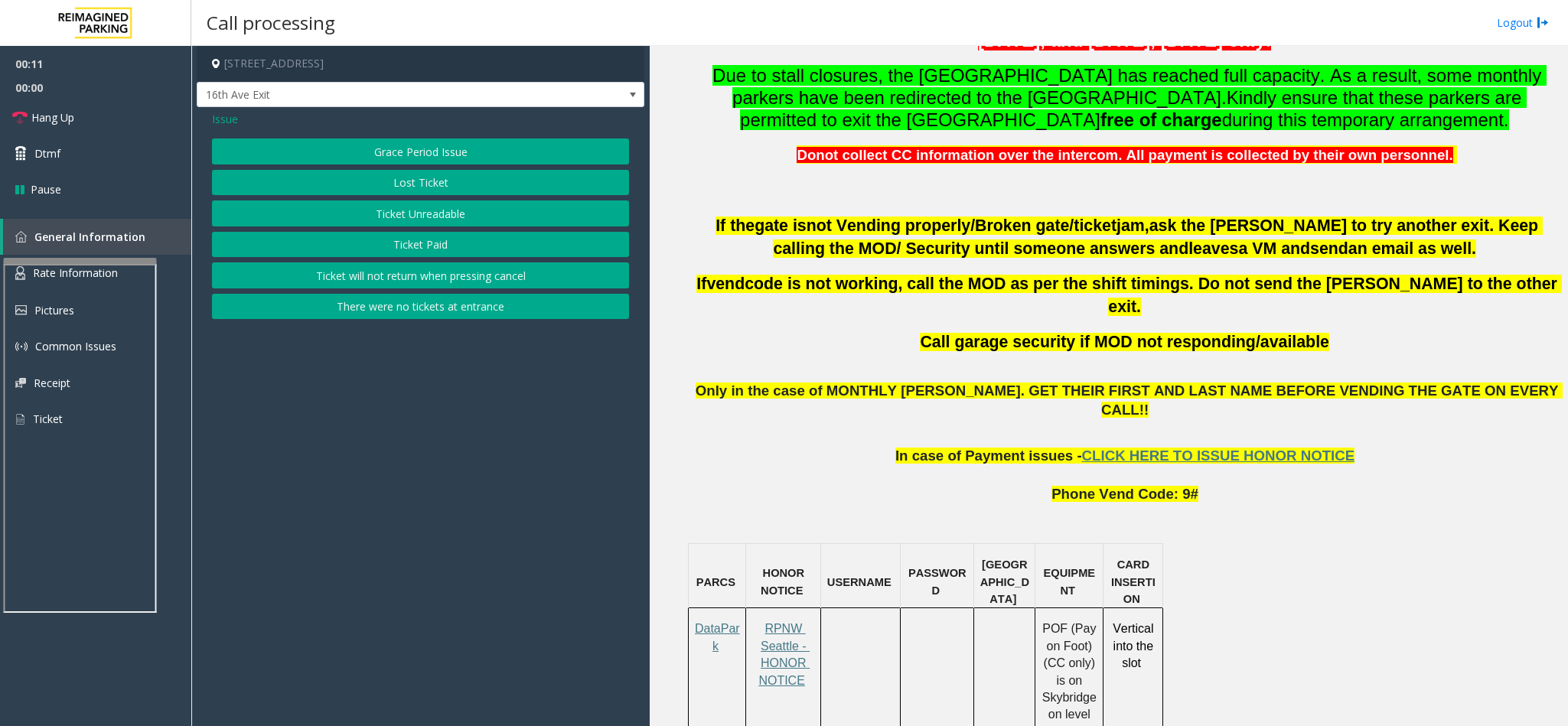
click at [460, 203] on button "Ticket Unreadable" at bounding box center [420, 213] width 417 height 26
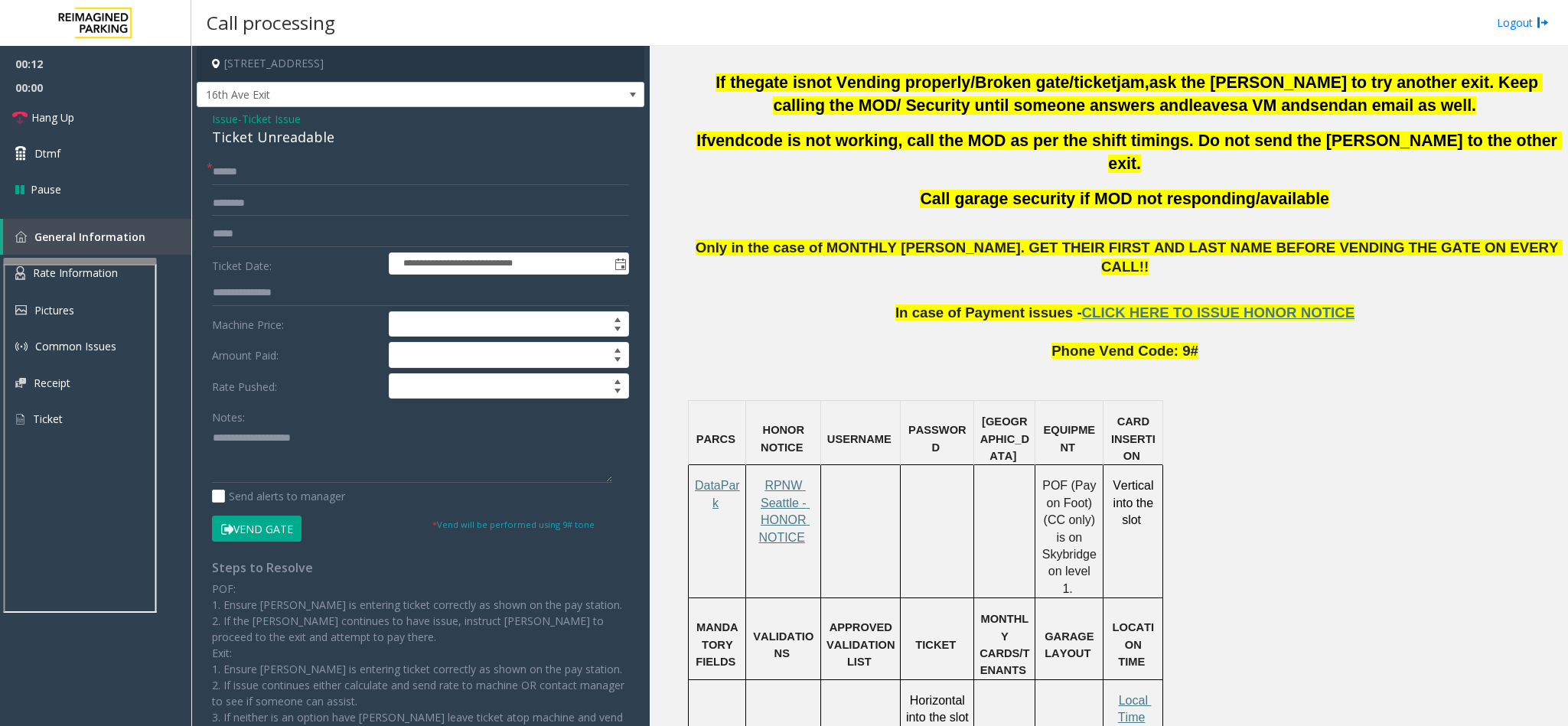
scroll to position [1034, 0]
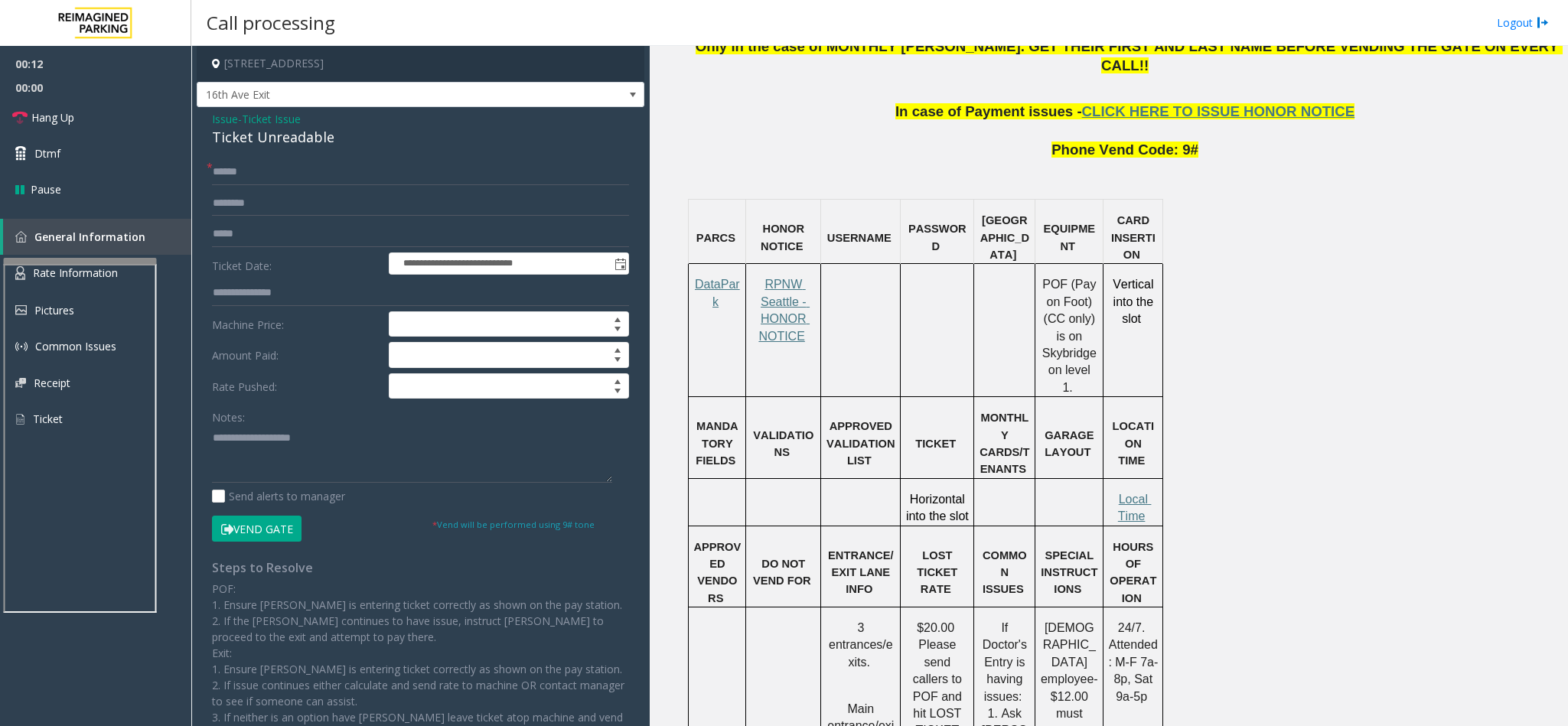
drag, startPoint x: 755, startPoint y: 237, endPoint x: 767, endPoint y: 252, distance: 19.2
click at [758, 276] on p "RPNW Seattle - HONOR NOTICE" at bounding box center [783, 310] width 65 height 69
click at [779, 278] on span "RPNW Seattle - HONOR NOTICE" at bounding box center [784, 310] width 52 height 64
click at [244, 167] on input "text" at bounding box center [420, 172] width 417 height 26
click at [252, 211] on input "text" at bounding box center [420, 203] width 417 height 26
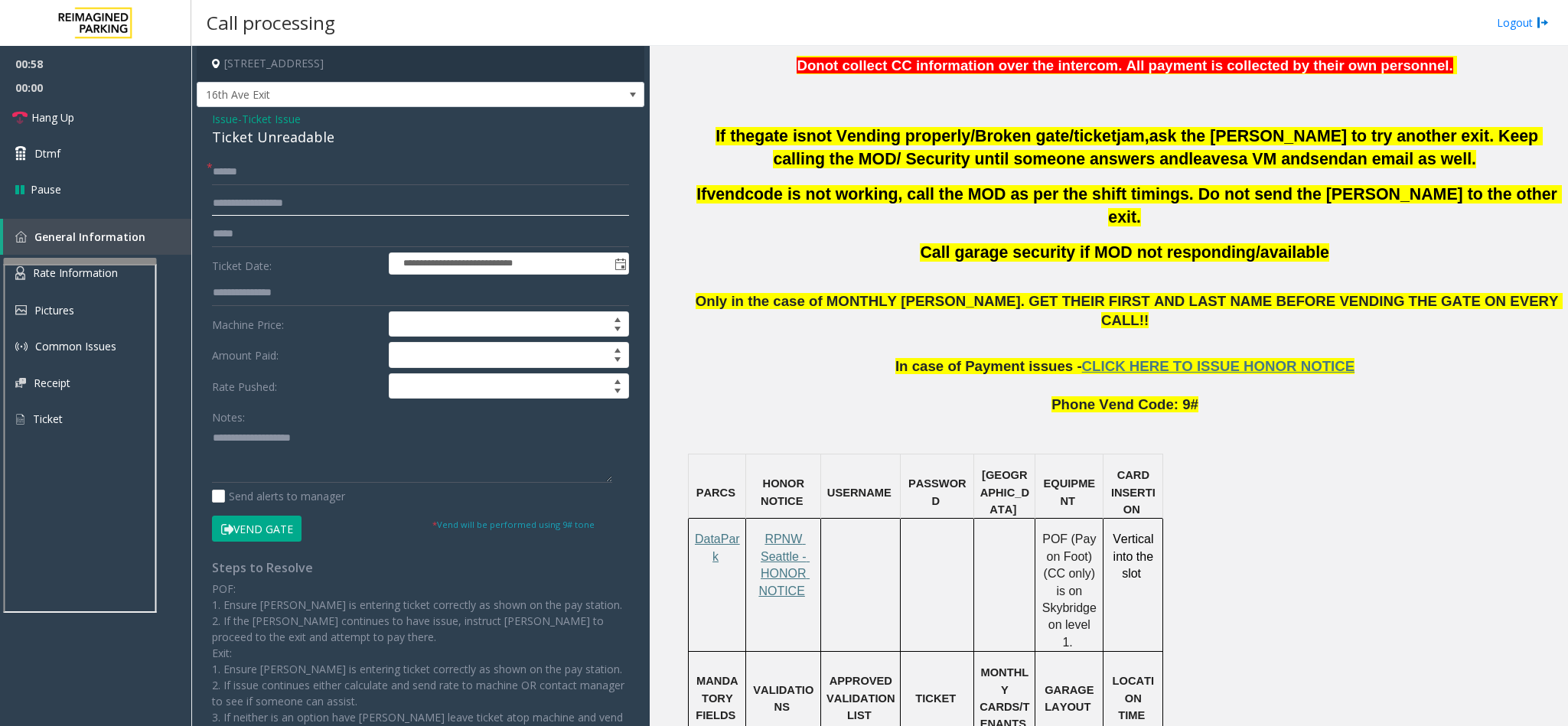
scroll to position [459, 0]
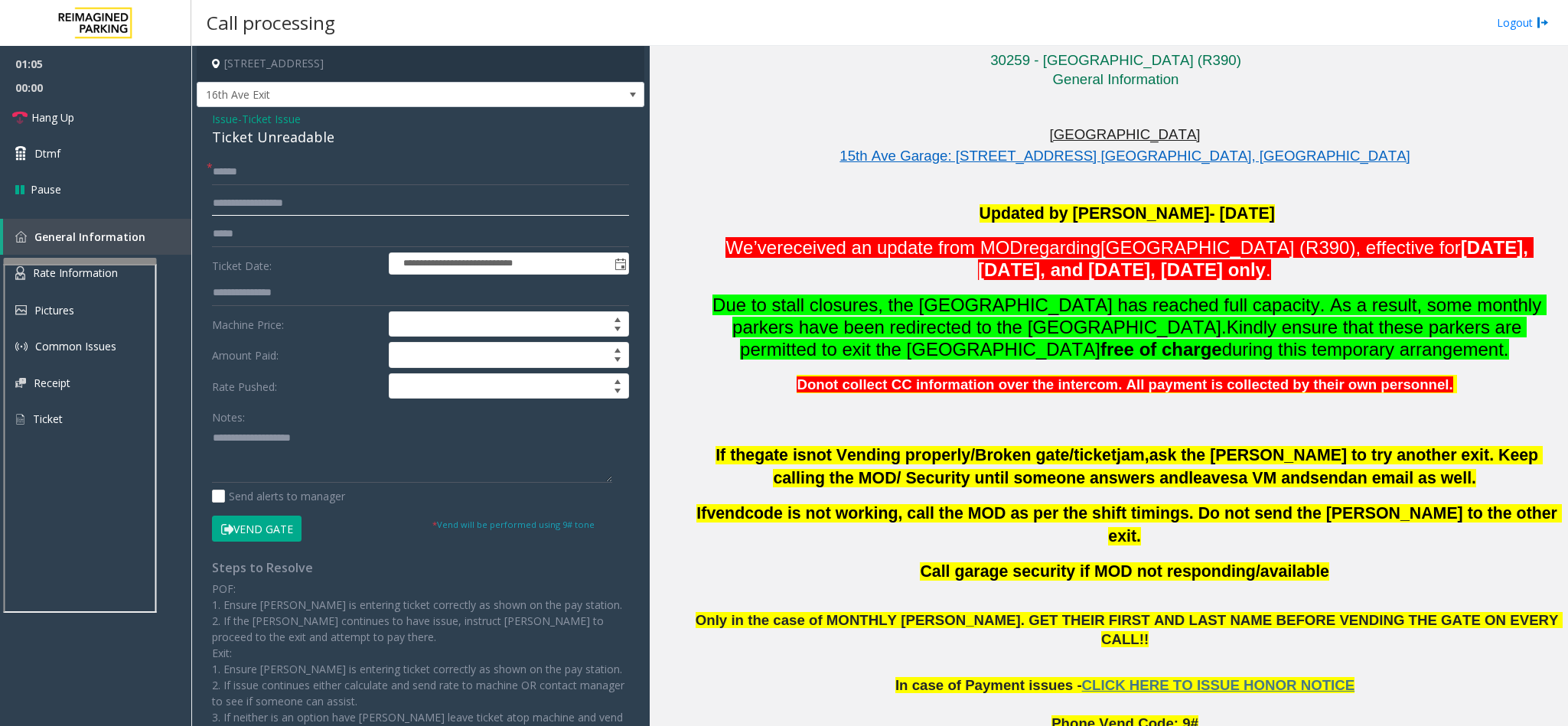
type input "**********"
click at [280, 175] on input "text" at bounding box center [420, 172] width 417 height 26
type input "******"
click at [235, 203] on input "**********" at bounding box center [420, 203] width 417 height 26
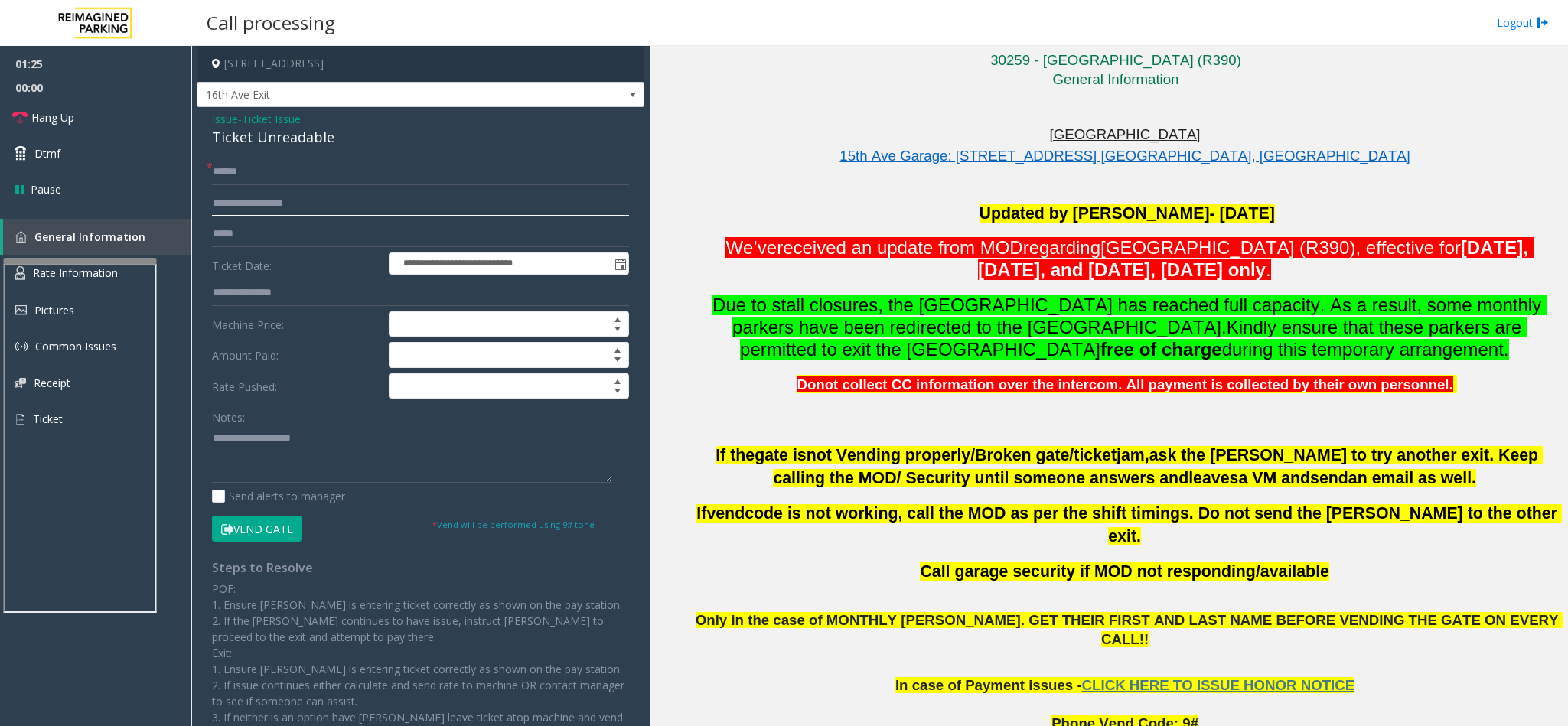
click at [235, 203] on input "**********" at bounding box center [420, 203] width 417 height 26
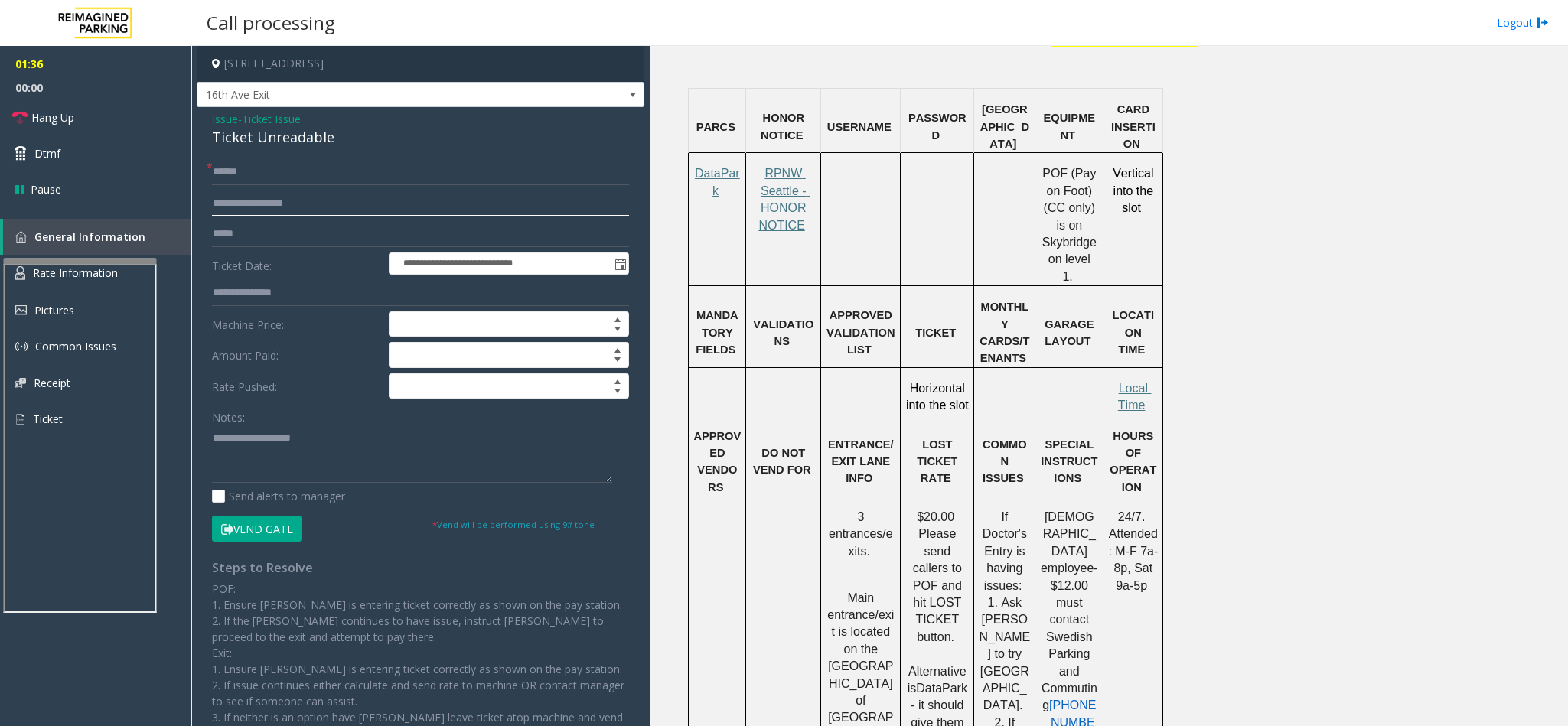
scroll to position [1148, 0]
click at [1145, 395] on span at bounding box center [1146, 401] width 3 height 13
click at [1138, 378] on span "Local Time" at bounding box center [1134, 393] width 33 height 30
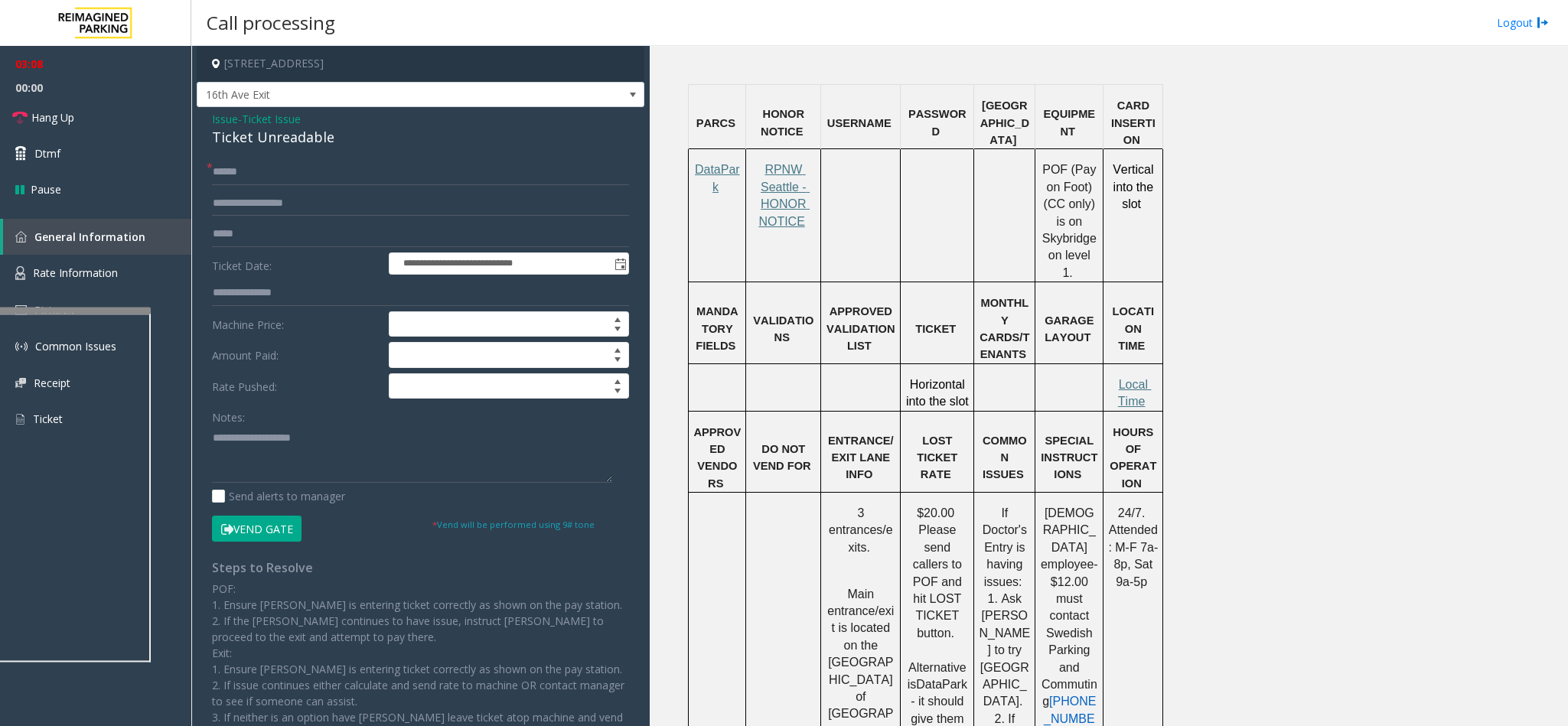
click at [60, 314] on div at bounding box center [74, 310] width 153 height 6
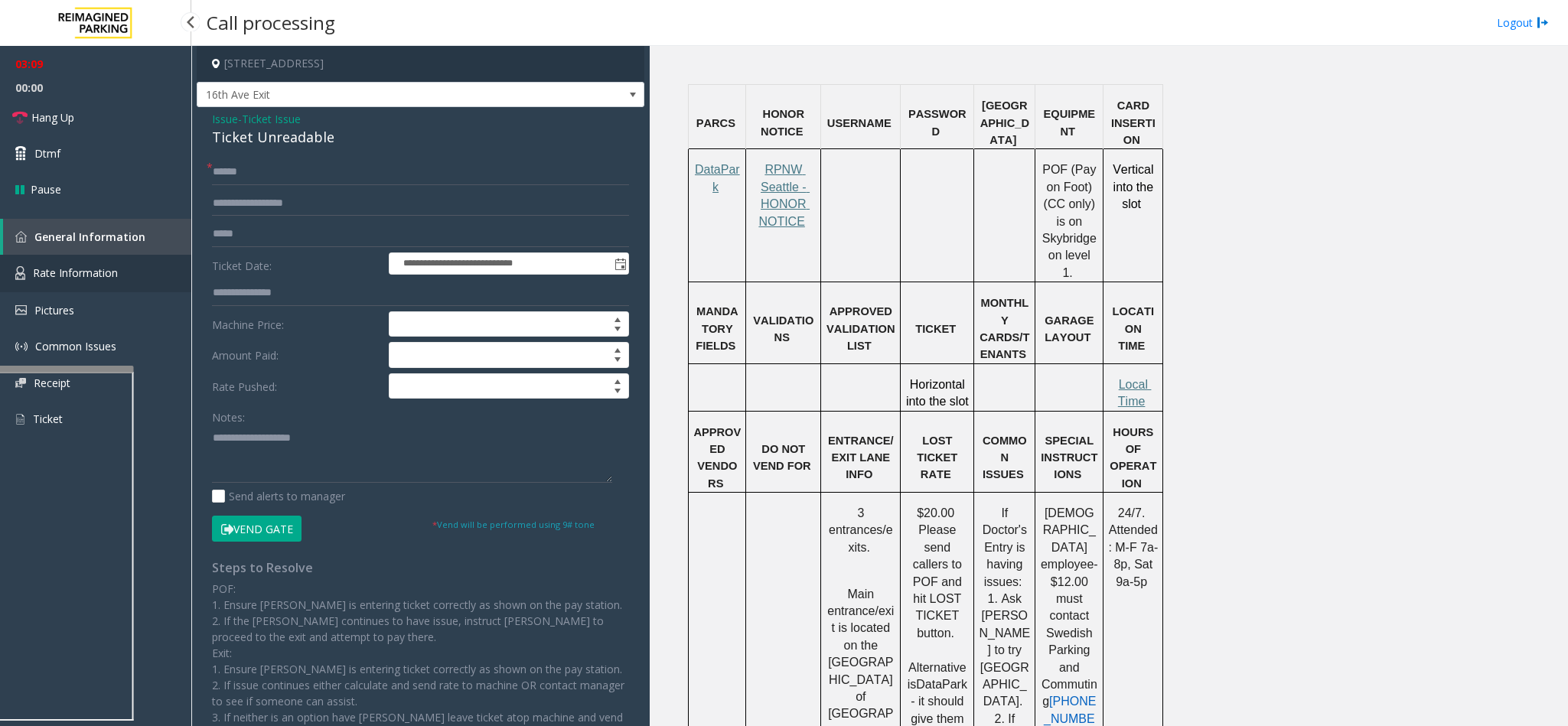
click at [74, 266] on span "Rate Information" at bounding box center [74, 272] width 85 height 14
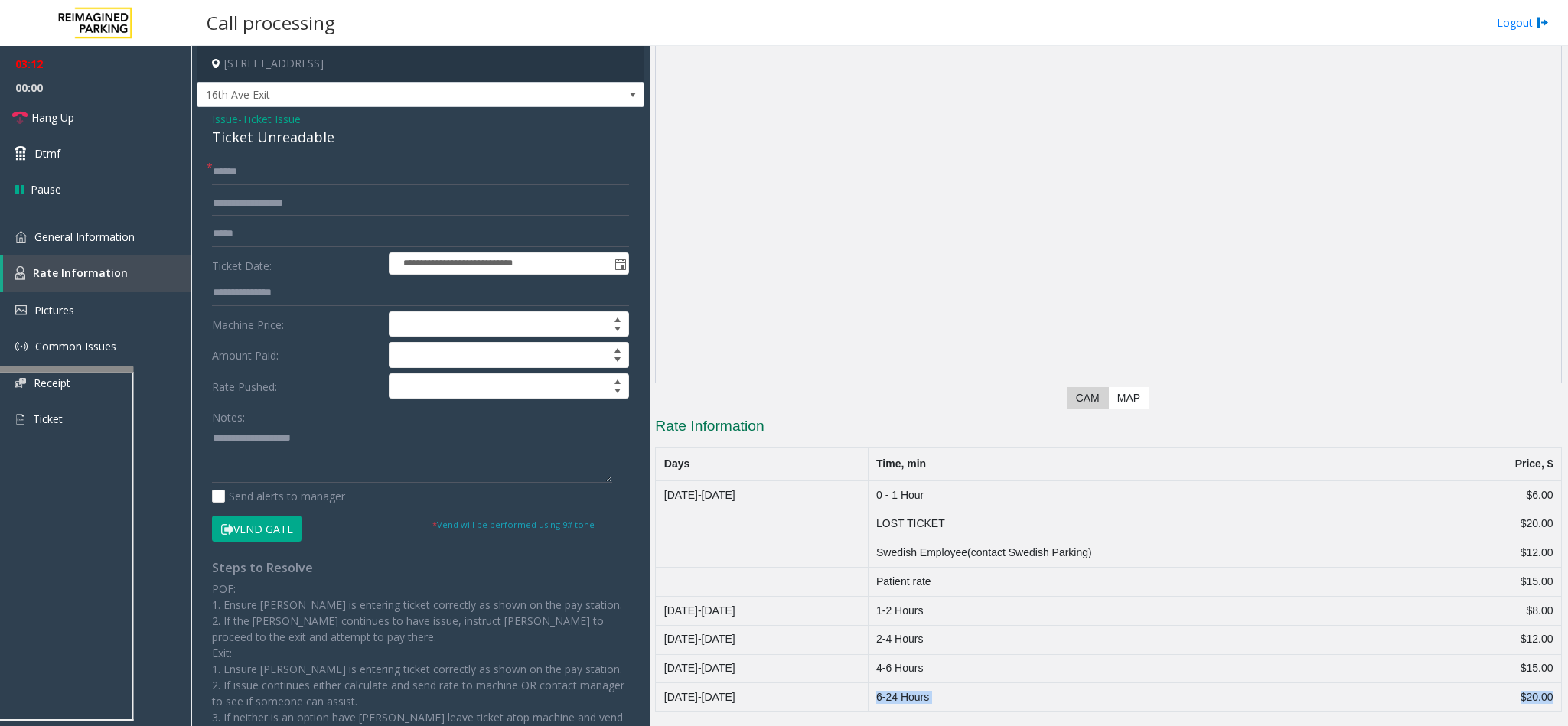
drag, startPoint x: 881, startPoint y: 700, endPoint x: 1542, endPoint y: 692, distance: 661.0
click at [1542, 692] on tr "Monday-Sunday 6-24 Hours $20.00" at bounding box center [1109, 698] width 906 height 29
click at [1394, 666] on td "4-6 Hours" at bounding box center [1148, 669] width 561 height 29
drag, startPoint x: 877, startPoint y: 705, endPoint x: 1086, endPoint y: 694, distance: 209.3
click at [1086, 694] on td "6-24 Hours" at bounding box center [1148, 698] width 561 height 29
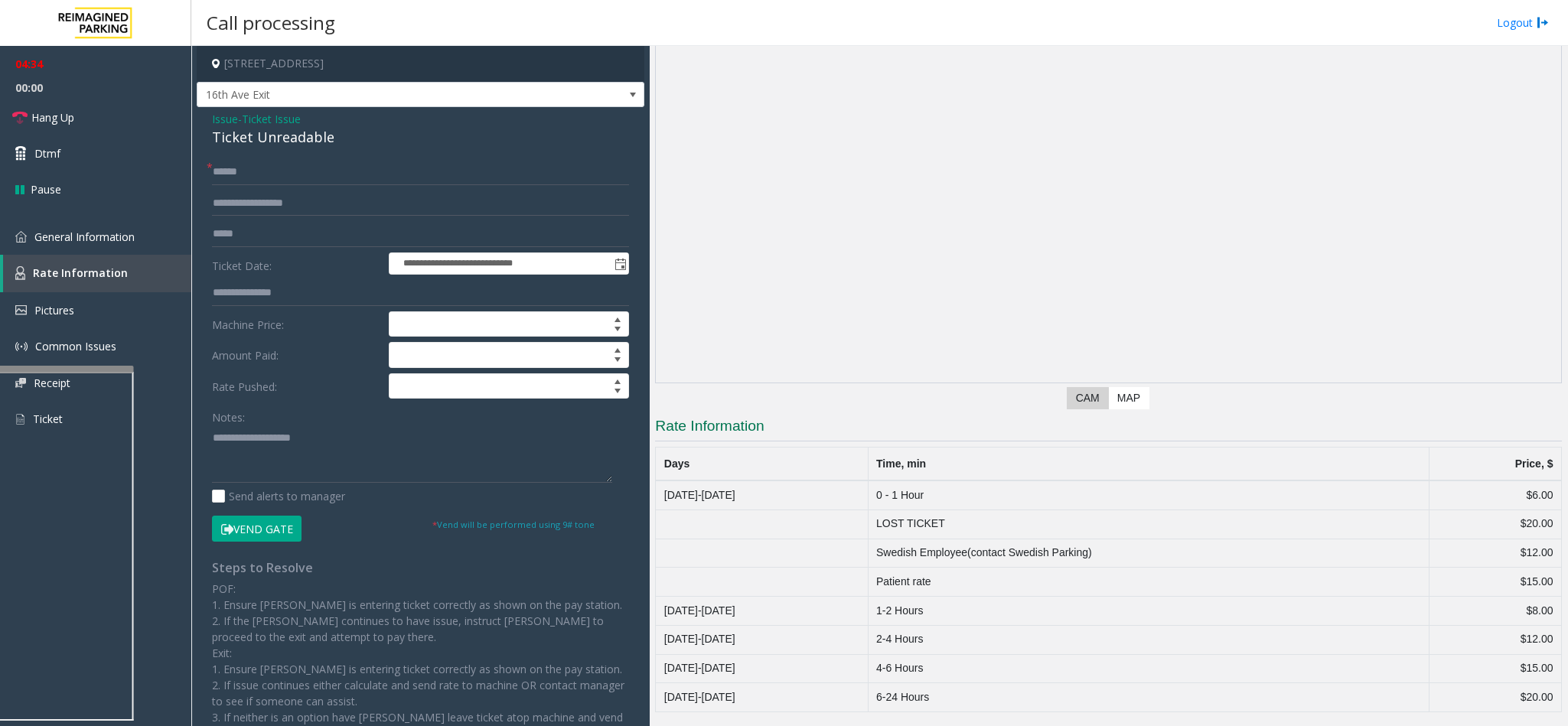
click at [264, 140] on div "Ticket Unreadable" at bounding box center [420, 138] width 417 height 21
click at [289, 438] on textarea at bounding box center [412, 455] width 400 height 57
paste textarea "**********"
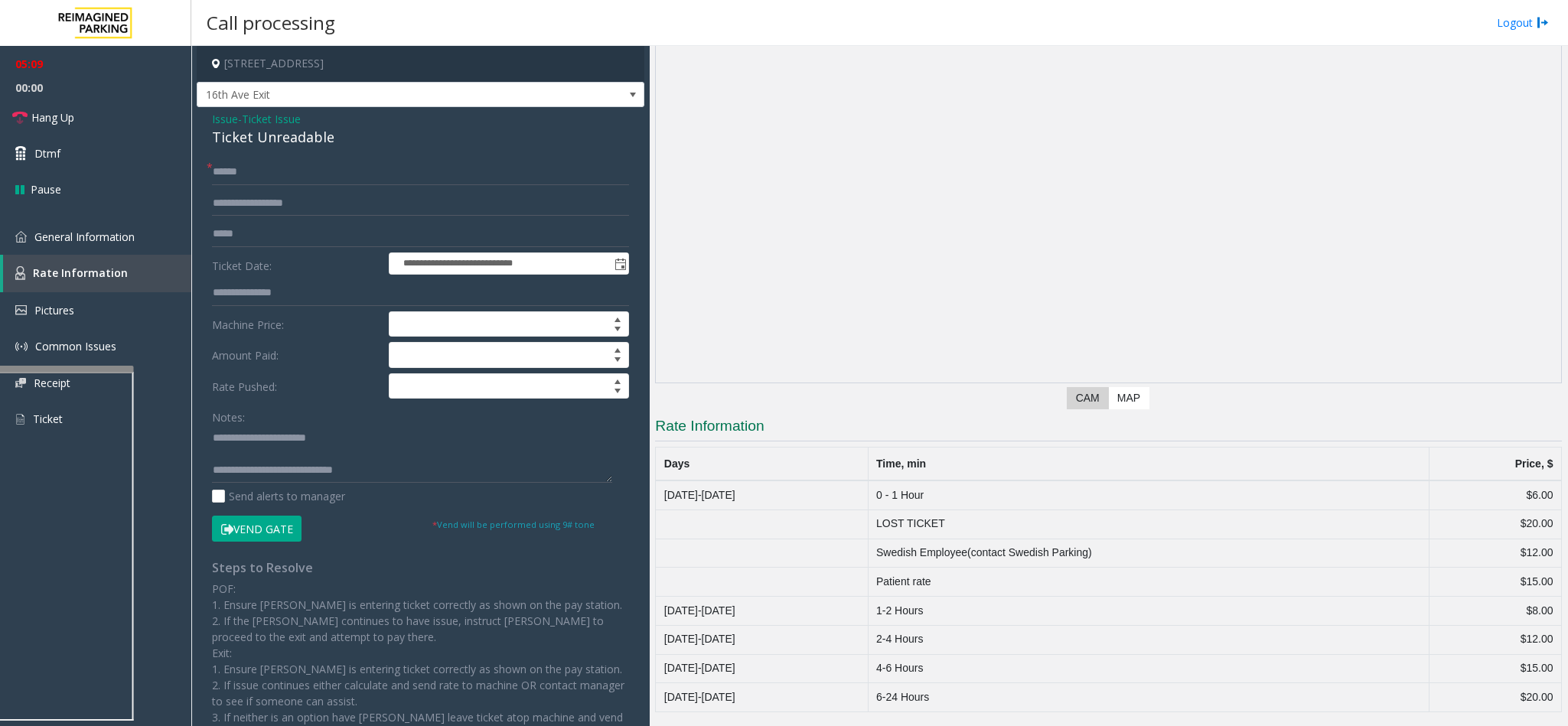
click at [237, 538] on button "Vend Gate" at bounding box center [257, 528] width 90 height 26
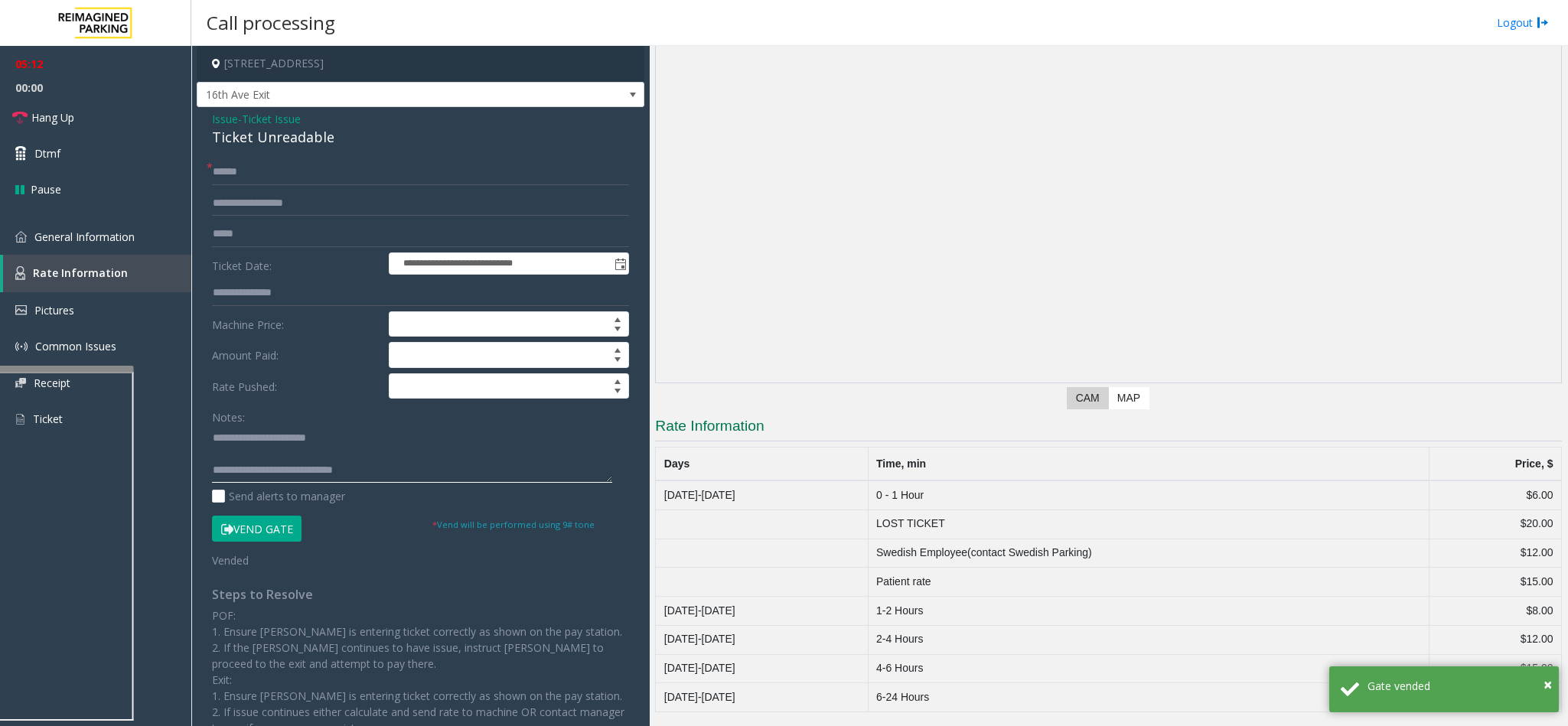
click at [388, 471] on textarea at bounding box center [412, 455] width 400 height 57
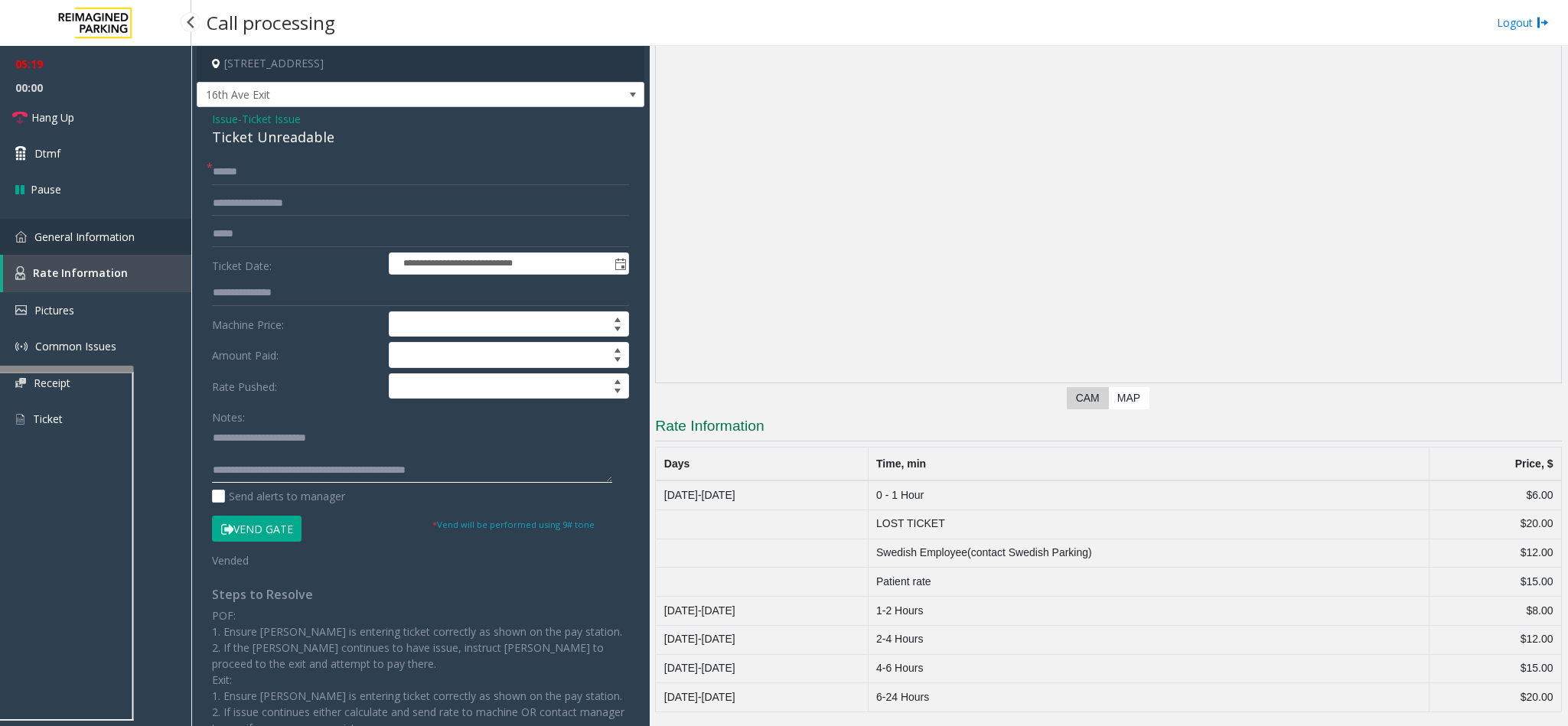
type textarea "**********"
click at [95, 229] on span "General Information" at bounding box center [84, 236] width 100 height 14
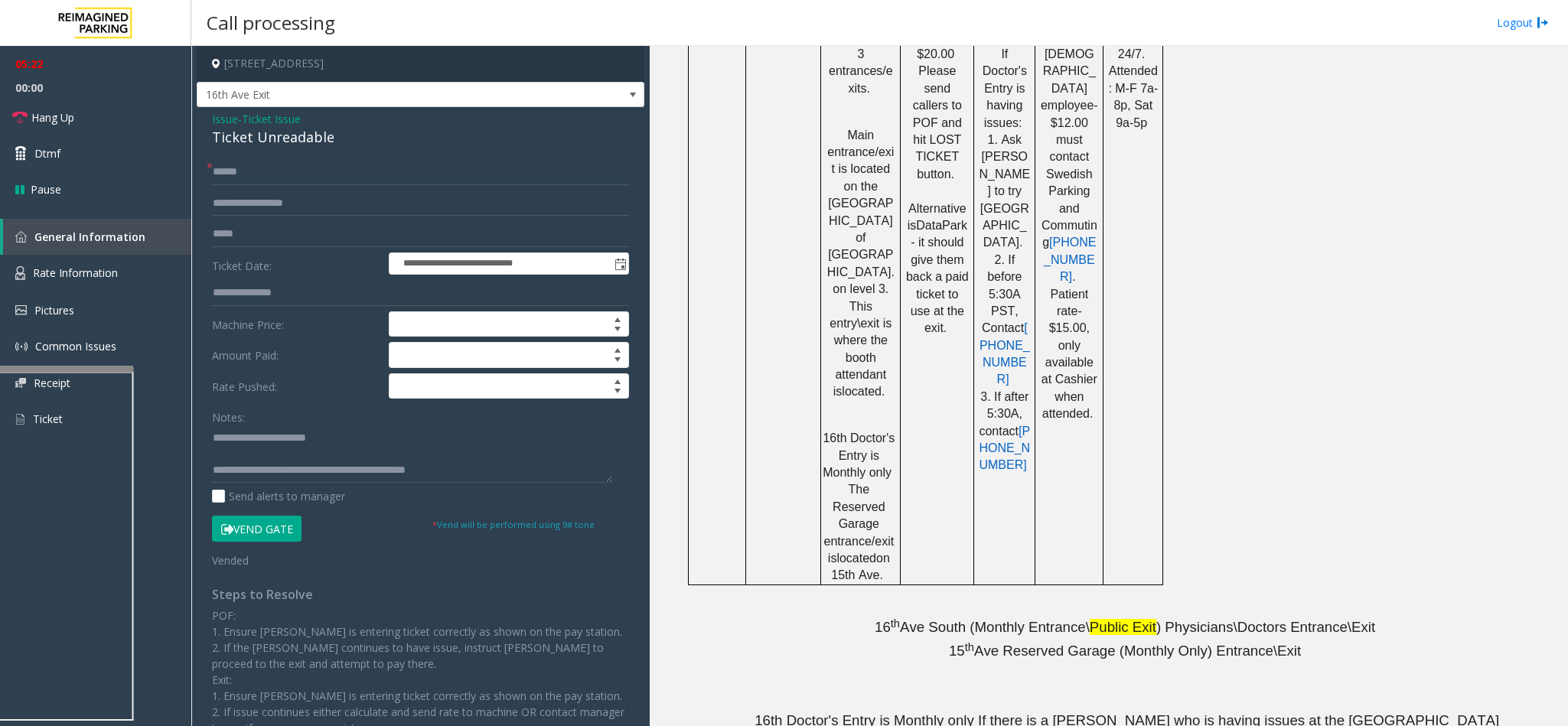
scroll to position [919, 0]
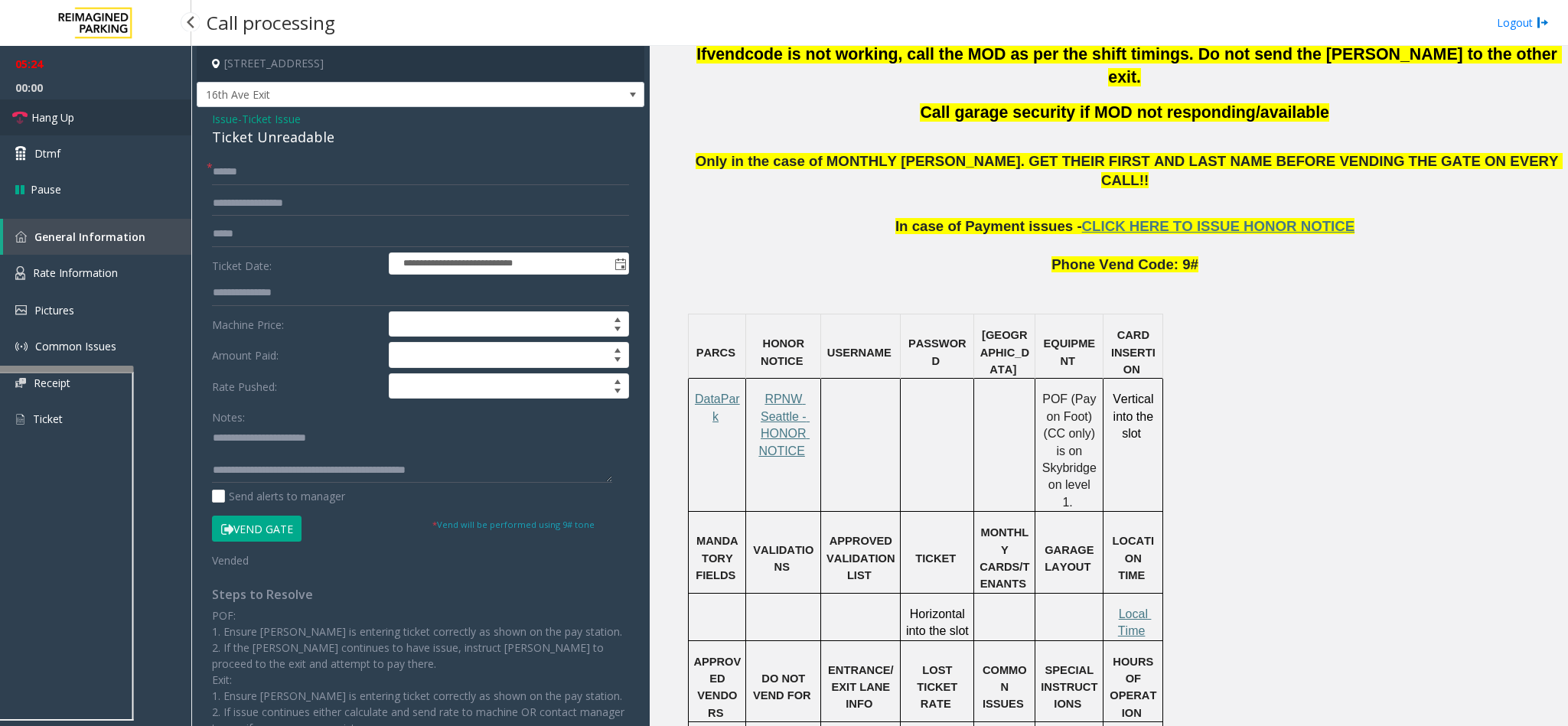
click at [68, 117] on span "Hang Up" at bounding box center [53, 117] width 43 height 16
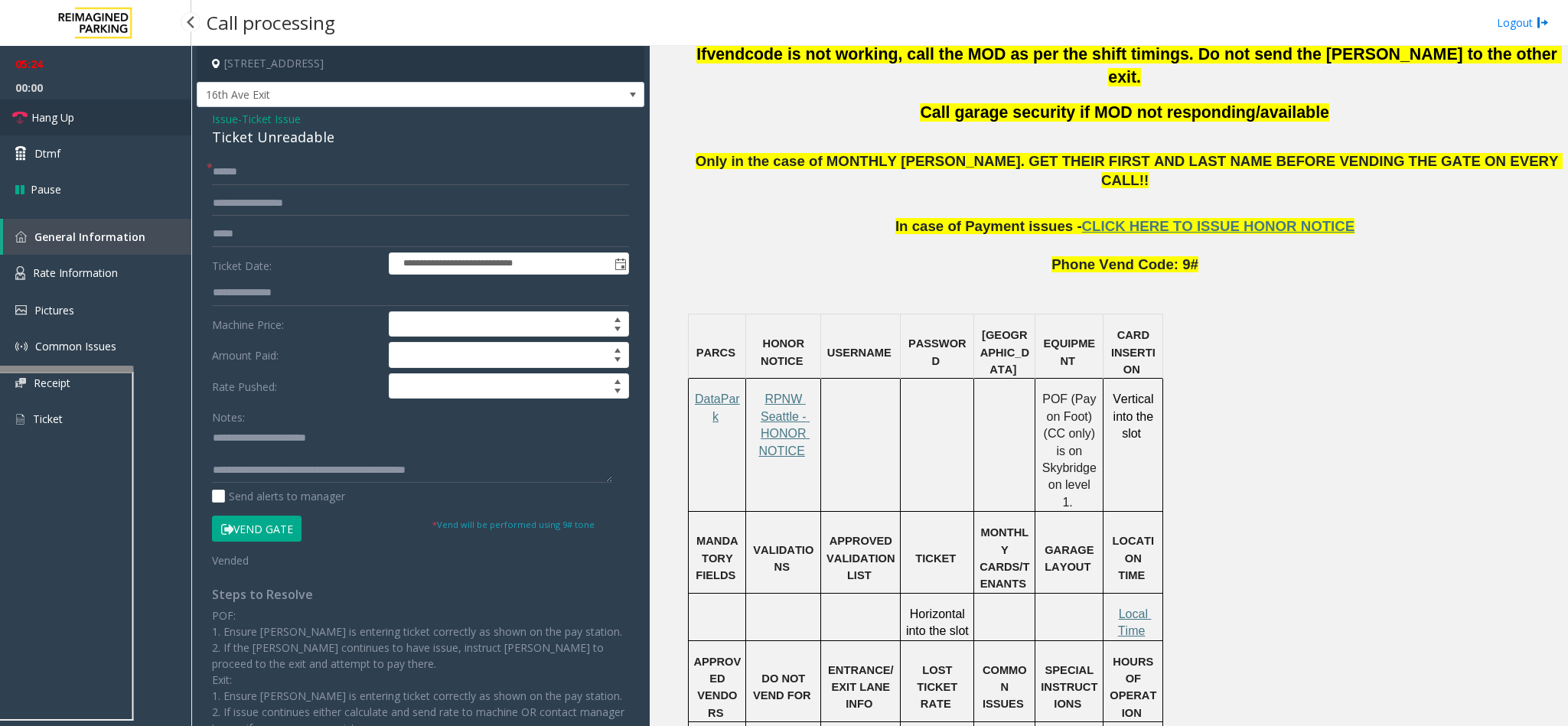
click at [68, 117] on span "Hang Up" at bounding box center [53, 117] width 43 height 16
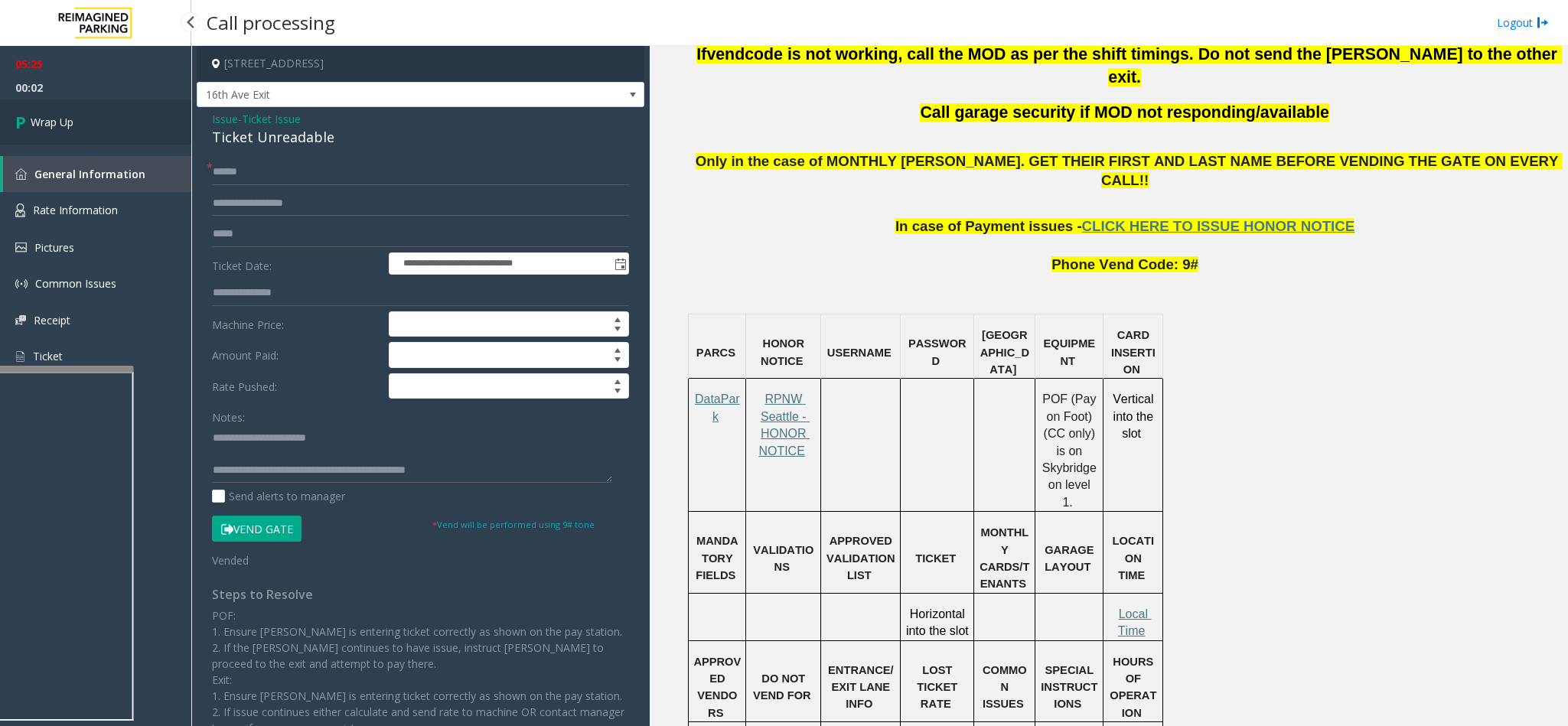
click at [68, 117] on span "Wrap Up" at bounding box center [52, 121] width 43 height 16
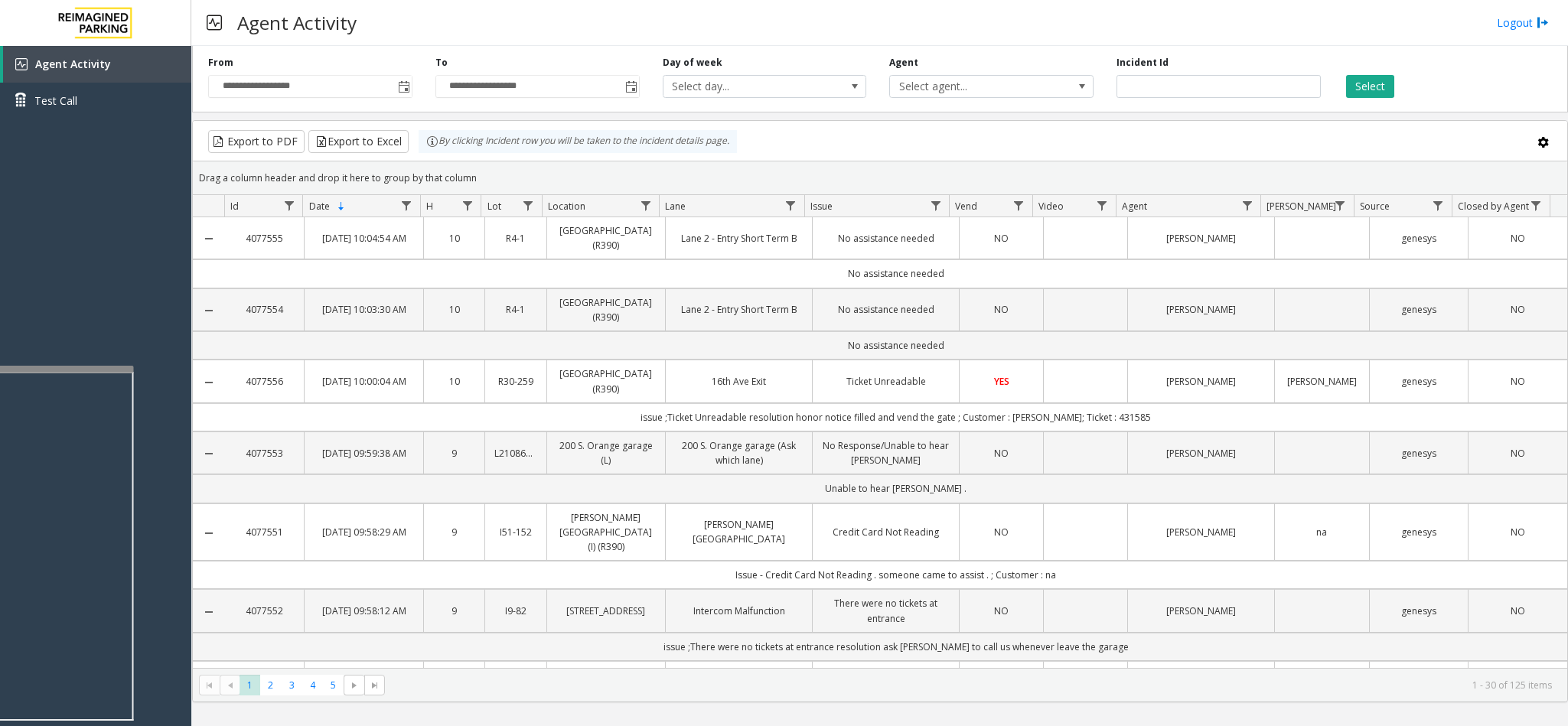
click at [103, 372] on iframe at bounding box center [57, 545] width 153 height 349
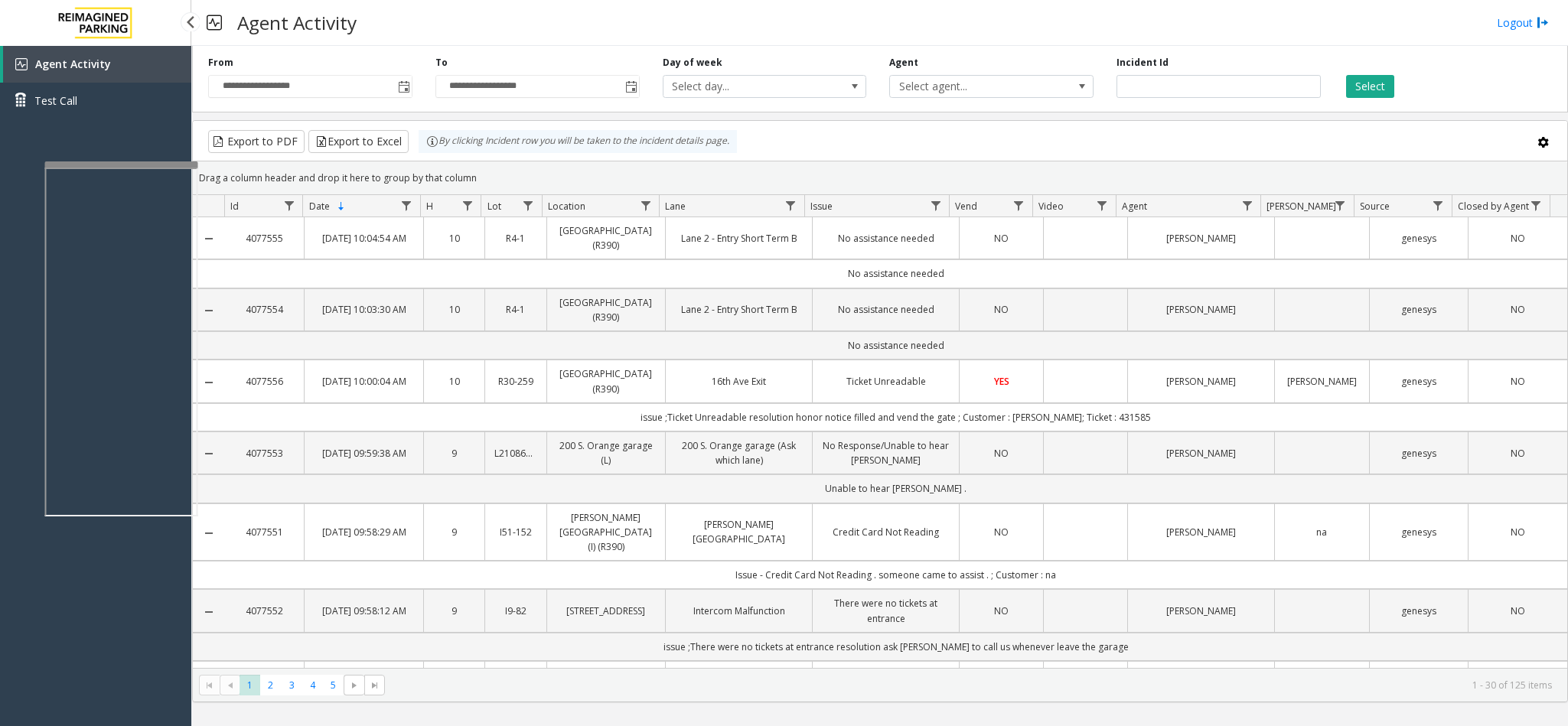
click at [165, 160] on app-root "**********" at bounding box center [784, 363] width 1568 height 726
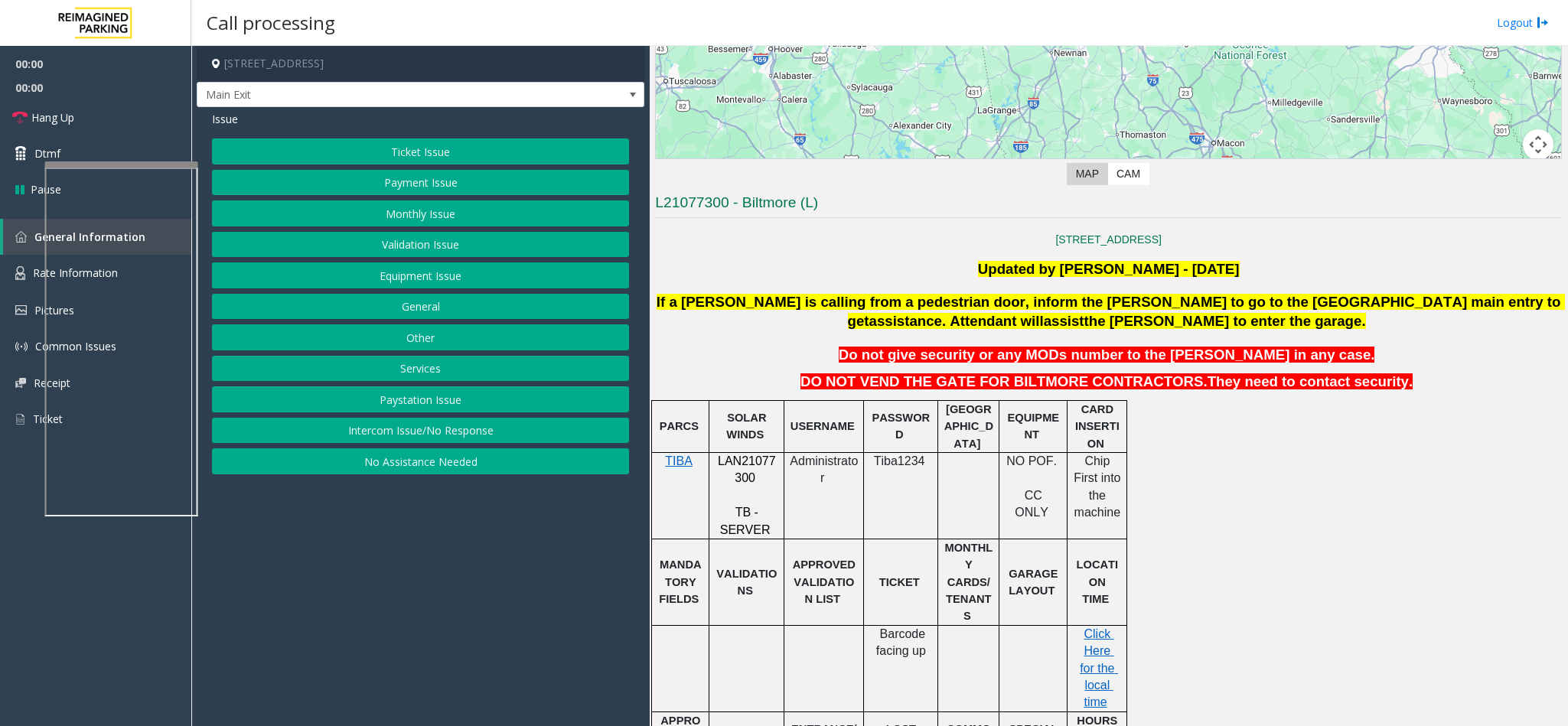
scroll to position [345, 0]
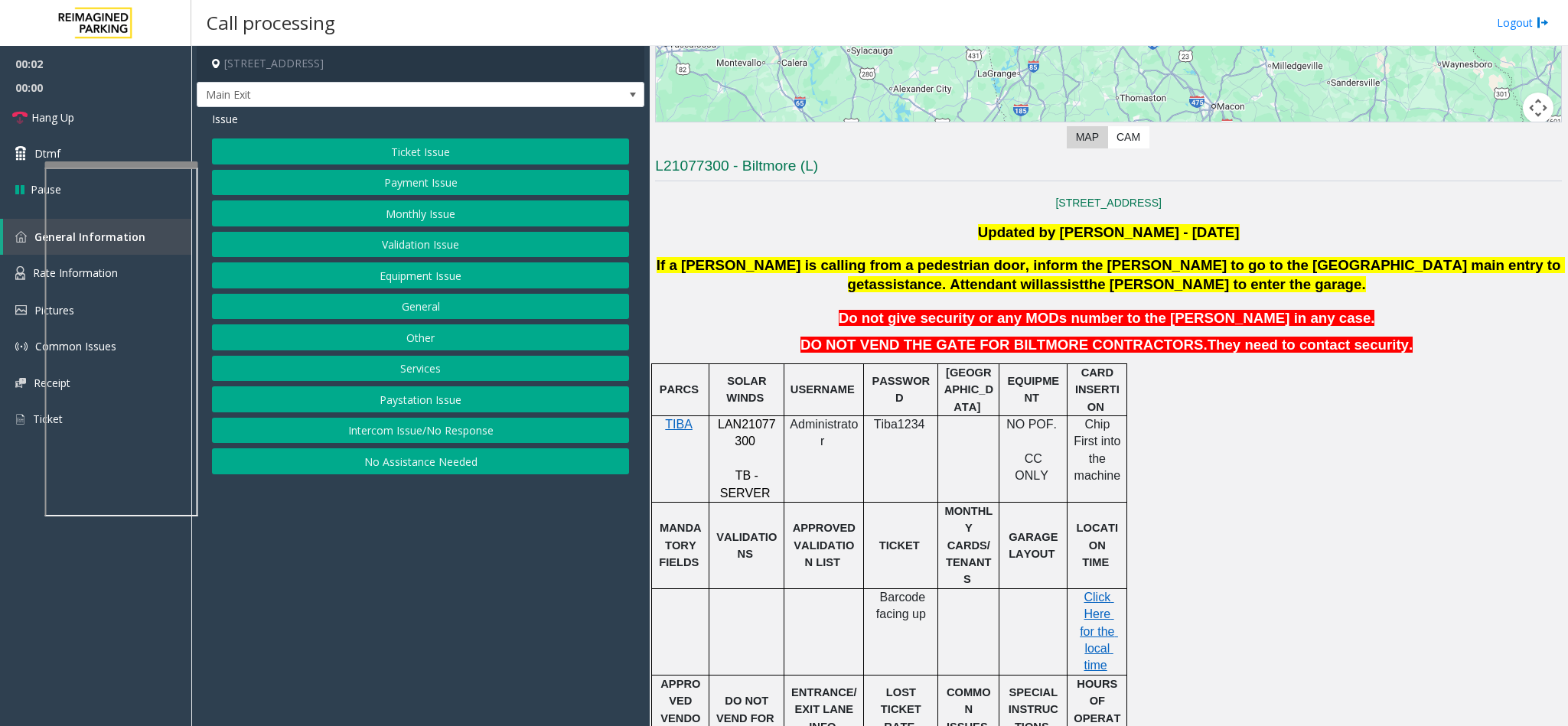
click at [755, 428] on span "LAN21077300" at bounding box center [747, 433] width 58 height 30
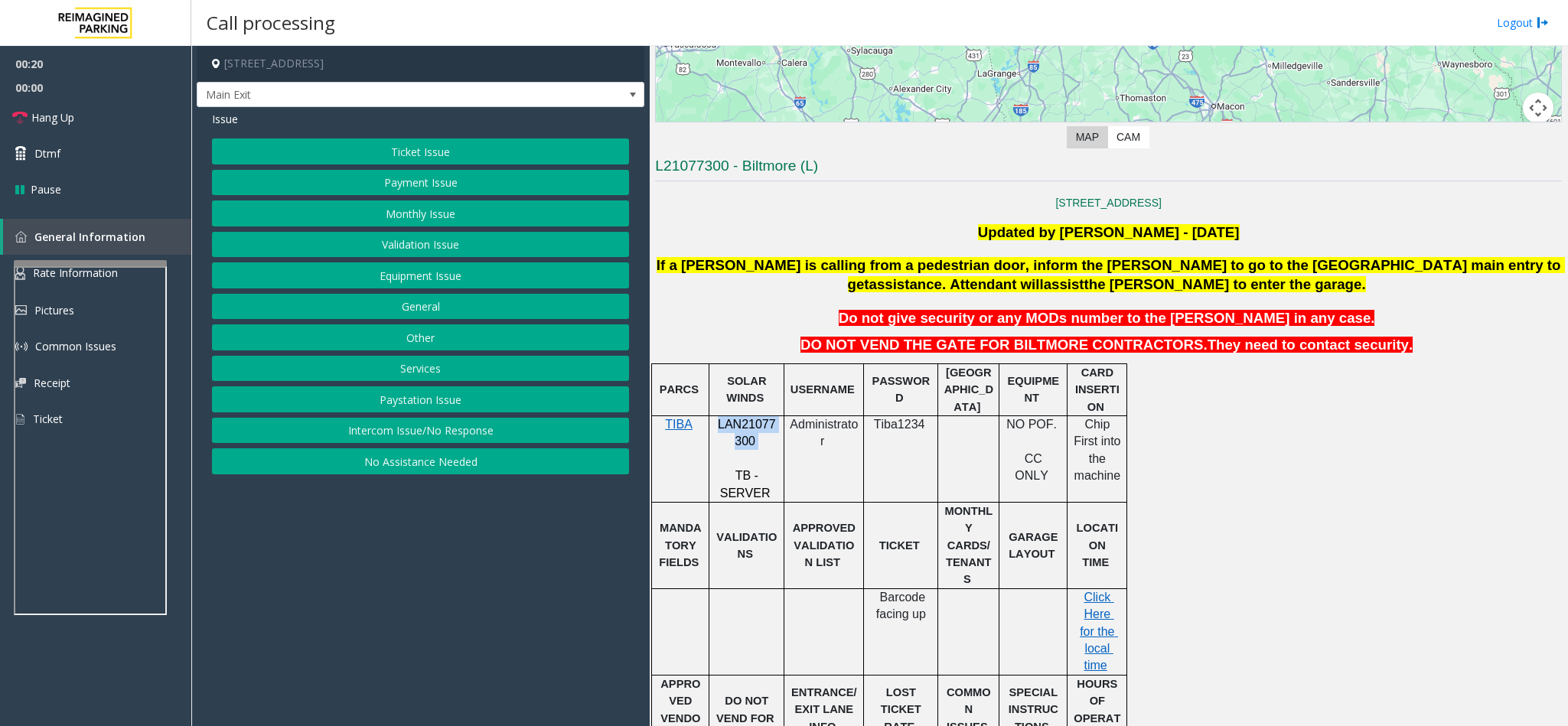
click at [122, 263] on div at bounding box center [90, 263] width 153 height 6
drag, startPoint x: 740, startPoint y: 163, endPoint x: 795, endPoint y: 163, distance: 55.0
click at [795, 163] on h3 "L21077300 - Biltmore (L)" at bounding box center [1109, 168] width 907 height 25
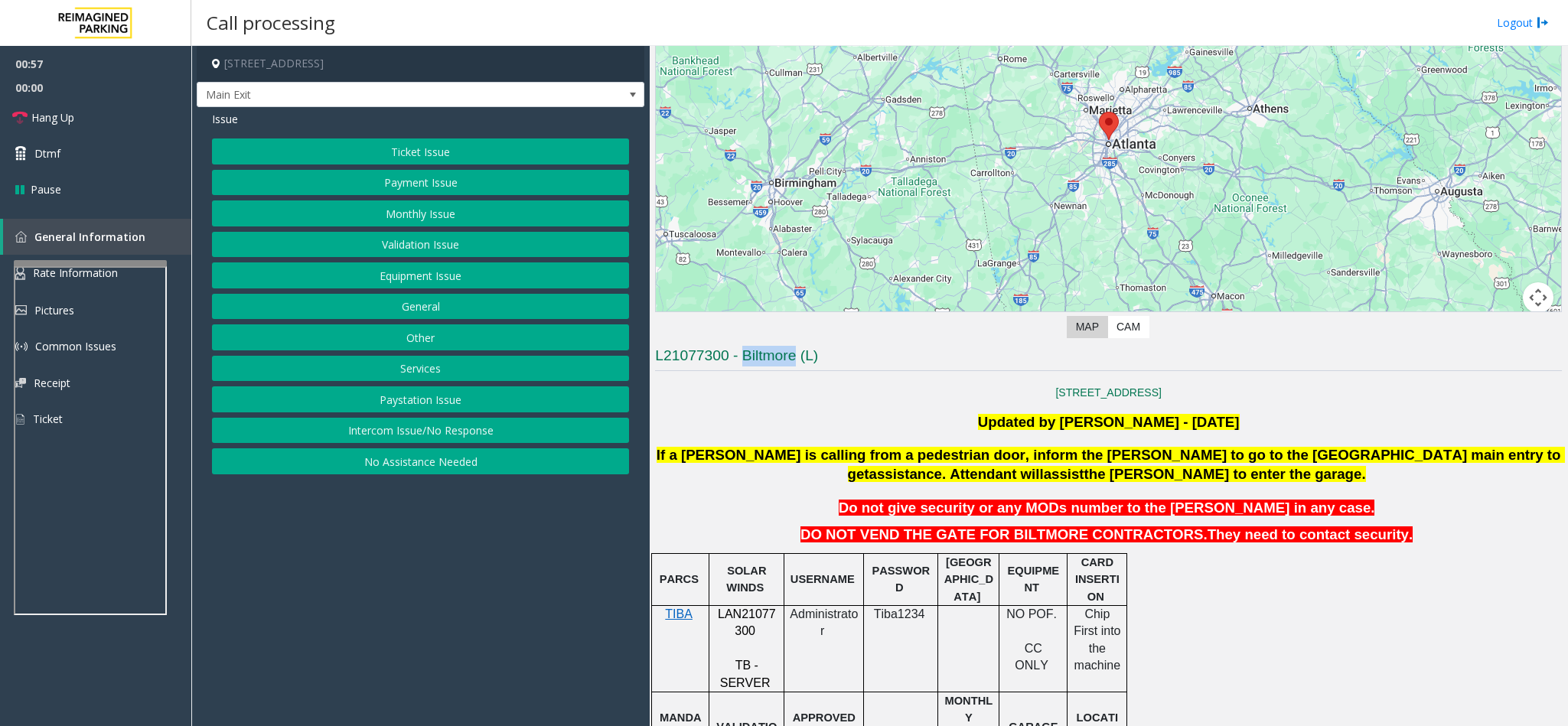
scroll to position [152, 0]
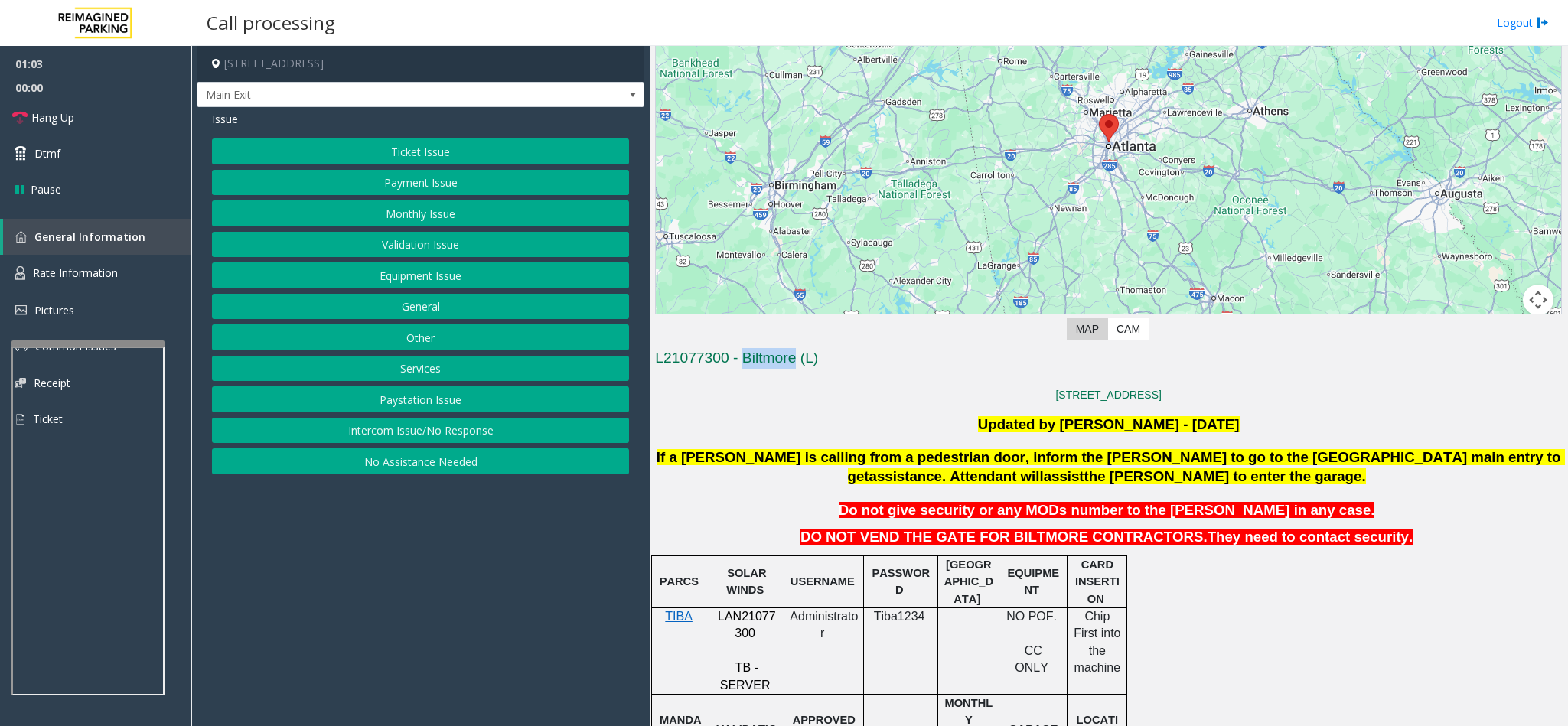
click at [140, 343] on div at bounding box center [88, 344] width 153 height 6
click at [129, 274] on link "Rate Information" at bounding box center [95, 273] width 191 height 37
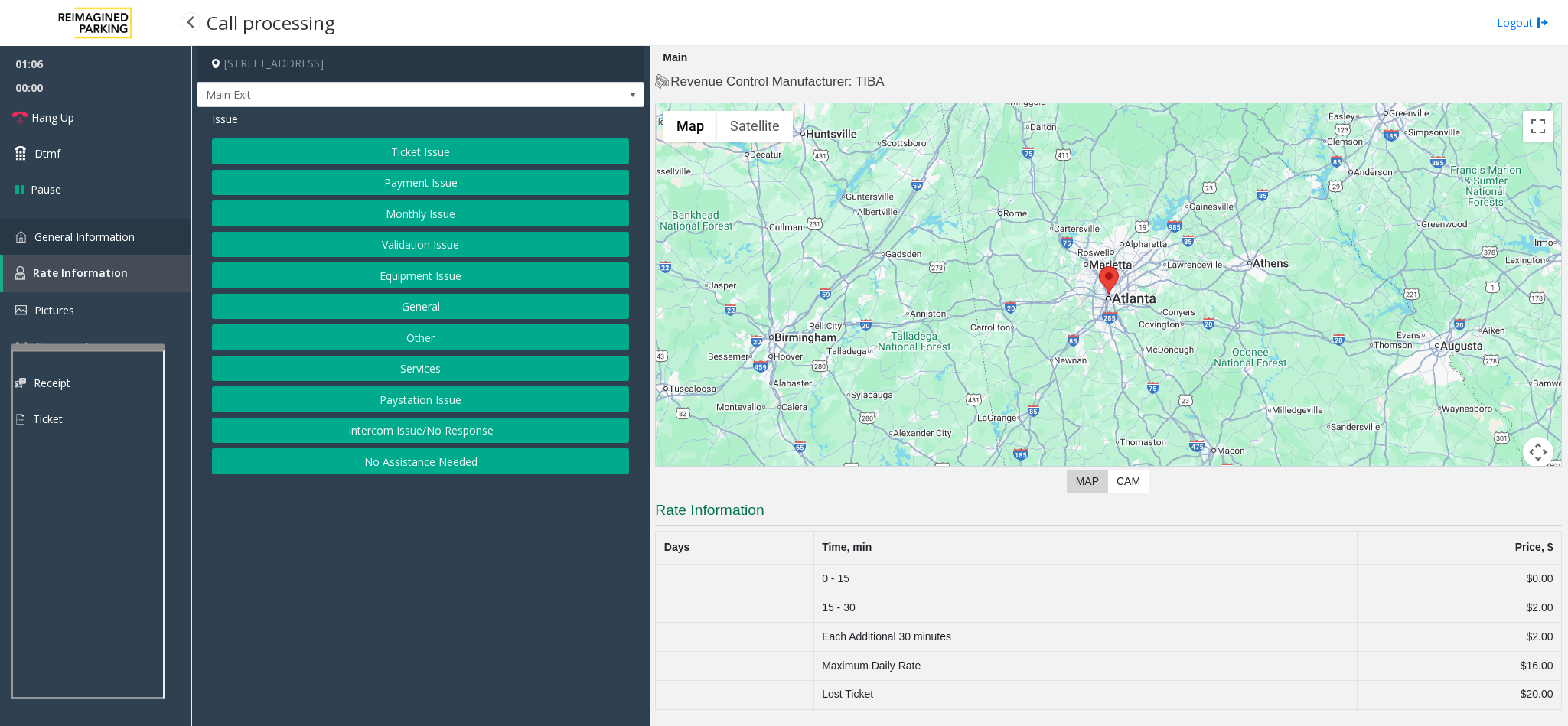
click at [132, 227] on link "General Information" at bounding box center [95, 237] width 191 height 36
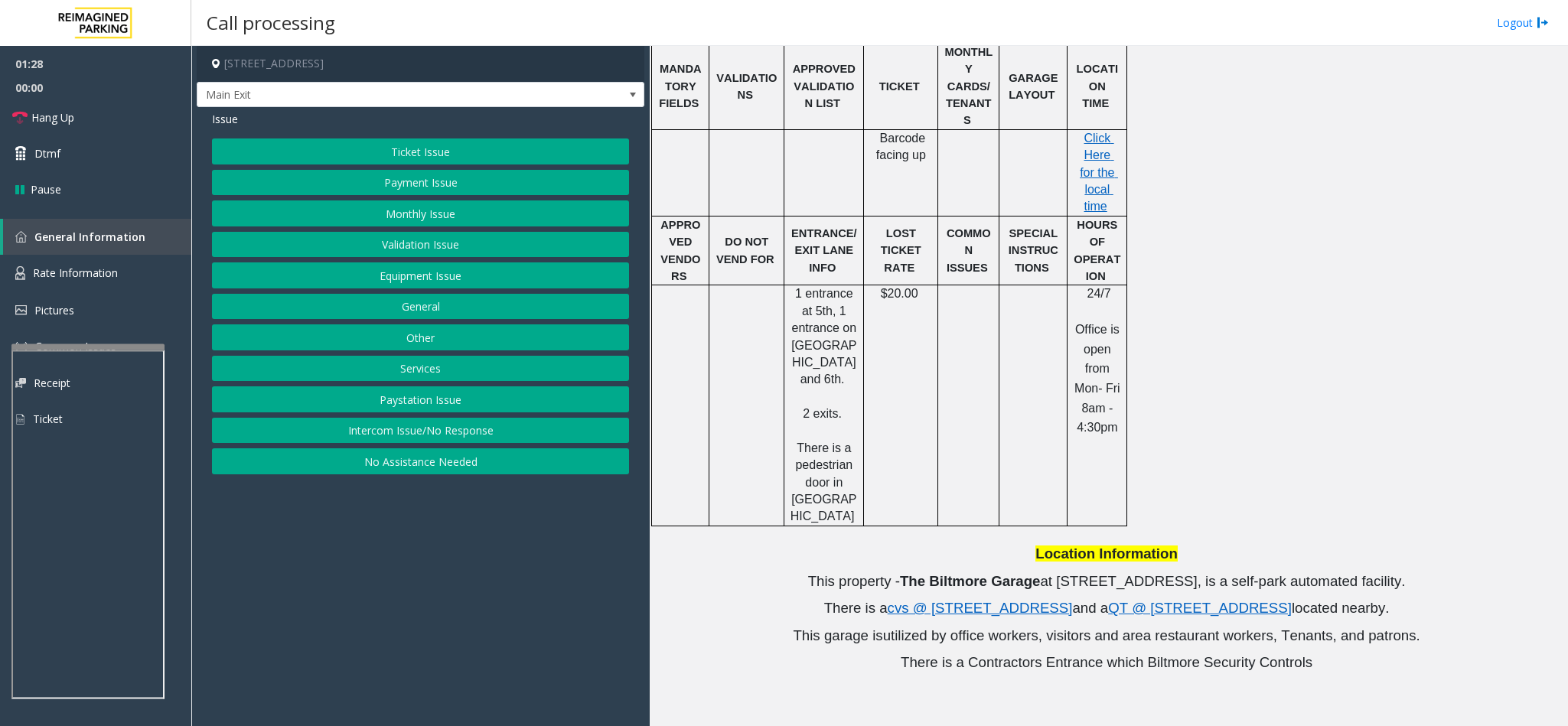
scroll to position [956, 0]
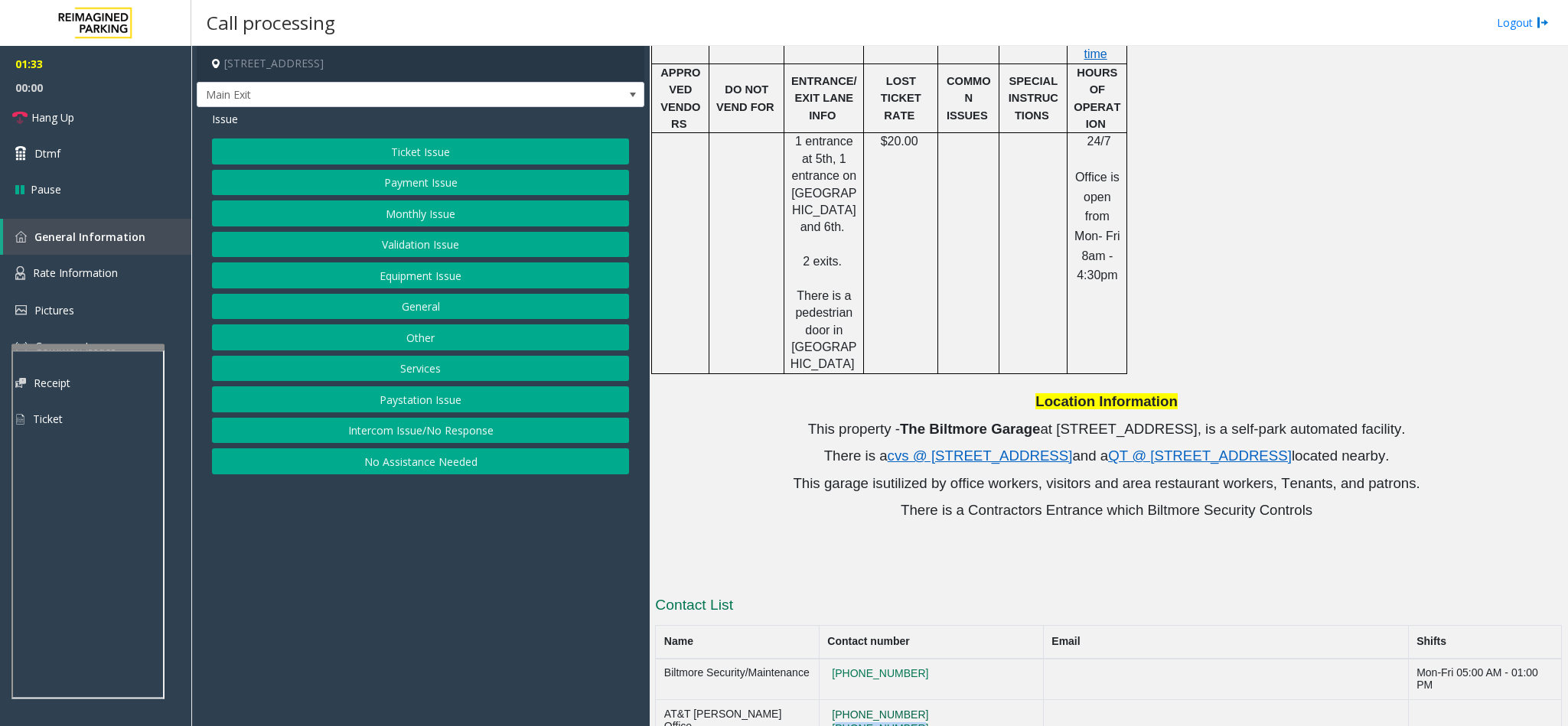
drag, startPoint x: 1064, startPoint y: 633, endPoint x: 953, endPoint y: 632, distance: 111.0
click at [953, 700] on td "(404)888-0170 404-888-0170" at bounding box center [930, 722] width 224 height 44
click at [1043, 700] on td "(404)888-0170 404-888-0170" at bounding box center [930, 722] width 224 height 44
drag, startPoint x: 1063, startPoint y: 628, endPoint x: 957, endPoint y: 638, distance: 106.5
click at [957, 700] on td "(404)888-0170 404-888-0170" at bounding box center [930, 722] width 224 height 44
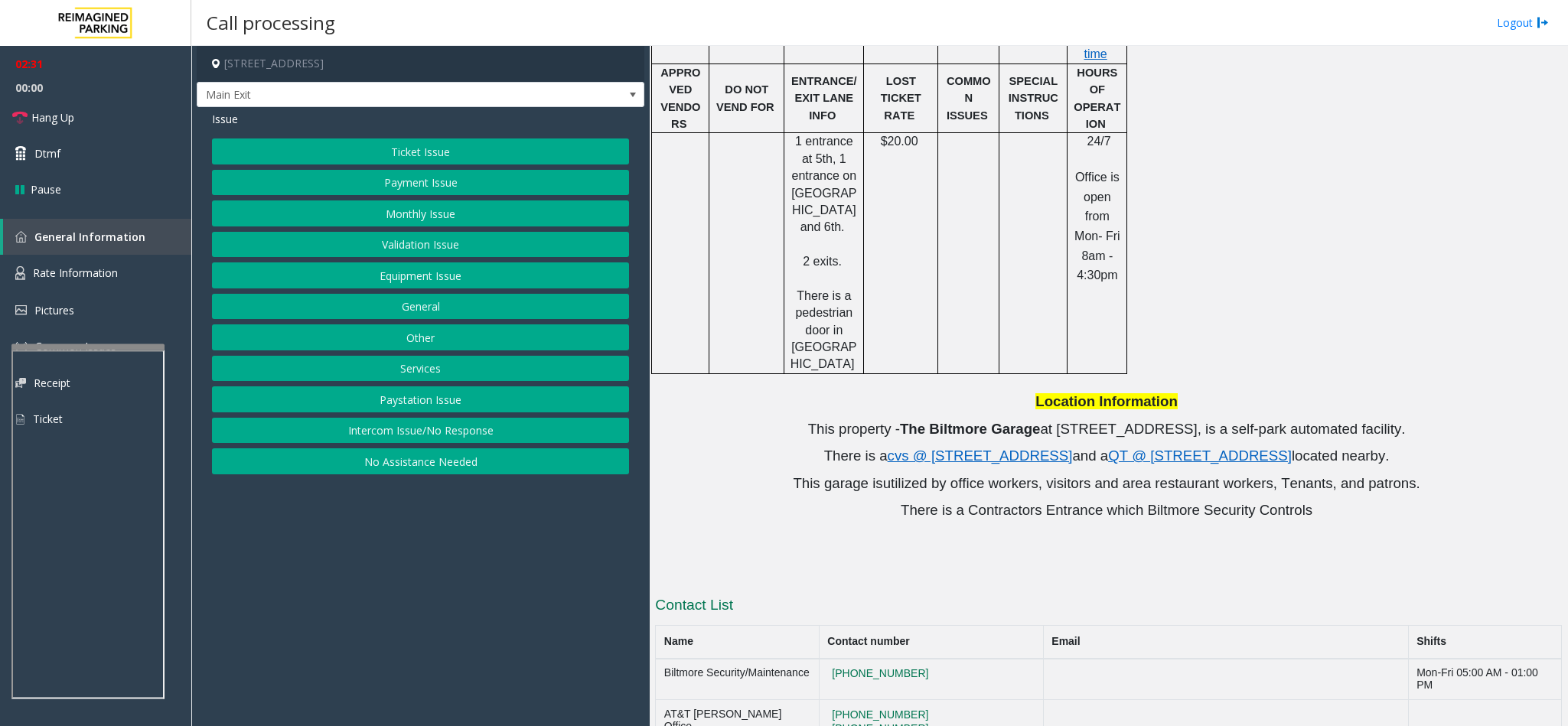
drag, startPoint x: 978, startPoint y: 662, endPoint x: 871, endPoint y: 669, distance: 107.2
drag, startPoint x: 949, startPoint y: 708, endPoint x: 838, endPoint y: 706, distance: 111.0
drag, startPoint x: 967, startPoint y: 664, endPoint x: 841, endPoint y: 671, distance: 126.2
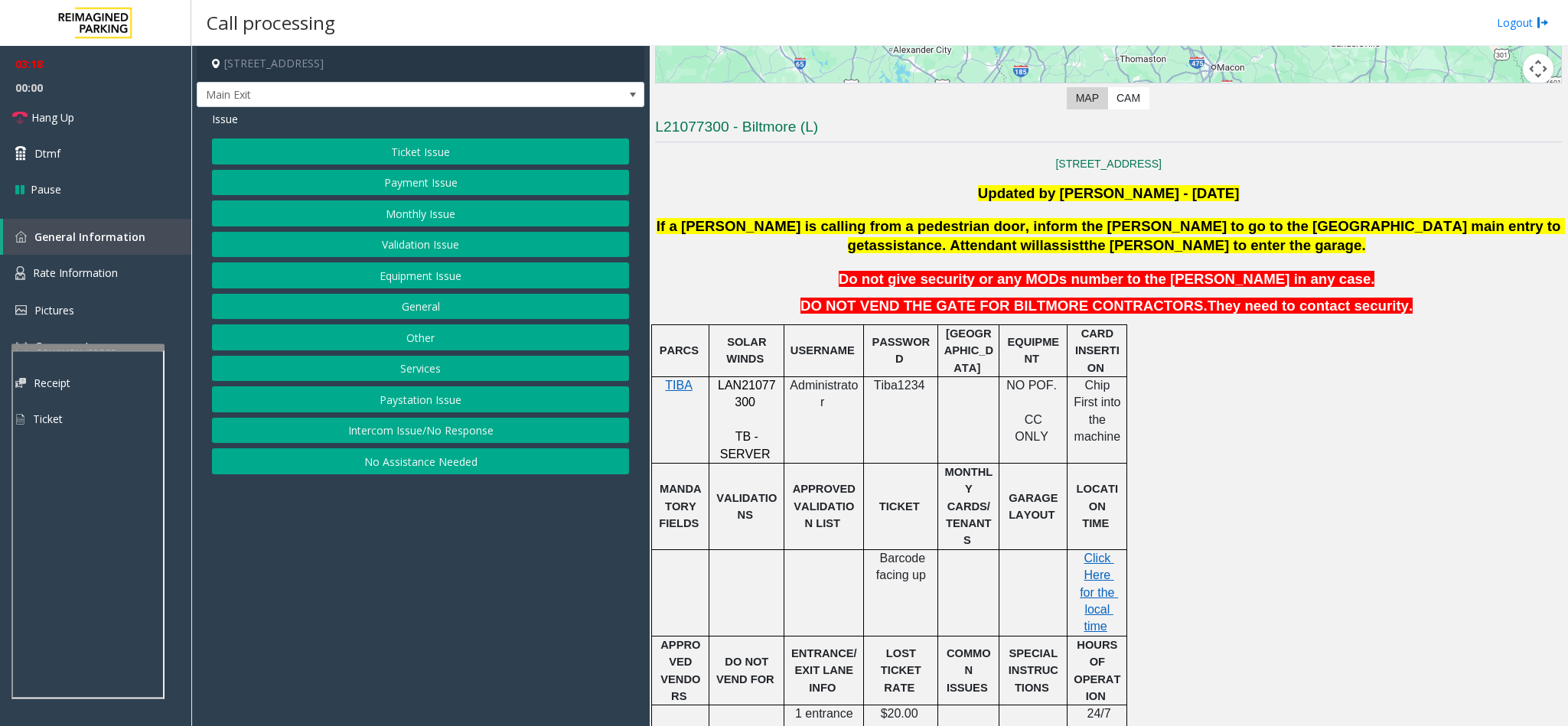
scroll to position [382, 0]
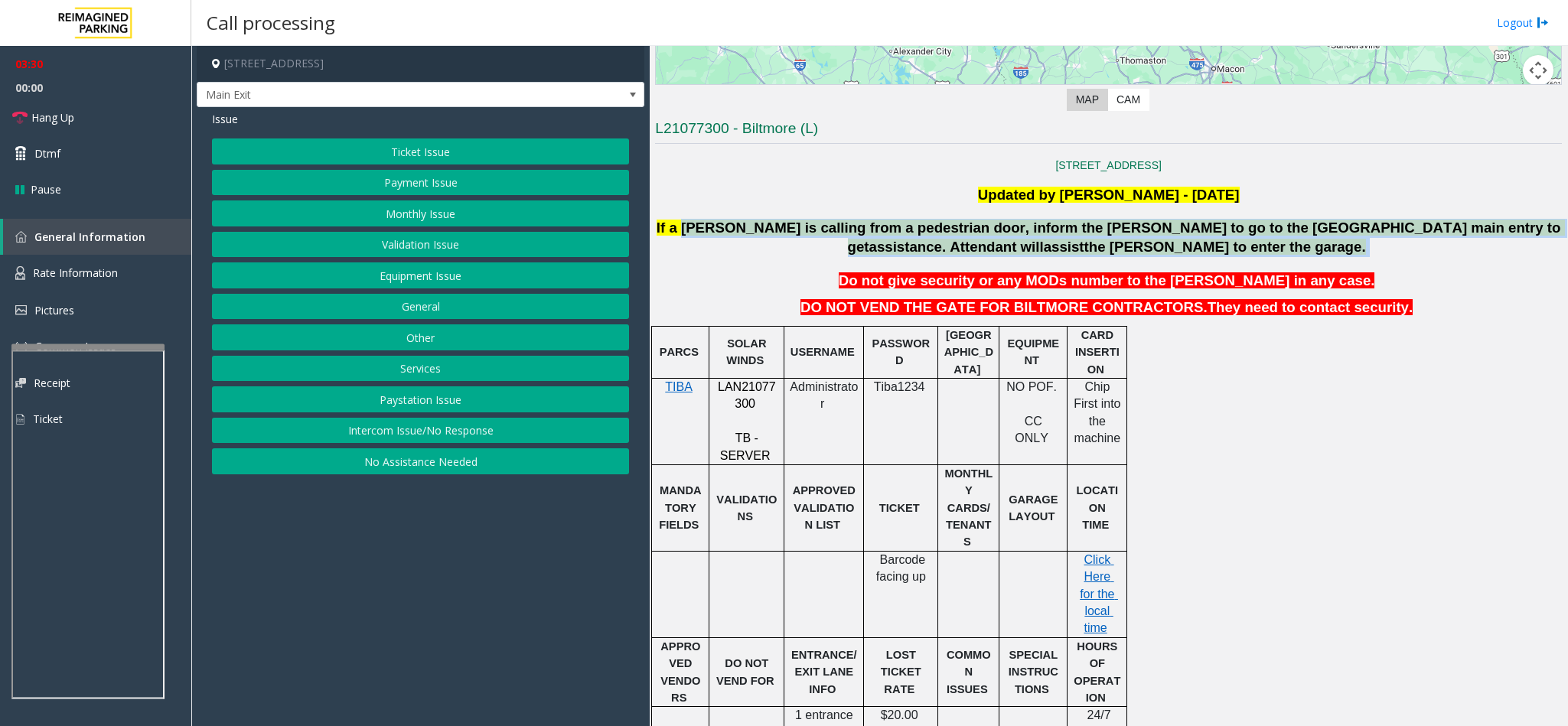
drag, startPoint x: 685, startPoint y: 222, endPoint x: 1324, endPoint y: 248, distance: 639.5
click at [1324, 248] on p "If a parker is calling from a pedestrian door, inform the parker to go to the 5…" at bounding box center [1108, 238] width 910 height 38
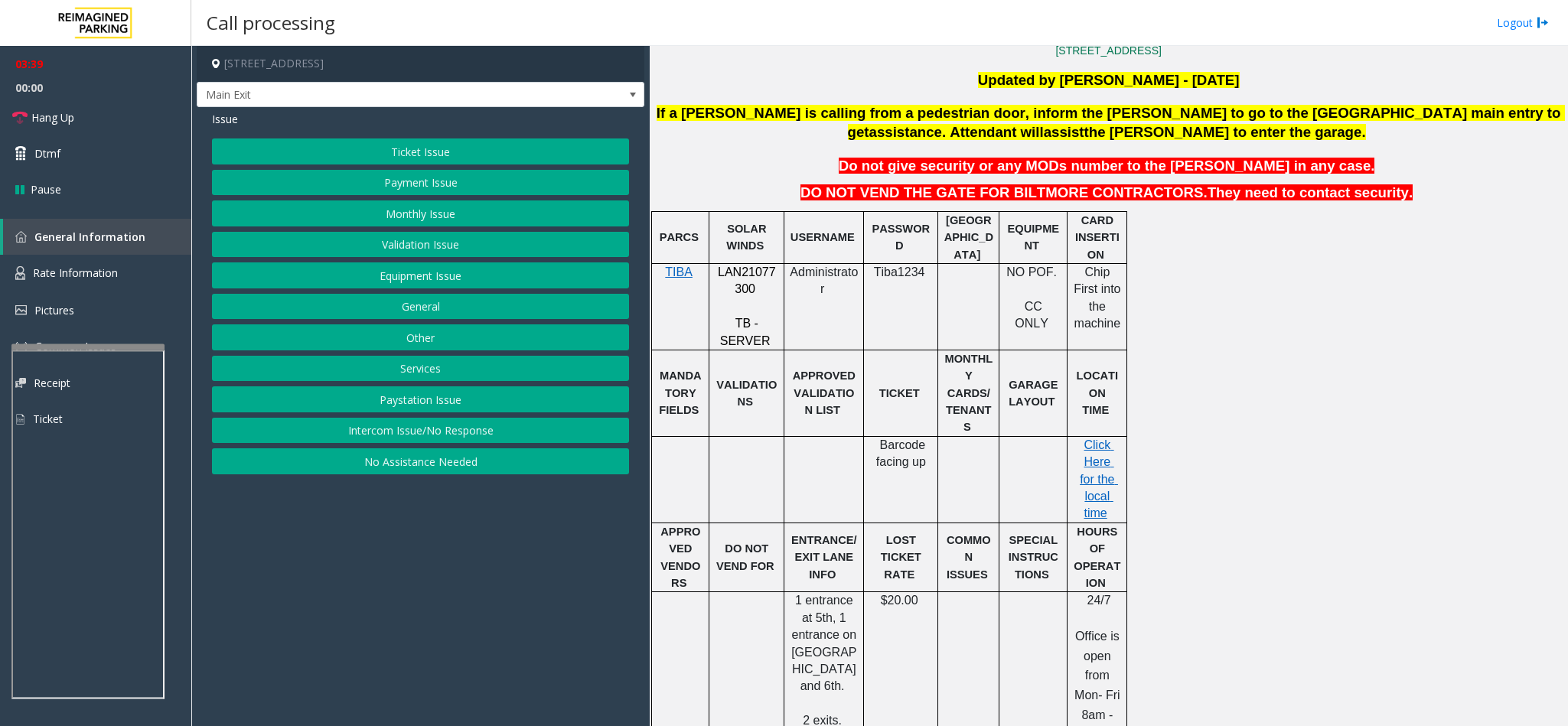
scroll to position [152, 0]
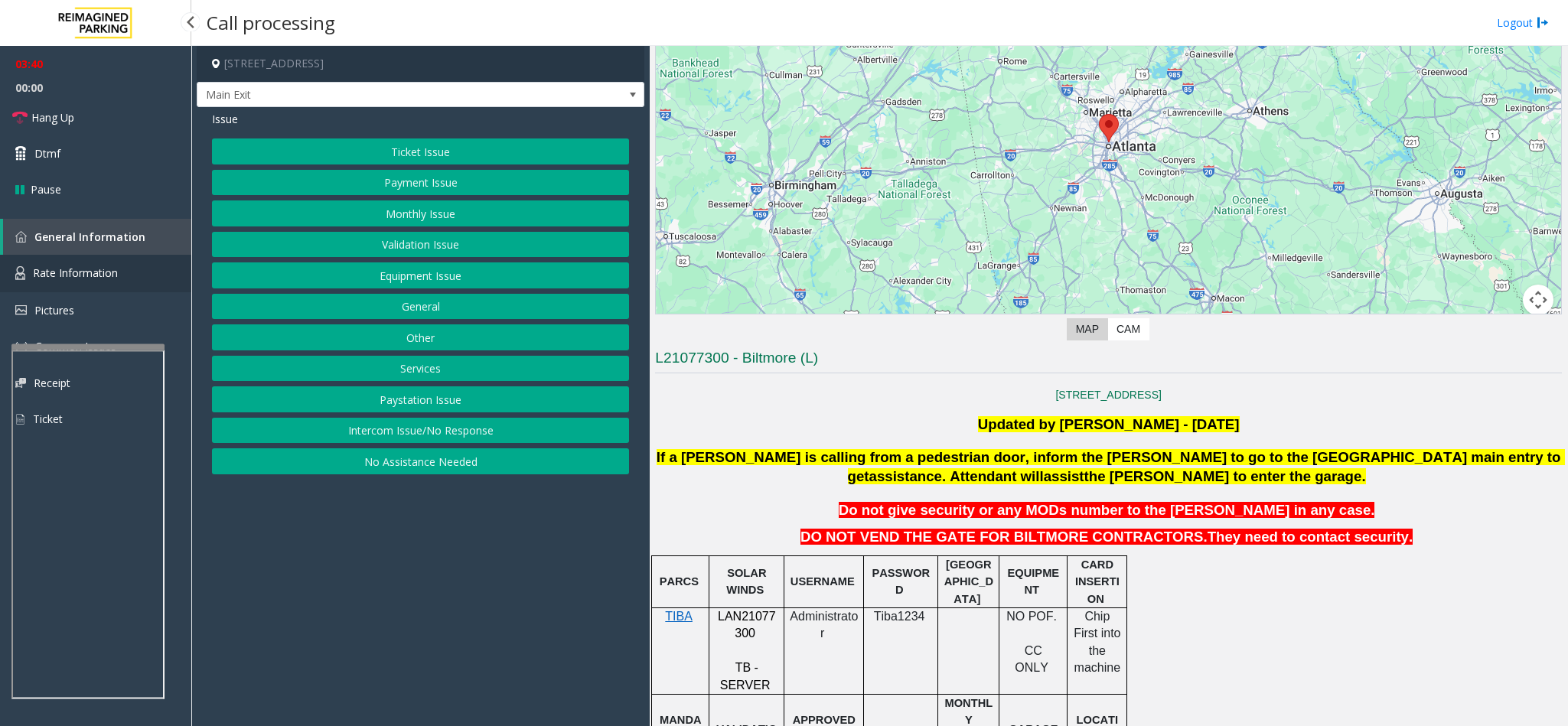
click at [23, 255] on link "Rate Information" at bounding box center [95, 273] width 191 height 37
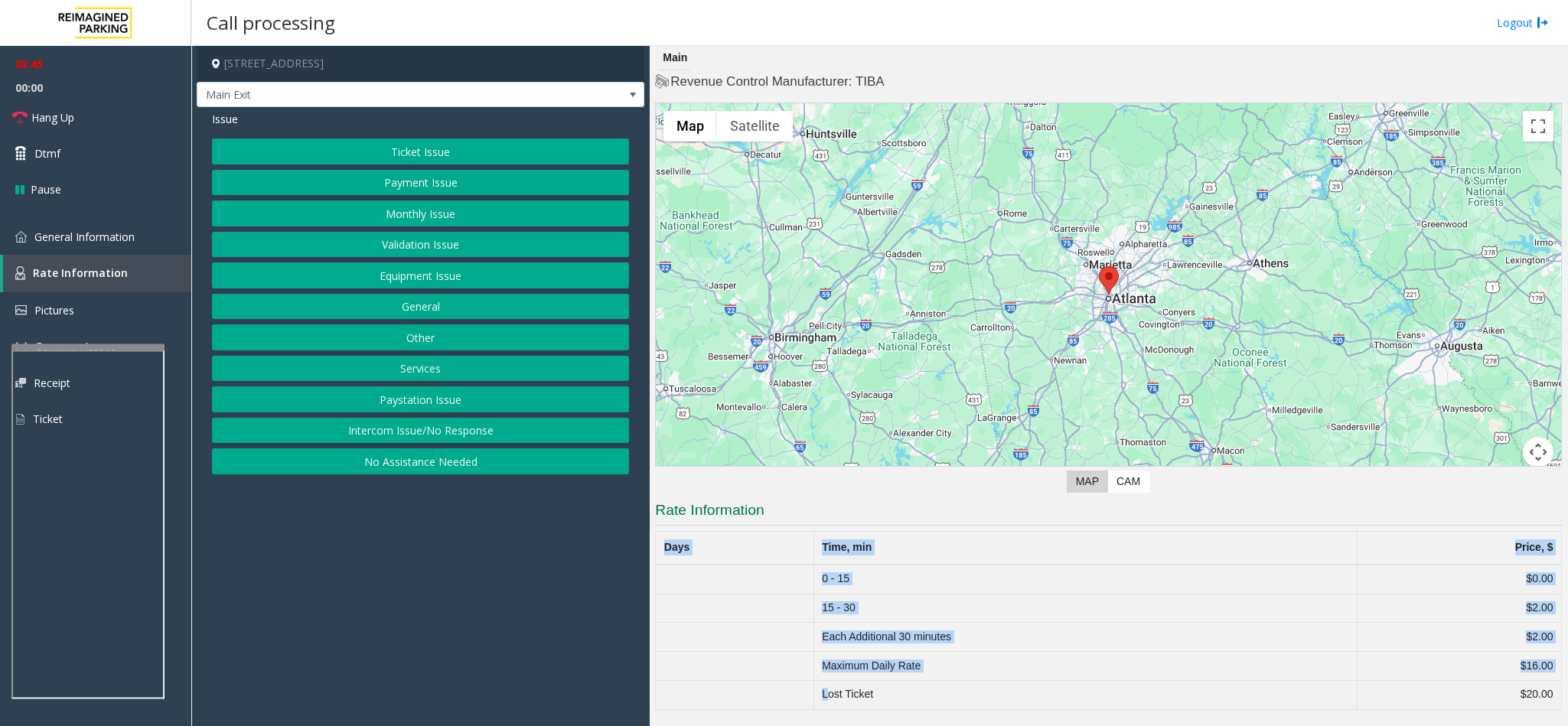
drag, startPoint x: 831, startPoint y: 698, endPoint x: 1603, endPoint y: 707, distance: 772.1
click at [1567, 707] on html "03:45 00:00 Hang Up Dtmf Pause General Information Rate Information Pictures Co…" at bounding box center [784, 363] width 1568 height 726
click at [49, 235] on span "General Information" at bounding box center [84, 236] width 100 height 14
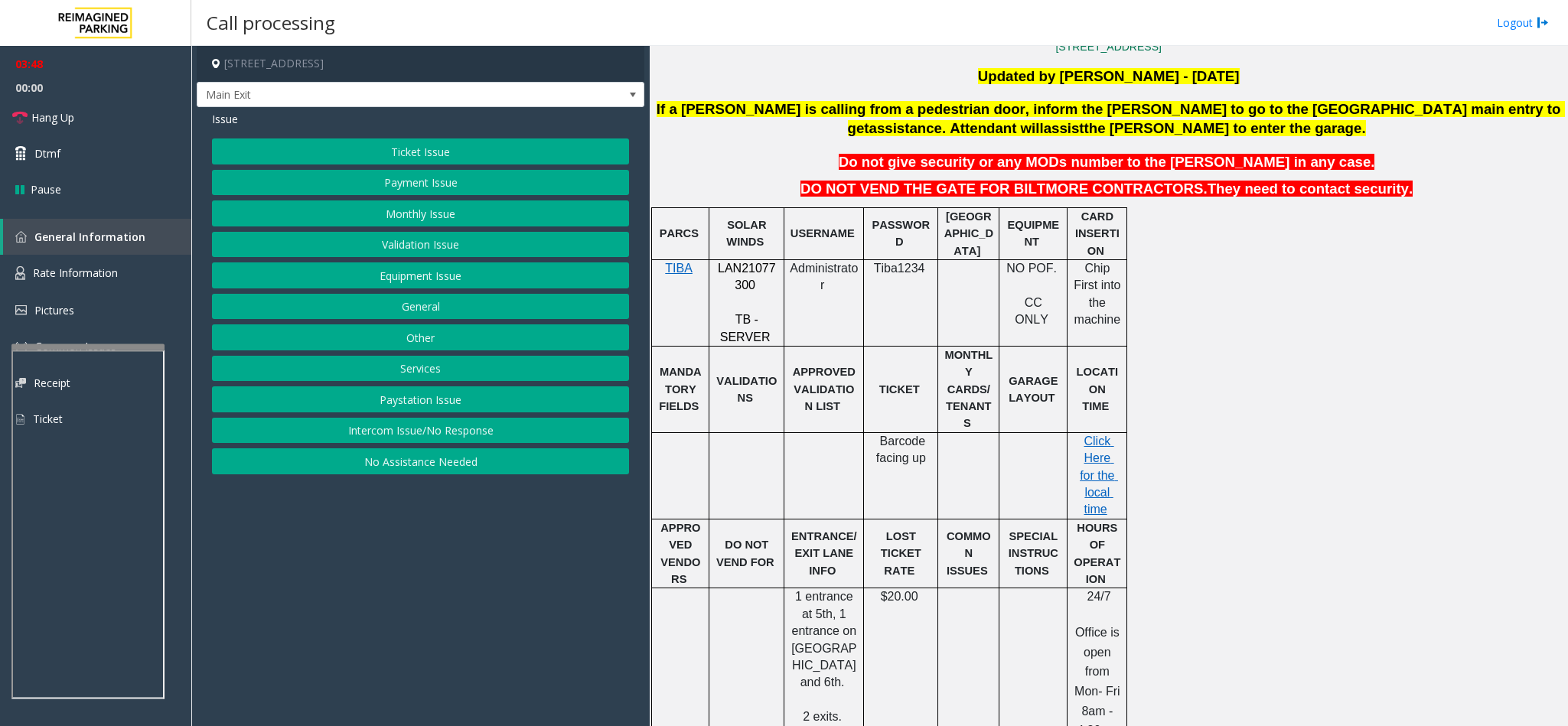
scroll to position [229, 0]
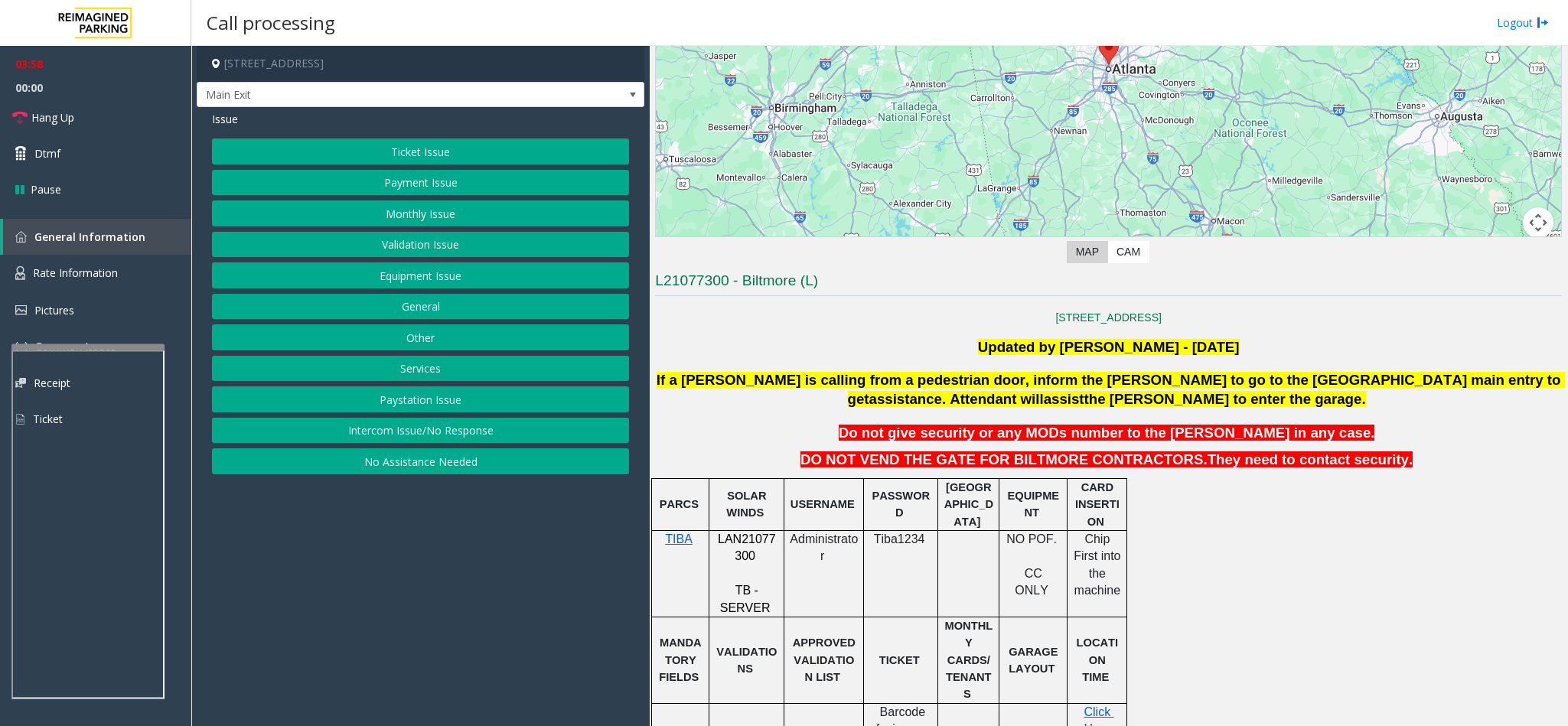
click at [456, 149] on button "Ticket Issue" at bounding box center [420, 151] width 417 height 26
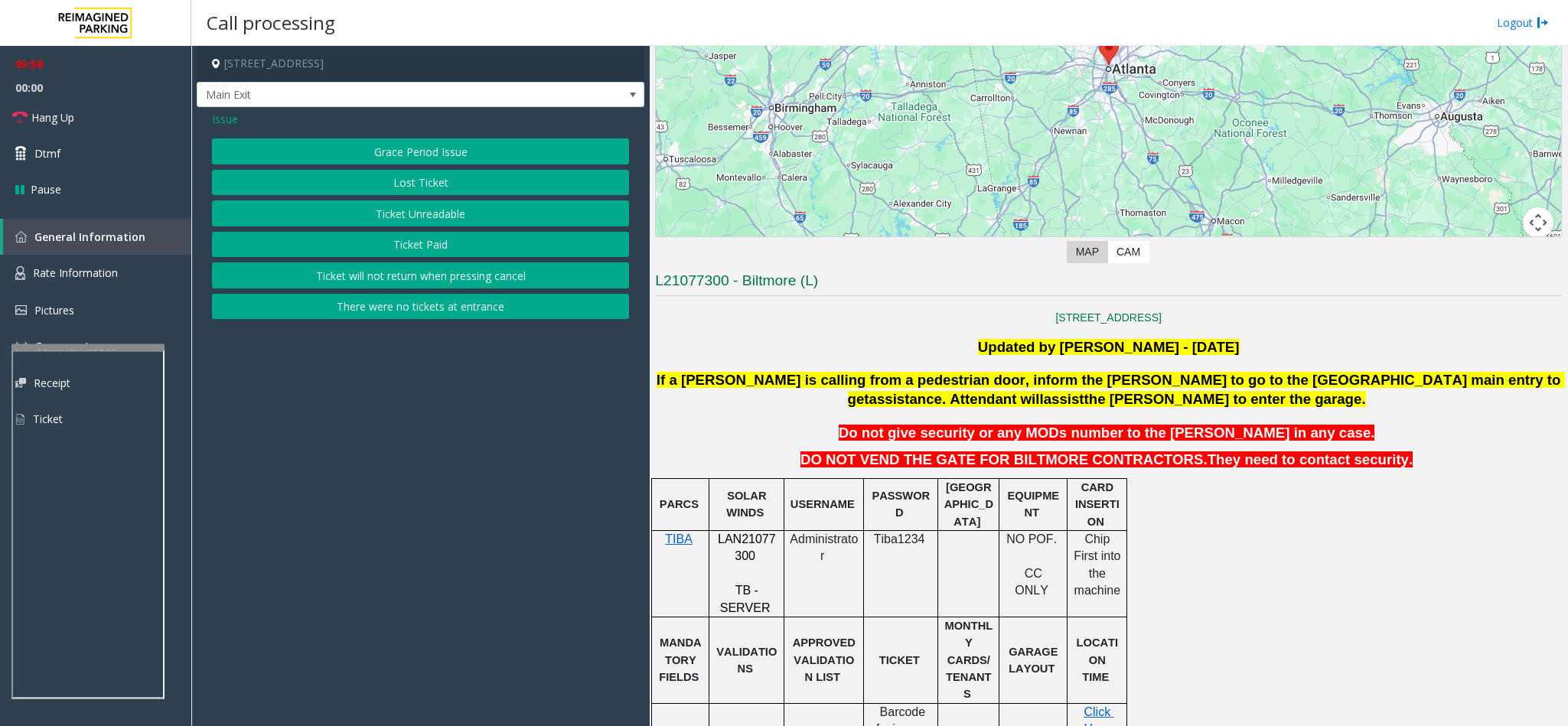
click at [433, 201] on div "Grace Period Issue Lost Ticket Ticket Unreadable Ticket Paid Ticket will not re…" at bounding box center [420, 228] width 417 height 181
click at [432, 225] on button "Ticket Unreadable" at bounding box center [420, 213] width 417 height 26
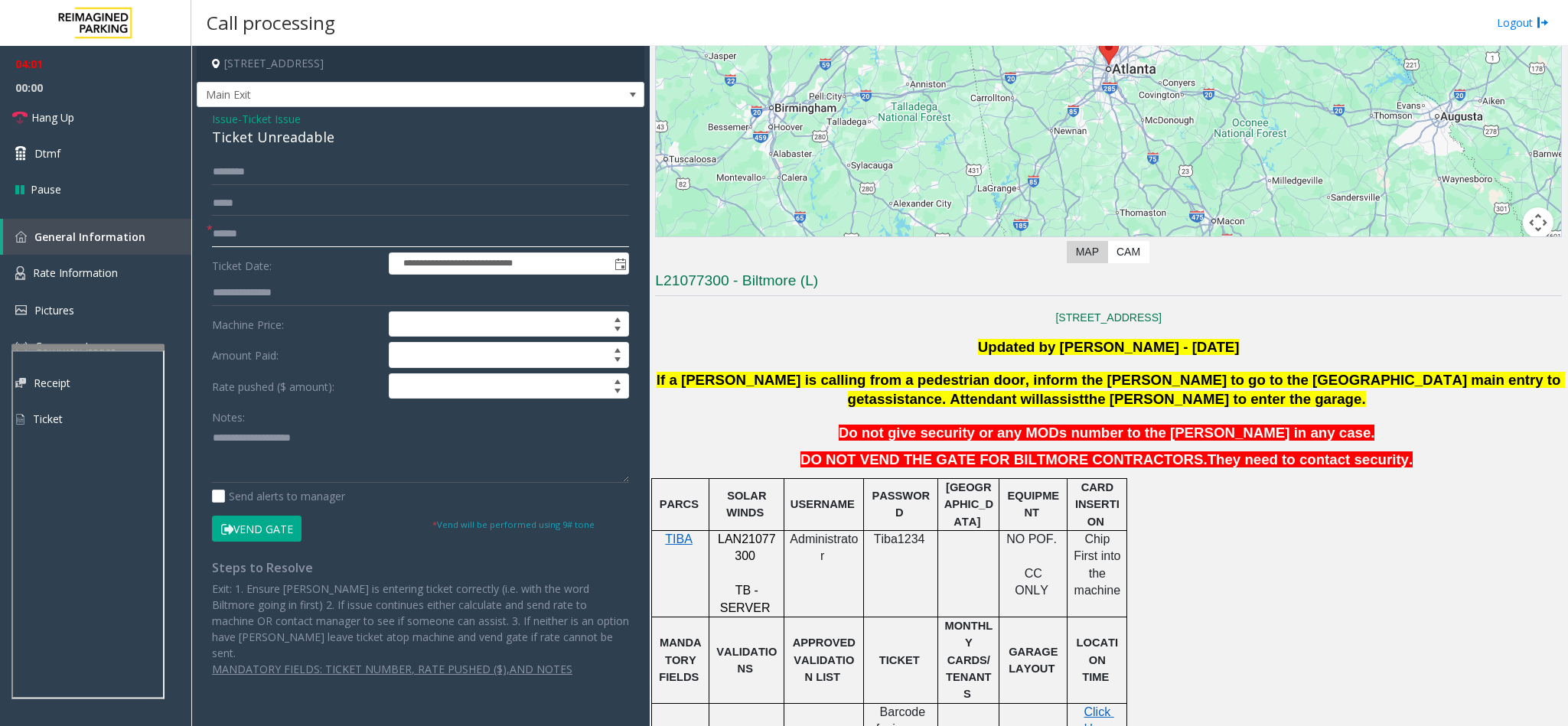
click at [264, 228] on input "text" at bounding box center [420, 234] width 417 height 26
type input "**"
click at [746, 549] on p "LAN21077300" at bounding box center [746, 548] width 64 height 34
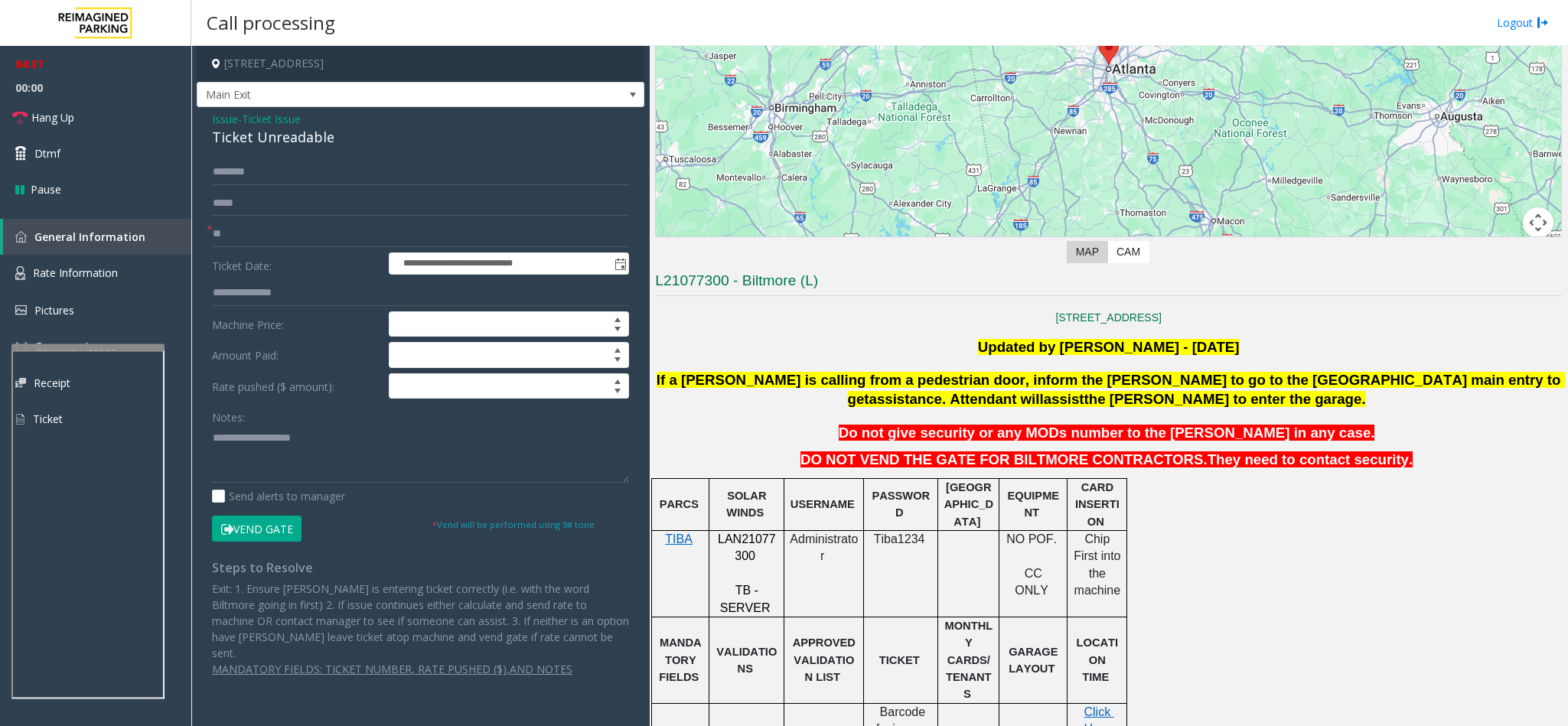
click at [228, 125] on span "Issue" at bounding box center [224, 118] width 26 height 16
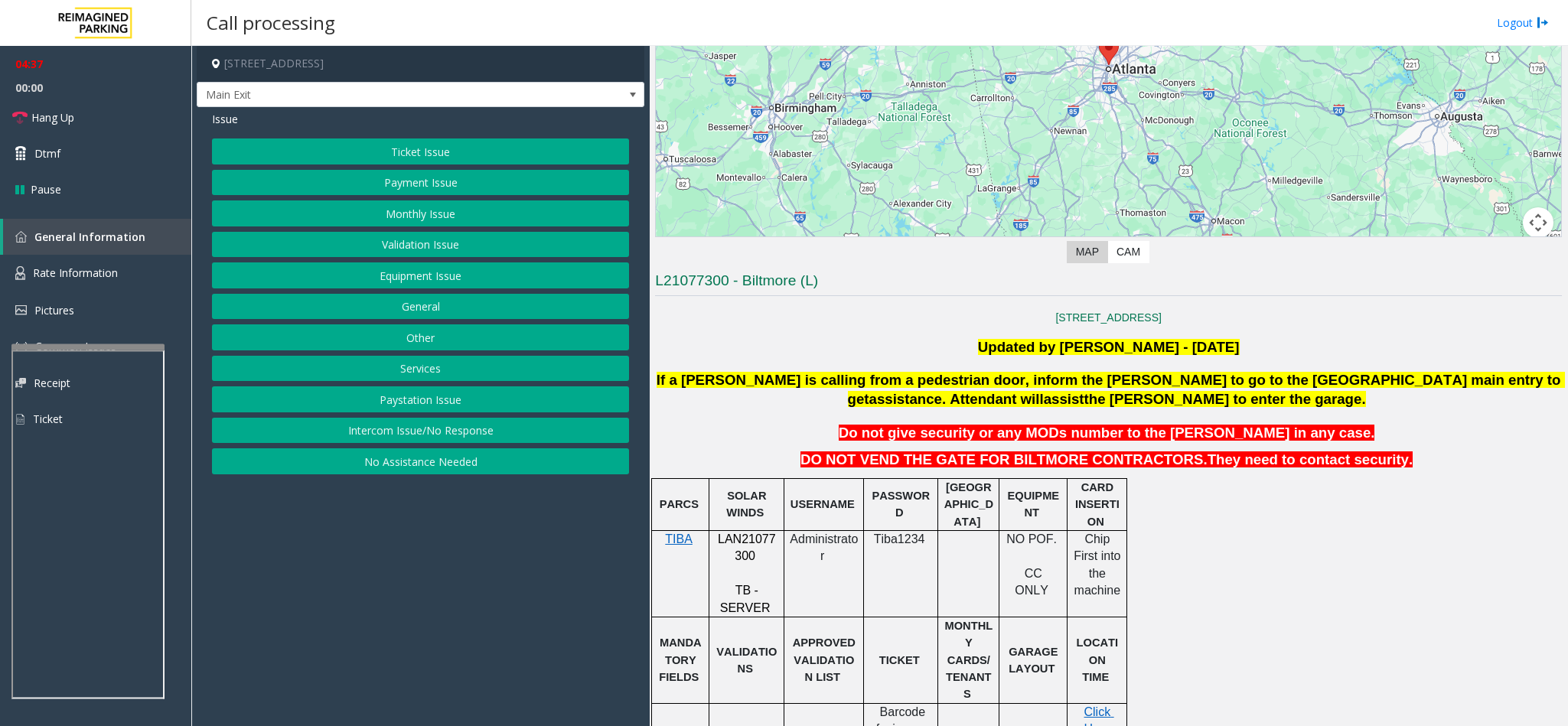
click at [416, 186] on button "Payment Issue" at bounding box center [420, 182] width 417 height 26
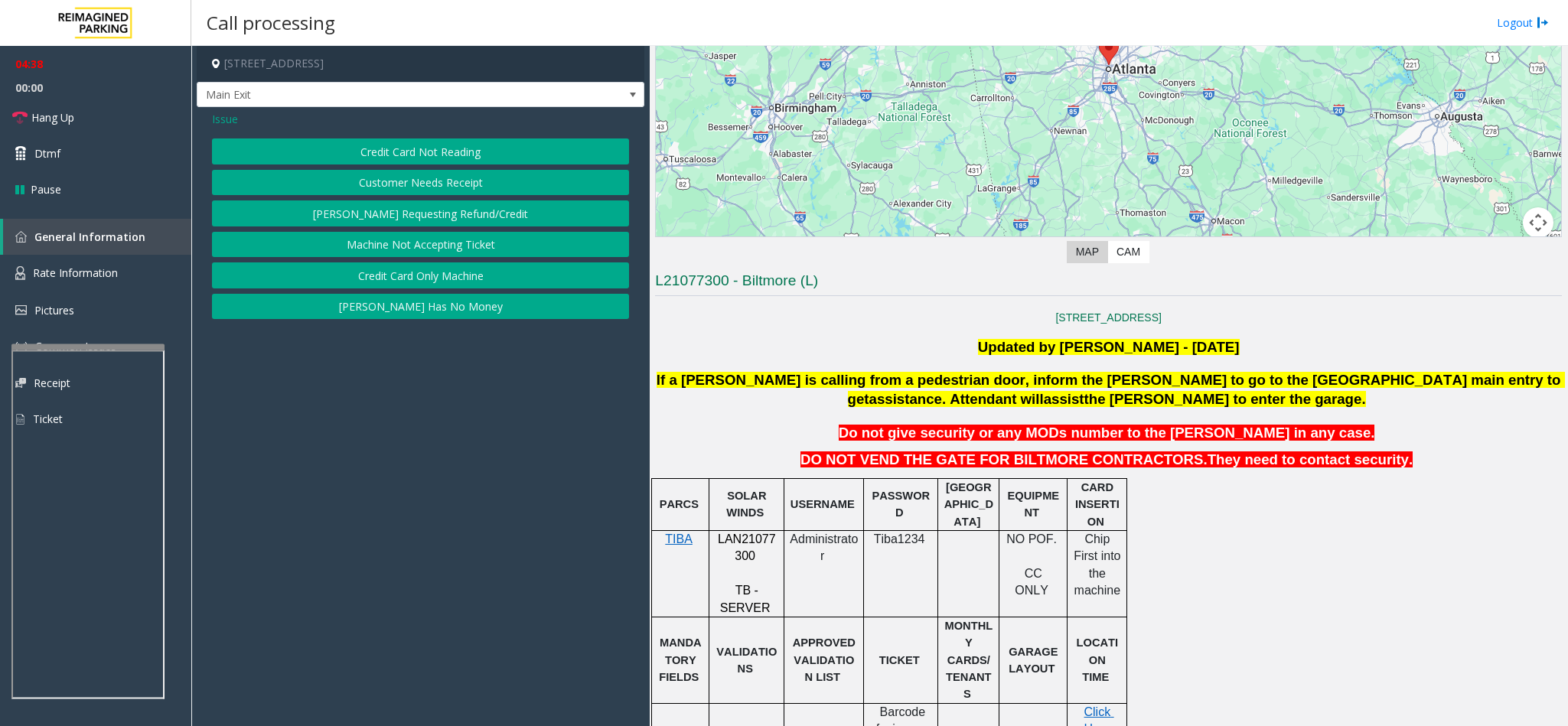
click at [422, 156] on button "Credit Card Not Reading" at bounding box center [420, 151] width 417 height 26
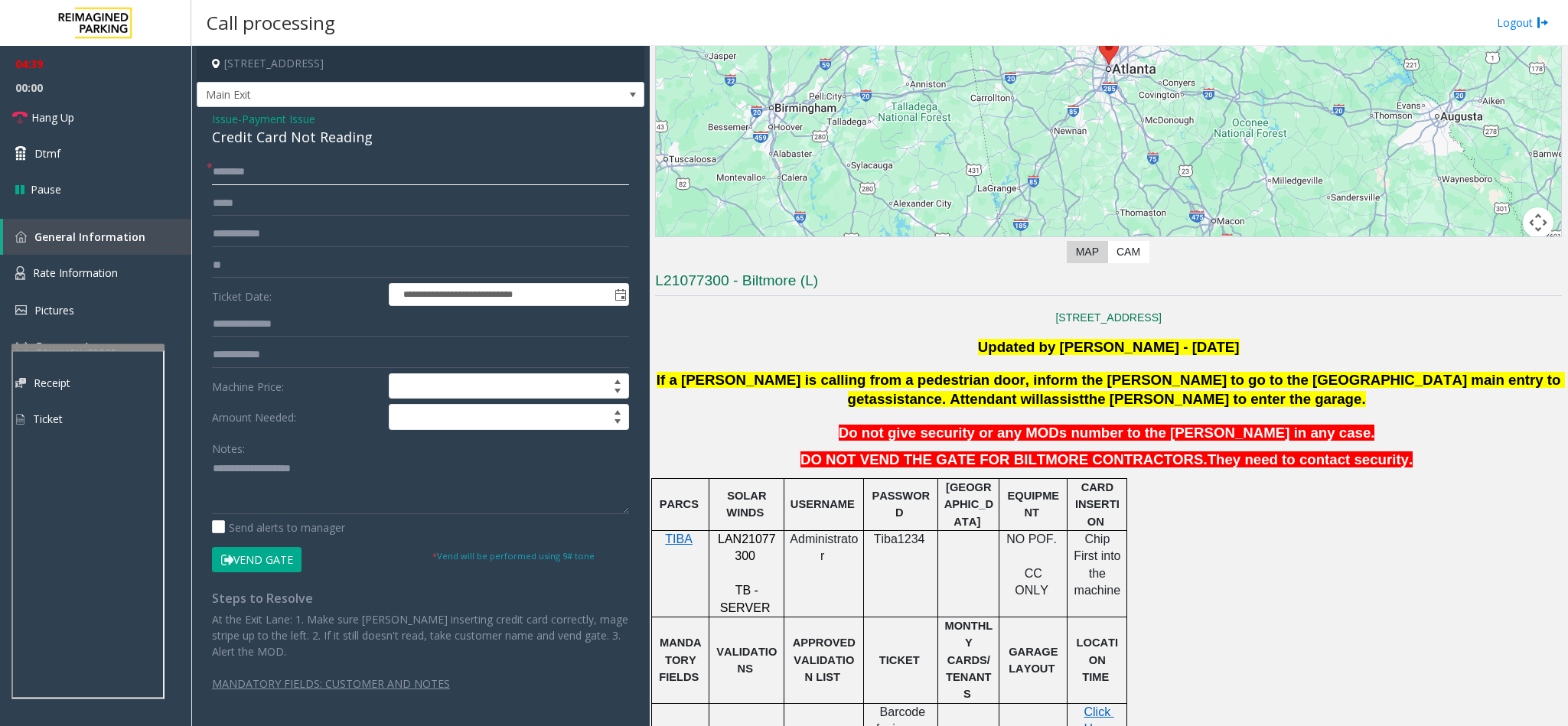
click at [286, 180] on input "text" at bounding box center [420, 172] width 417 height 26
click at [248, 225] on input "text" at bounding box center [420, 234] width 417 height 26
click at [248, 268] on input "**" at bounding box center [420, 265] width 417 height 26
type input "*"
click at [248, 265] on input "text" at bounding box center [420, 265] width 417 height 26
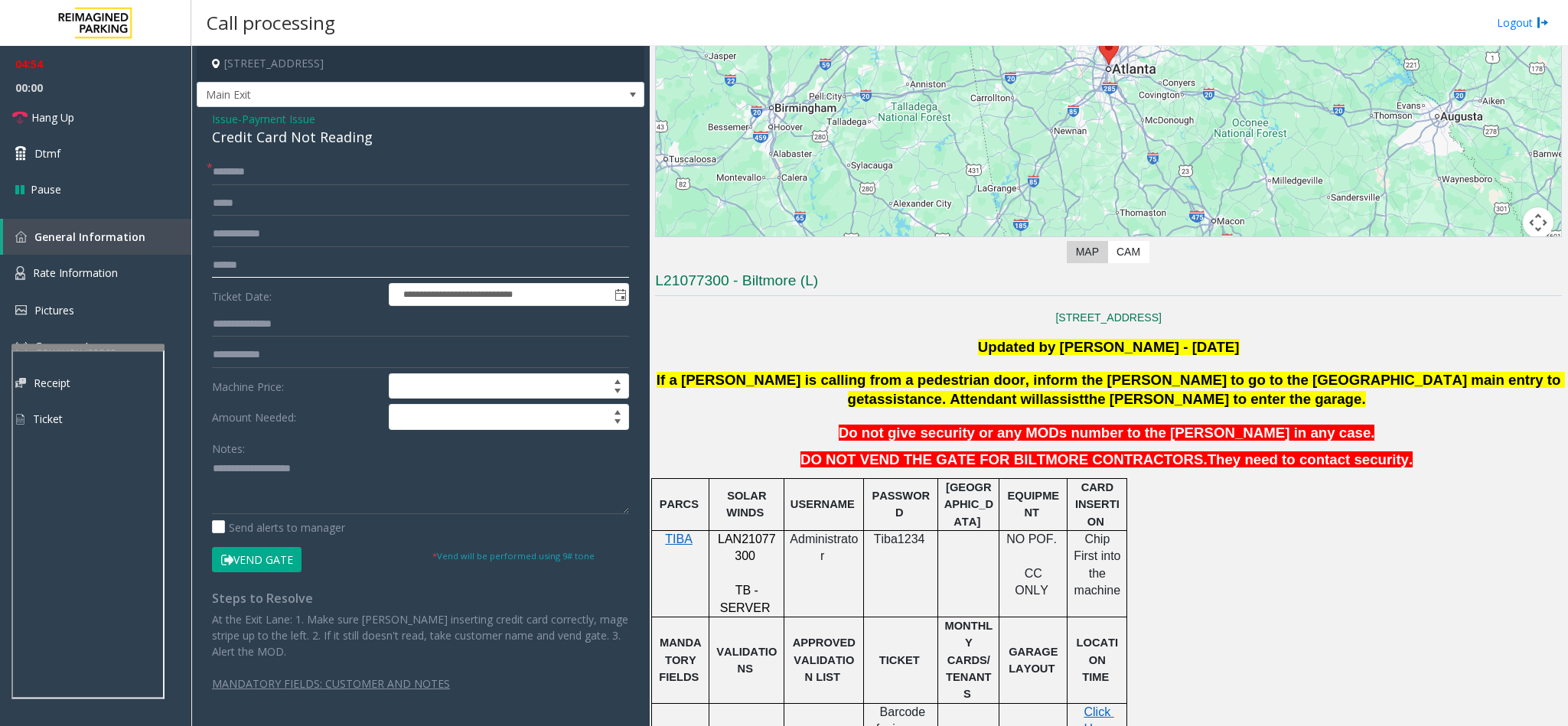
click at [232, 258] on input "text" at bounding box center [420, 265] width 417 height 26
type input "*******"
click at [258, 173] on input "text" at bounding box center [420, 172] width 417 height 26
type input "****"
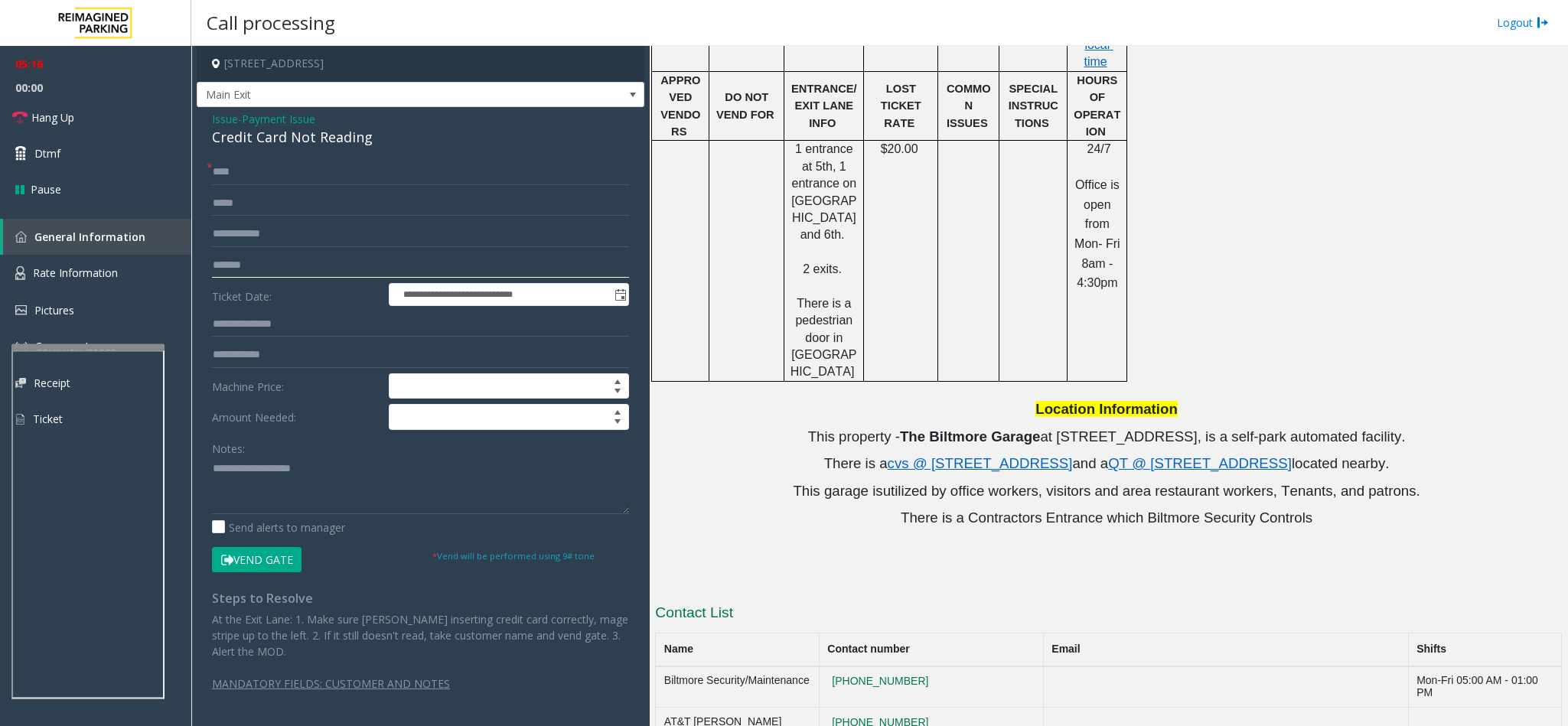
scroll to position [956, 0]
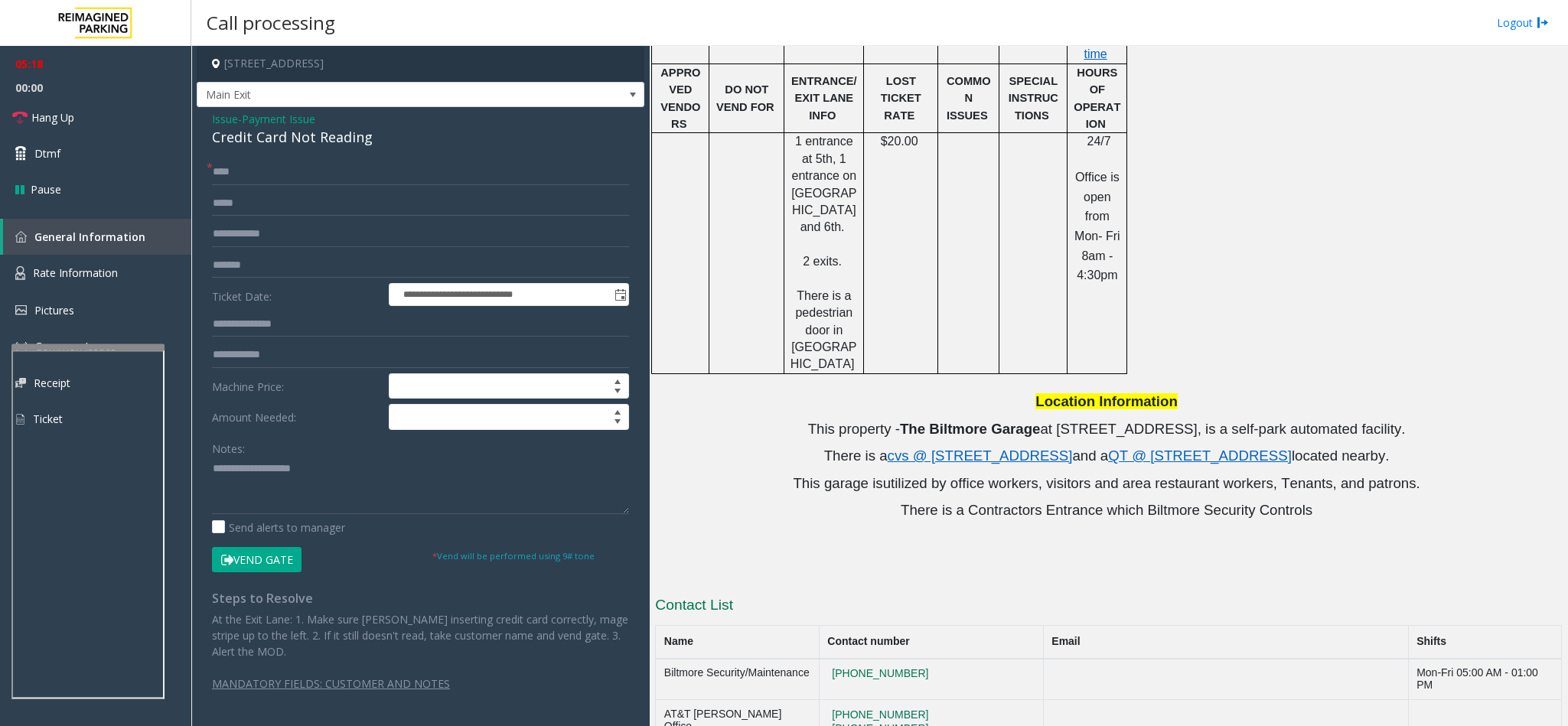
click at [265, 561] on button "Vend Gate" at bounding box center [257, 560] width 90 height 26
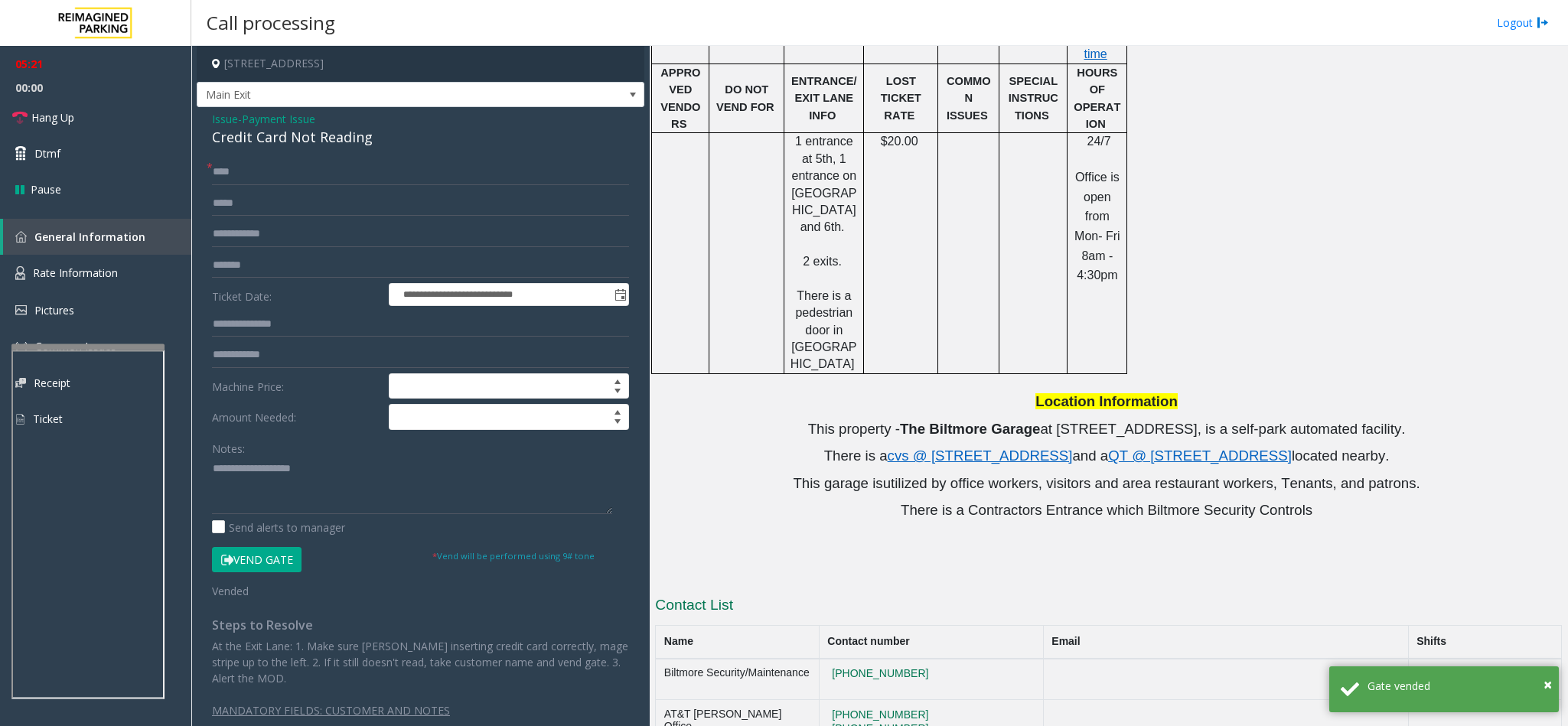
click at [307, 140] on div "Credit Card Not Reading" at bounding box center [420, 138] width 417 height 21
click at [303, 469] on textarea at bounding box center [412, 485] width 400 height 57
paste textarea "**********"
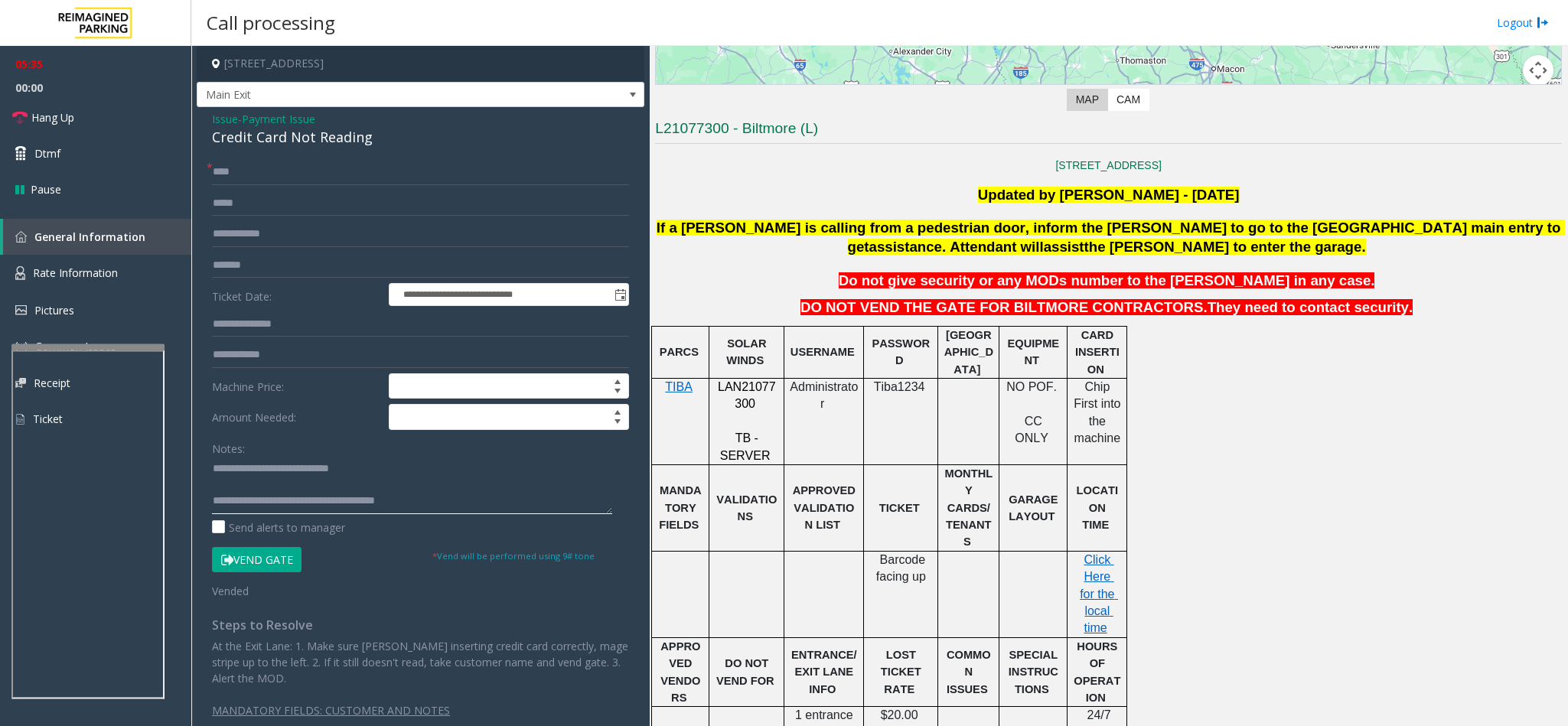
scroll to position [0, 0]
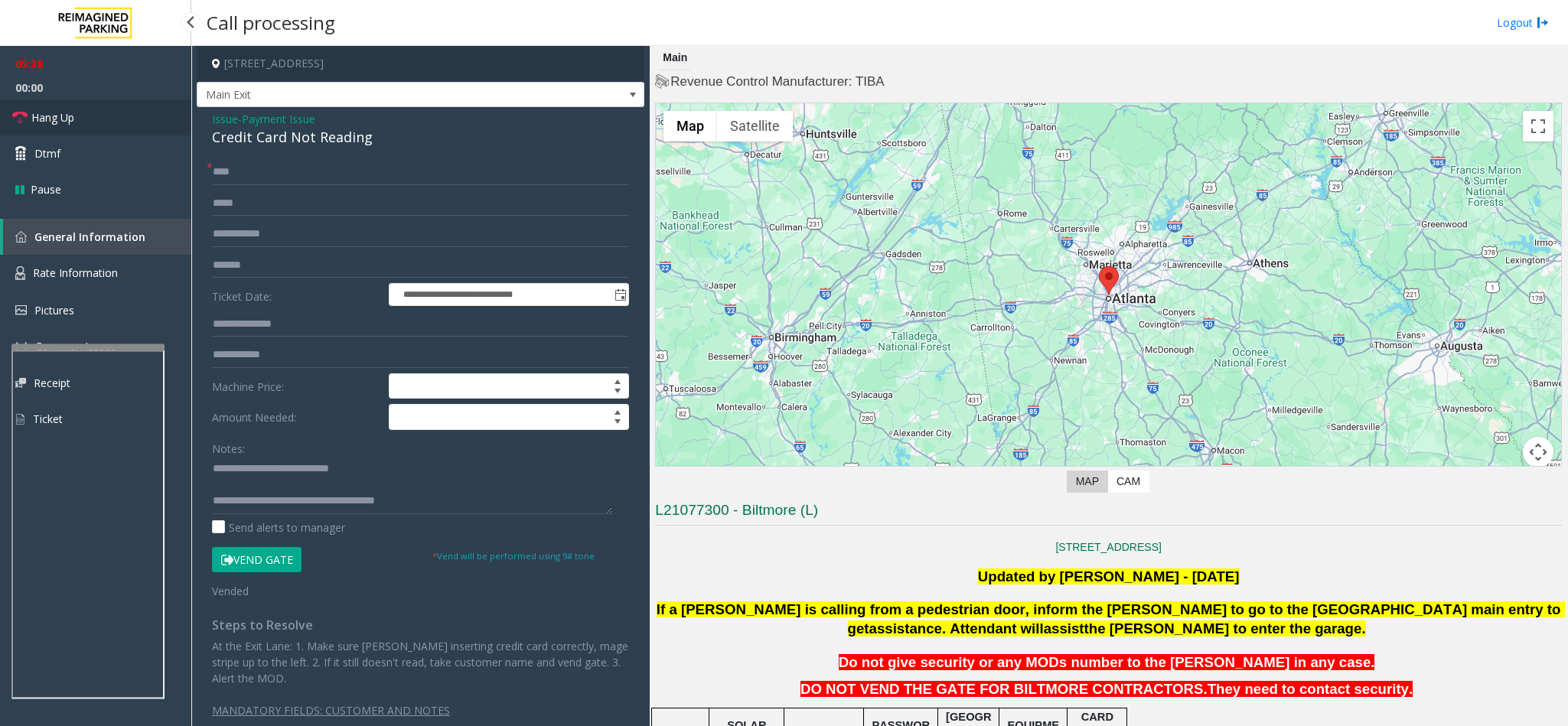
click at [8, 117] on link "Hang Up" at bounding box center [95, 117] width 191 height 36
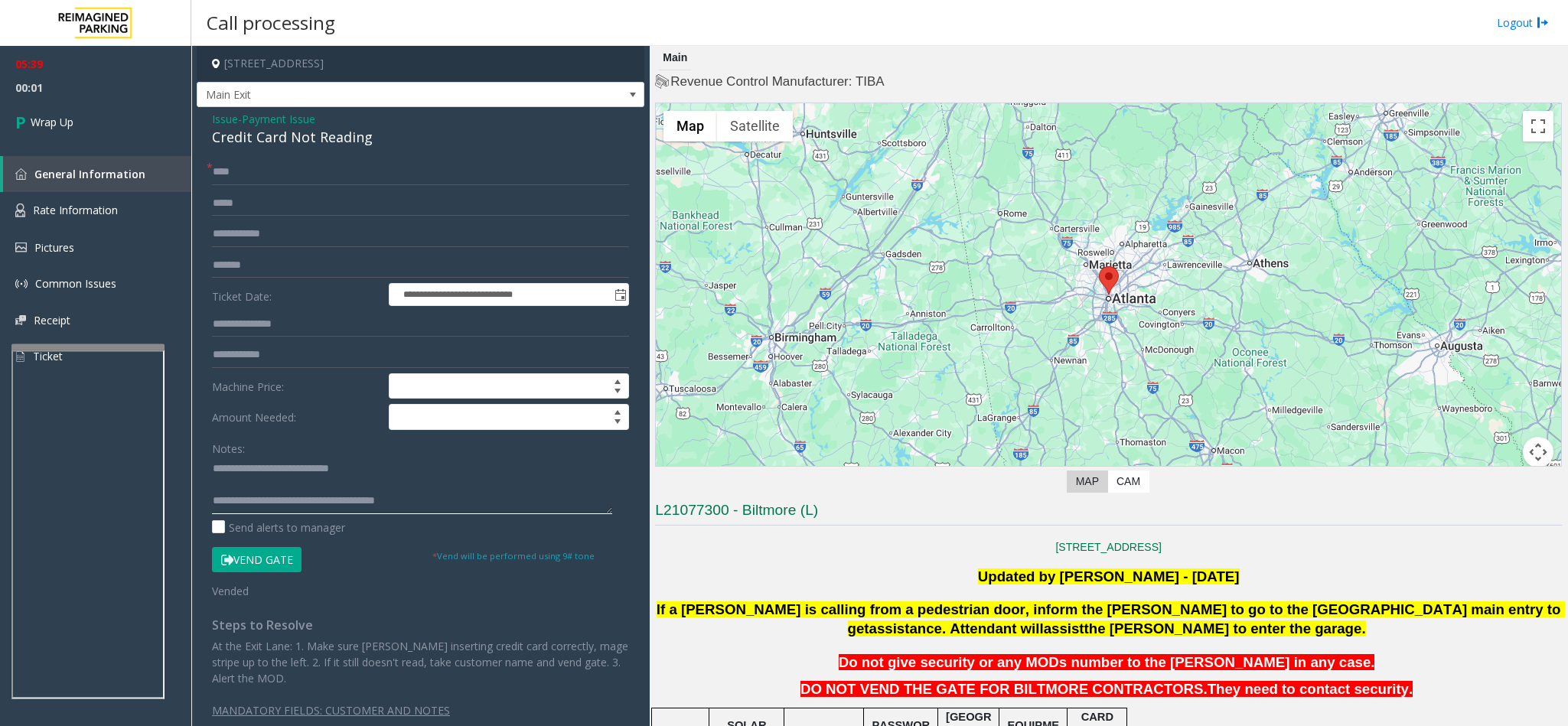
click at [446, 501] on textarea at bounding box center [412, 485] width 400 height 57
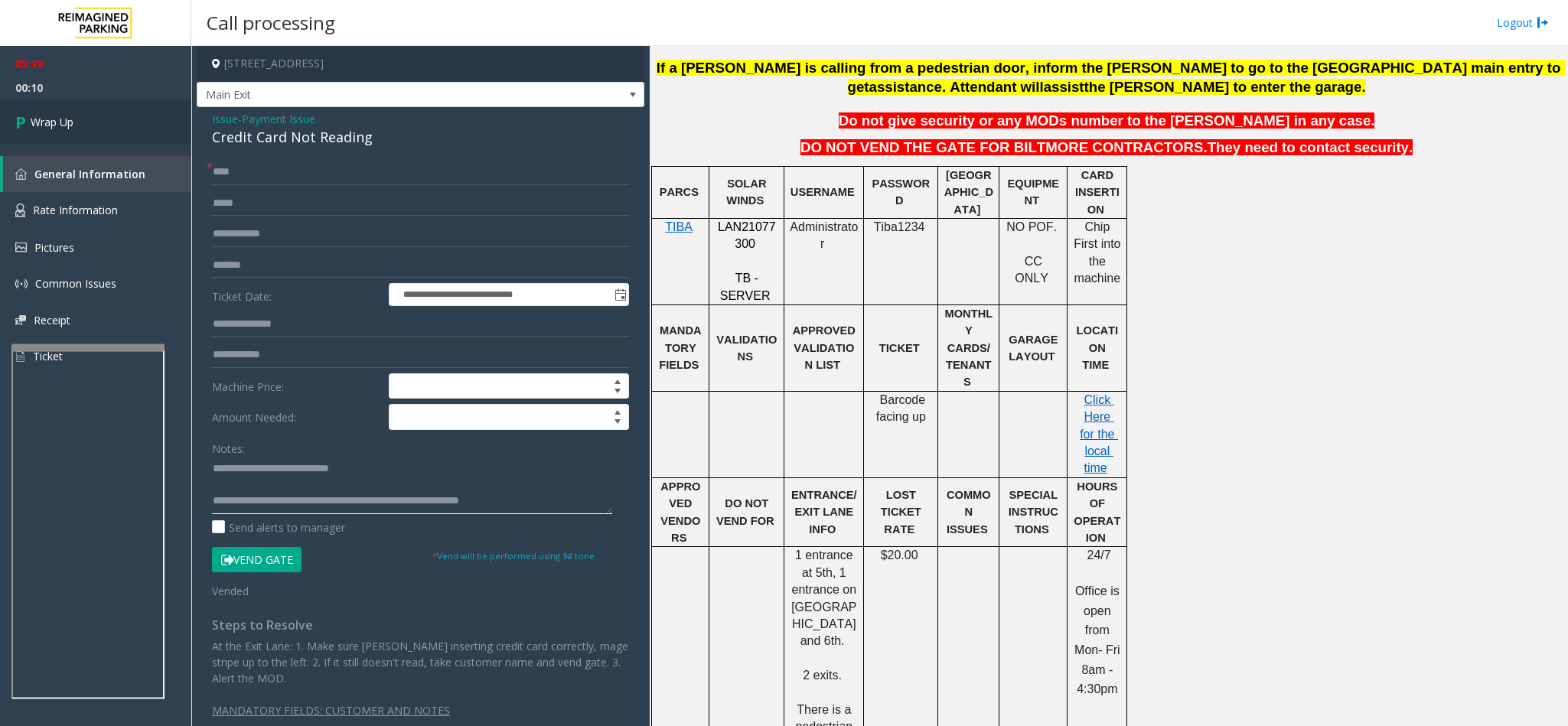
scroll to position [229, 0]
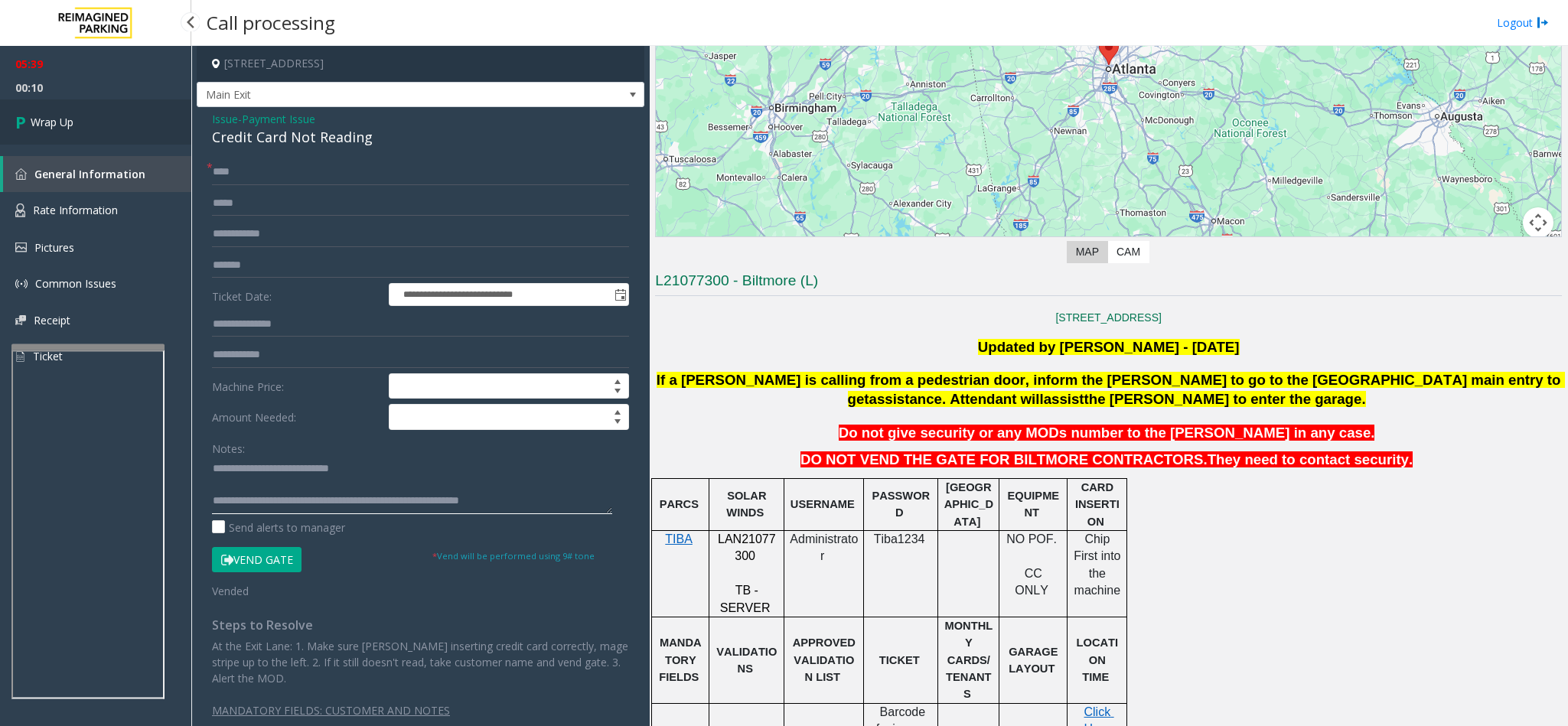
type textarea "**********"
click at [29, 117] on icon at bounding box center [23, 122] width 15 height 25
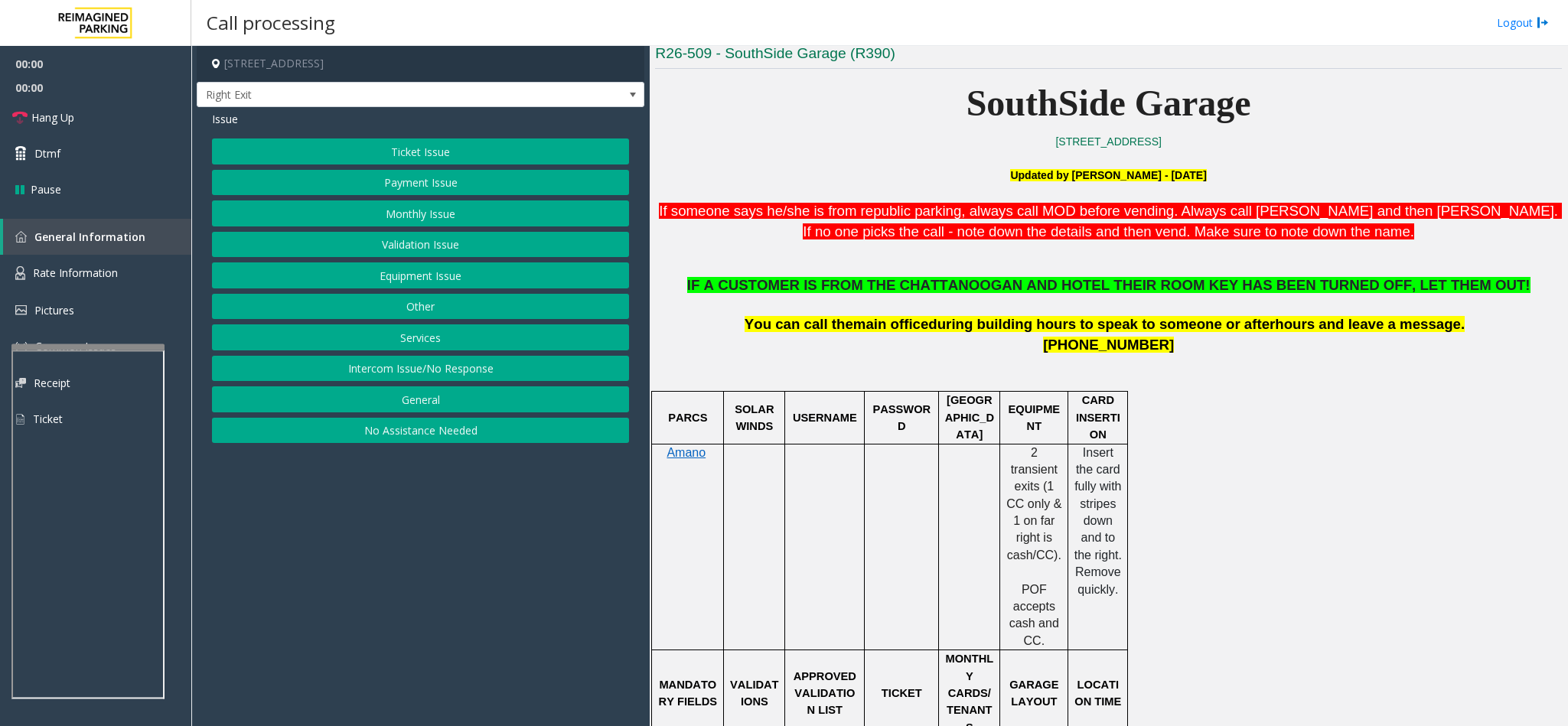
scroll to position [459, 0]
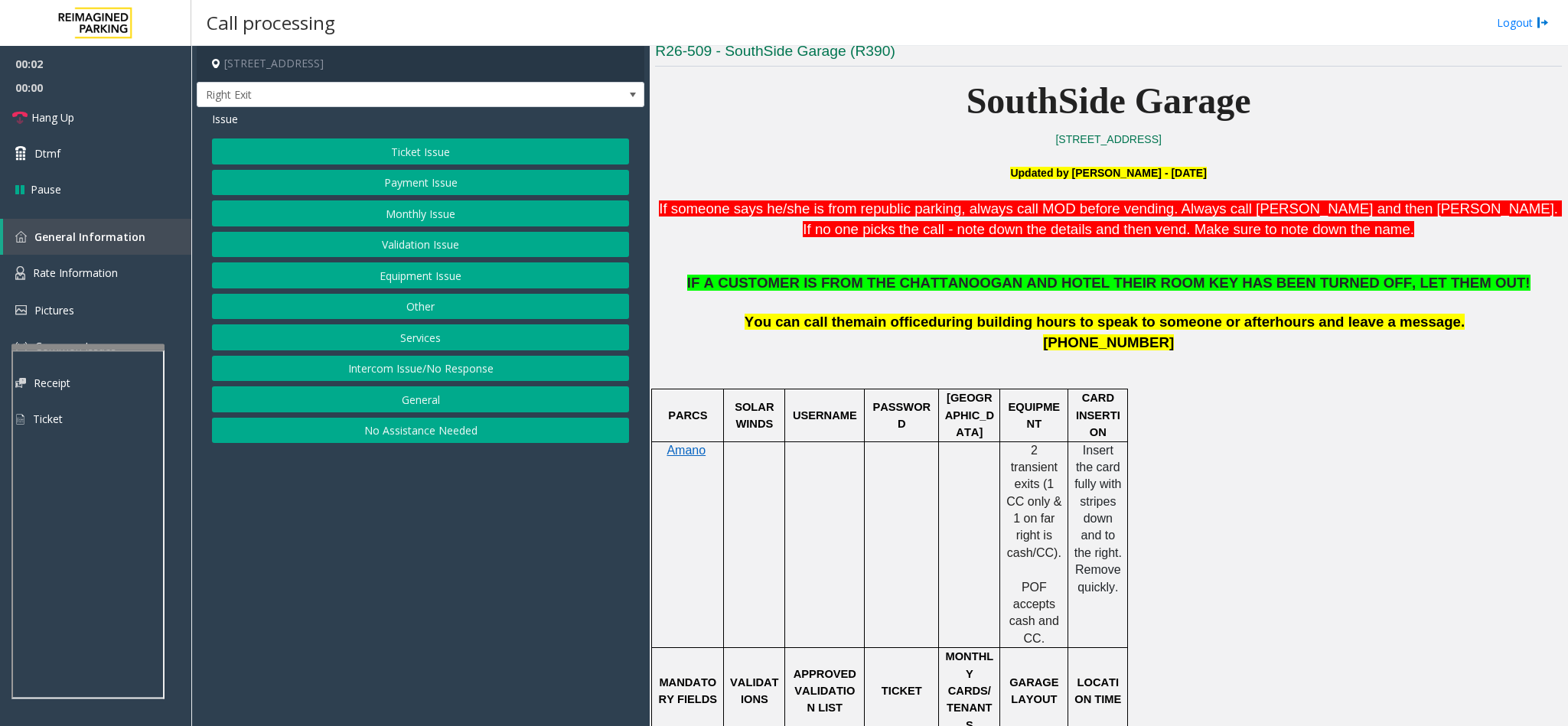
click at [386, 347] on button "Services" at bounding box center [420, 337] width 417 height 26
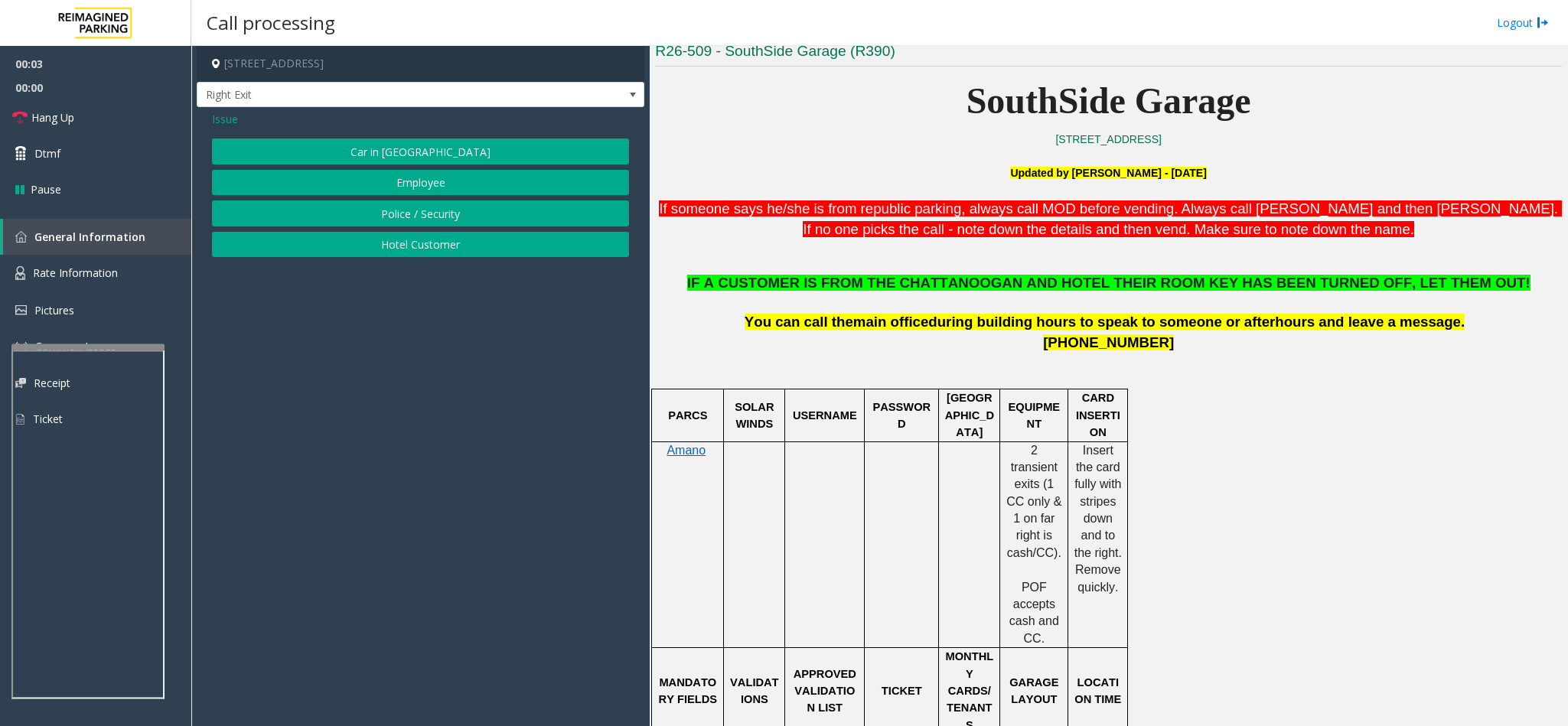
click at [430, 237] on button "Hotel Customer" at bounding box center [420, 245] width 417 height 26
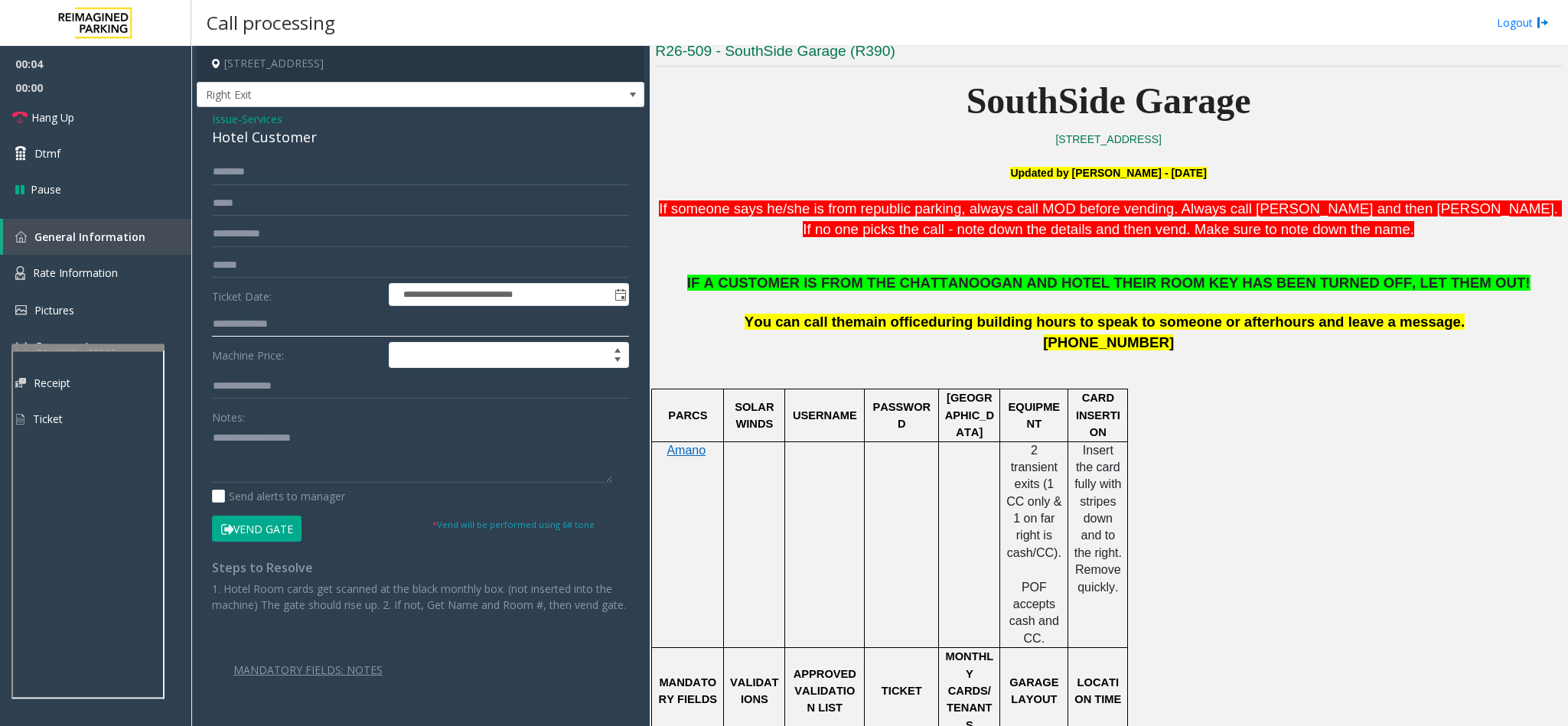
click at [276, 322] on input "text" at bounding box center [420, 324] width 417 height 26
type input "*******"
click at [281, 526] on button "Vend Gate" at bounding box center [257, 528] width 90 height 26
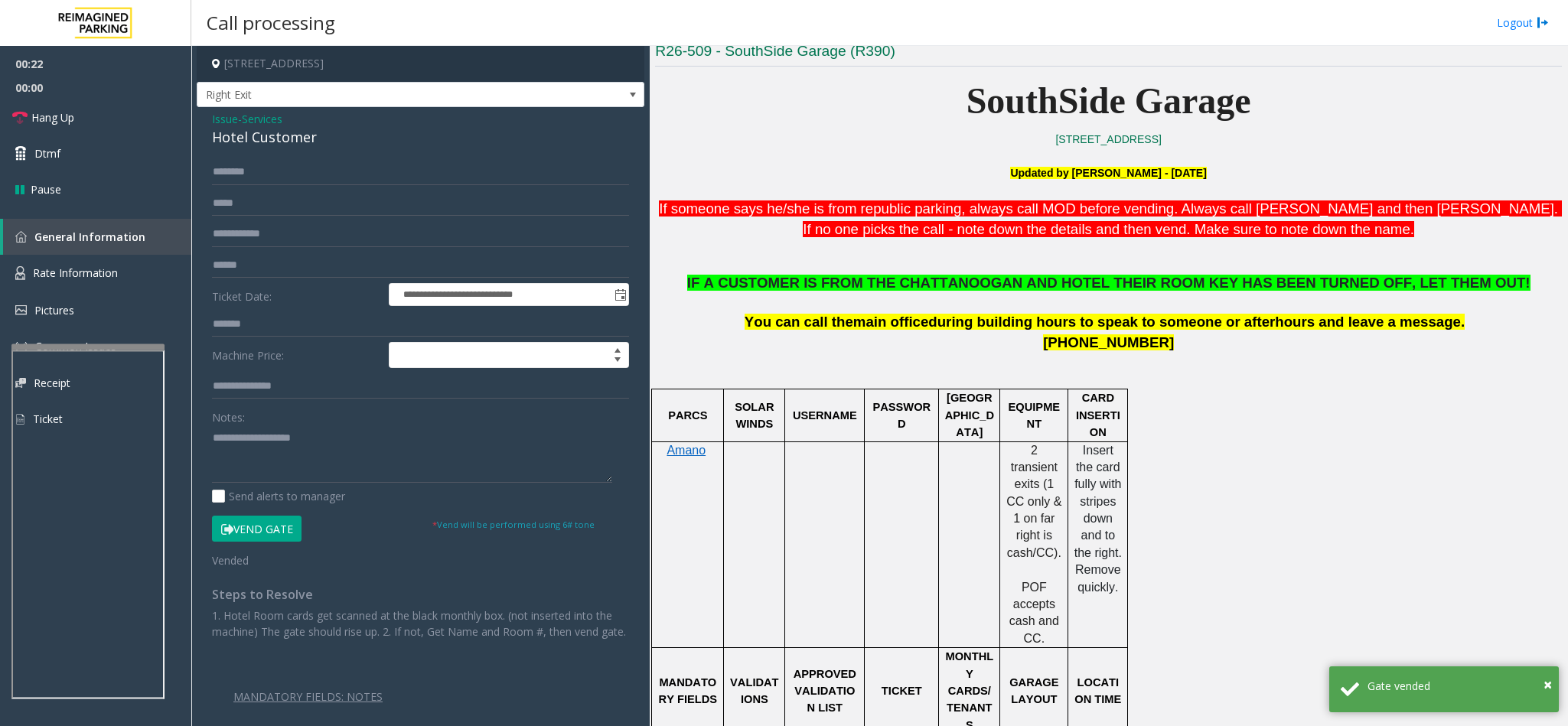
click at [260, 137] on div "Hotel Customer" at bounding box center [420, 138] width 417 height 21
copy div "Hotel Customer"
click at [291, 432] on textarea at bounding box center [412, 455] width 400 height 57
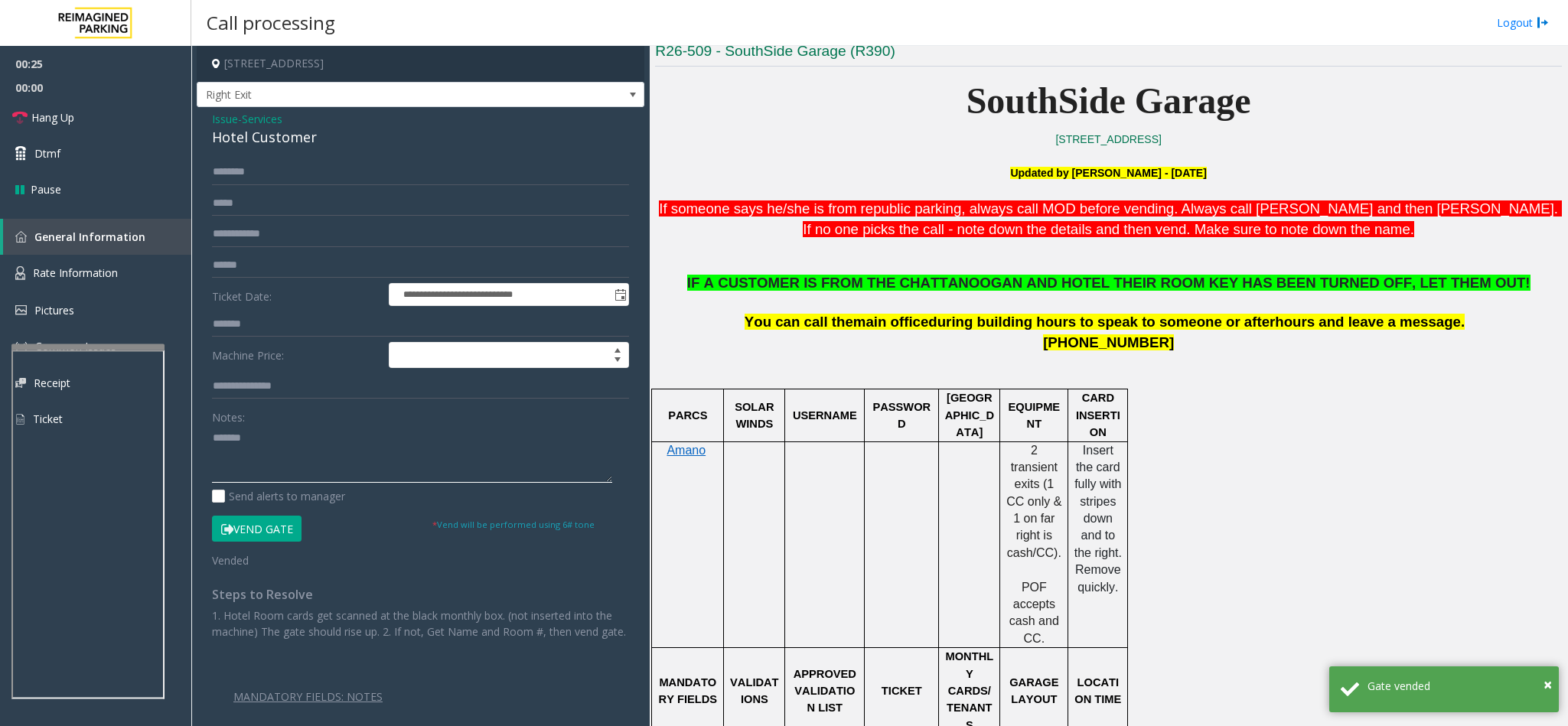
paste textarea "**********"
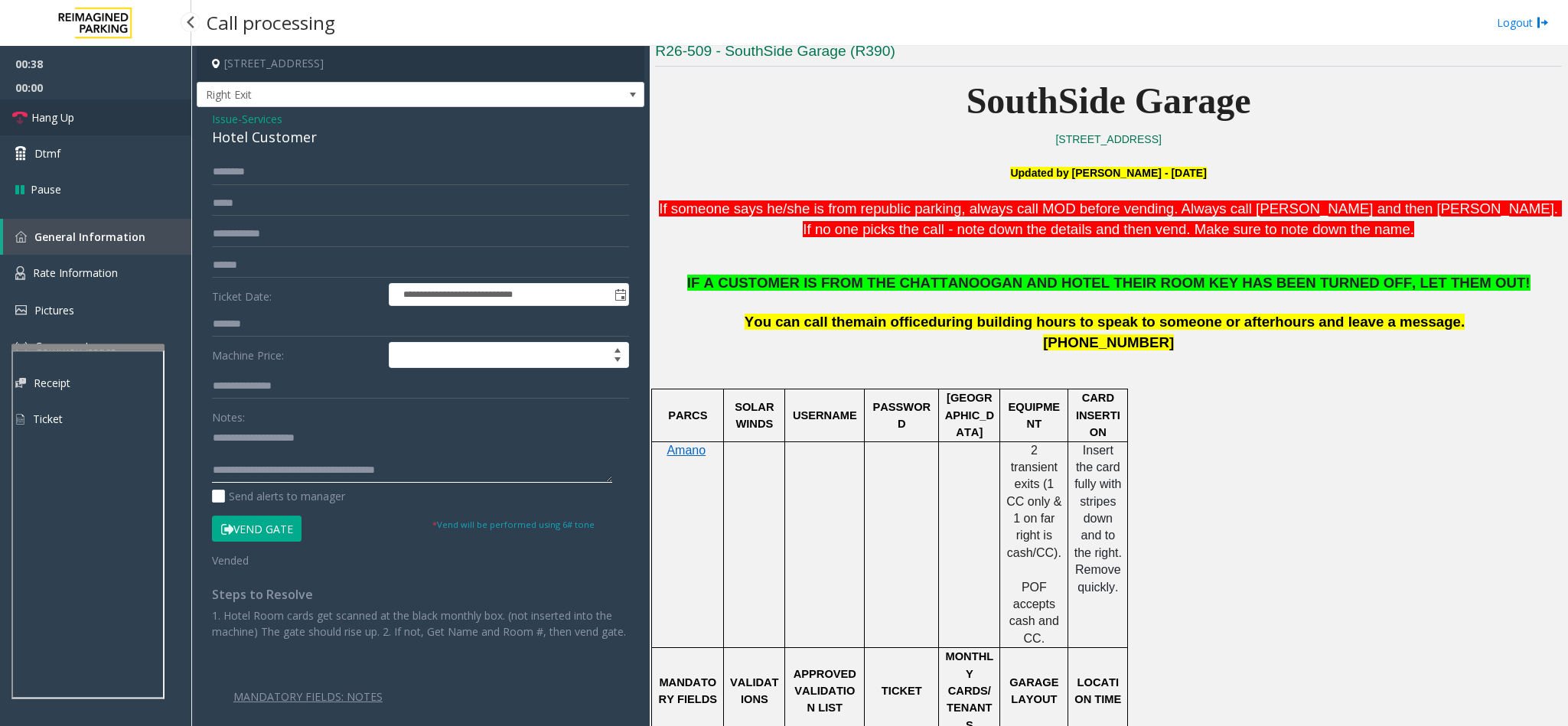
type textarea "**********"
click at [72, 127] on link "Hang Up" at bounding box center [95, 117] width 191 height 36
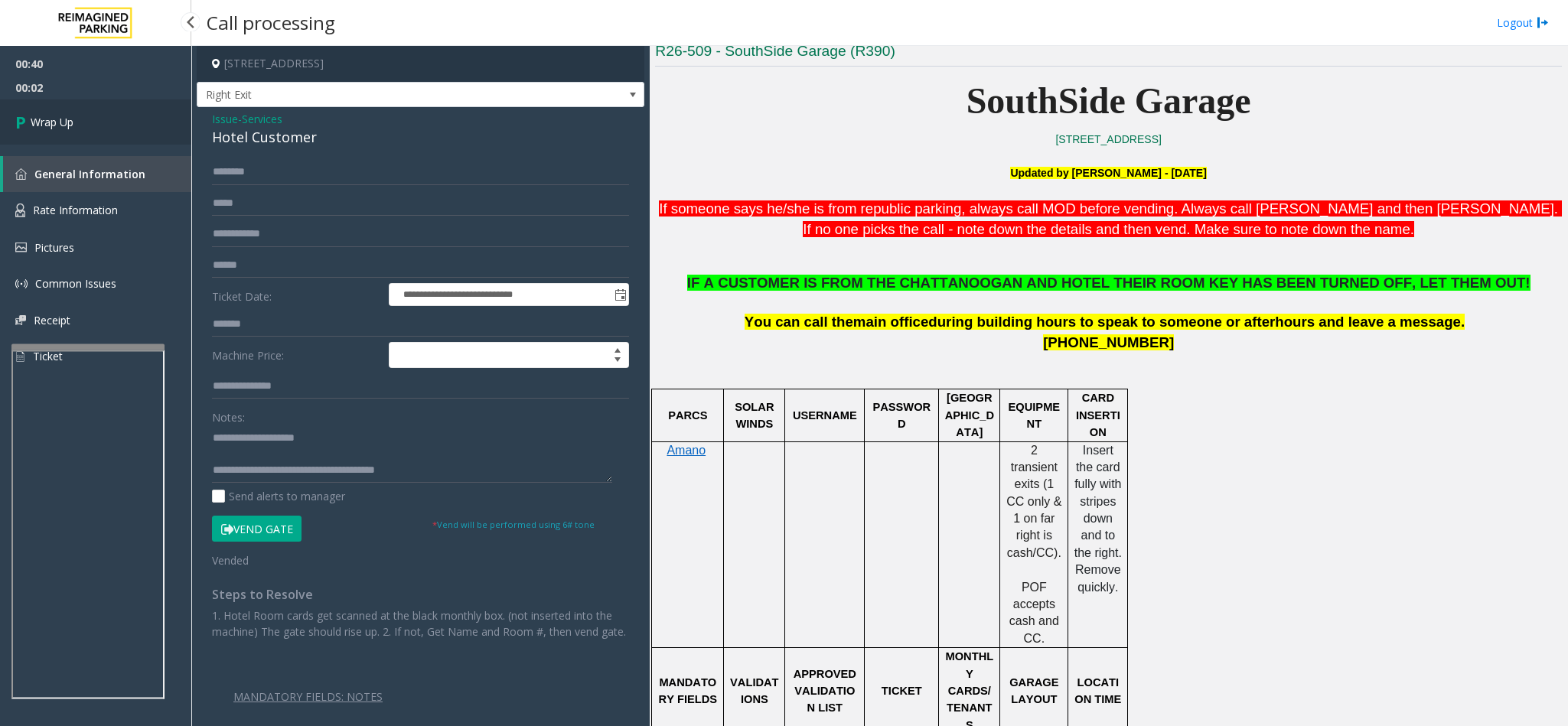
click at [69, 124] on span "Wrap Up" at bounding box center [52, 121] width 43 height 16
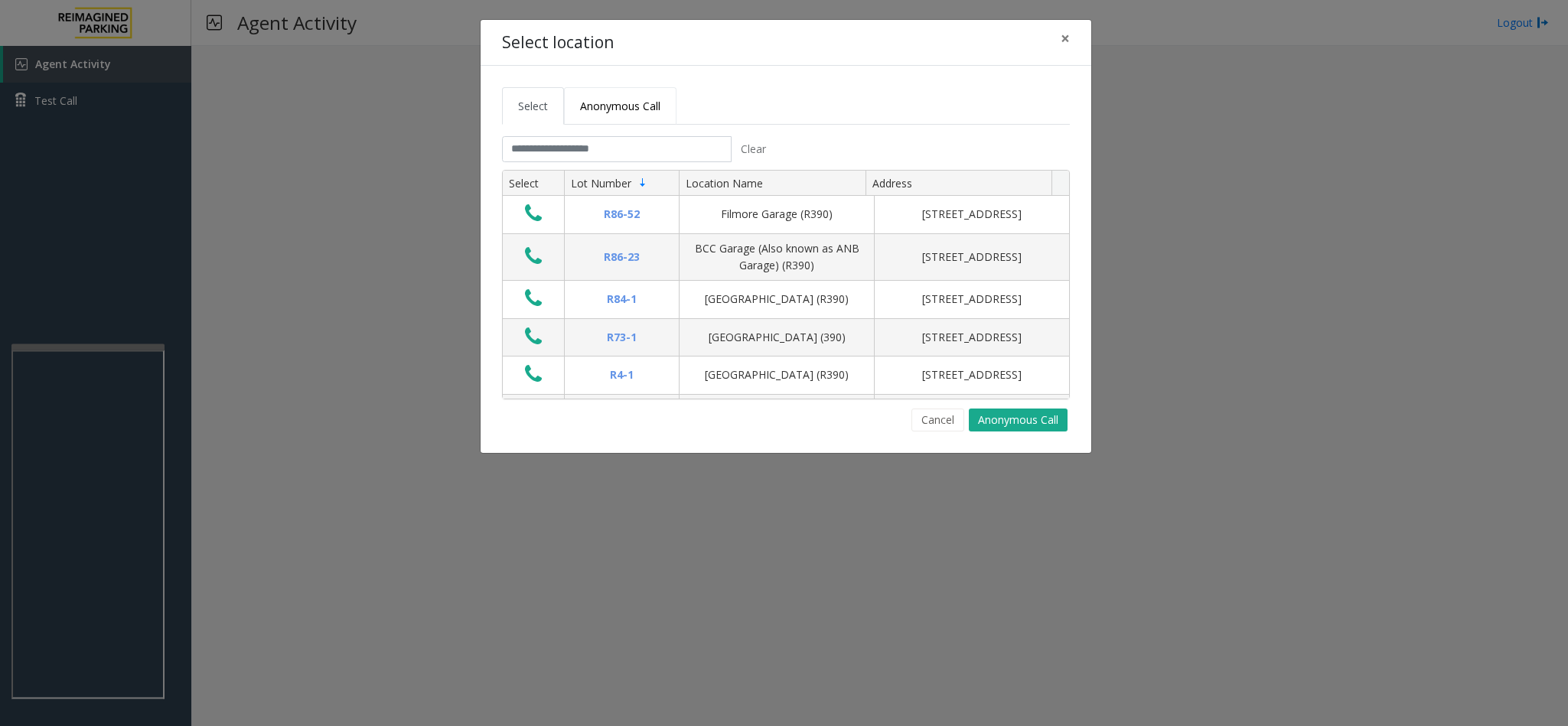
click at [620, 120] on link "Anonymous Call" at bounding box center [621, 105] width 113 height 37
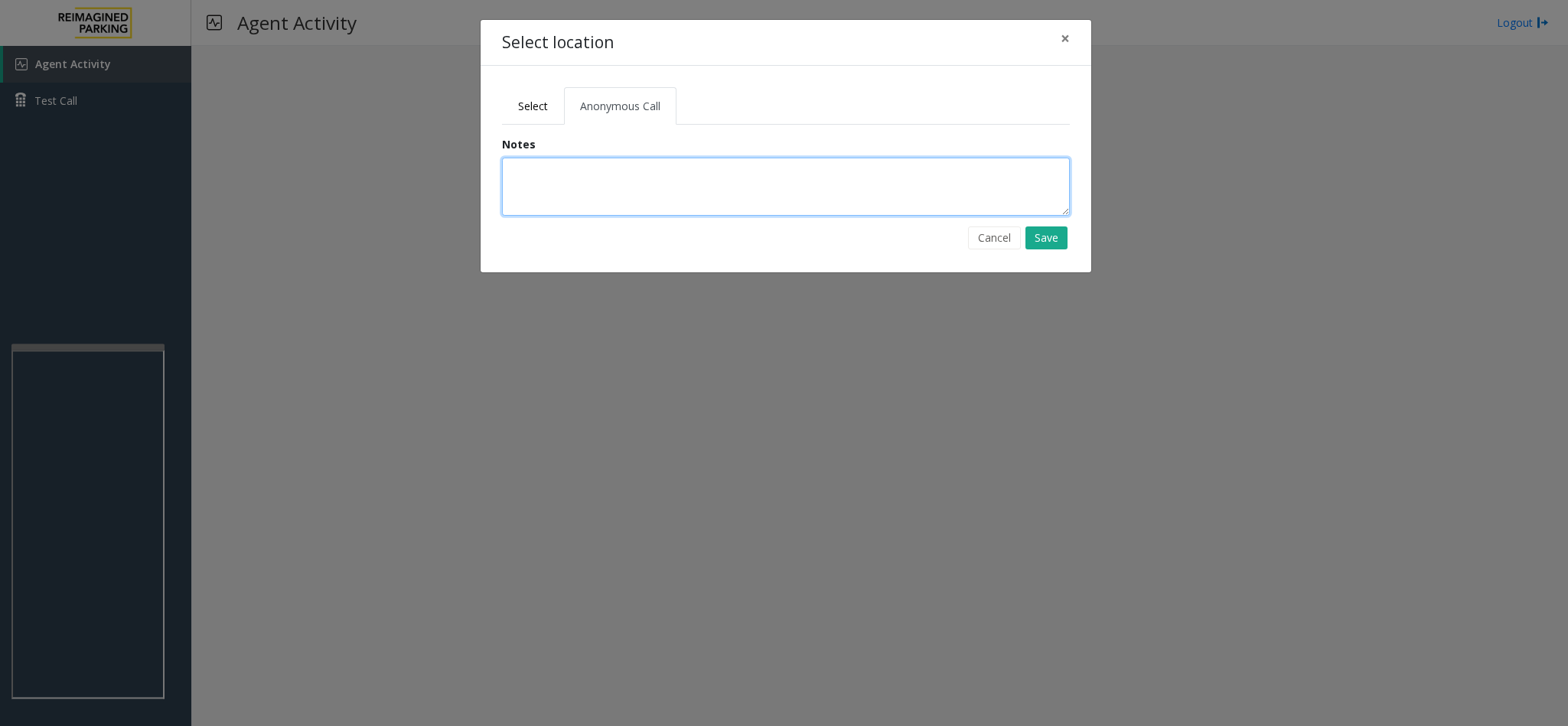
click at [609, 171] on textarea at bounding box center [786, 186] width 568 height 58
type textarea "**********"
click at [1053, 240] on button "Save" at bounding box center [1047, 238] width 42 height 23
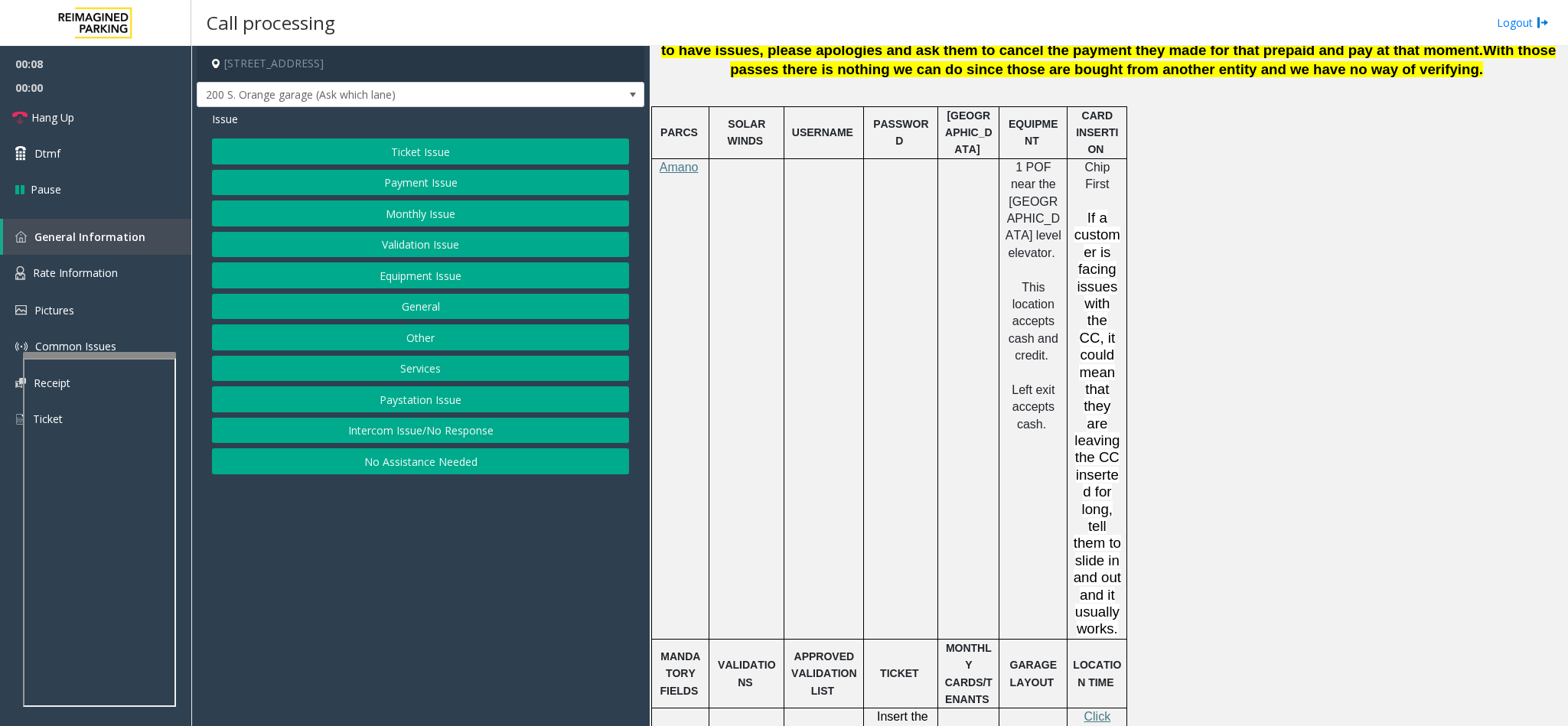
scroll to position [459, 0]
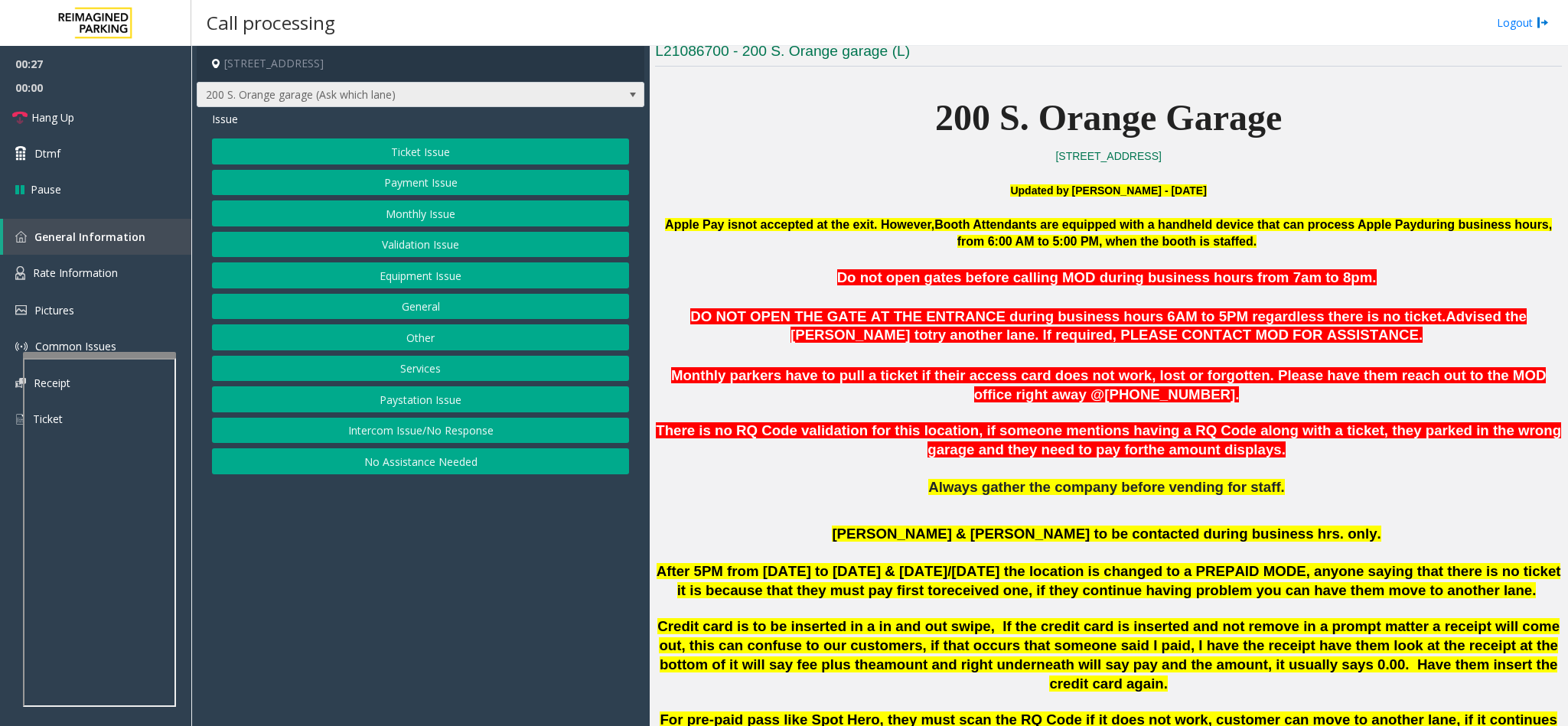
click at [395, 96] on span "200 S. Orange garage (Ask which lane)" at bounding box center [376, 96] width 357 height 25
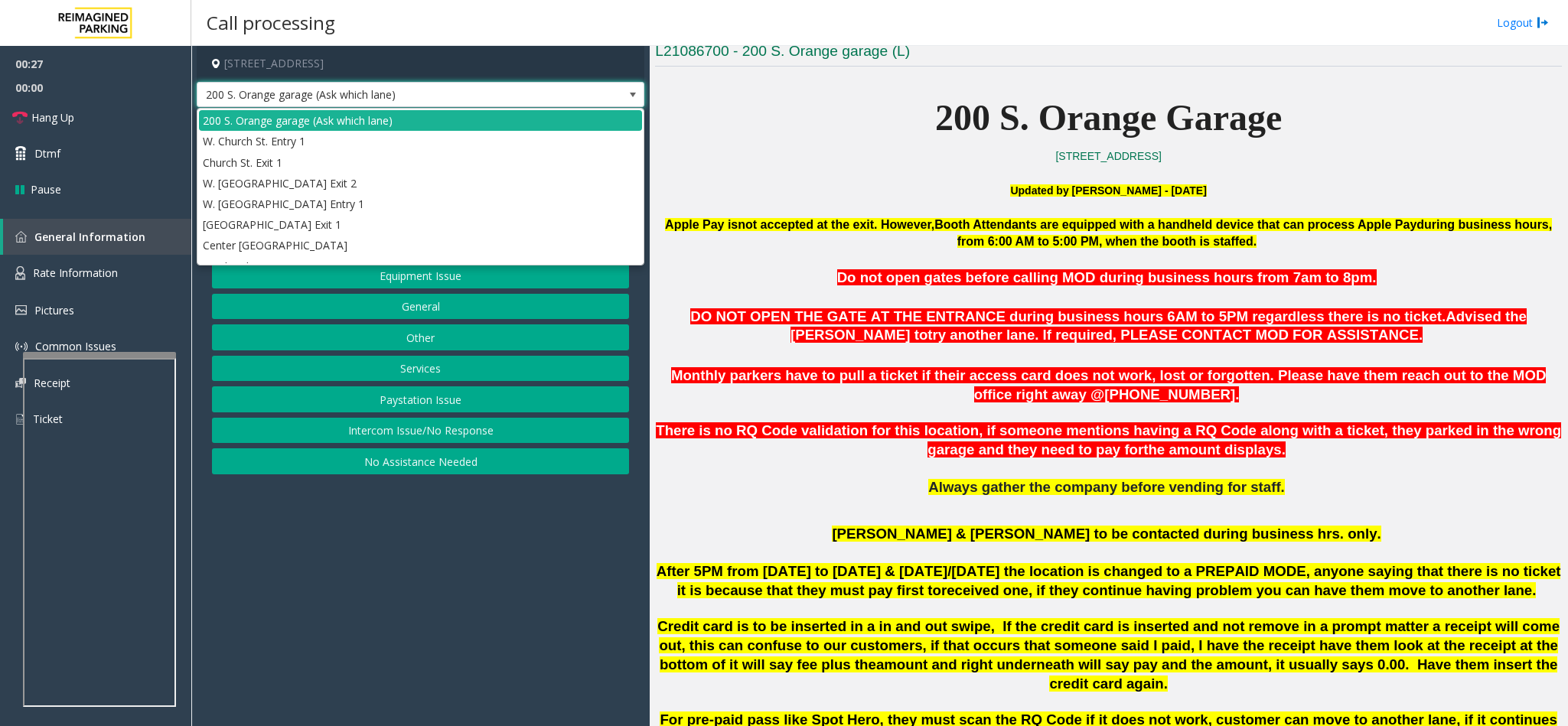
click at [395, 96] on span "200 S. Orange garage (Ask which lane)" at bounding box center [376, 96] width 357 height 25
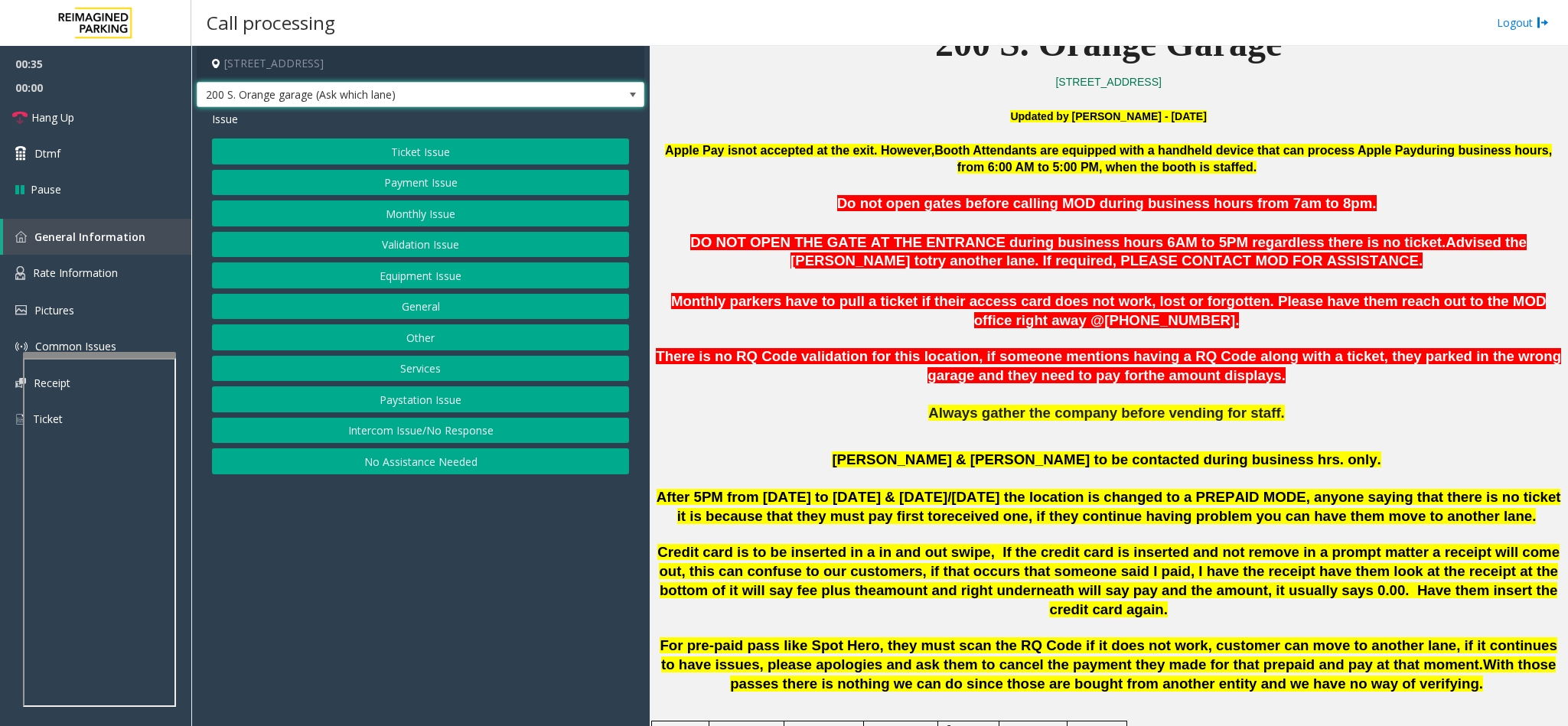
scroll to position [574, 0]
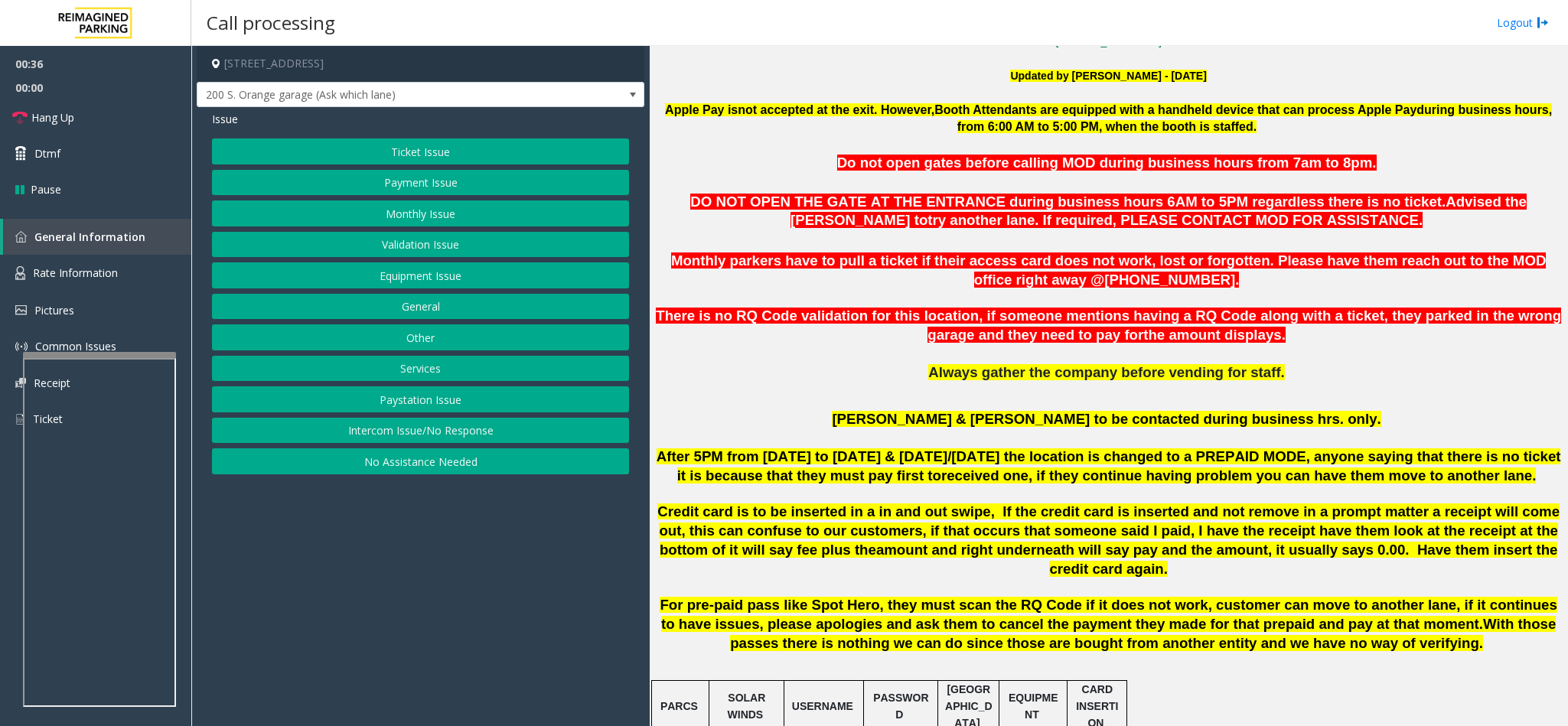
click at [430, 274] on button "Equipment Issue" at bounding box center [420, 275] width 417 height 26
click at [430, 273] on button "Gate / Door Won't Open" at bounding box center [420, 275] width 417 height 26
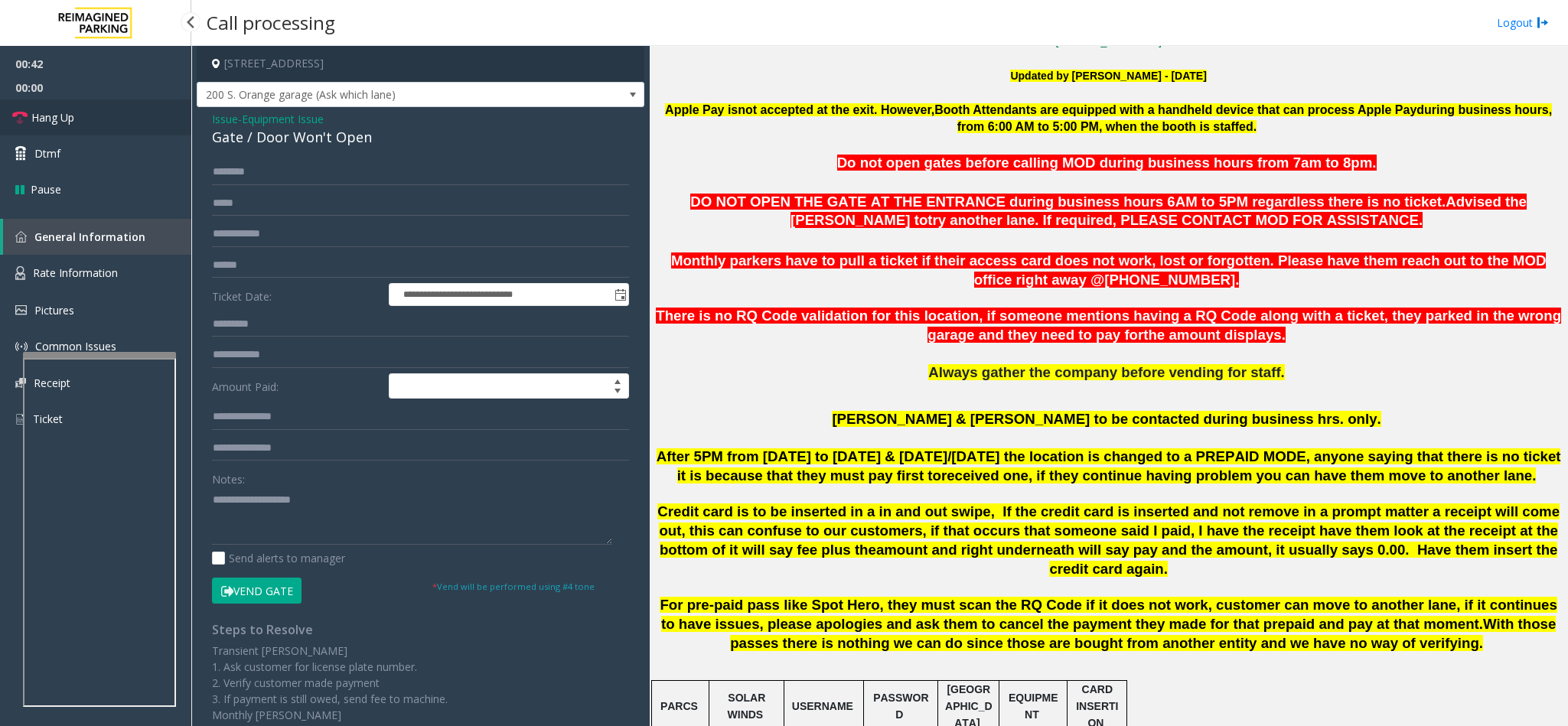
click at [74, 117] on span "Hang Up" at bounding box center [53, 117] width 43 height 16
click at [283, 139] on div "Gate / Door Won't Open" at bounding box center [420, 138] width 417 height 21
copy div "Gate / Door Won't Open"
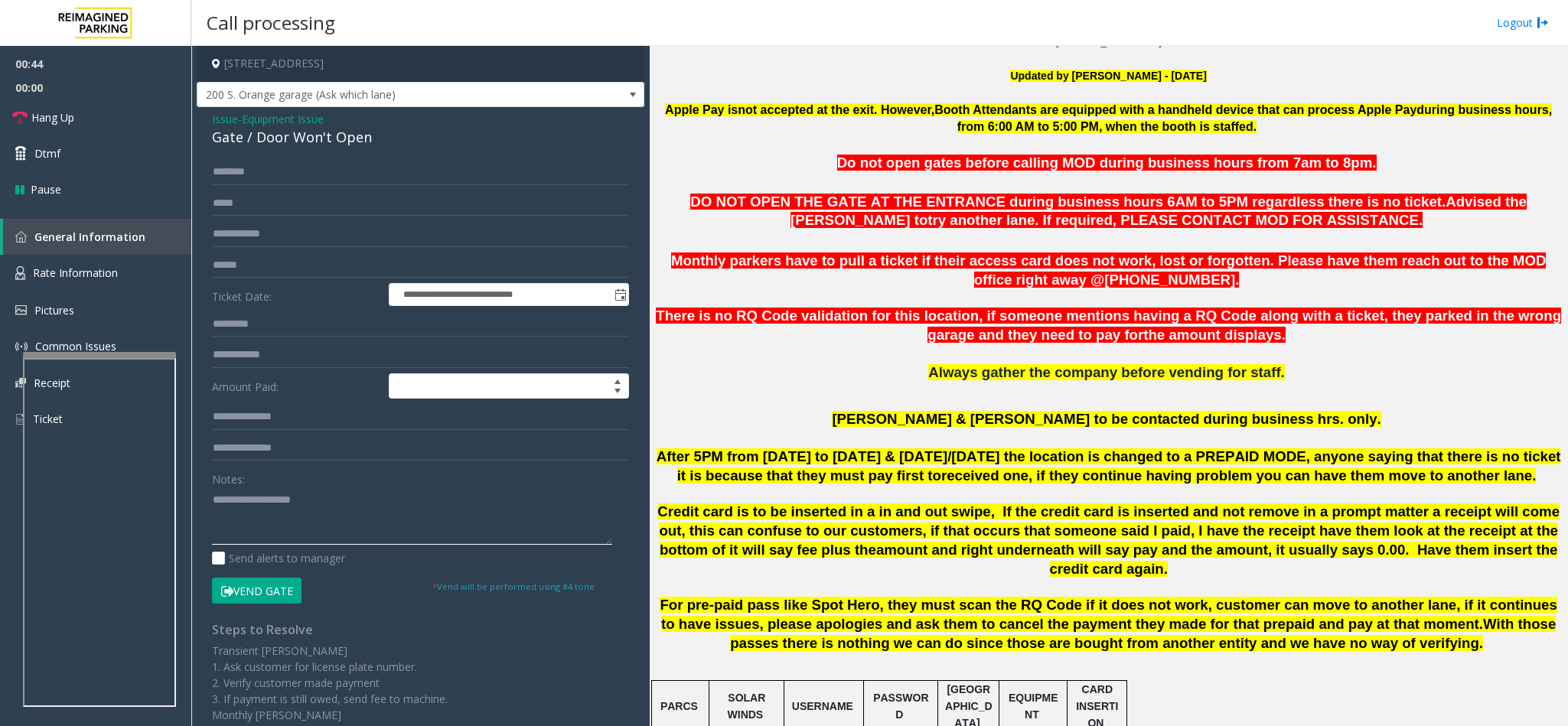
click at [267, 528] on textarea at bounding box center [412, 516] width 400 height 57
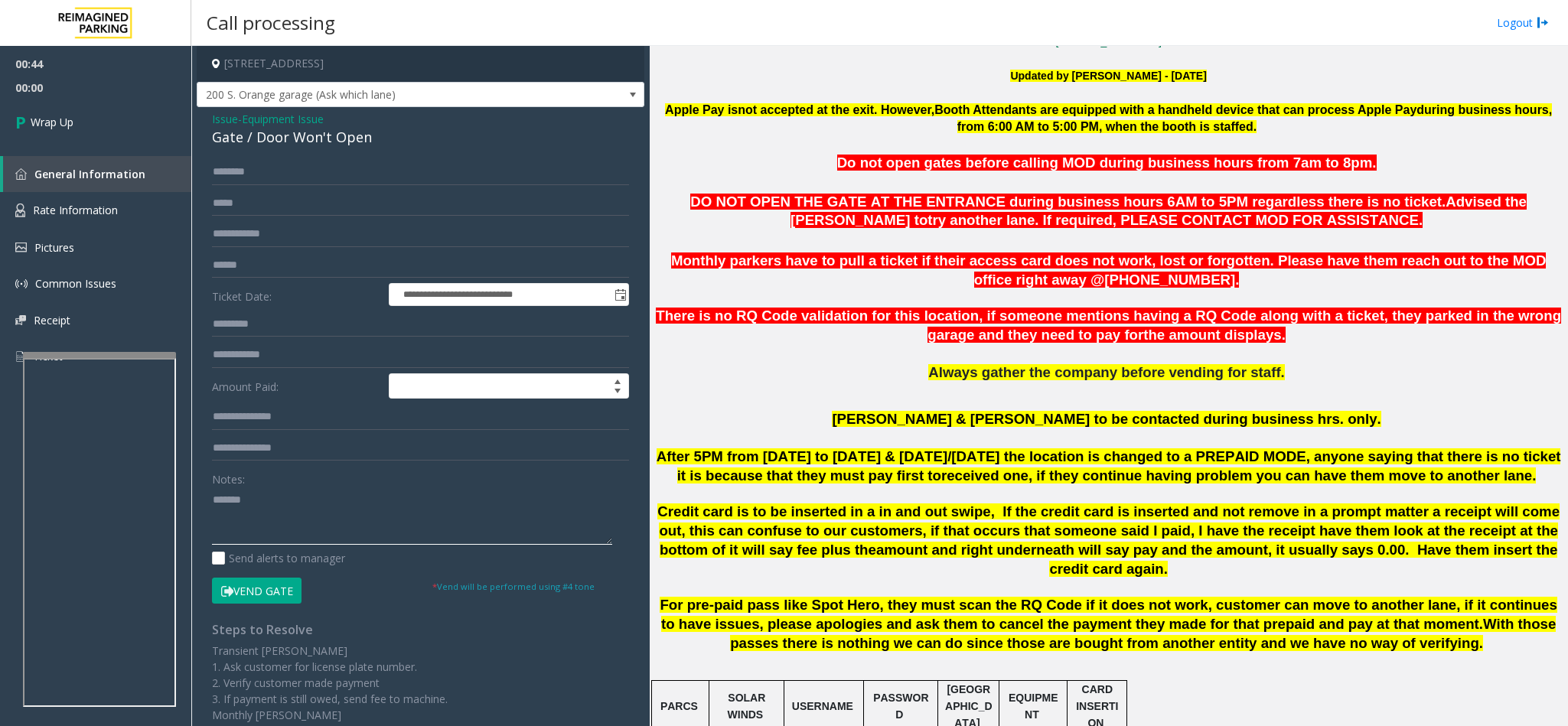
paste textarea "**********"
type textarea "**********"
click at [44, 116] on span "Wrap Up" at bounding box center [52, 121] width 43 height 16
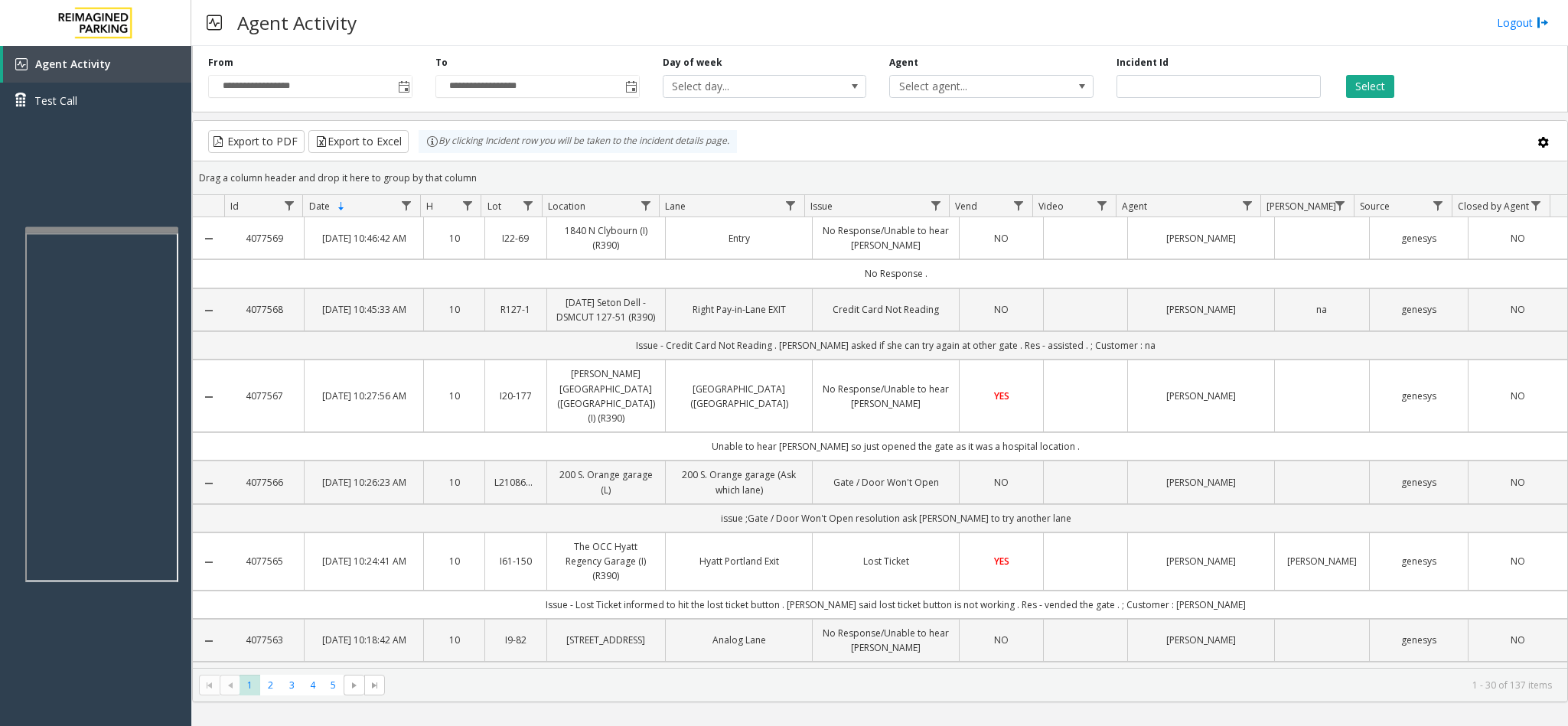
click at [143, 228] on div at bounding box center [101, 230] width 153 height 6
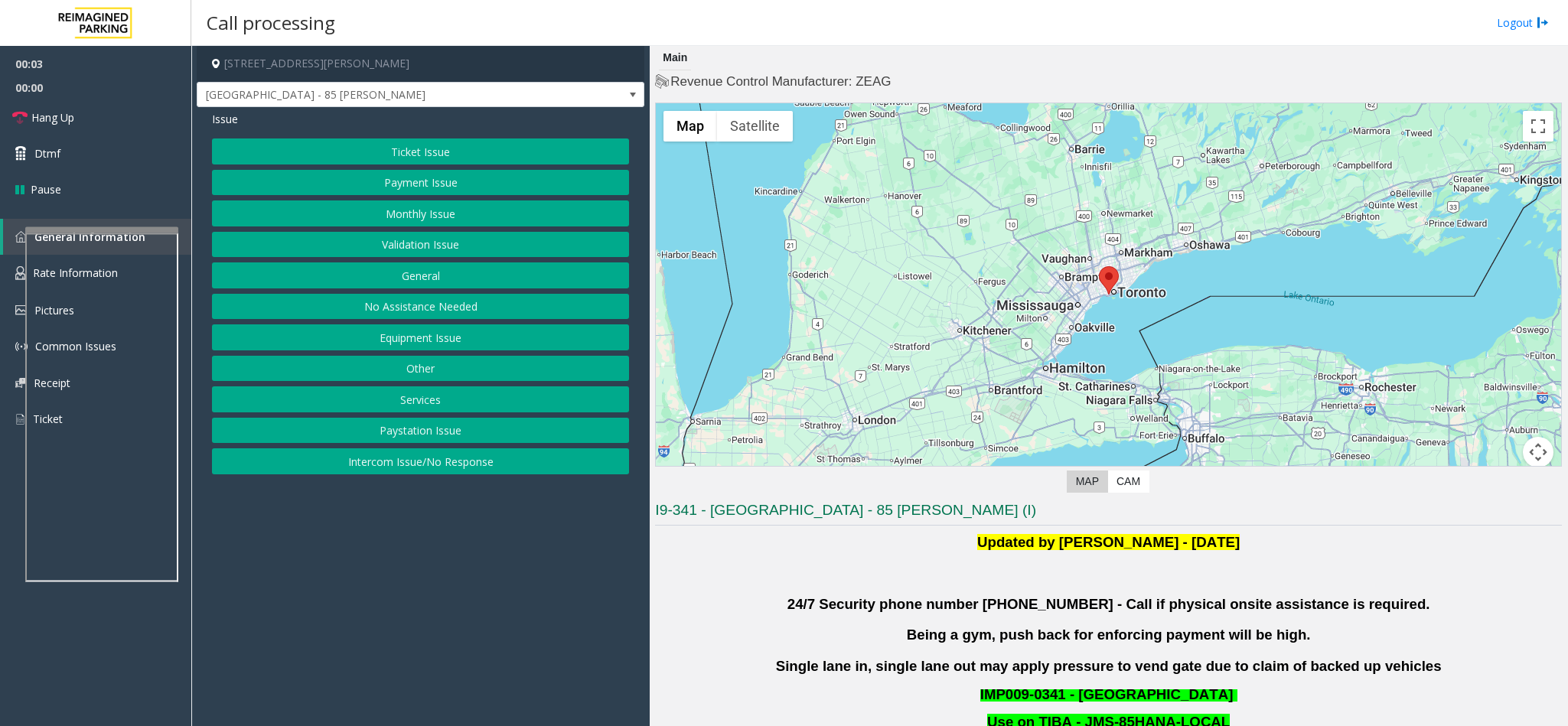
click at [421, 258] on button "Validation Issue" at bounding box center [420, 245] width 417 height 26
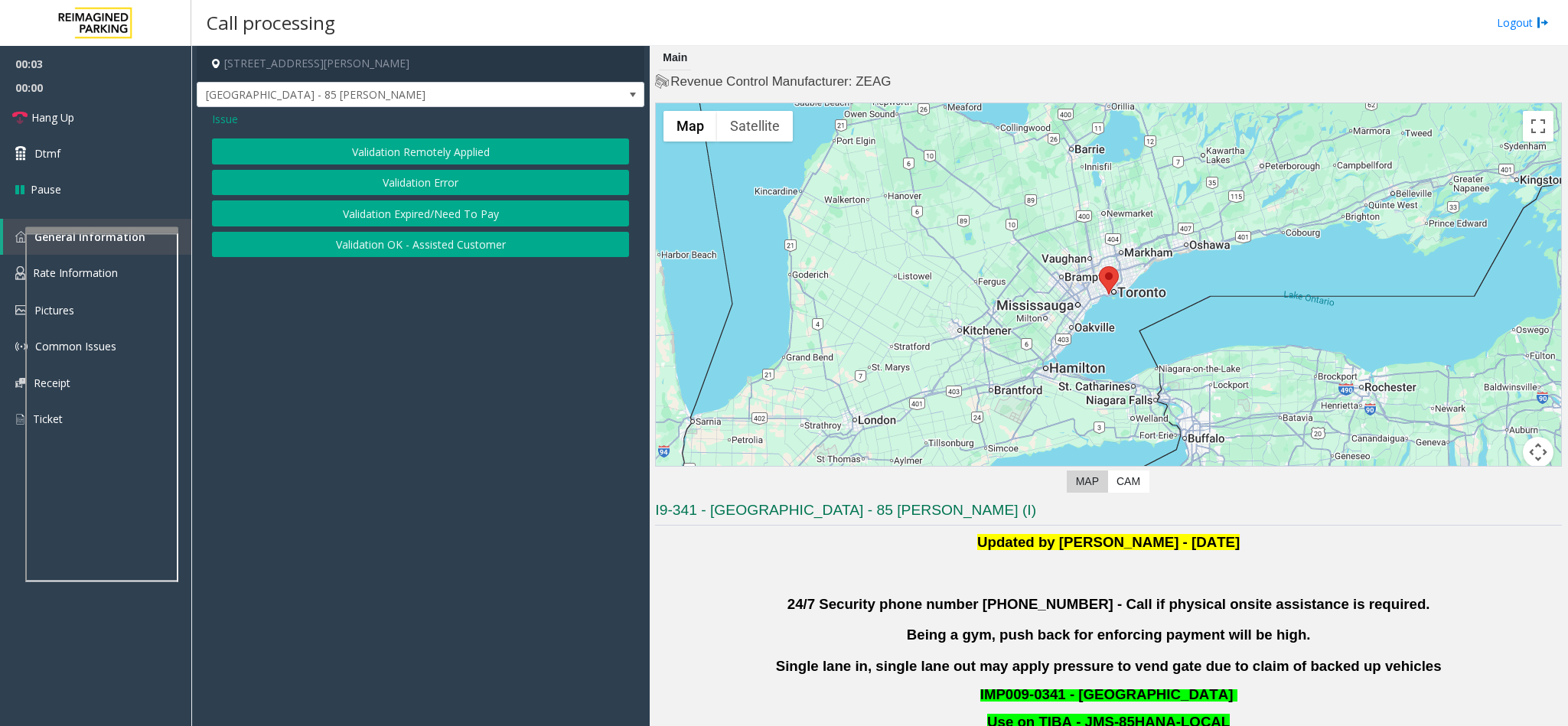
click at [430, 184] on button "Validation Error" at bounding box center [420, 182] width 417 height 26
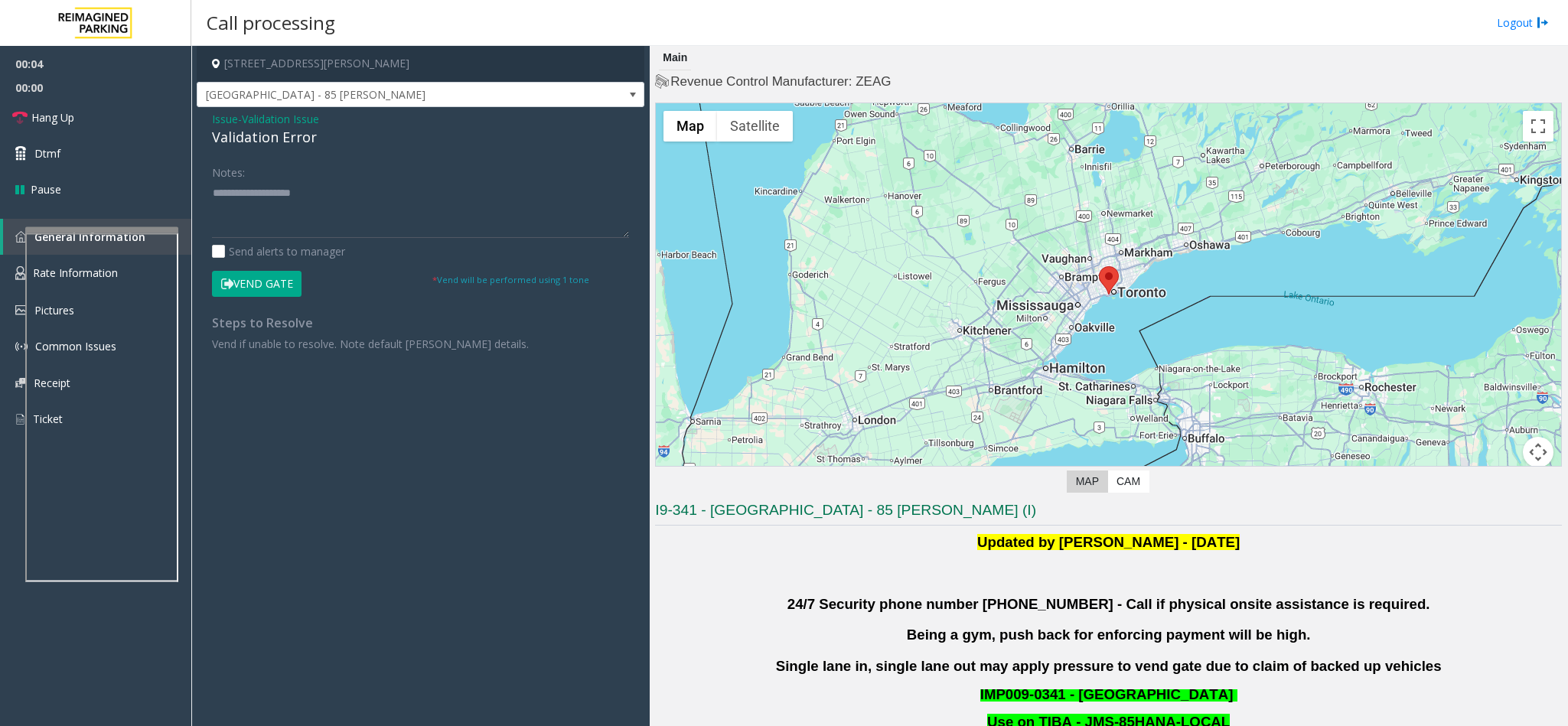
click at [299, 144] on div "Validation Error" at bounding box center [420, 138] width 417 height 21
copy div "Validation Error"
click at [304, 204] on textarea at bounding box center [420, 209] width 417 height 57
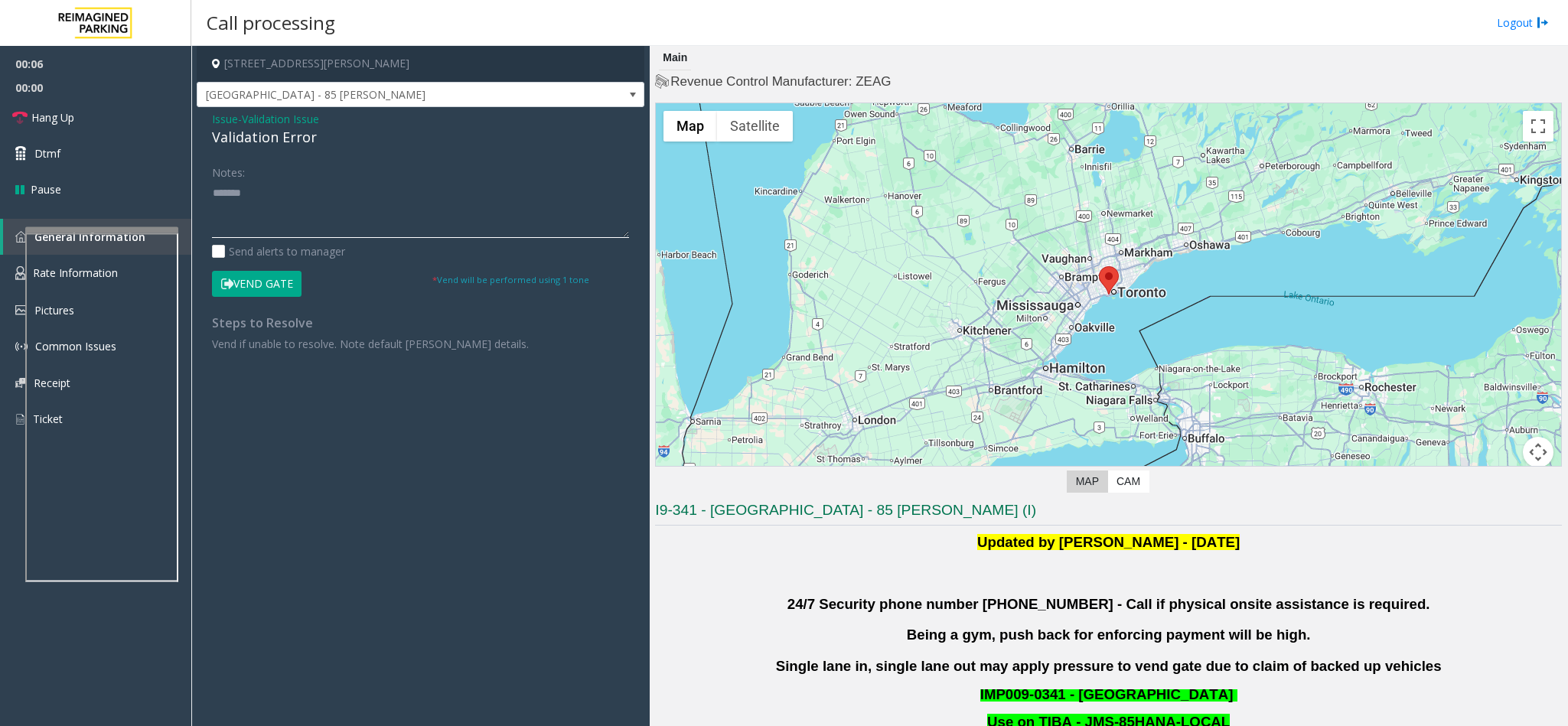
paste textarea "**********"
click at [356, 219] on textarea at bounding box center [420, 209] width 417 height 57
click at [320, 209] on textarea at bounding box center [420, 209] width 417 height 57
click at [327, 211] on textarea at bounding box center [420, 209] width 417 height 57
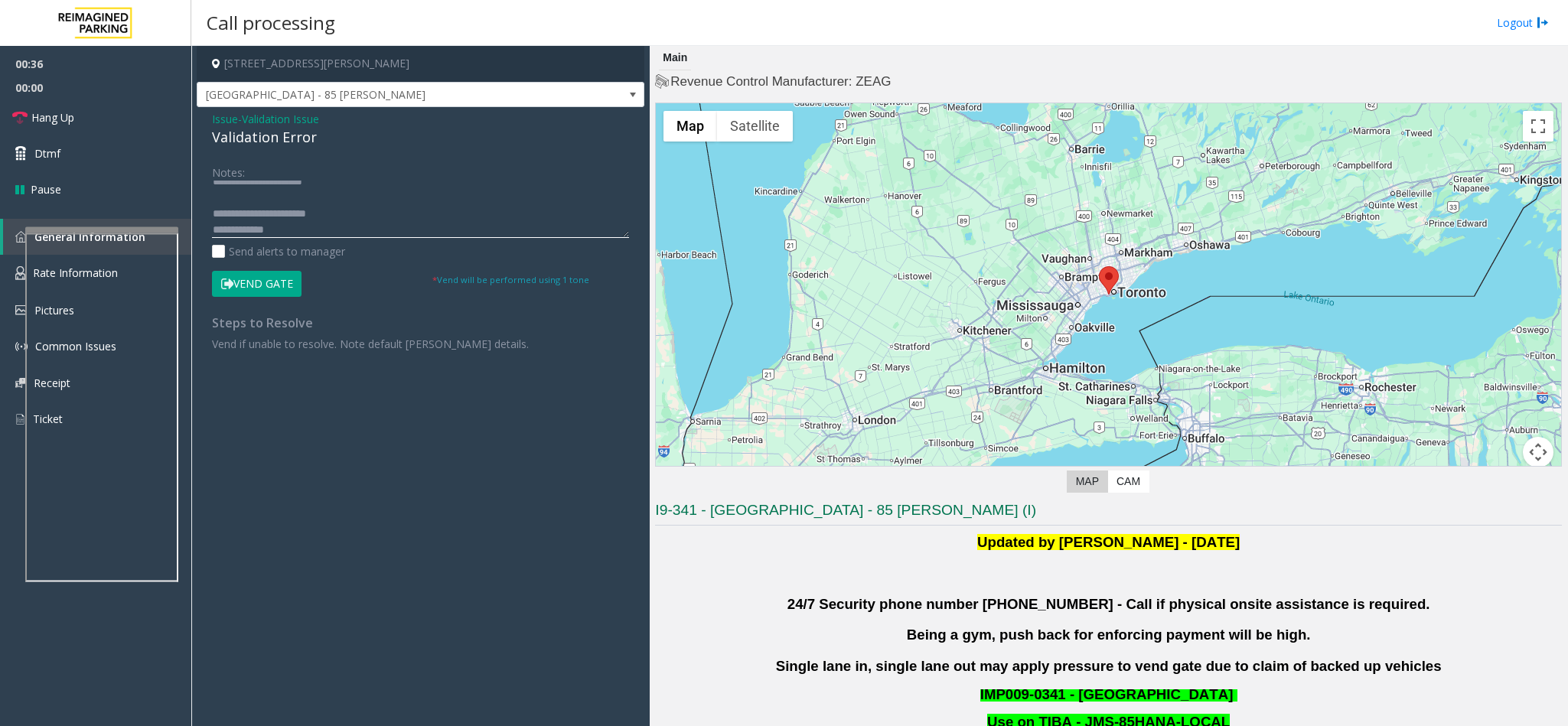
click at [345, 216] on textarea at bounding box center [420, 209] width 417 height 57
click at [291, 229] on textarea at bounding box center [420, 209] width 417 height 57
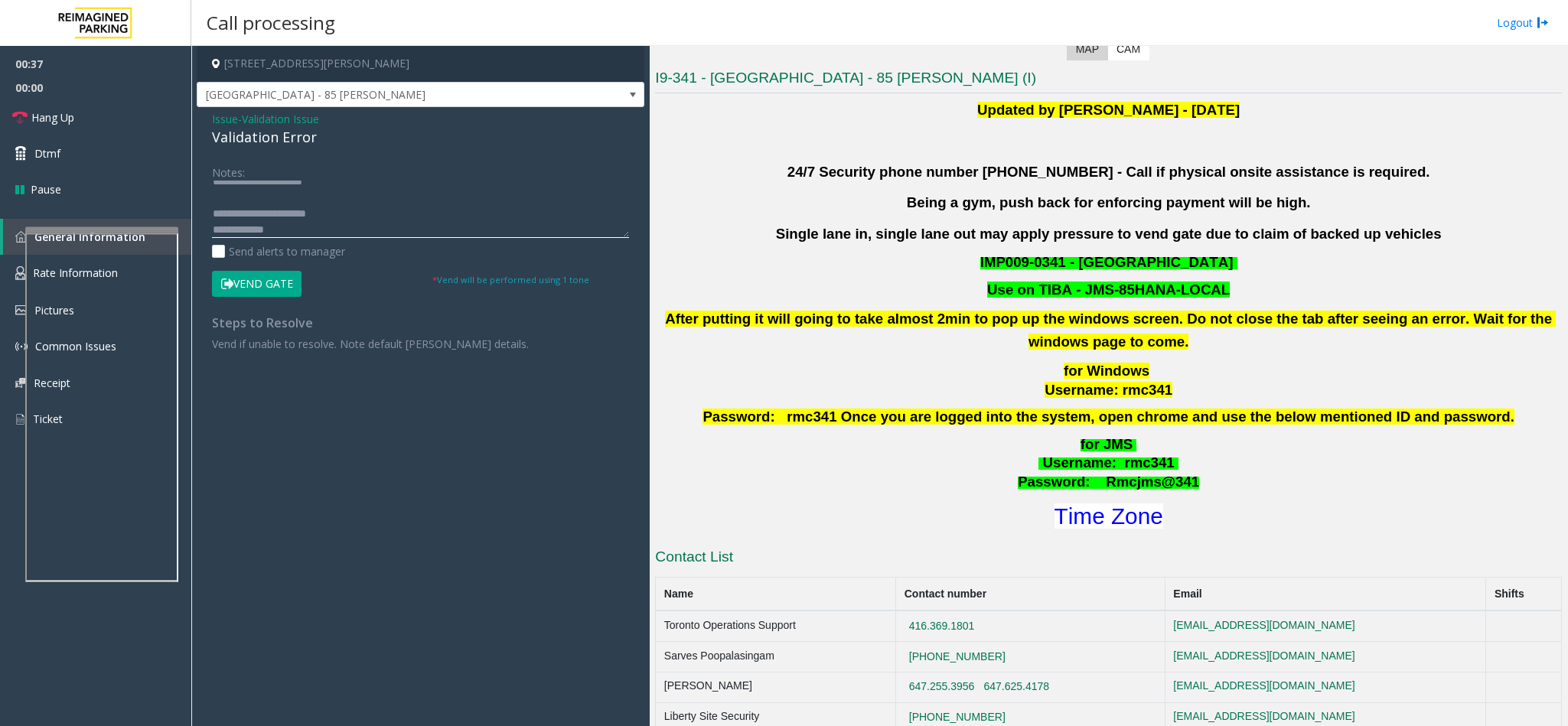
scroll to position [459, 0]
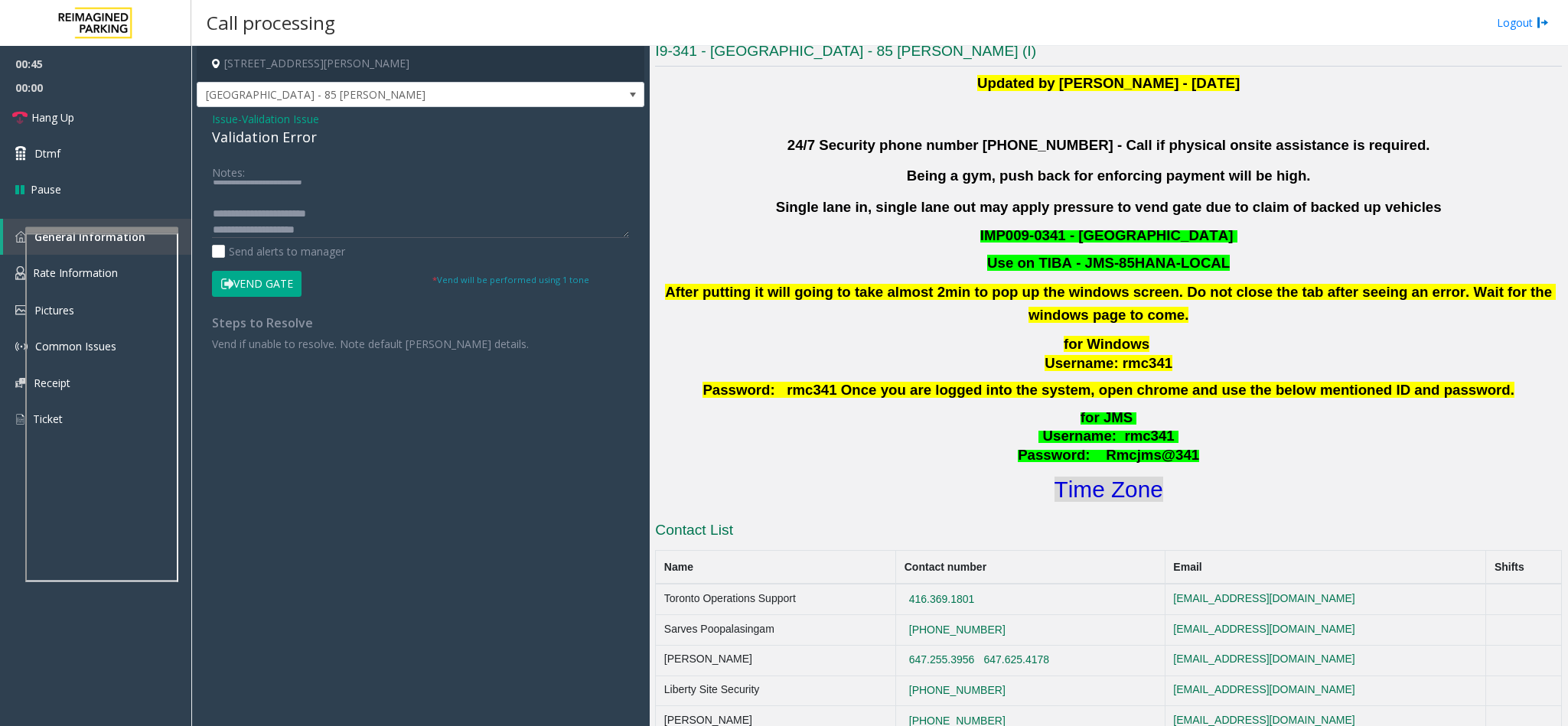
click at [1100, 485] on font "Time Zone" at bounding box center [1109, 489] width 109 height 25
click at [245, 290] on button "Vend Gate" at bounding box center [257, 284] width 90 height 26
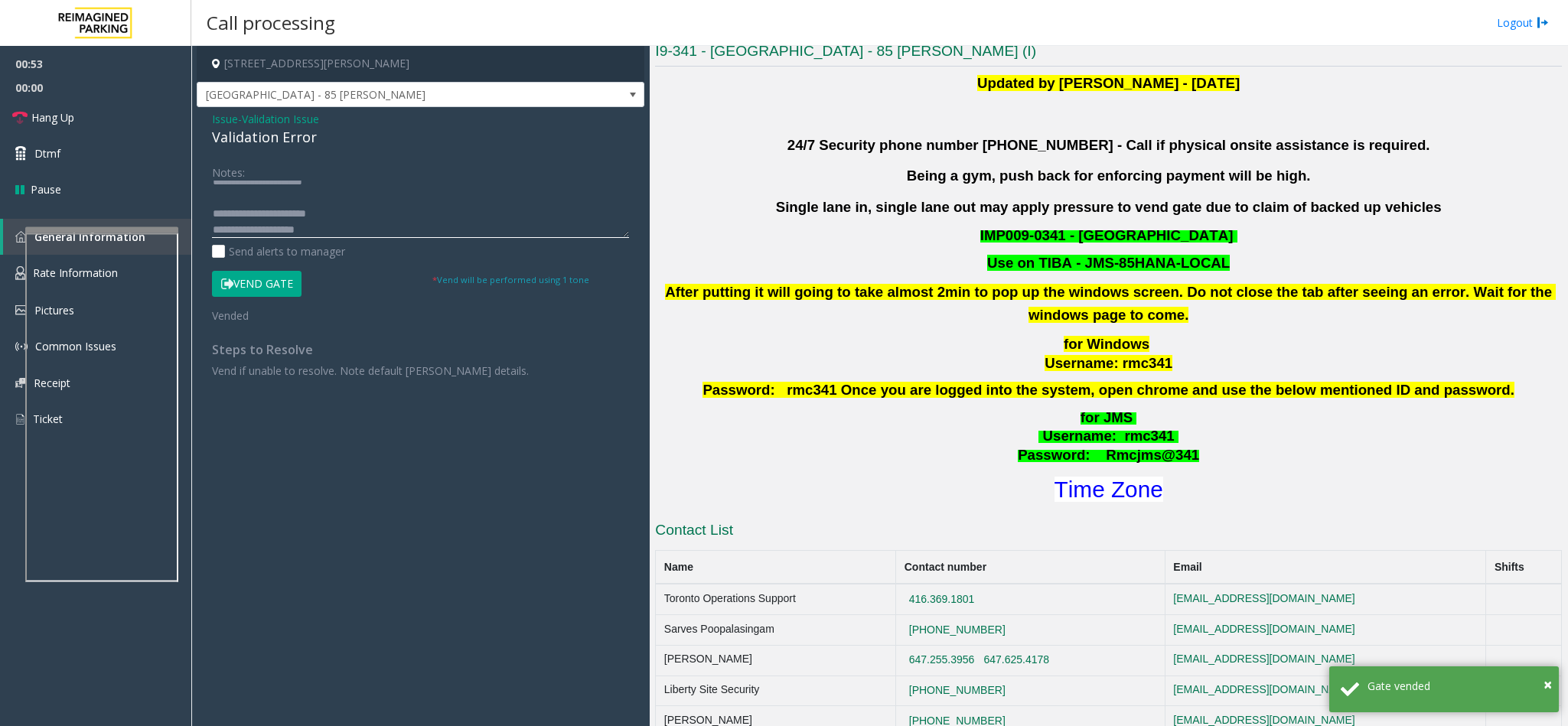
click at [327, 229] on textarea at bounding box center [420, 209] width 417 height 57
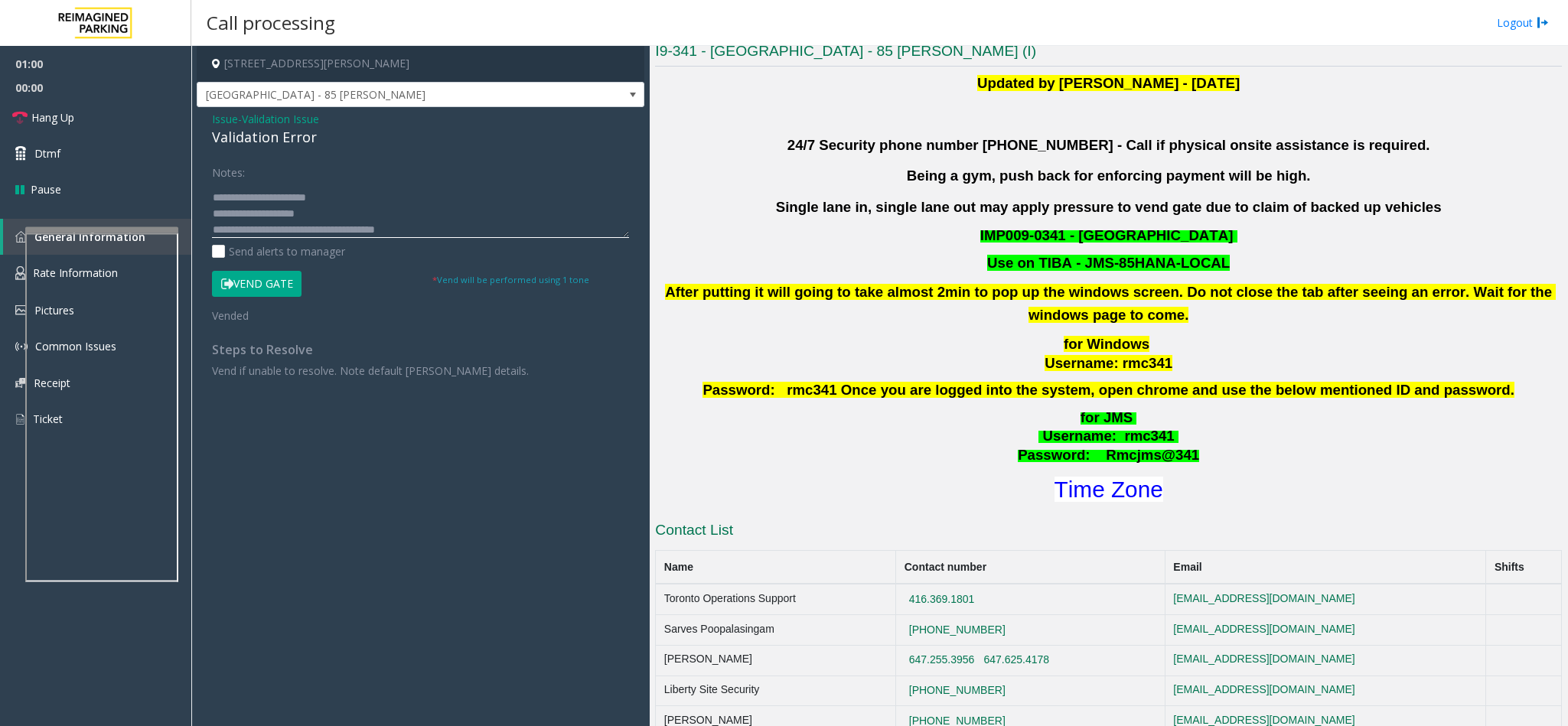
scroll to position [44, 0]
click at [119, 121] on link "Hang Up" at bounding box center [95, 117] width 191 height 36
click at [273, 225] on textarea at bounding box center [420, 209] width 417 height 57
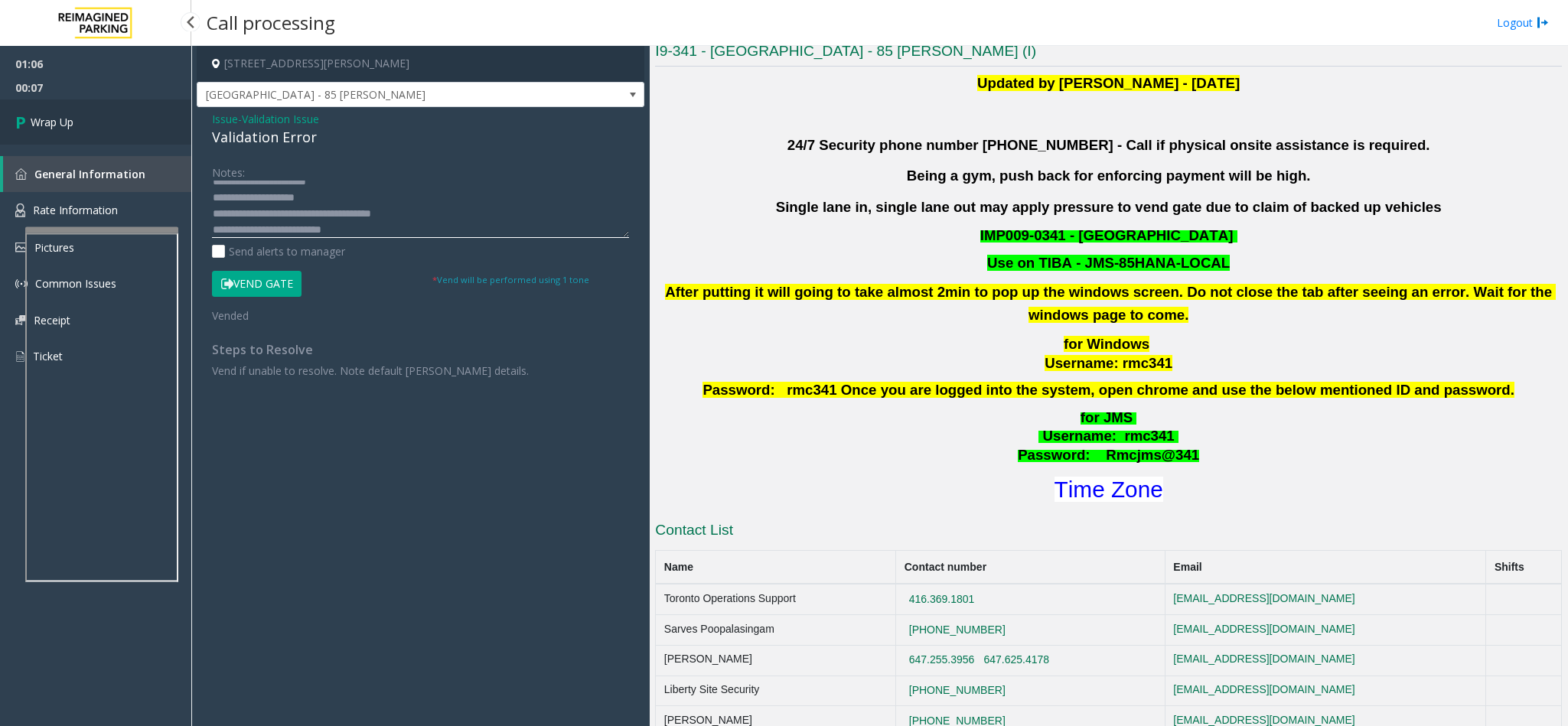
type textarea "**********"
click at [26, 120] on icon at bounding box center [23, 122] width 15 height 25
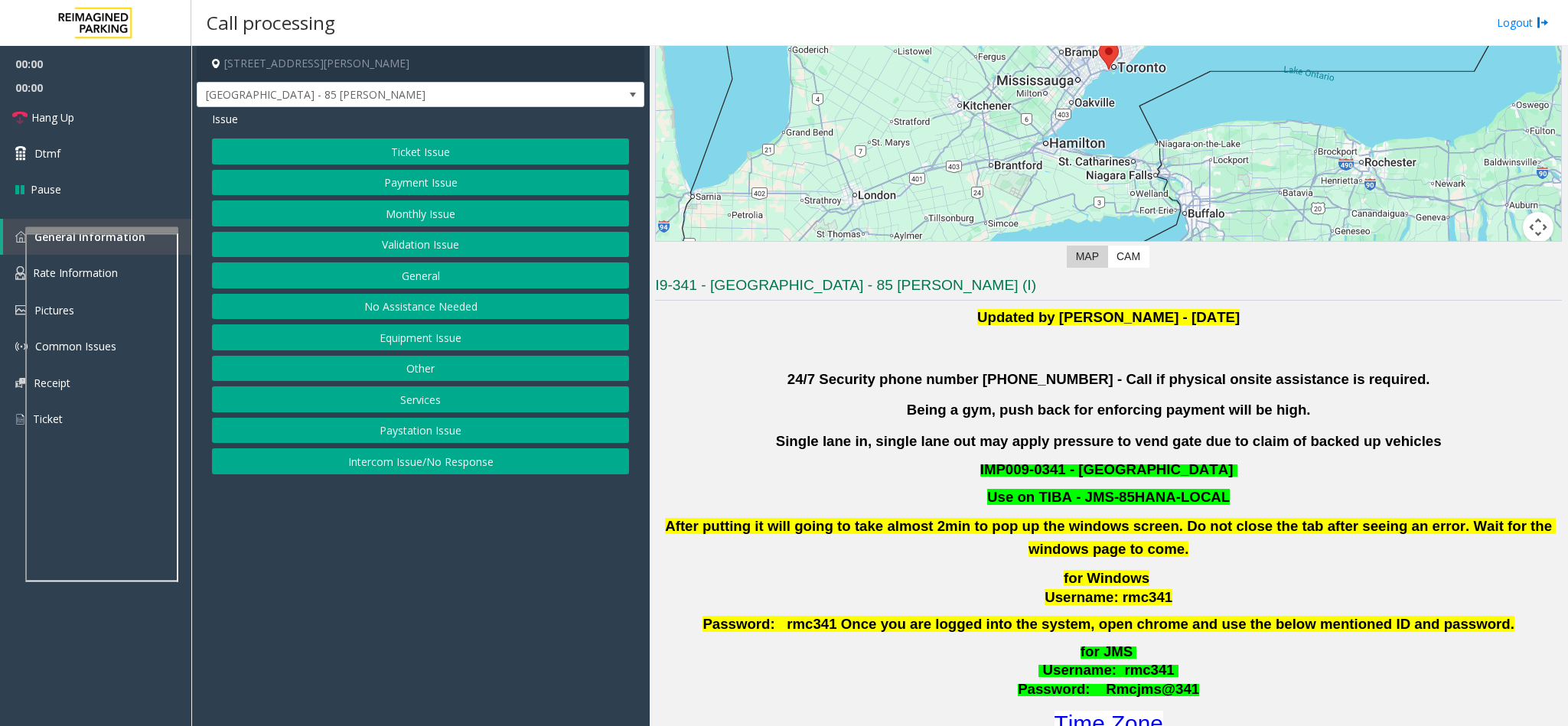
scroll to position [345, 0]
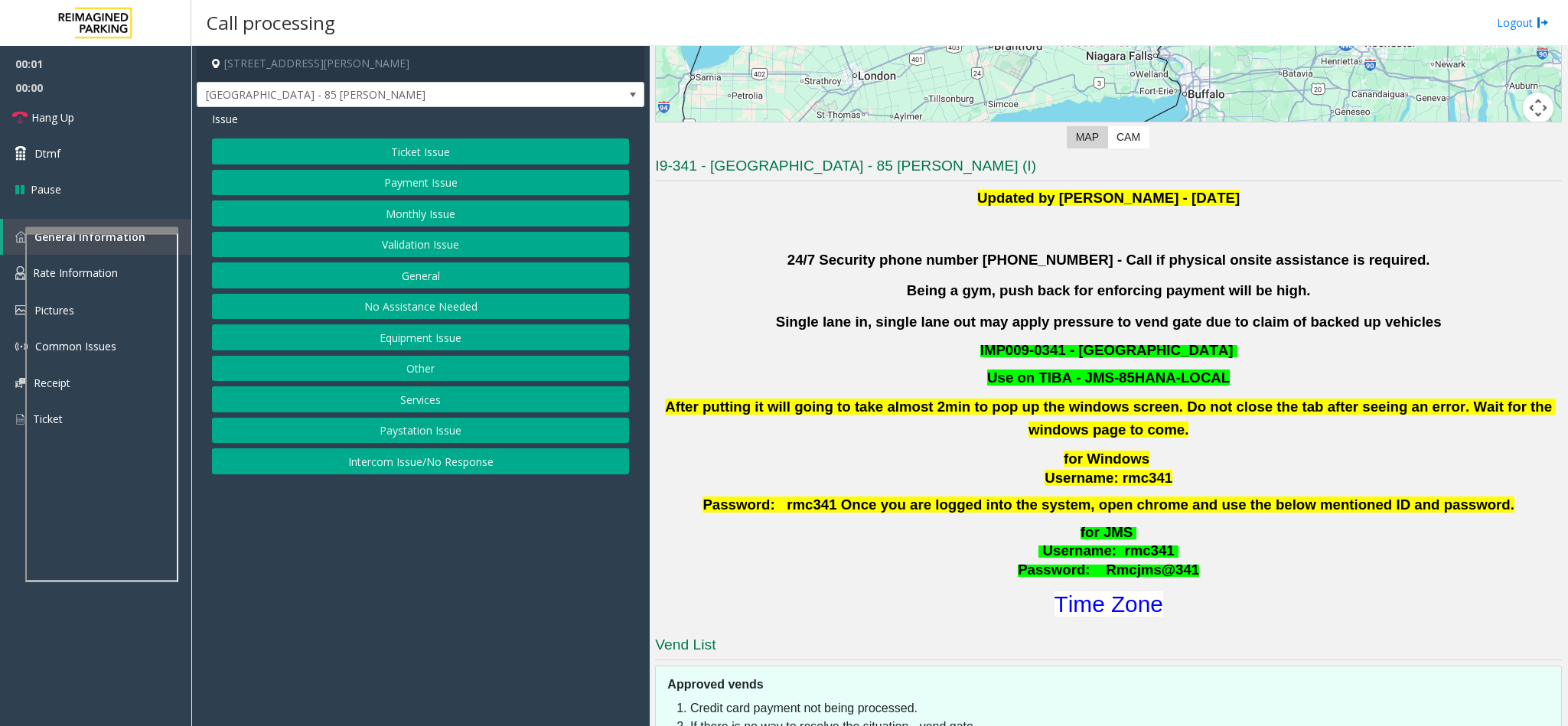
click at [389, 237] on button "Validation Issue" at bounding box center [420, 245] width 417 height 26
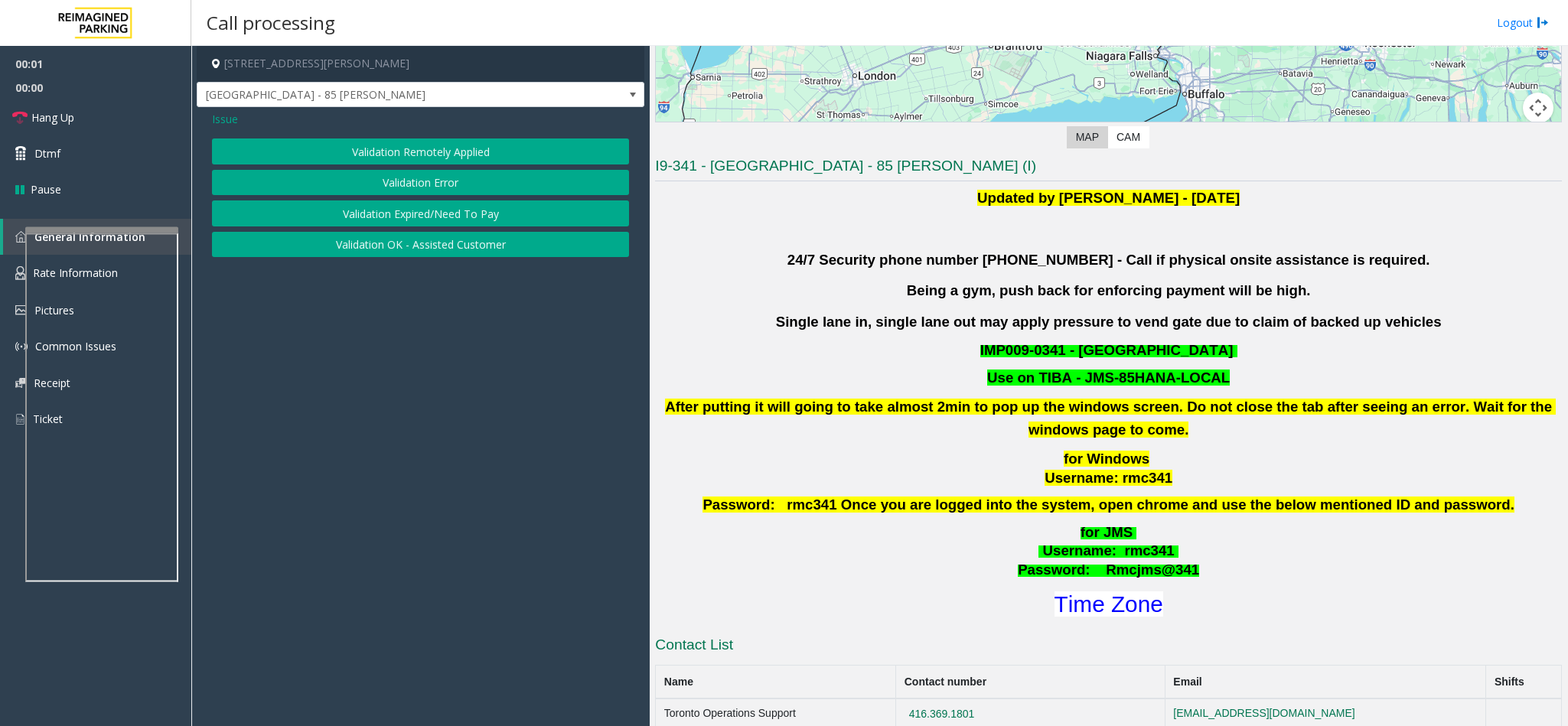
click at [387, 187] on button "Validation Error" at bounding box center [420, 182] width 417 height 26
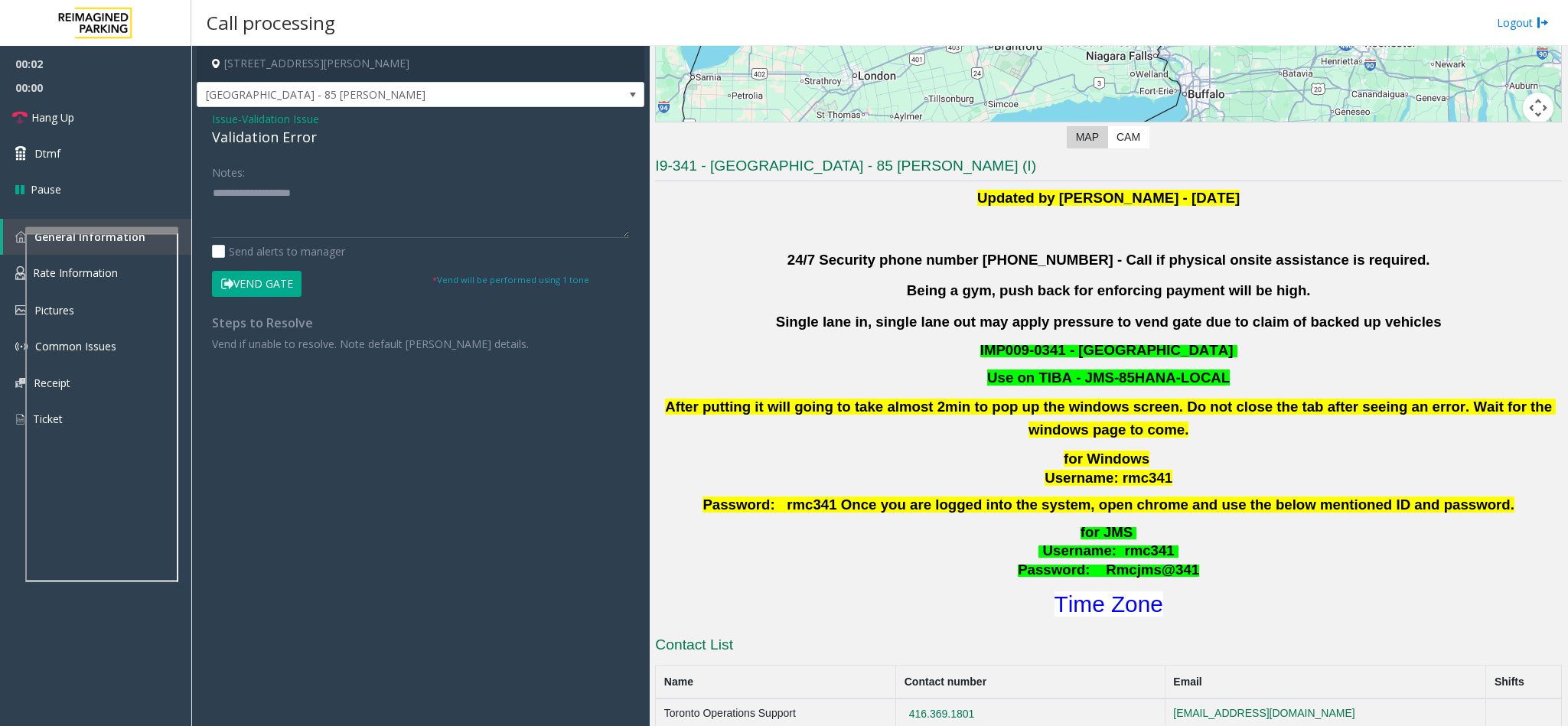
click at [214, 142] on div "Validation Error" at bounding box center [420, 138] width 417 height 21
copy div "Validation Error"
click at [240, 205] on textarea at bounding box center [420, 209] width 417 height 57
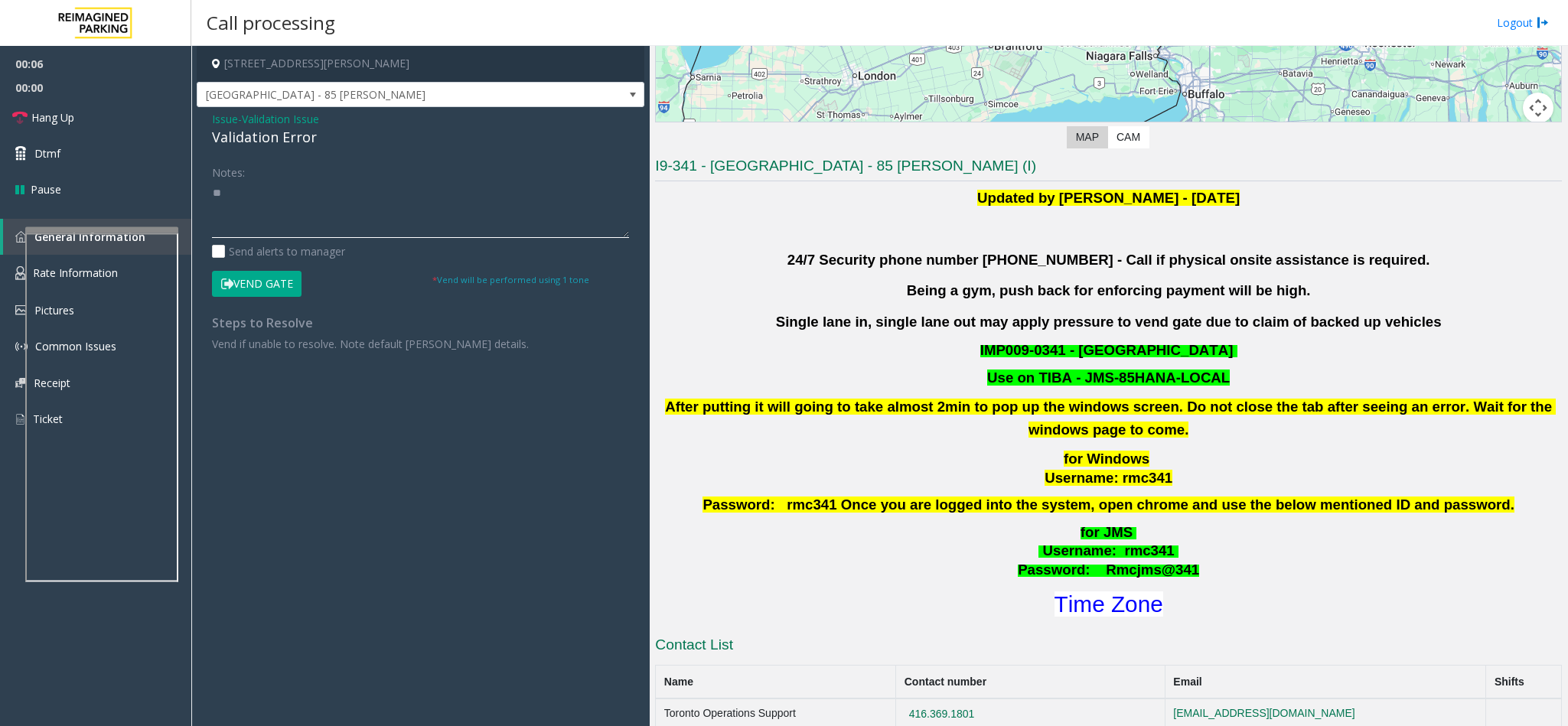
type textarea "*"
paste textarea "**********"
click at [281, 228] on textarea at bounding box center [420, 209] width 417 height 57
click at [1107, 605] on font "Time Zone" at bounding box center [1109, 604] width 109 height 25
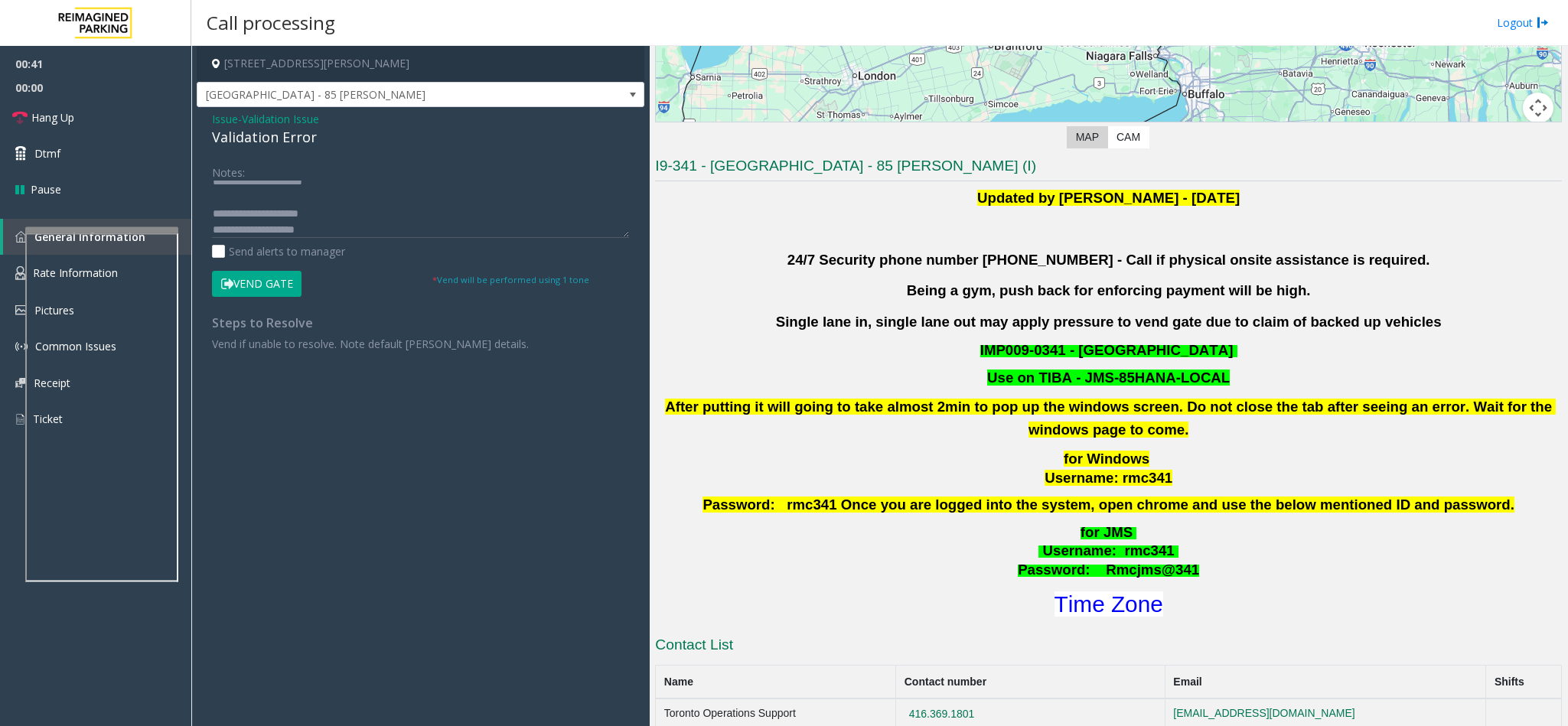
click at [241, 289] on button "Vend Gate" at bounding box center [257, 284] width 90 height 26
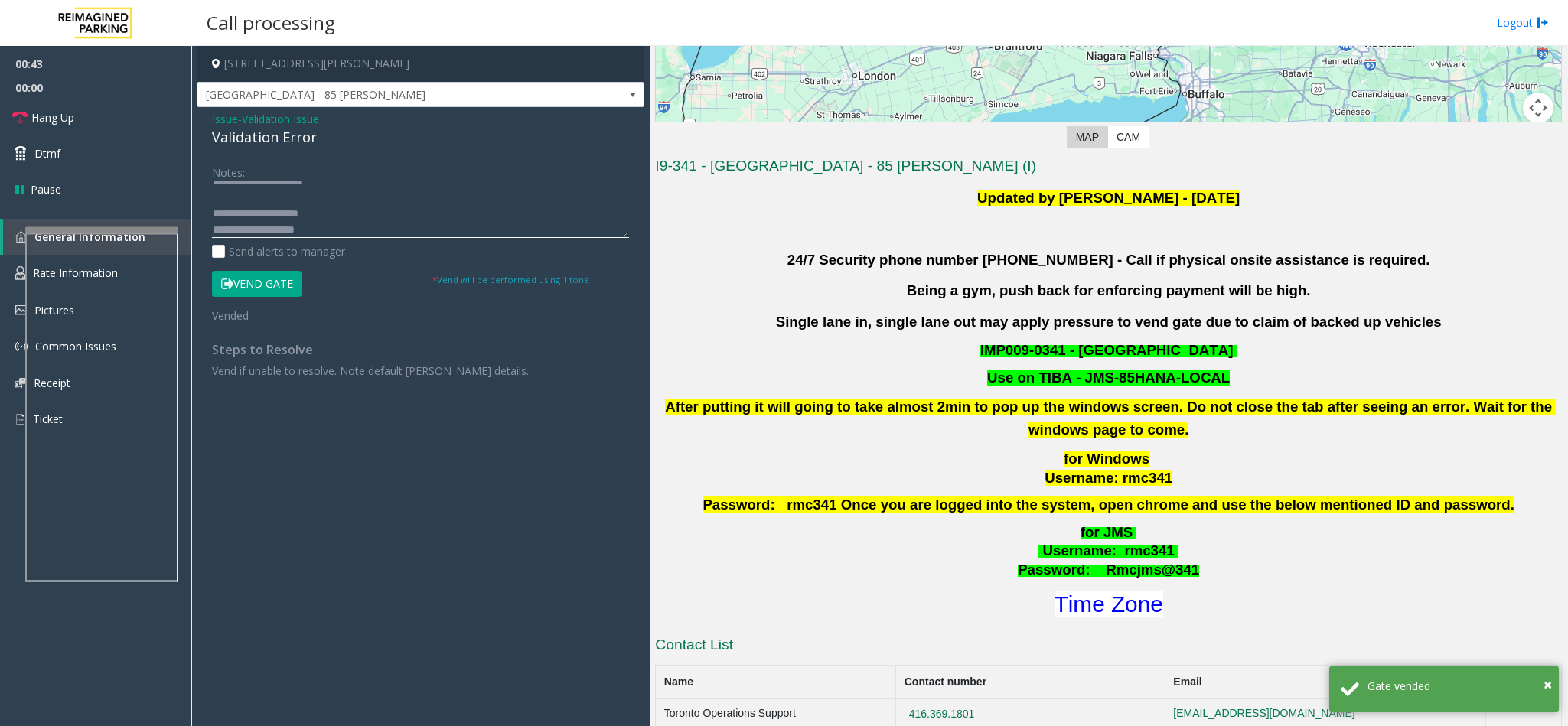
click at [364, 223] on textarea at bounding box center [420, 209] width 417 height 57
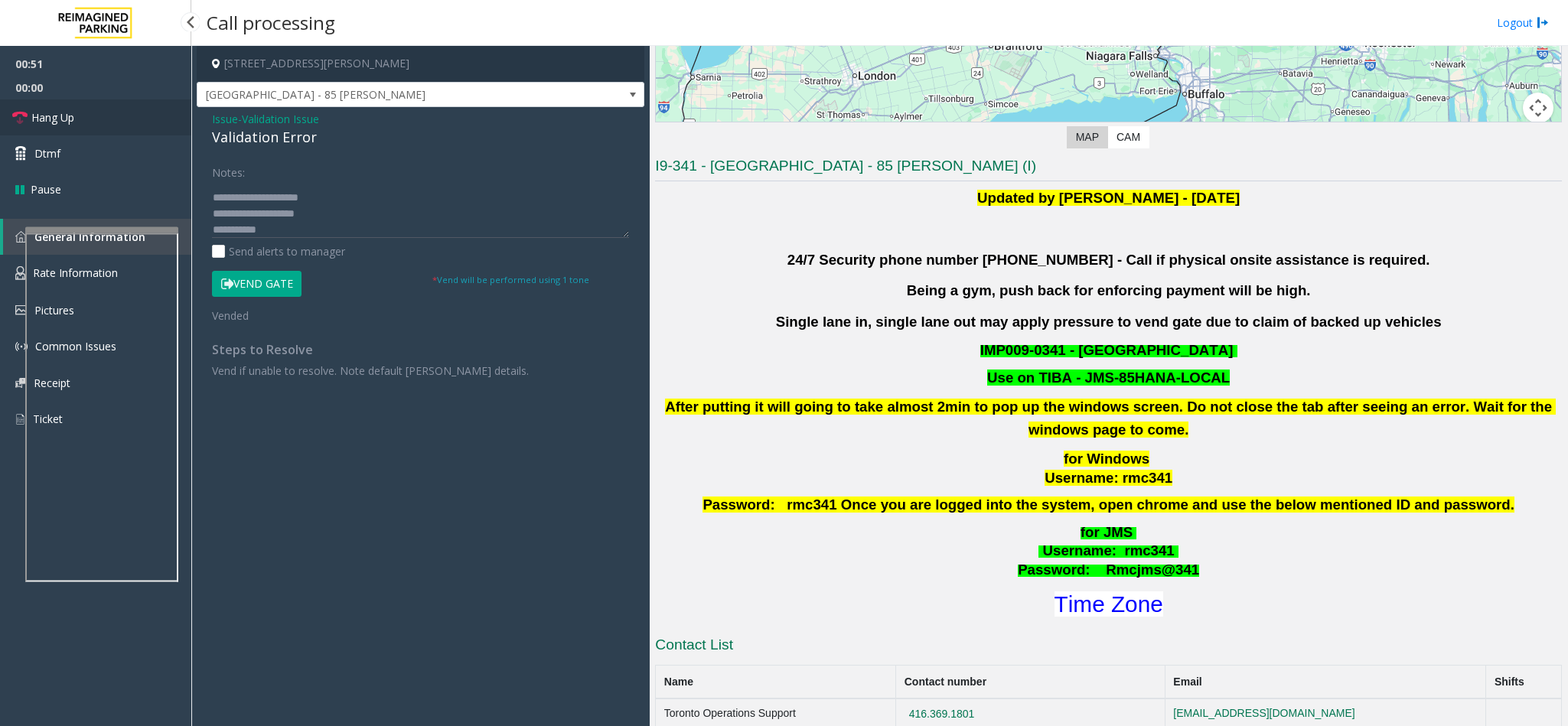
click at [106, 117] on link "Hang Up" at bounding box center [95, 117] width 191 height 36
click at [276, 232] on textarea at bounding box center [420, 209] width 417 height 57
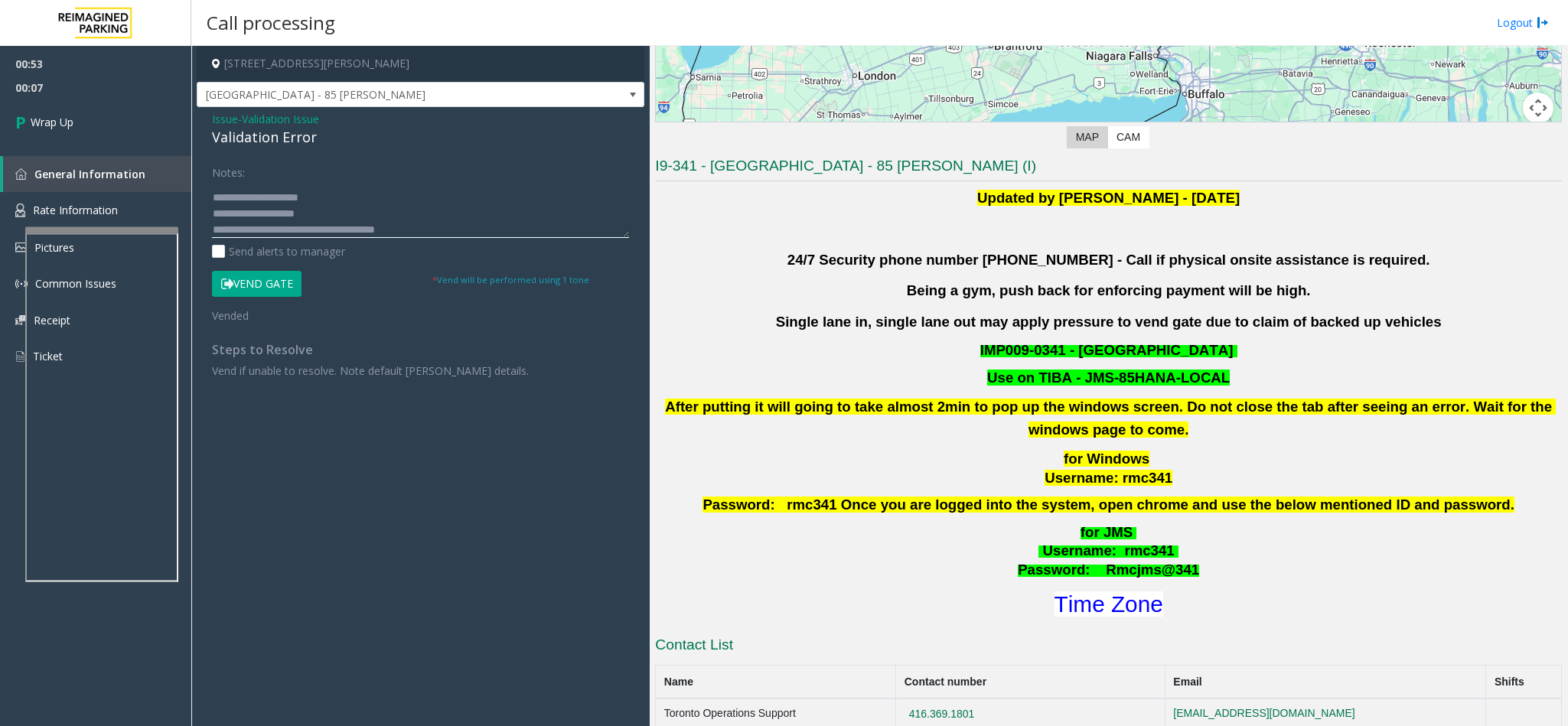
scroll to position [44, 0]
type textarea "**********"
click at [104, 127] on link "Wrap Up" at bounding box center [95, 121] width 191 height 45
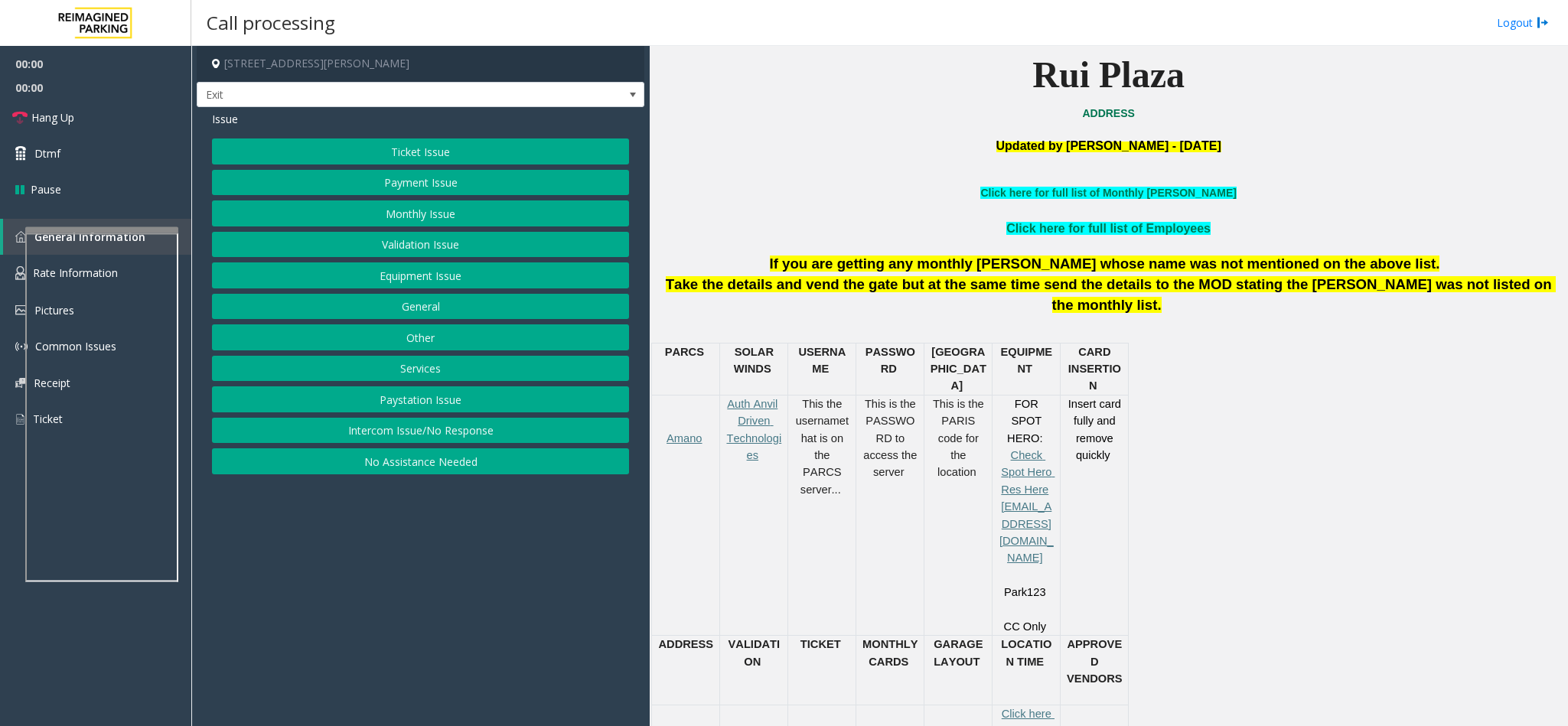
scroll to position [574, 0]
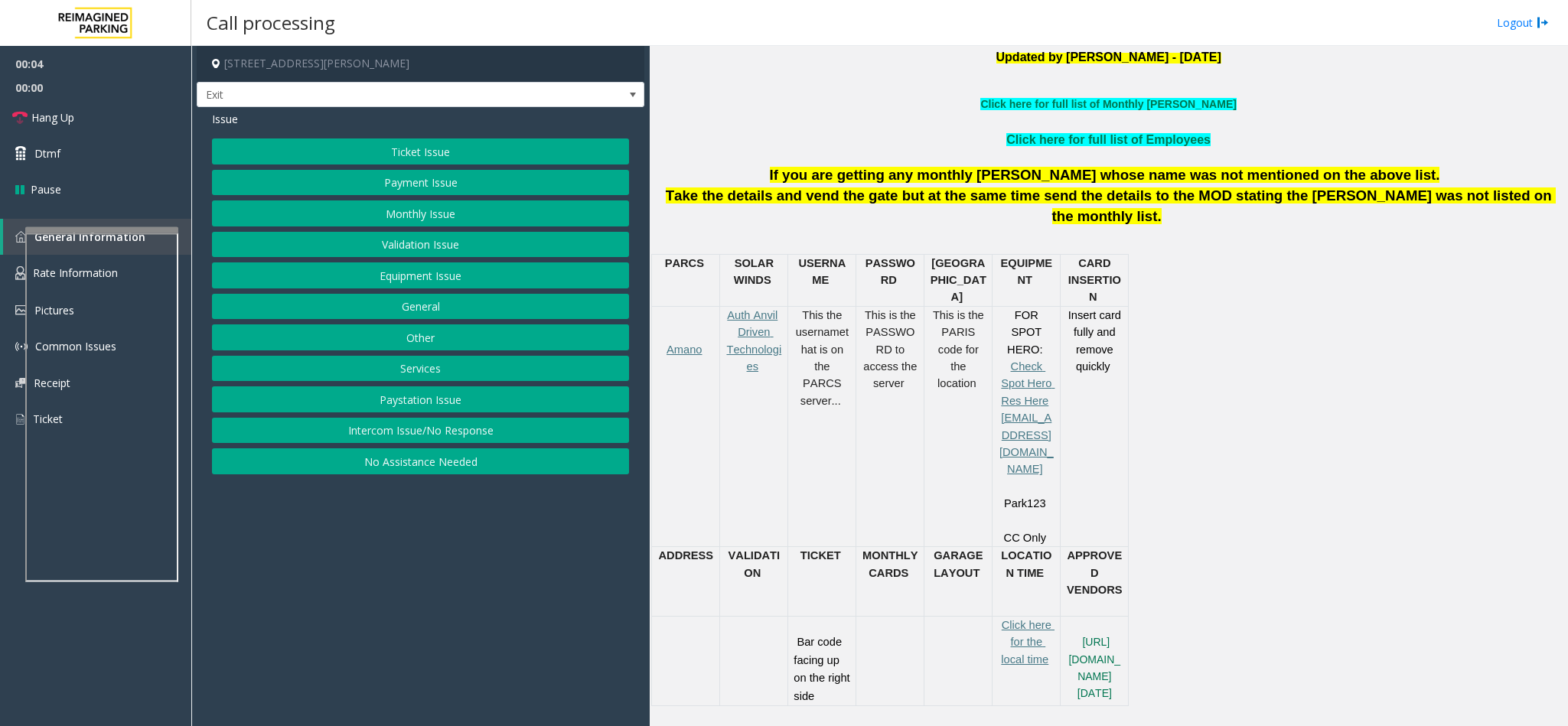
click at [437, 379] on button "Services" at bounding box center [420, 369] width 417 height 26
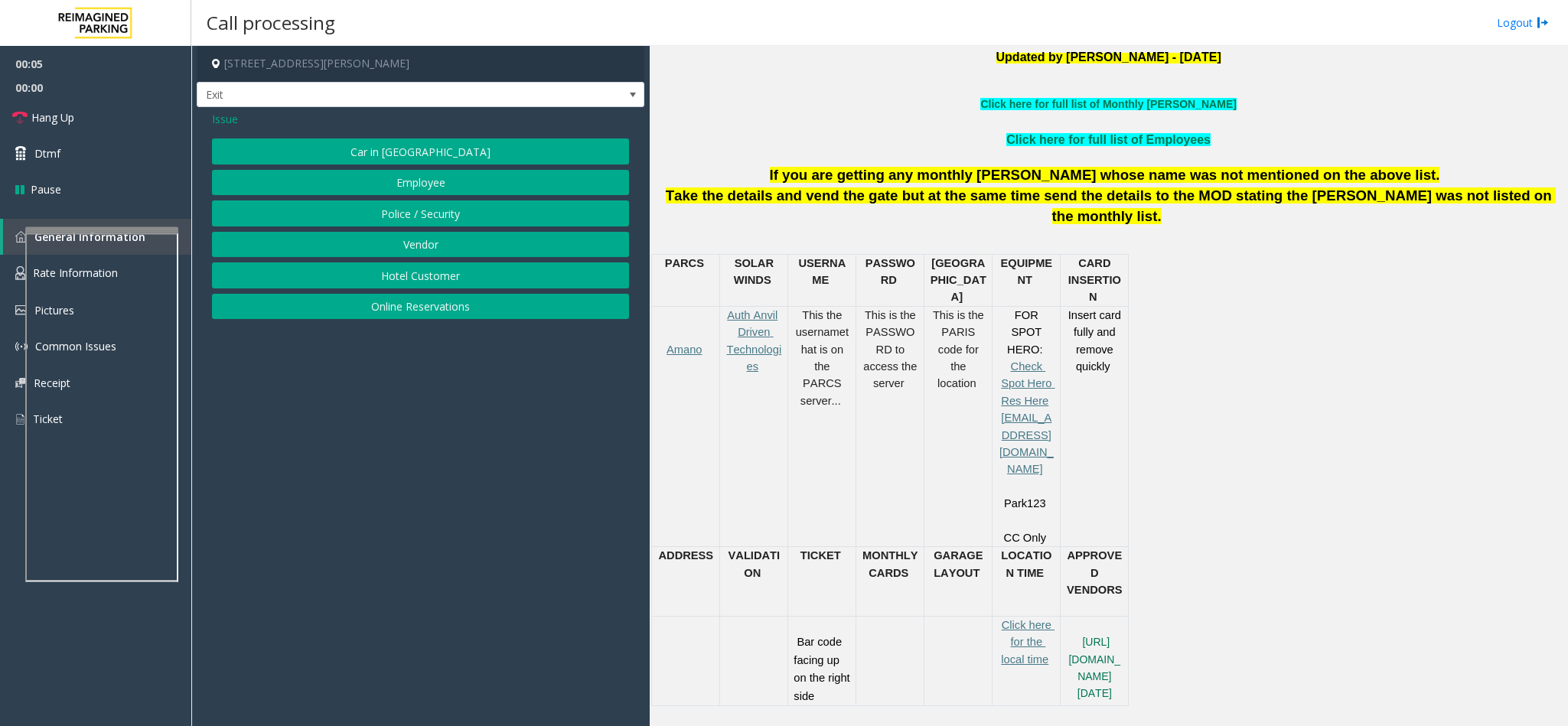
click at [434, 280] on button "Hotel Customer" at bounding box center [420, 275] width 417 height 26
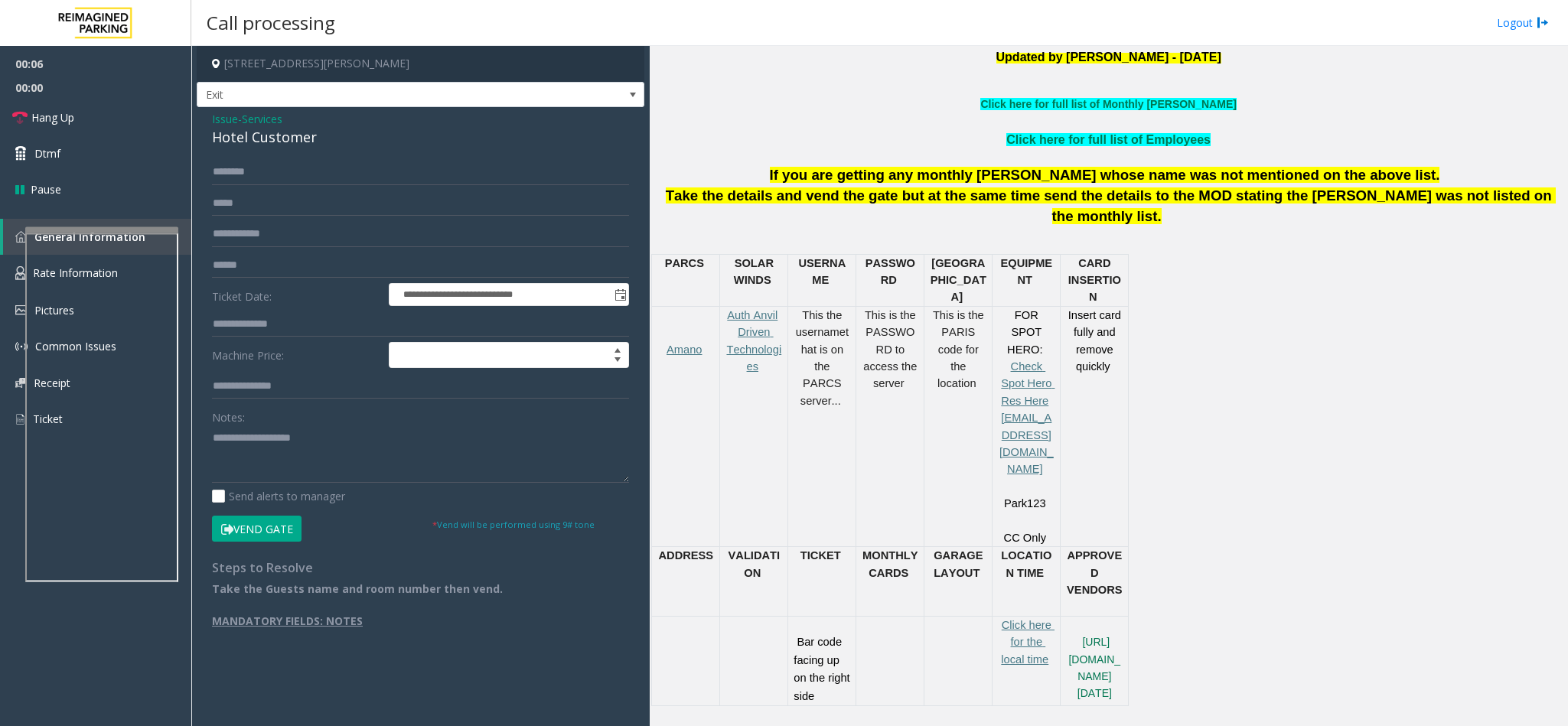
click at [299, 310] on form "**********" at bounding box center [420, 351] width 417 height 382
click at [299, 313] on input "text" at bounding box center [420, 324] width 417 height 26
type input "****"
click at [246, 541] on button "Vend Gate" at bounding box center [257, 528] width 90 height 26
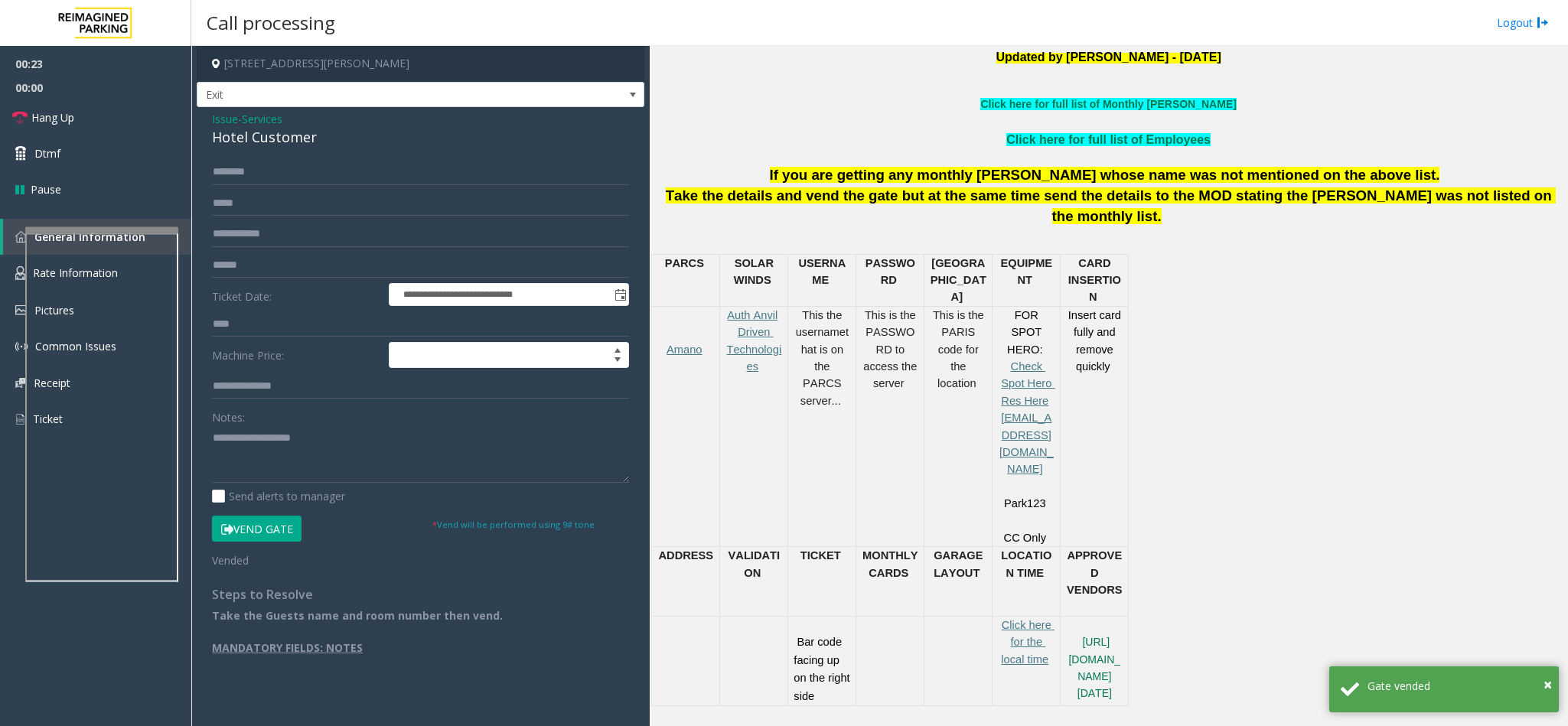
click at [257, 137] on div "Hotel Customer" at bounding box center [420, 138] width 417 height 21
copy div "Hotel Customer"
click at [317, 439] on textarea at bounding box center [420, 455] width 417 height 57
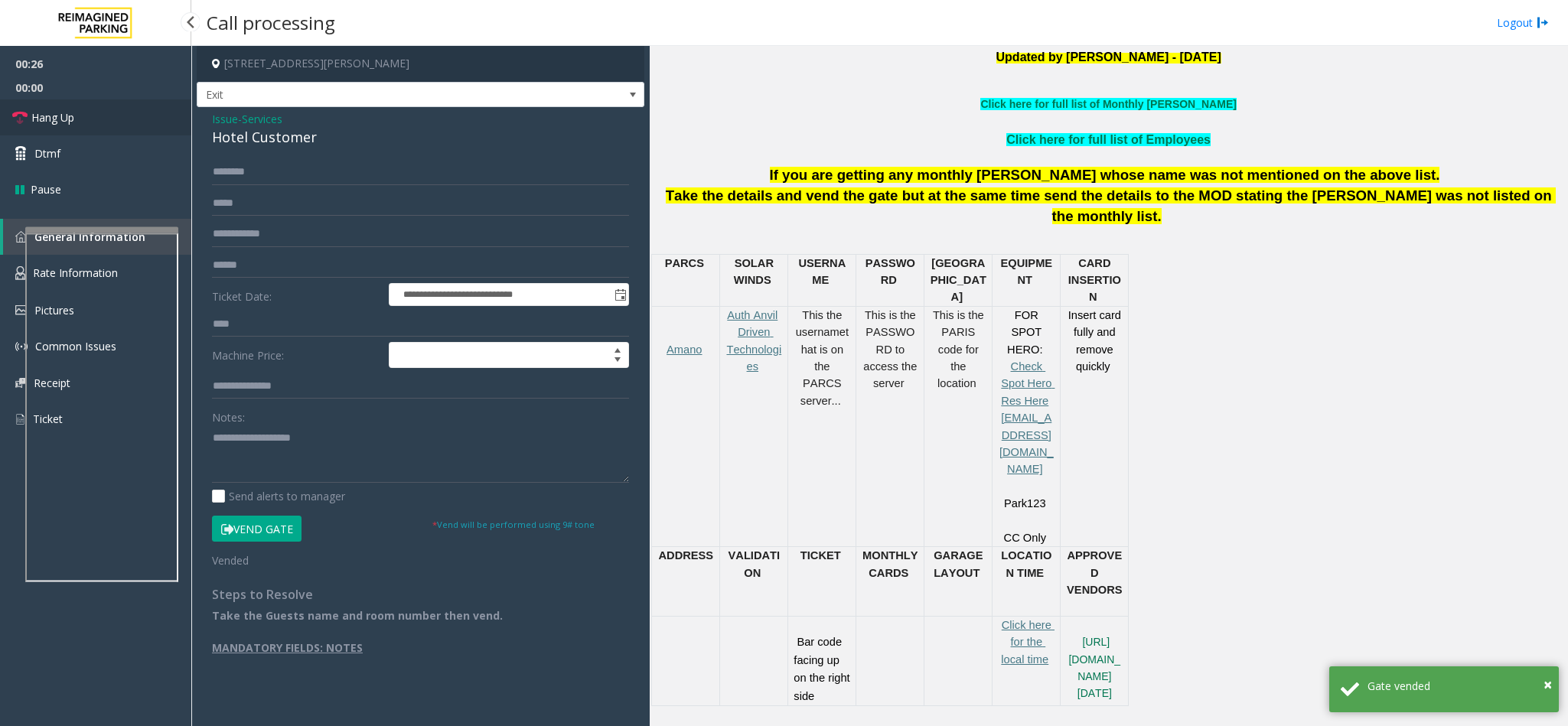
click at [81, 120] on link "Hang Up" at bounding box center [95, 117] width 191 height 36
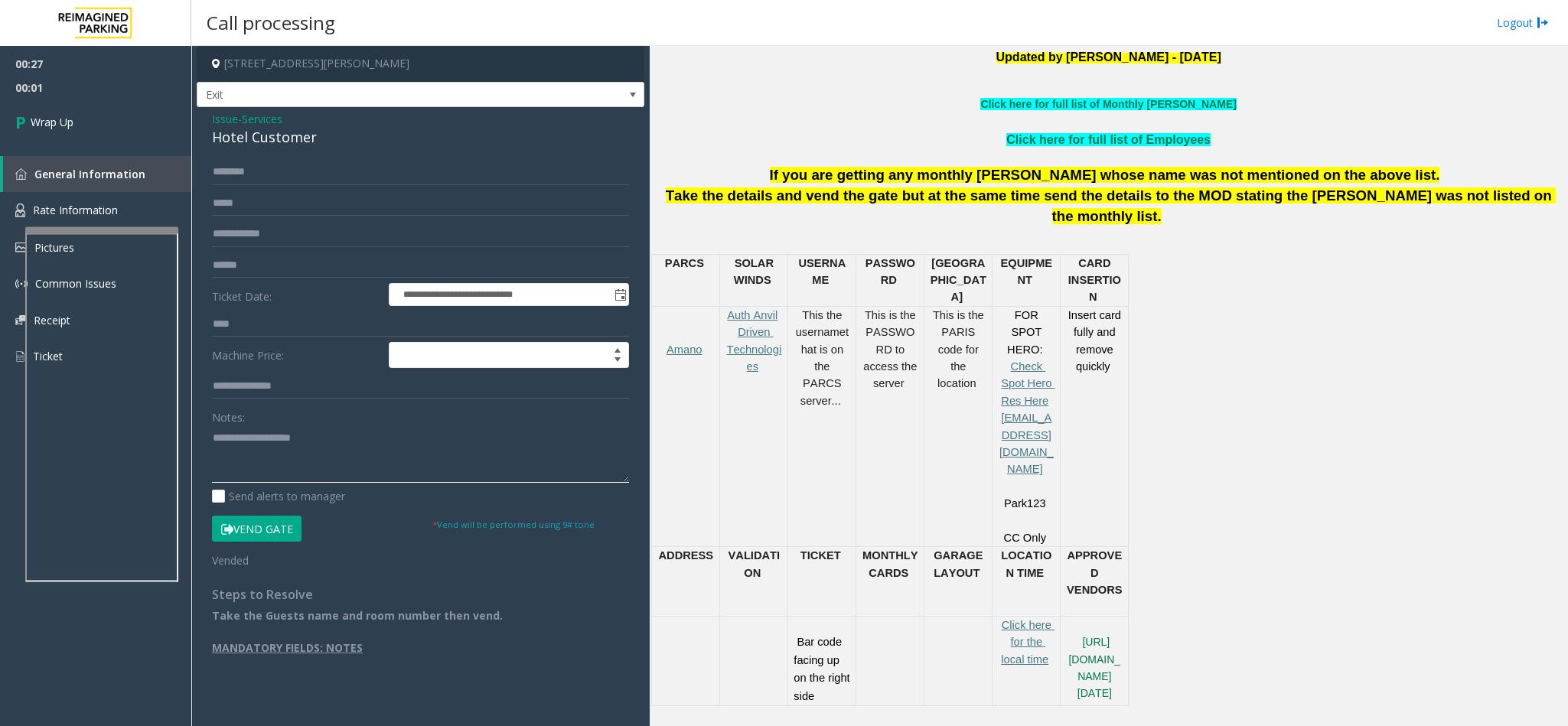
click at [319, 466] on textarea at bounding box center [420, 455] width 417 height 57
paste textarea "**********"
type textarea "**********"
click at [36, 125] on span "Wrap Up" at bounding box center [52, 121] width 43 height 16
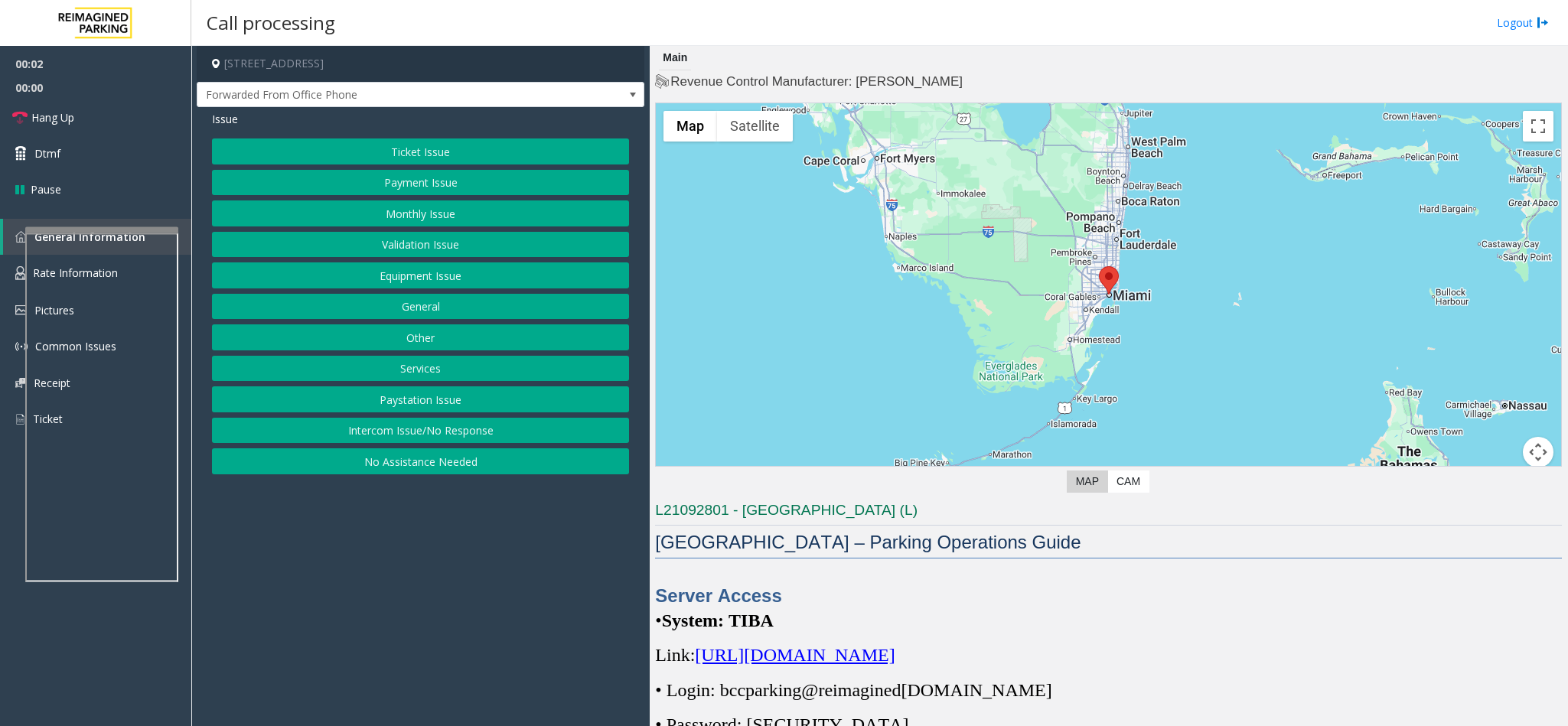
scroll to position [115, 0]
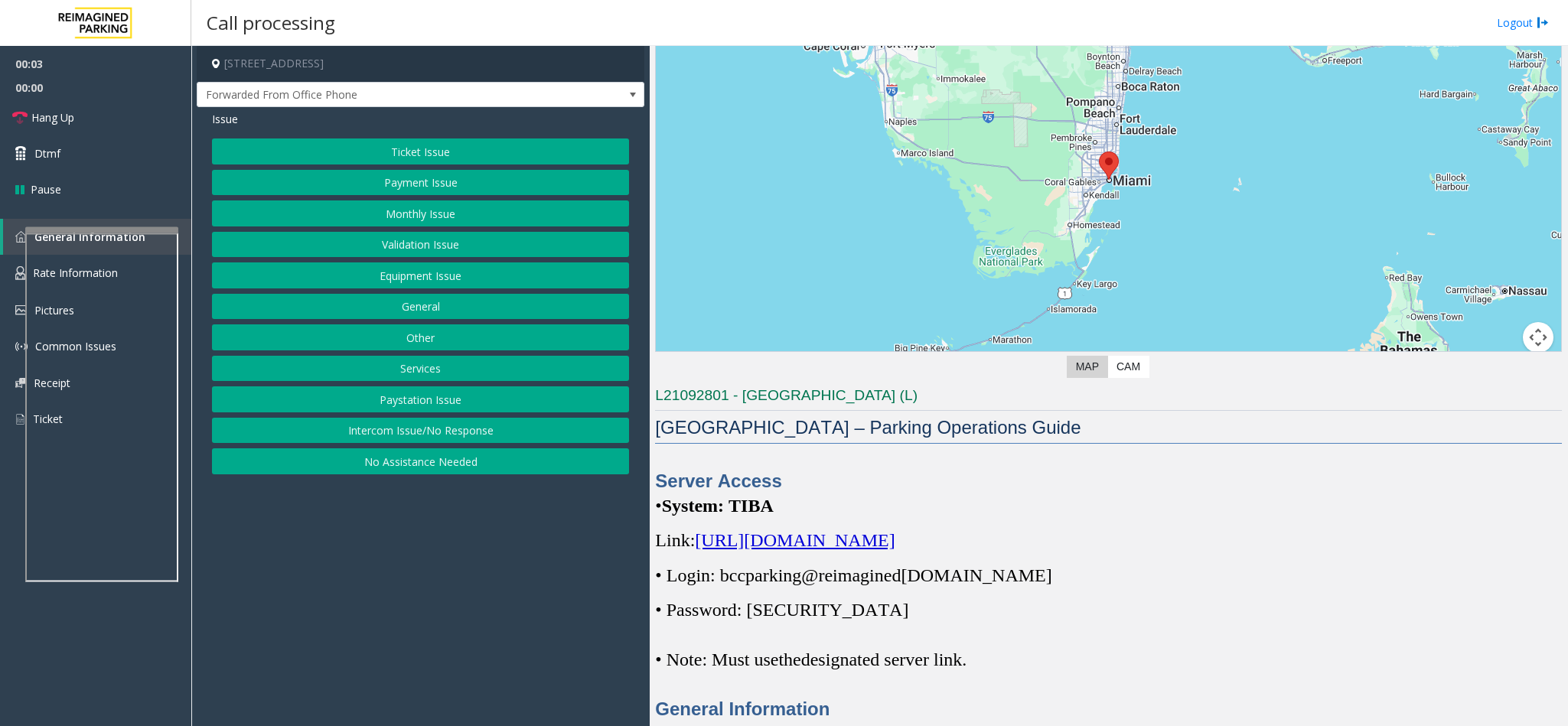
click at [877, 541] on span "https://spark-cloud.tibaparking.net/reimaginedparking/account/login" at bounding box center [795, 540] width 200 height 20
drag, startPoint x: 723, startPoint y: 580, endPoint x: 1031, endPoint y: 575, distance: 308.0
click at [1031, 575] on p "• Login: bccparking@re imagined parking.com" at bounding box center [1109, 576] width 907 height 25
copy p "bccparking@re imagined parking.com"
drag, startPoint x: 757, startPoint y: 615, endPoint x: 854, endPoint y: 615, distance: 97.0
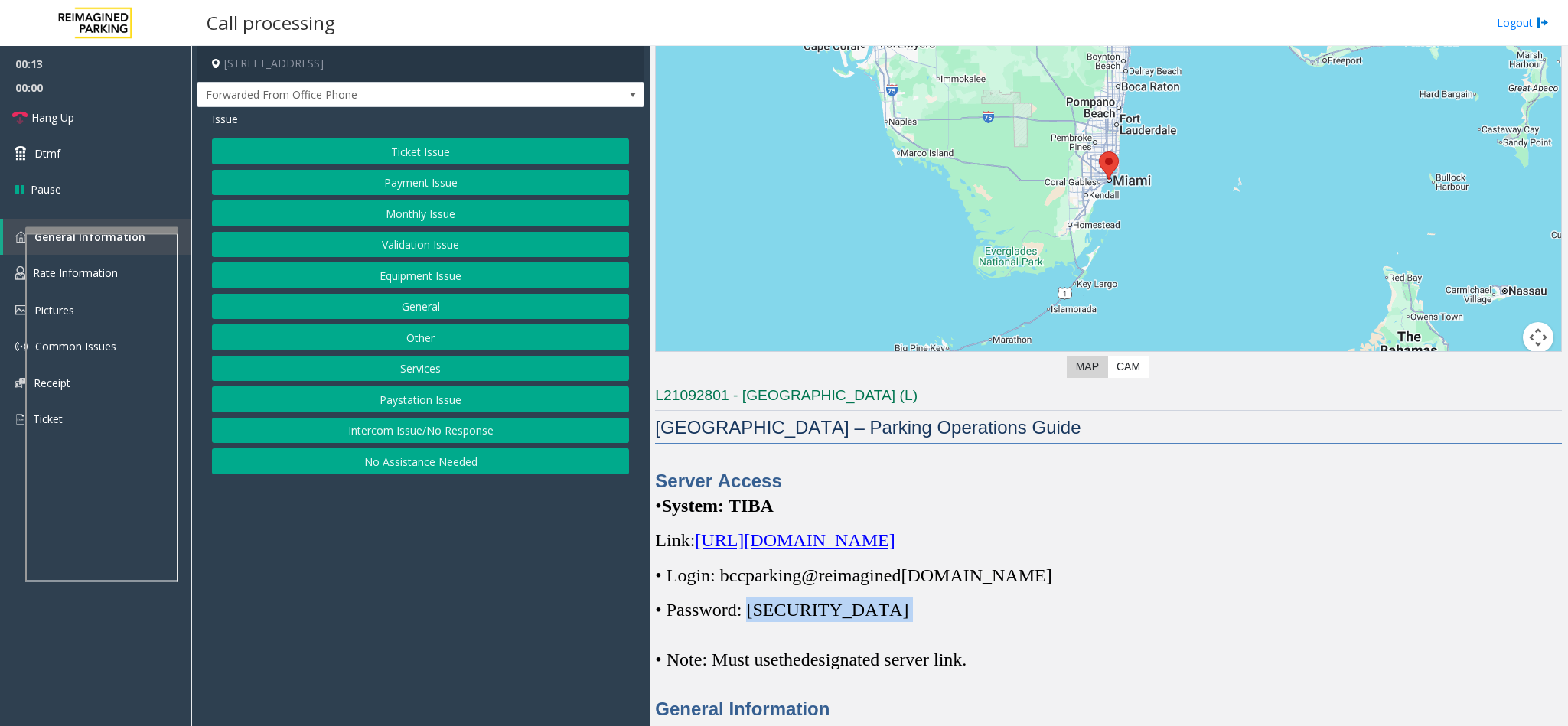
click at [854, 615] on p "• Password: Parking1!" at bounding box center [1109, 610] width 907 height 25
copy p "Parking1!"
click at [394, 214] on button "Monthly Issue" at bounding box center [420, 213] width 417 height 26
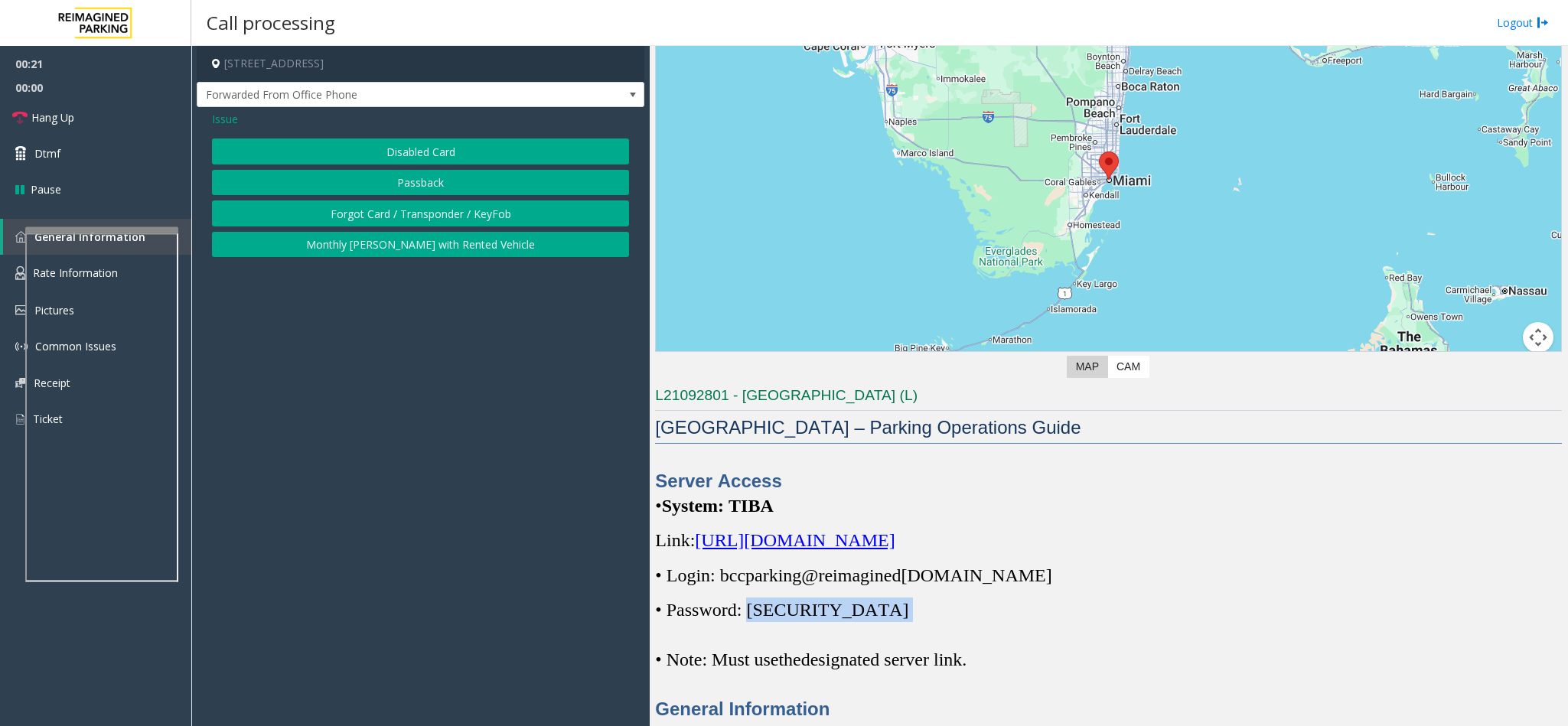
click at [395, 212] on button "Forgot Card / Transponder / KeyFob" at bounding box center [420, 213] width 417 height 26
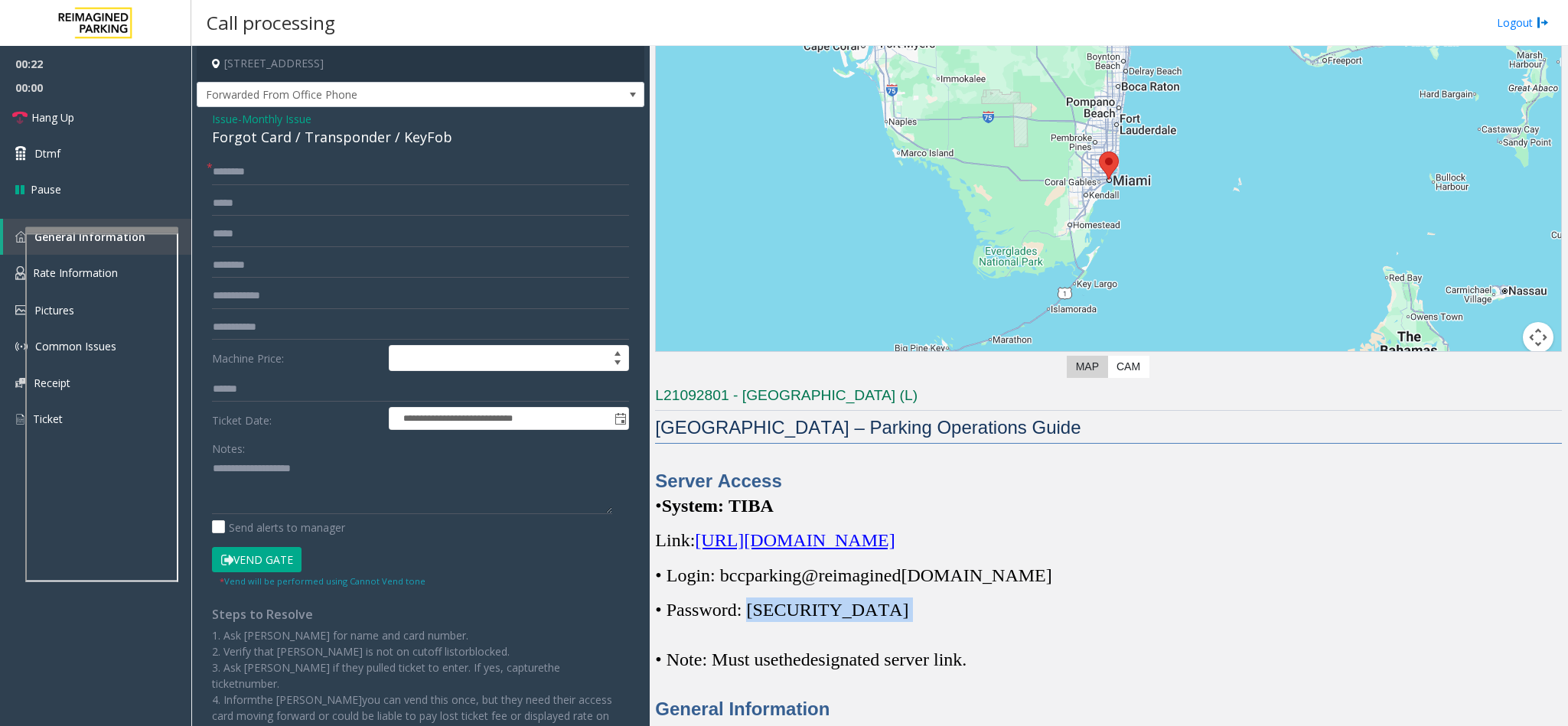
scroll to position [229, 0]
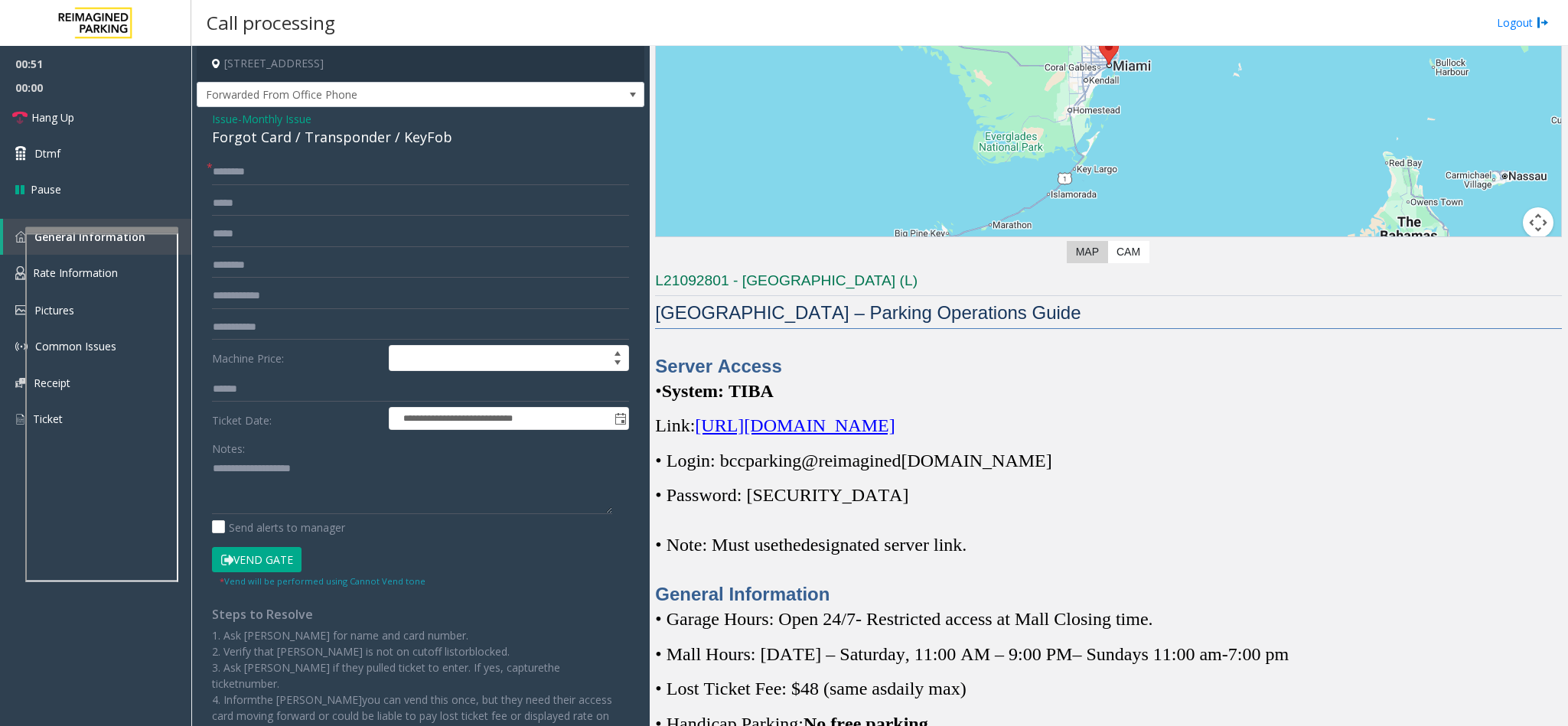
click at [225, 115] on span "Issue" at bounding box center [224, 118] width 26 height 16
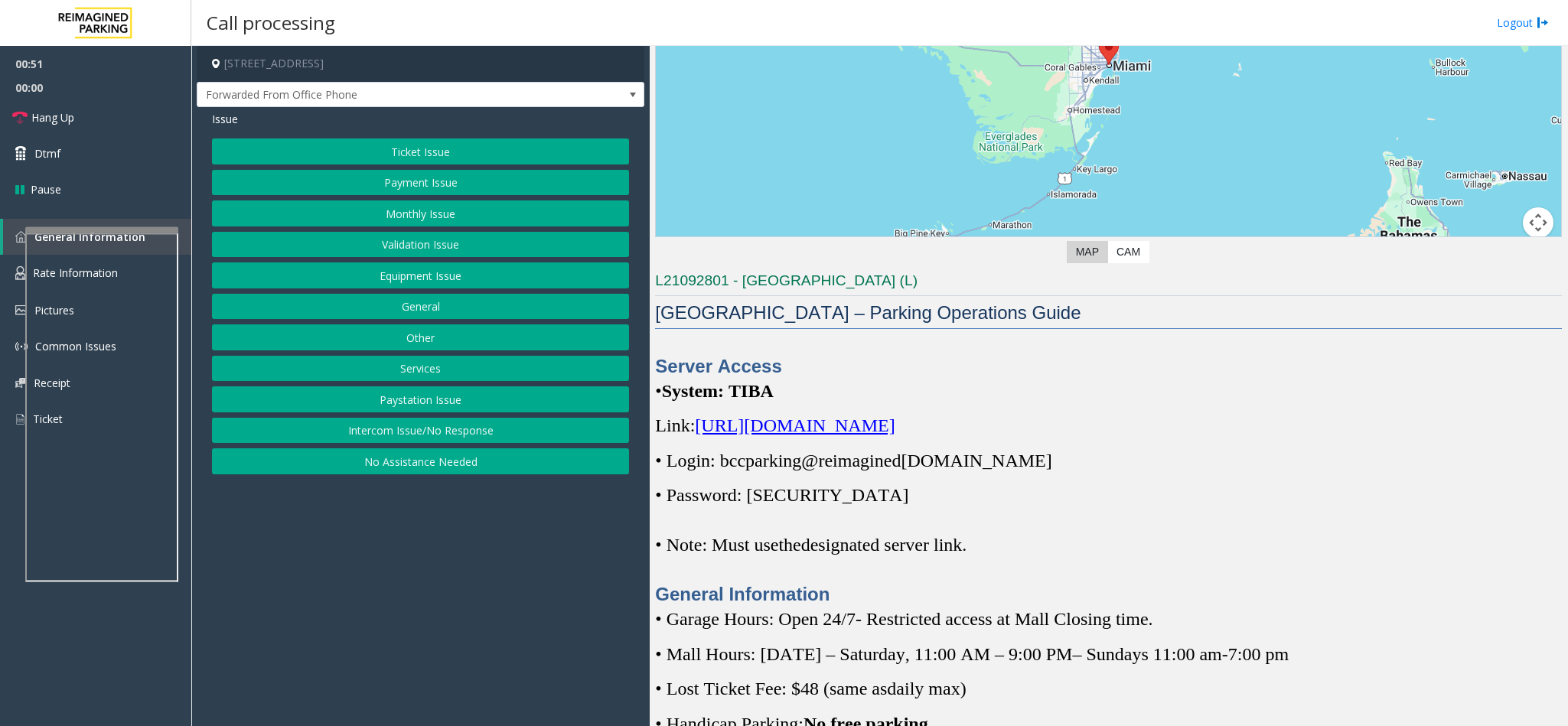
click at [450, 279] on button "Equipment Issue" at bounding box center [420, 275] width 417 height 26
click at [450, 279] on button "Gate / Door Won't Open" at bounding box center [420, 275] width 417 height 26
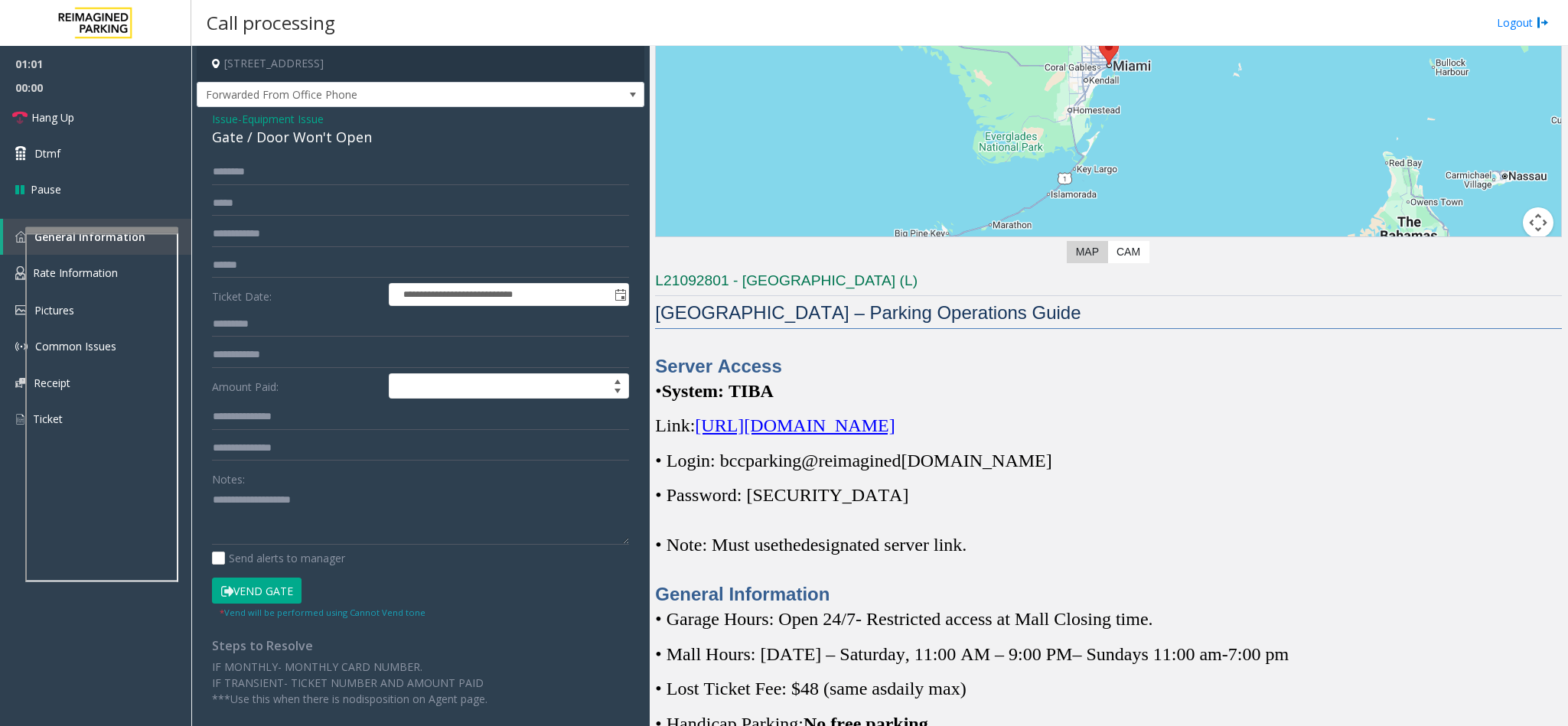
click at [275, 137] on div "Gate / Door Won't Open" at bounding box center [420, 138] width 417 height 21
copy div "Gate / Door Won't Open"
click at [301, 530] on textarea at bounding box center [420, 516] width 417 height 57
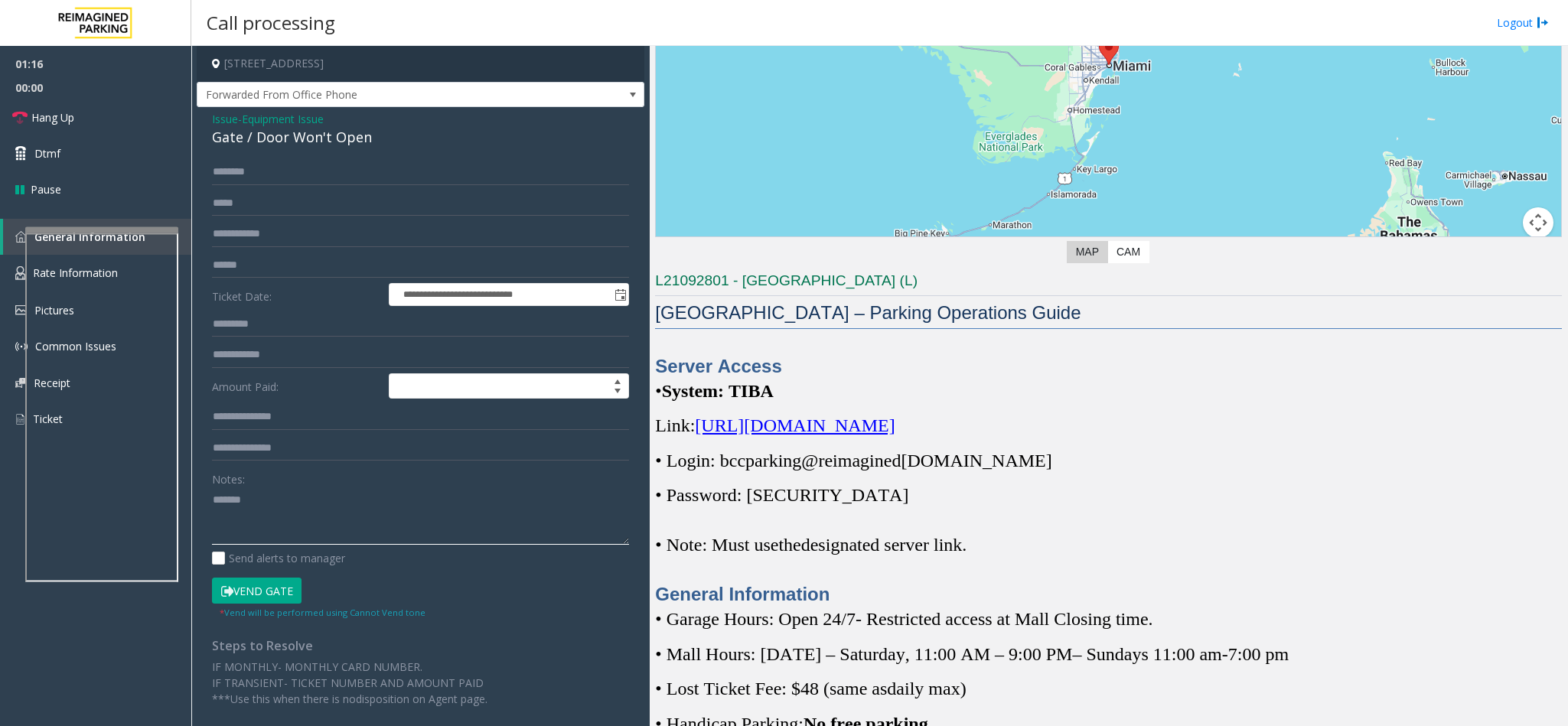
click at [290, 512] on textarea at bounding box center [420, 516] width 417 height 57
drag, startPoint x: 232, startPoint y: 522, endPoint x: 267, endPoint y: 514, distance: 35.9
click at [267, 514] on textarea at bounding box center [420, 516] width 417 height 57
type textarea "**********"
click at [260, 168] on input "text" at bounding box center [420, 172] width 417 height 26
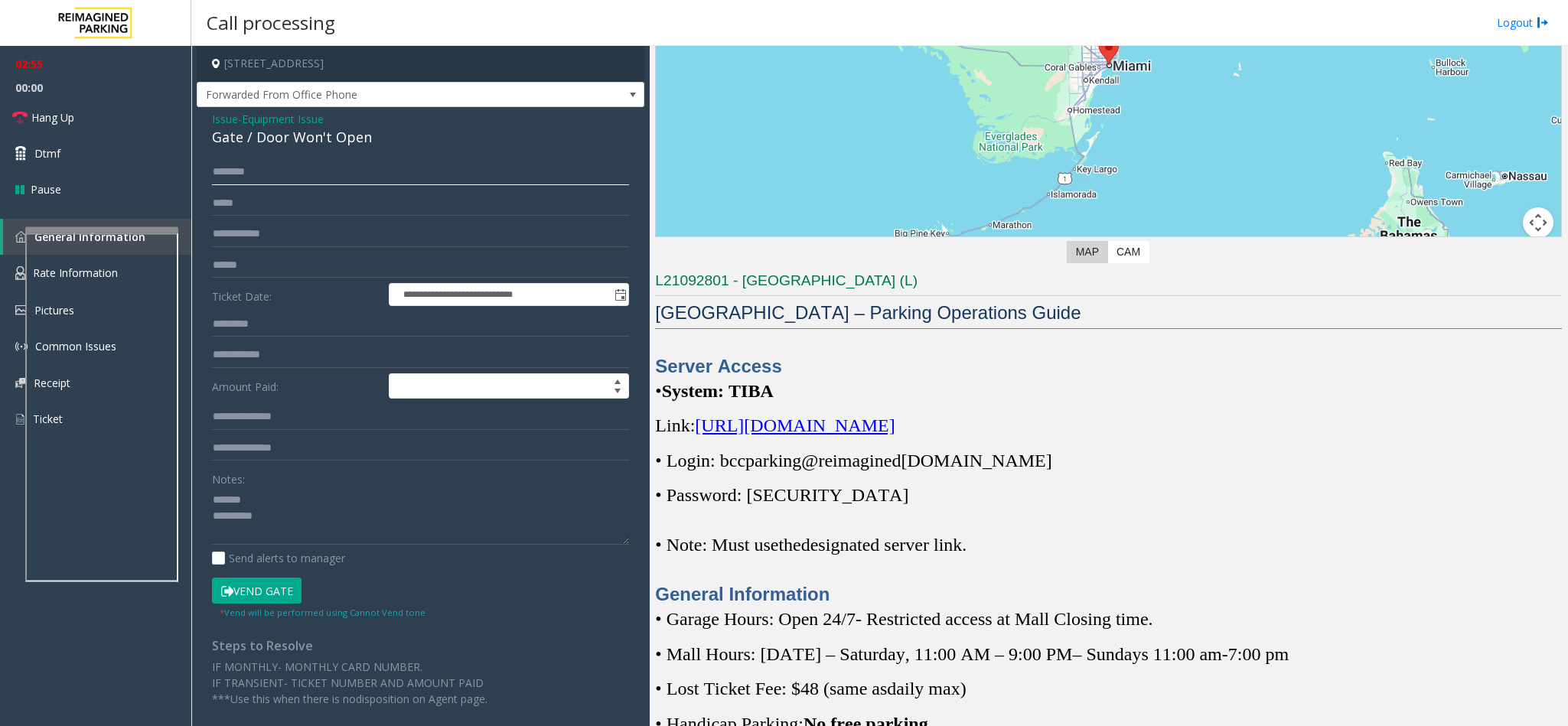
paste input "**********"
type input "**********"
click at [278, 125] on span "Equipment Issue" at bounding box center [283, 118] width 82 height 16
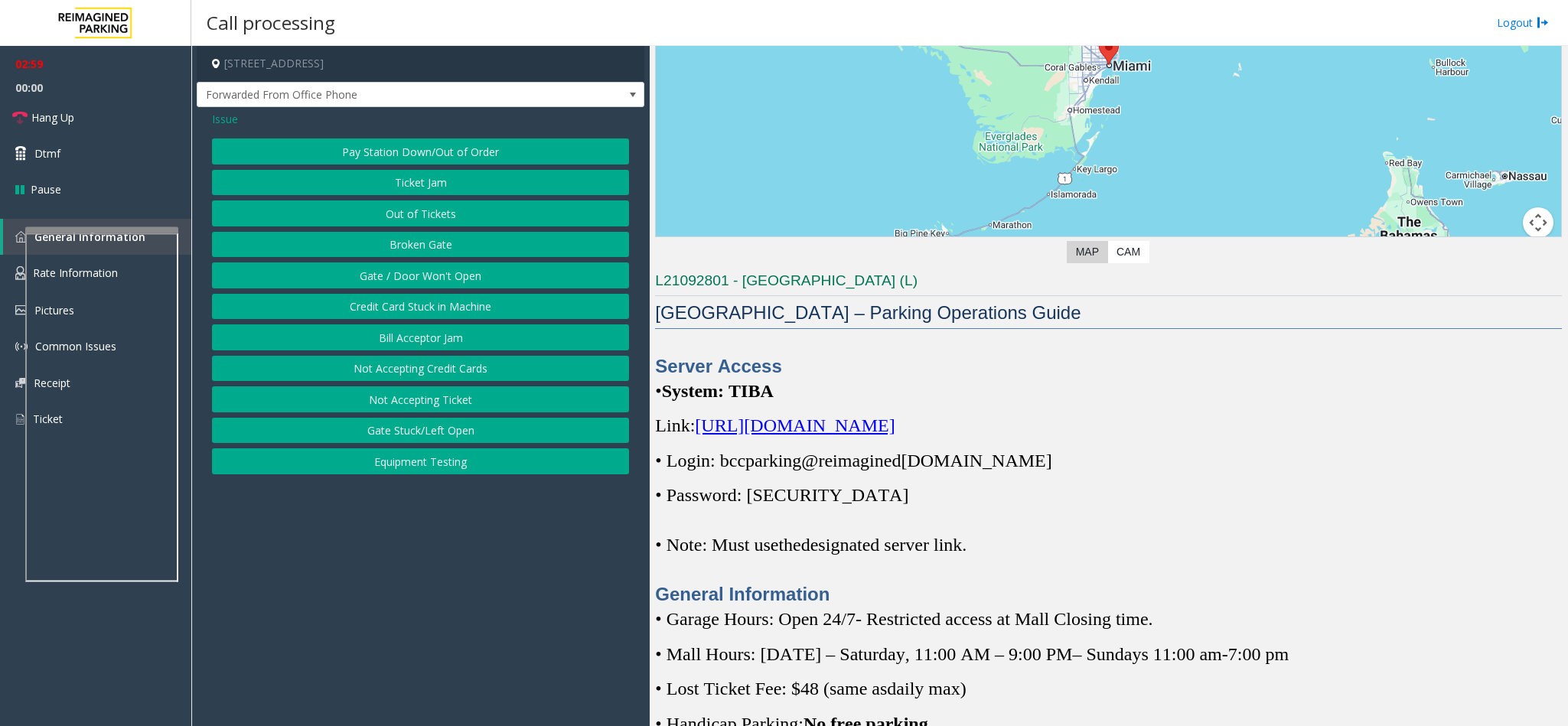
click at [219, 114] on span "Issue" at bounding box center [224, 118] width 26 height 16
click at [407, 214] on button "Monthly Issue" at bounding box center [420, 213] width 417 height 26
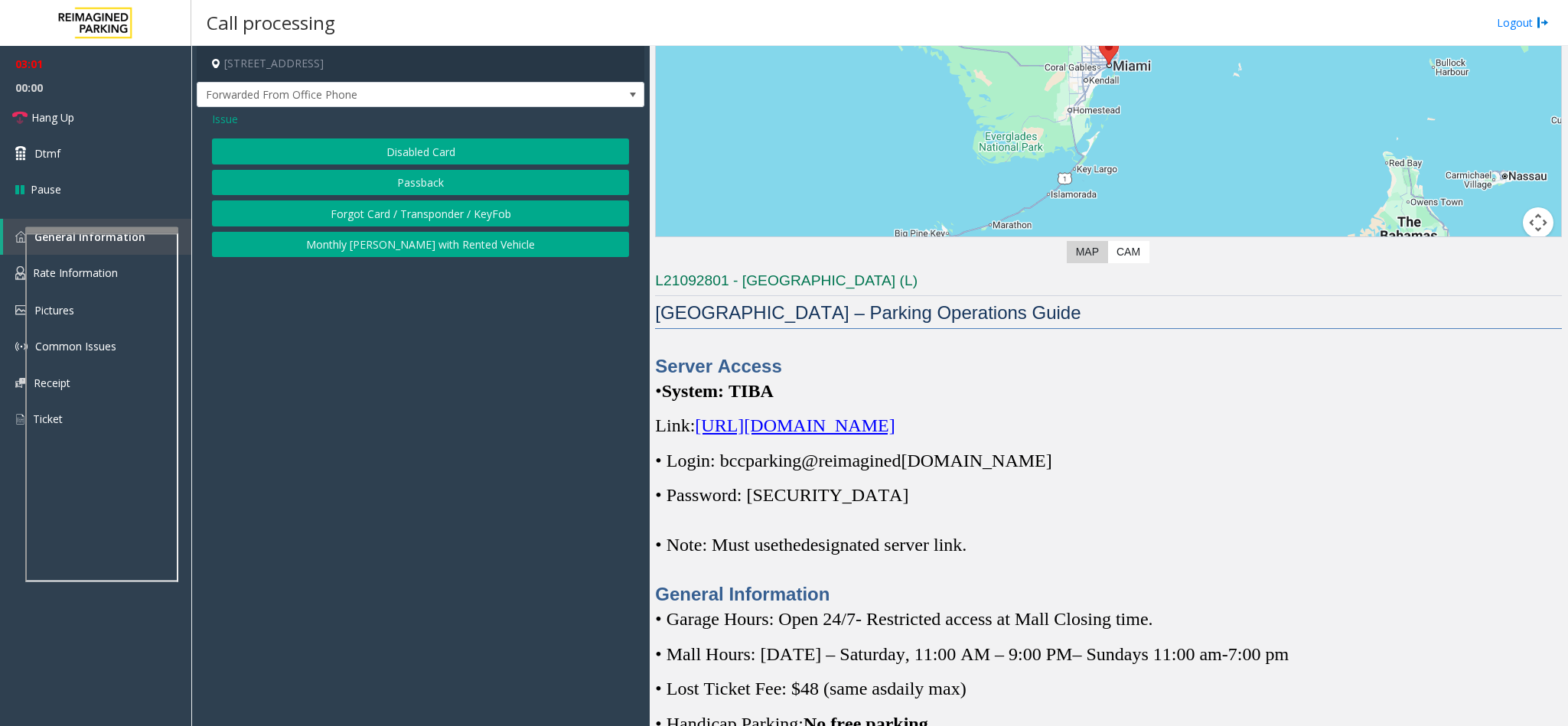
click at [404, 211] on button "Forgot Card / Transponder / KeyFob" at bounding box center [420, 213] width 417 height 26
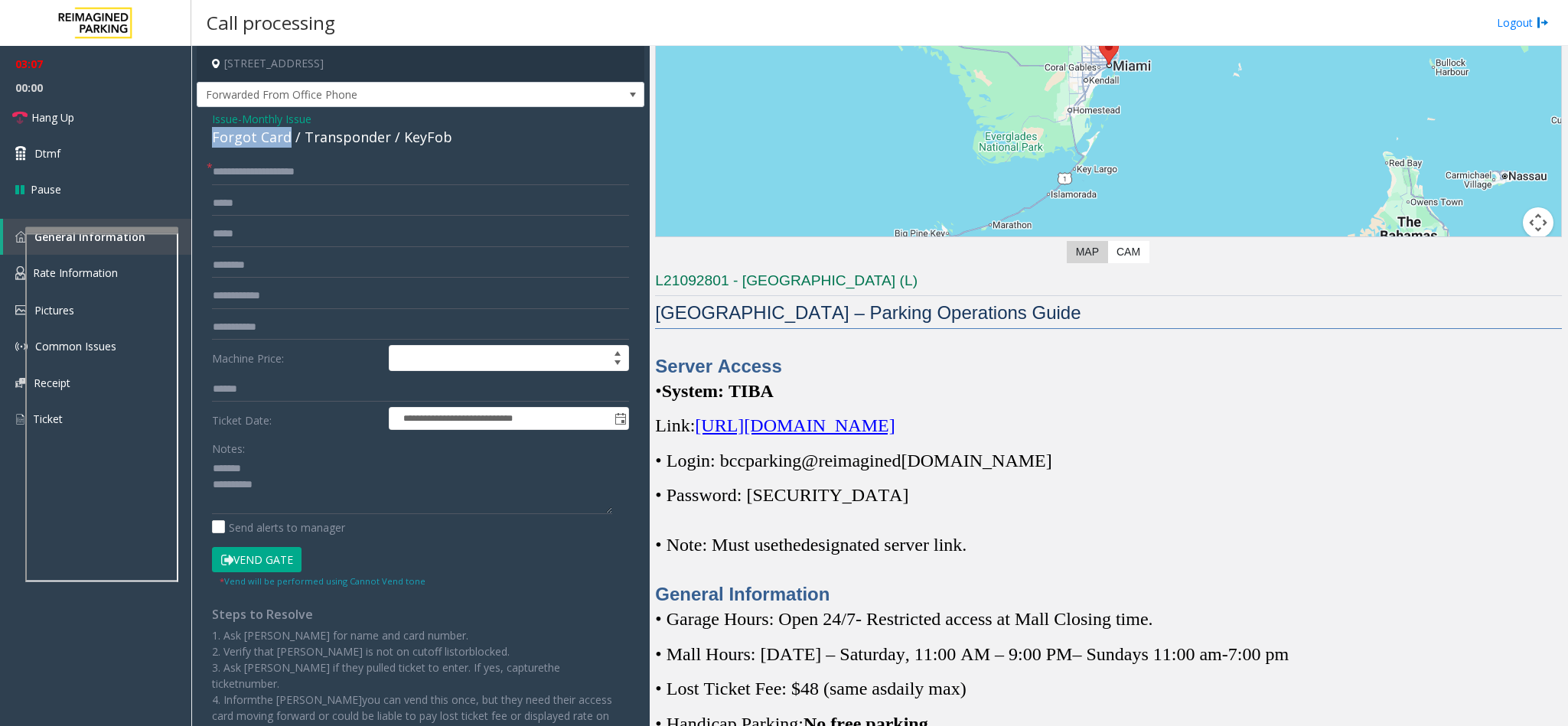
drag, startPoint x: 287, startPoint y: 138, endPoint x: 212, endPoint y: 142, distance: 75.1
click at [212, 142] on div "Forgot Card / Transponder / KeyFob" at bounding box center [420, 138] width 417 height 21
copy div "Forgot Card"
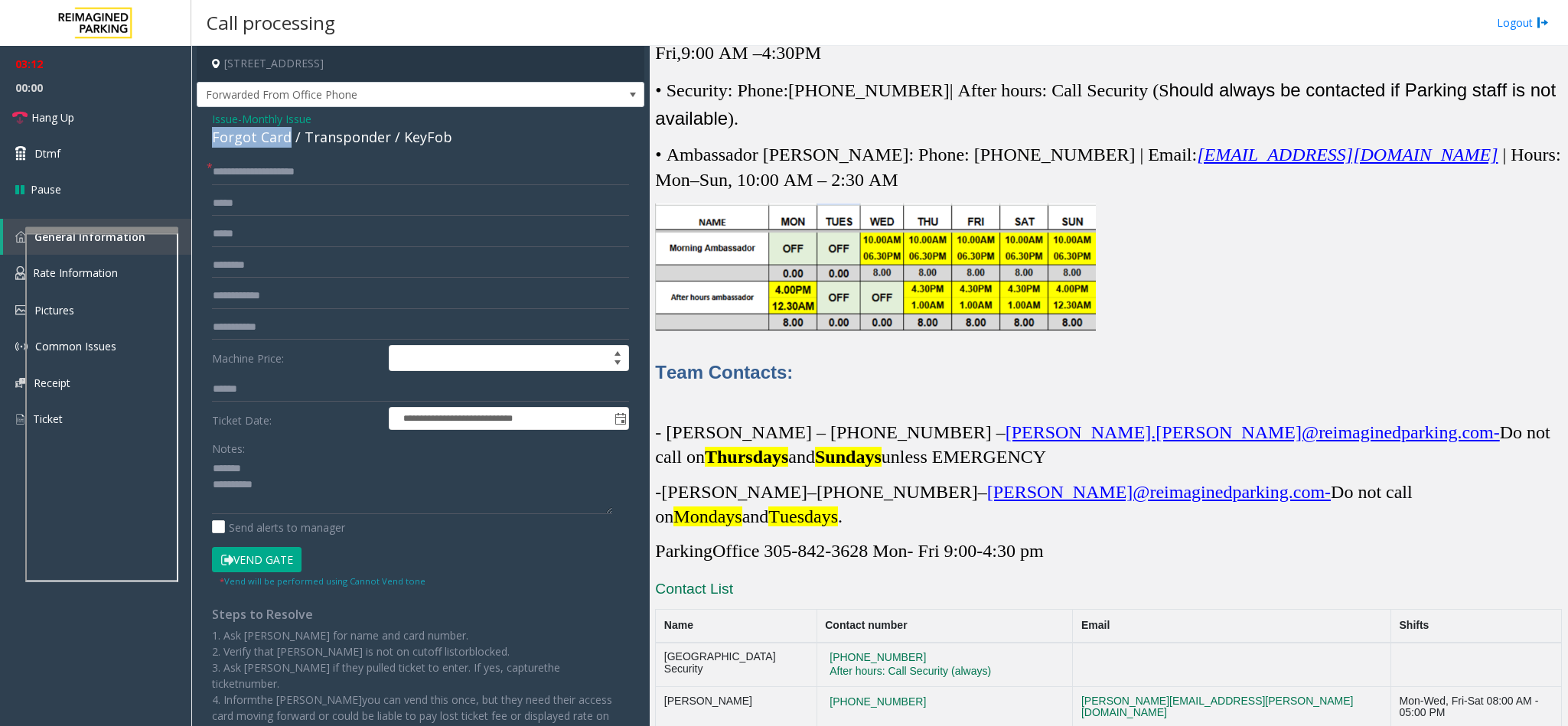
scroll to position [4482, 0]
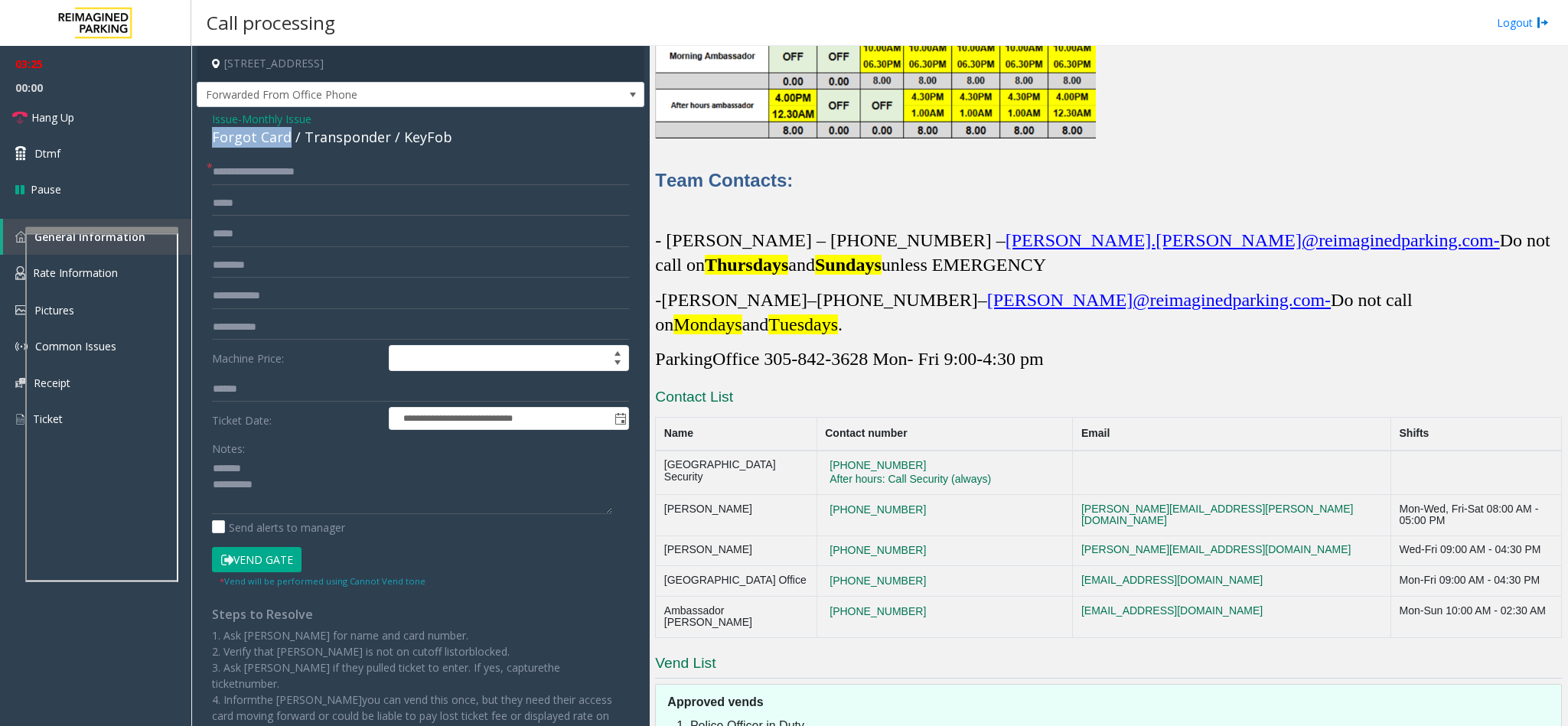
copy div "Forgot Card"
click at [307, 487] on textarea at bounding box center [412, 485] width 400 height 57
click at [286, 464] on textarea at bounding box center [412, 485] width 400 height 57
paste textarea "**********"
click at [304, 495] on textarea at bounding box center [412, 485] width 400 height 57
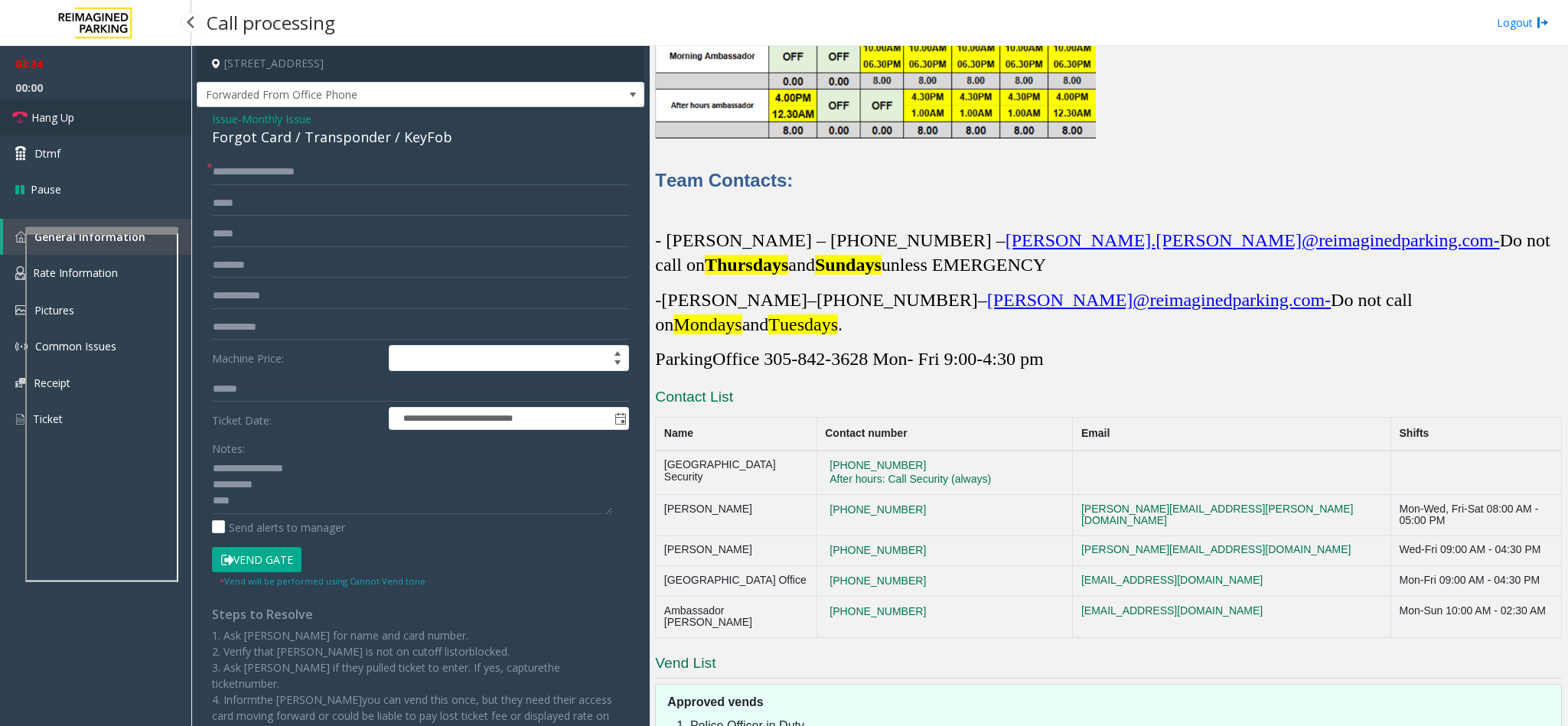
click at [37, 115] on span "Hang Up" at bounding box center [53, 117] width 43 height 16
click at [244, 507] on textarea at bounding box center [412, 485] width 400 height 57
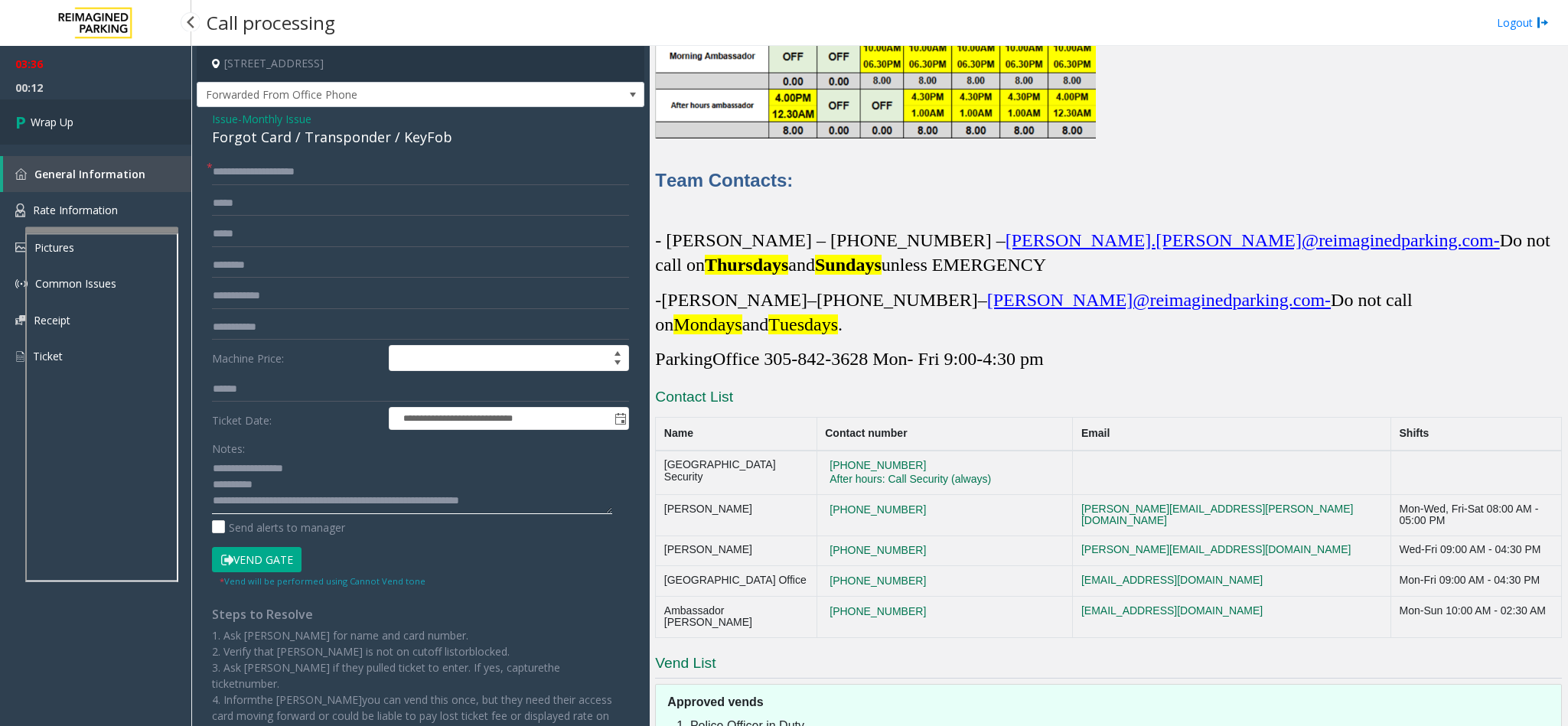
type textarea "**********"
click at [53, 129] on span "Wrap Up" at bounding box center [52, 121] width 43 height 16
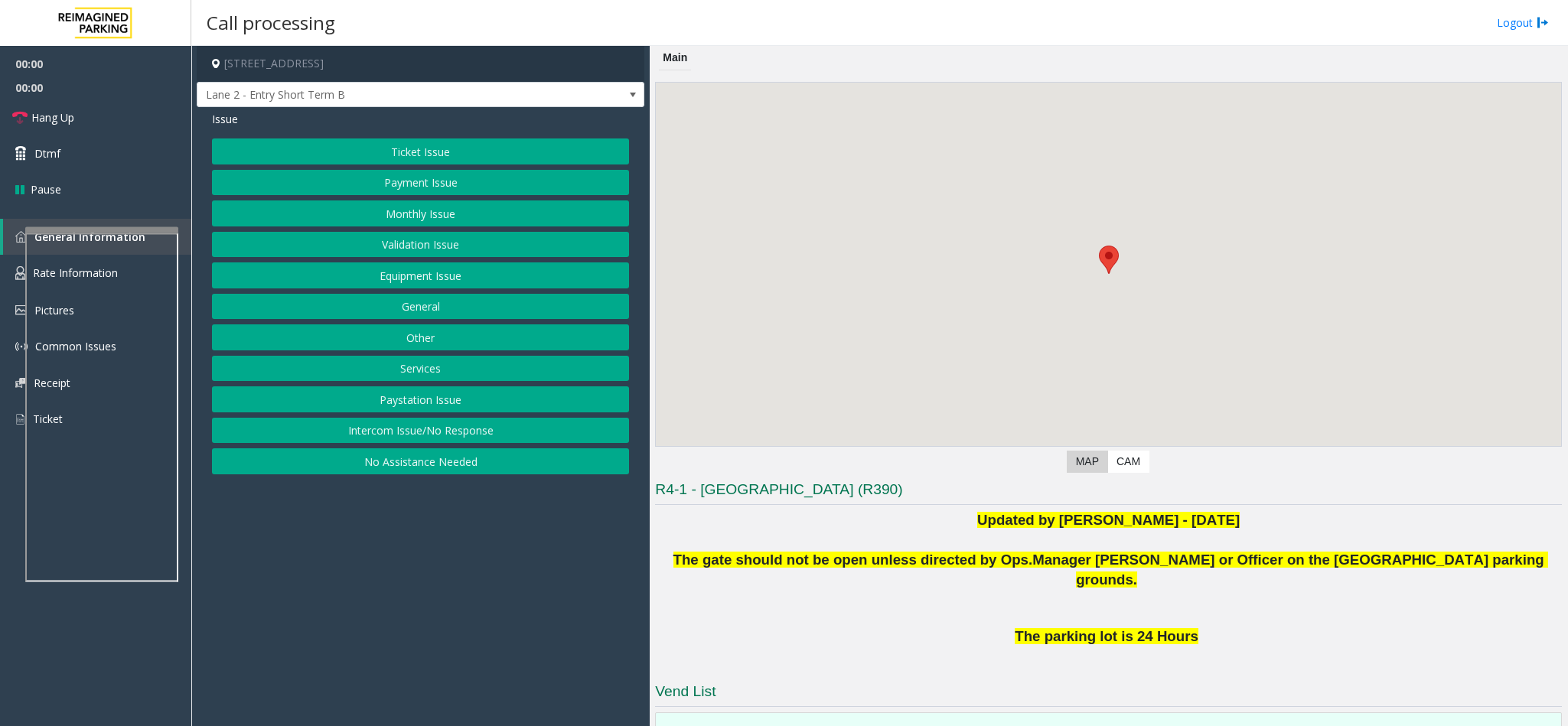
scroll to position [155, 0]
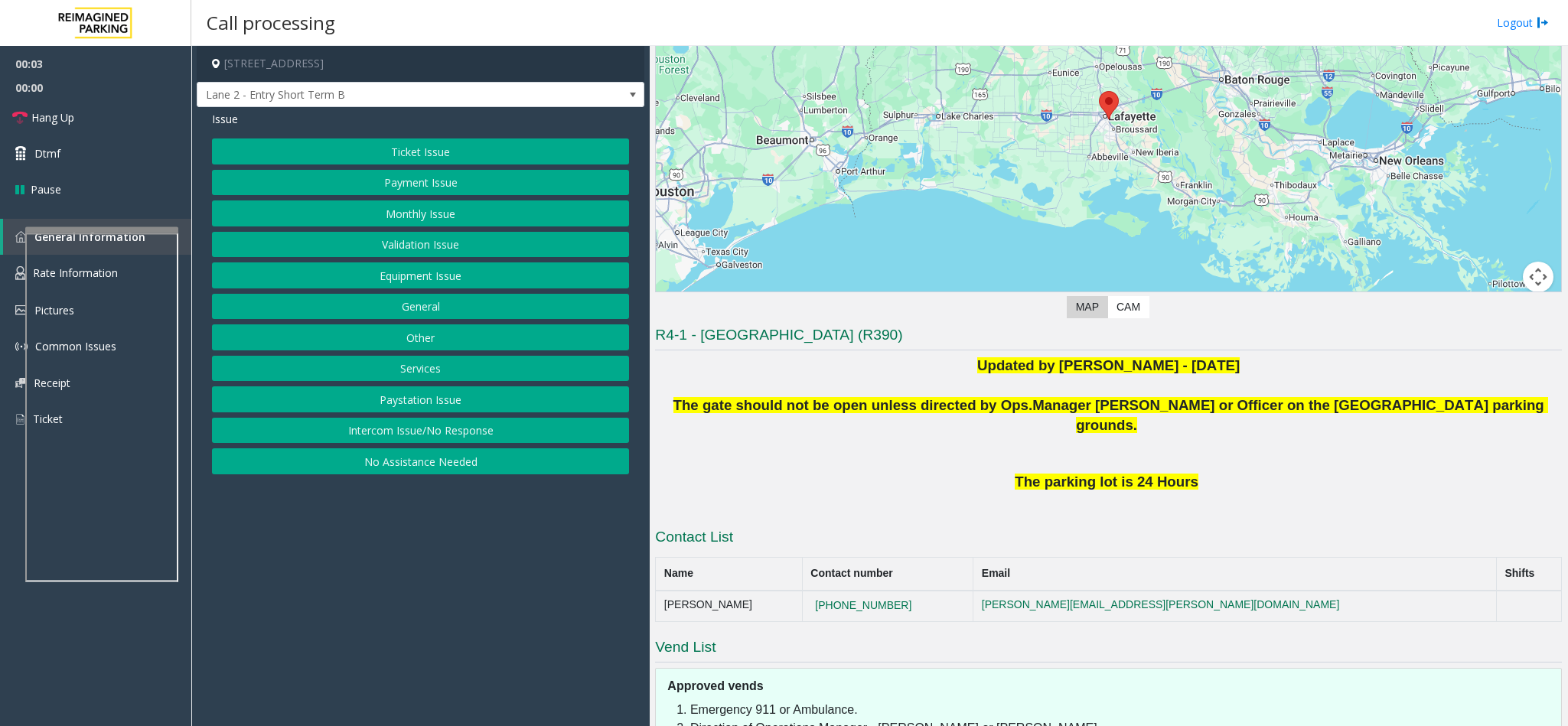
click at [453, 428] on button "Intercom Issue/No Response" at bounding box center [420, 431] width 417 height 26
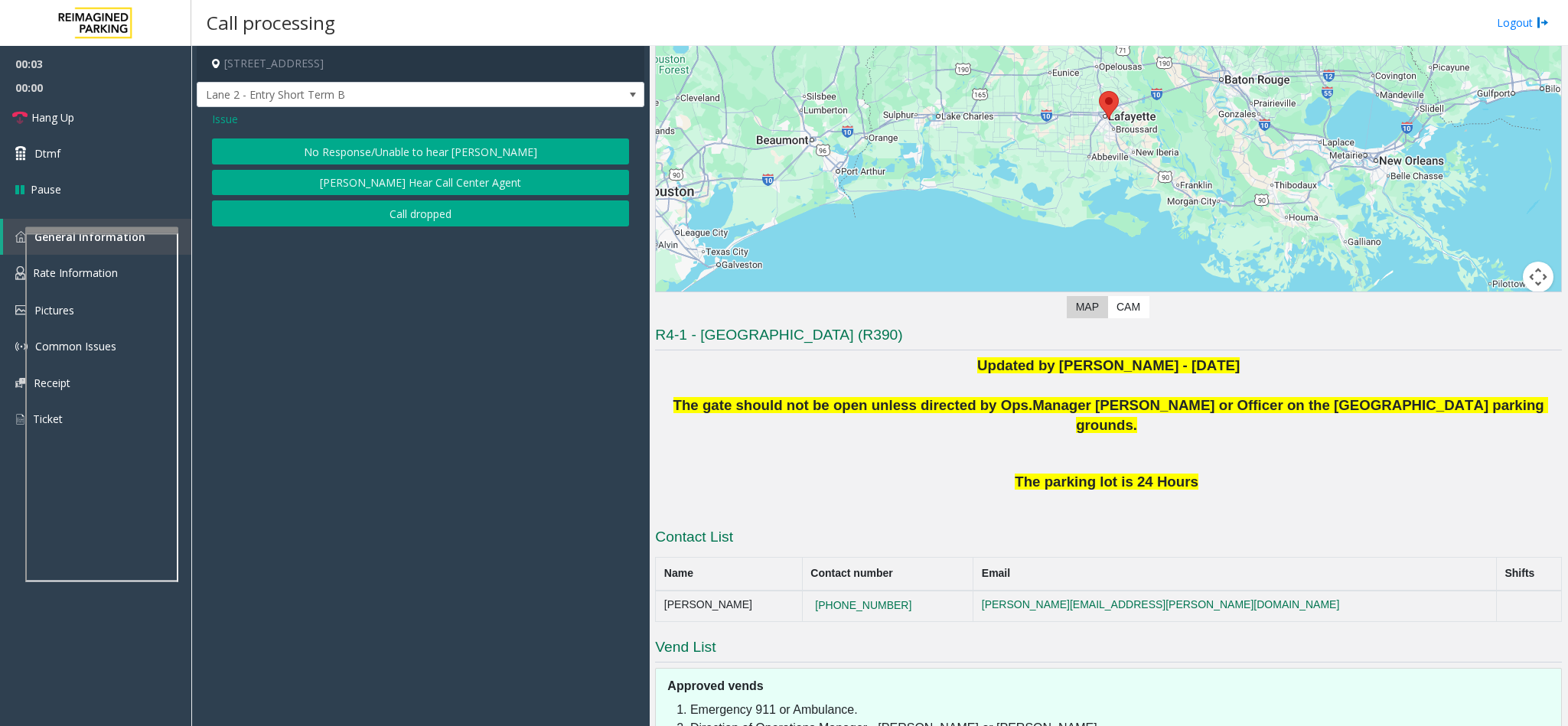
click at [352, 152] on button "No Response/Unable to hear [PERSON_NAME]" at bounding box center [420, 151] width 417 height 26
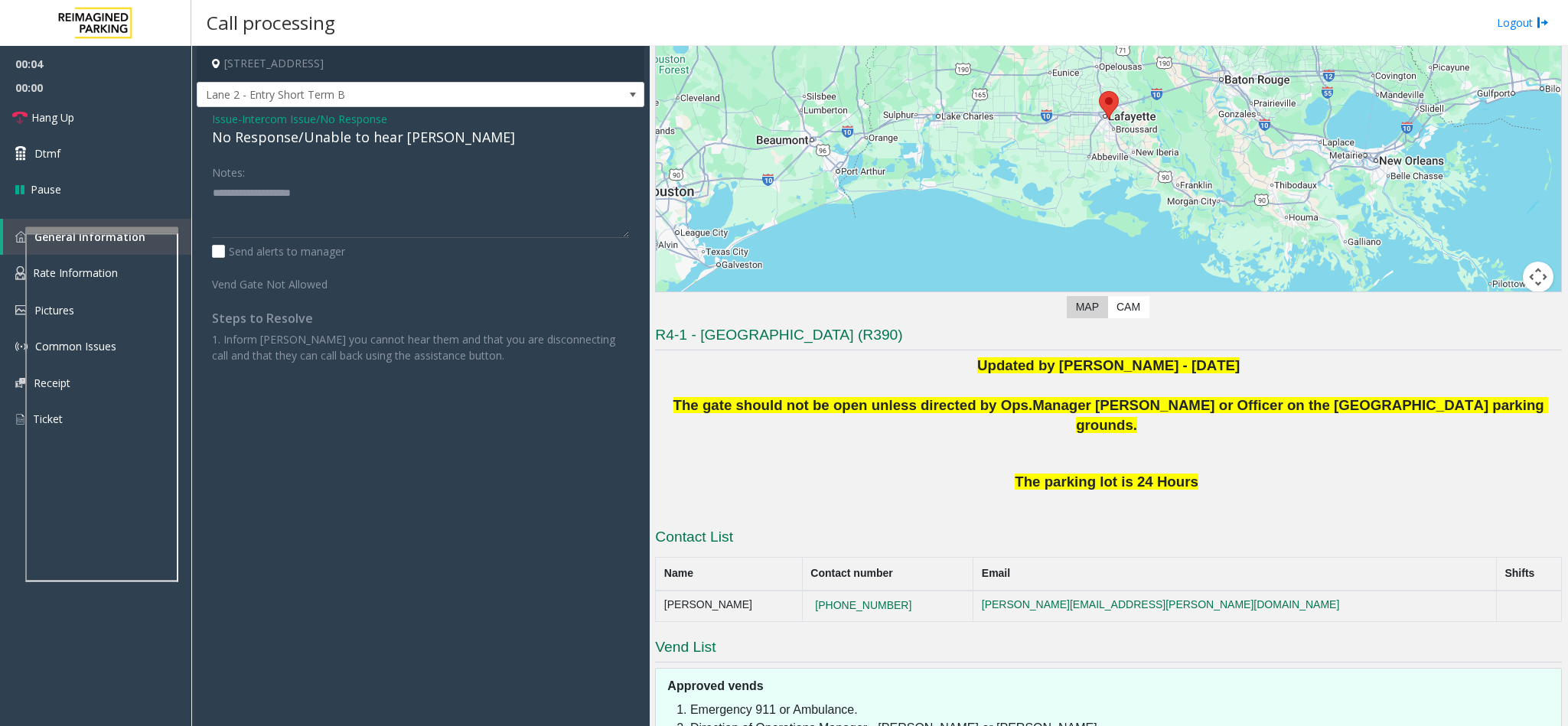
click at [345, 143] on div "No Response/Unable to hear [PERSON_NAME]" at bounding box center [420, 138] width 417 height 21
copy div "No Response/Unable to hear [PERSON_NAME]"
paste textarea "**********"
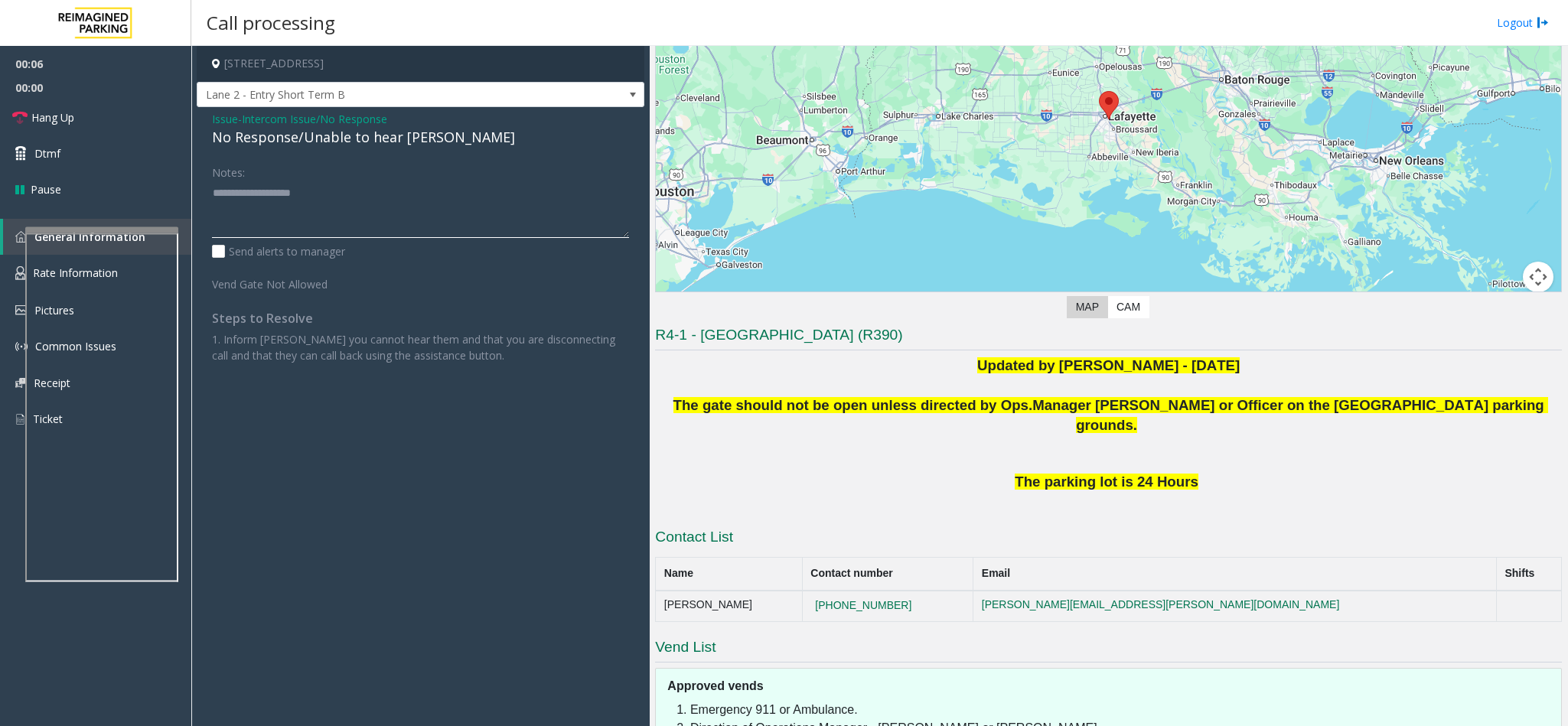
type textarea "**********"
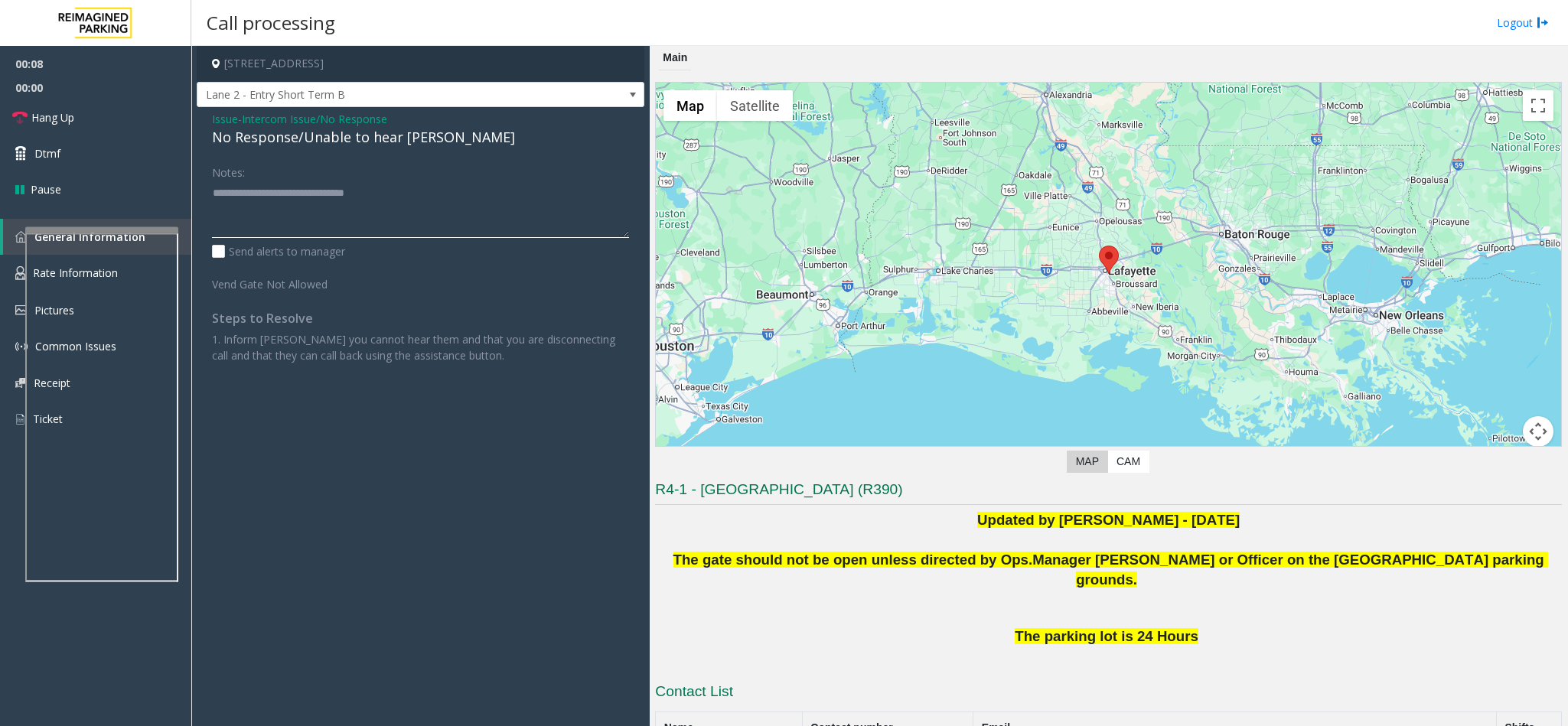
scroll to position [265, 0]
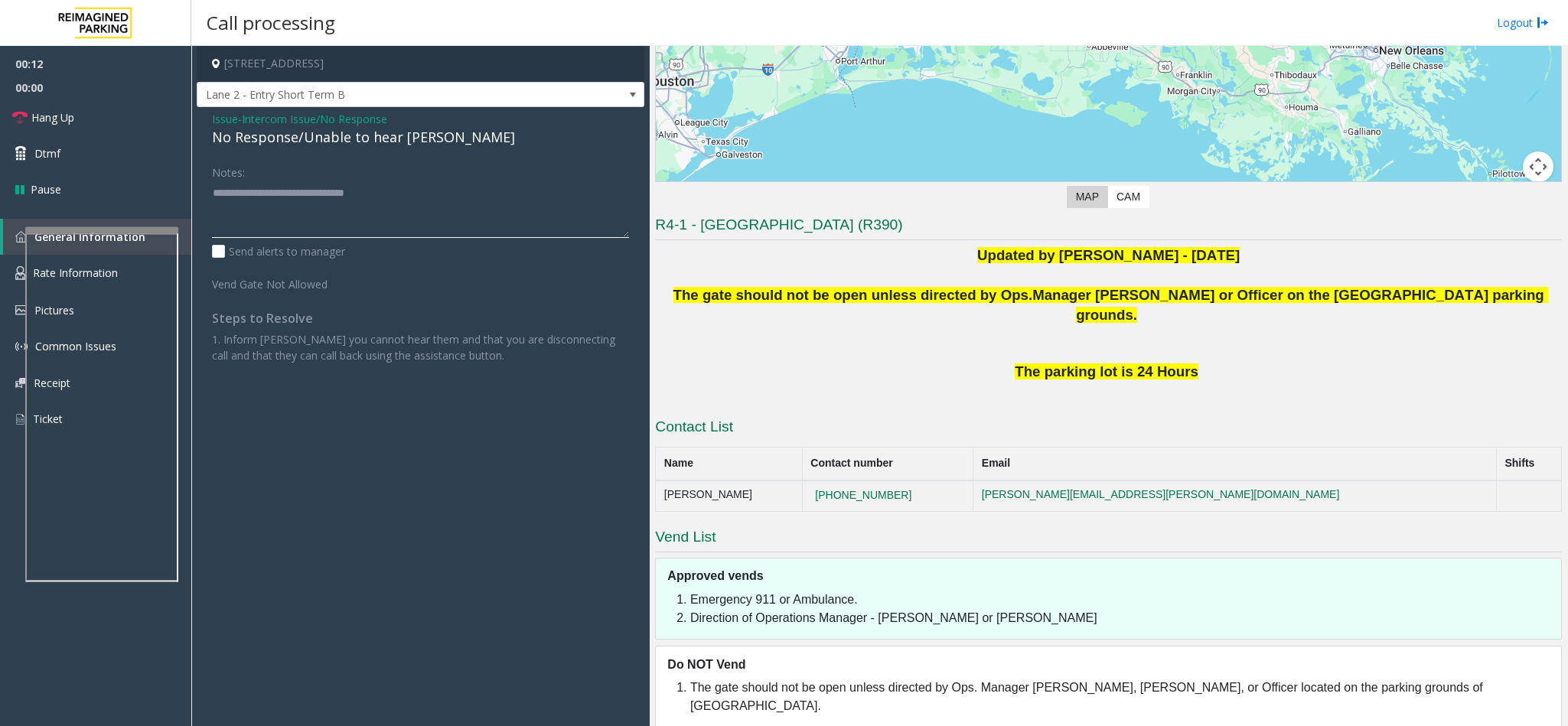
click at [310, 186] on textarea at bounding box center [420, 209] width 417 height 57
click at [223, 127] on div "No Response/Unable to hear [PERSON_NAME]" at bounding box center [420, 138] width 417 height 21
click at [228, 117] on span "Issue" at bounding box center [224, 118] width 26 height 16
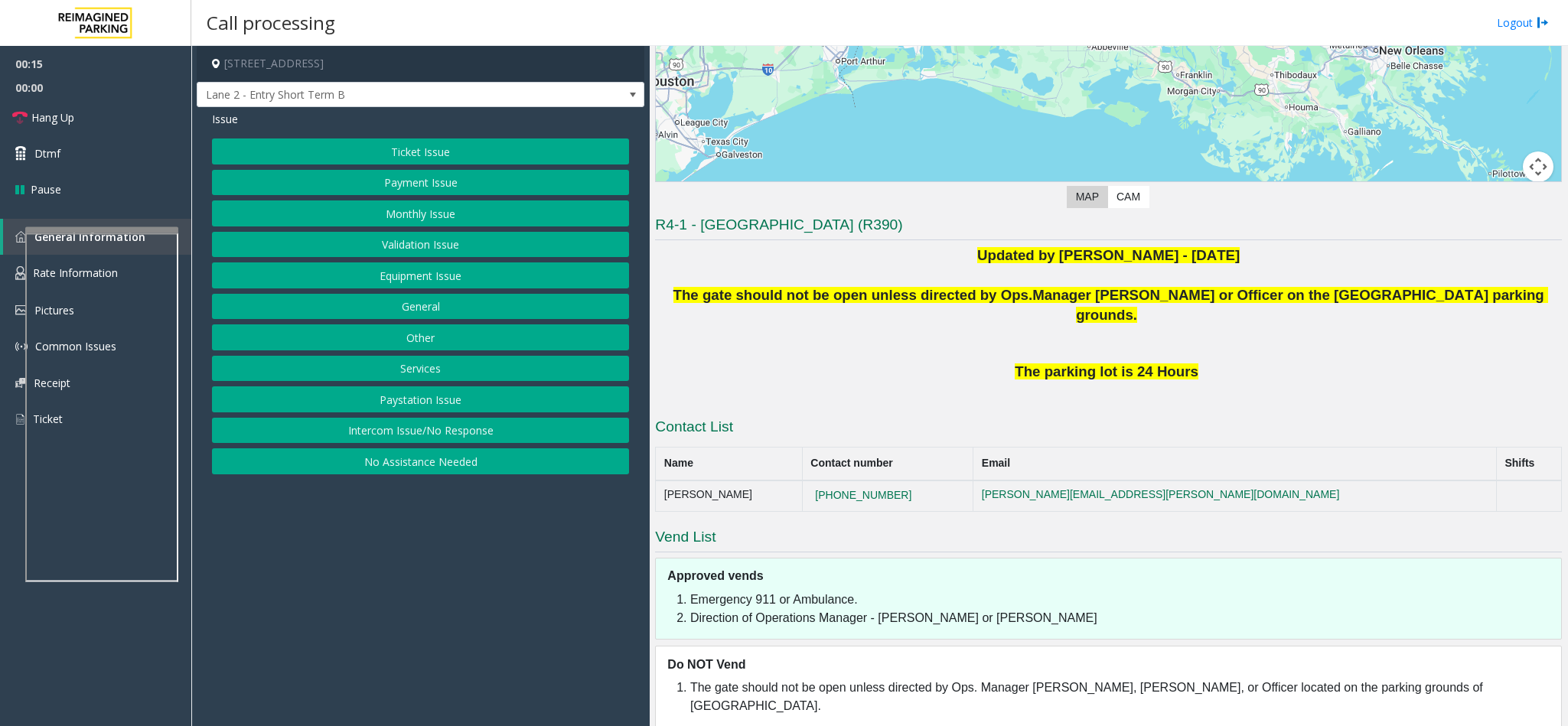
click at [434, 425] on button "Intercom Issue/No Response" at bounding box center [420, 431] width 417 height 26
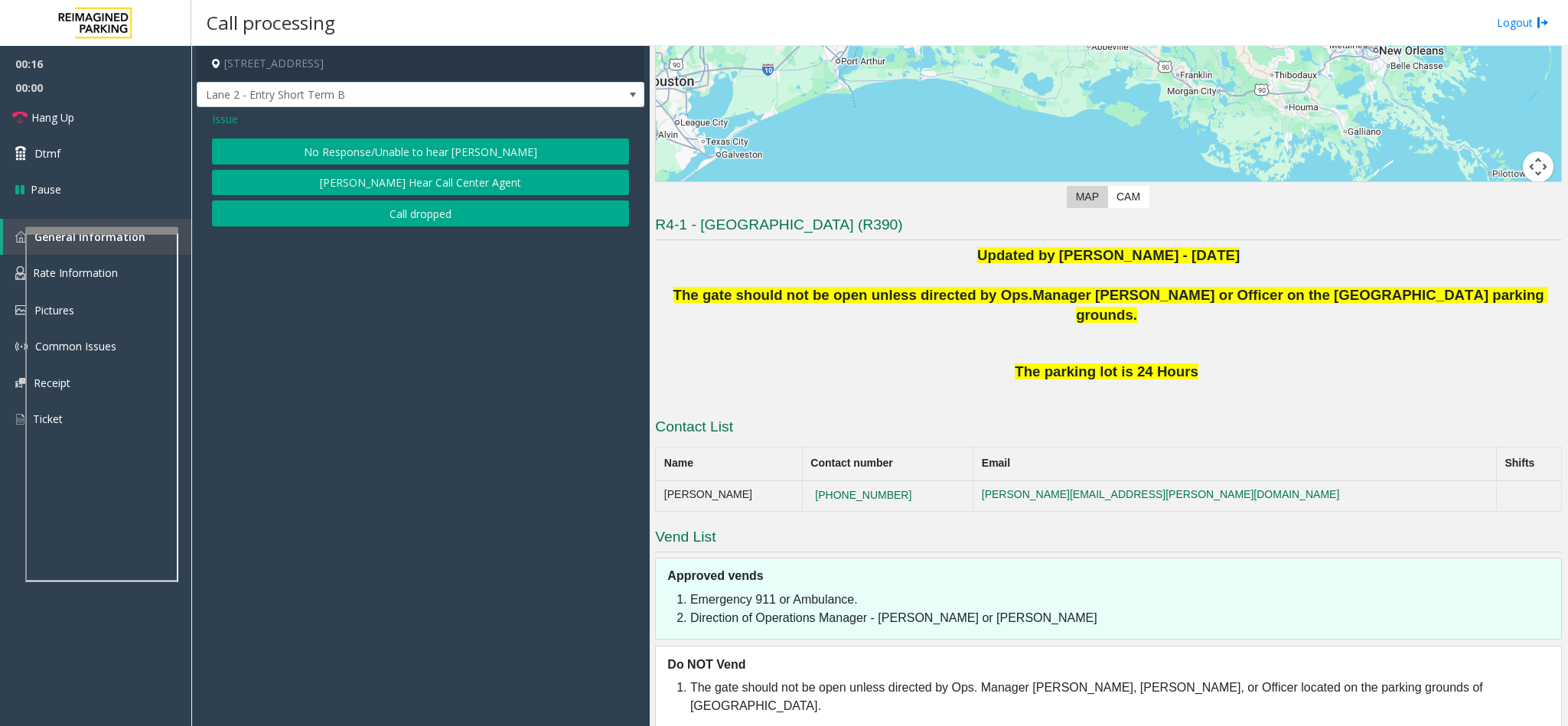
click at [414, 152] on button "No Response/Unable to hear [PERSON_NAME]" at bounding box center [420, 151] width 417 height 26
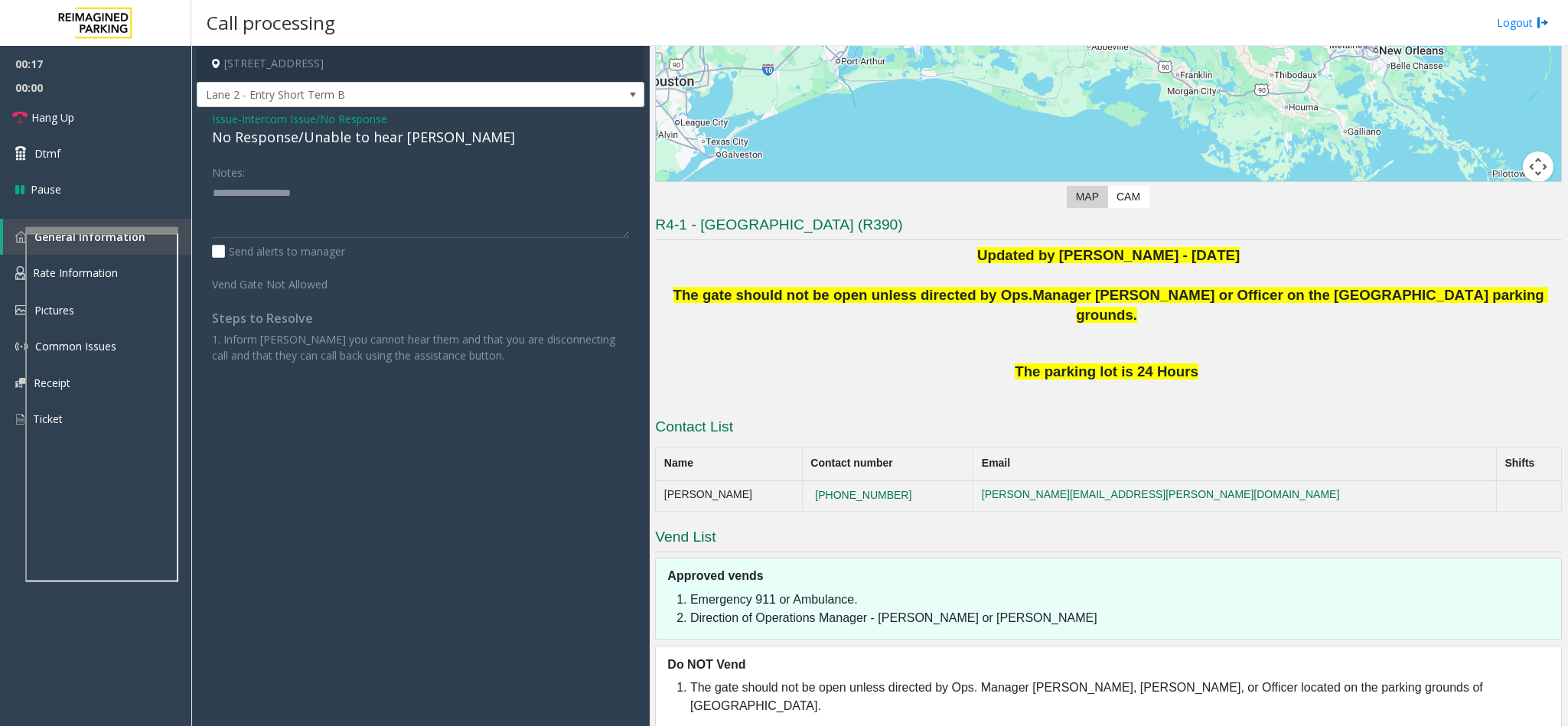
click at [412, 140] on div "No Response/Unable to hear [PERSON_NAME]" at bounding box center [420, 138] width 417 height 21
click at [221, 129] on div "No Response/Unable to hear [PERSON_NAME]" at bounding box center [420, 138] width 417 height 21
click at [221, 124] on span "Issue" at bounding box center [224, 118] width 26 height 16
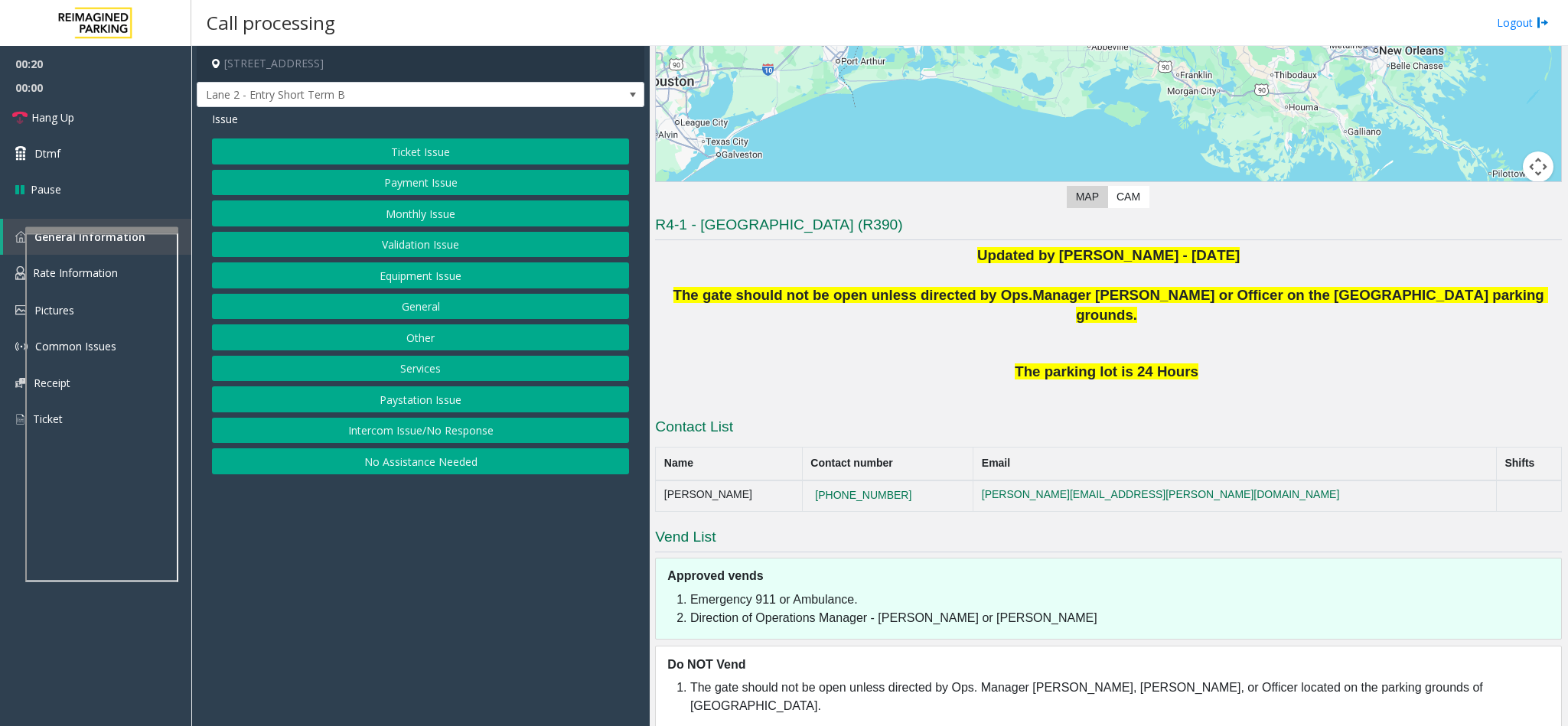
click at [426, 283] on button "Equipment Issue" at bounding box center [420, 275] width 417 height 26
click at [426, 283] on button "Gate / Door Won't Open" at bounding box center [420, 275] width 417 height 26
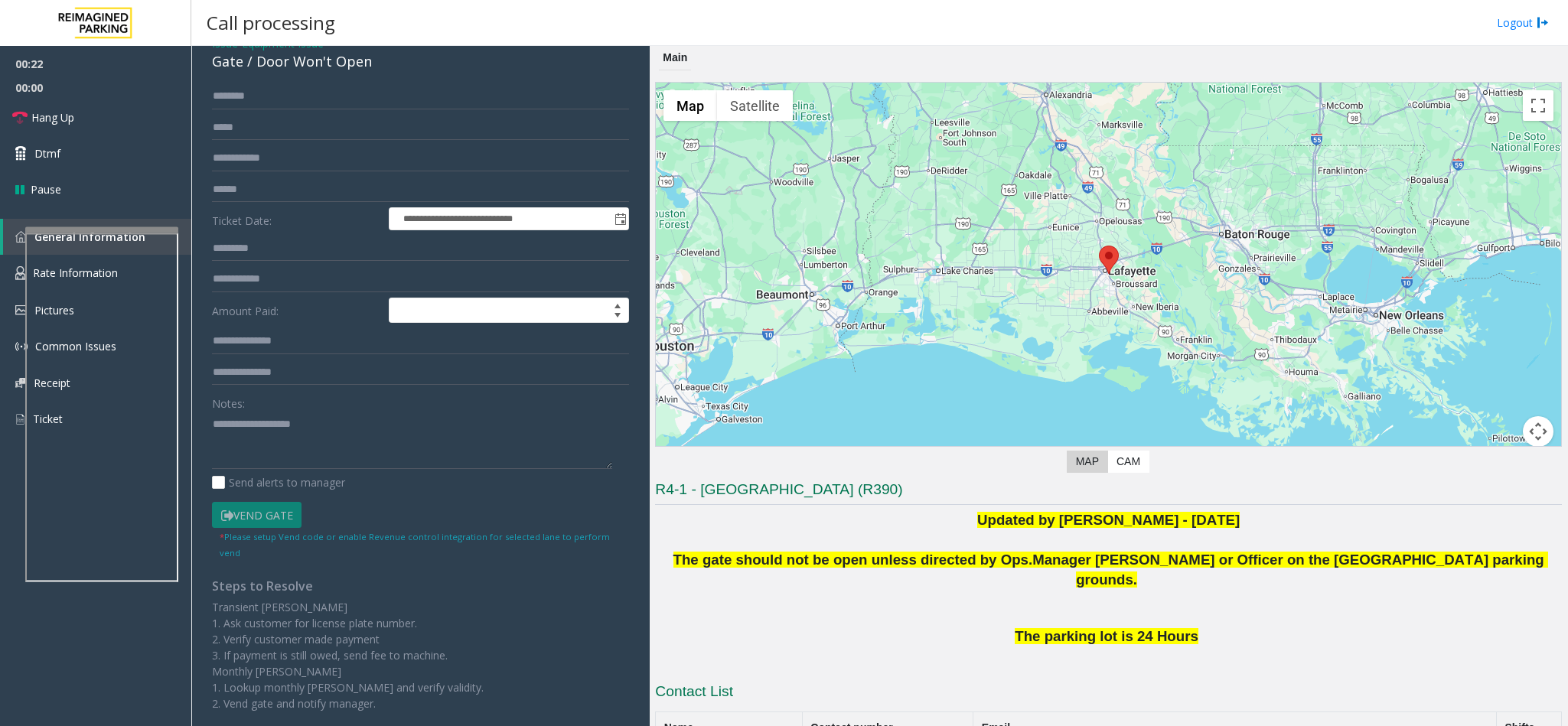
scroll to position [0, 0]
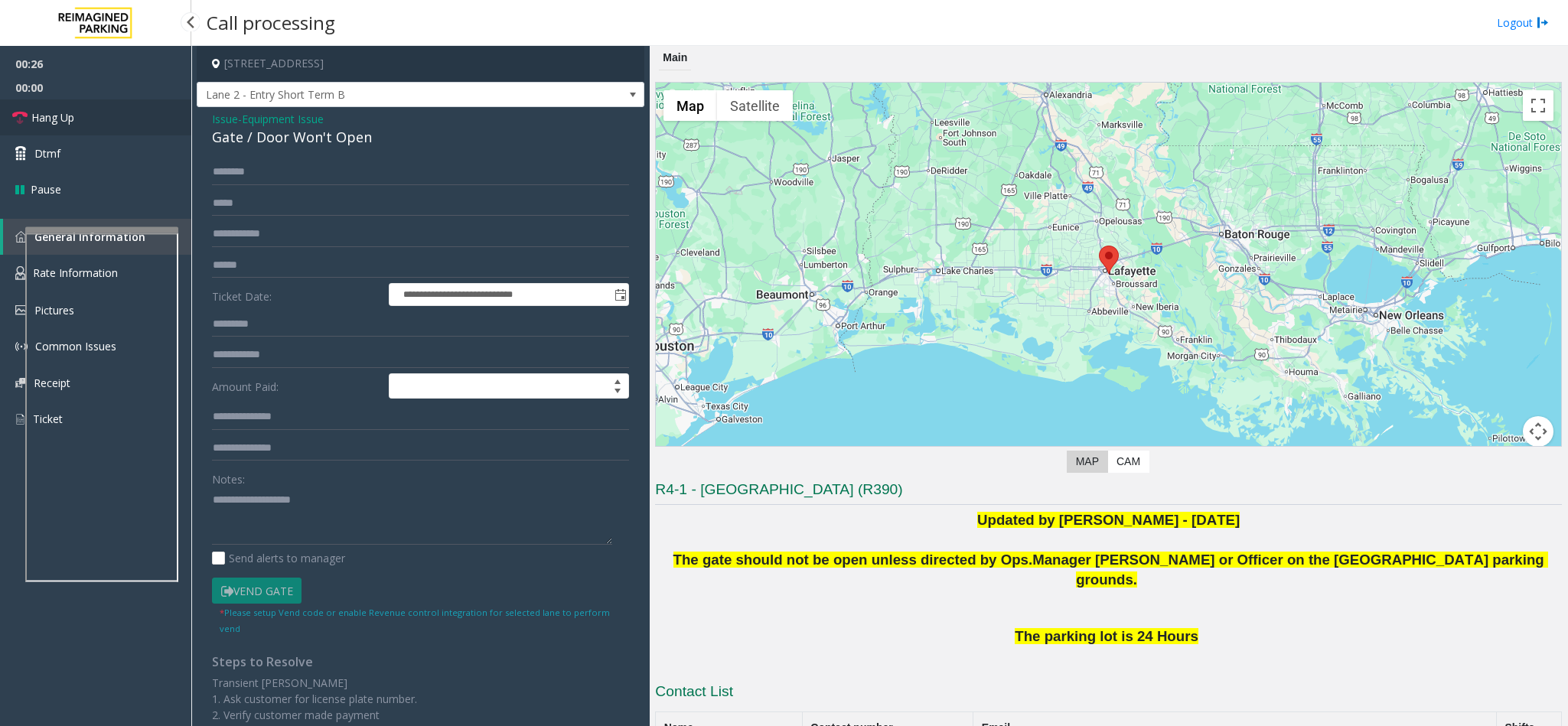
click at [65, 117] on span "Hang Up" at bounding box center [53, 117] width 43 height 16
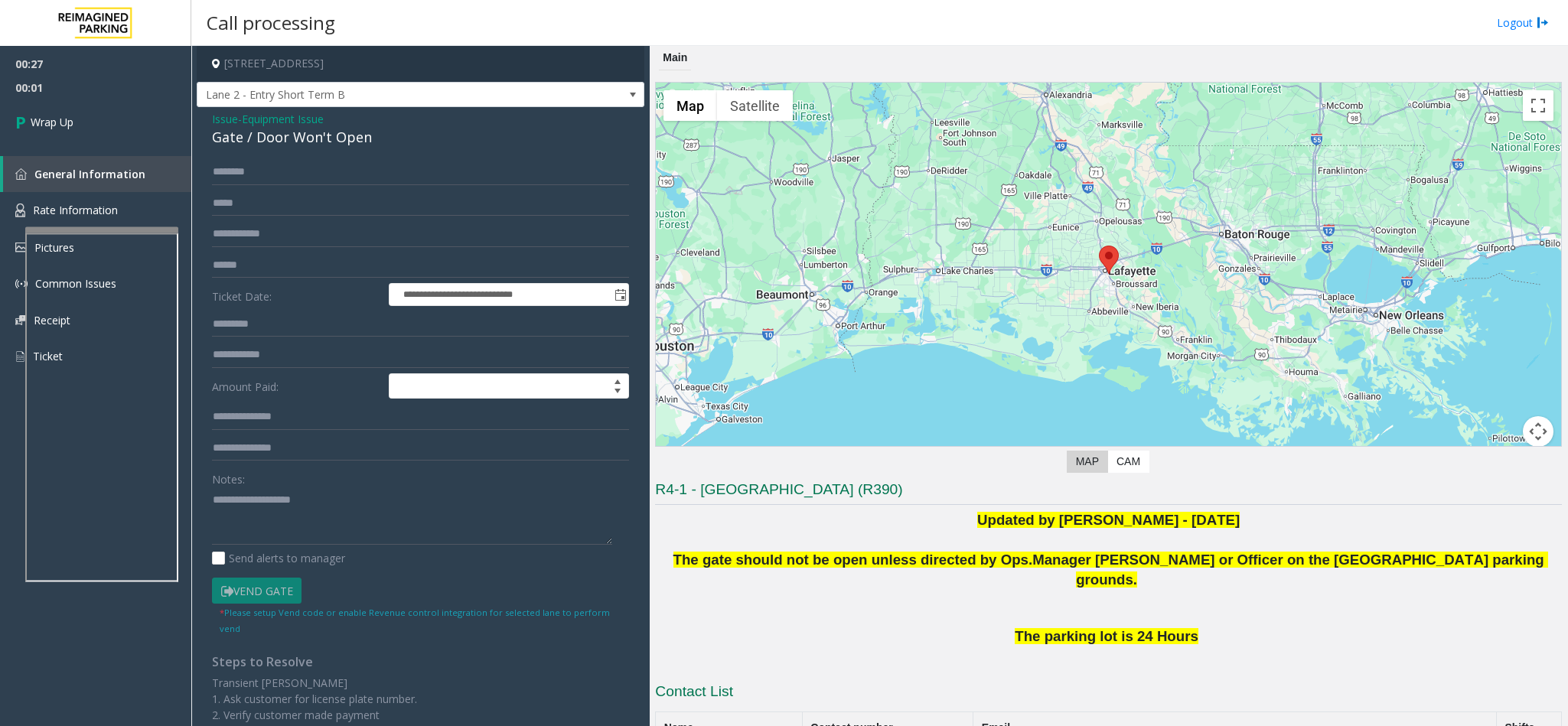
click at [214, 148] on div "Gate / Door Won't Open" at bounding box center [420, 138] width 417 height 21
click at [276, 512] on textarea at bounding box center [412, 516] width 400 height 57
paste textarea "**********"
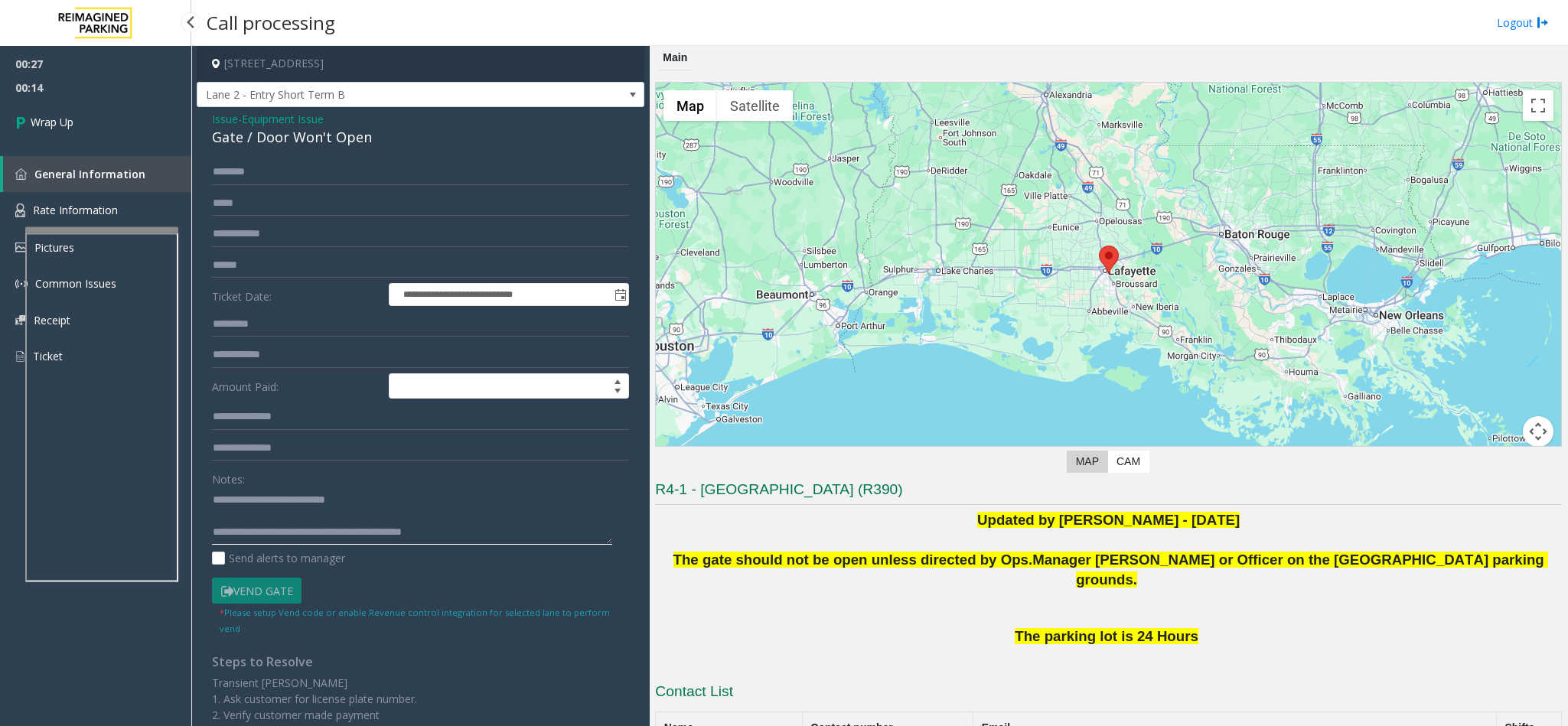
type textarea "**********"
click at [74, 95] on span "00:14" at bounding box center [95, 87] width 191 height 24
click at [87, 122] on link "Wrap Up" at bounding box center [95, 121] width 191 height 45
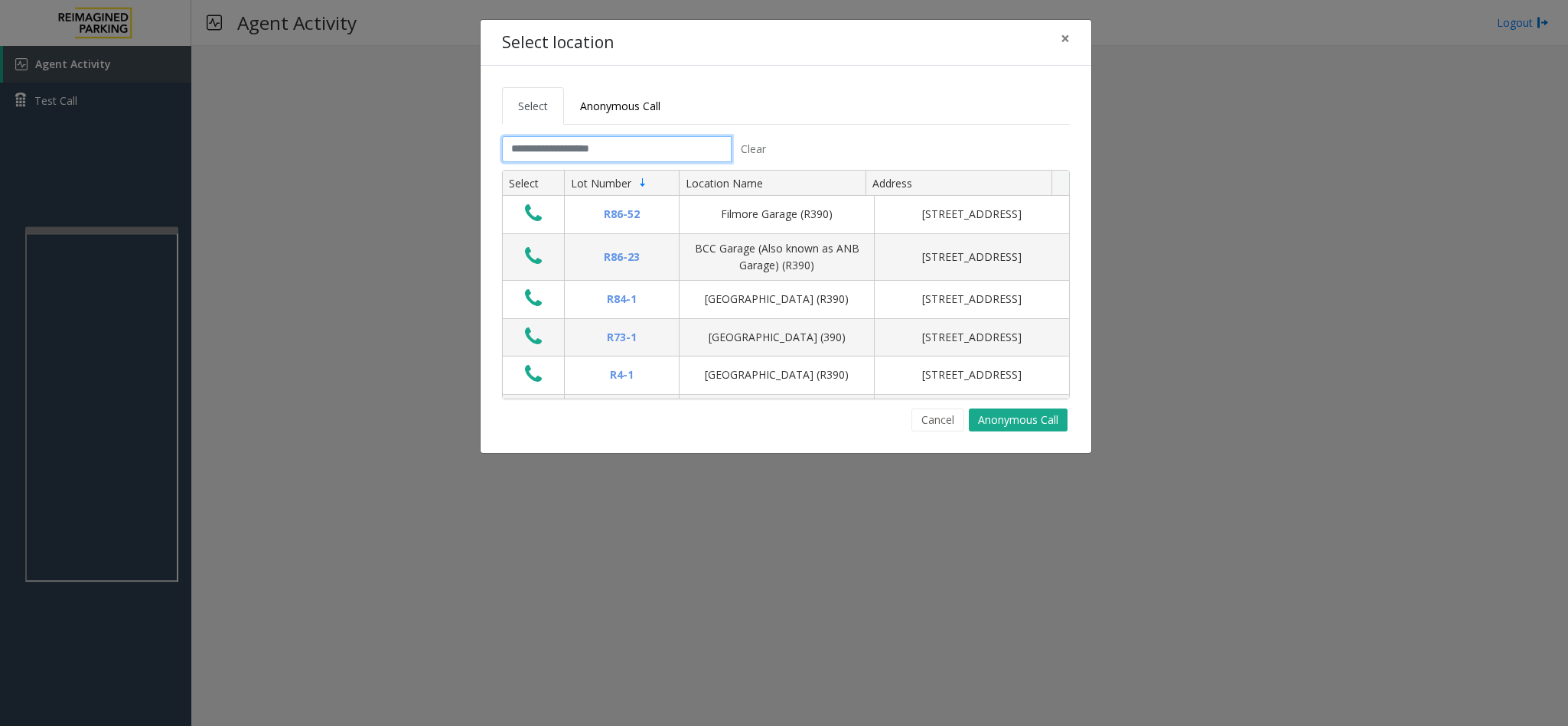
click at [568, 148] on input "text" at bounding box center [617, 149] width 229 height 26
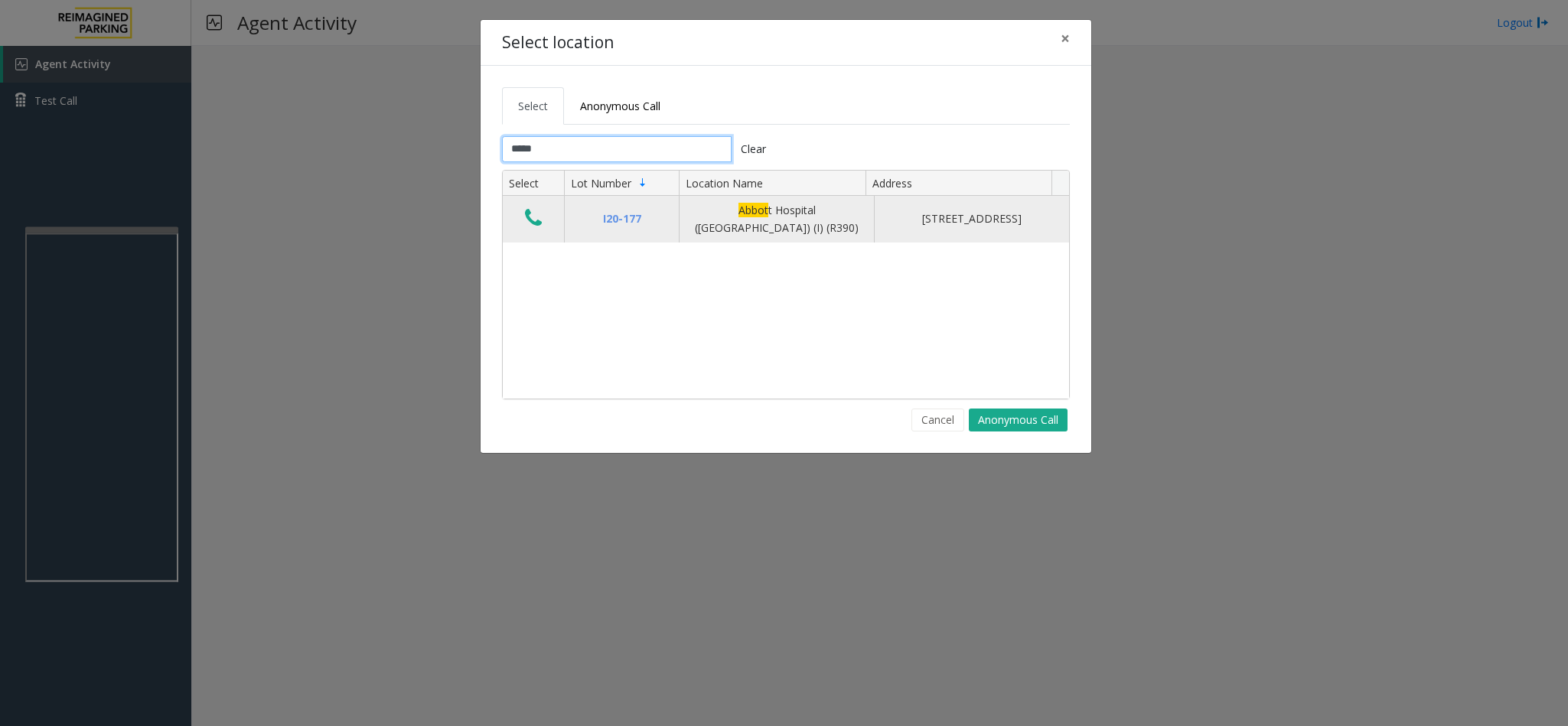
type input "*****"
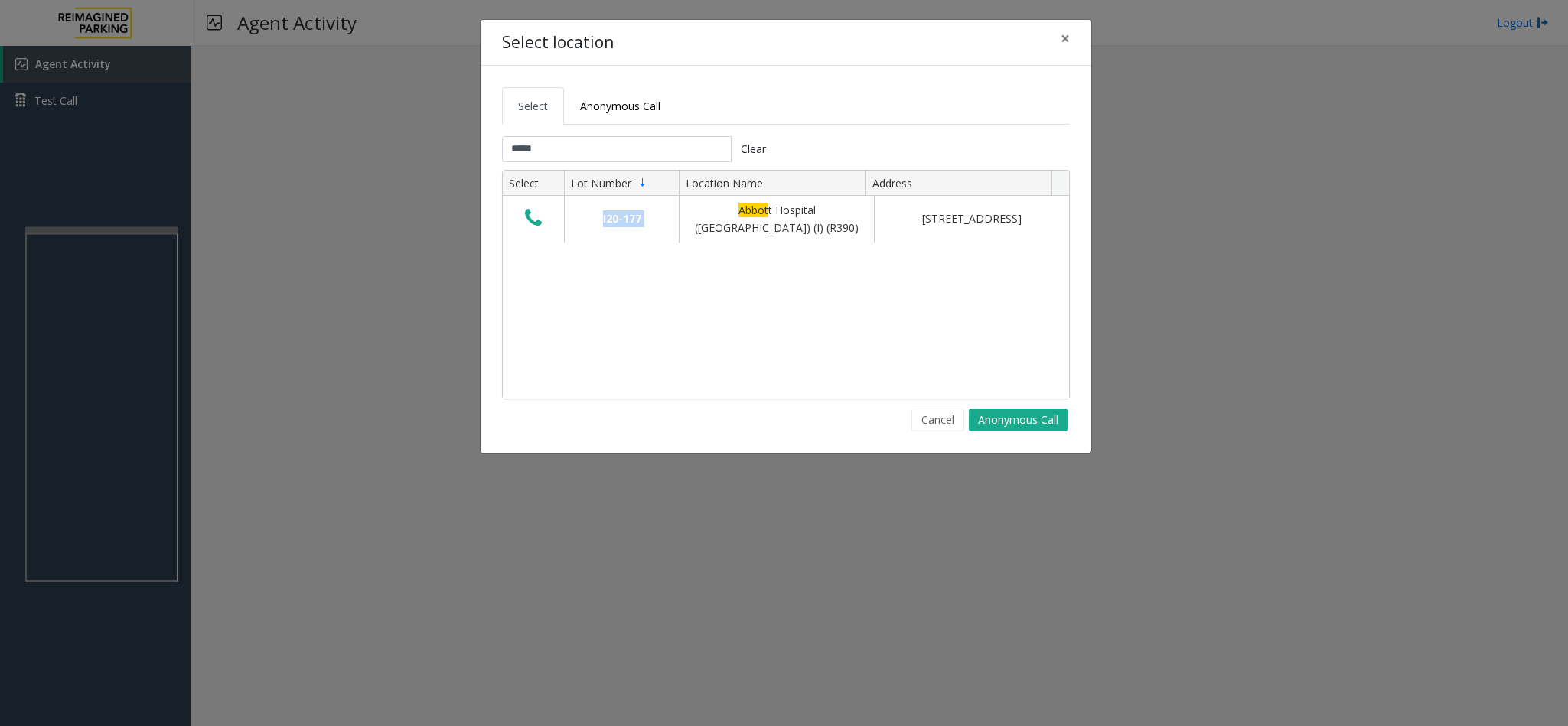
drag, startPoint x: 698, startPoint y: 207, endPoint x: 904, endPoint y: 248, distance: 210.0
click at [904, 248] on div "I20-177 Abbot t Hospital (Main Hospital) (I) (R390) 800 East 28th Street, Minne…" at bounding box center [785, 297] width 566 height 203
click at [899, 252] on div "I20-177 Abbot t Hospital (Main Hospital) (I) (R390) 800 East 28th Street, Minne…" at bounding box center [785, 297] width 566 height 203
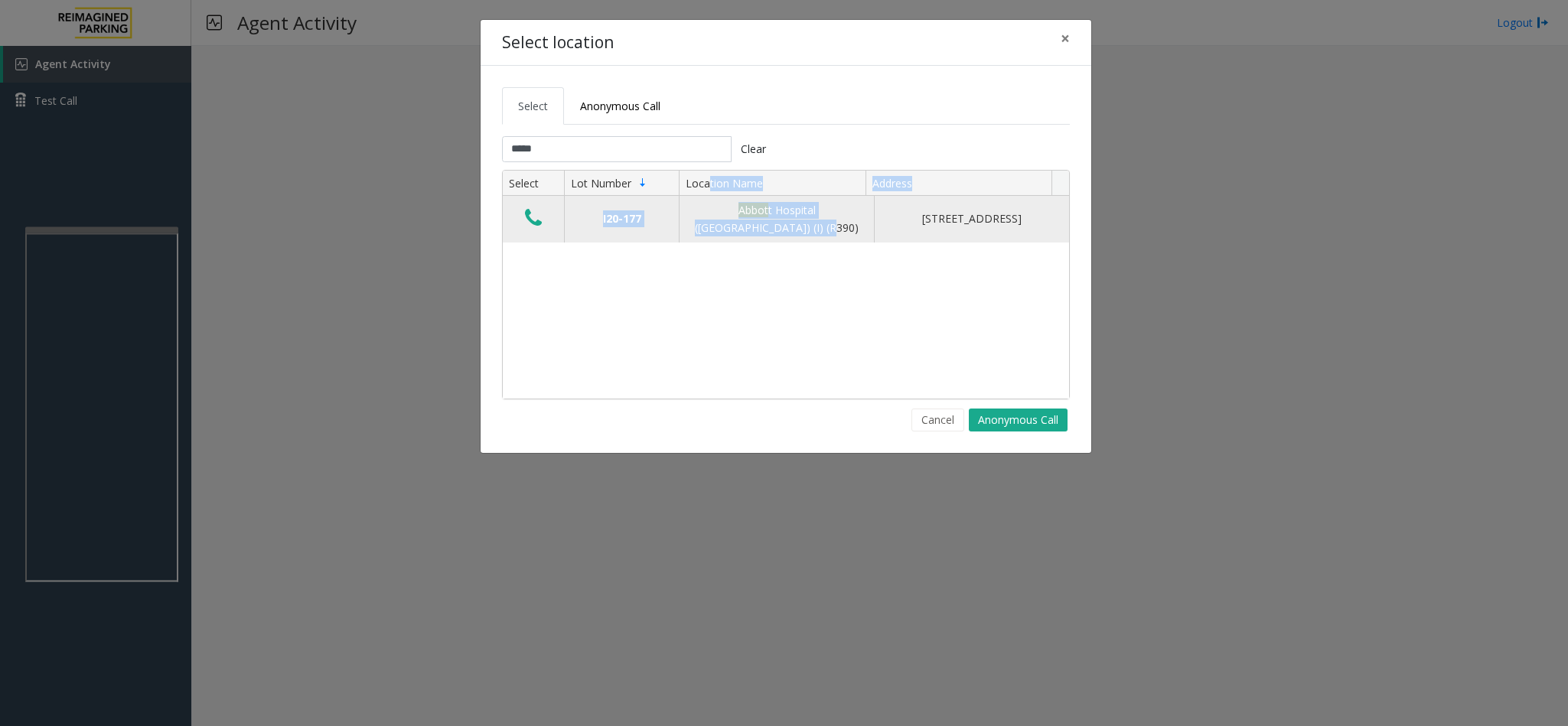
drag, startPoint x: 711, startPoint y: 195, endPoint x: 814, endPoint y: 225, distance: 107.3
click at [814, 225] on div "Select Lot Number Location Name Address I20-177 Abbot t Hospital (Main Hospital…" at bounding box center [785, 285] width 566 height 228
click at [544, 219] on button "Data table" at bounding box center [533, 219] width 26 height 25
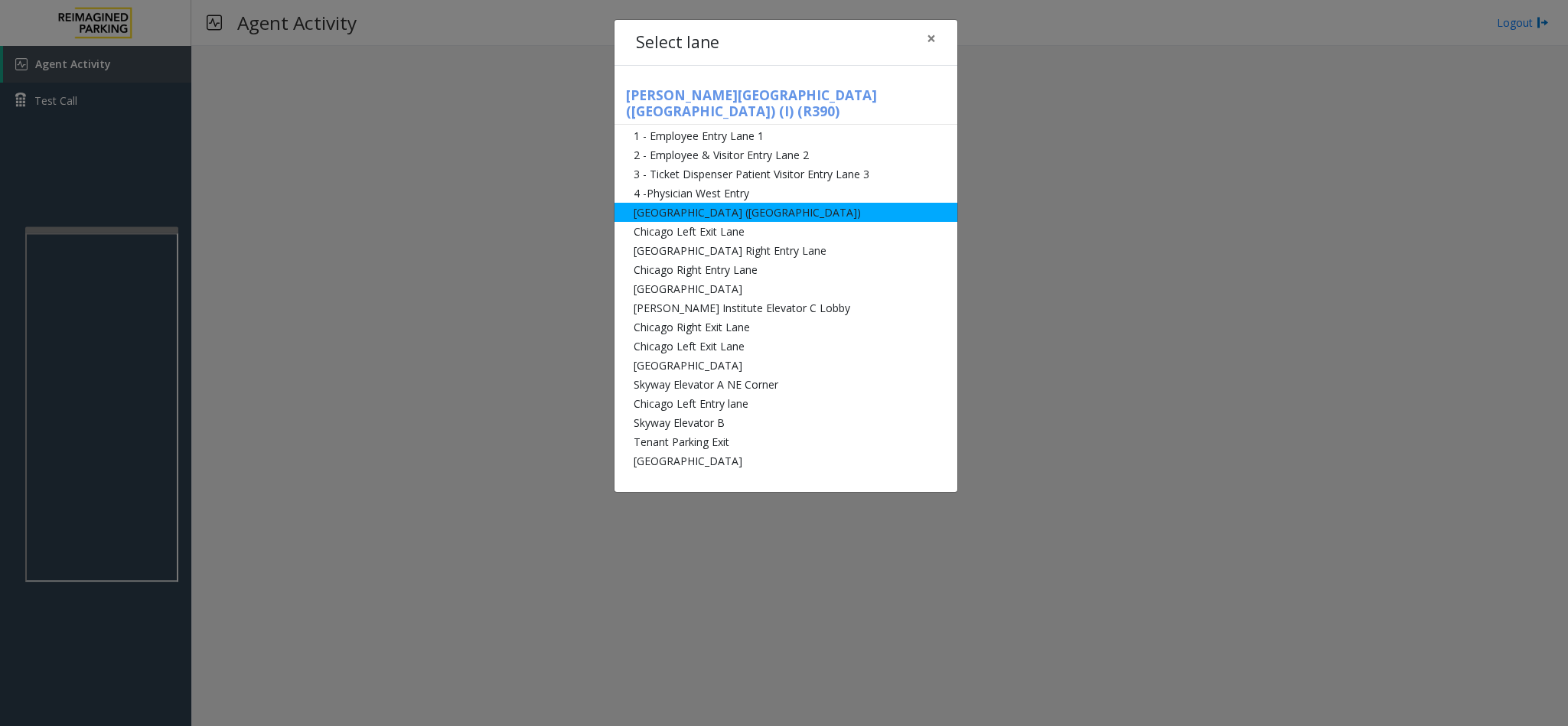
click at [712, 203] on li "[GEOGRAPHIC_DATA] ([GEOGRAPHIC_DATA])" at bounding box center [785, 212] width 343 height 19
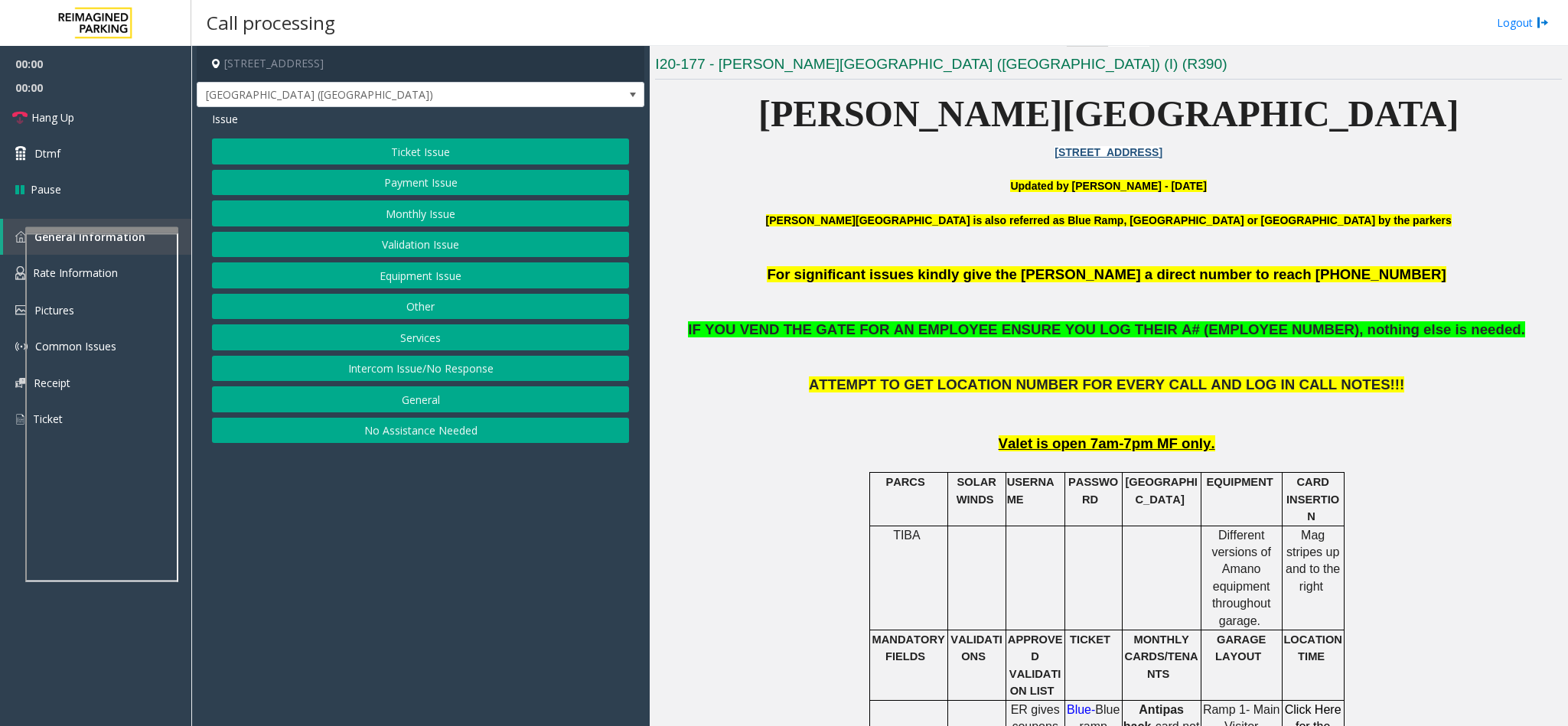
scroll to position [459, 0]
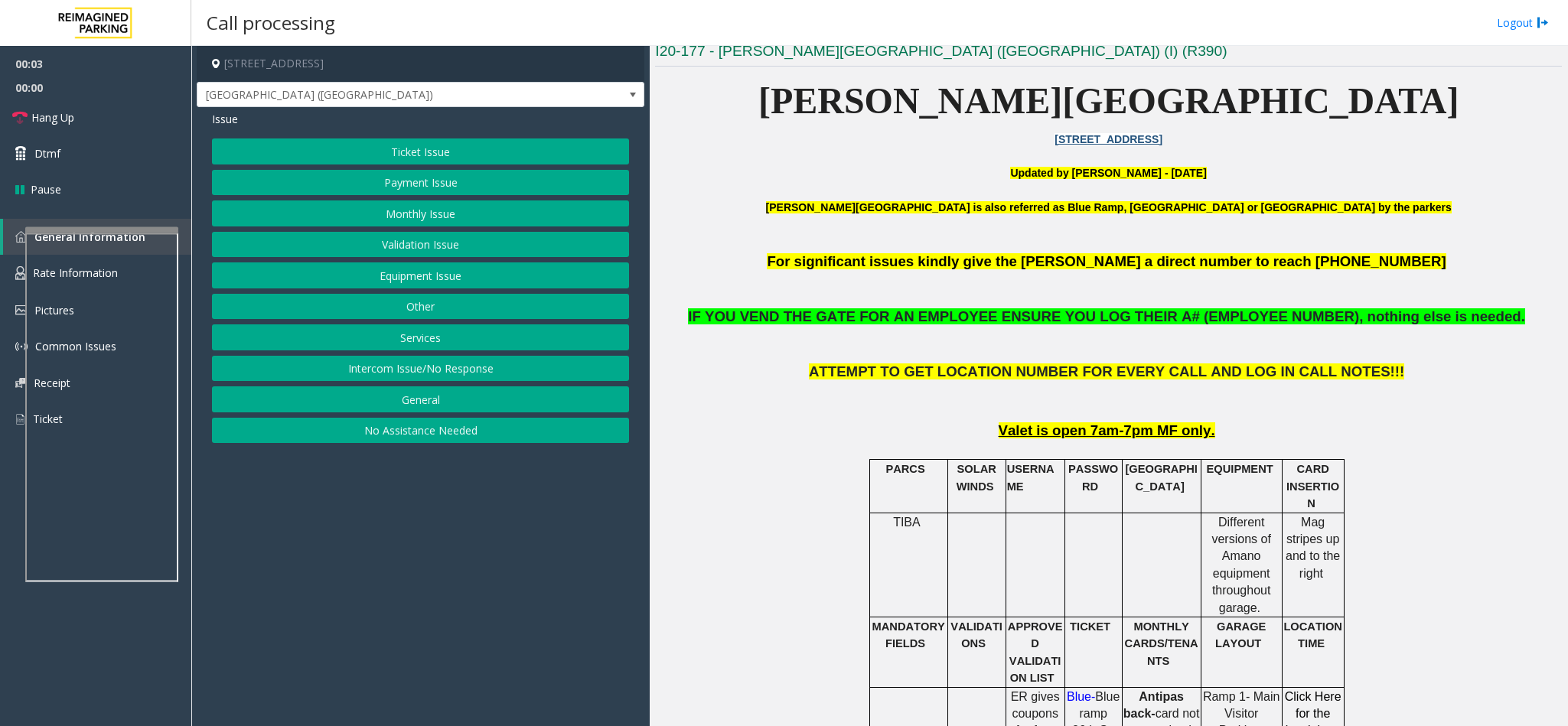
click at [384, 221] on button "Monthly Issue" at bounding box center [420, 213] width 417 height 26
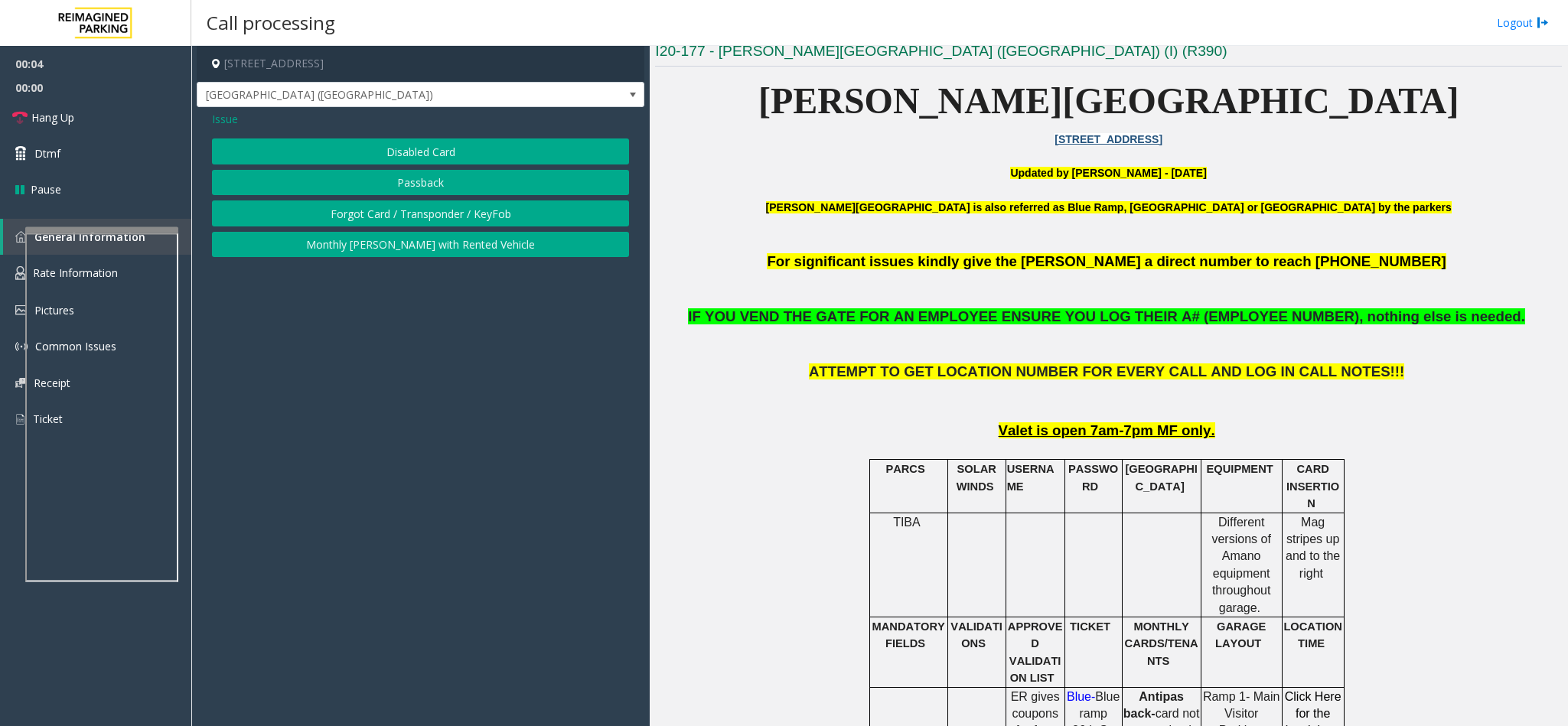
click at [392, 143] on button "Disabled Card" at bounding box center [420, 151] width 417 height 26
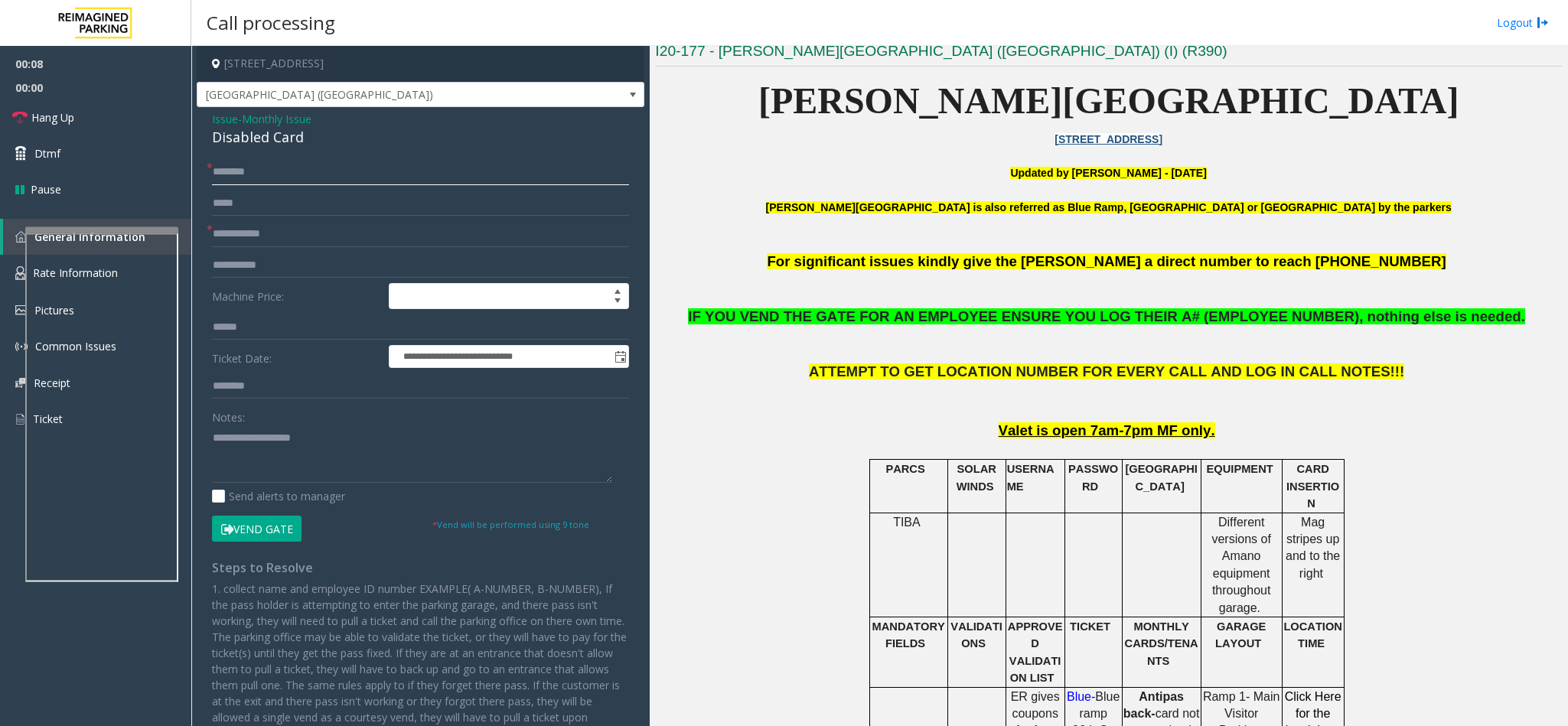
click at [308, 183] on input "text" at bounding box center [420, 172] width 417 height 26
type input "**"
click at [285, 235] on input "text" at bounding box center [420, 234] width 417 height 26
type input "**"
click at [266, 541] on button "Vend Gate" at bounding box center [257, 528] width 90 height 26
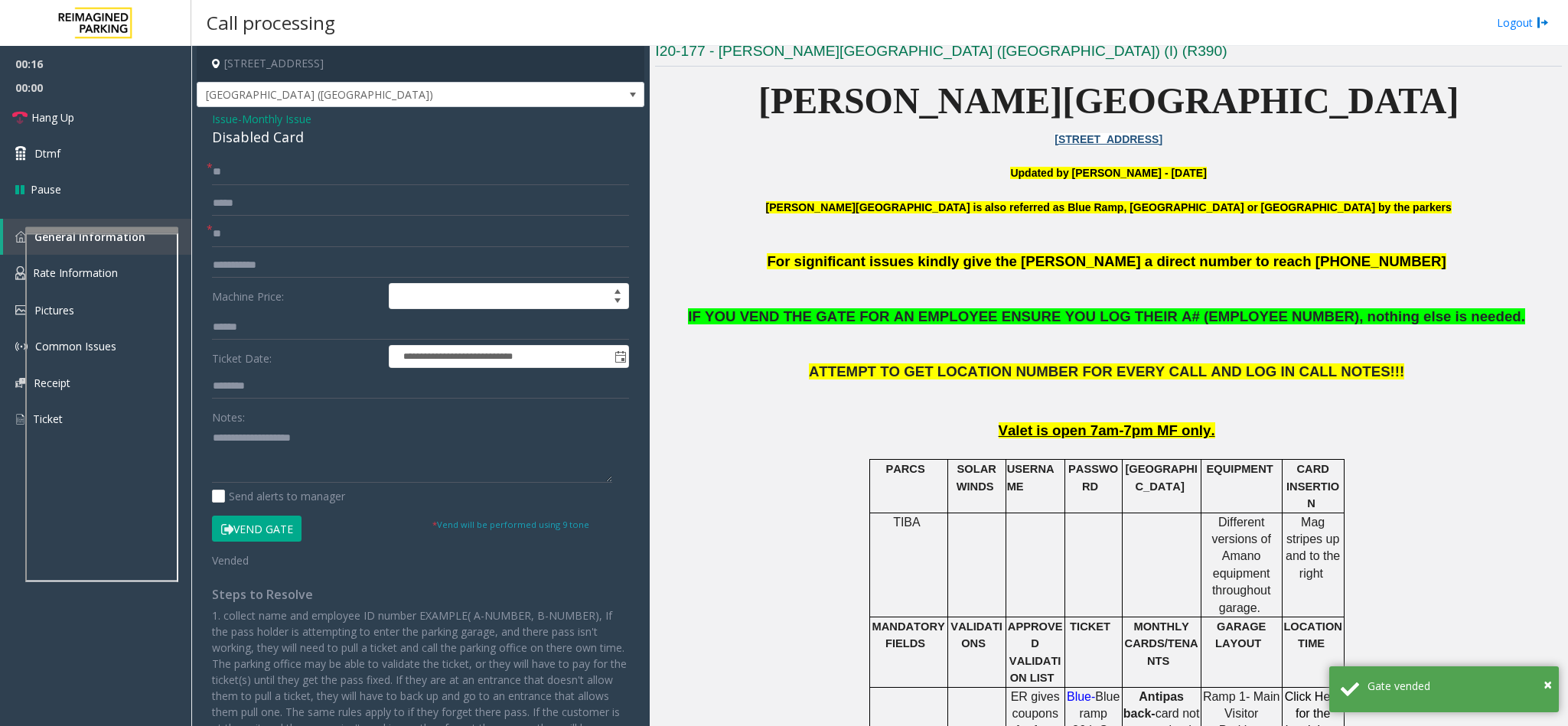
click at [279, 140] on div "Disabled Card" at bounding box center [420, 138] width 417 height 21
click at [286, 480] on textarea at bounding box center [412, 455] width 400 height 57
paste textarea "**********"
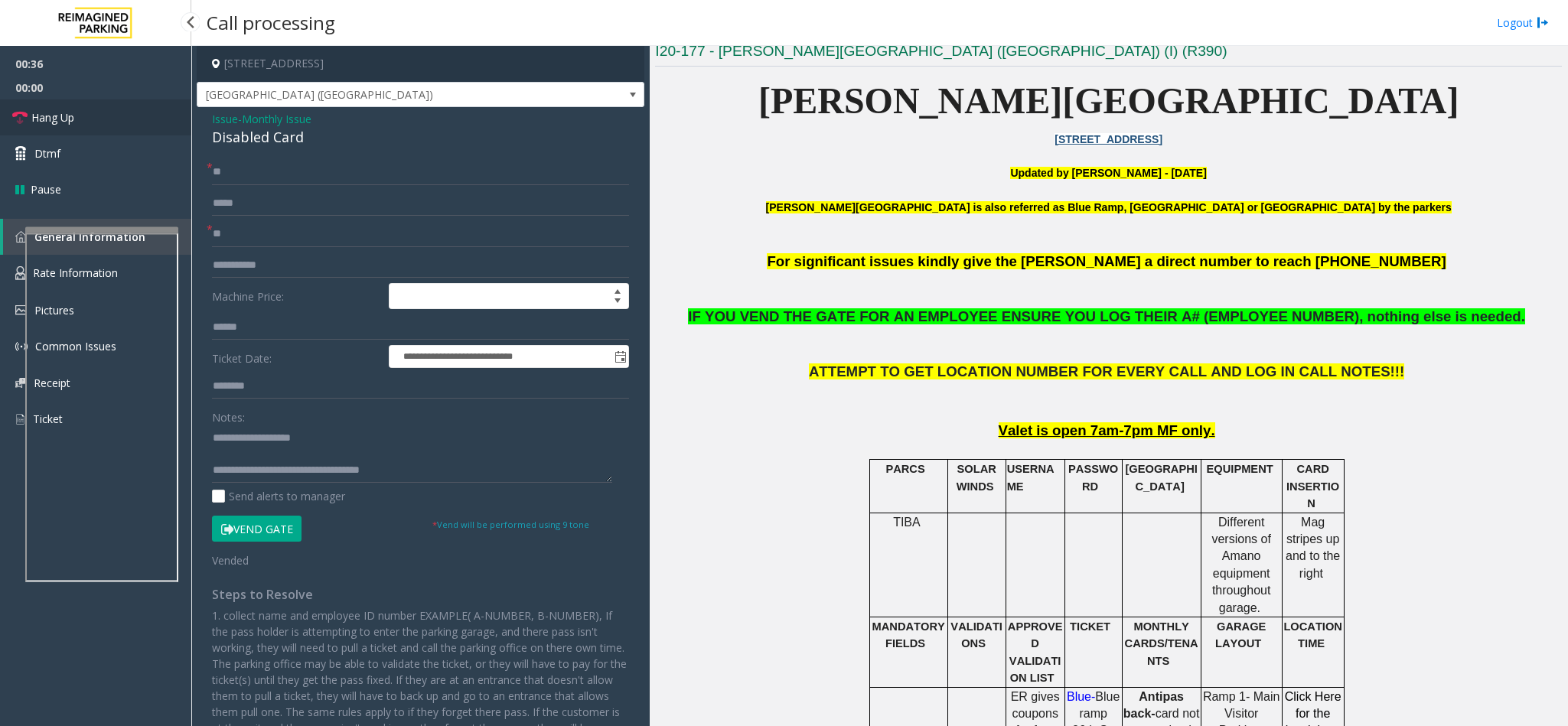
click at [36, 117] on span "Hang Up" at bounding box center [53, 117] width 43 height 16
click at [418, 471] on textarea at bounding box center [412, 455] width 400 height 57
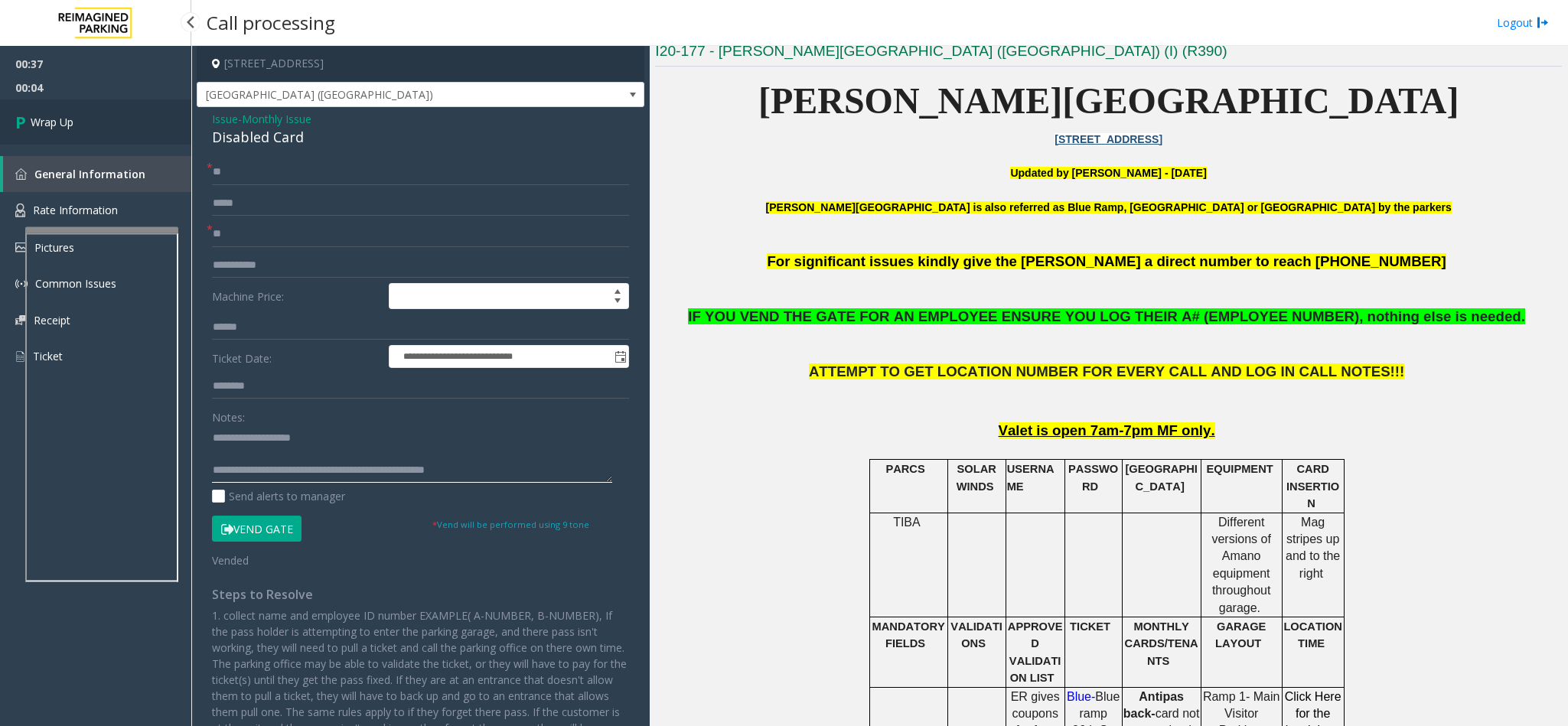
type textarea "**********"
click at [10, 115] on link "Wrap Up" at bounding box center [95, 121] width 191 height 45
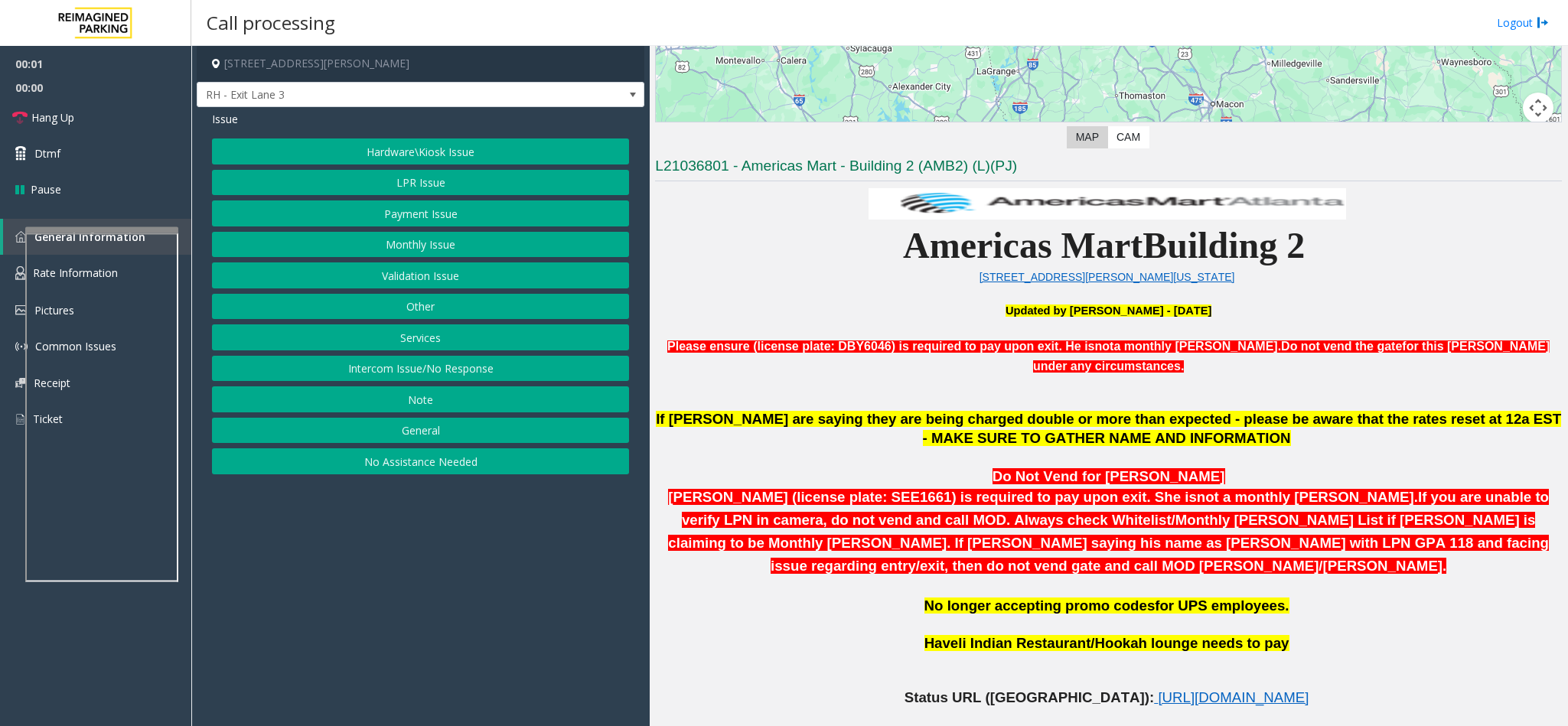
scroll to position [689, 0]
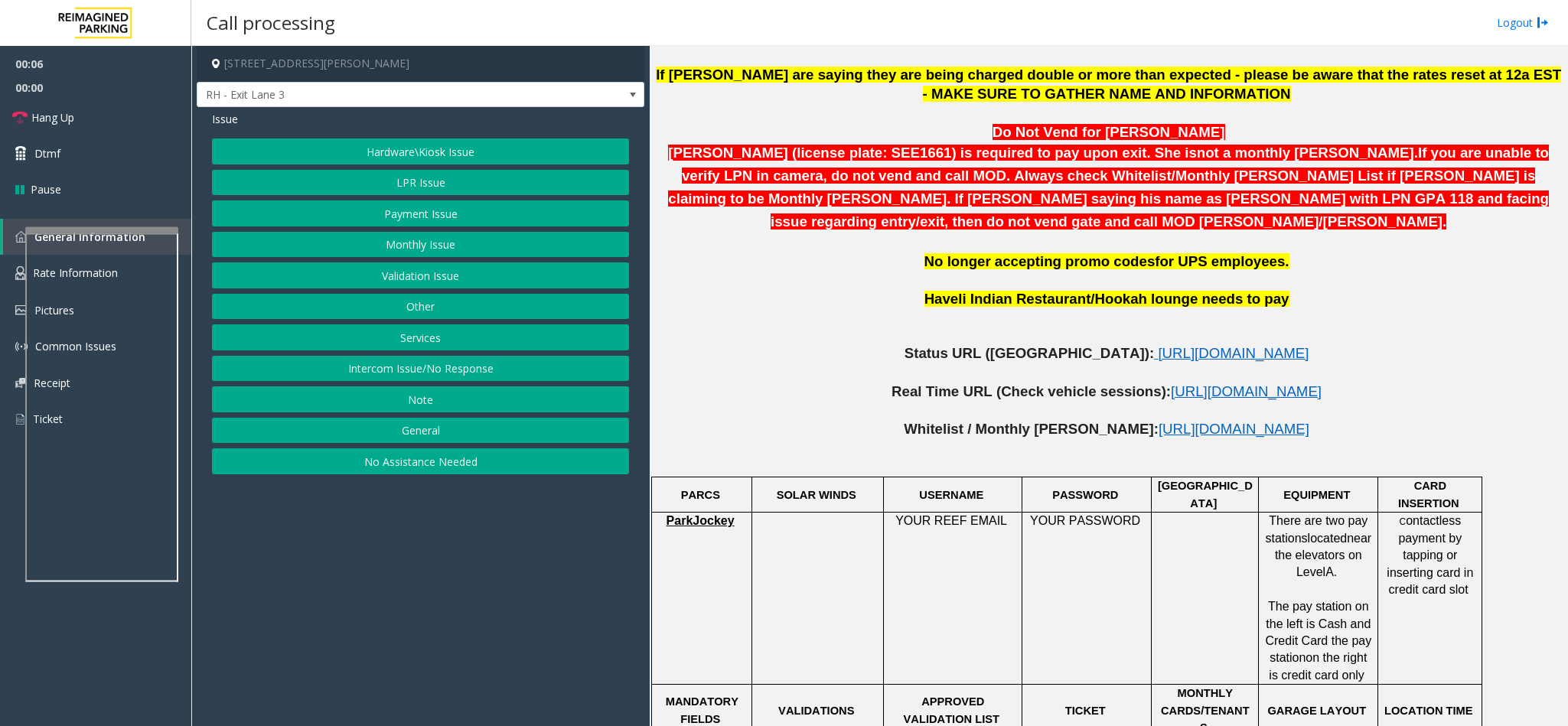
click at [423, 178] on button "LPR Issue" at bounding box center [420, 182] width 417 height 26
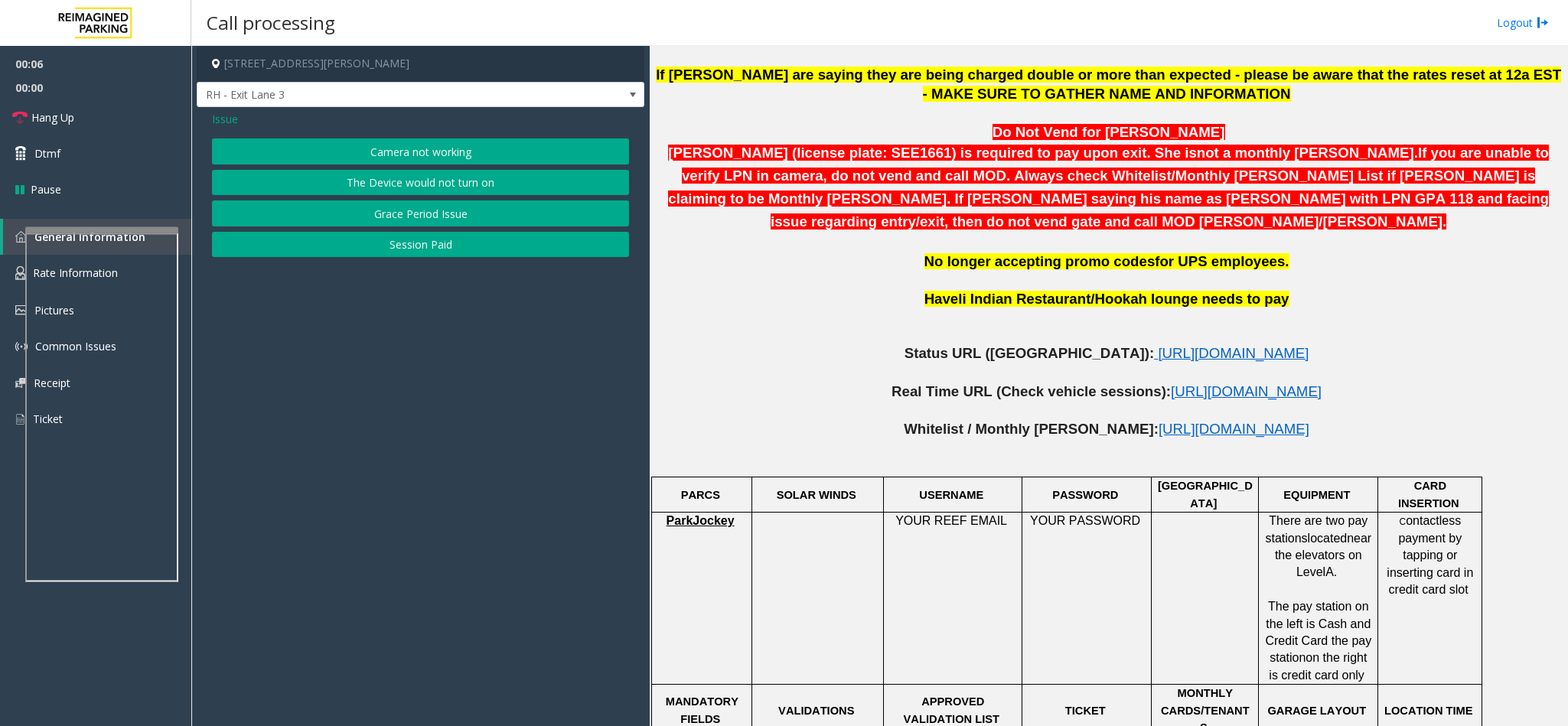
click at [418, 149] on button "Camera not working" at bounding box center [420, 151] width 417 height 26
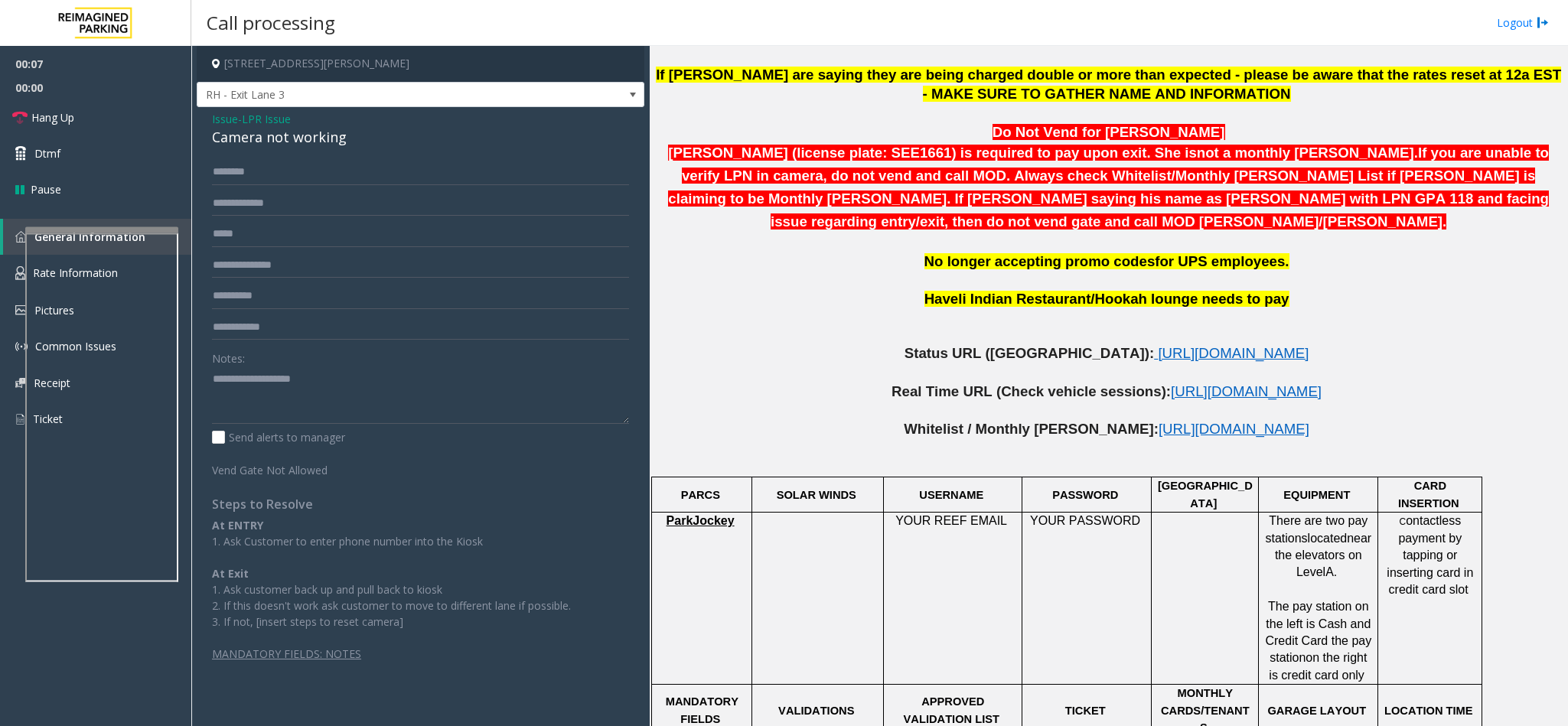
click at [324, 136] on div "Camera not working" at bounding box center [420, 138] width 417 height 21
click at [242, 206] on input "text" at bounding box center [420, 203] width 417 height 26
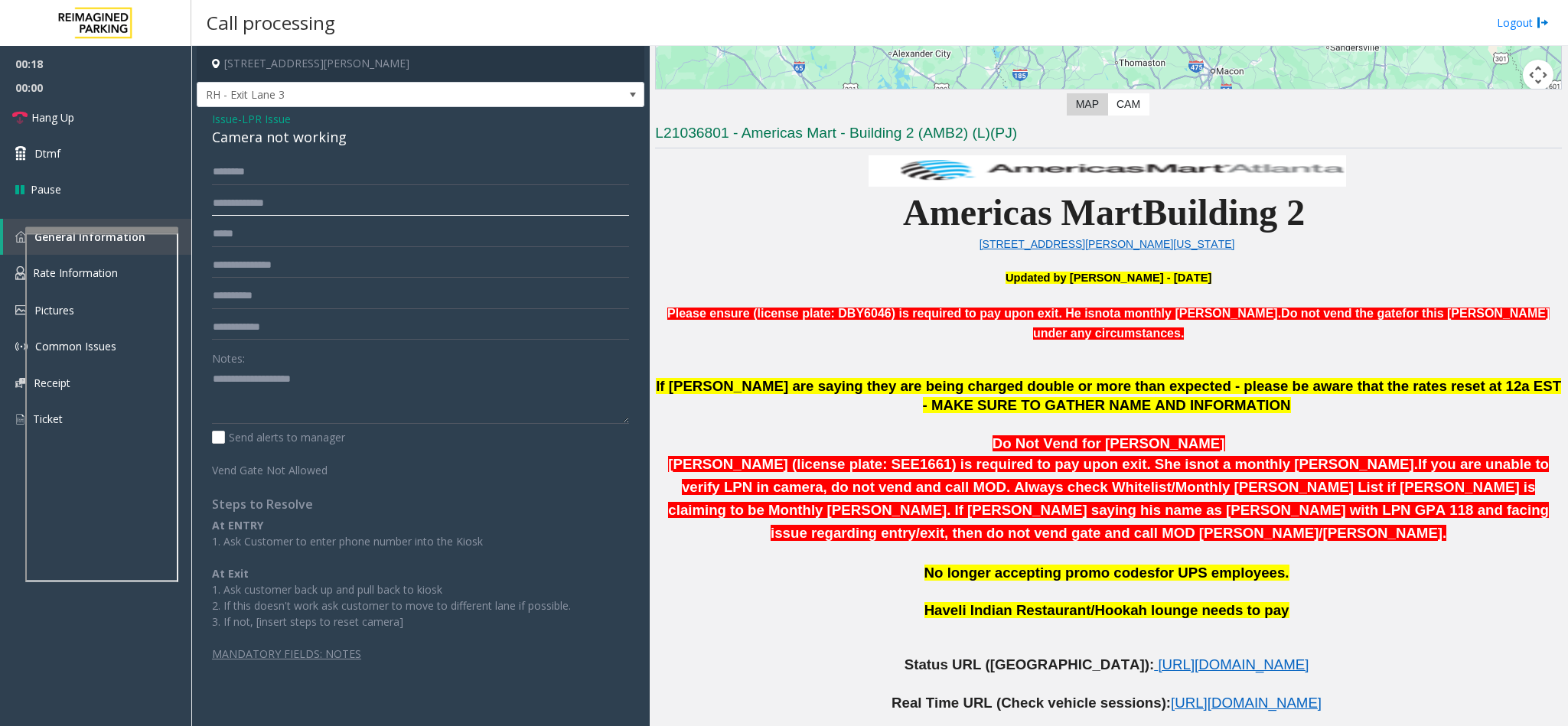
scroll to position [345, 0]
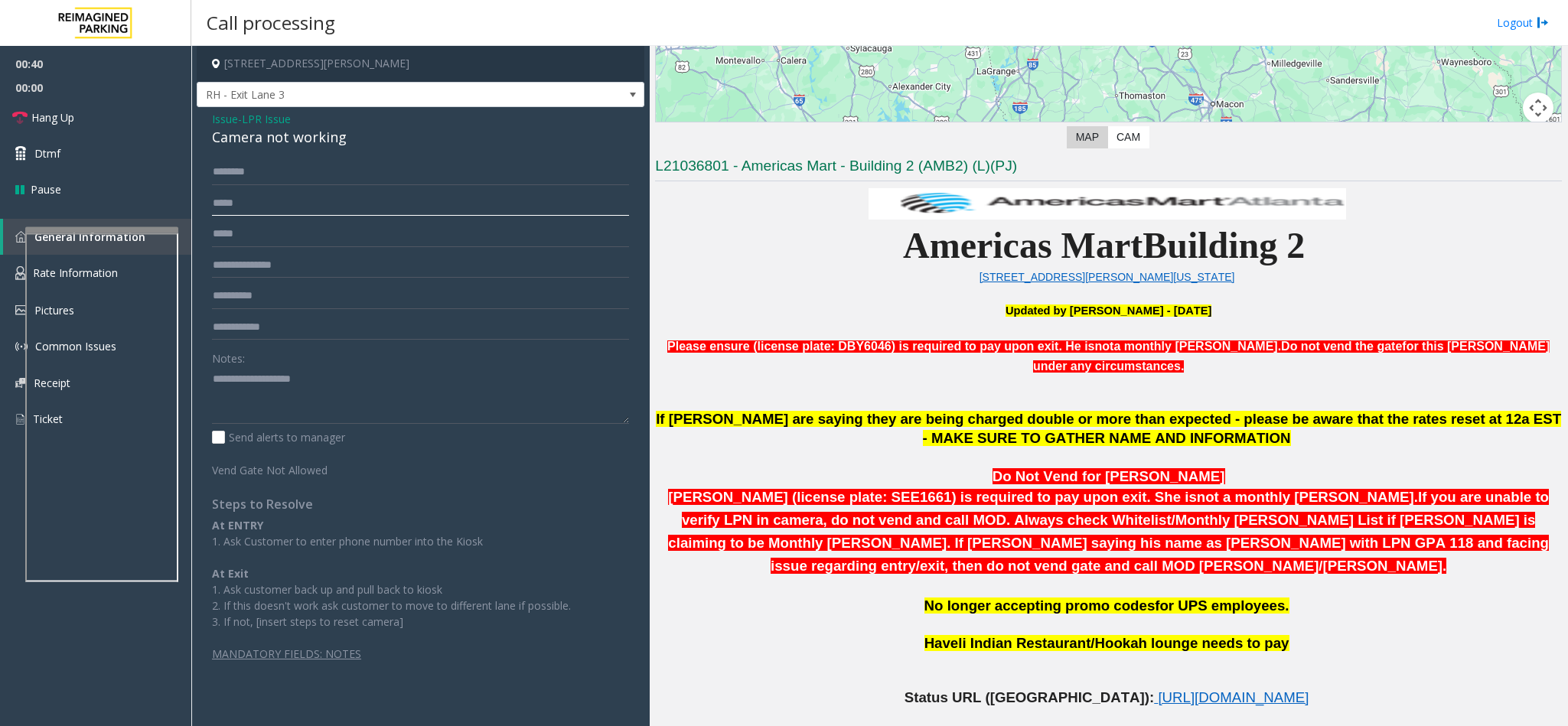
type input "*****"
click at [304, 129] on div "Camera not working" at bounding box center [420, 138] width 417 height 21
click at [322, 140] on div "Camera not working" at bounding box center [420, 138] width 417 height 21
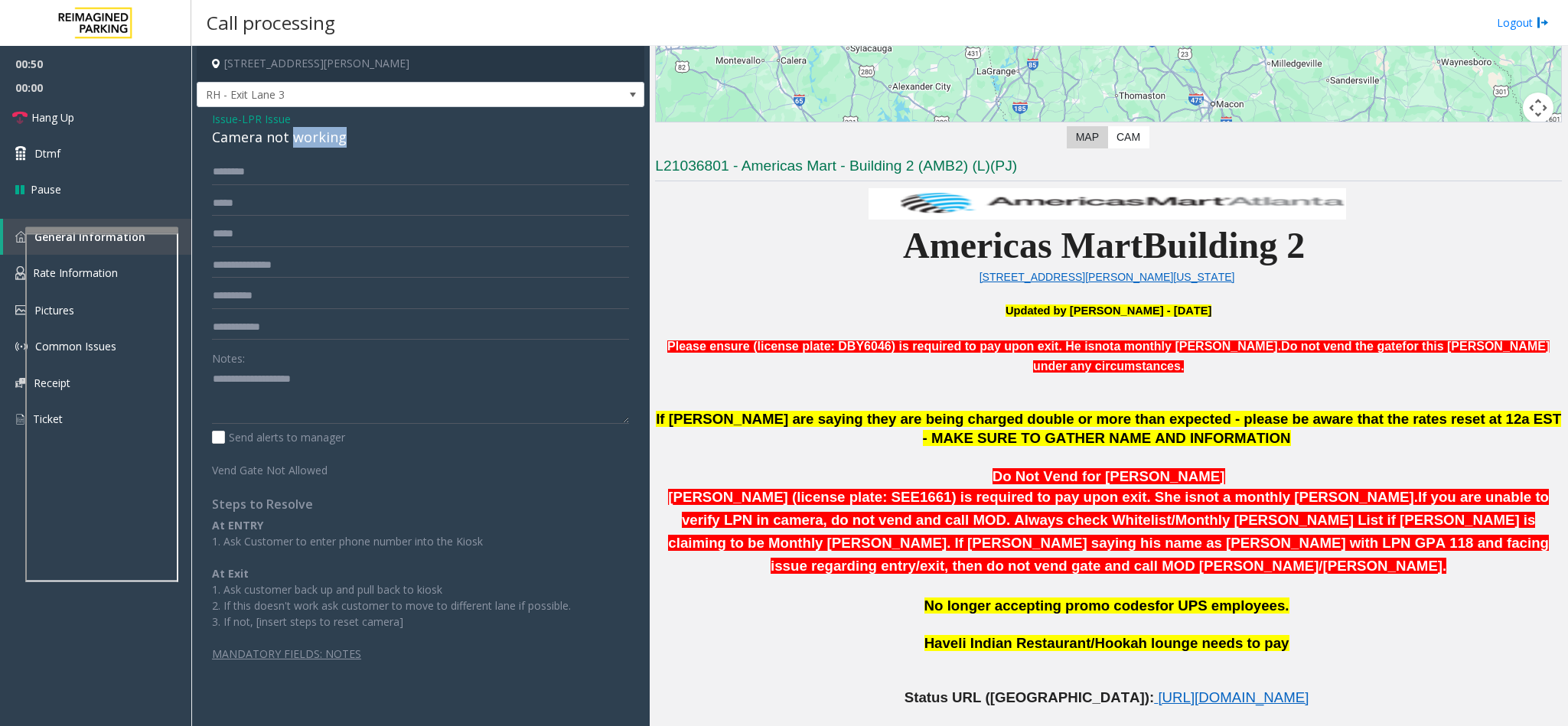
click at [322, 140] on div "Camera not working" at bounding box center [420, 138] width 417 height 21
click at [273, 400] on textarea at bounding box center [420, 395] width 417 height 57
paste textarea "**********"
type textarea "**********"
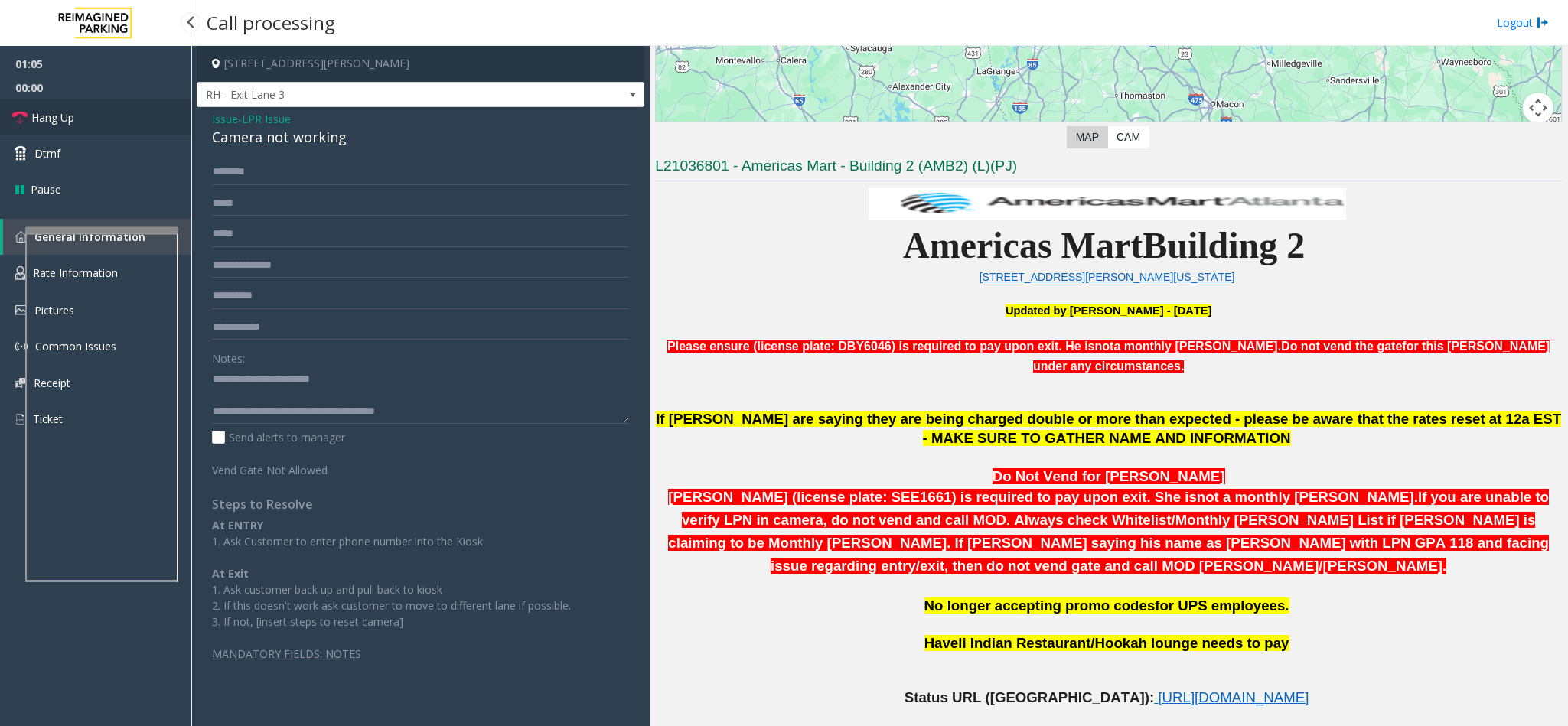
click at [74, 117] on span "Hang Up" at bounding box center [53, 117] width 43 height 16
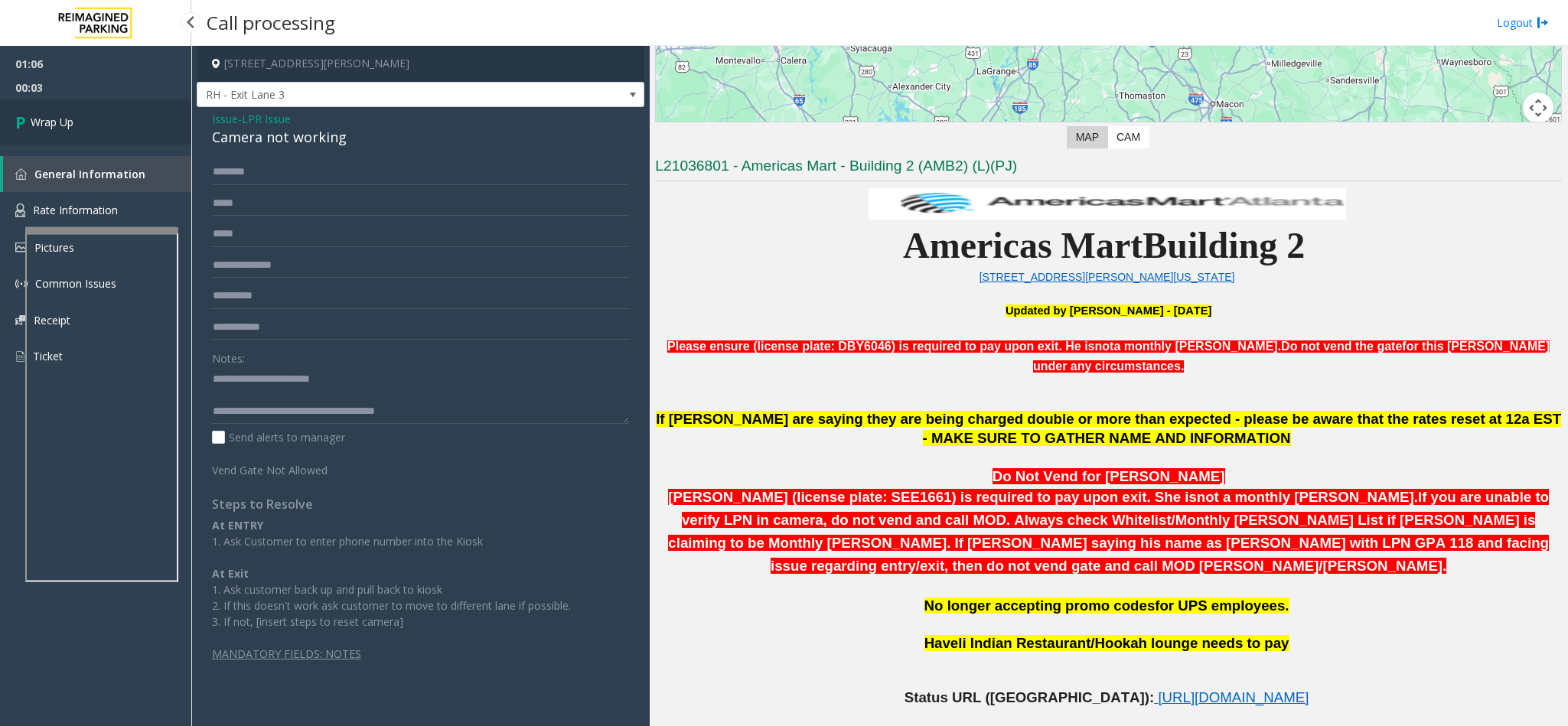
click at [79, 111] on link "Wrap Up" at bounding box center [95, 121] width 191 height 45
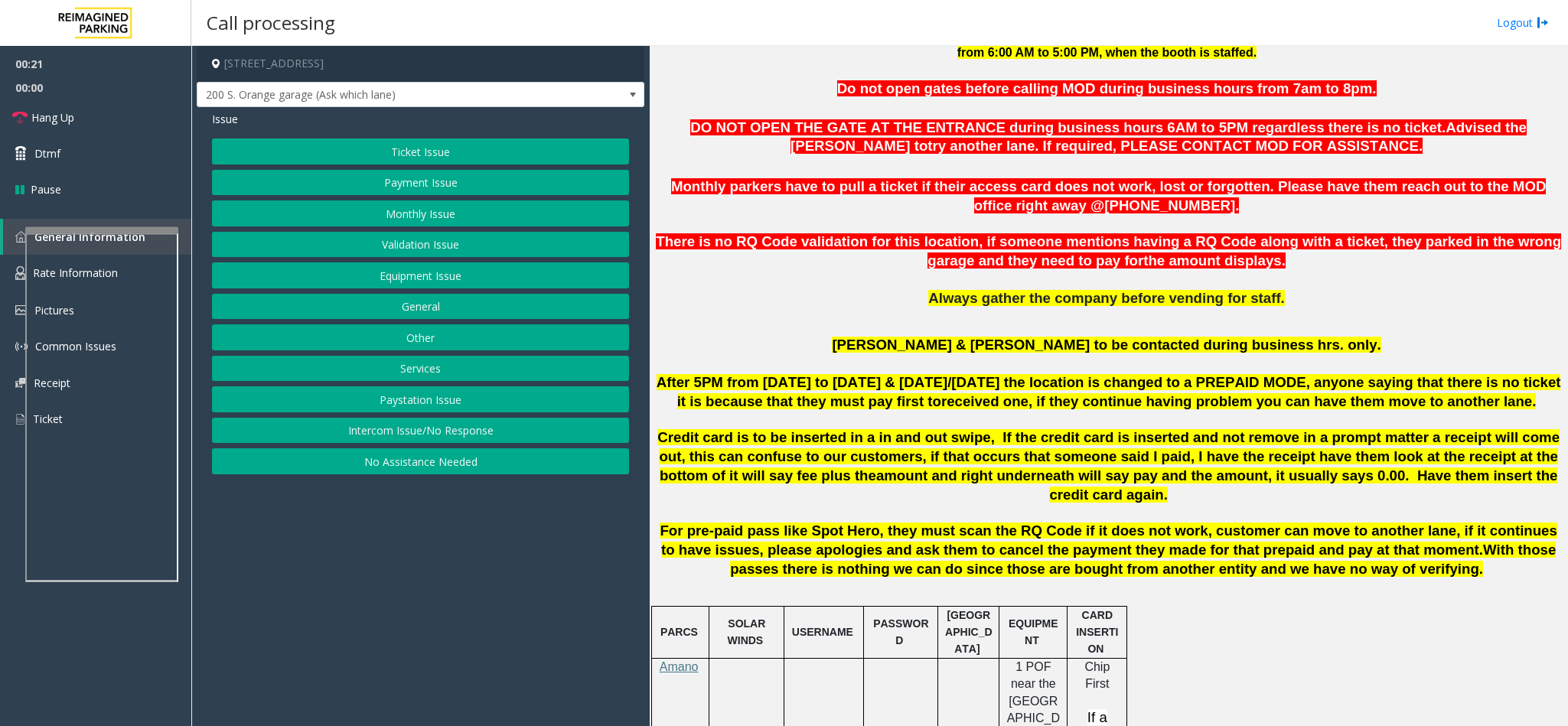
scroll to position [689, 0]
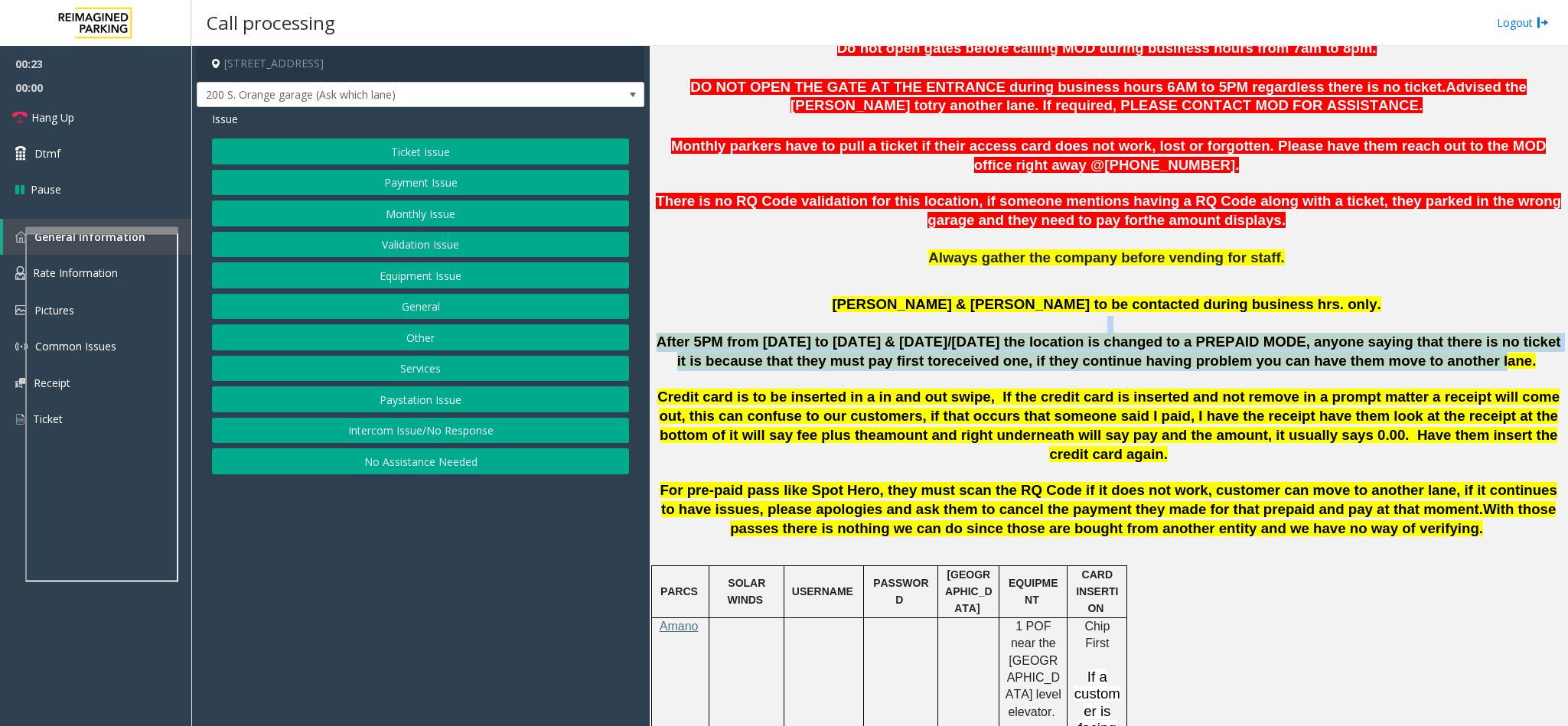
drag, startPoint x: 1166, startPoint y: 326, endPoint x: 1409, endPoint y: 356, distance: 244.8
click at [1409, 356] on span "received one, if they continue having problem you can have them move to another…" at bounding box center [1239, 360] width 595 height 16
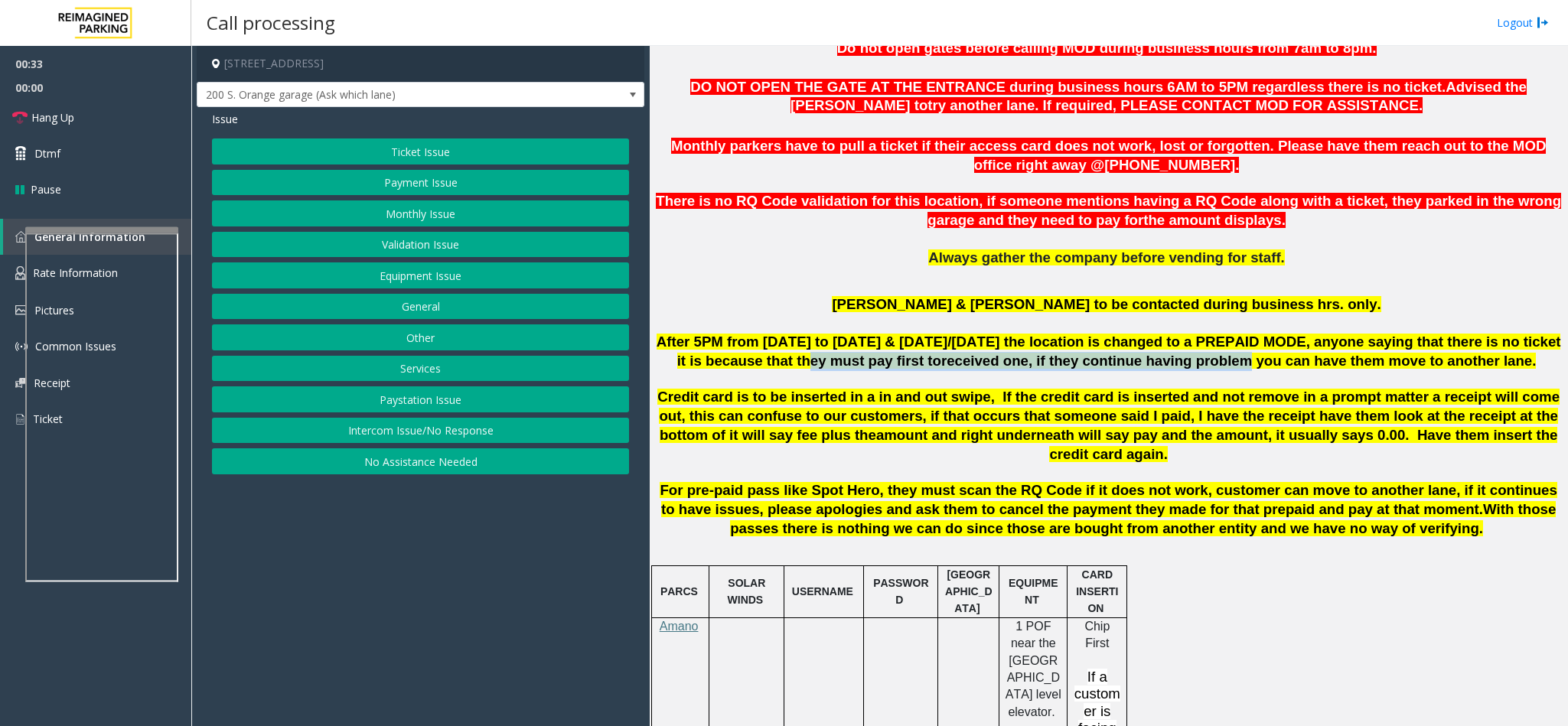
drag, startPoint x: 784, startPoint y: 371, endPoint x: 1176, endPoint y: 368, distance: 392.0
click at [1176, 368] on span "After 5PM from Monday to Friday & Saturday/Sunday the location is changed to a …" at bounding box center [1109, 351] width 904 height 35
click at [1176, 368] on span "received one, if they continue having problem you can have them move to another…" at bounding box center [1239, 360] width 595 height 16
click at [443, 288] on button "Equipment Issue" at bounding box center [420, 275] width 417 height 26
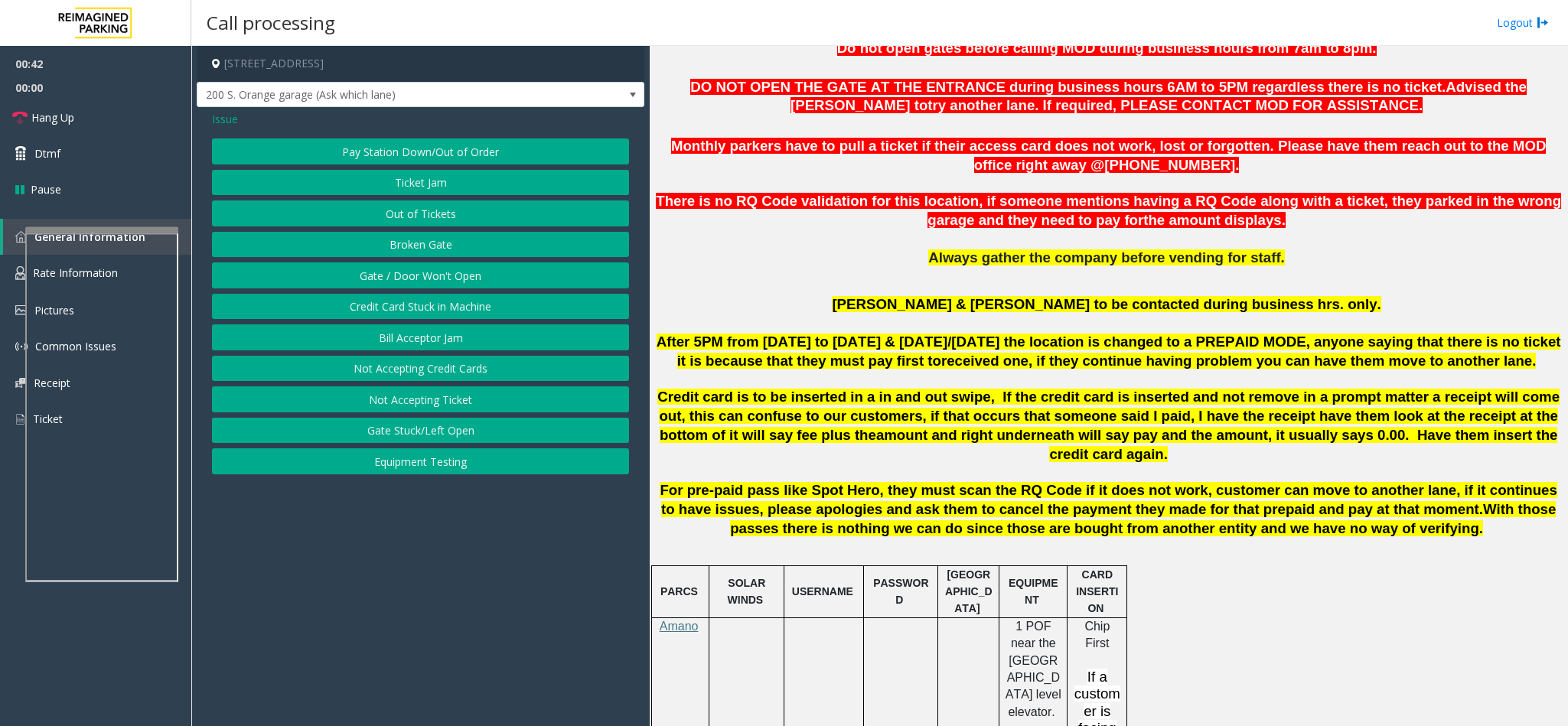
click at [449, 271] on button "Gate / Door Won't Open" at bounding box center [420, 275] width 417 height 26
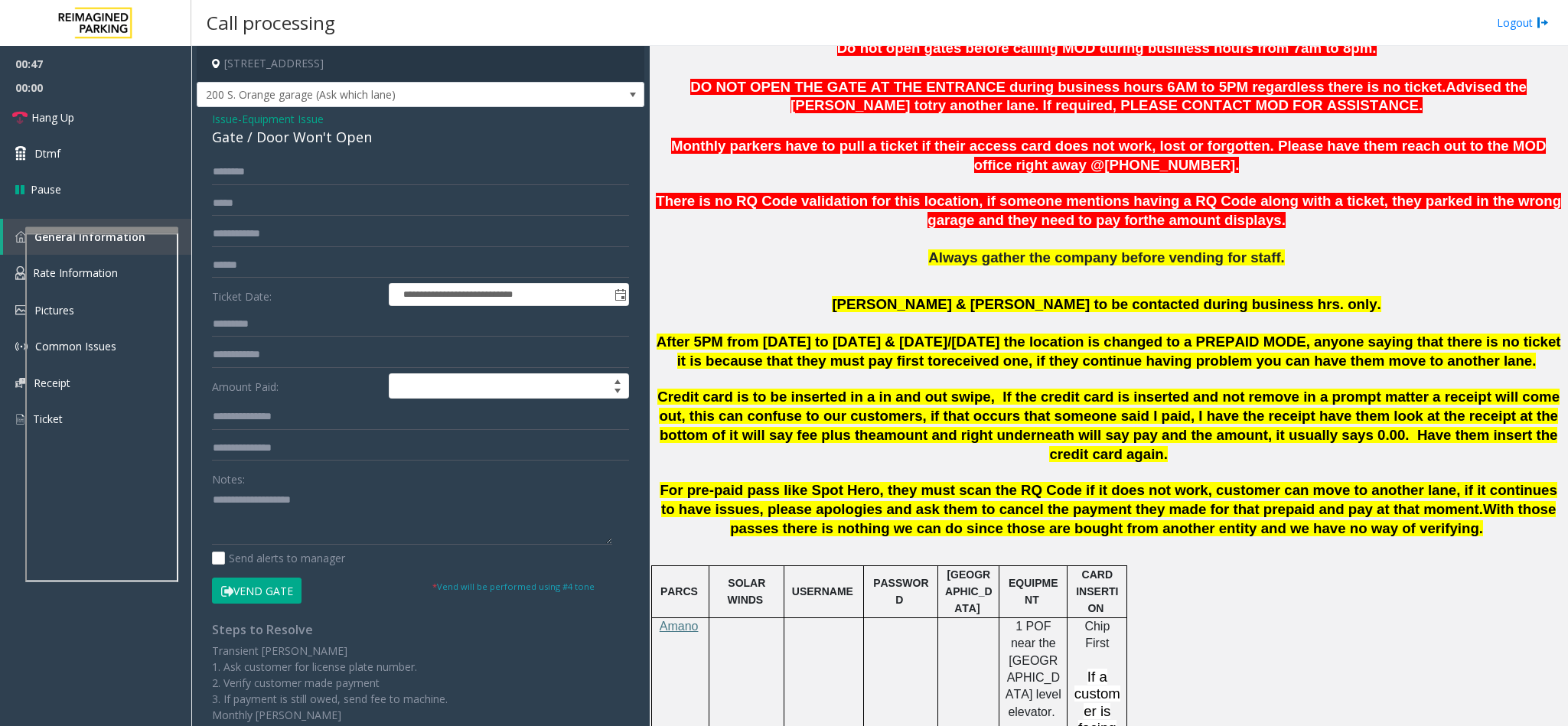
click at [314, 139] on div "Gate / Door Won't Open" at bounding box center [420, 138] width 417 height 21
click at [306, 499] on textarea at bounding box center [412, 516] width 400 height 57
paste textarea "**********"
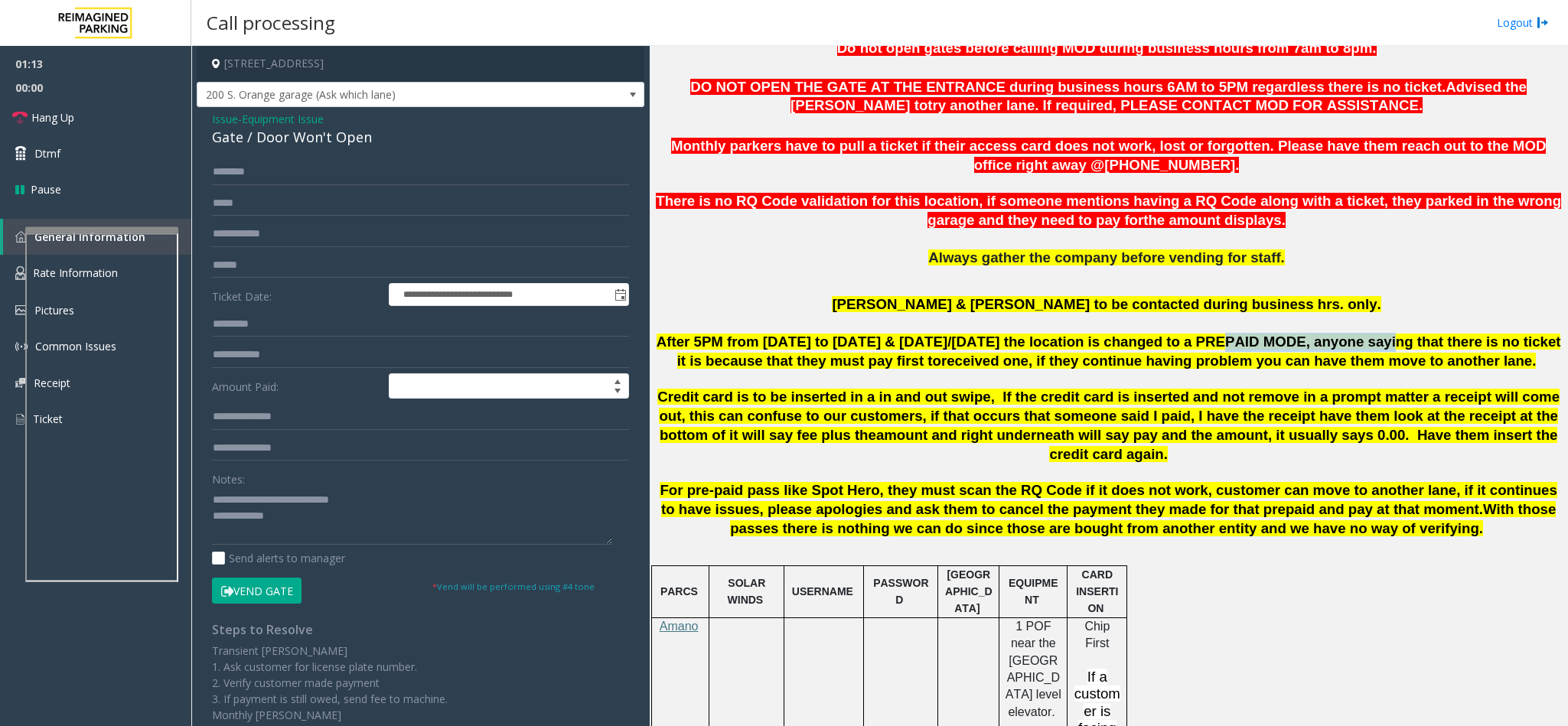
drag, startPoint x: 1180, startPoint y: 343, endPoint x: 1309, endPoint y: 345, distance: 129.0
click at [1309, 345] on span "After 5PM from Monday to Friday & Saturday/Sunday the location is changed to a …" at bounding box center [1109, 351] width 904 height 35
click at [280, 522] on textarea at bounding box center [412, 516] width 400 height 57
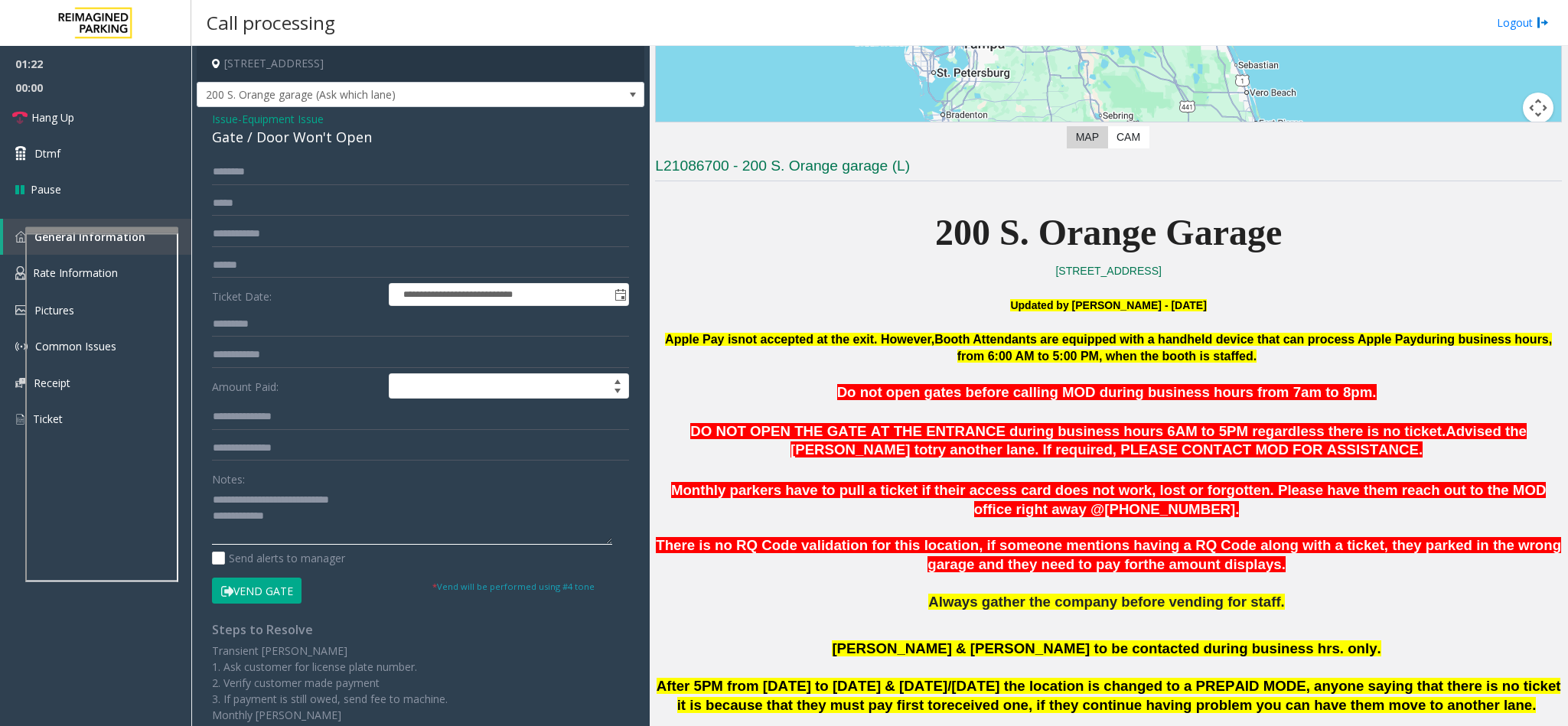
scroll to position [1148, 0]
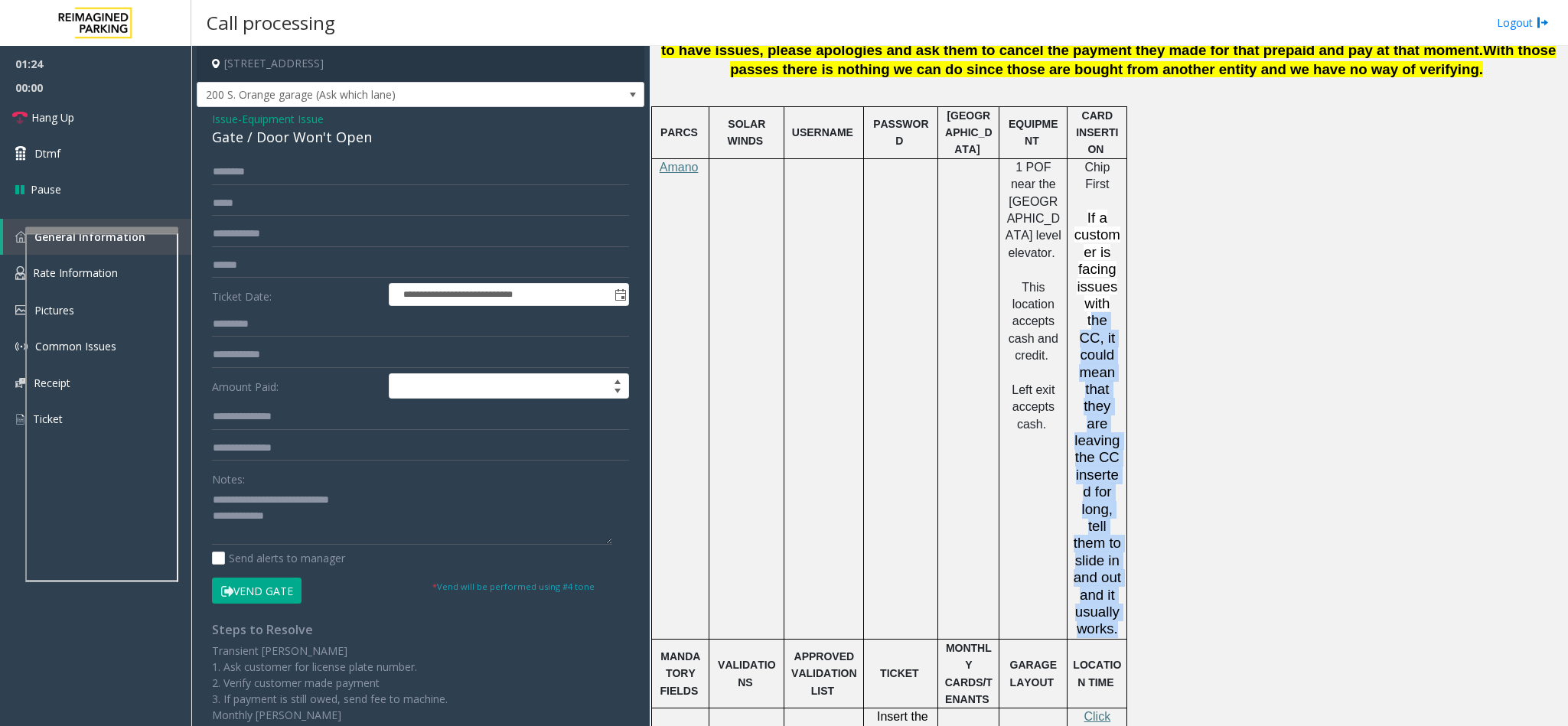
drag, startPoint x: 1080, startPoint y: 289, endPoint x: 1116, endPoint y: 584, distance: 297.2
click at [1116, 584] on p "If a customer is facing issues with the CC, it could mean that they are leaving…" at bounding box center [1096, 424] width 48 height 429
click at [1114, 549] on p "If a customer is facing issues with the CC, it could mean that they are leaving…" at bounding box center [1096, 424] width 48 height 429
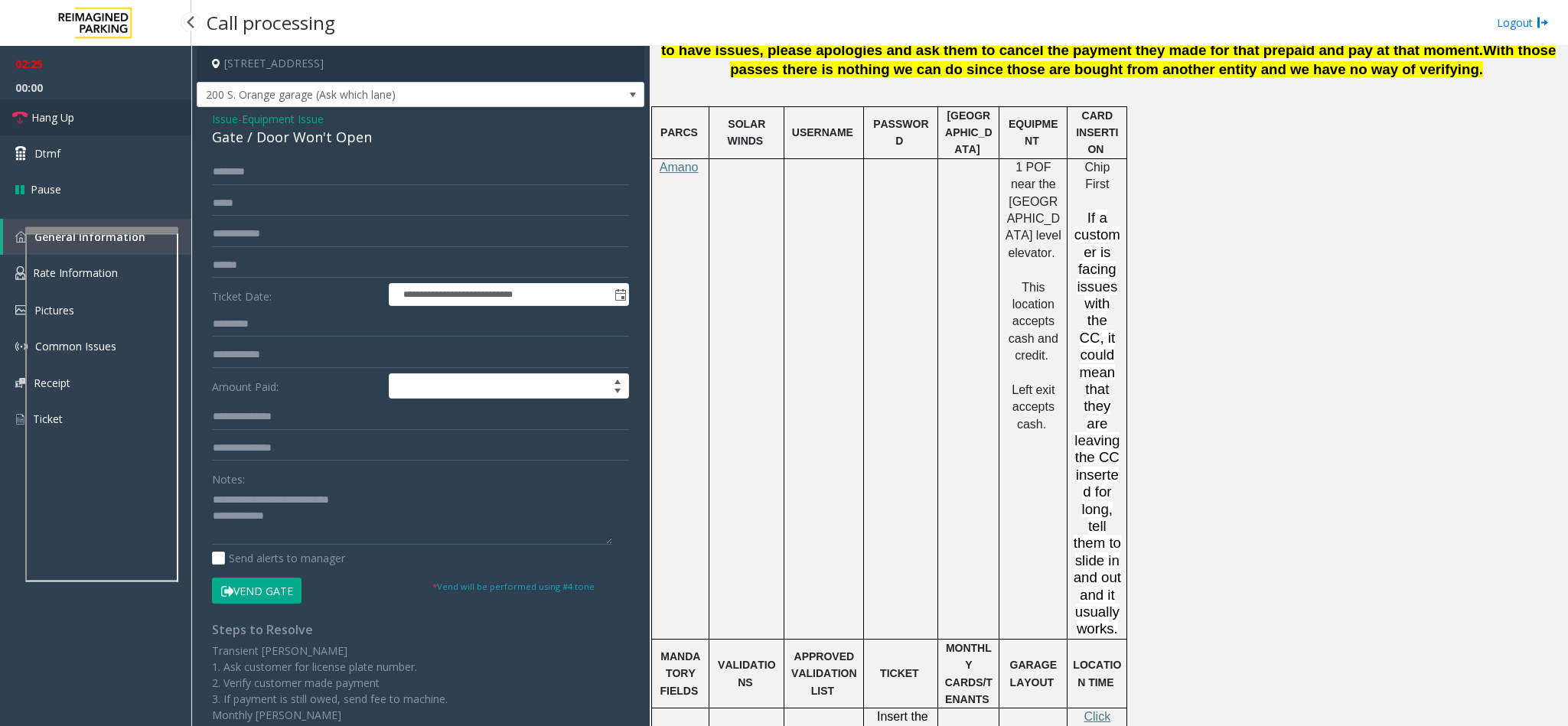
click at [104, 122] on link "Hang Up" at bounding box center [95, 117] width 191 height 36
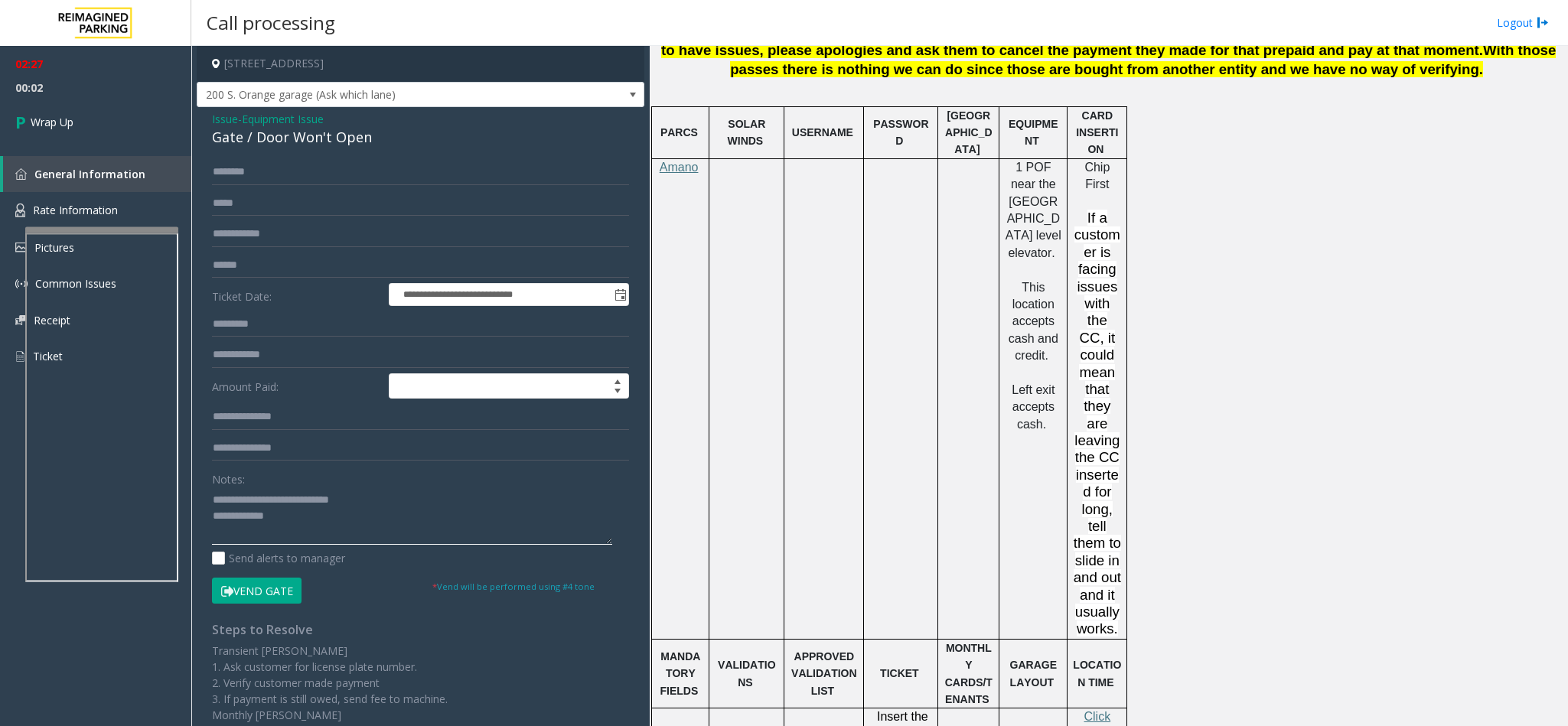
click at [326, 523] on textarea at bounding box center [412, 516] width 400 height 57
type textarea "**********"
click at [53, 124] on span "Wrap Up" at bounding box center [52, 121] width 43 height 16
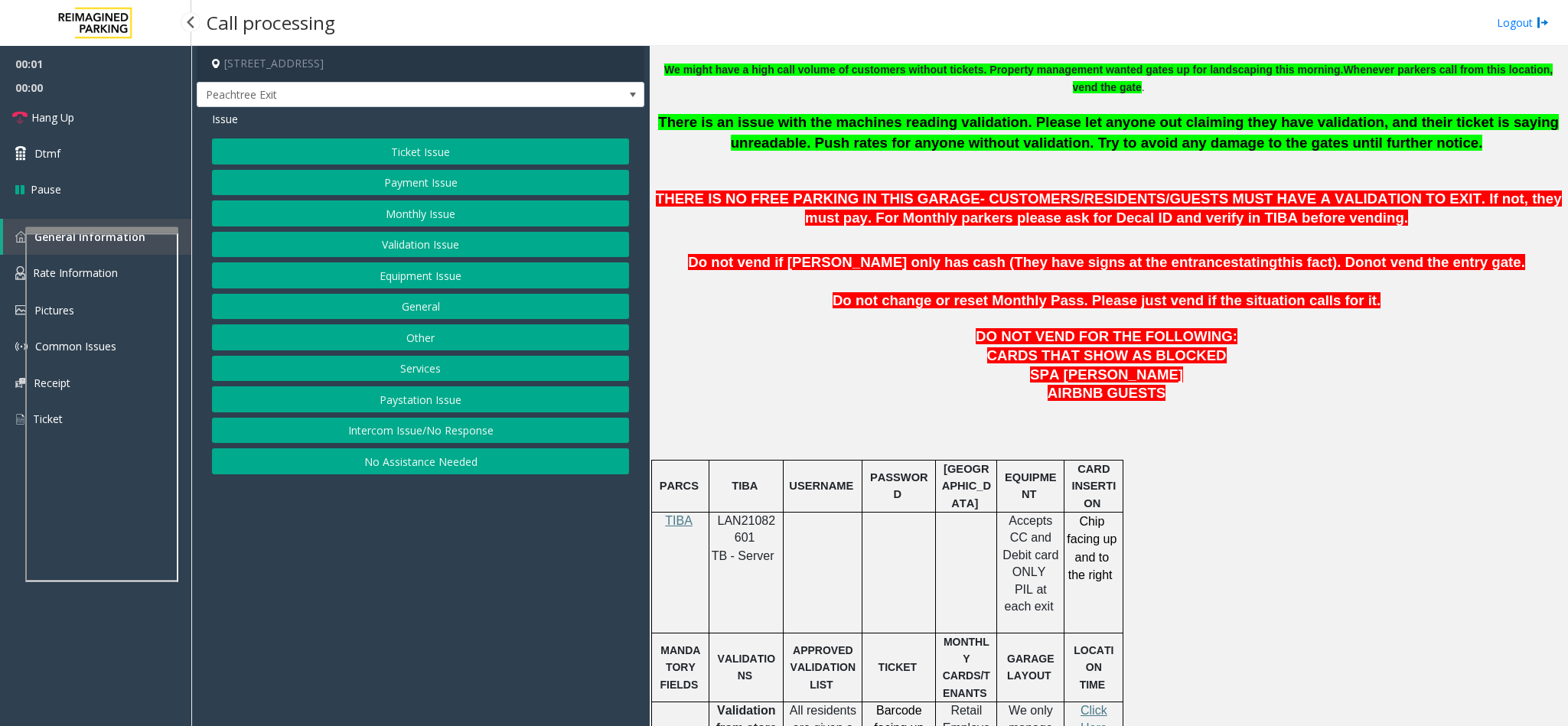
scroll to position [574, 0]
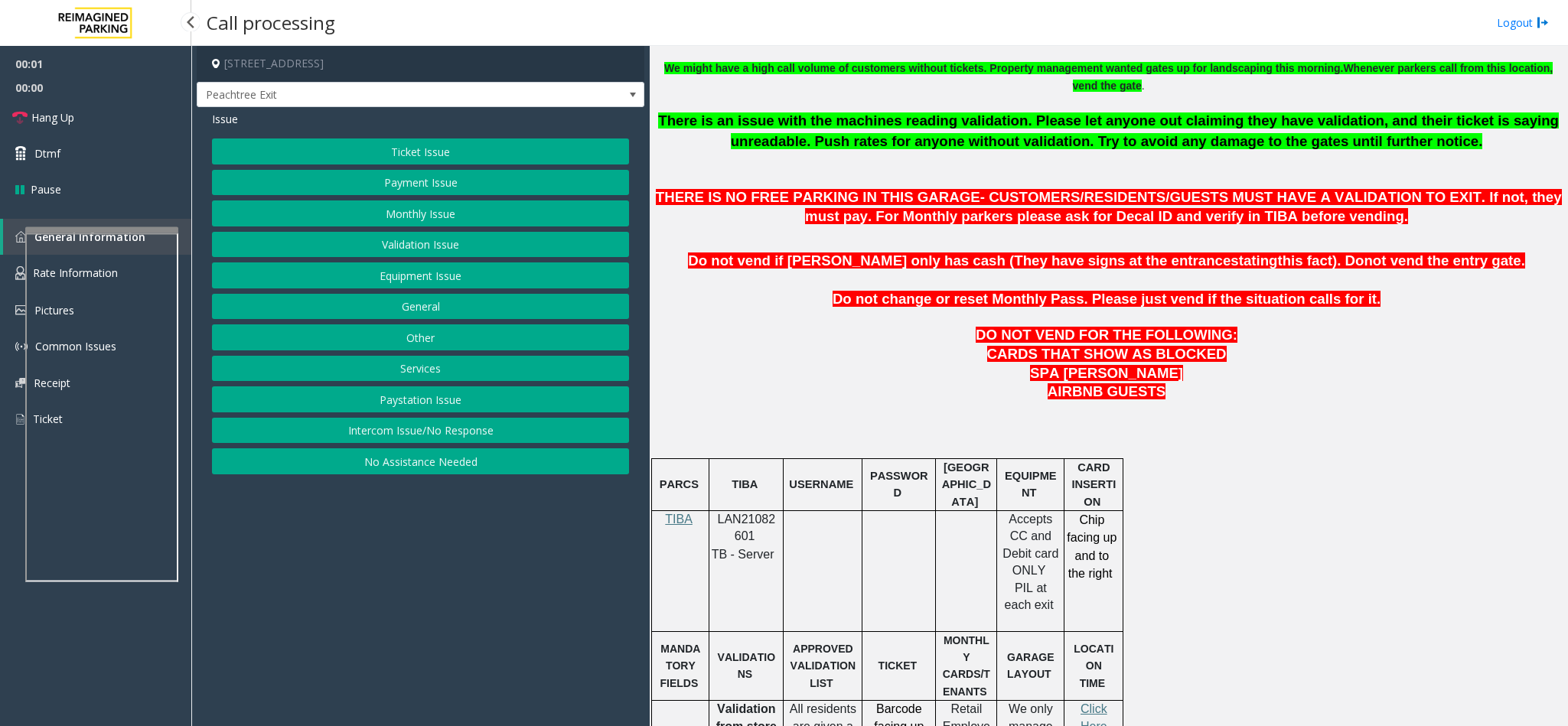
click at [768, 535] on p "LAN21082601" at bounding box center [746, 528] width 63 height 34
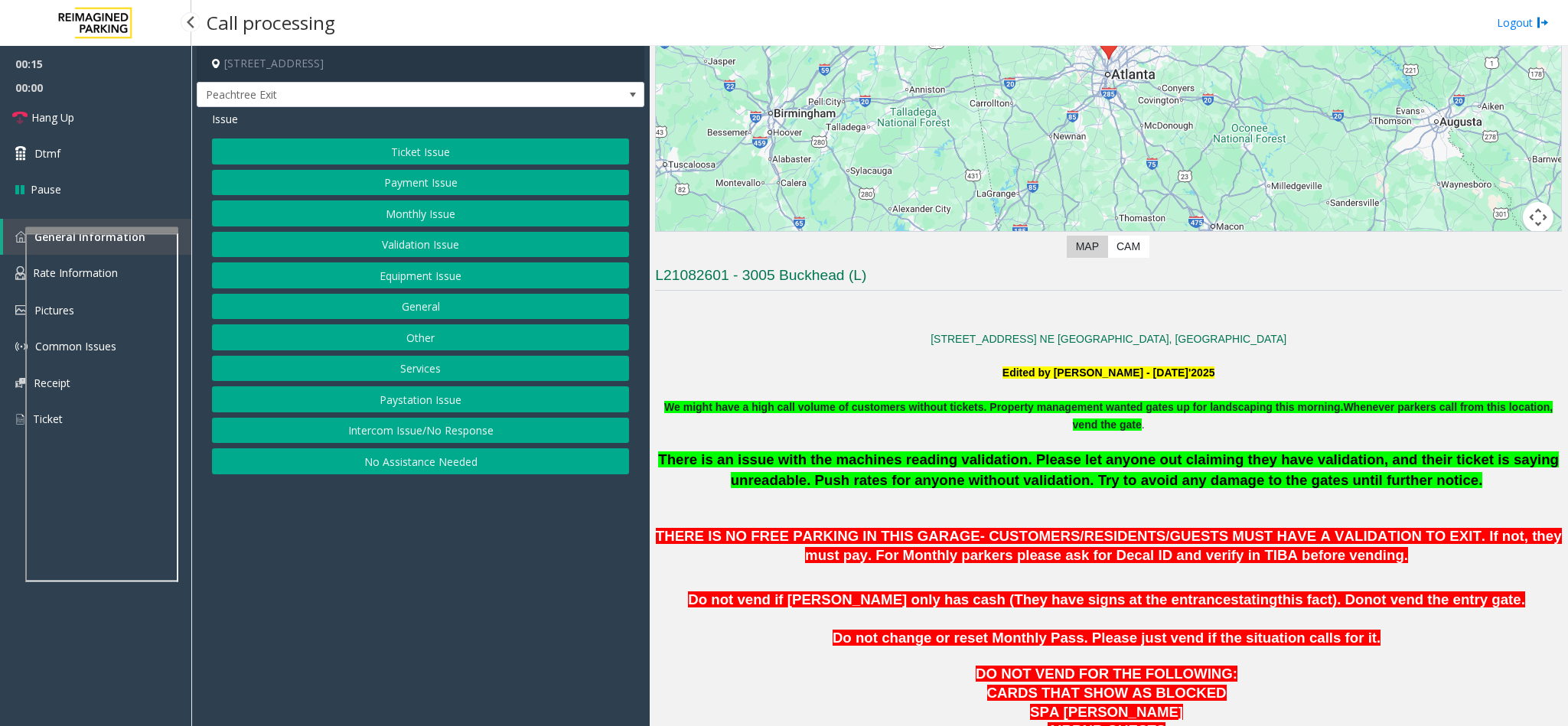
scroll to position [229, 0]
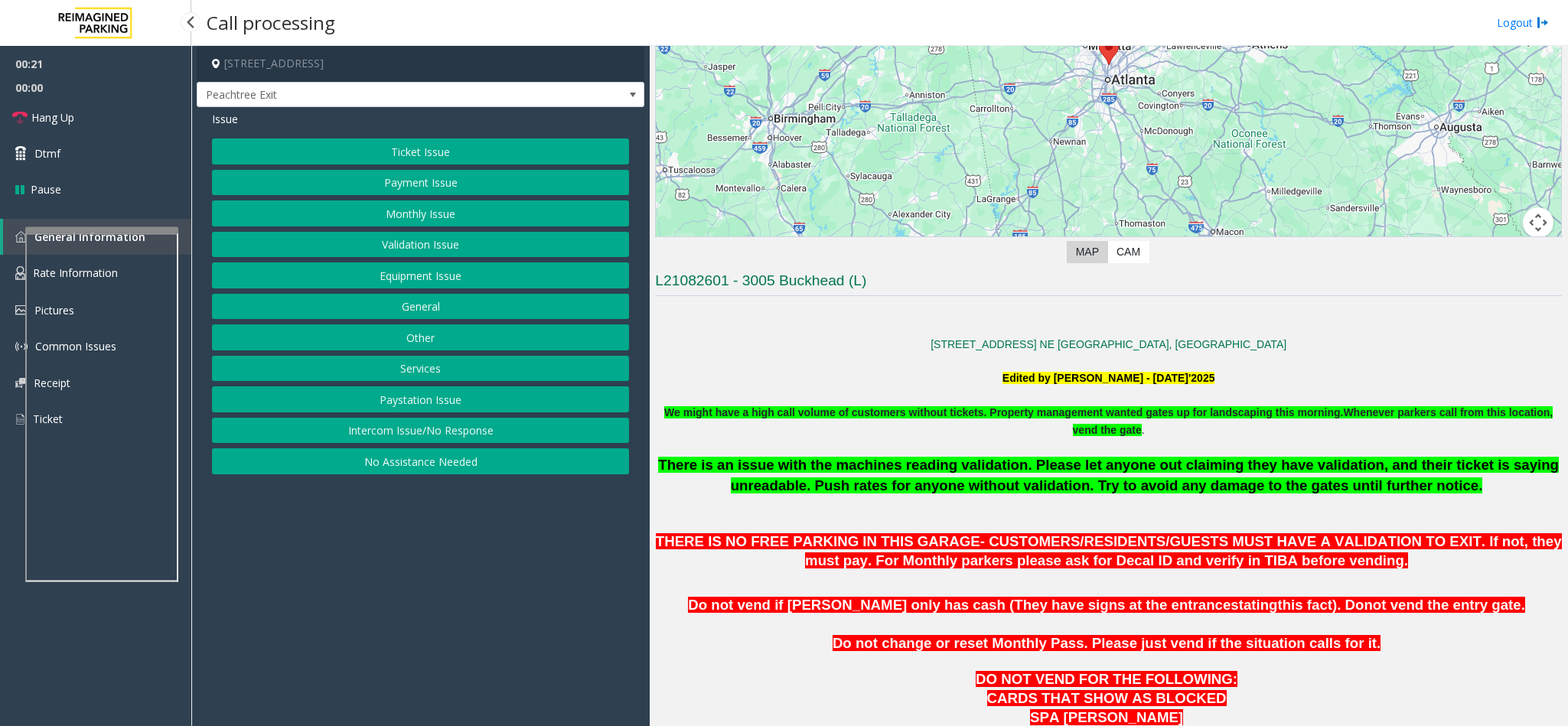
click at [409, 149] on button "Ticket Issue" at bounding box center [420, 151] width 417 height 26
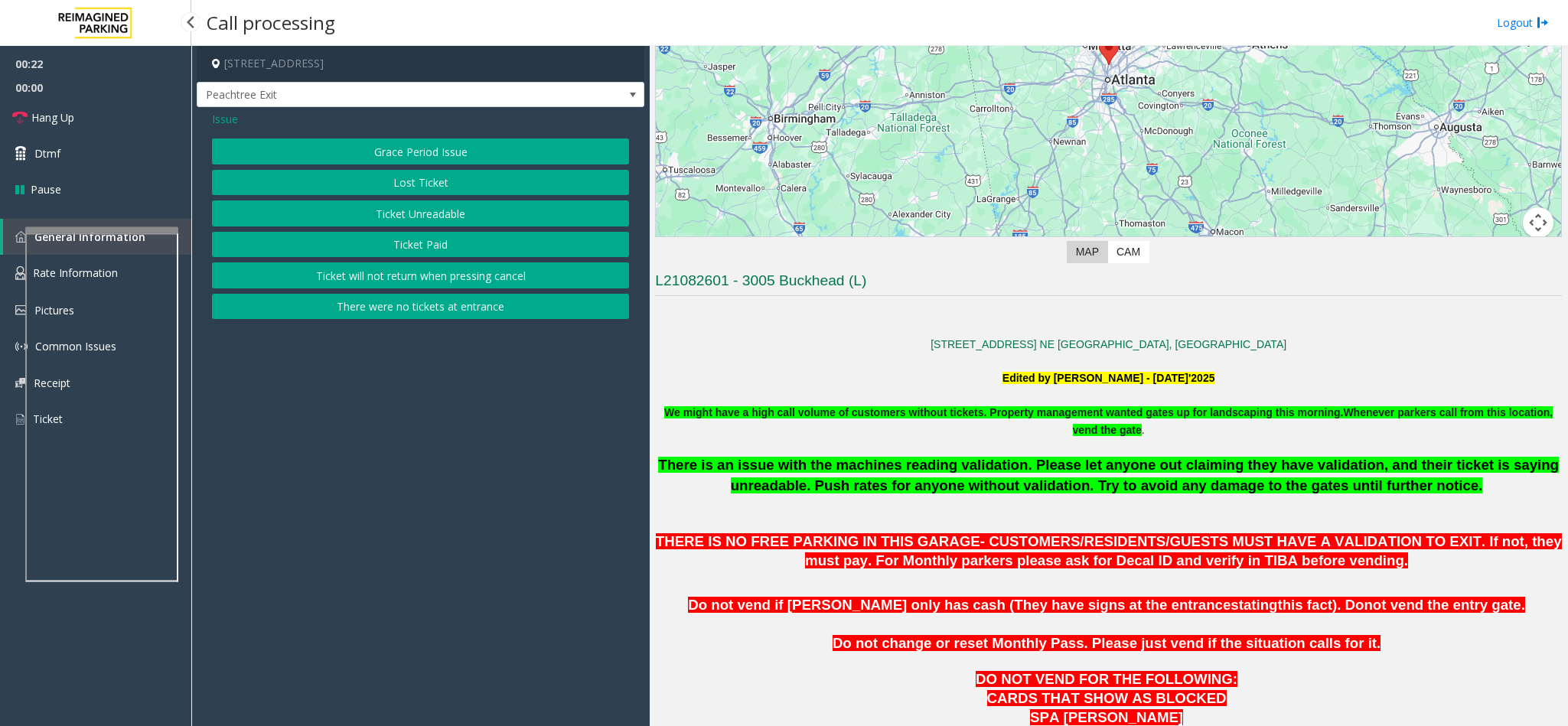
click at [413, 219] on button "Ticket Unreadable" at bounding box center [420, 213] width 417 height 26
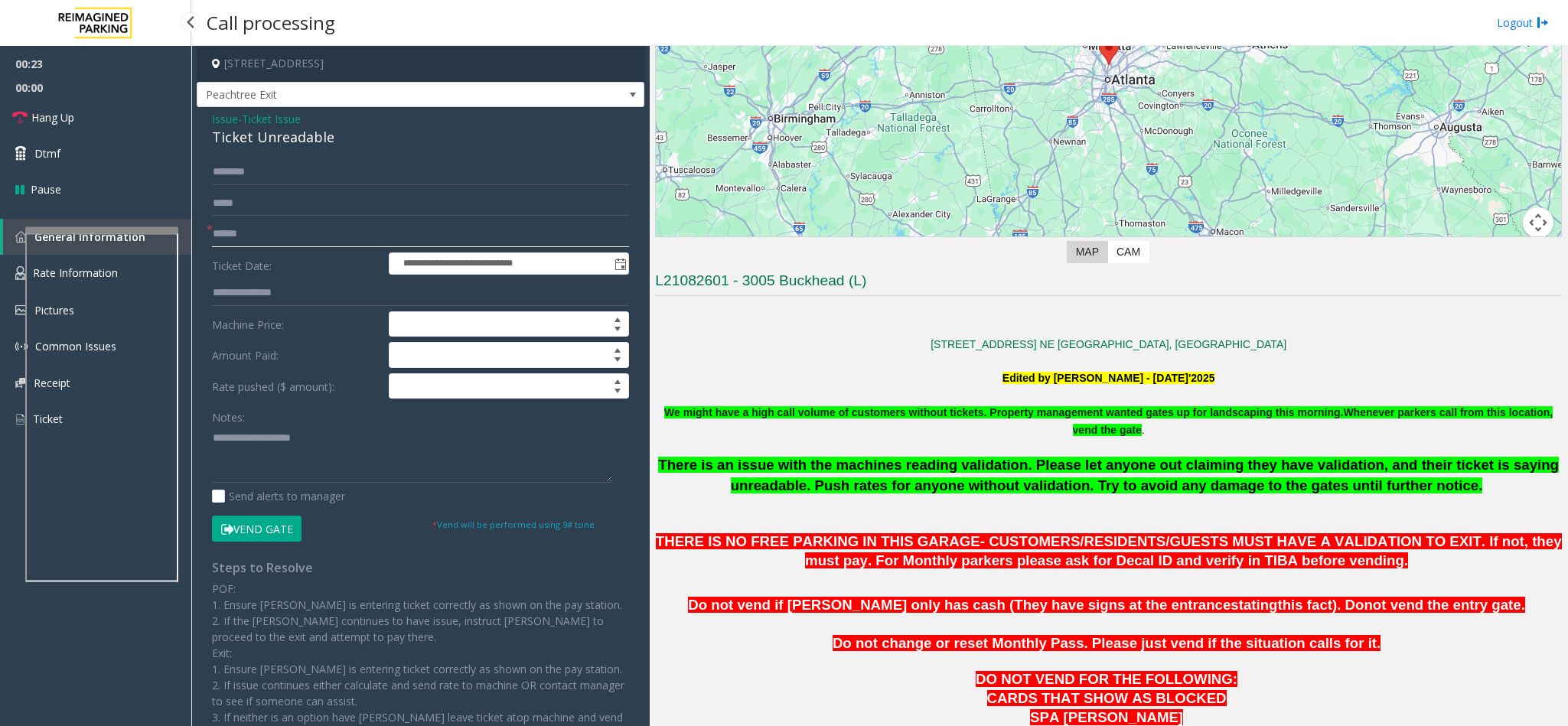
click at [271, 235] on input "text" at bounding box center [420, 234] width 417 height 26
click at [233, 228] on input "text" at bounding box center [420, 234] width 417 height 26
click at [331, 93] on span "Peachtree Exit" at bounding box center [376, 96] width 357 height 25
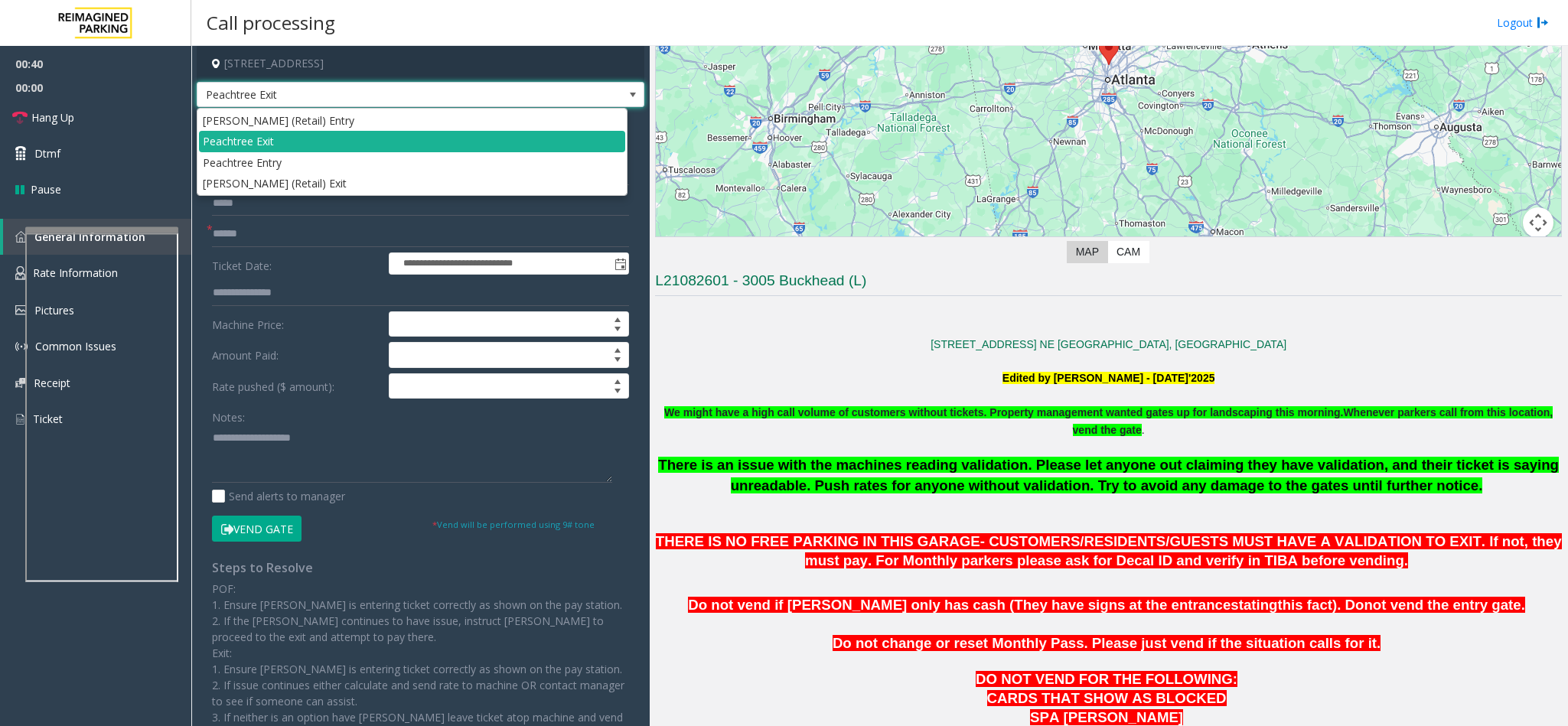
click at [849, 428] on p "We might have a high call volume of customers without tickets. Property managem…" at bounding box center [1109, 421] width 907 height 34
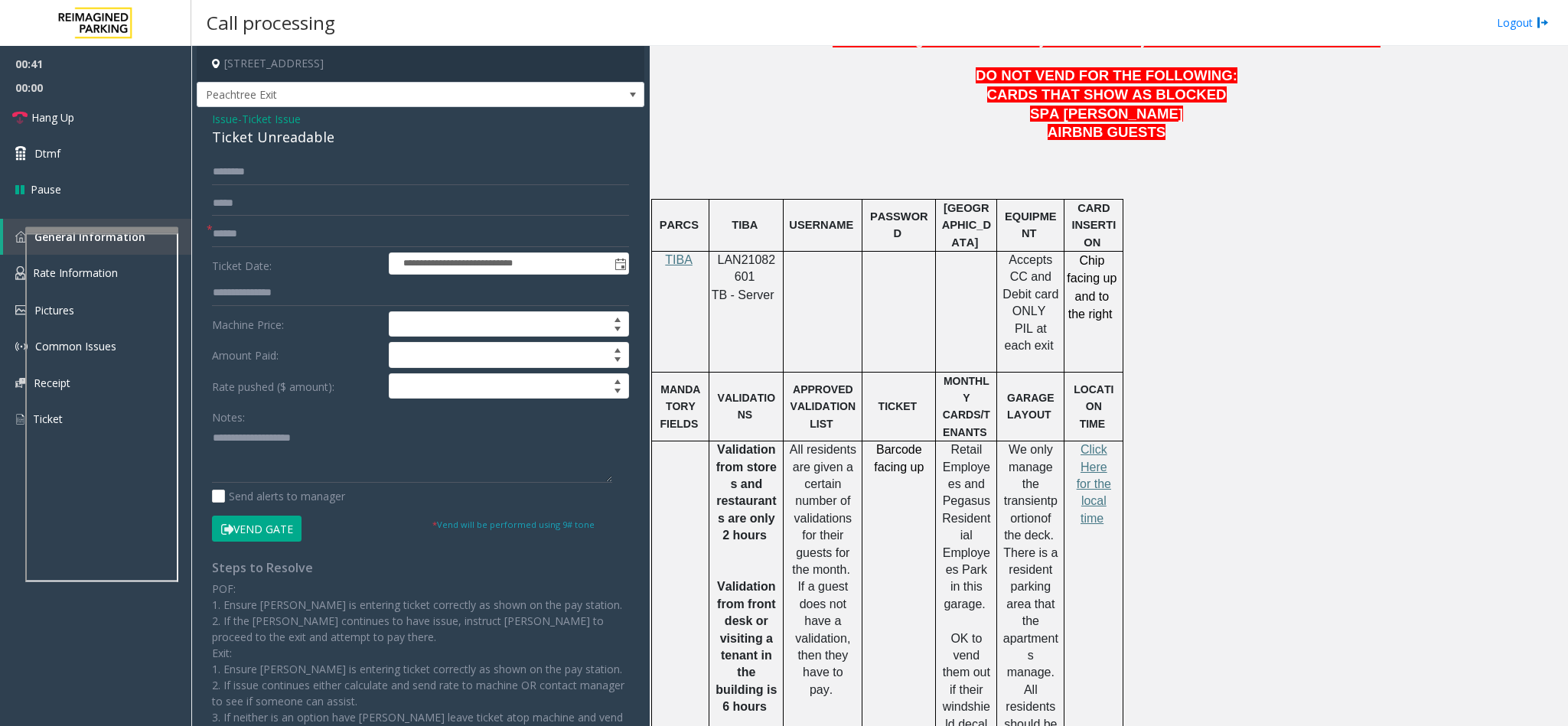
scroll to position [803, 0]
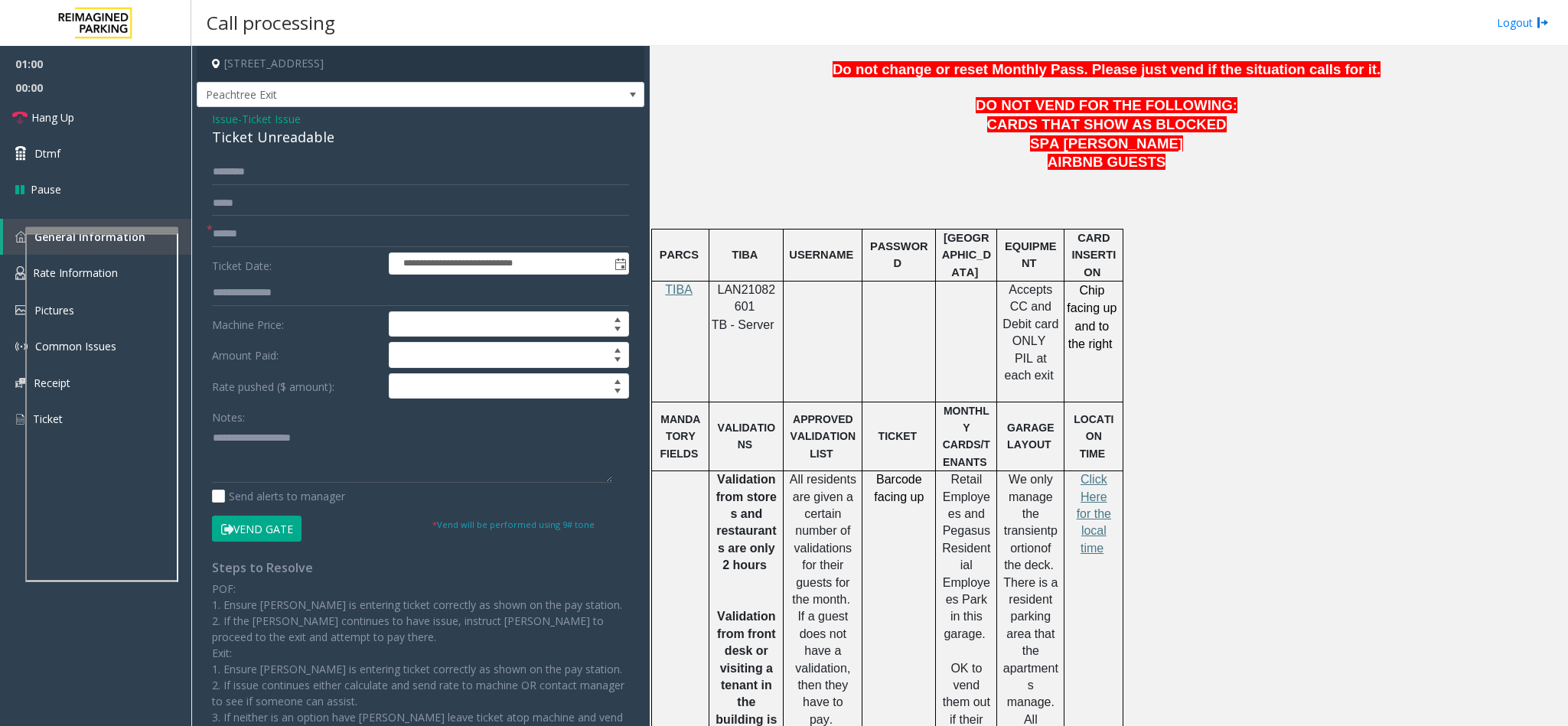
click at [267, 248] on form "**********" at bounding box center [420, 351] width 417 height 382
click at [273, 232] on input "text" at bounding box center [420, 234] width 417 height 26
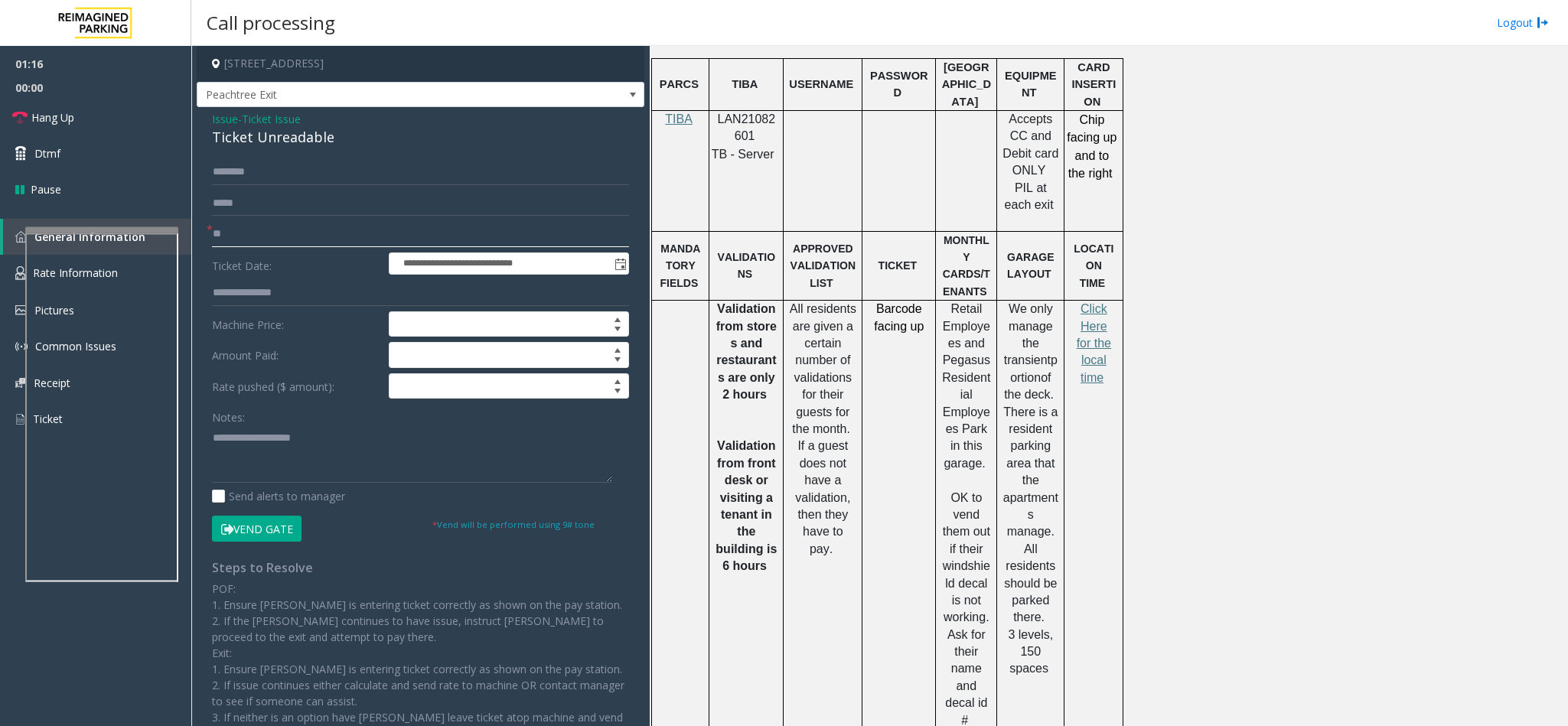
scroll to position [400, 0]
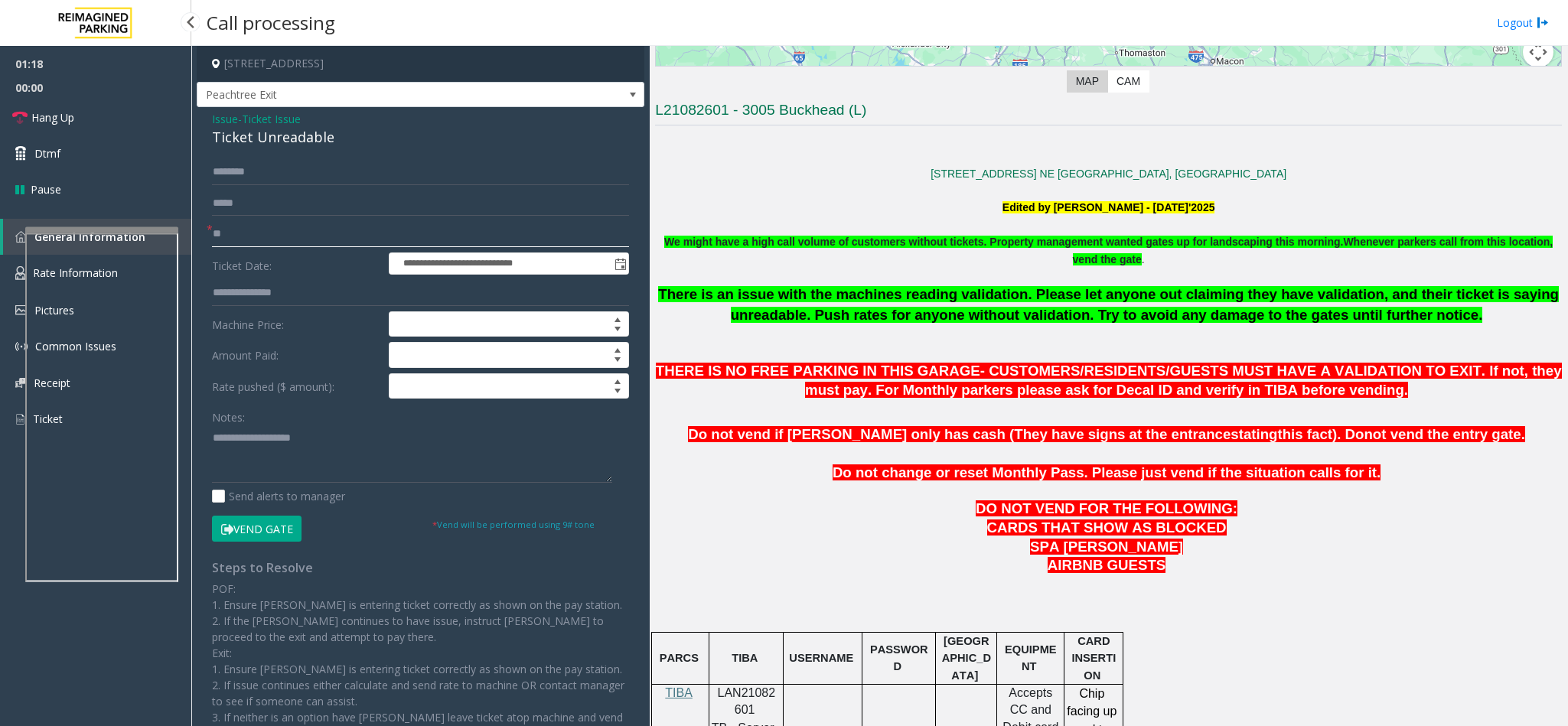
type input "*"
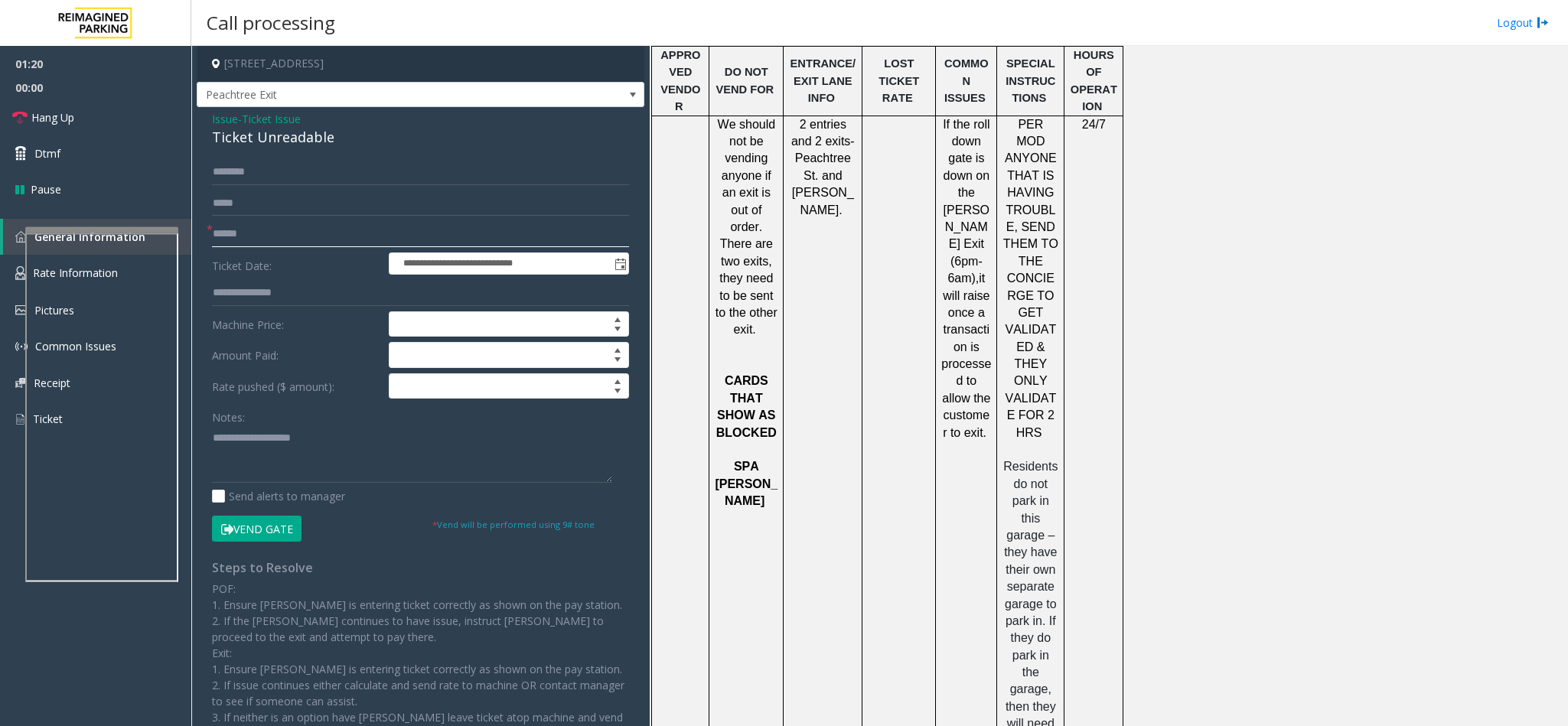
scroll to position [2008, 0]
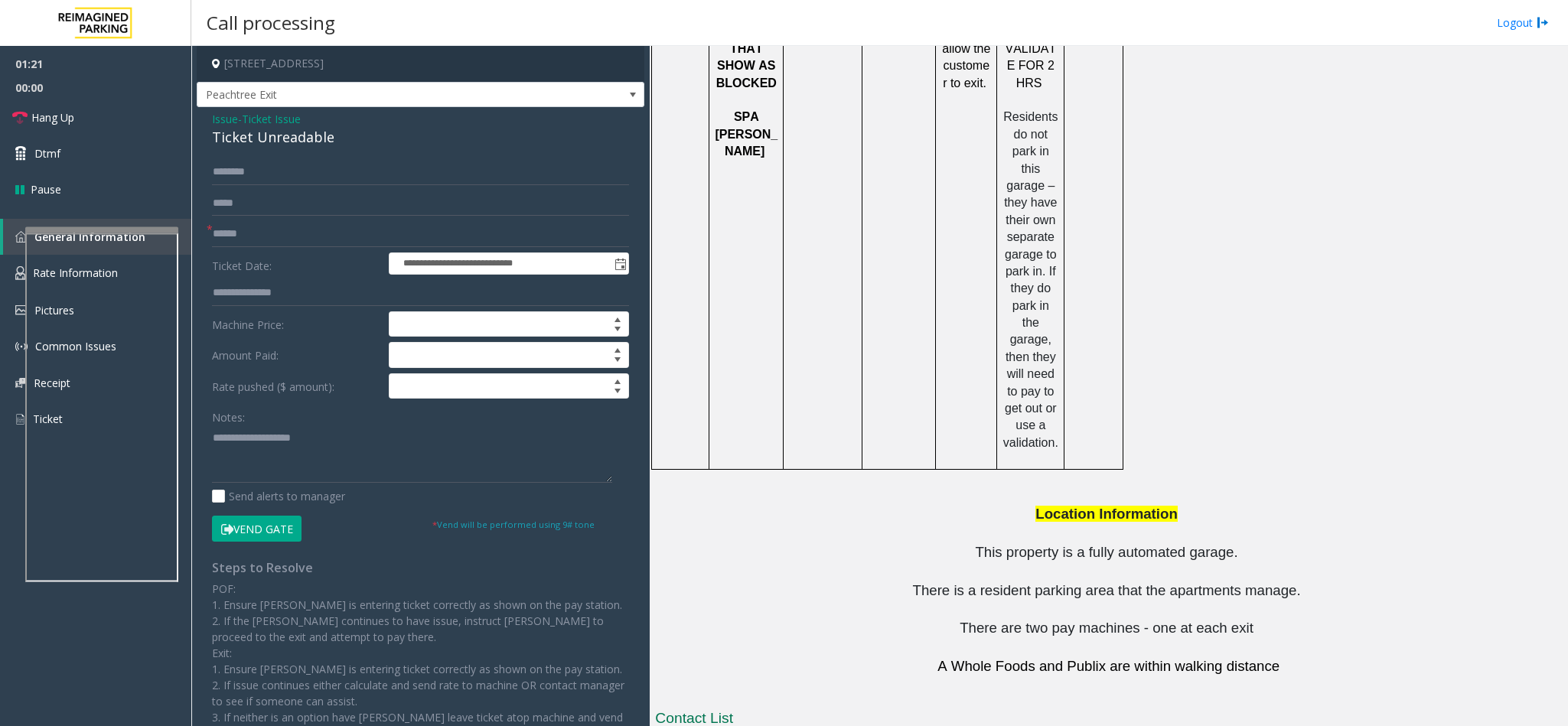
drag, startPoint x: 1031, startPoint y: 659, endPoint x: 848, endPoint y: 645, distance: 183.5
click at [917, 709] on h3 "Contact List" at bounding box center [1109, 721] width 907 height 25
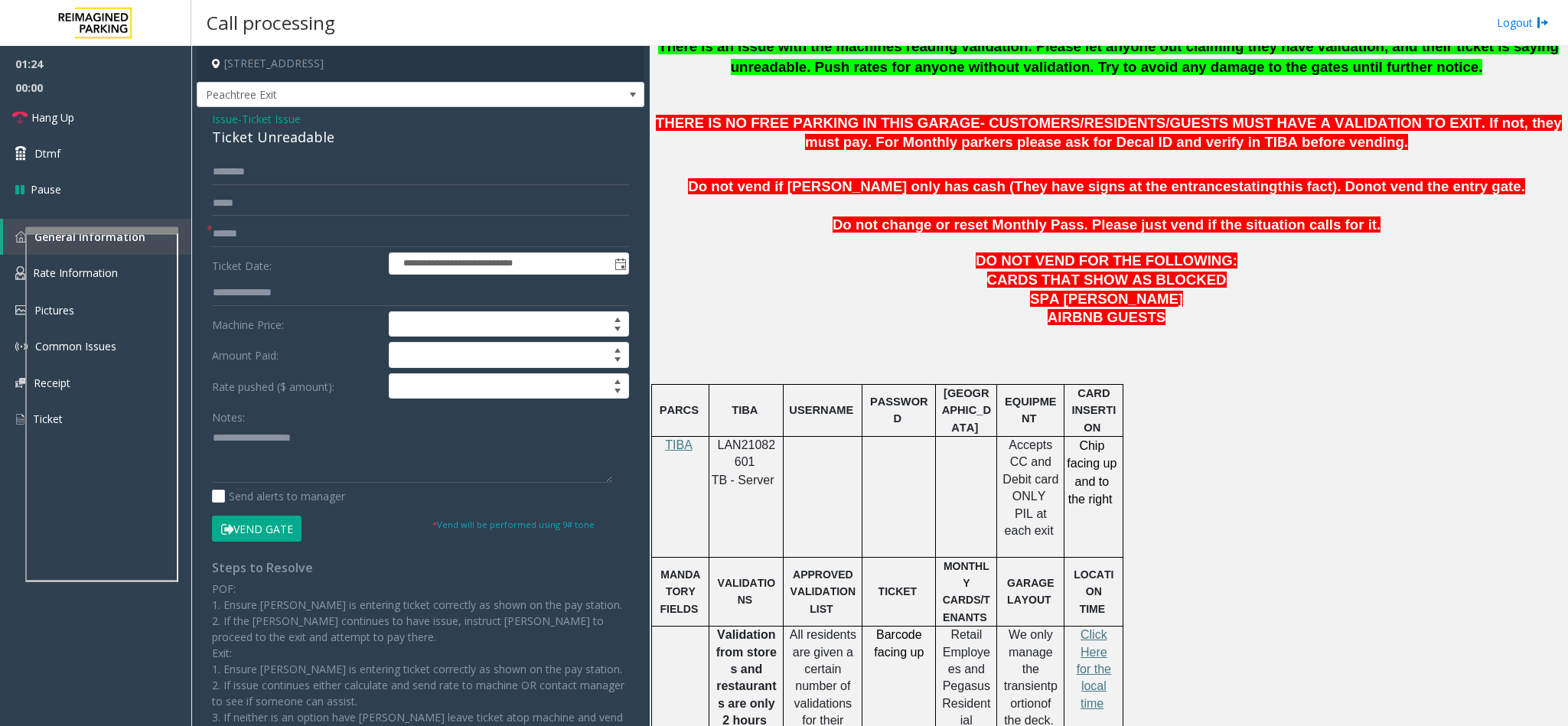
scroll to position [860, 0]
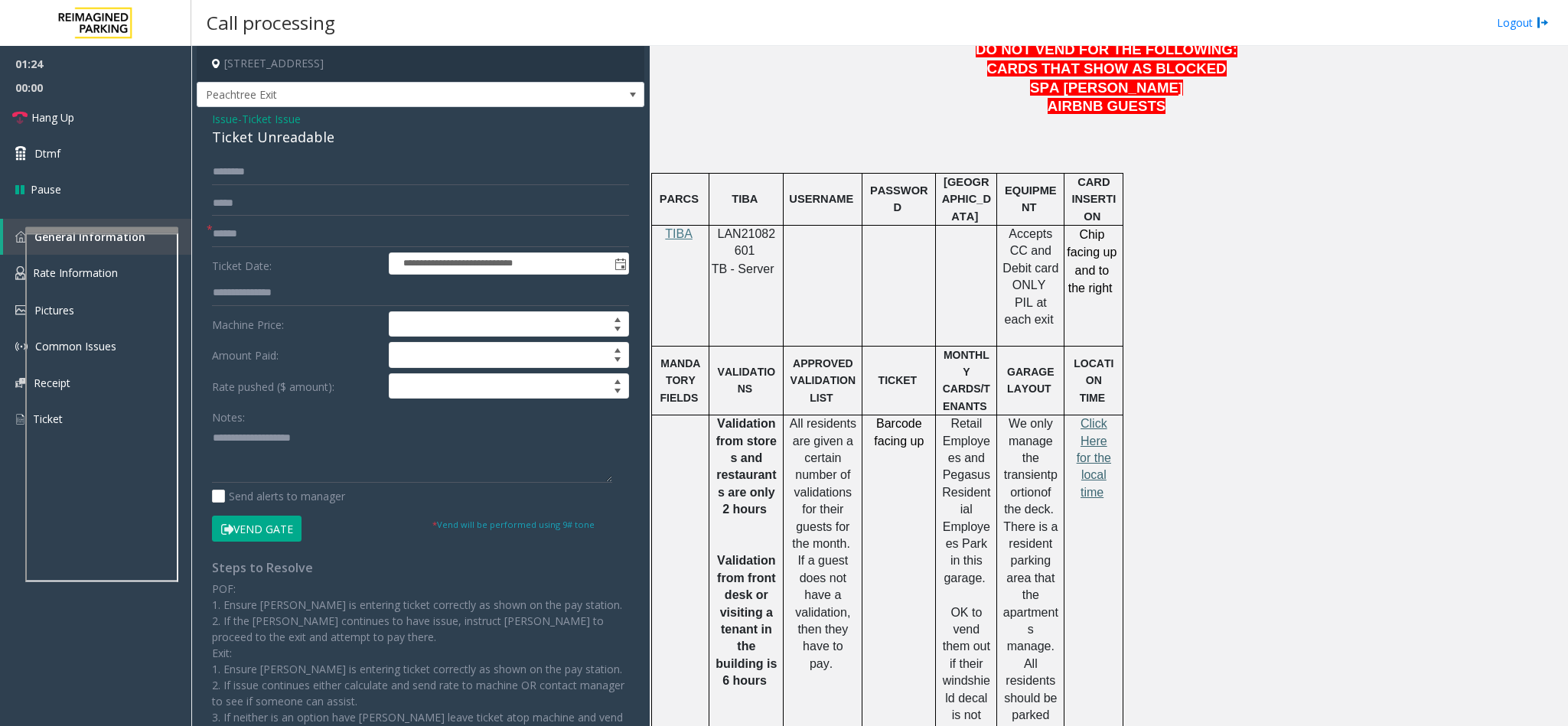
click at [1087, 439] on span "Click Here for the local time" at bounding box center [1093, 459] width 34 height 82
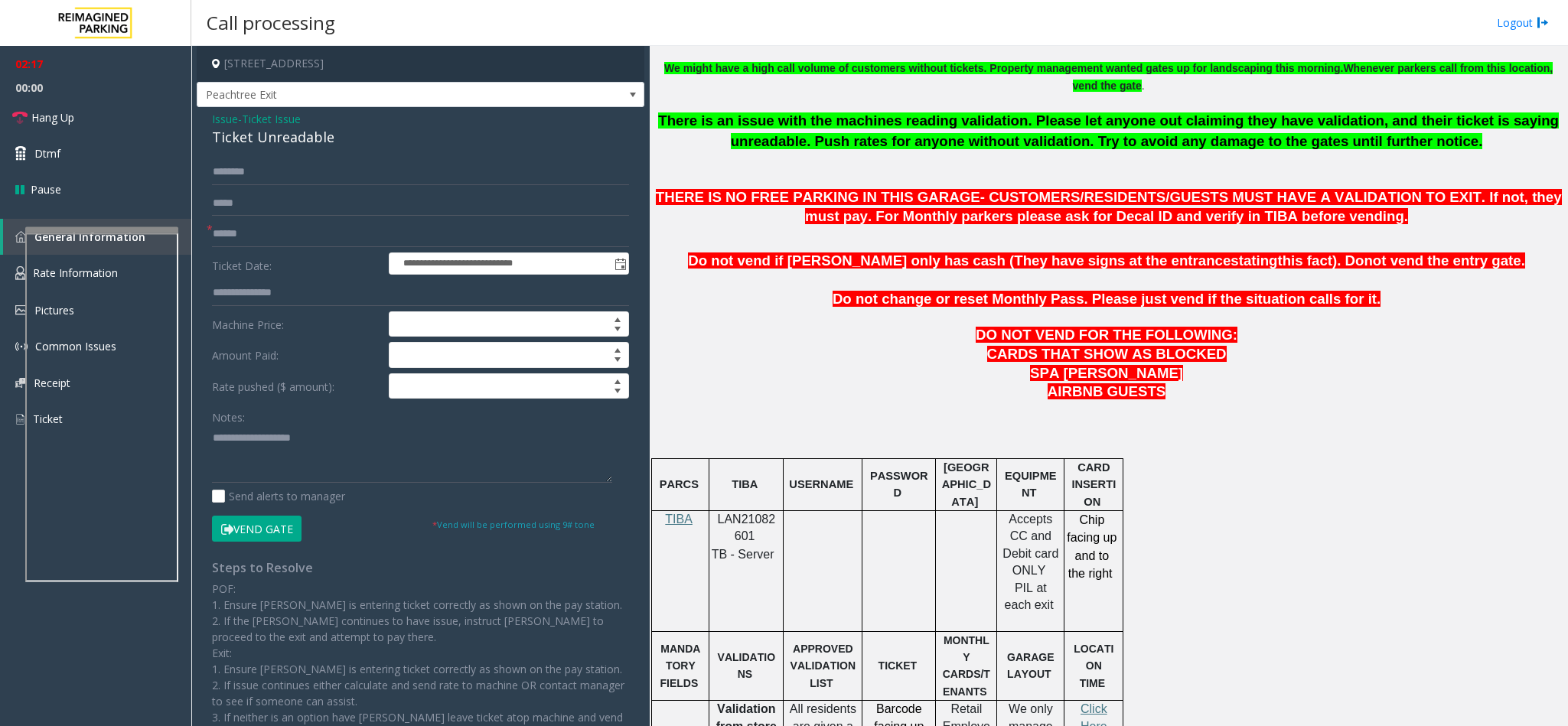
scroll to position [1263, 0]
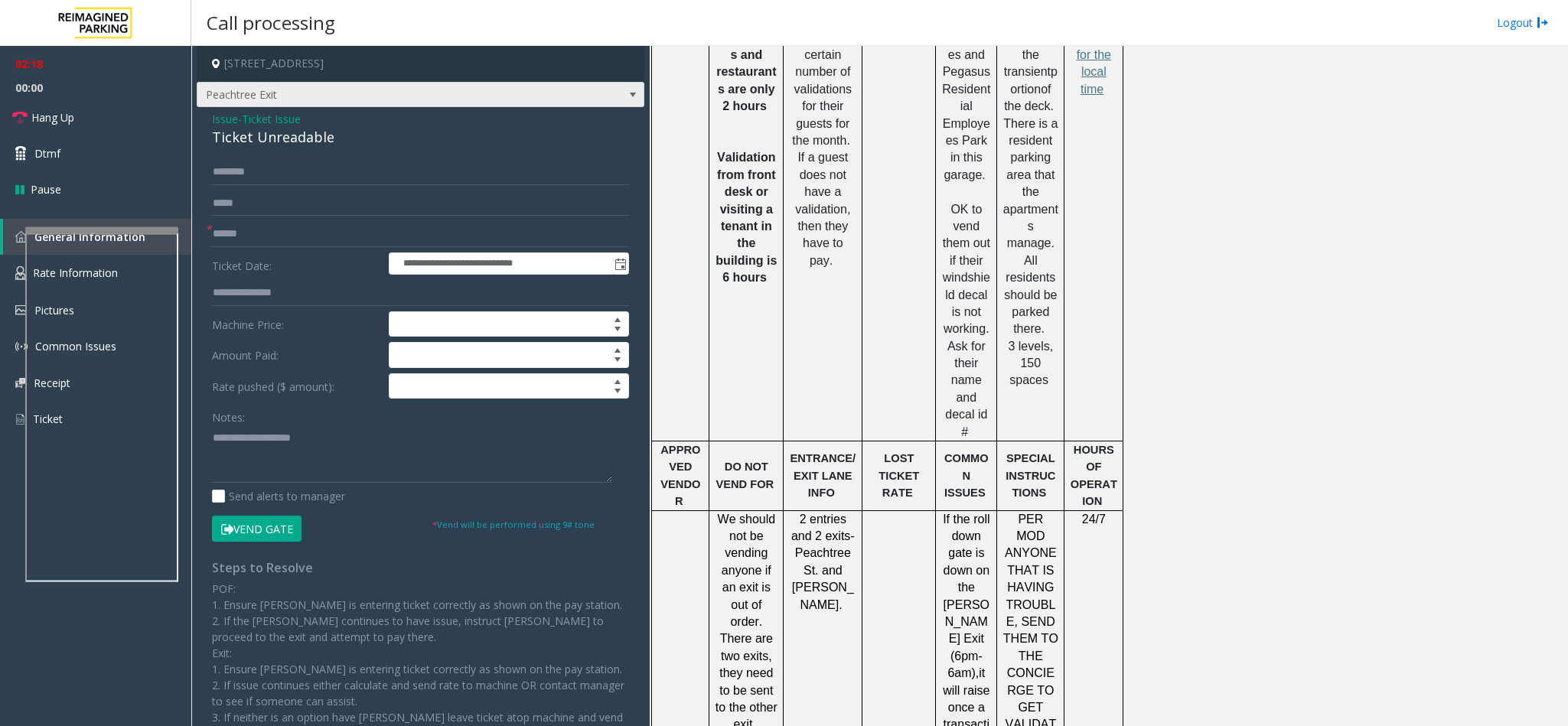
click at [359, 98] on span "Peachtree Exit" at bounding box center [376, 96] width 357 height 25
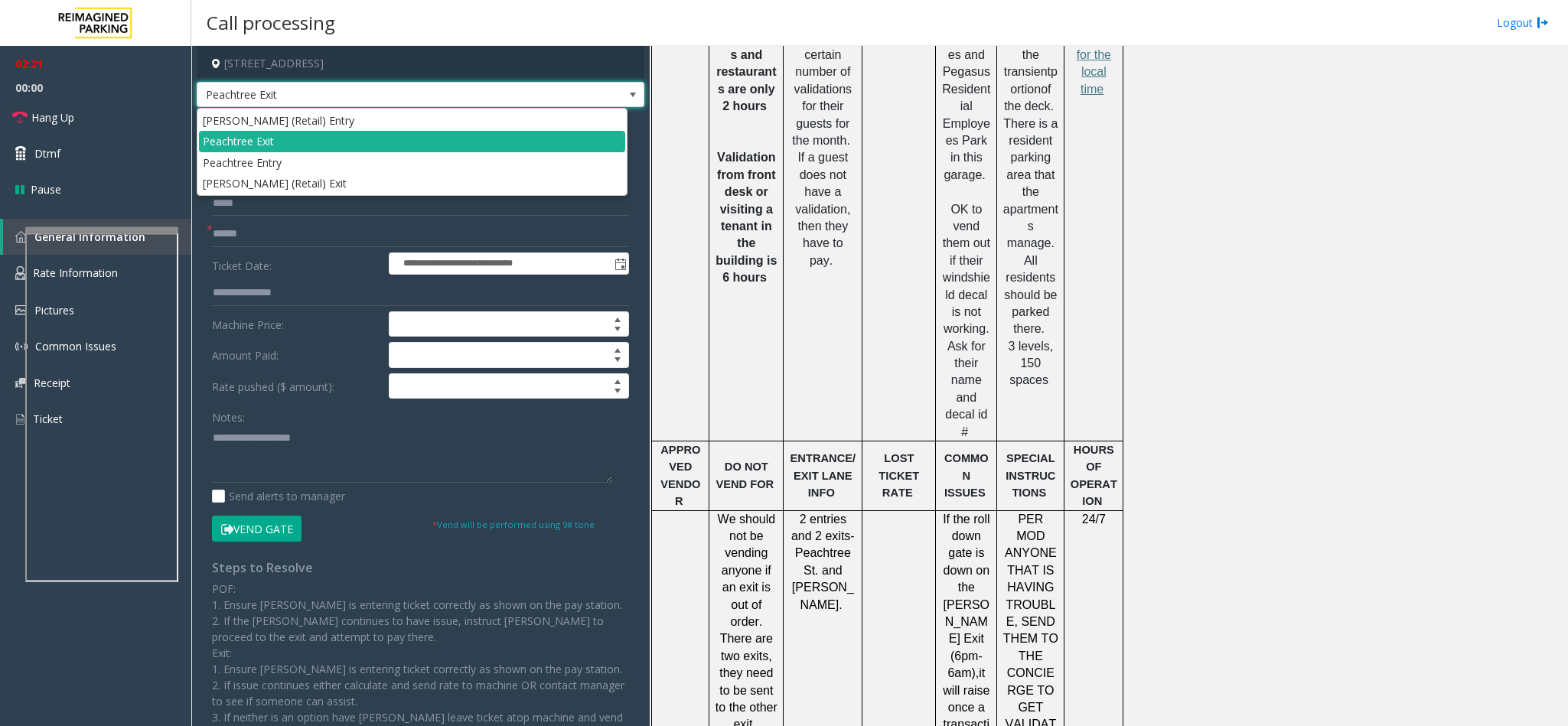
click at [886, 310] on td "Barcode facing up" at bounding box center [899, 227] width 74 height 430
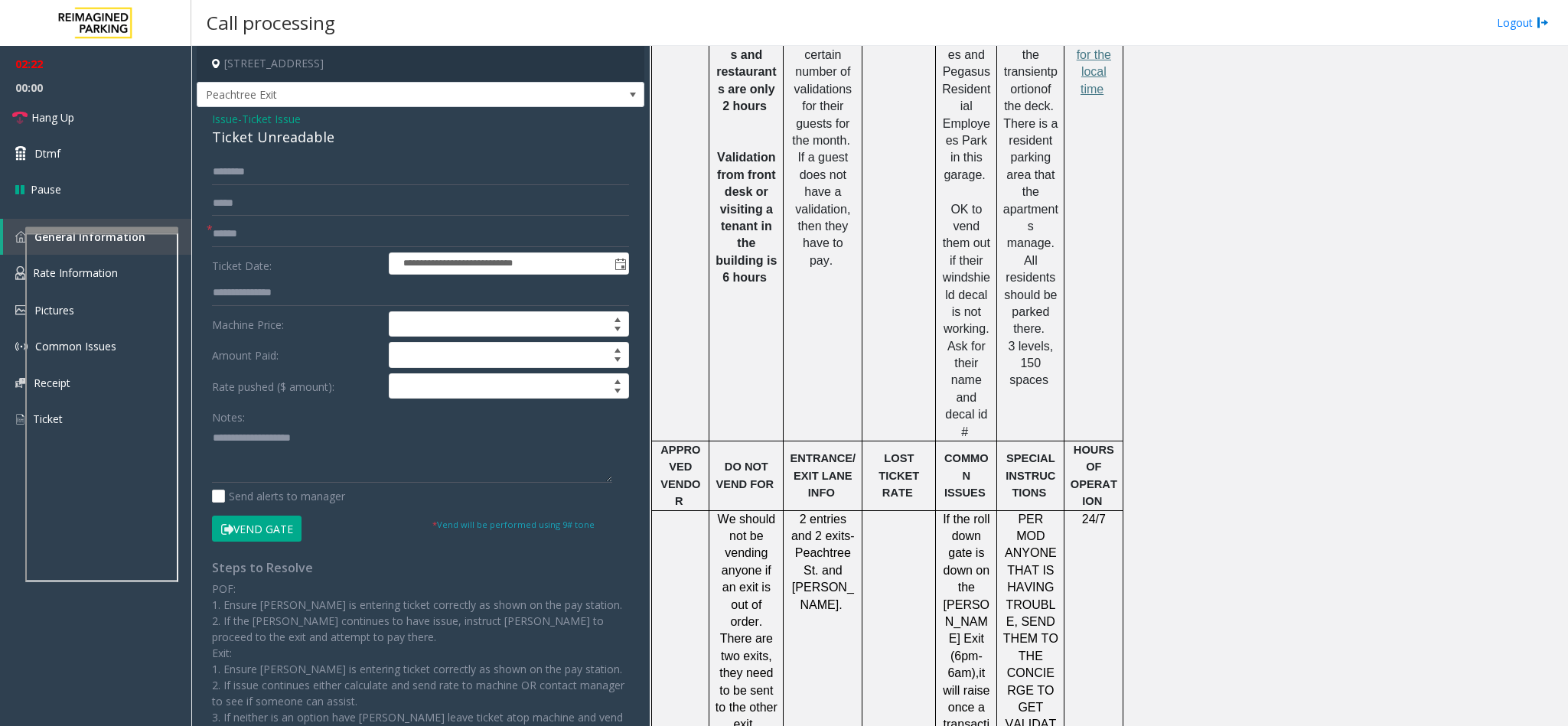
scroll to position [803, 0]
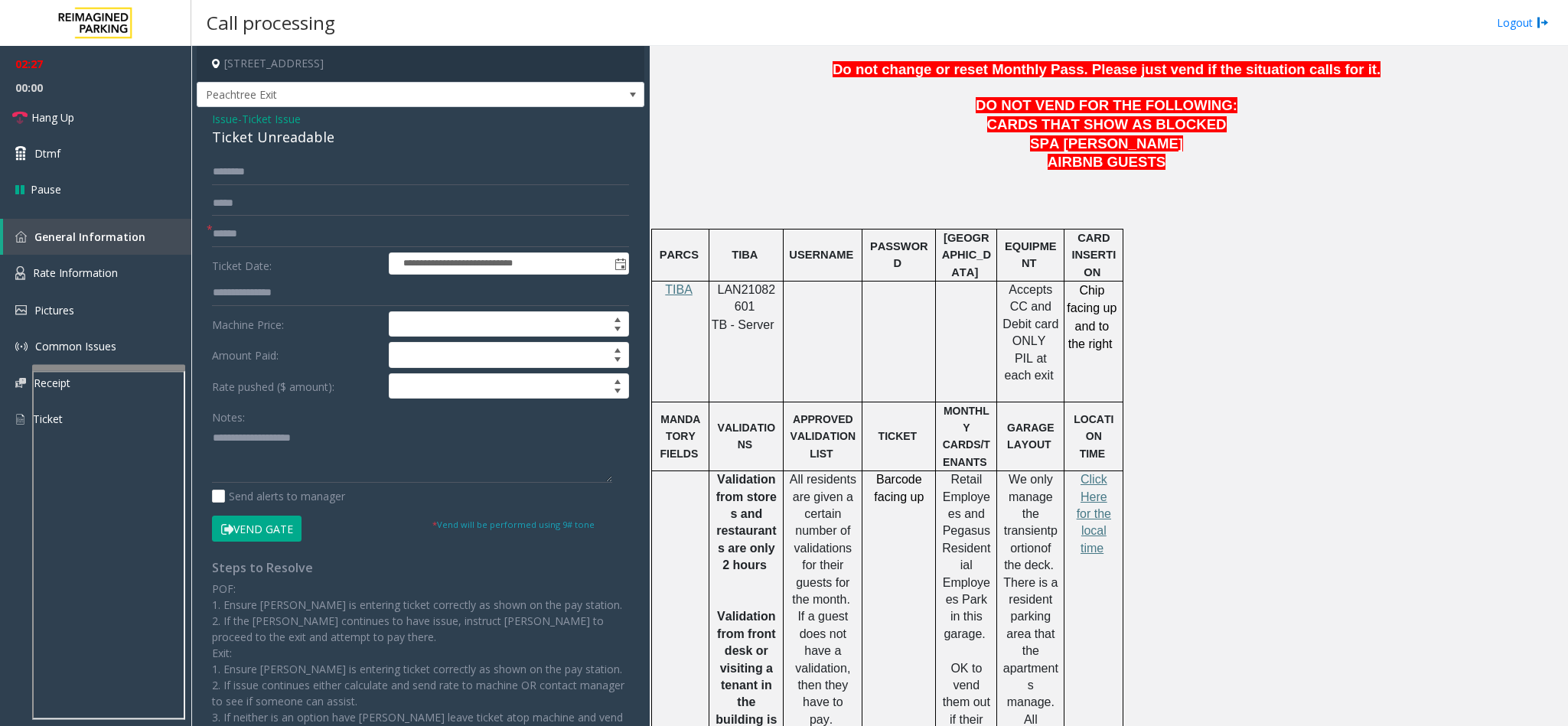
click at [106, 372] on div at bounding box center [109, 368] width 153 height 6
click at [106, 268] on span "Rate Information" at bounding box center [74, 272] width 85 height 14
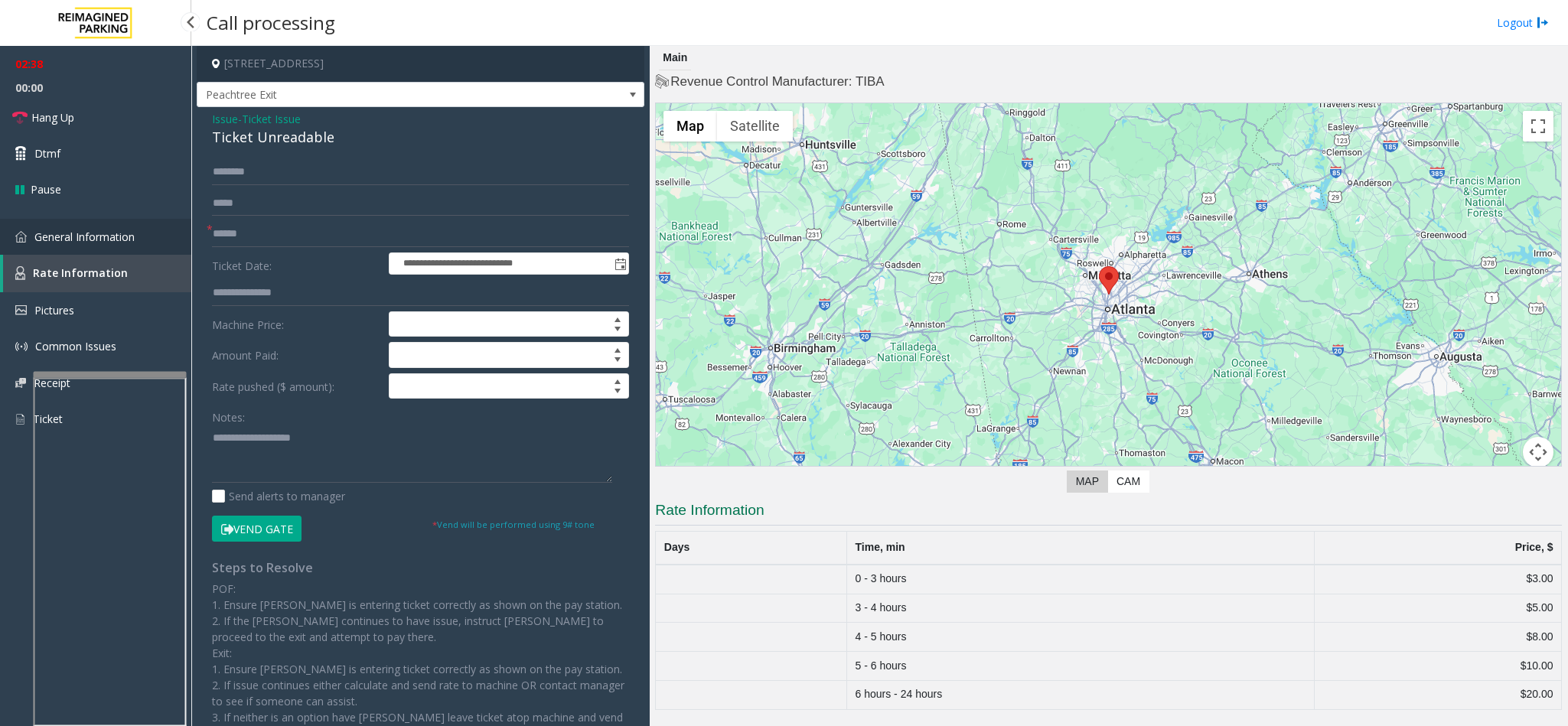
click at [64, 234] on span "General Information" at bounding box center [84, 236] width 100 height 14
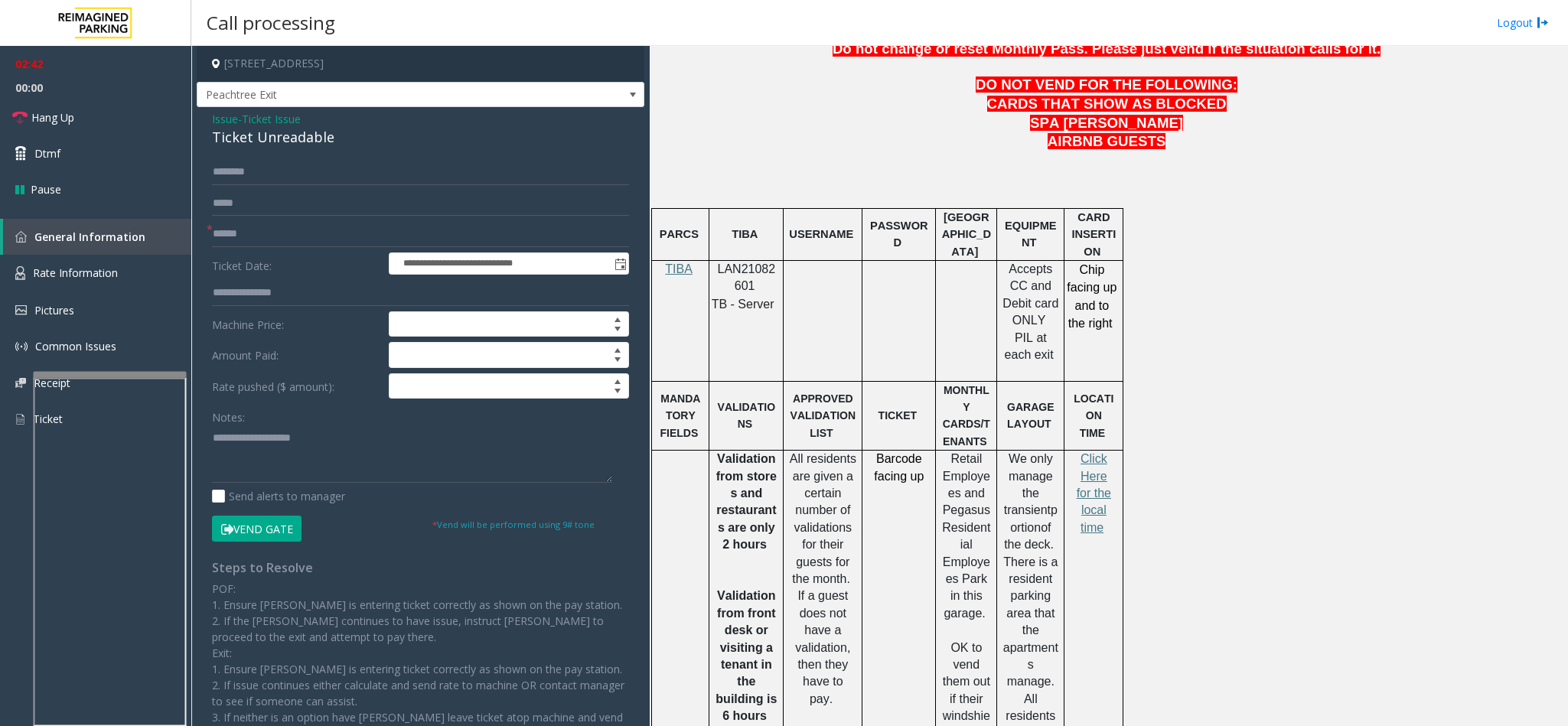
scroll to position [2008, 0]
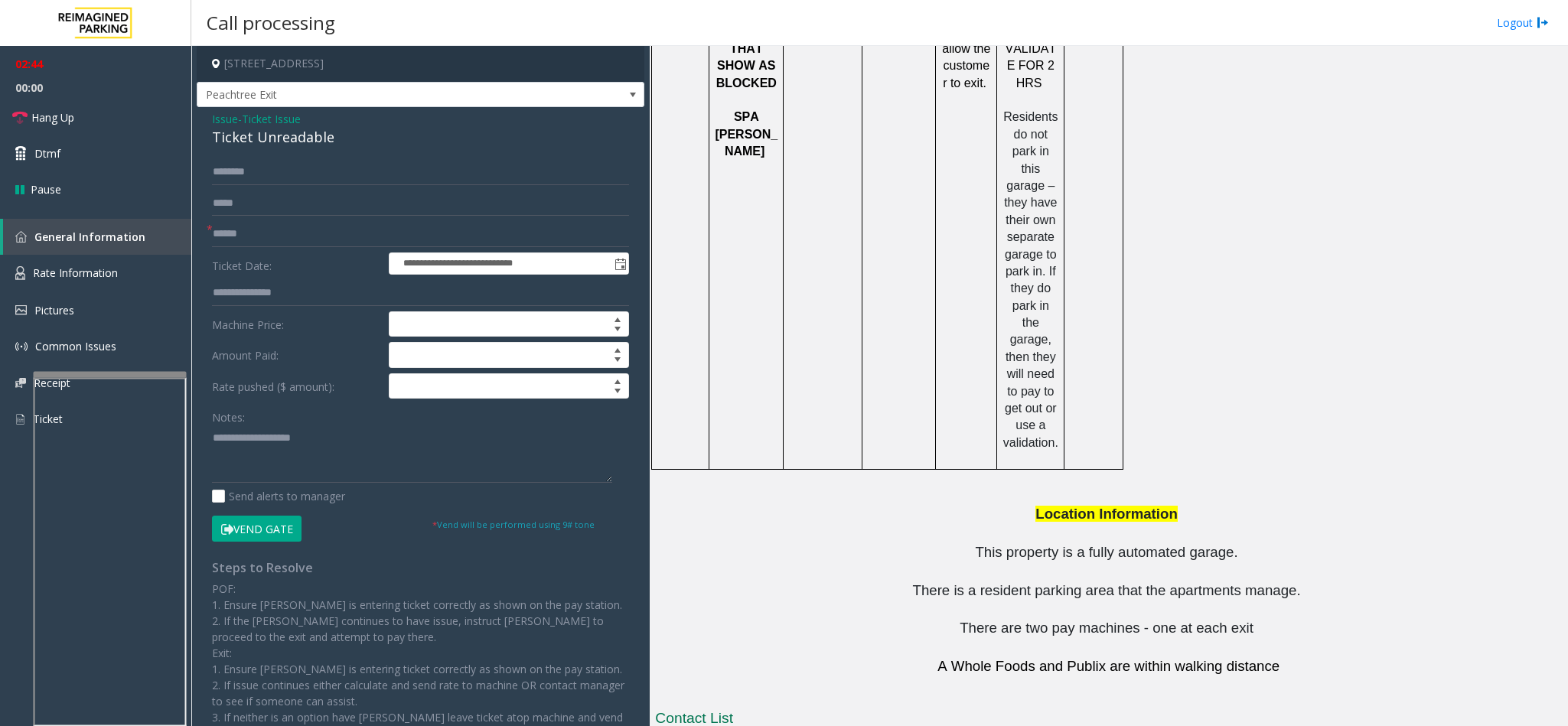
drag, startPoint x: 1043, startPoint y: 694, endPoint x: 930, endPoint y: 694, distance: 113.0
drag, startPoint x: 1049, startPoint y: 661, endPoint x: 927, endPoint y: 651, distance: 122.4
click at [217, 126] on span "Issue" at bounding box center [224, 118] width 26 height 16
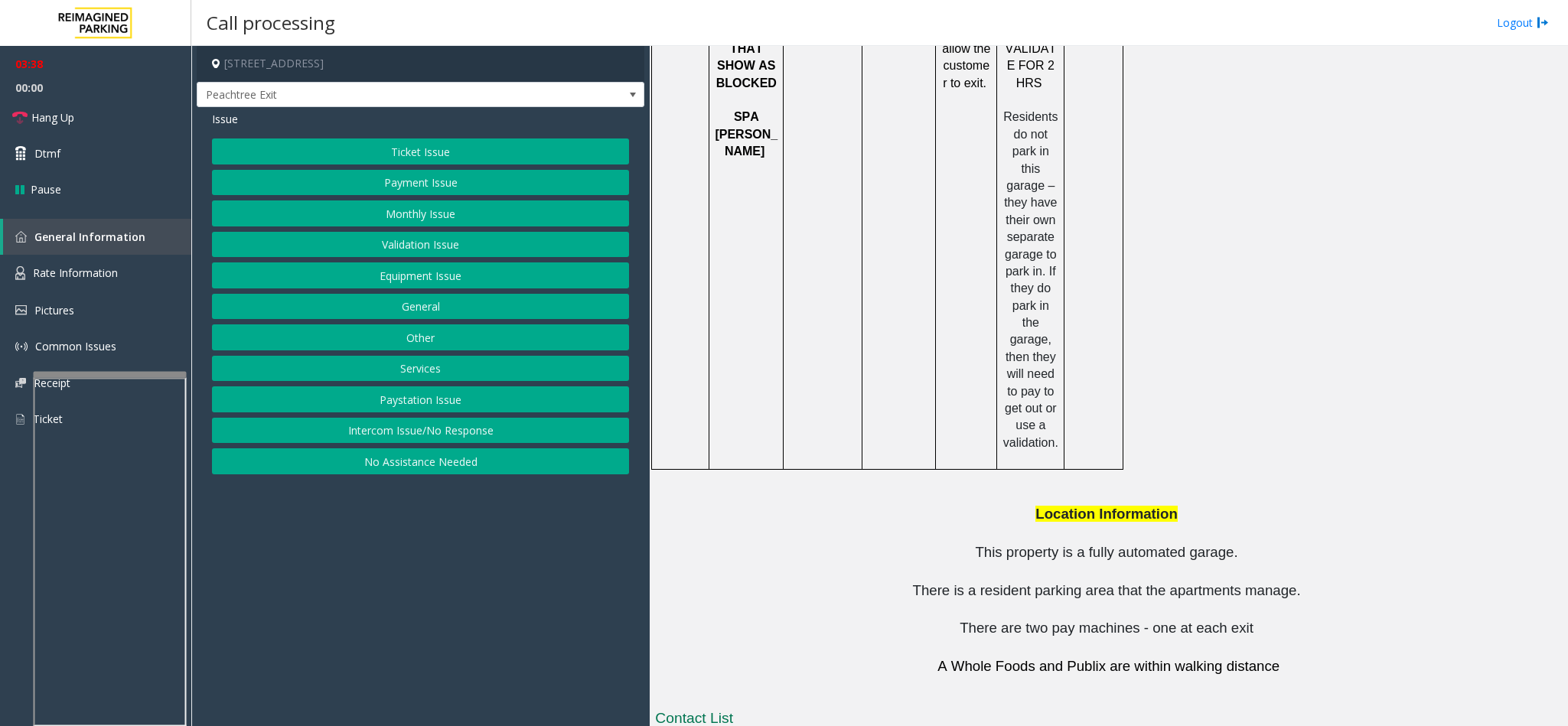
click at [382, 148] on button "Ticket Issue" at bounding box center [420, 151] width 417 height 26
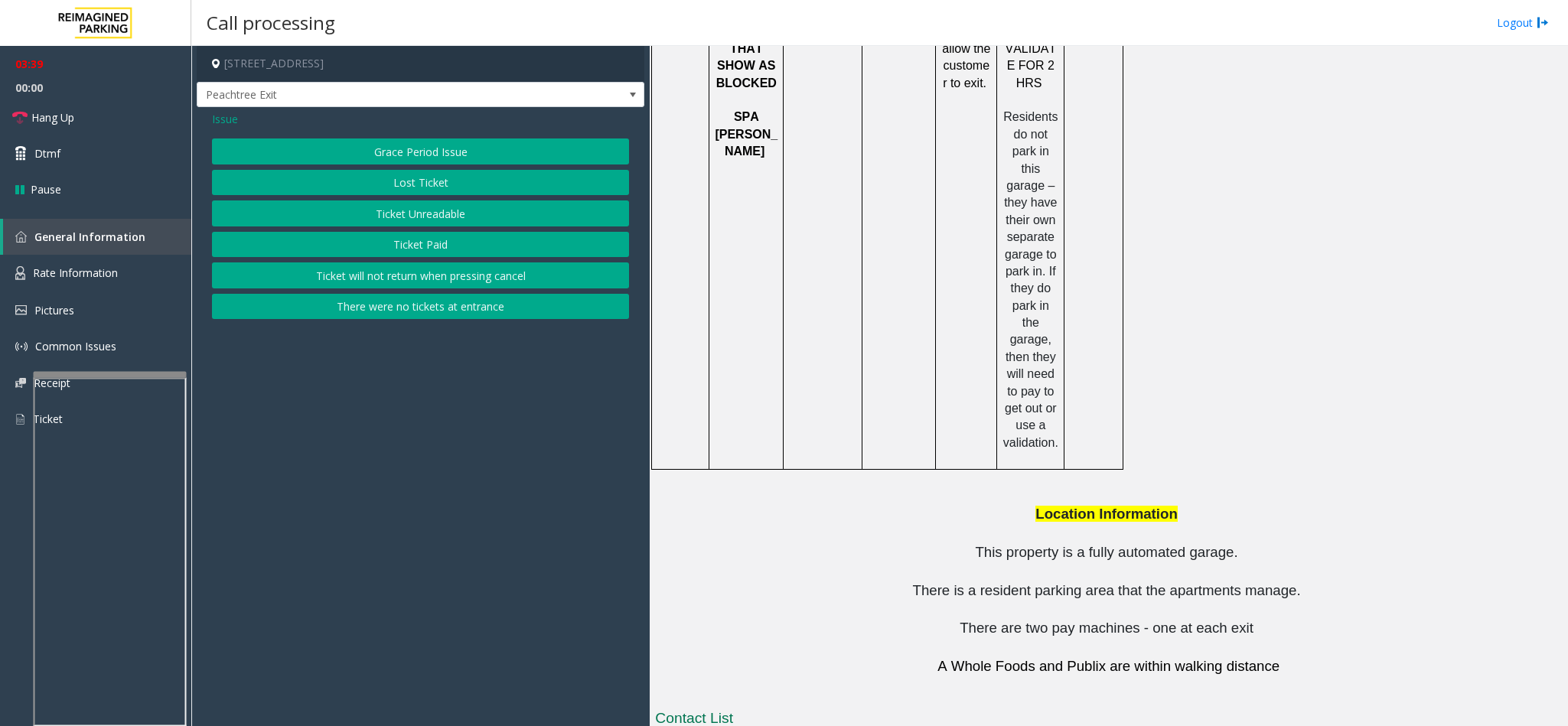
click at [443, 195] on button "Lost Ticket" at bounding box center [420, 182] width 417 height 26
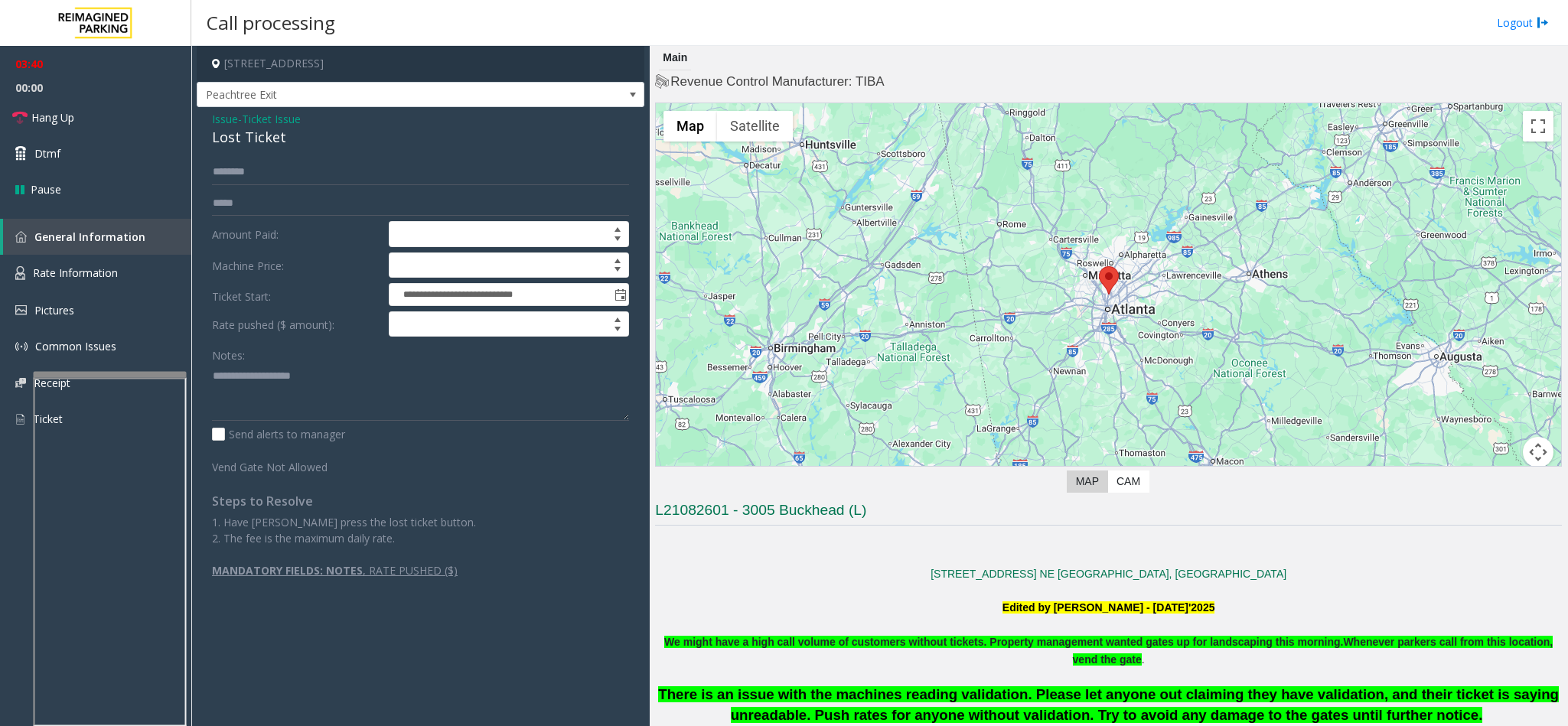
scroll to position [574, 0]
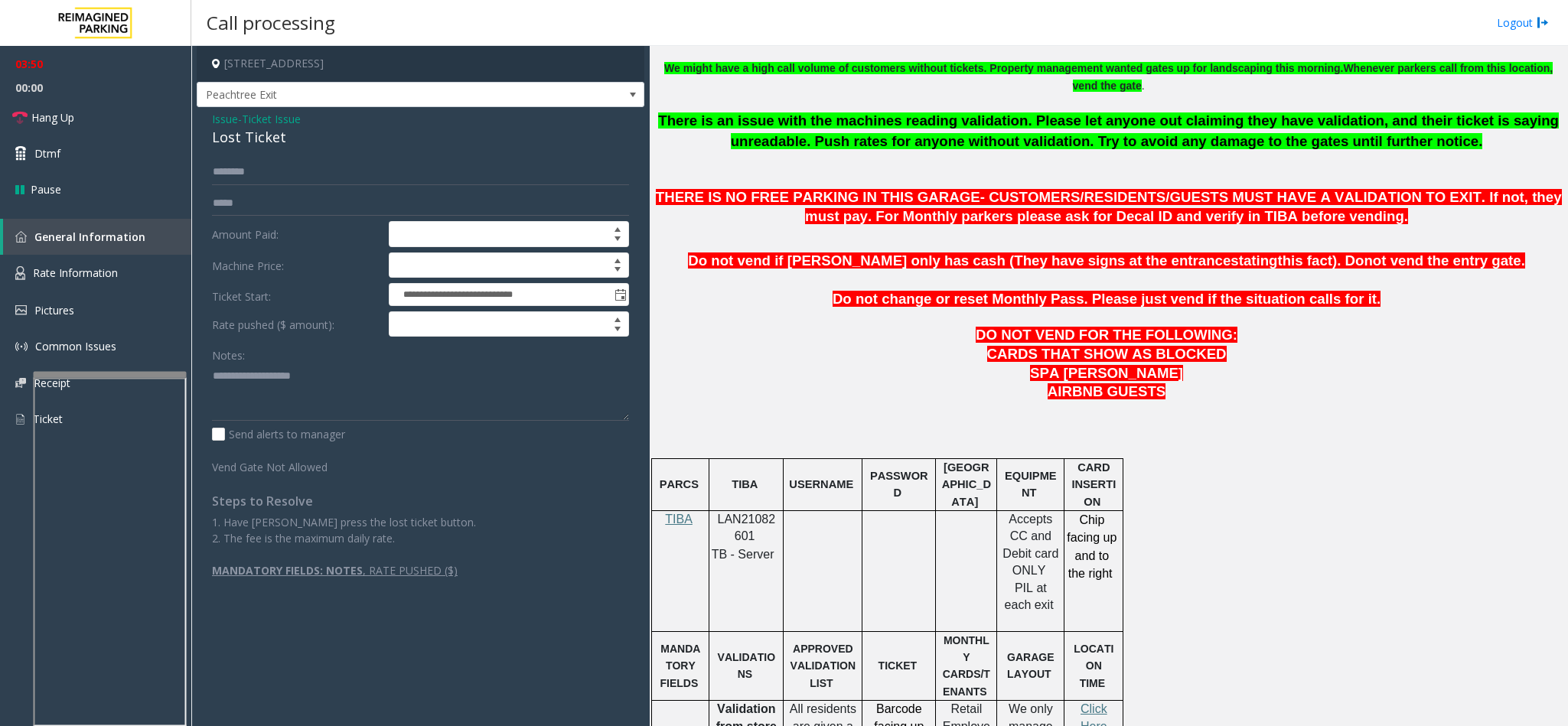
click at [242, 142] on div "Lost Ticket" at bounding box center [420, 138] width 417 height 21
click at [341, 398] on textarea at bounding box center [420, 393] width 417 height 57
paste textarea "**********"
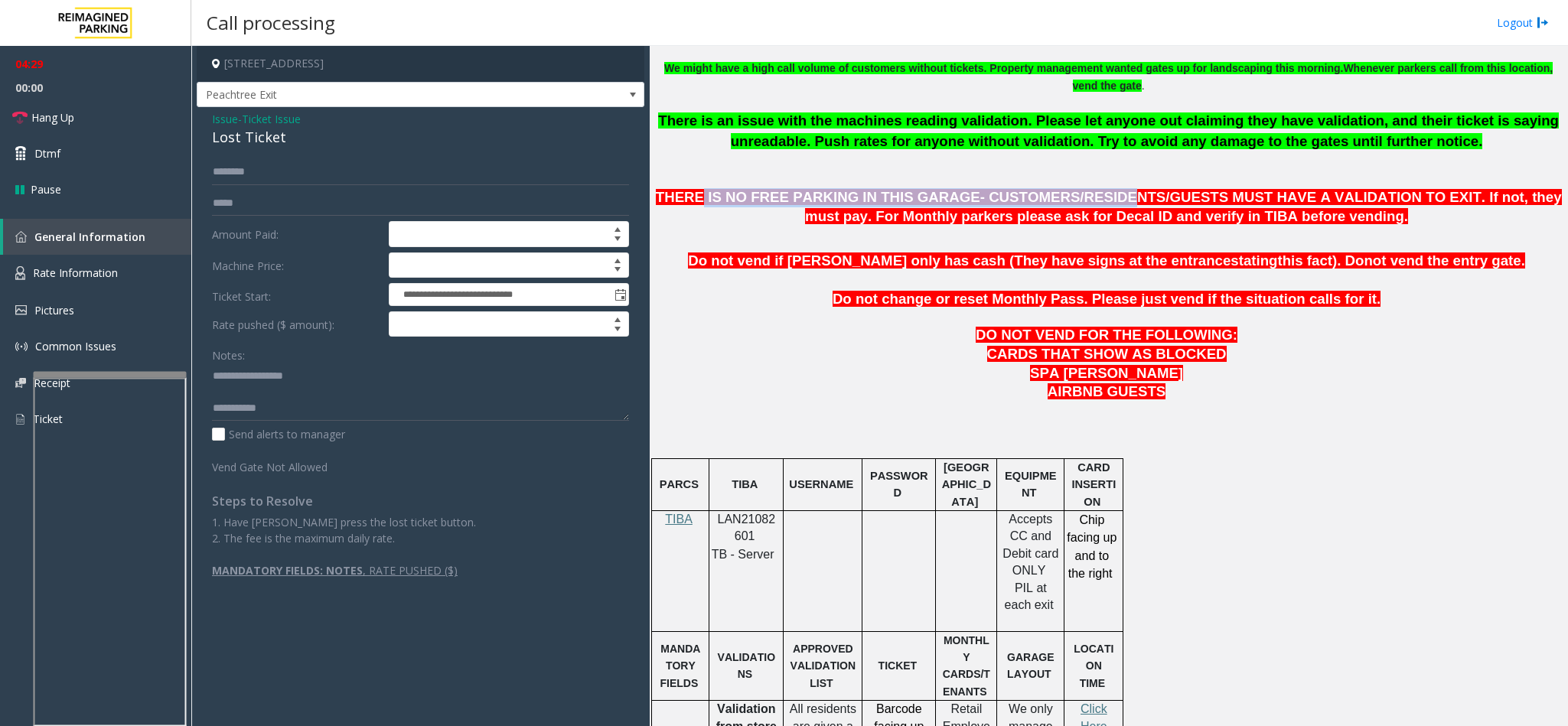
drag, startPoint x: 719, startPoint y: 191, endPoint x: 1072, endPoint y: 199, distance: 353.1
click at [1072, 199] on span "THERE IS NO FREE PARKING IN THIS GARAGE- CUSTOMERS/RESIDENTS/GUESTS MUST HAVE A…" at bounding box center [1109, 206] width 906 height 35
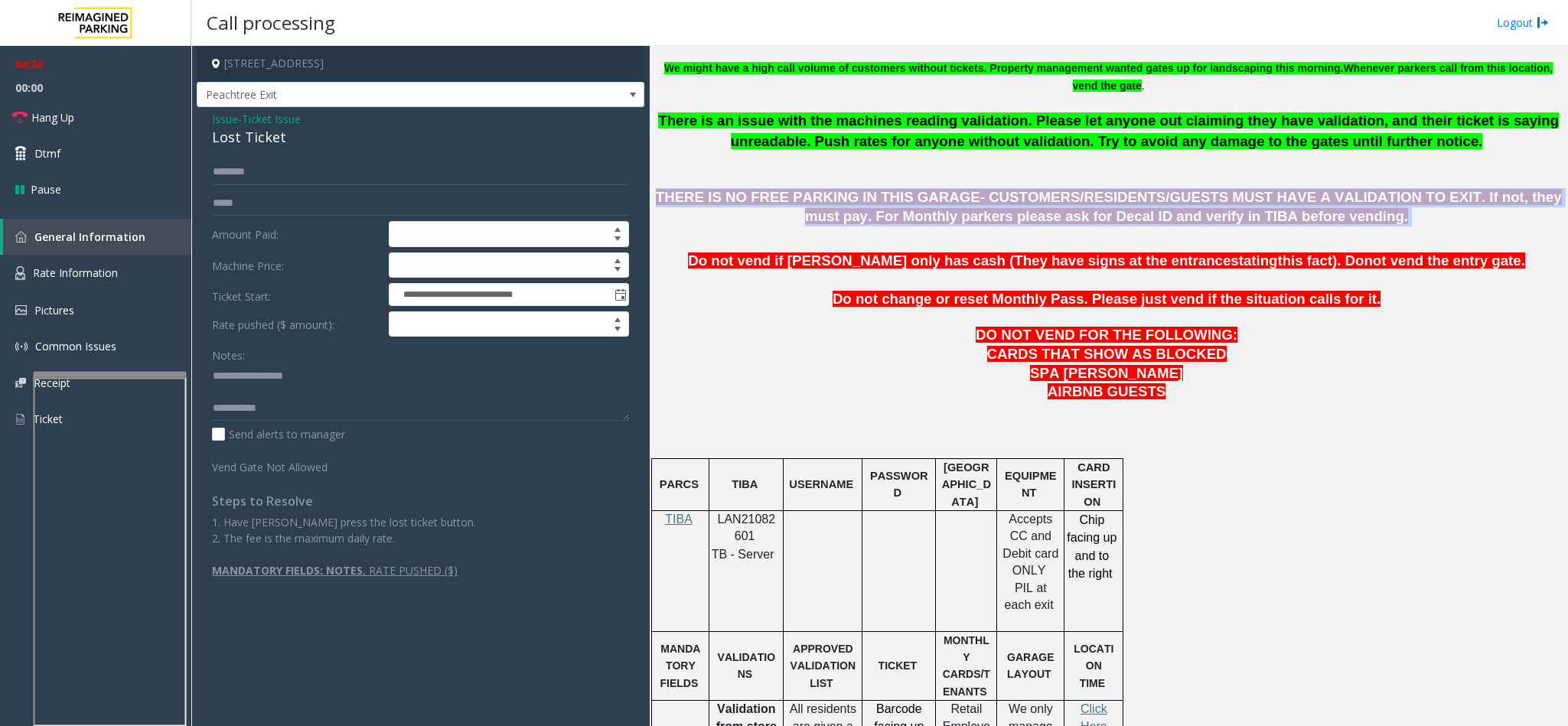
click at [1072, 199] on span "THERE IS NO FREE PARKING IN THIS GARAGE- CUSTOMERS/RESIDENTS/GUESTS MUST HAVE A…" at bounding box center [1109, 206] width 906 height 35
click at [67, 117] on span "Hang Up" at bounding box center [53, 117] width 43 height 16
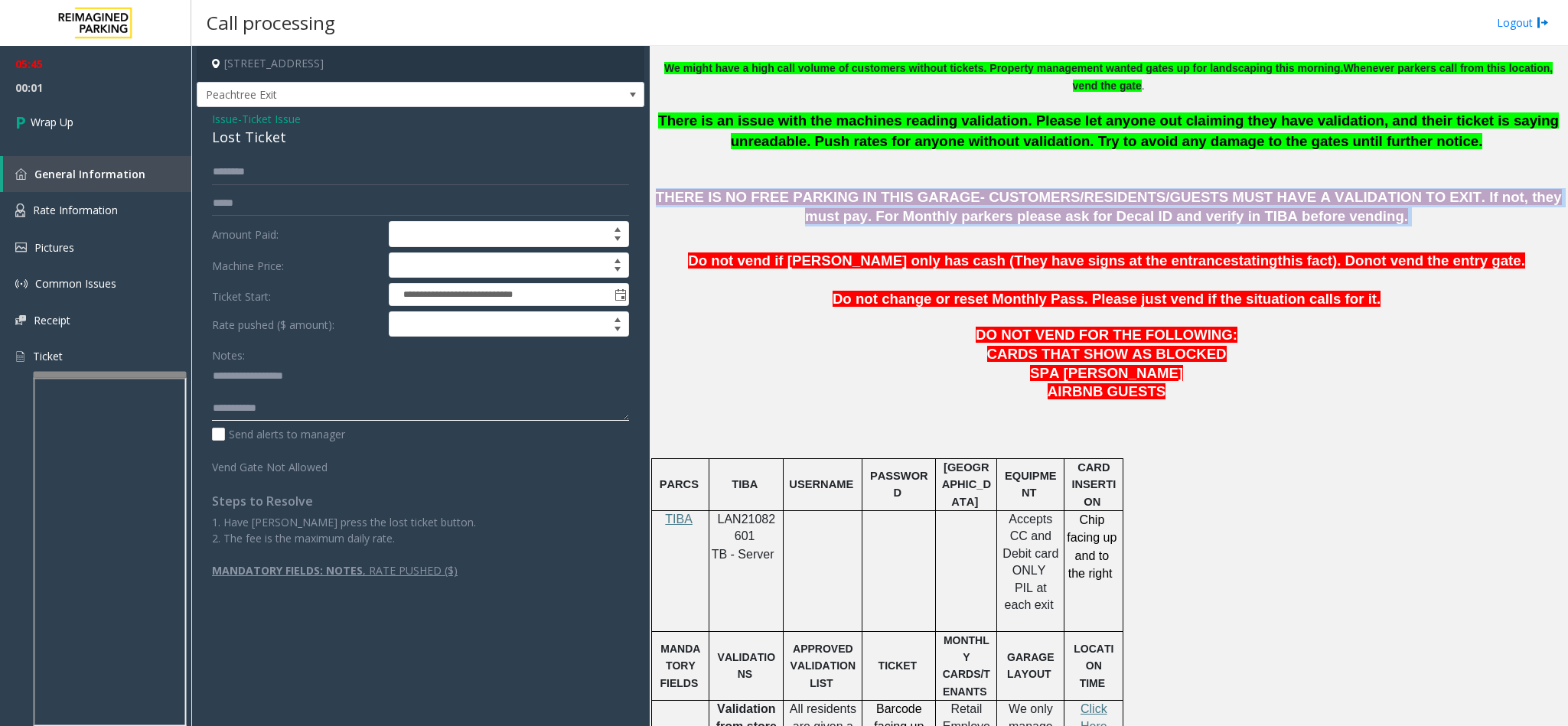
drag, startPoint x: 283, startPoint y: 386, endPoint x: 307, endPoint y: 398, distance: 26.8
click at [289, 388] on textarea at bounding box center [420, 393] width 417 height 57
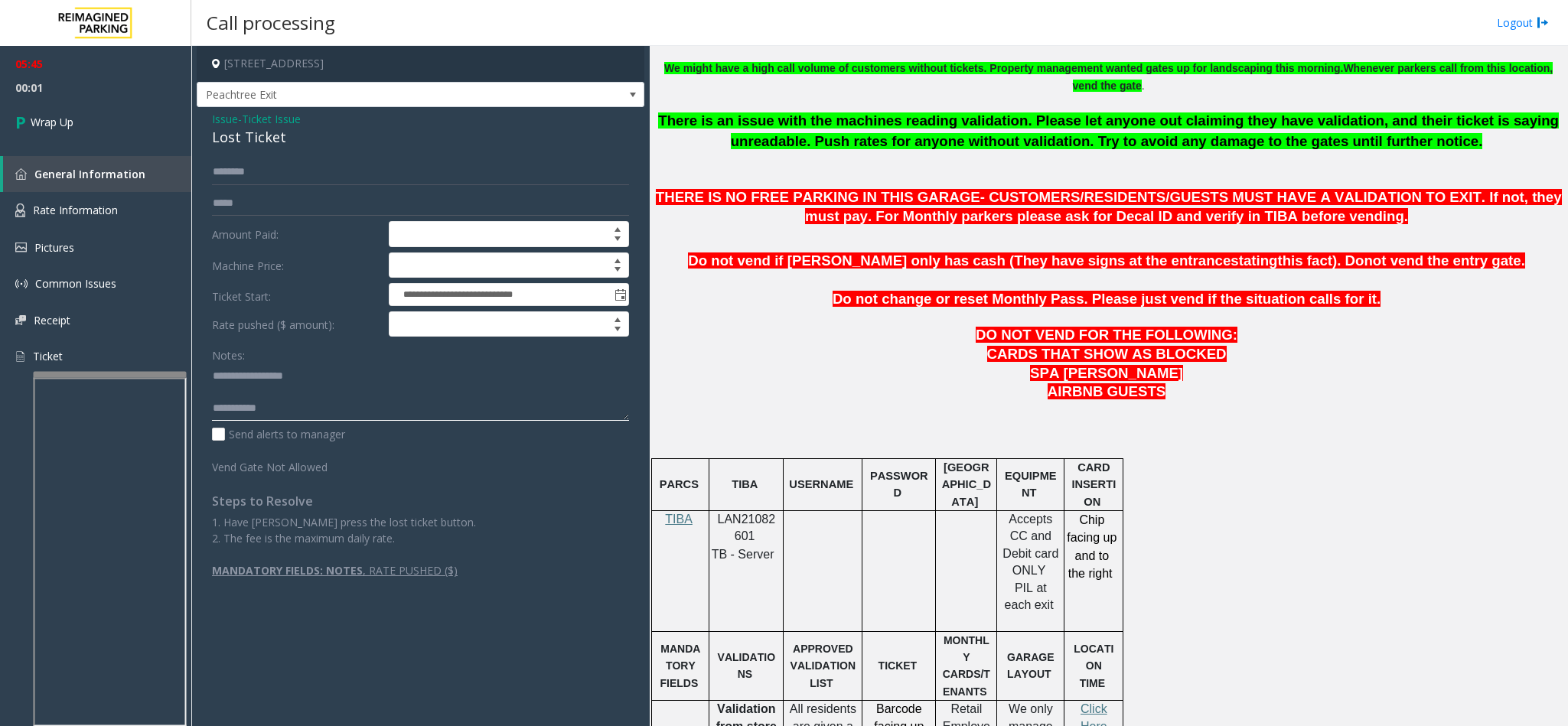
click at [314, 404] on textarea at bounding box center [420, 393] width 417 height 57
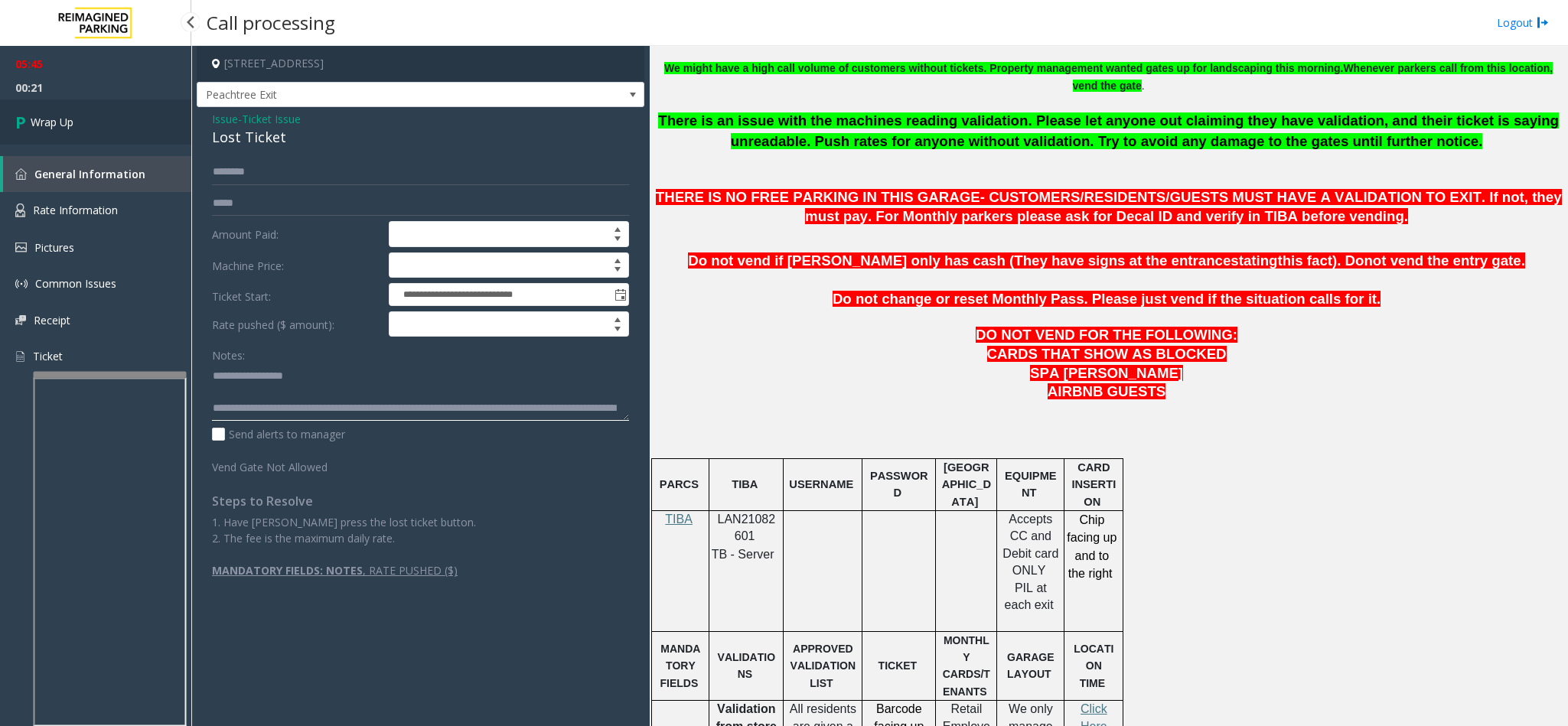
type textarea "**********"
click at [26, 113] on icon at bounding box center [23, 122] width 15 height 25
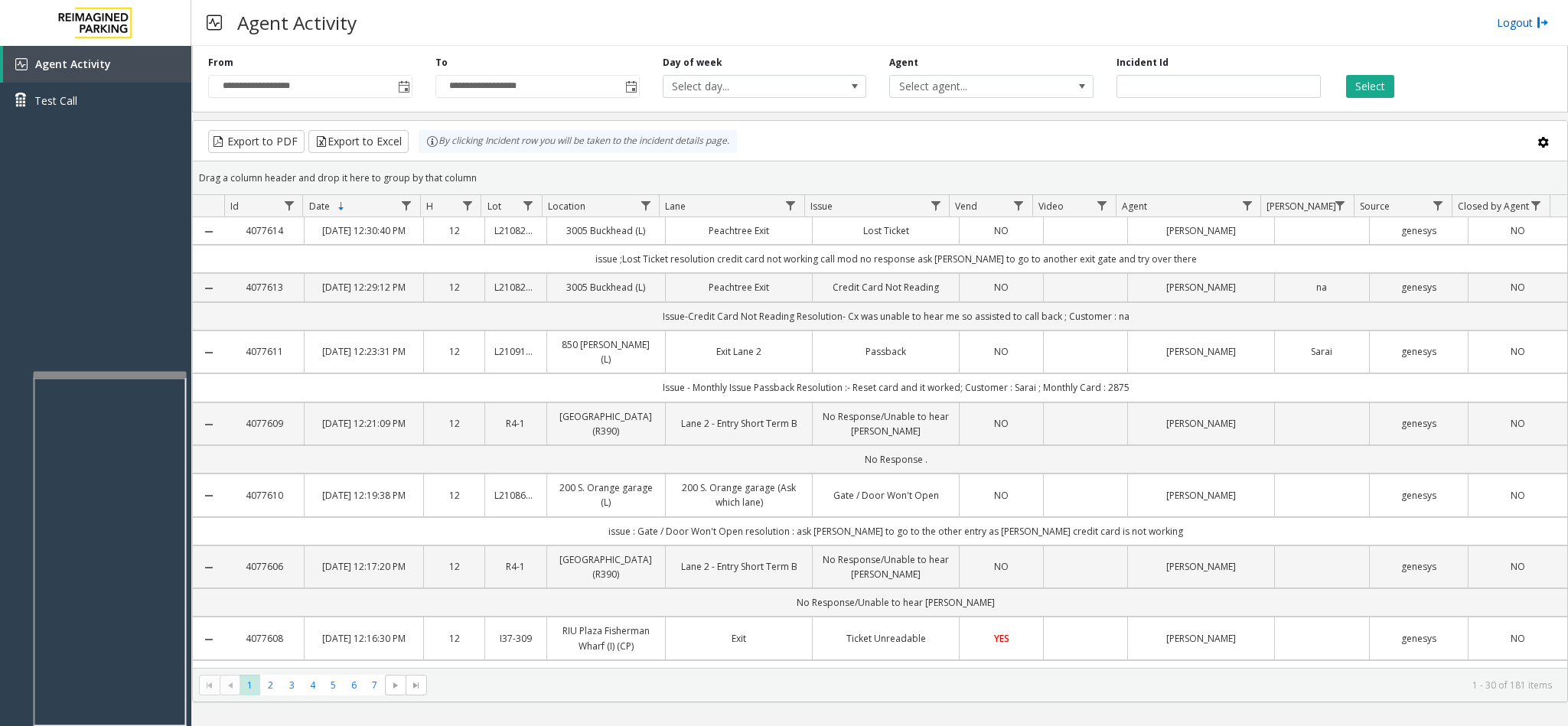
click at [1520, 21] on link "Logout" at bounding box center [1522, 22] width 52 height 16
